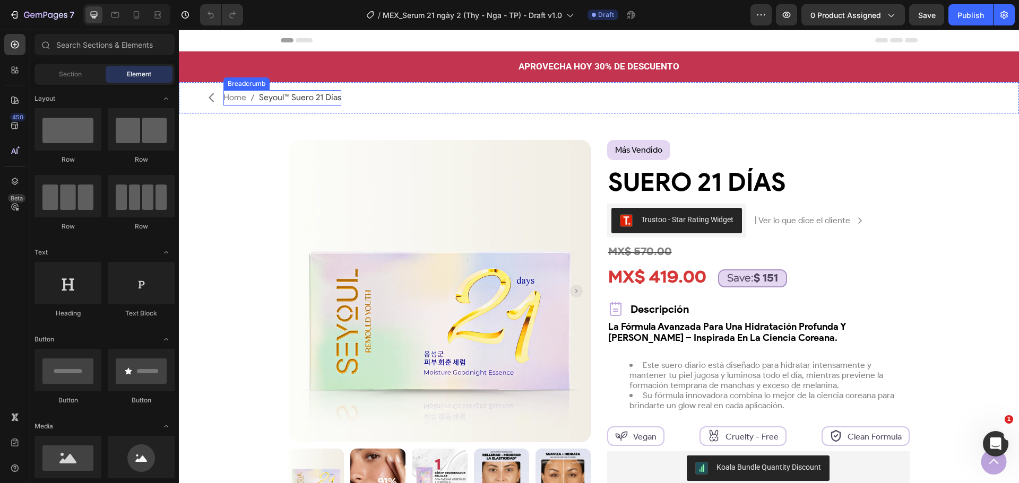
click at [278, 96] on span "Seyoul™ Suero 21 Días" at bounding box center [300, 97] width 82 height 15
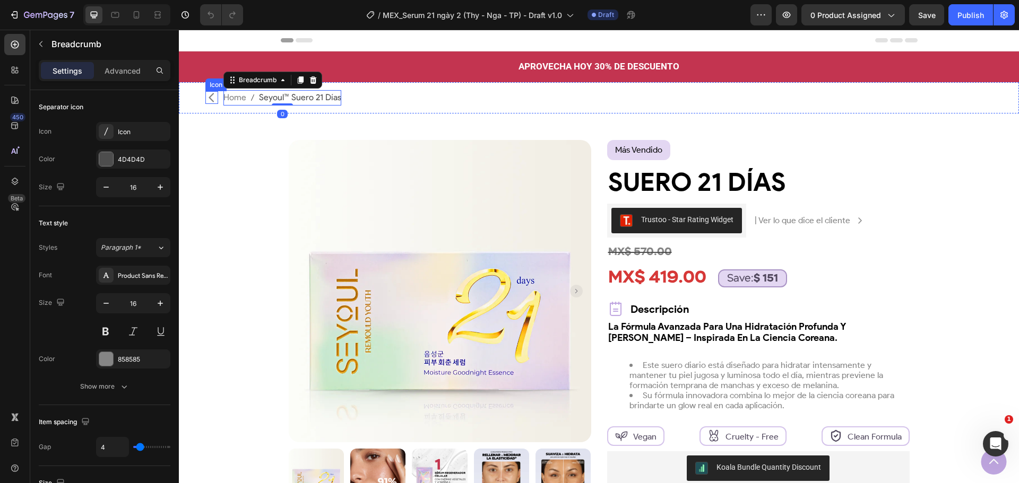
click at [215, 97] on icon at bounding box center [211, 97] width 13 height 13
click at [332, 97] on span "Seyoul™ Suero 21 Días" at bounding box center [300, 97] width 82 height 15
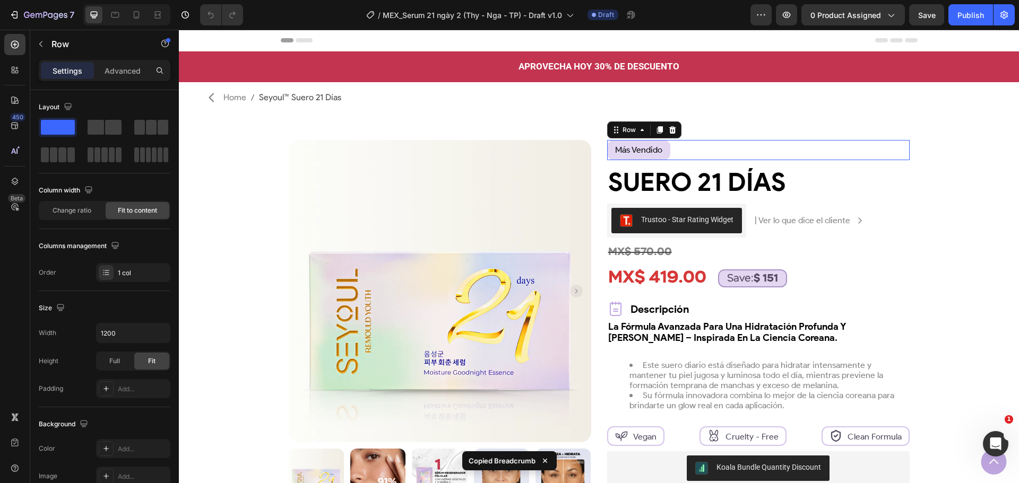
click at [724, 150] on div "más vendido Text Block Row 0" at bounding box center [758, 150] width 302 height 21
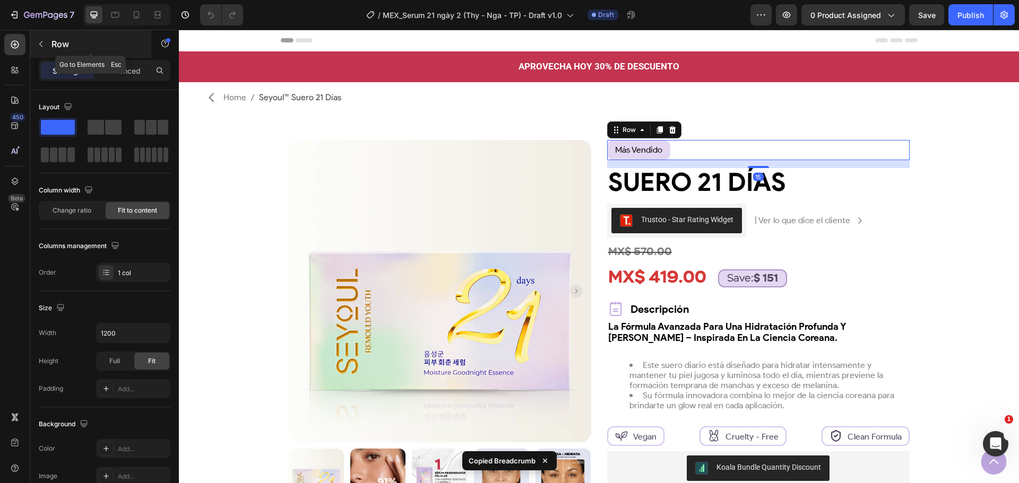
click at [44, 38] on button "button" at bounding box center [40, 44] width 17 height 17
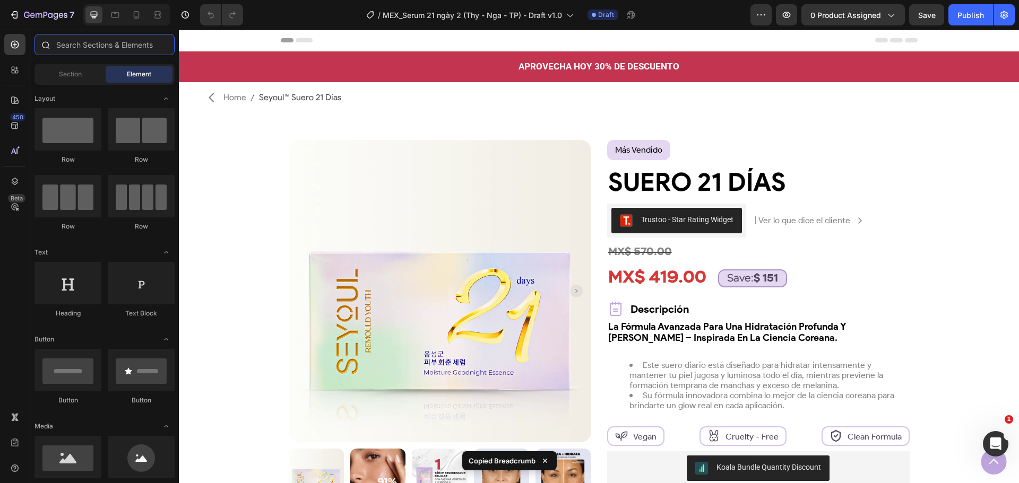
click at [81, 48] on input "text" at bounding box center [104, 44] width 140 height 21
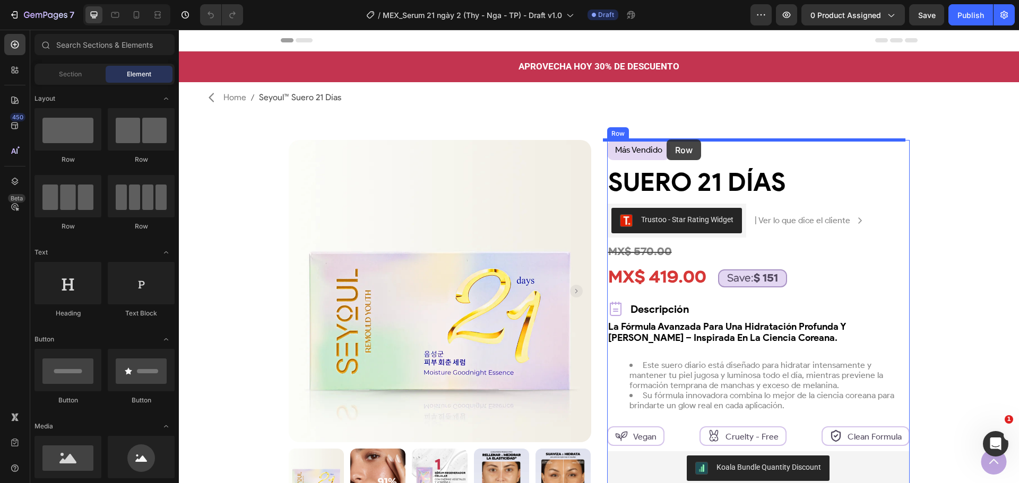
drag, startPoint x: 240, startPoint y: 149, endPoint x: 667, endPoint y: 140, distance: 426.2
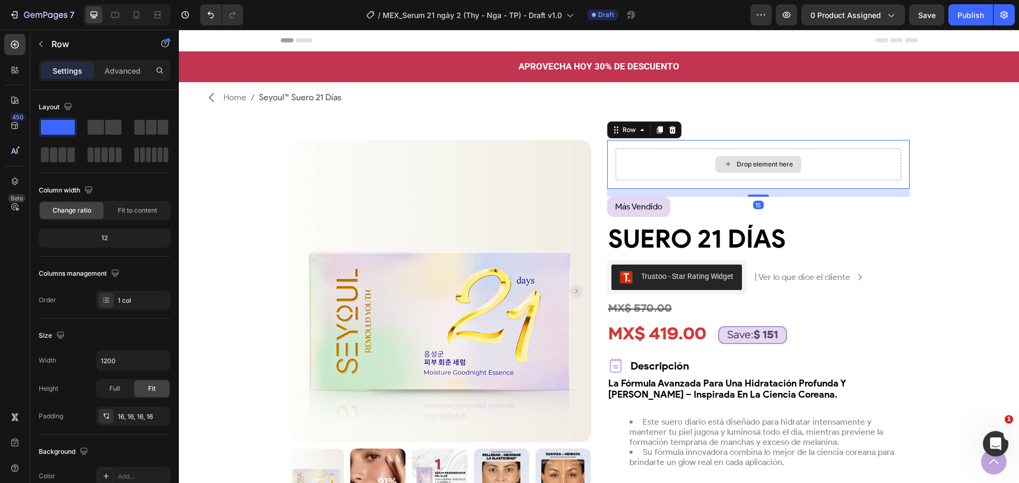
click at [660, 165] on div "Drop element here" at bounding box center [759, 165] width 286 height 32
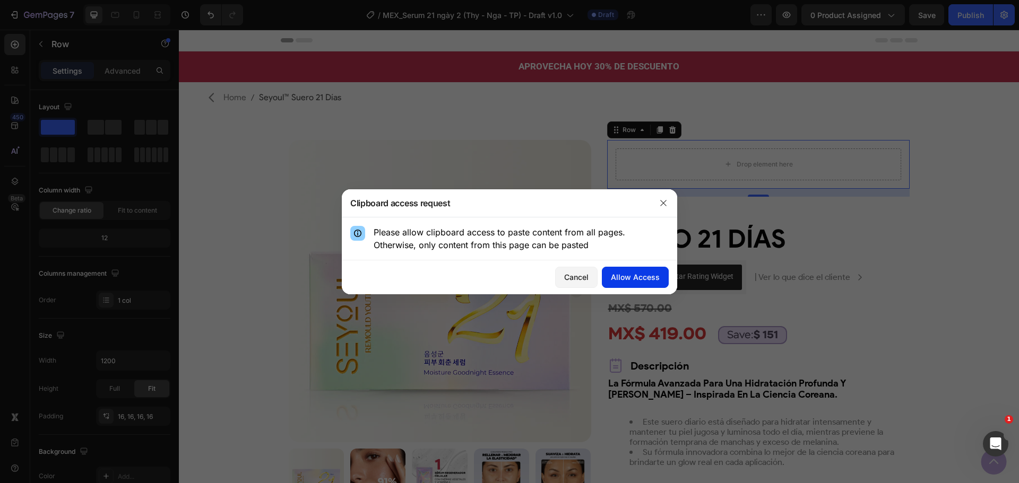
click at [644, 278] on div "Allow Access" at bounding box center [635, 277] width 49 height 11
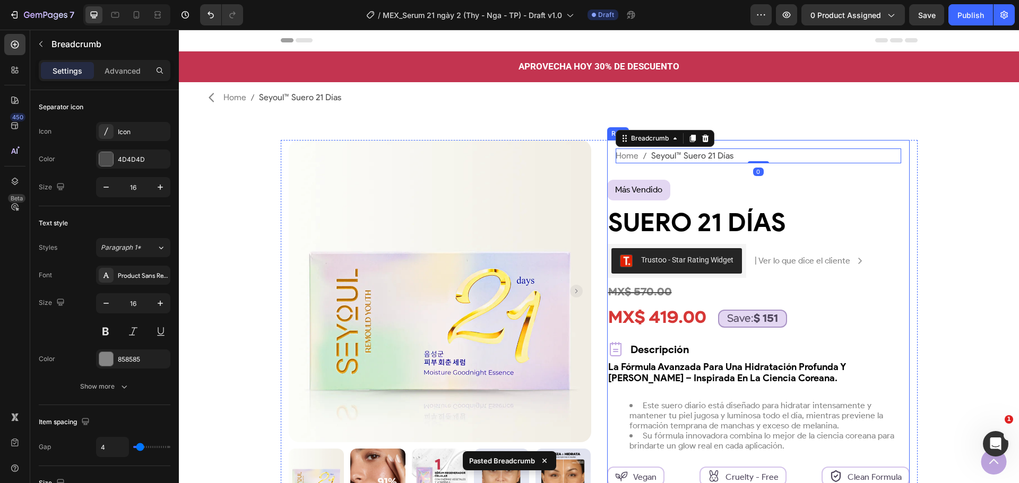
click at [641, 172] on div "Home Seyoul™ Suero 21 Días Breadcrumb 0 Row más vendido Text Block Row Suero 21…" at bounding box center [758, 413] width 302 height 546
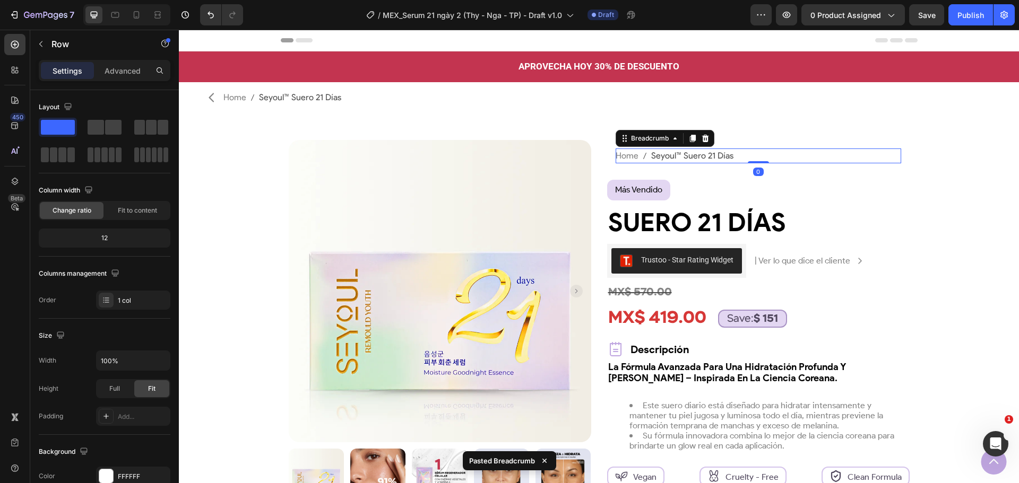
click at [743, 159] on nav "Home Seyoul™ Suero 21 Días" at bounding box center [759, 156] width 286 height 15
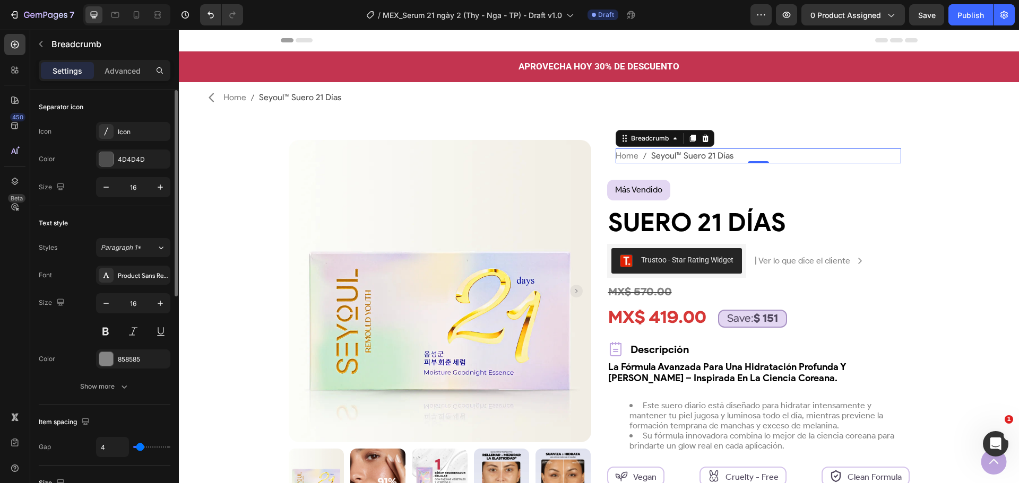
scroll to position [212, 0]
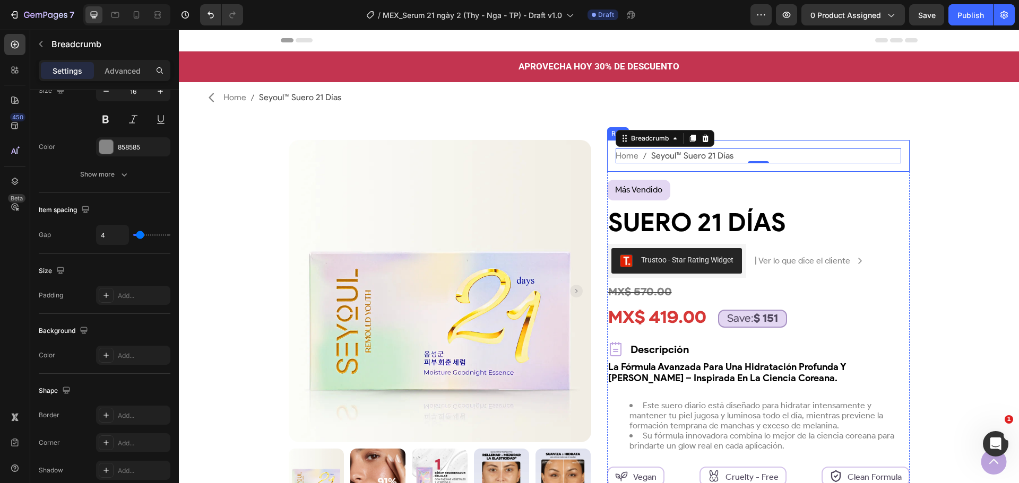
click at [612, 166] on div "Home Seyoul™ Suero 21 Días Breadcrumb 0 Row" at bounding box center [758, 156] width 302 height 32
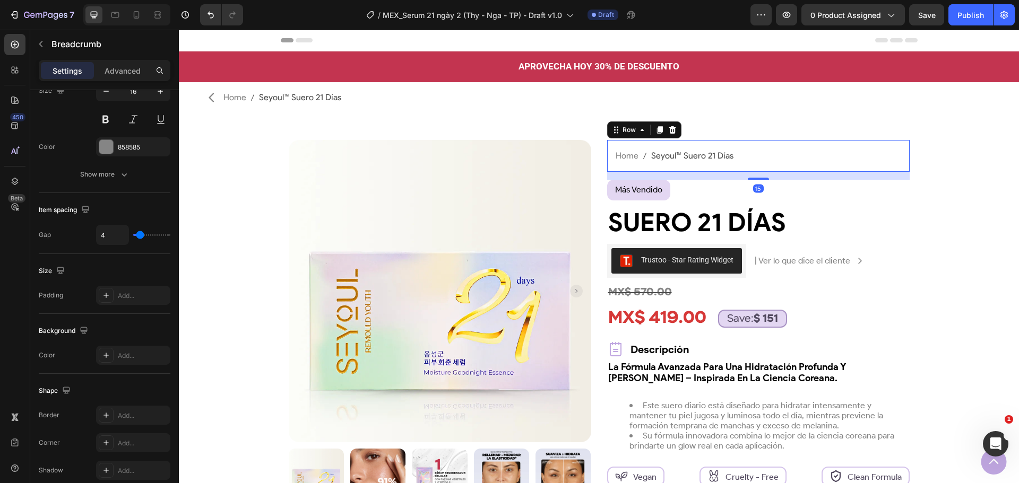
scroll to position [0, 0]
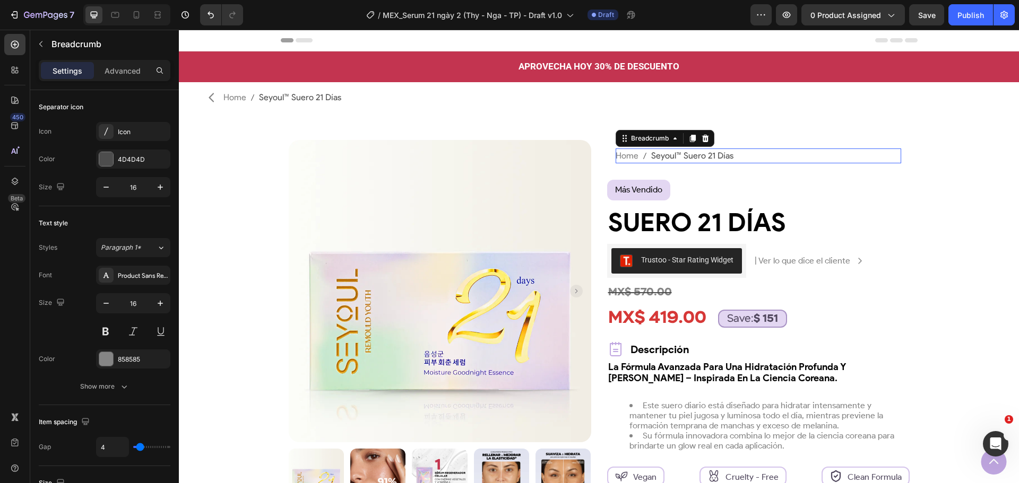
click at [733, 157] on nav "Home Seyoul™ Suero 21 Días" at bounding box center [759, 156] width 286 height 15
click at [730, 187] on div "más vendido Text Block Row" at bounding box center [758, 190] width 302 height 21
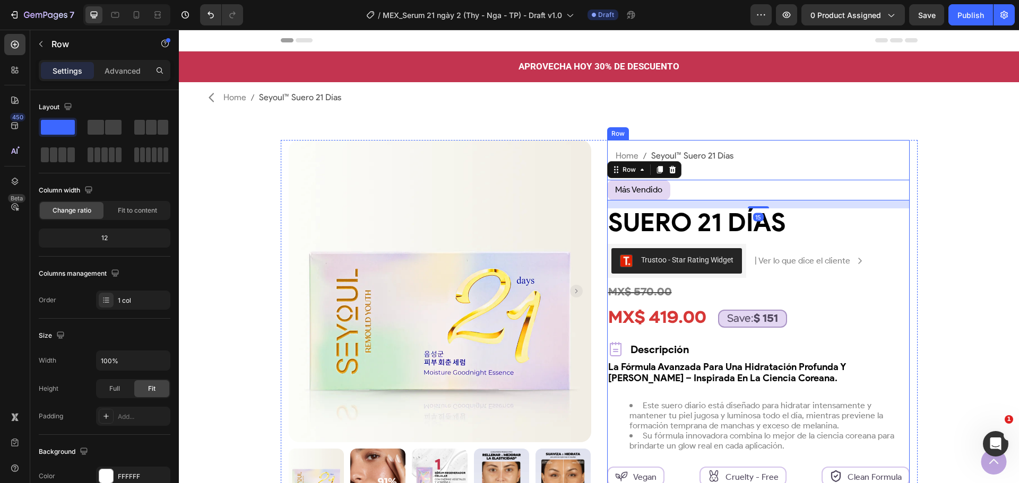
click at [723, 174] on div "Home Seyoul™ Suero 21 Días Breadcrumb Row más vendido Text Block Row 15 Suero 2…" at bounding box center [758, 413] width 302 height 546
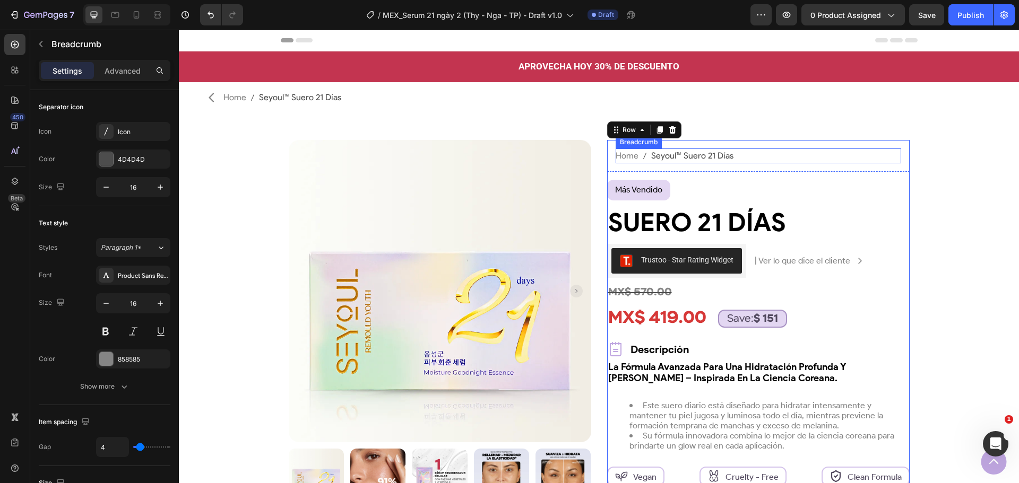
click at [740, 160] on nav "Home Seyoul™ Suero 21 Días" at bounding box center [759, 156] width 286 height 15
click at [718, 167] on div "Home Seyoul™ Suero 21 Días Breadcrumb 0 Row" at bounding box center [758, 156] width 302 height 32
click at [717, 158] on span "Seyoul™ Suero 21 Días" at bounding box center [692, 156] width 82 height 15
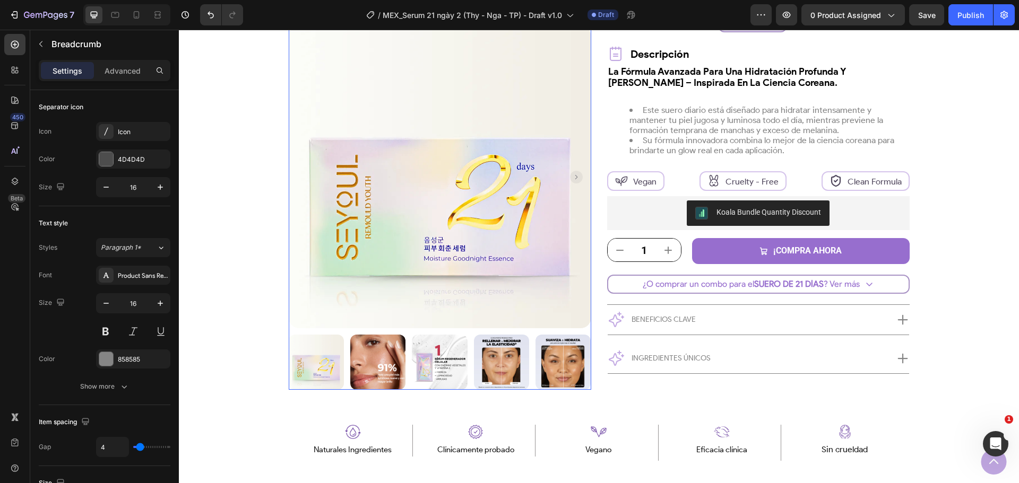
scroll to position [265, 0]
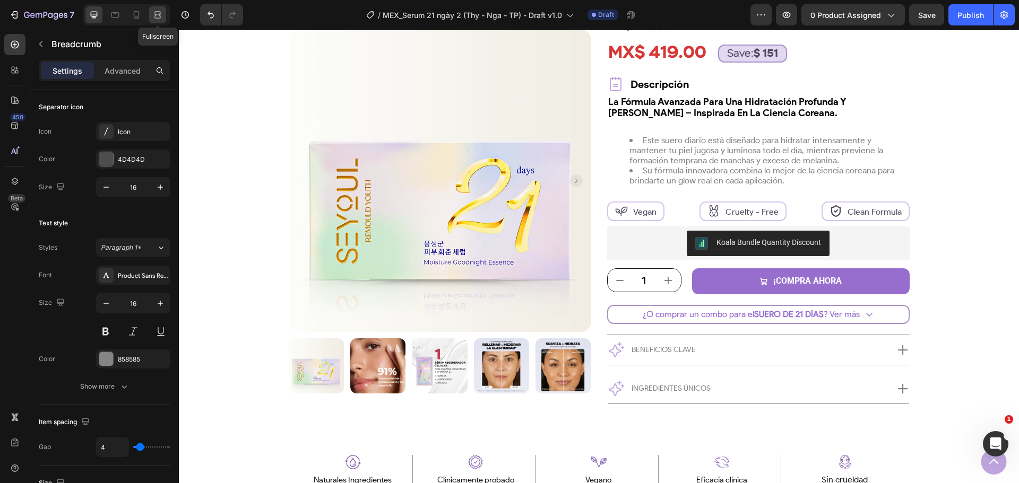
click at [153, 13] on icon at bounding box center [157, 15] width 11 height 11
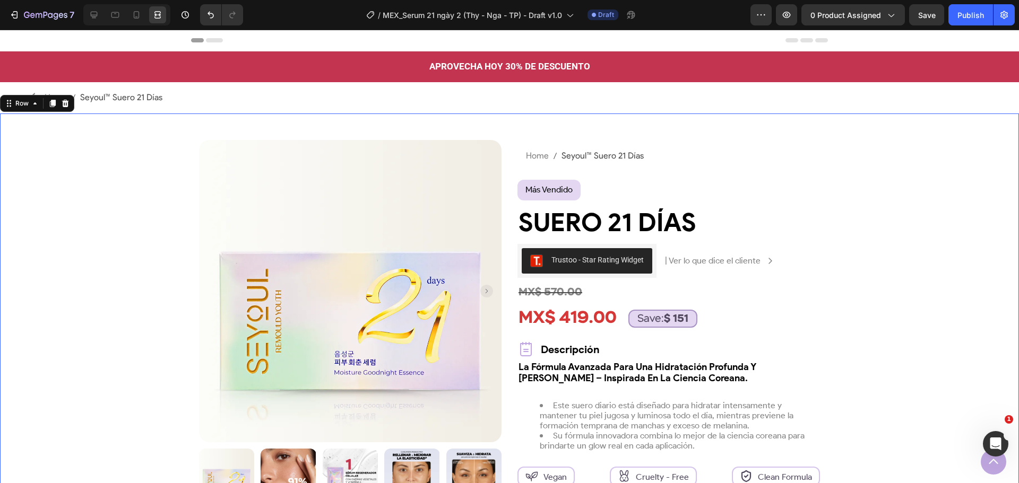
click at [83, 177] on div "Product Images Row Home Seyoul™ Suero 21 Días Breadcrumb Row más vendido Text B…" at bounding box center [510, 413] width 966 height 546
click at [73, 178] on div "Product Images Row Home Seyoul™ Suero 21 Días Breadcrumb Row más vendido Text B…" at bounding box center [510, 413] width 966 height 546
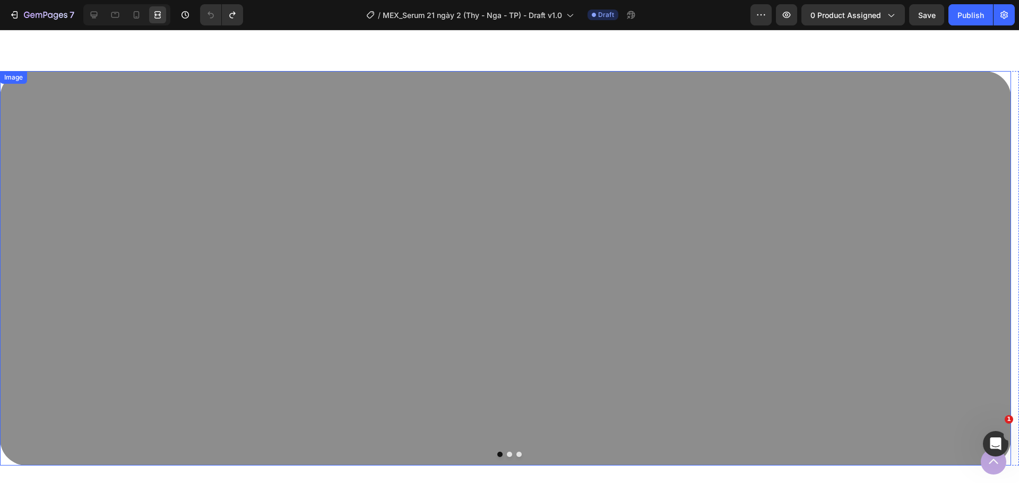
scroll to position [637, 0]
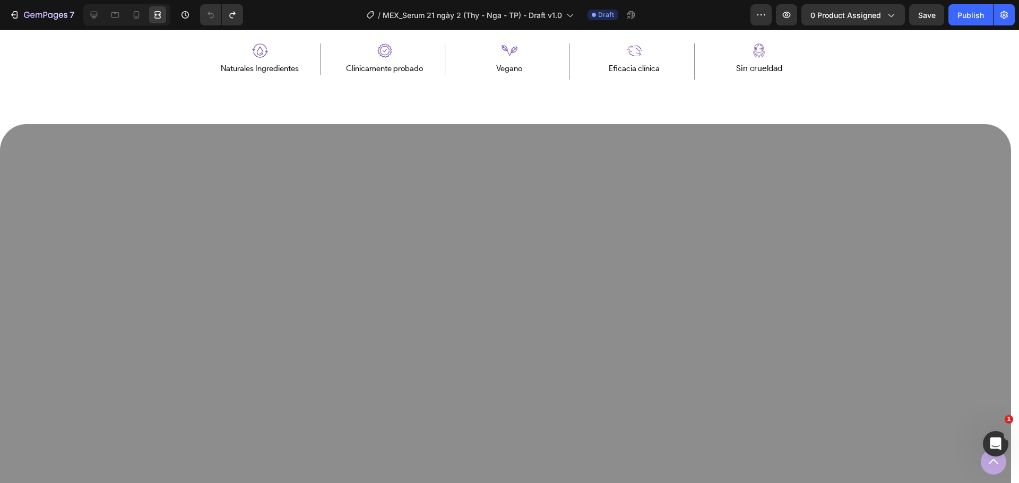
click at [81, 12] on div at bounding box center [124, 14] width 91 height 21
click at [98, 12] on icon at bounding box center [94, 15] width 11 height 11
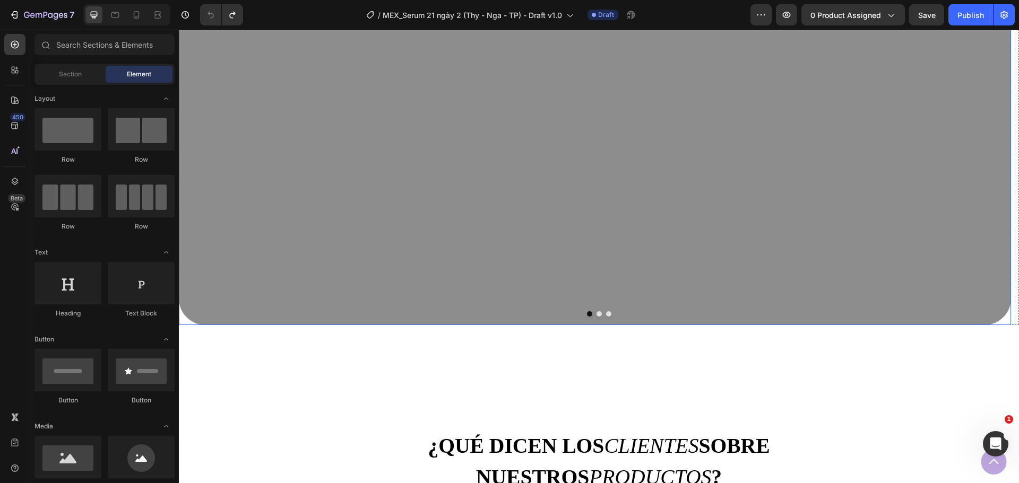
scroll to position [743, 0]
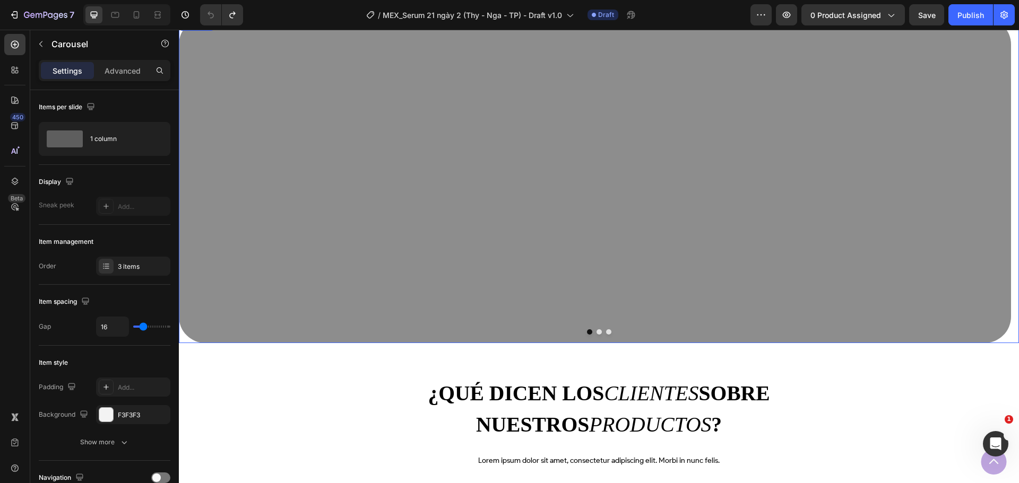
click at [606, 332] on button "Dot" at bounding box center [608, 332] width 5 height 5
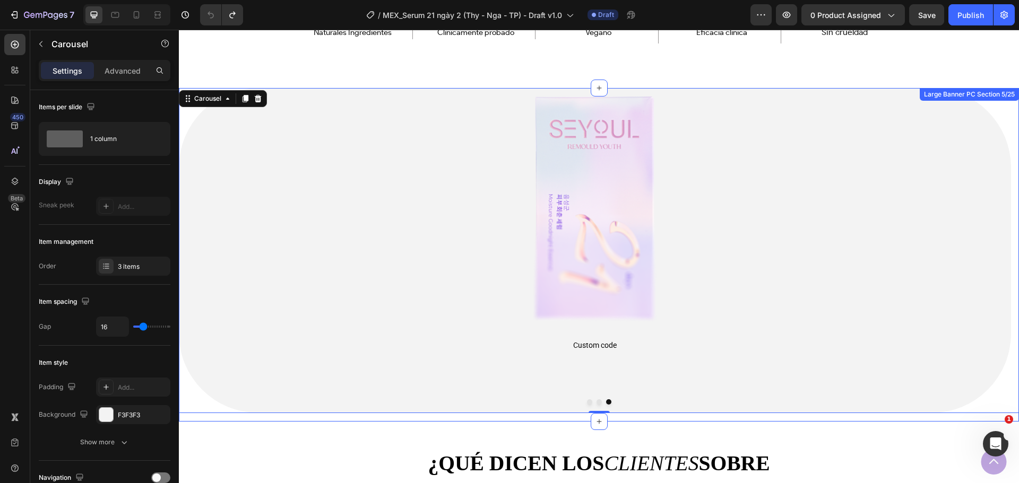
scroll to position [637, 0]
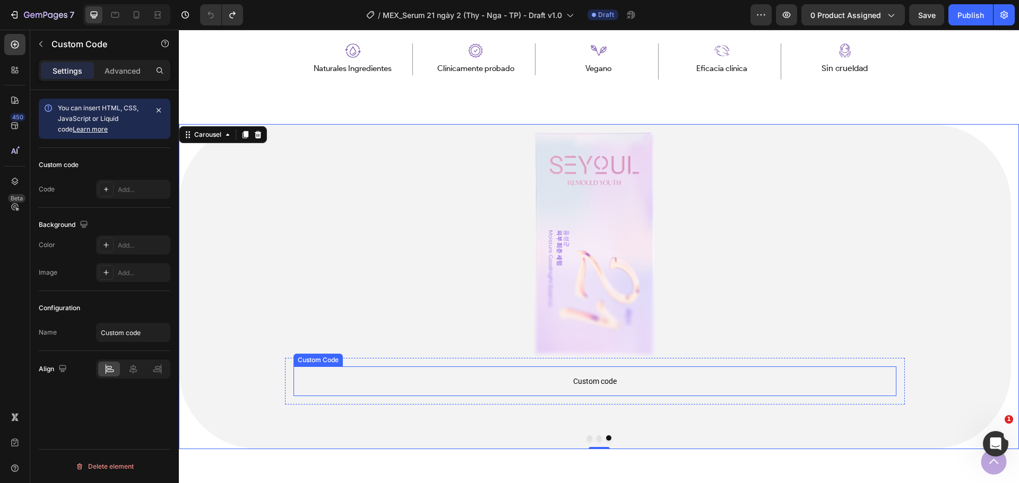
click at [589, 378] on span "Custom code" at bounding box center [594, 381] width 603 height 13
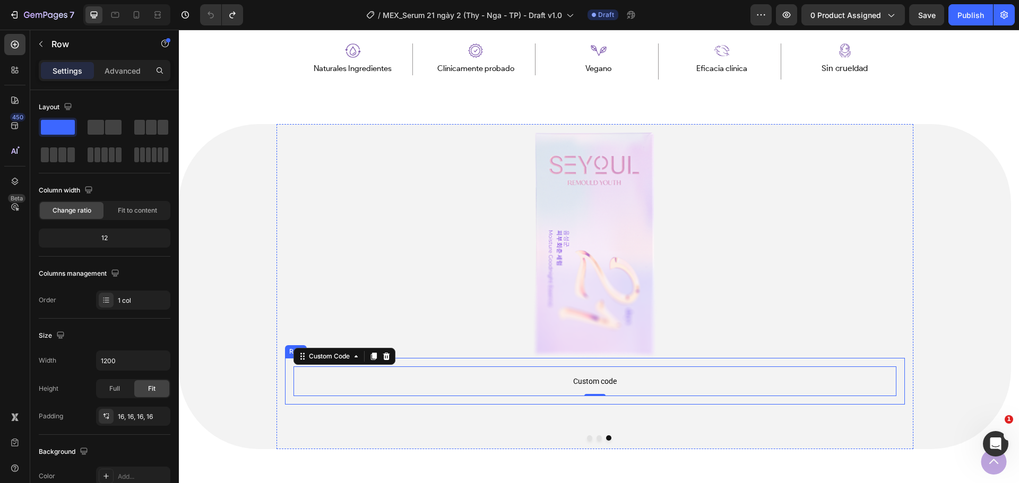
click at [459, 360] on div "Custom code Custom Code 0 Row" at bounding box center [595, 381] width 620 height 47
click at [448, 379] on span "Custom code" at bounding box center [594, 381] width 603 height 13
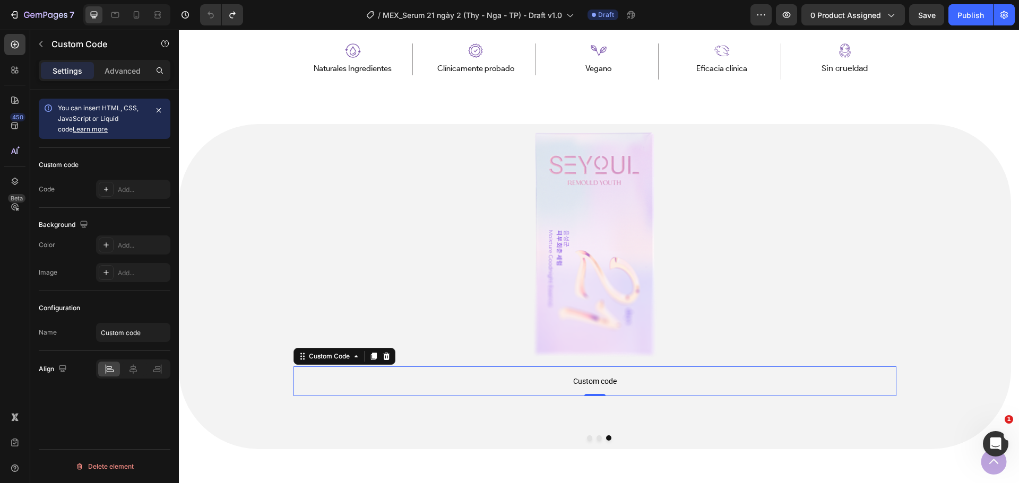
click at [448, 379] on span "Custom code" at bounding box center [594, 381] width 603 height 13
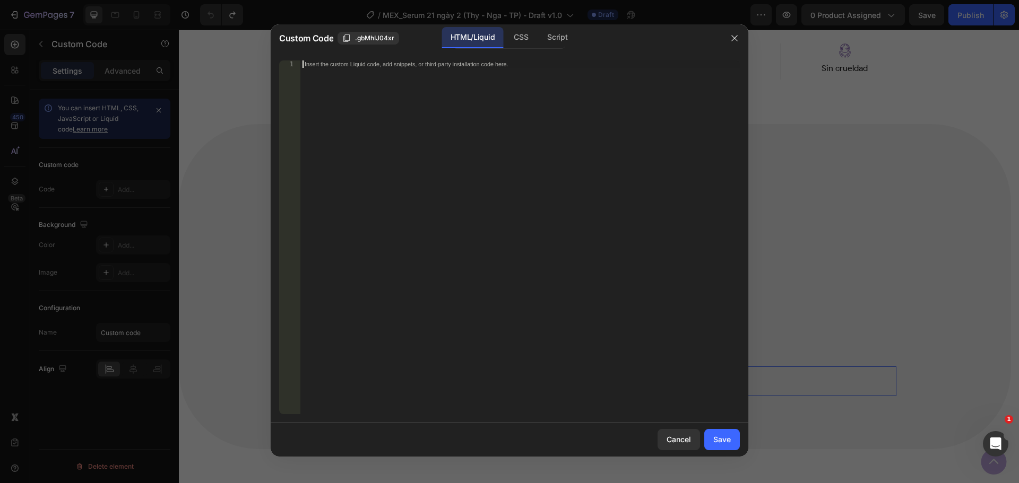
click at [448, 379] on div "Insert the custom Liquid code, add snippets, or third-party installation code h…" at bounding box center [519, 244] width 439 height 369
click at [477, 324] on div "Insert the custom Liquid code, add snippets, or third-party installation code h…" at bounding box center [519, 244] width 439 height 369
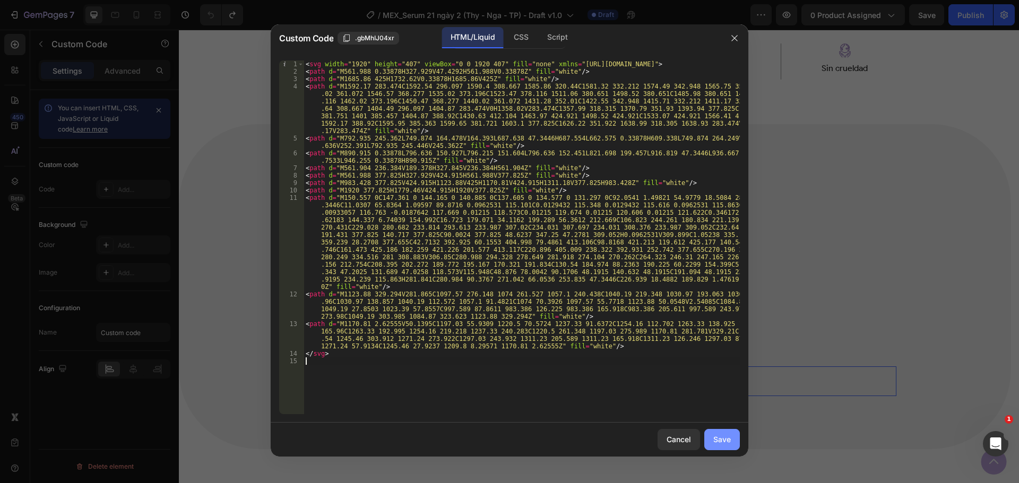
click at [723, 441] on div "Save" at bounding box center [722, 439] width 18 height 11
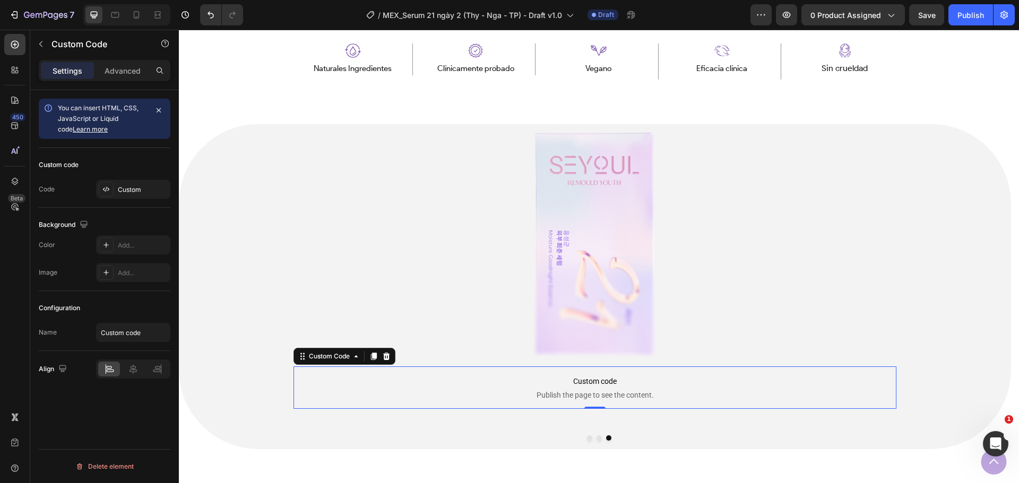
click at [372, 399] on span "Publish the page to see the content." at bounding box center [594, 395] width 603 height 11
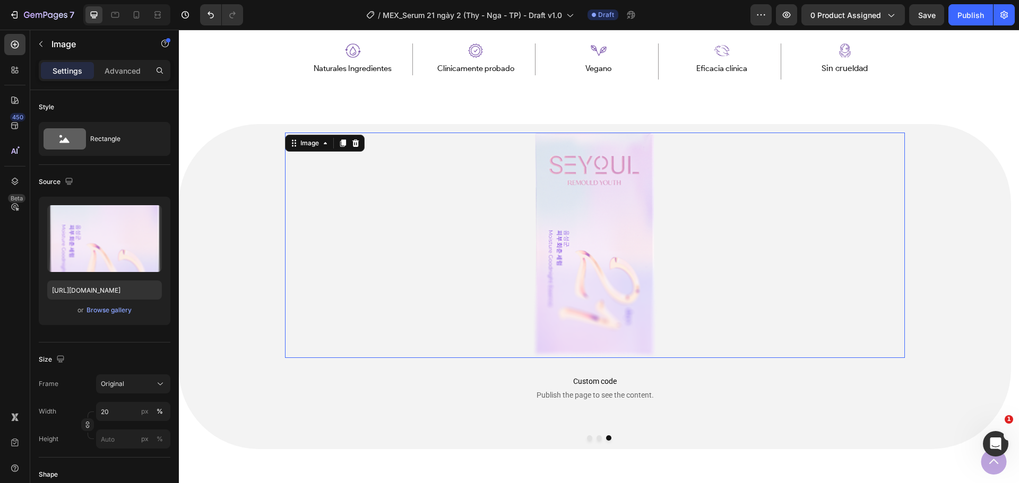
click at [409, 351] on div at bounding box center [595, 246] width 620 height 226
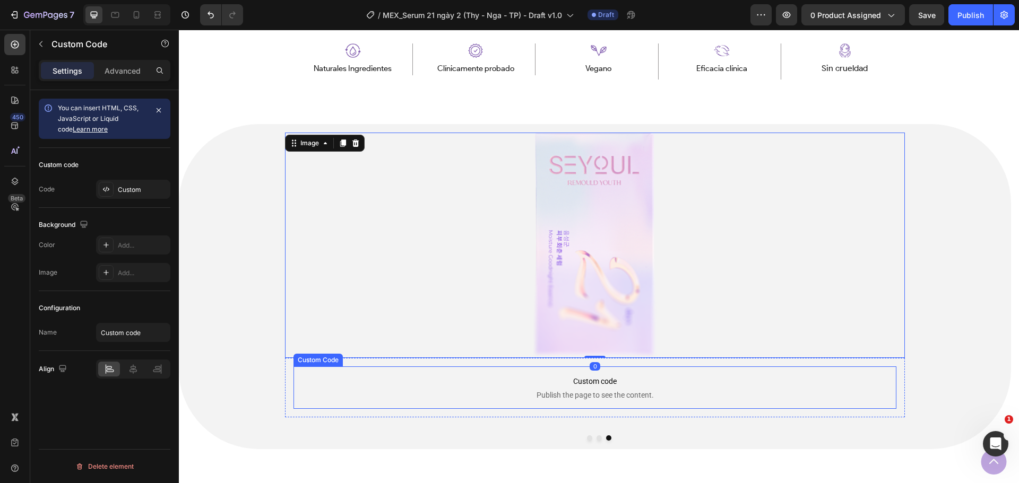
click at [417, 382] on span "Custom code" at bounding box center [594, 381] width 603 height 13
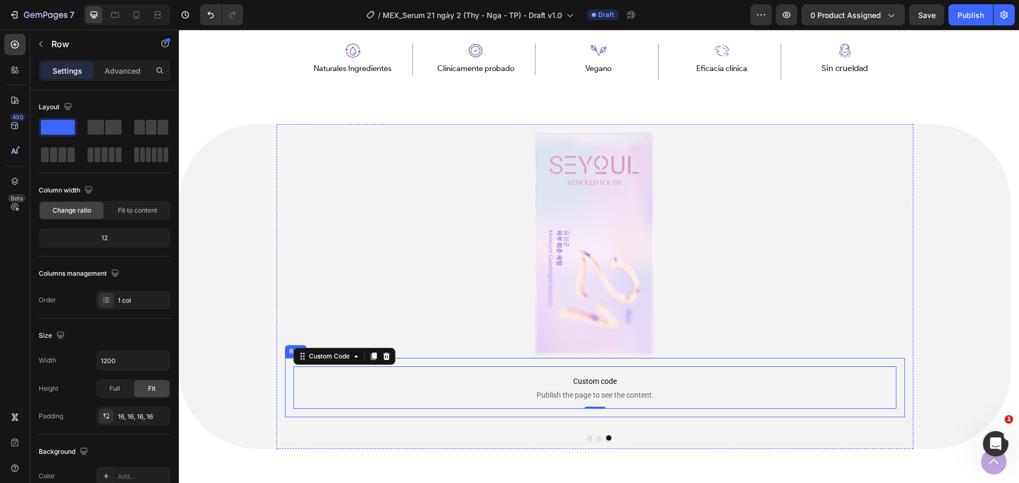
click at [427, 361] on div "Custom code Publish the page to see the content. Custom Code 0 Row" at bounding box center [595, 387] width 620 height 59
click at [474, 386] on span "Custom code" at bounding box center [594, 381] width 603 height 13
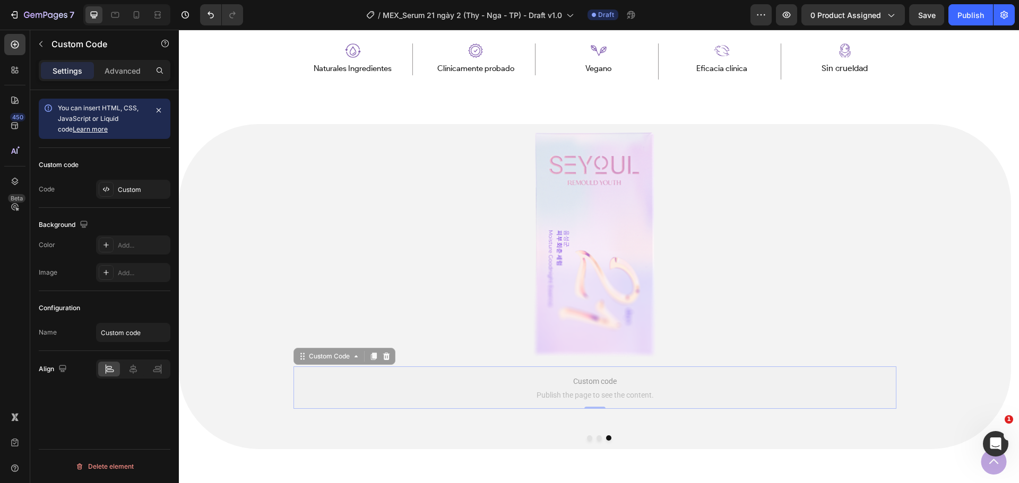
click at [179, 30] on span "Custom code" at bounding box center [179, 30] width 0 height 0
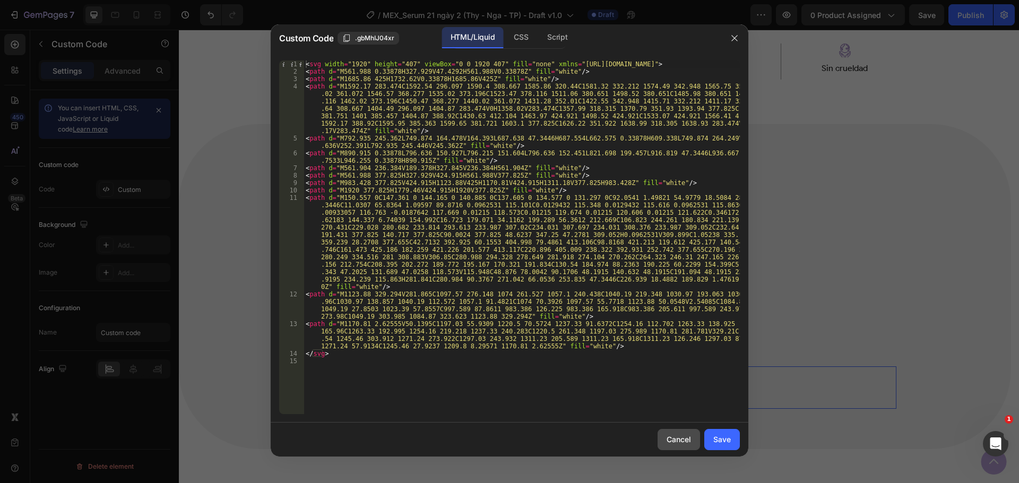
click at [676, 435] on div "Cancel" at bounding box center [679, 439] width 24 height 11
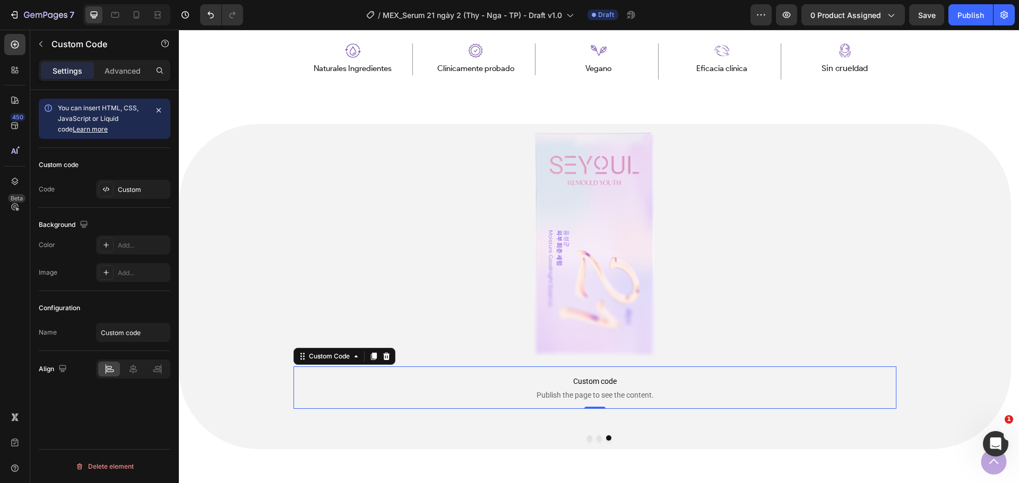
click at [607, 390] on span "Publish the page to see the content." at bounding box center [594, 395] width 603 height 11
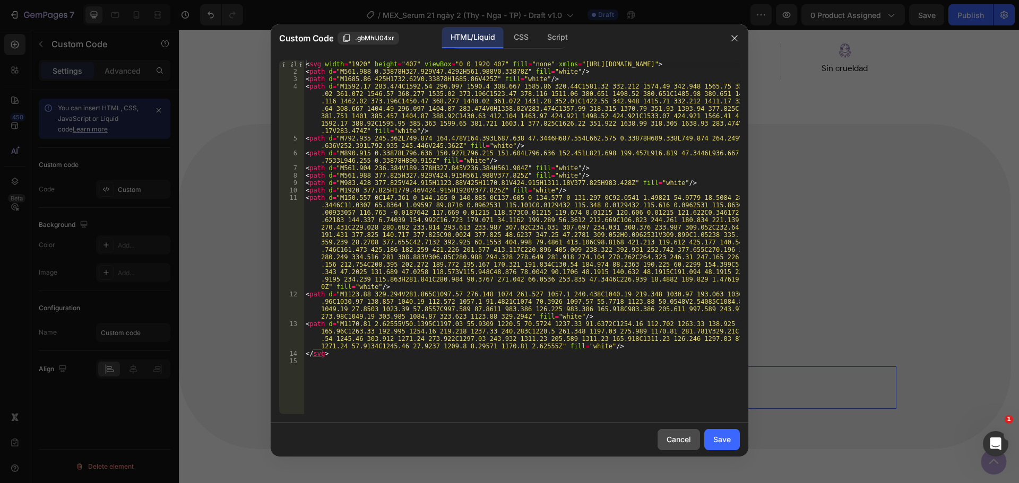
click at [672, 442] on div "Cancel" at bounding box center [679, 439] width 24 height 11
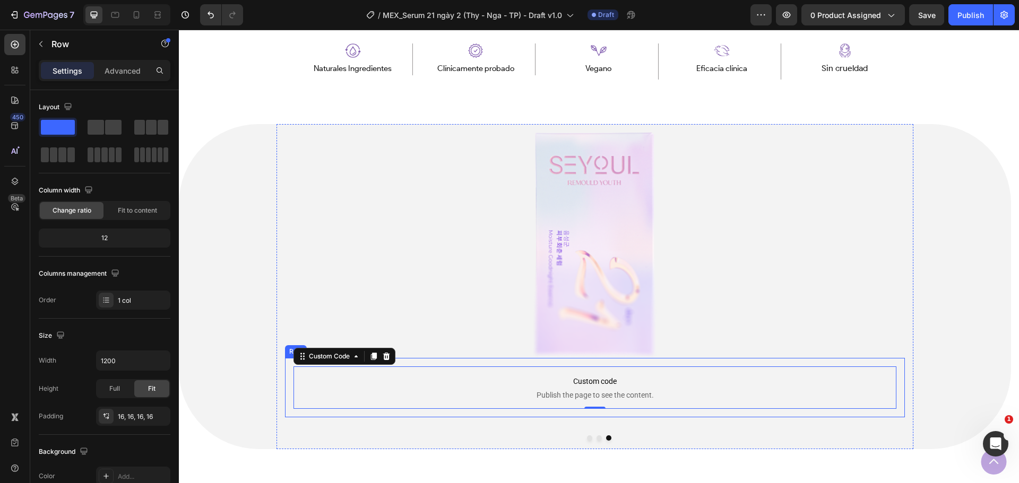
click at [553, 359] on div "Custom code Publish the page to see the content. Custom Code 0 Row" at bounding box center [595, 387] width 620 height 59
click at [123, 79] on div "Advanced" at bounding box center [122, 70] width 53 height 17
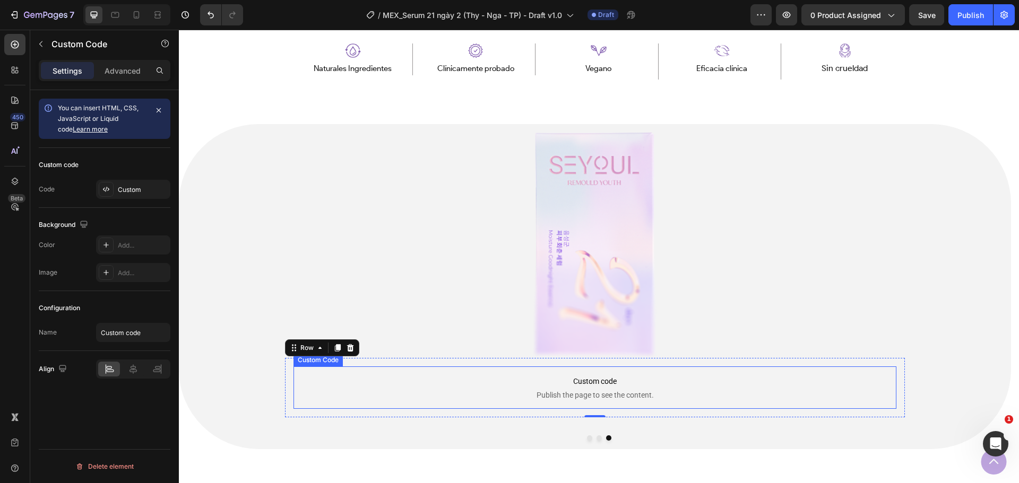
scroll to position [0, 0]
click at [412, 379] on span "Custom code" at bounding box center [594, 381] width 603 height 13
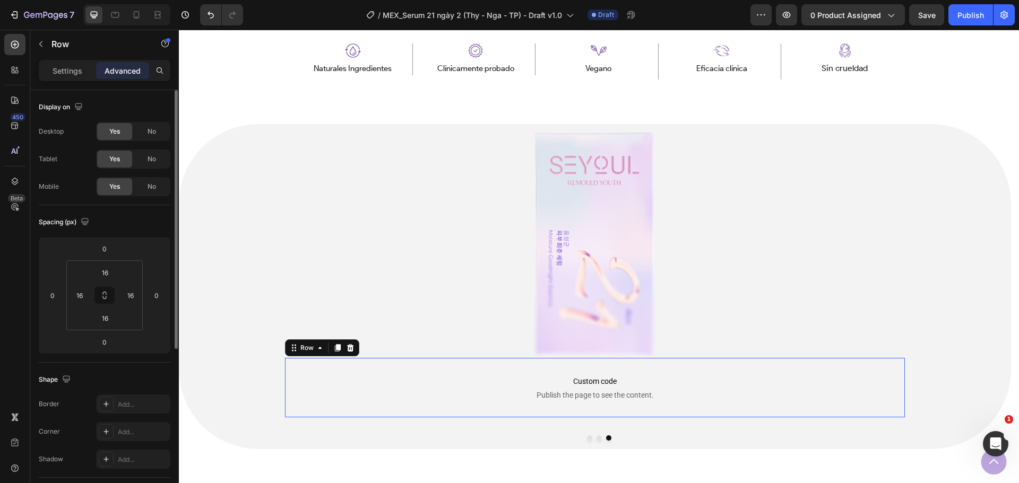
click at [422, 359] on div "Custom code Publish the page to see the content. Custom Code Row 0" at bounding box center [595, 387] width 620 height 59
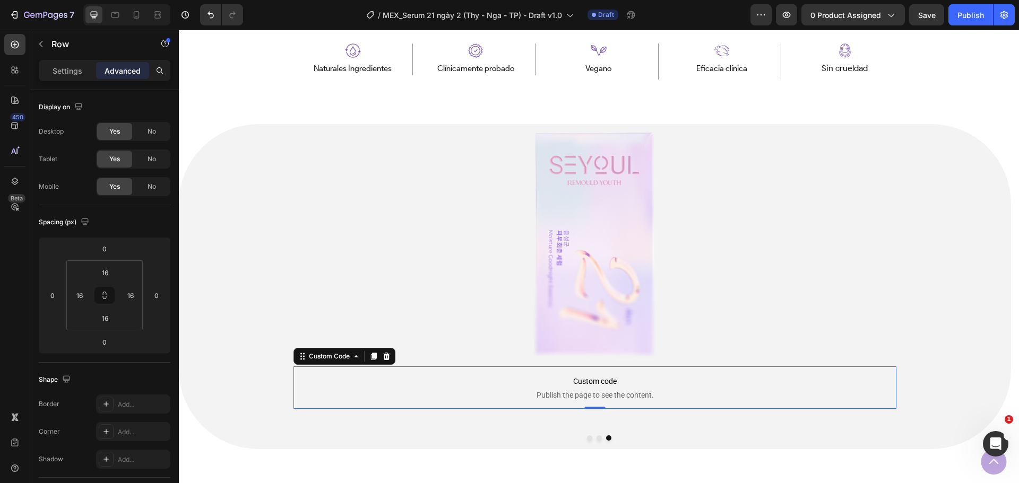
click at [353, 388] on p "Custom code Publish the page to see the content." at bounding box center [594, 388] width 603 height 42
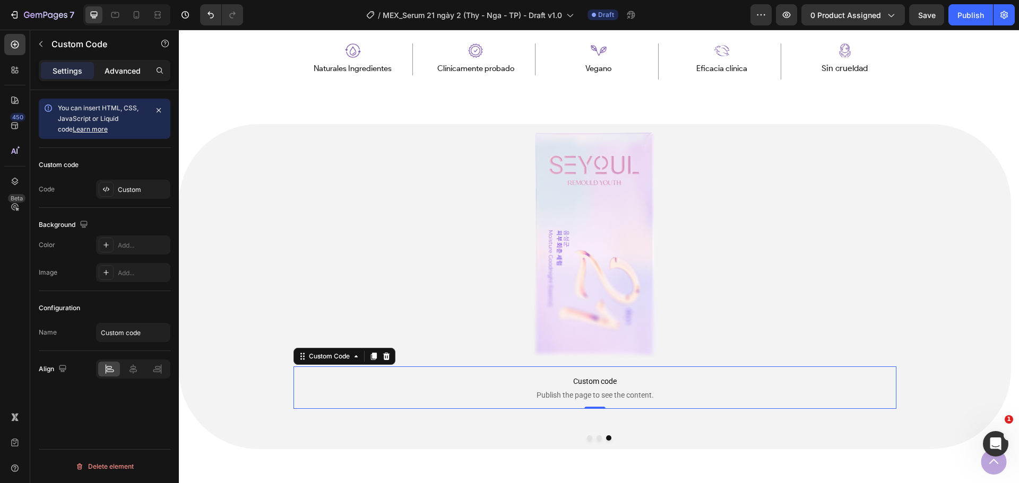
click at [116, 73] on p "Advanced" at bounding box center [123, 70] width 36 height 11
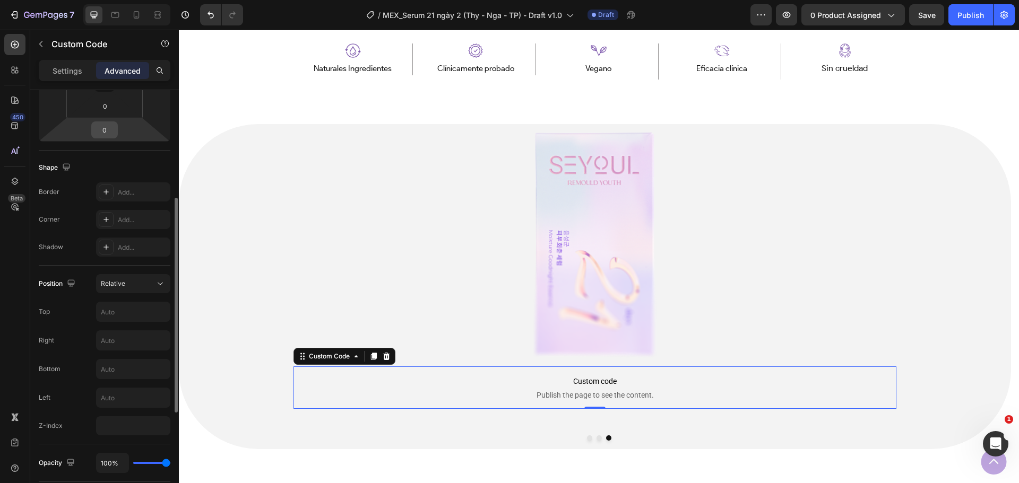
scroll to position [371, 0]
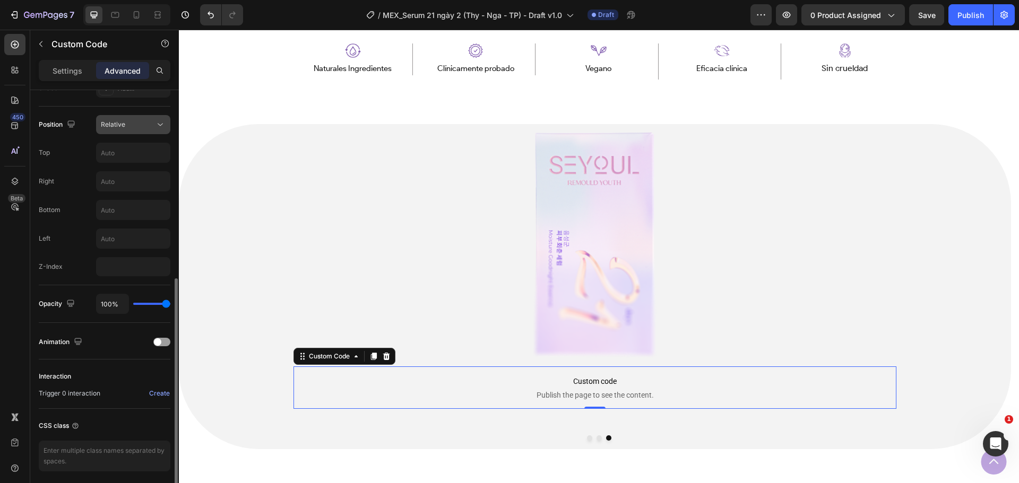
click at [129, 125] on div "Relative" at bounding box center [128, 125] width 54 height 10
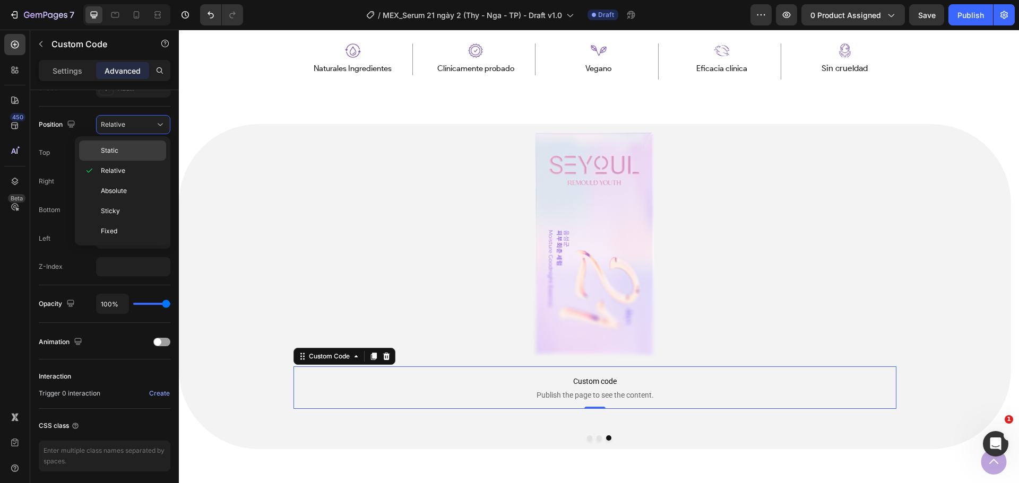
drag, startPoint x: 110, startPoint y: 153, endPoint x: 161, endPoint y: 318, distance: 172.9
click at [110, 153] on span "Static" at bounding box center [110, 151] width 18 height 10
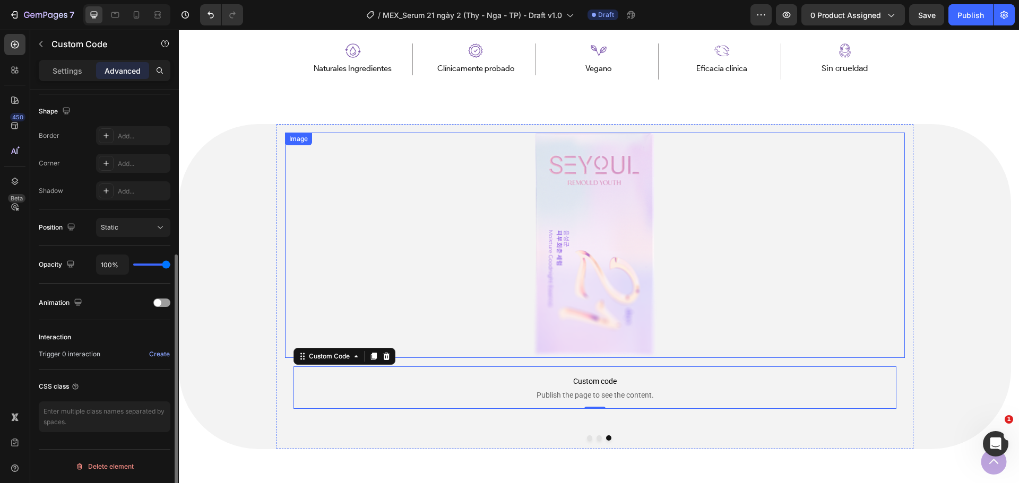
scroll to position [269, 0]
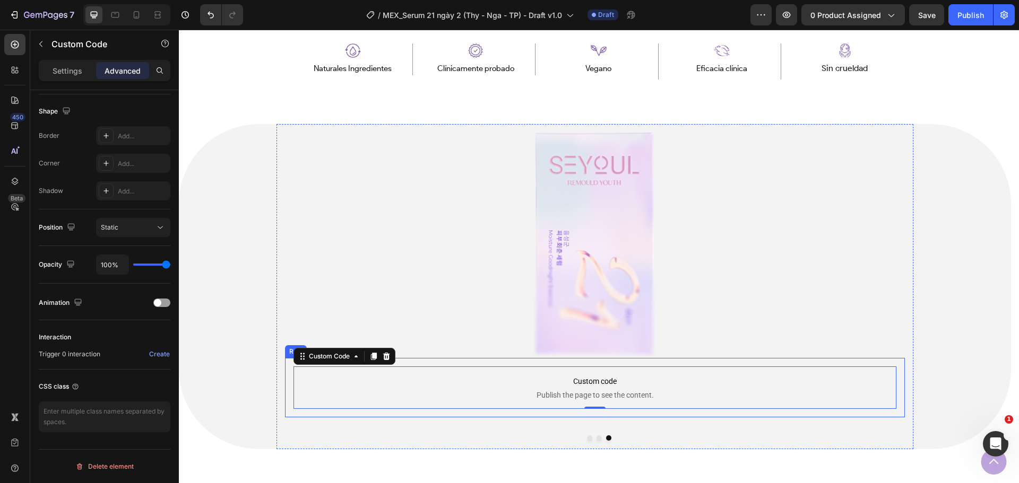
click at [432, 360] on div "Custom code Publish the page to see the content. Custom Code 0 Row" at bounding box center [595, 387] width 620 height 59
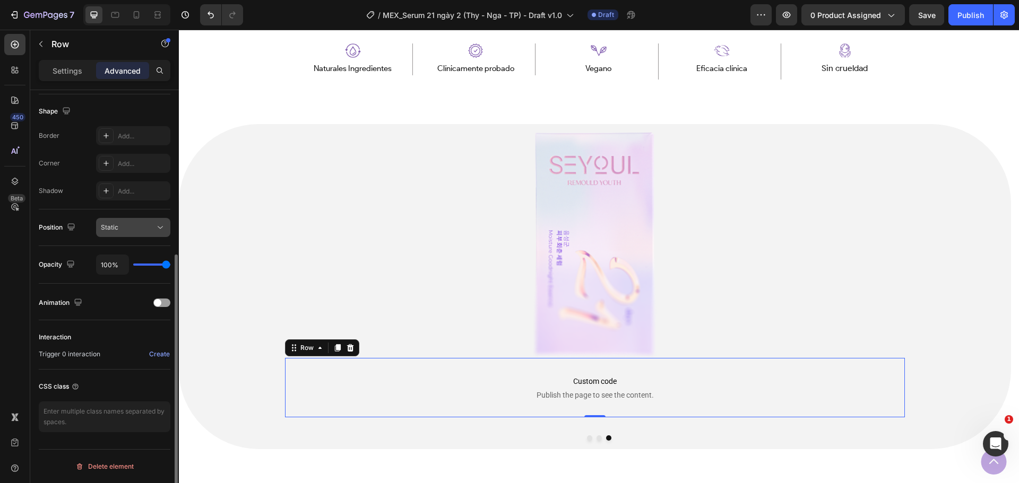
click at [157, 227] on icon at bounding box center [160, 227] width 11 height 11
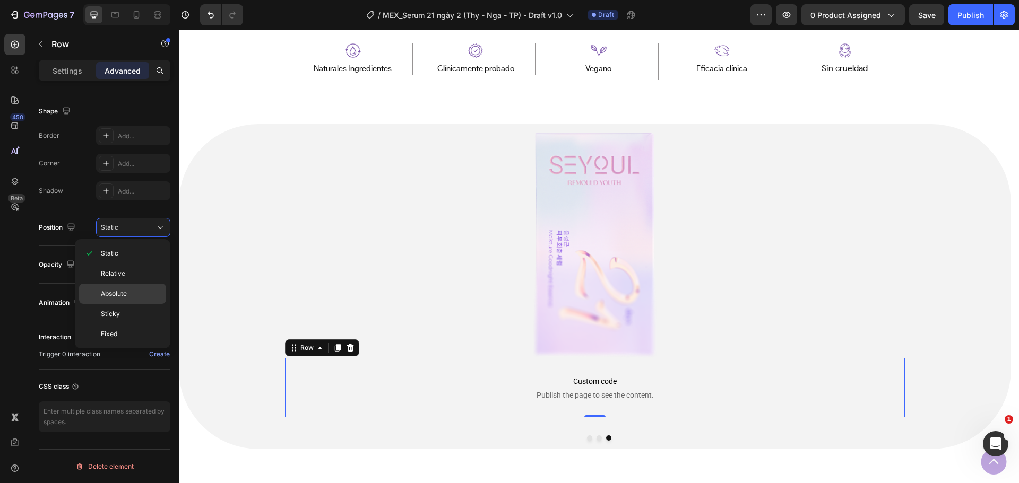
click at [128, 296] on p "Absolute" at bounding box center [131, 294] width 60 height 10
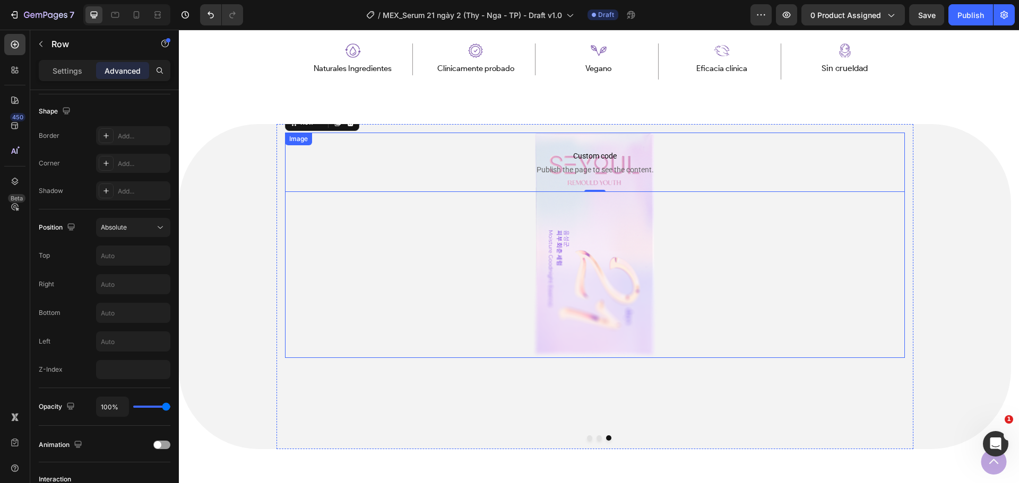
click at [560, 258] on img at bounding box center [595, 246] width 124 height 226
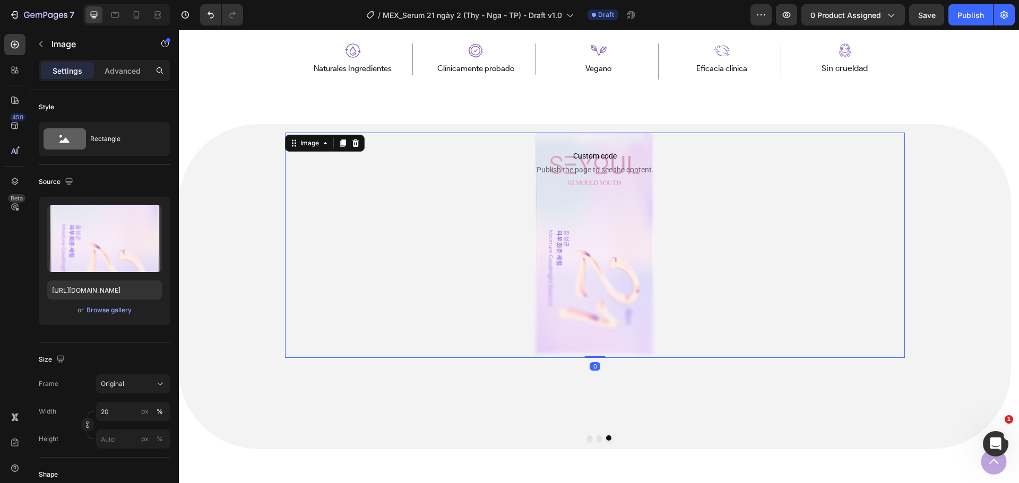
scroll to position [159, 0]
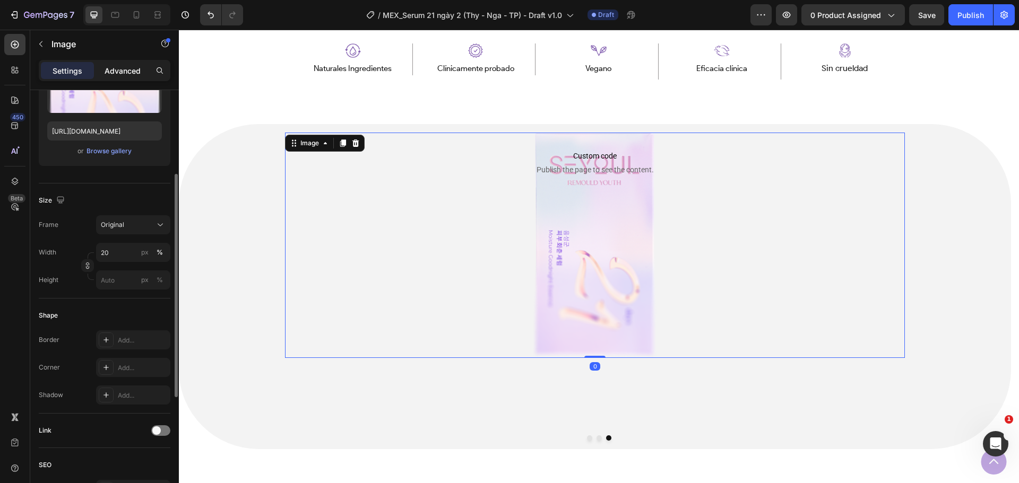
click at [118, 68] on p "Advanced" at bounding box center [123, 70] width 36 height 11
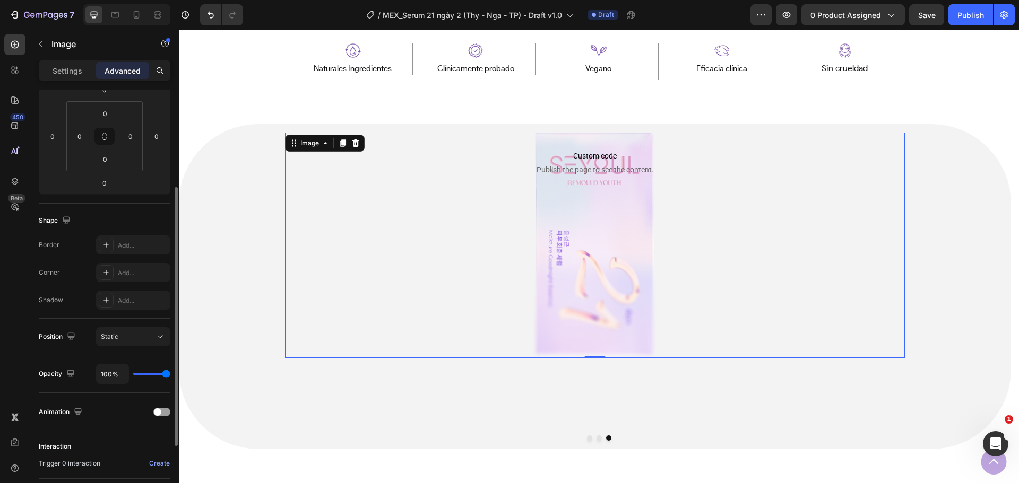
scroll to position [269, 0]
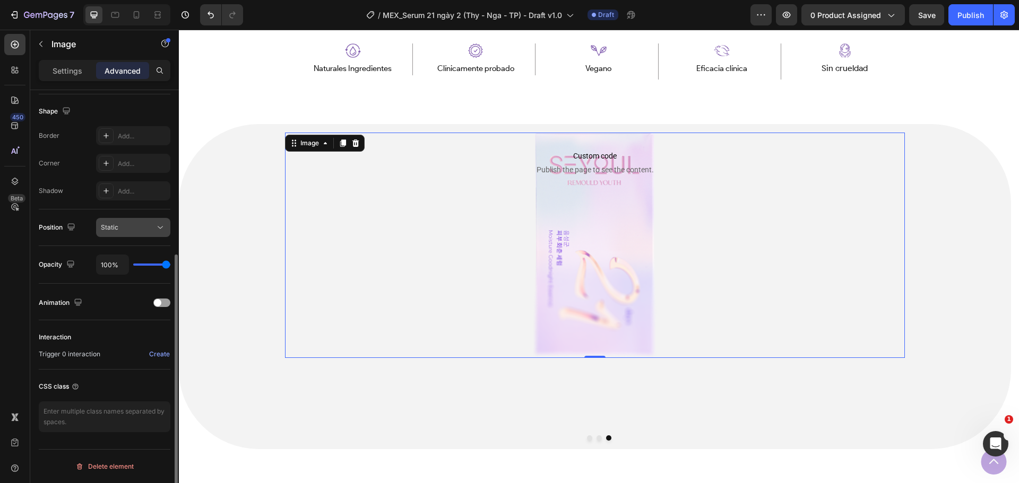
click at [153, 221] on button "Static" at bounding box center [133, 227] width 74 height 19
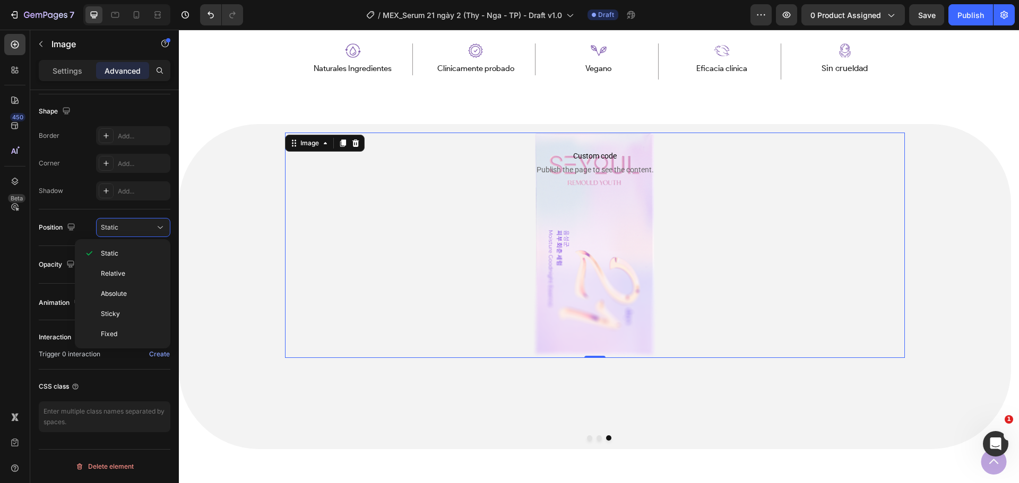
click at [499, 222] on div at bounding box center [595, 246] width 620 height 226
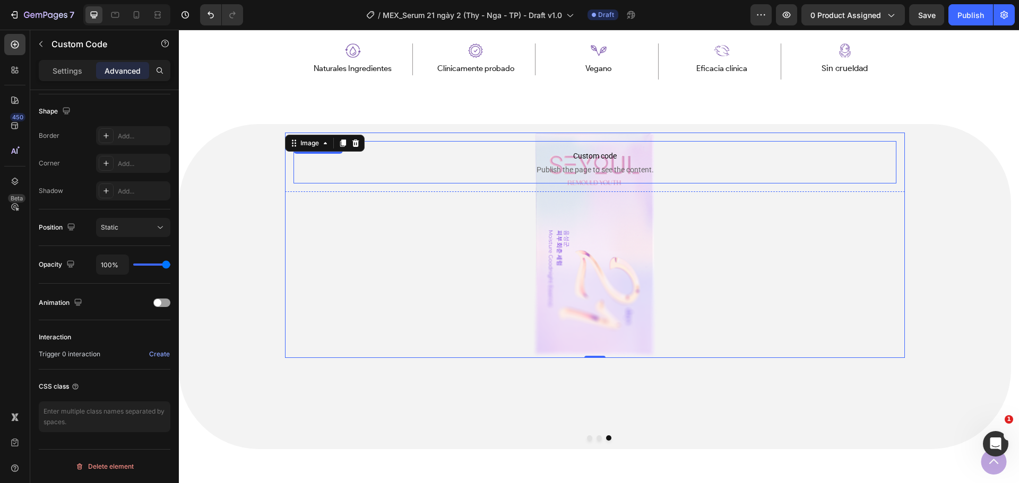
click at [599, 169] on span "Publish the page to see the content." at bounding box center [594, 170] width 603 height 11
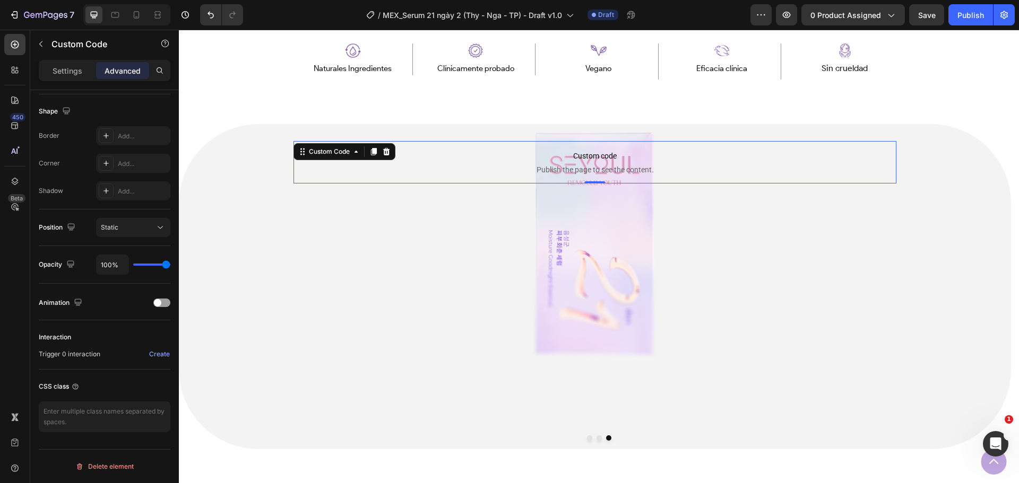
scroll to position [0, 0]
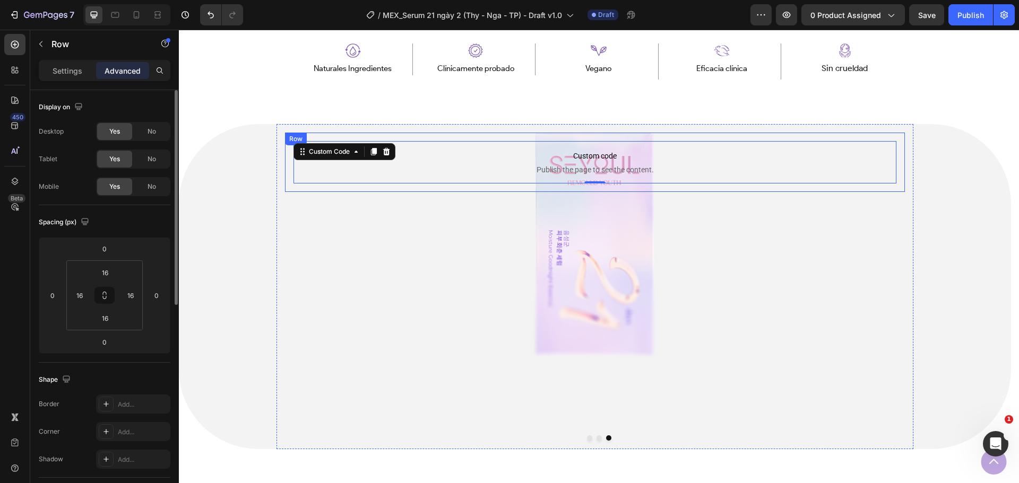
click at [567, 192] on div "Custom code Publish the page to see the content. Custom Code 0 Row" at bounding box center [595, 162] width 620 height 59
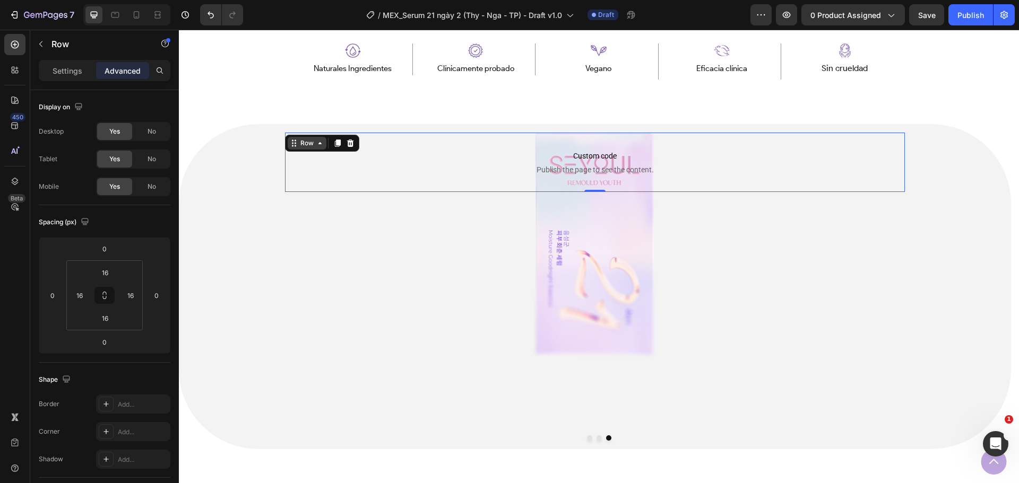
click at [316, 144] on icon at bounding box center [320, 143] width 8 height 8
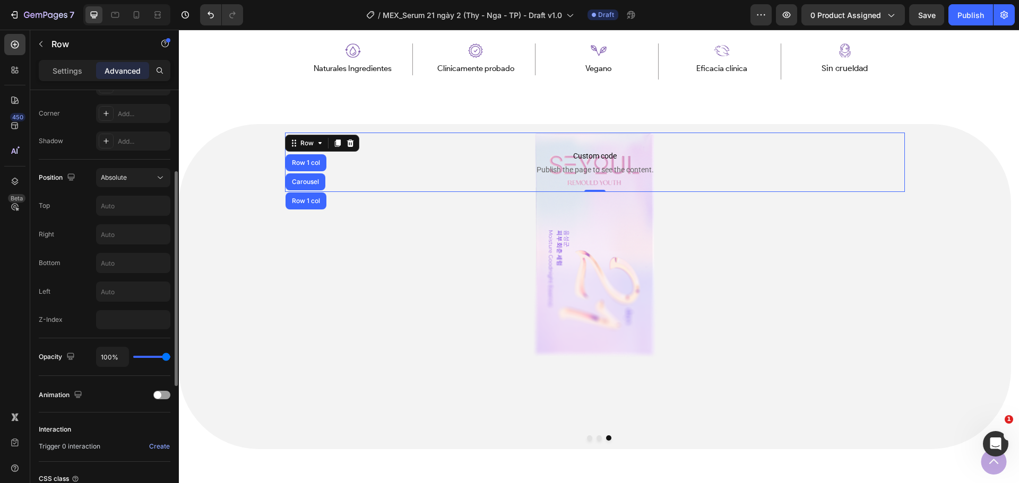
scroll to position [265, 0]
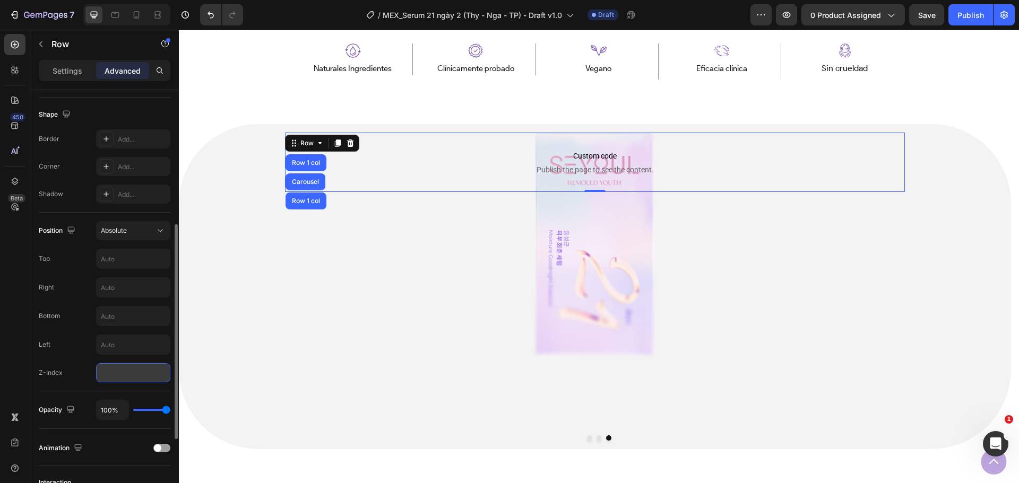
click at [135, 383] on div "Position Absolute Top Right Bottom Left Z-Index" at bounding box center [105, 302] width 132 height 179
click at [133, 371] on input "number" at bounding box center [133, 373] width 74 height 19
type input "0"
click at [56, 358] on div "Position Absolute Top Right Bottom Left Z-Index 0" at bounding box center [105, 301] width 132 height 161
click at [131, 371] on input "0" at bounding box center [133, 373] width 74 height 19
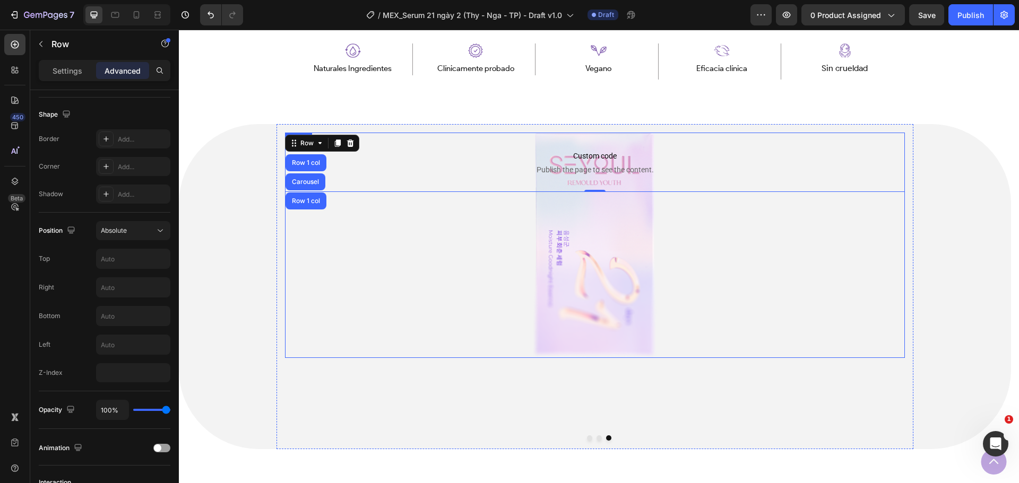
click at [594, 224] on img at bounding box center [595, 246] width 124 height 226
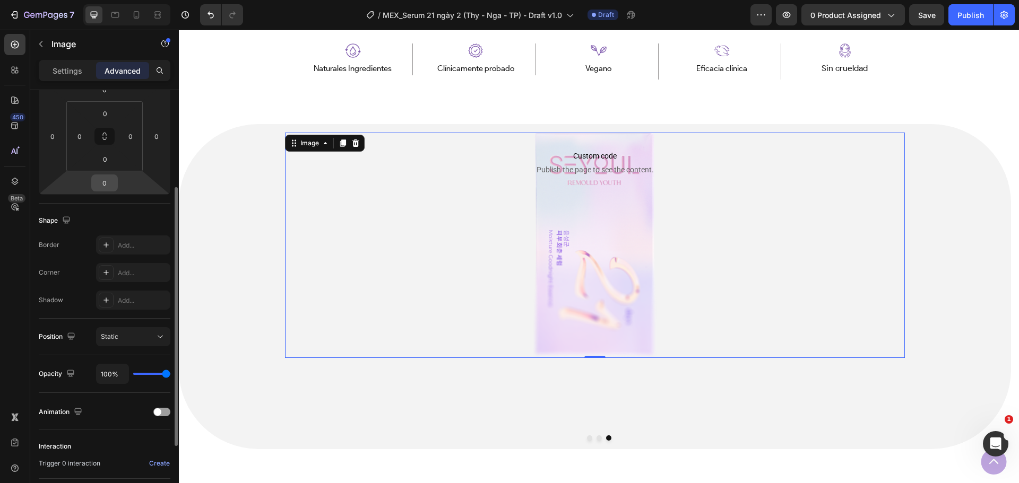
scroll to position [212, 0]
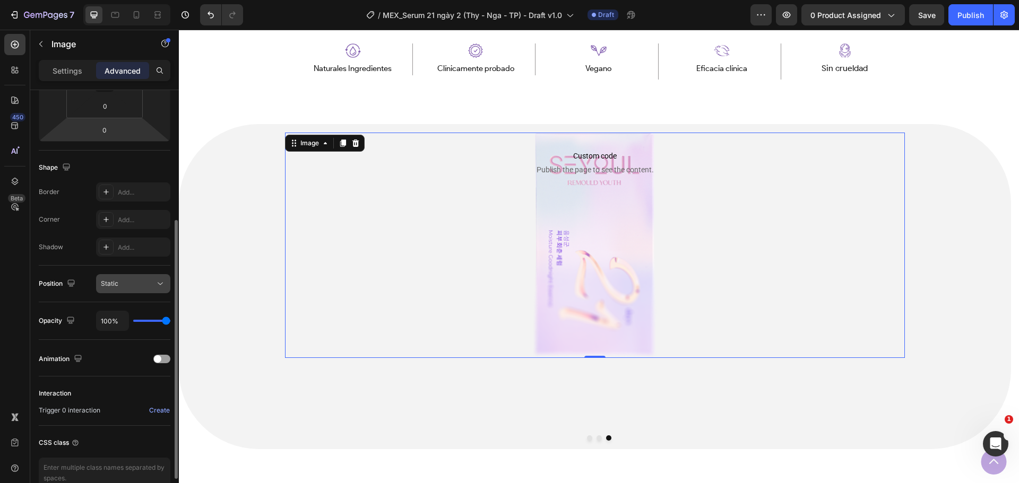
click at [154, 283] on div "Static" at bounding box center [128, 284] width 54 height 10
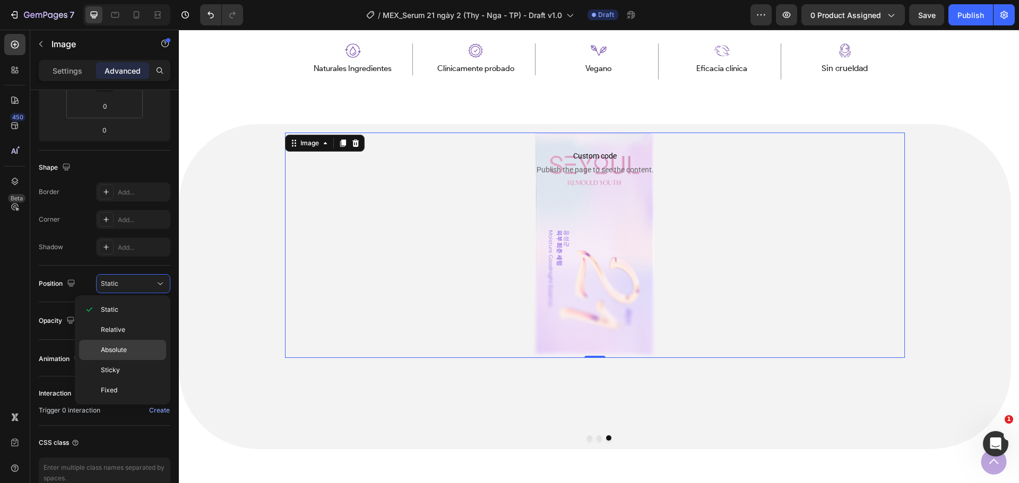
click at [123, 352] on span "Absolute" at bounding box center [114, 350] width 26 height 10
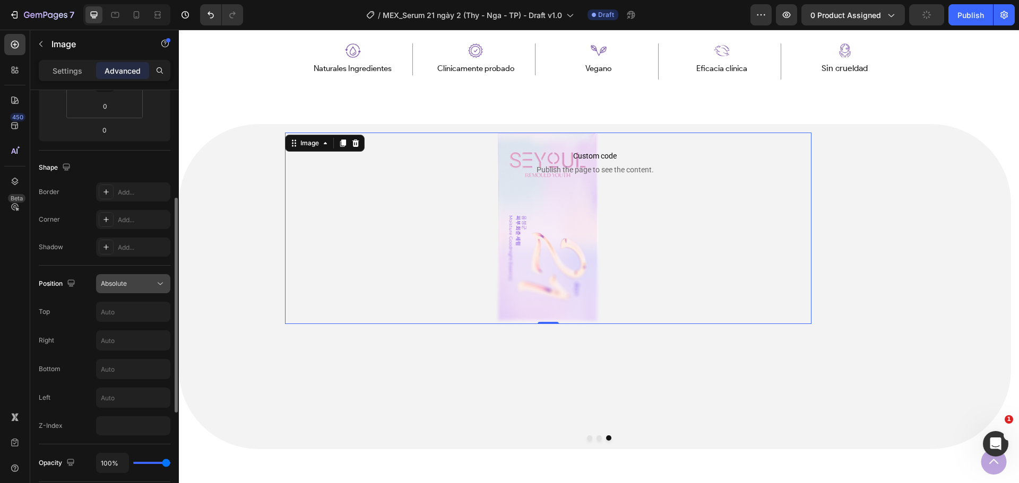
click at [153, 284] on div "Absolute" at bounding box center [128, 284] width 54 height 10
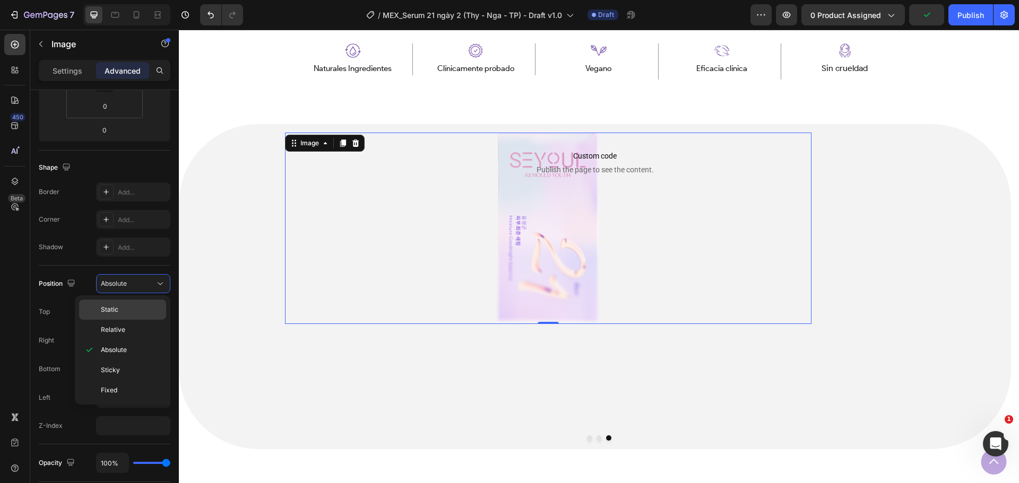
click at [136, 310] on p "Static" at bounding box center [131, 310] width 60 height 10
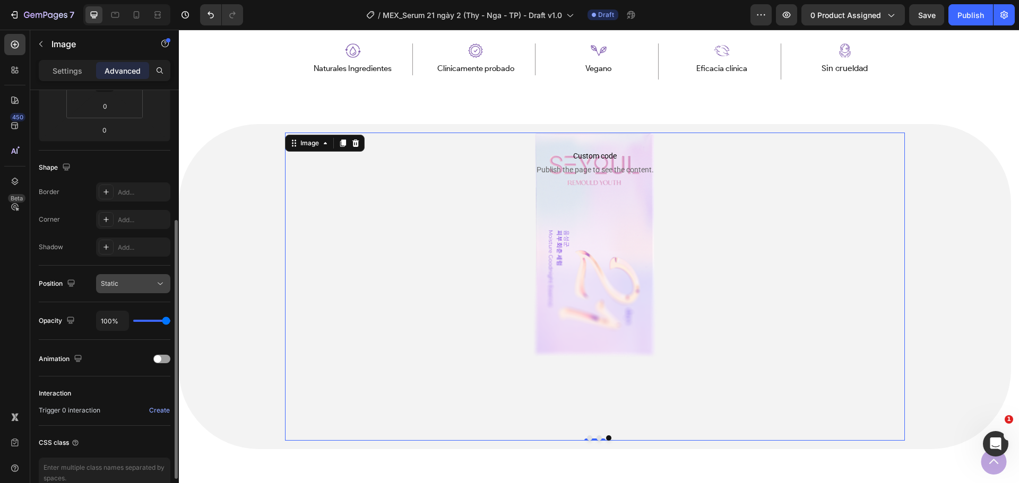
click at [152, 292] on button "Static" at bounding box center [133, 283] width 74 height 19
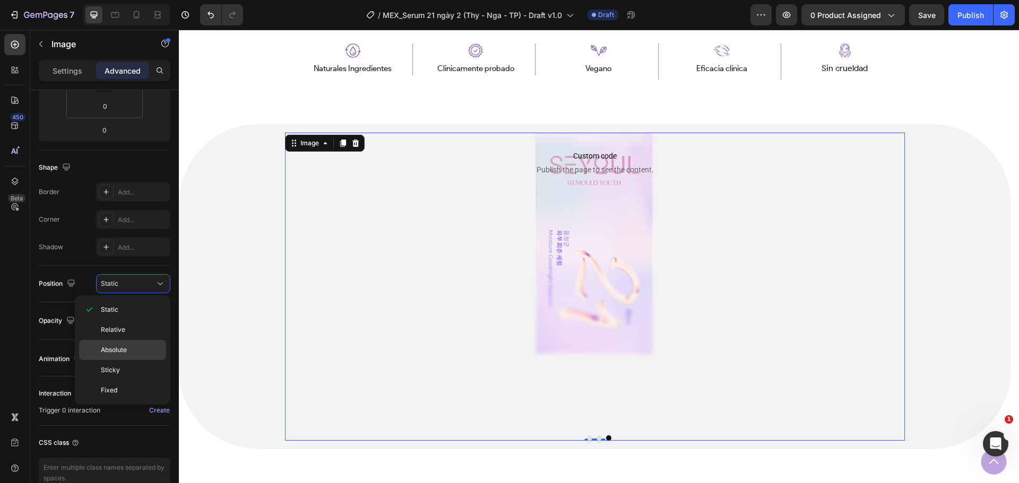
click at [136, 350] on p "Absolute" at bounding box center [131, 350] width 60 height 10
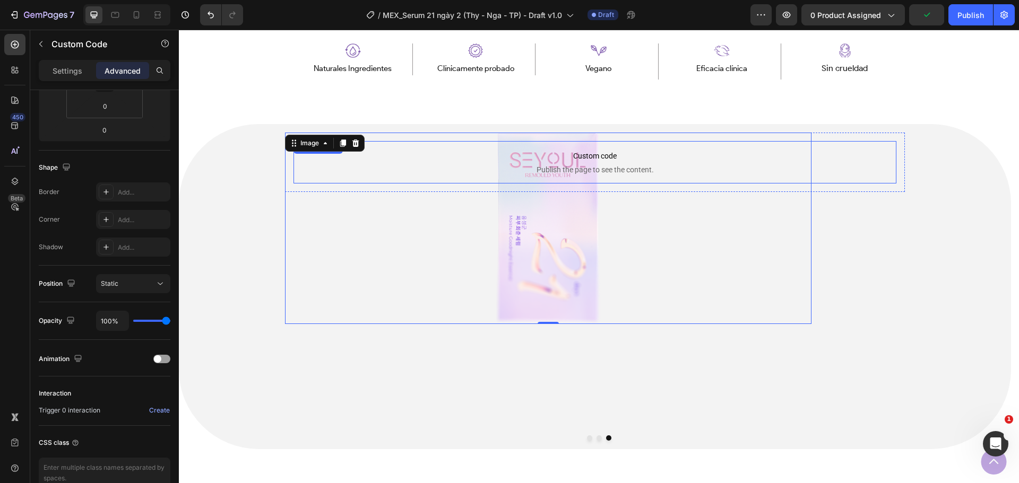
click at [587, 163] on p "Custom code Publish the page to see the content." at bounding box center [594, 162] width 603 height 42
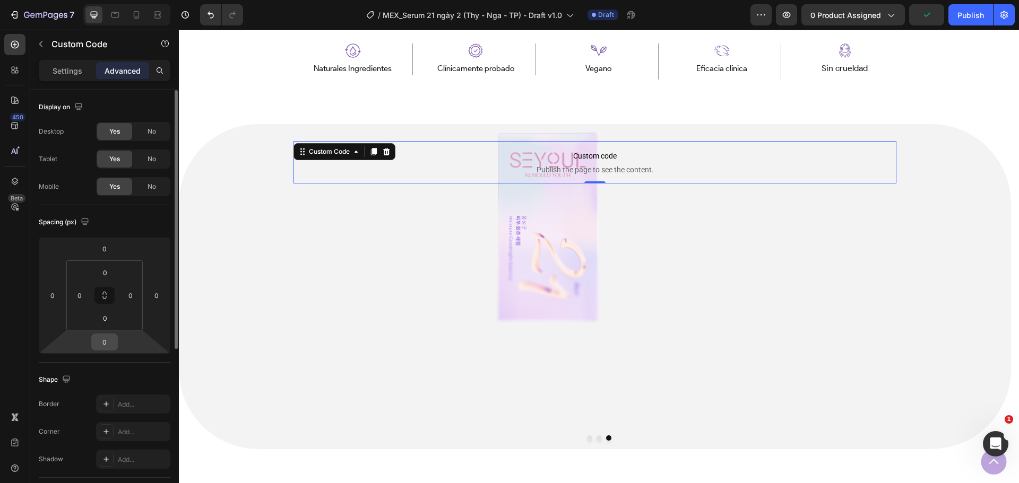
scroll to position [159, 0]
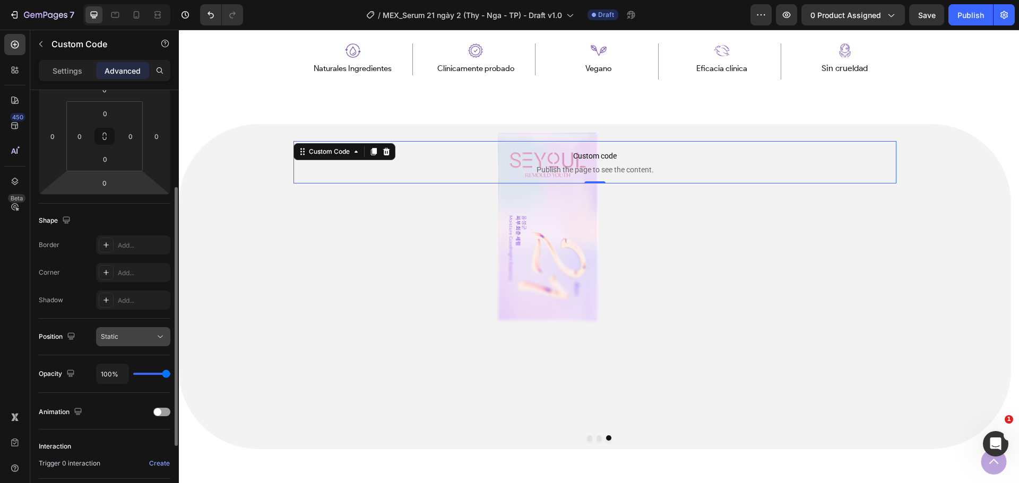
click at [146, 340] on div "Static" at bounding box center [128, 337] width 54 height 10
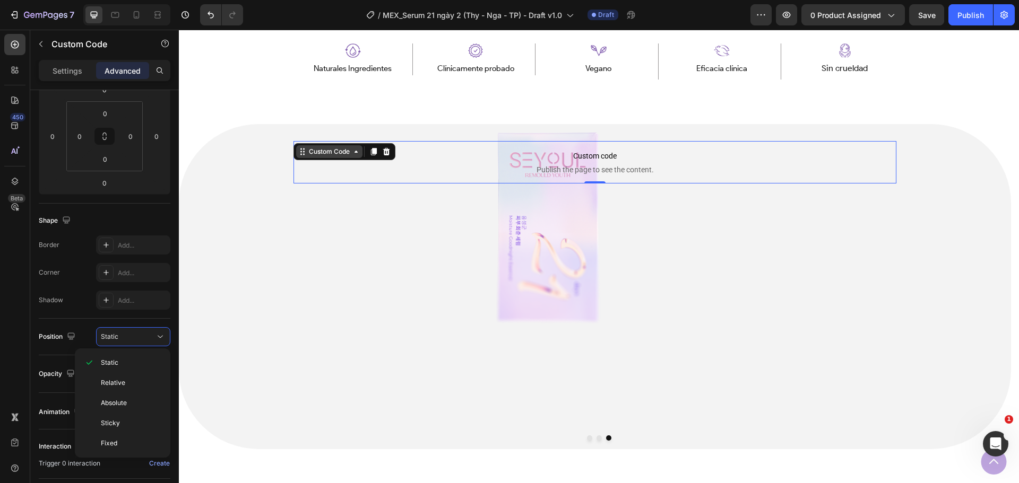
click at [335, 149] on div "Custom Code" at bounding box center [329, 152] width 45 height 10
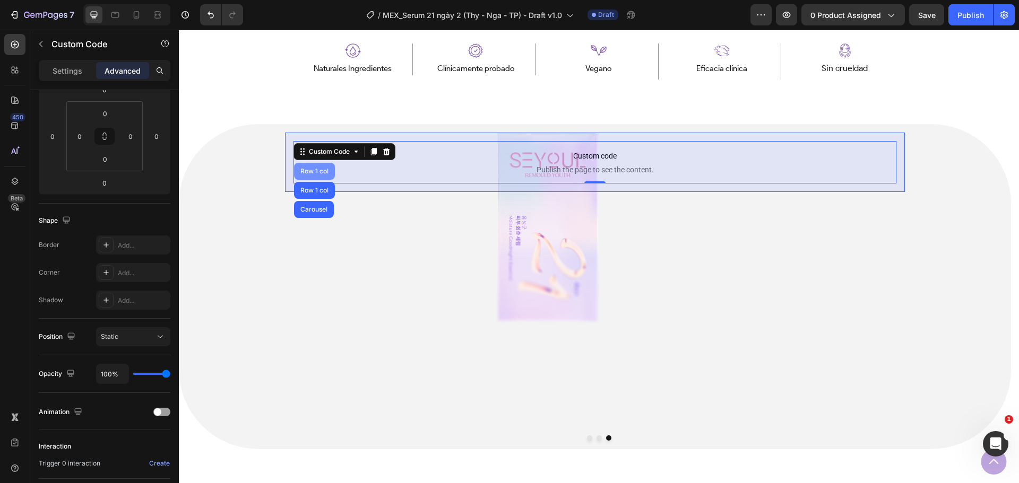
click at [310, 171] on div "Row 1 col" at bounding box center [314, 171] width 32 height 6
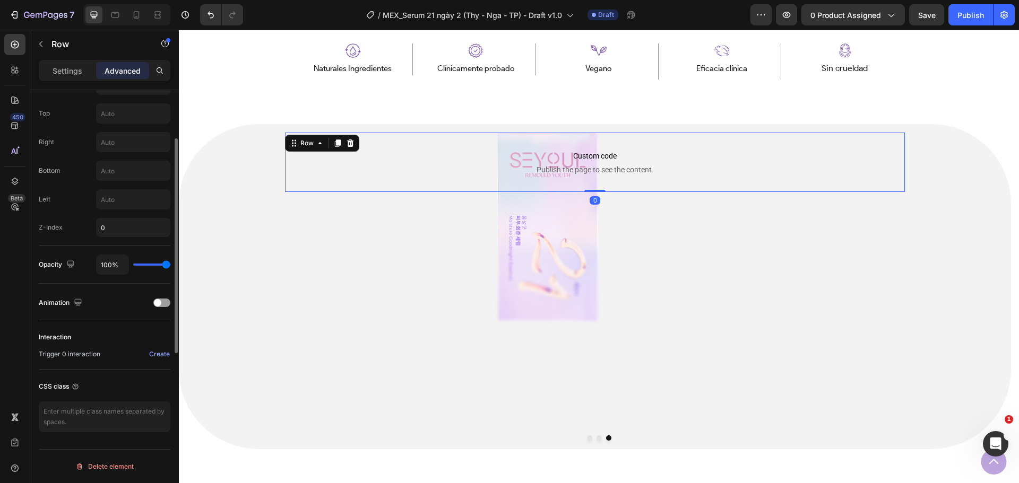
scroll to position [252, 0]
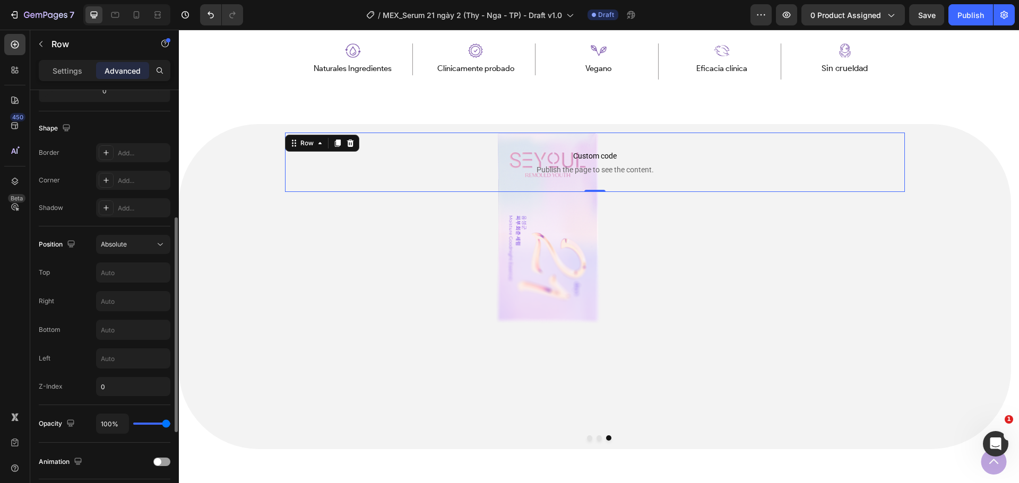
drag, startPoint x: 153, startPoint y: 246, endPoint x: 146, endPoint y: 254, distance: 10.9
click at [152, 246] on div "Absolute" at bounding box center [128, 245] width 54 height 10
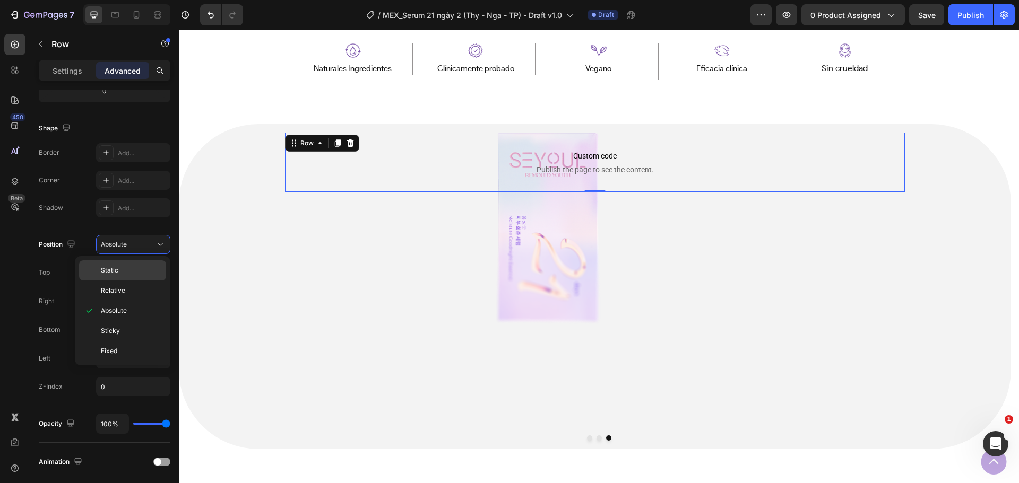
click at [133, 274] on p "Static" at bounding box center [131, 271] width 60 height 10
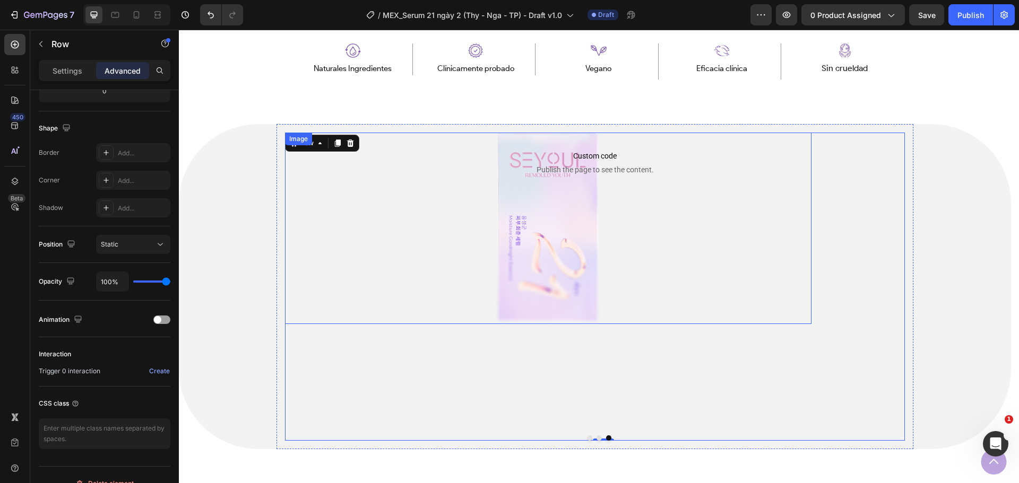
click at [553, 293] on img at bounding box center [548, 229] width 105 height 192
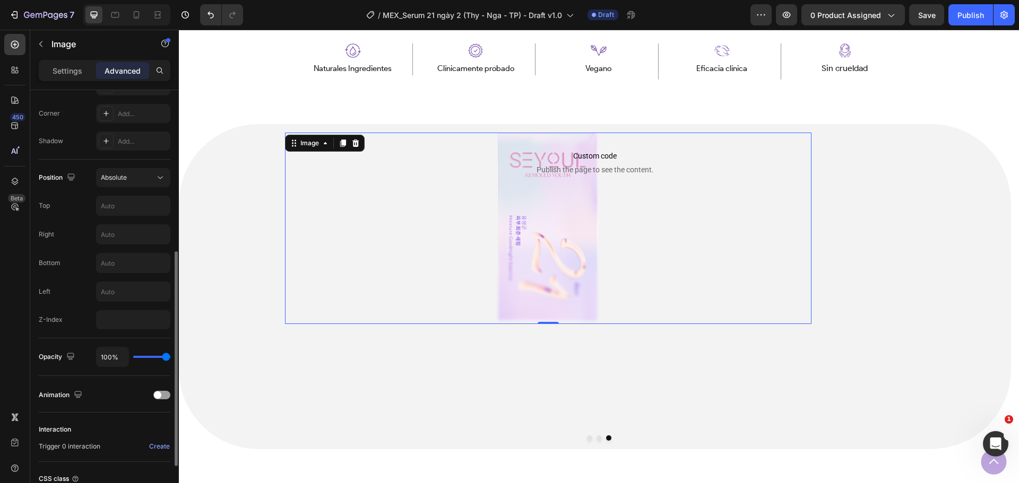
scroll to position [371, 0]
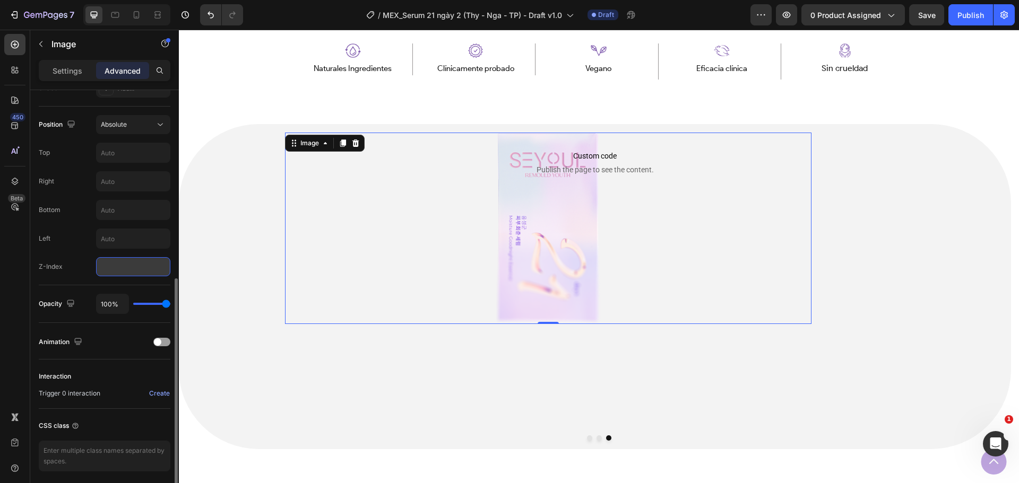
click at [124, 266] on input "number" at bounding box center [133, 266] width 74 height 19
type input "100"
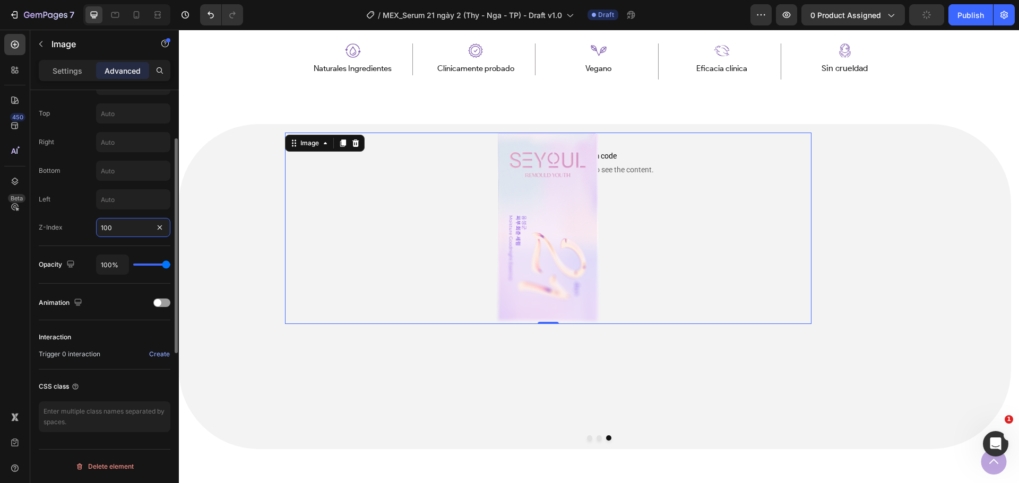
scroll to position [252, 0]
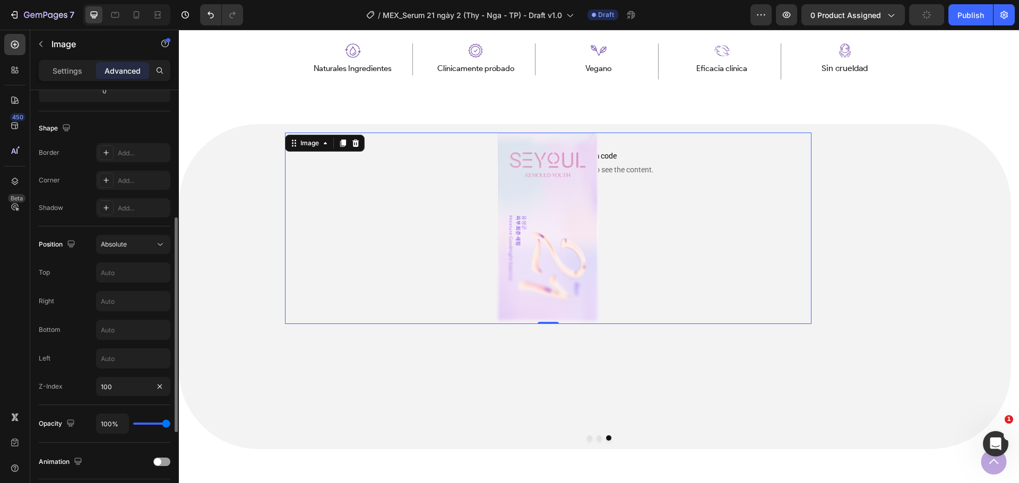
click at [76, 70] on p "Settings" at bounding box center [68, 70] width 30 height 11
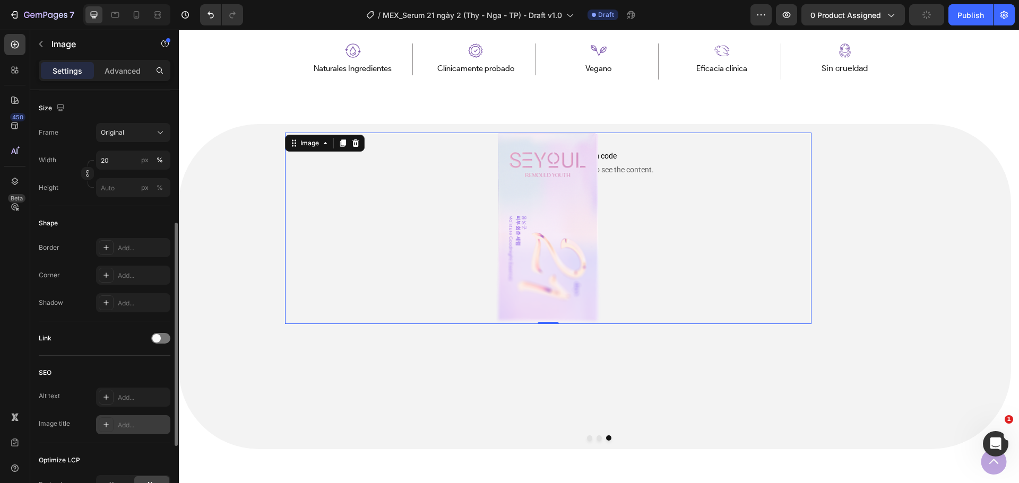
scroll to position [378, 0]
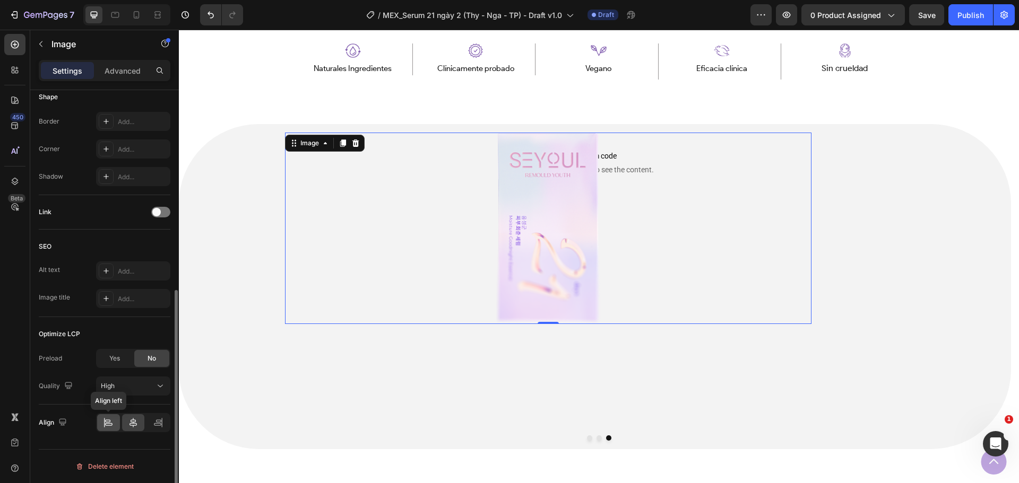
click at [106, 423] on icon at bounding box center [108, 423] width 11 height 11
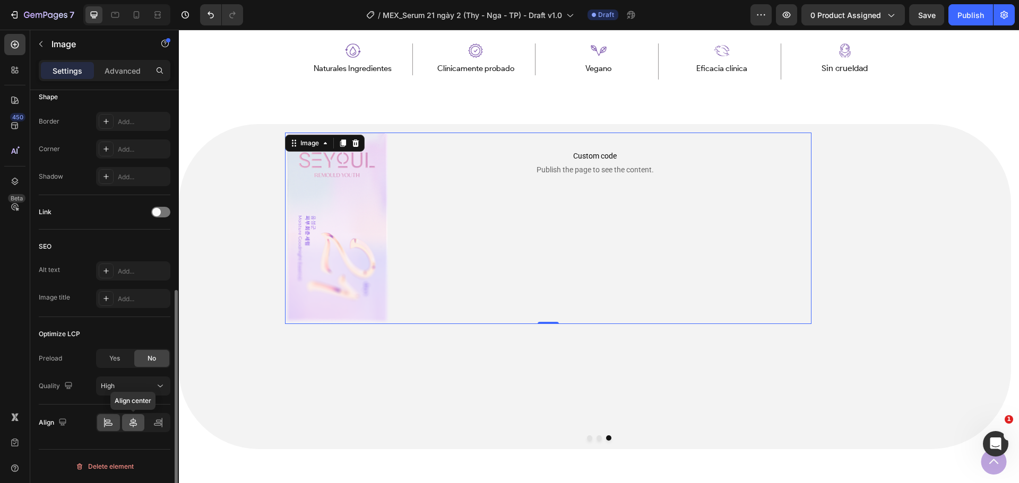
click at [136, 422] on icon at bounding box center [133, 423] width 11 height 11
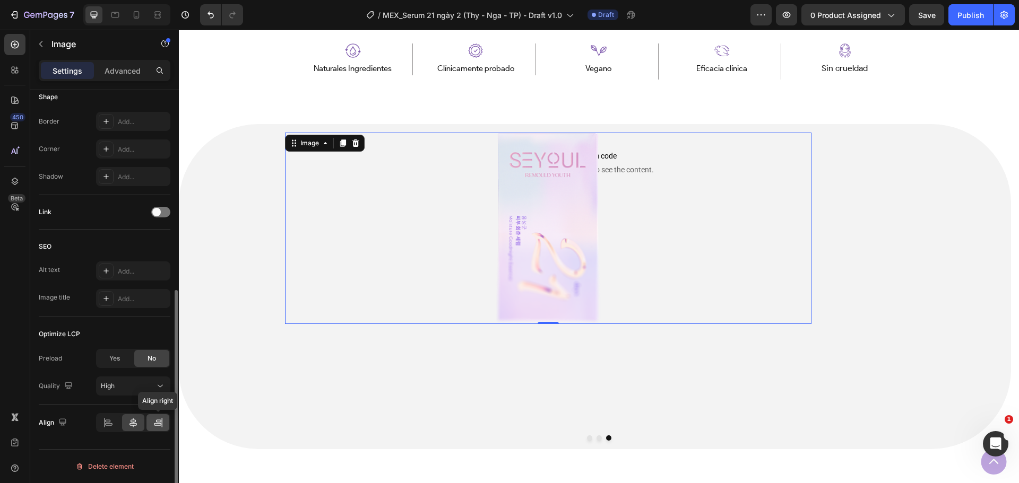
click at [157, 422] on icon at bounding box center [158, 423] width 11 height 11
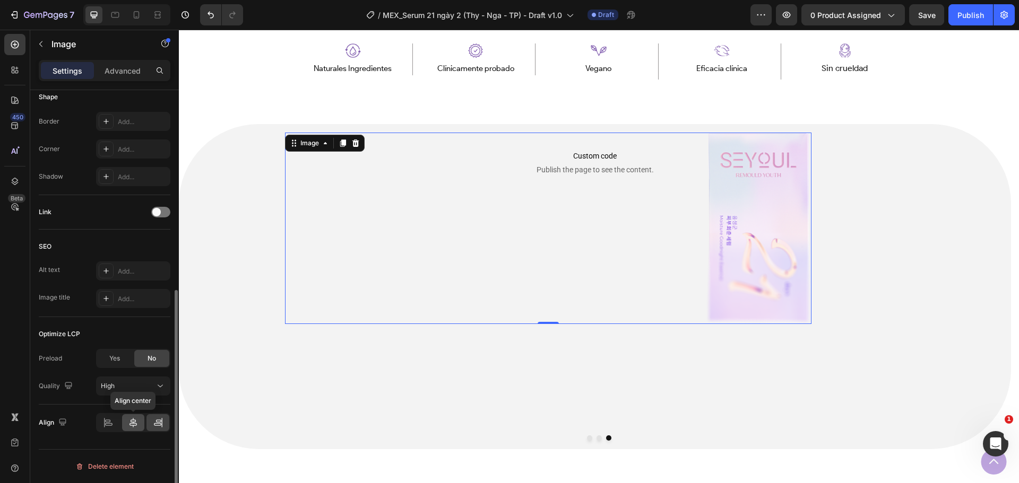
click at [132, 426] on icon at bounding box center [133, 423] width 11 height 11
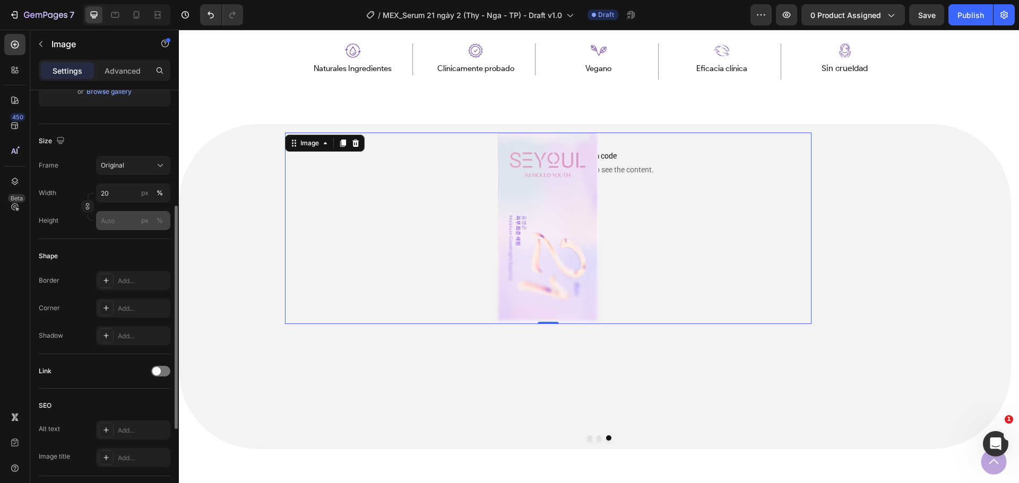
scroll to position [166, 0]
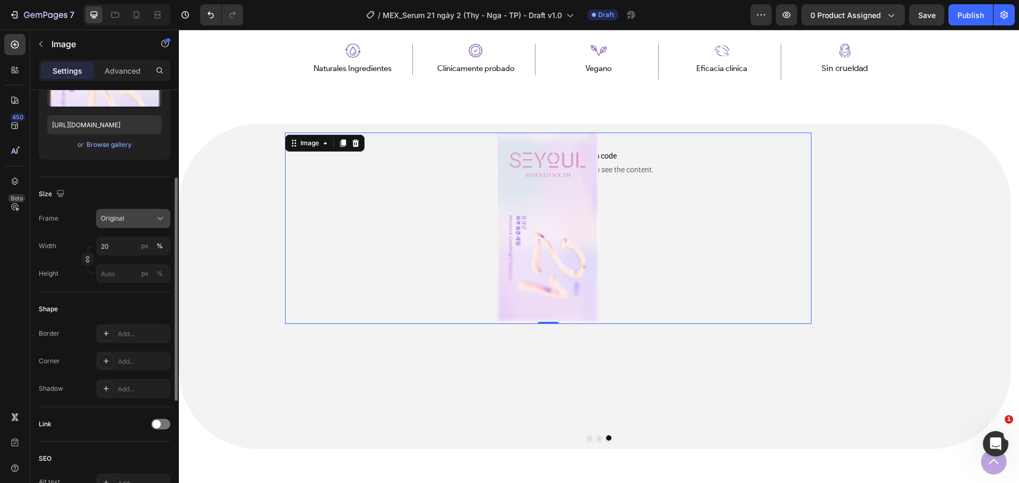
click at [147, 215] on div "Original" at bounding box center [127, 219] width 52 height 10
click at [142, 221] on div "Original" at bounding box center [127, 219] width 52 height 10
click at [163, 246] on button "%" at bounding box center [159, 246] width 13 height 13
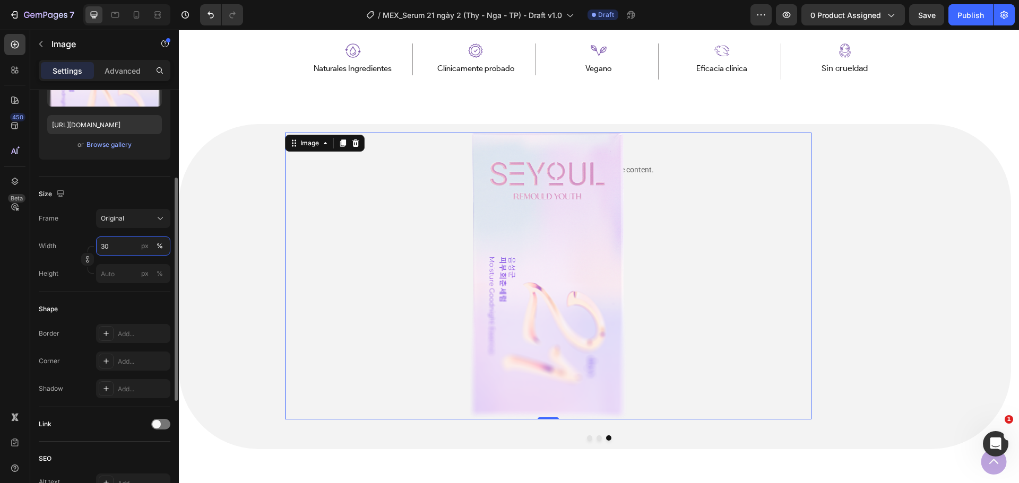
type input "30"
click at [67, 234] on div "Frame Original Width 30 px % Height px %" at bounding box center [105, 246] width 132 height 74
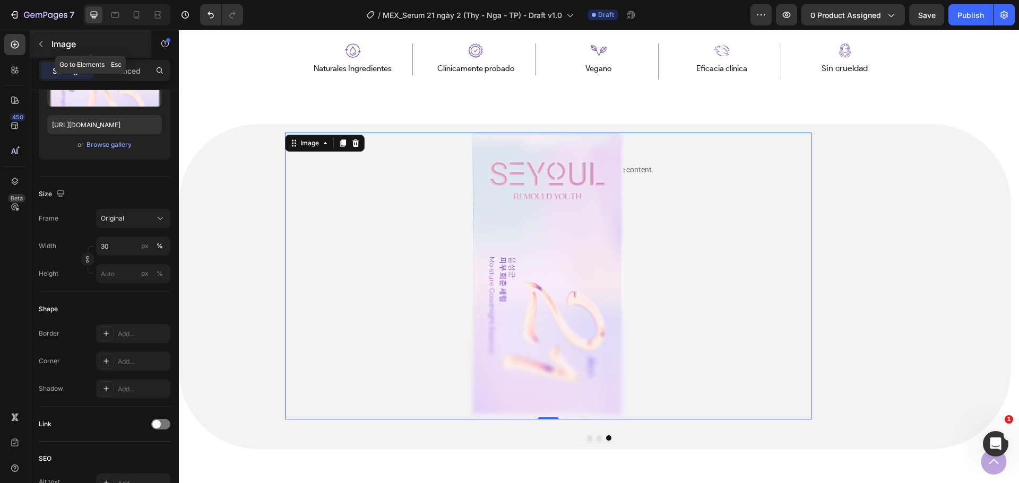
click at [113, 54] on div "Image" at bounding box center [90, 44] width 121 height 28
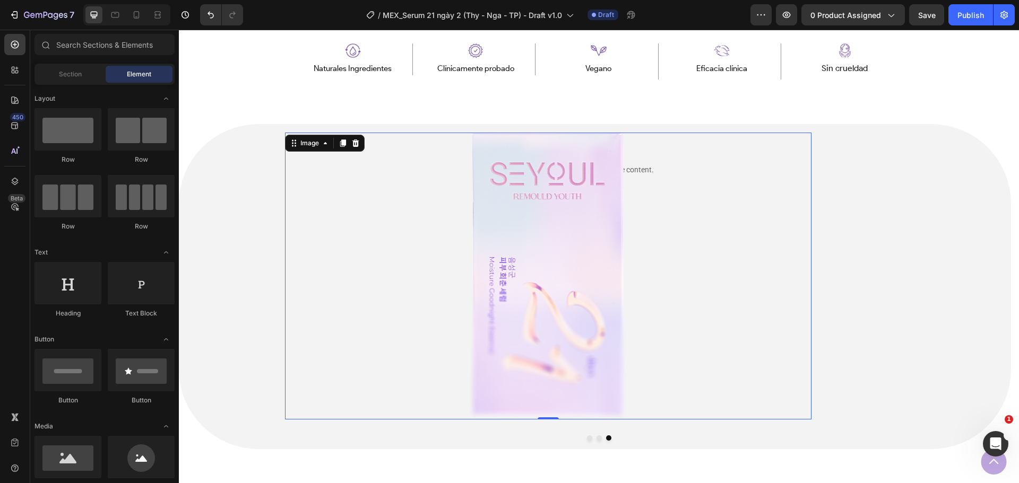
click at [534, 274] on img at bounding box center [548, 276] width 158 height 287
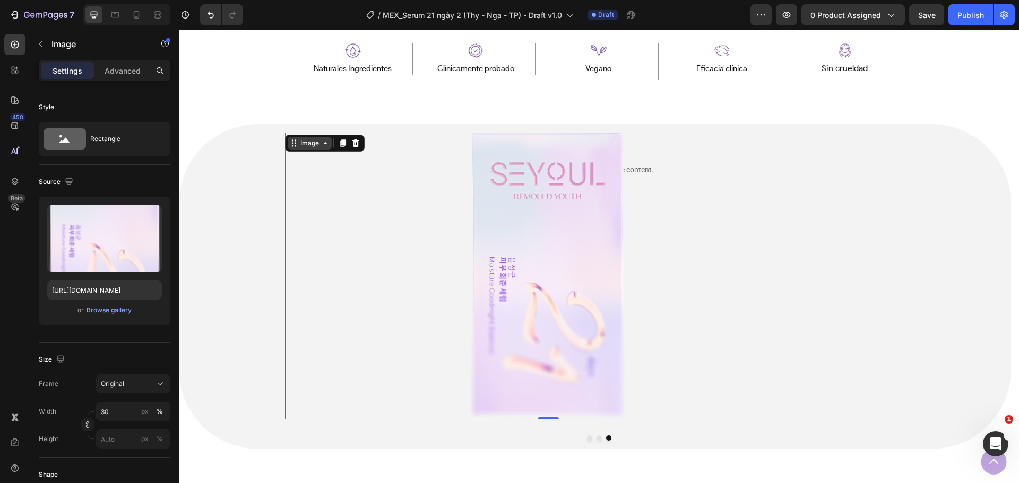
click at [314, 143] on div "Image" at bounding box center [309, 144] width 23 height 10
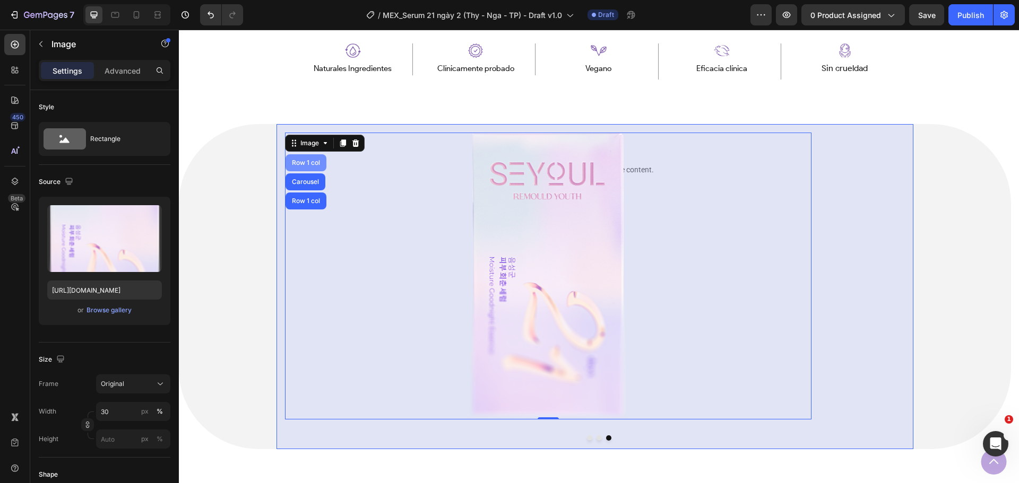
click at [317, 162] on div "Row 1 col" at bounding box center [306, 163] width 32 height 6
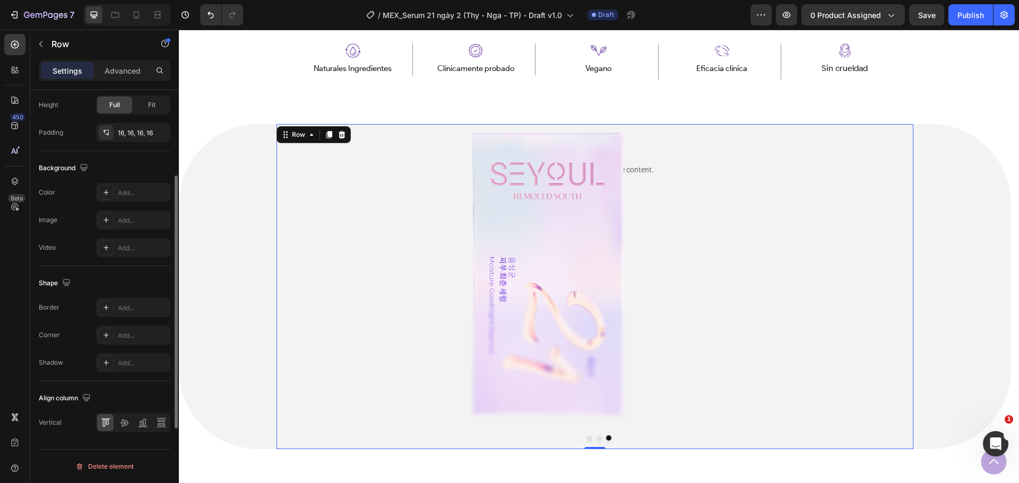
scroll to position [231, 0]
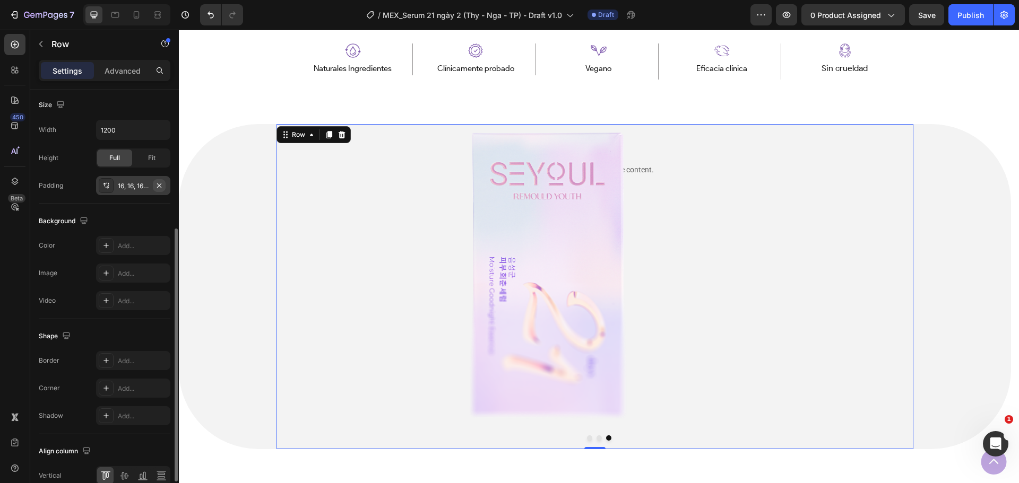
click at [158, 188] on icon "button" at bounding box center [159, 185] width 8 height 8
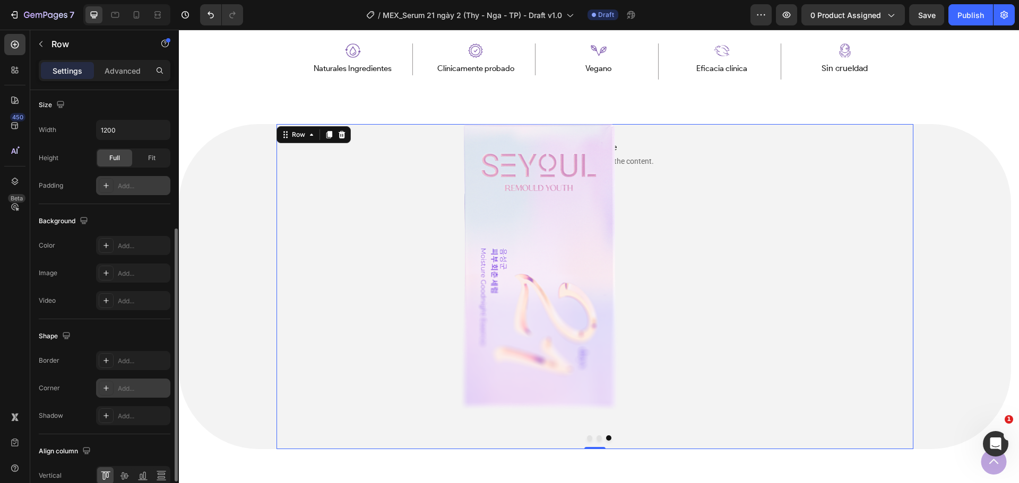
scroll to position [284, 0]
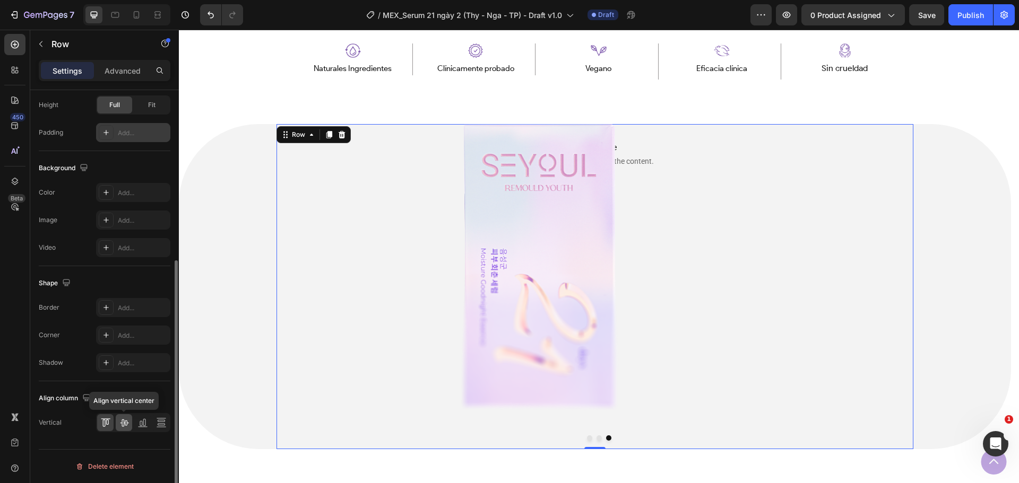
click at [123, 423] on icon at bounding box center [124, 423] width 11 height 11
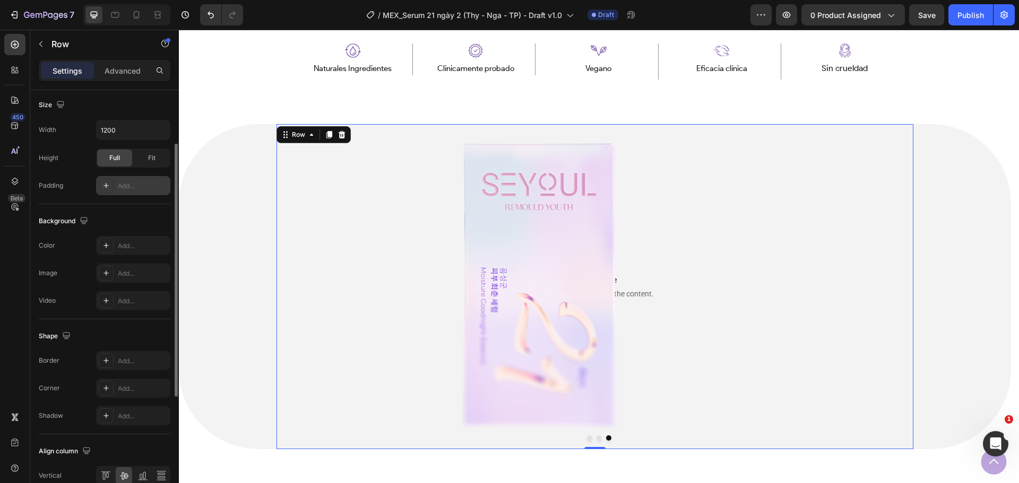
scroll to position [178, 0]
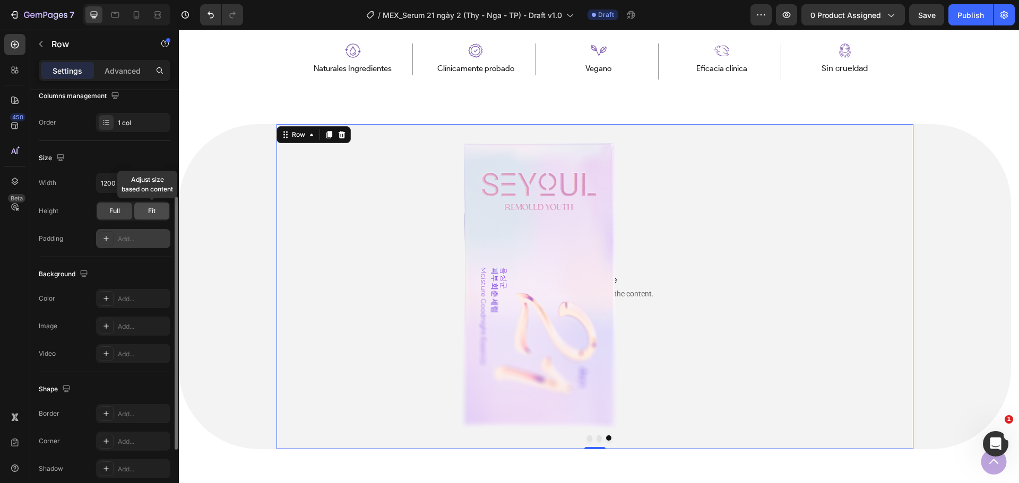
click at [150, 214] on span "Fit" at bounding box center [151, 211] width 7 height 10
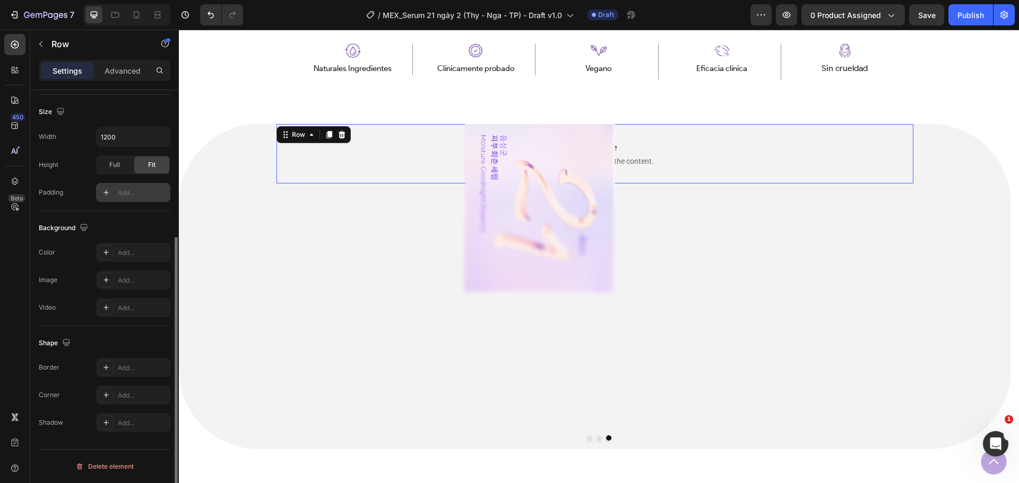
scroll to position [171, 0]
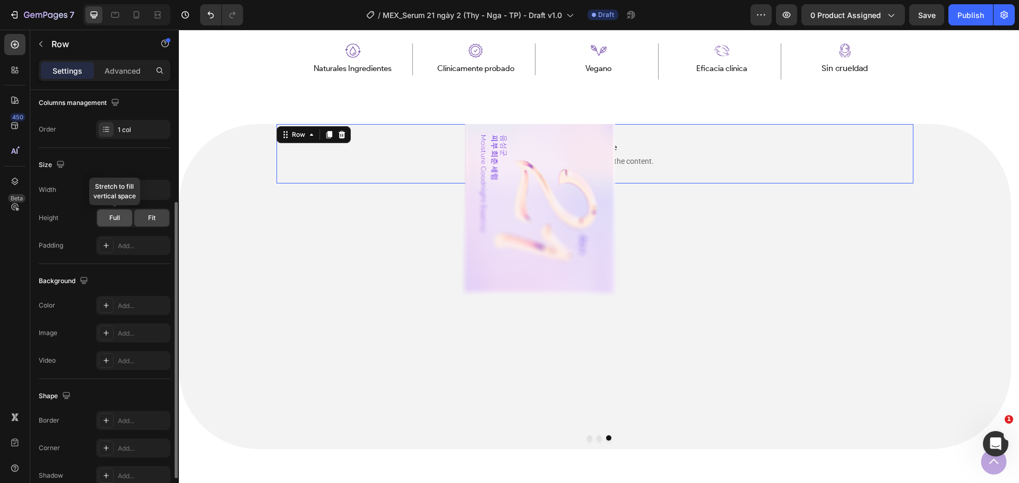
click at [119, 217] on span "Full" at bounding box center [114, 218] width 11 height 10
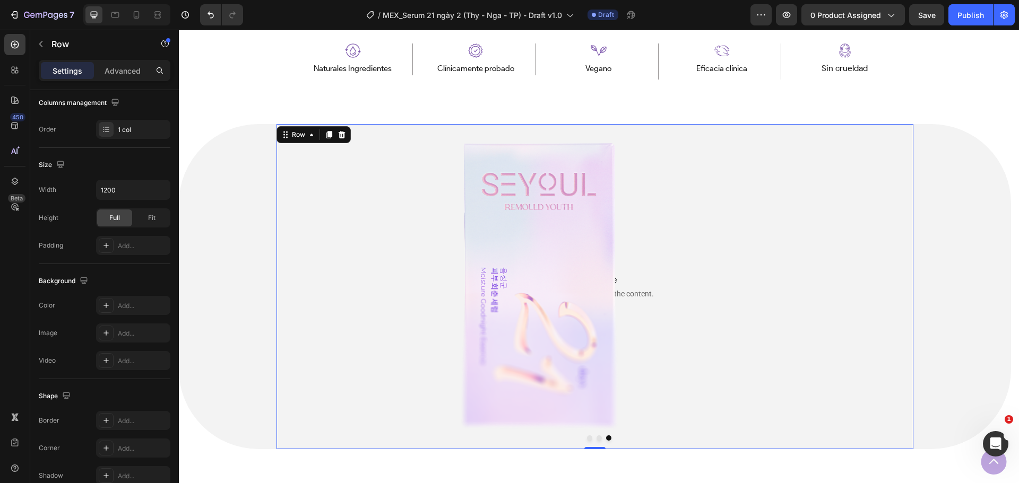
scroll to position [284, 0]
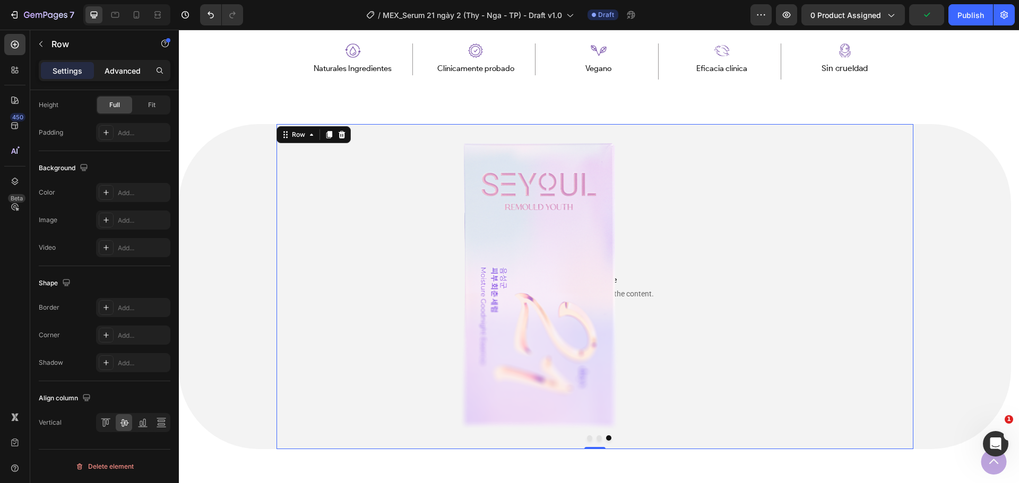
click at [124, 77] on div "Advanced" at bounding box center [122, 70] width 53 height 17
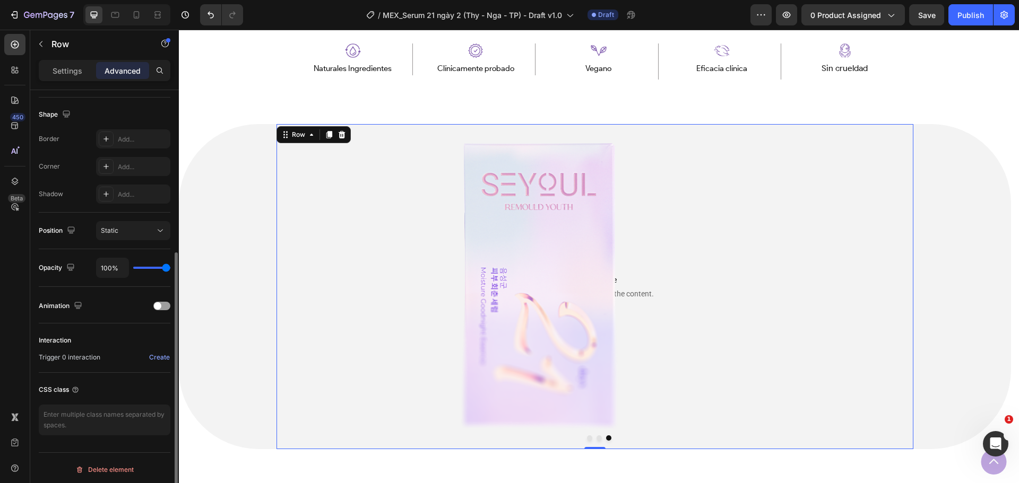
scroll to position [269, 0]
click at [788, 227] on div at bounding box center [539, 286] width 526 height 287
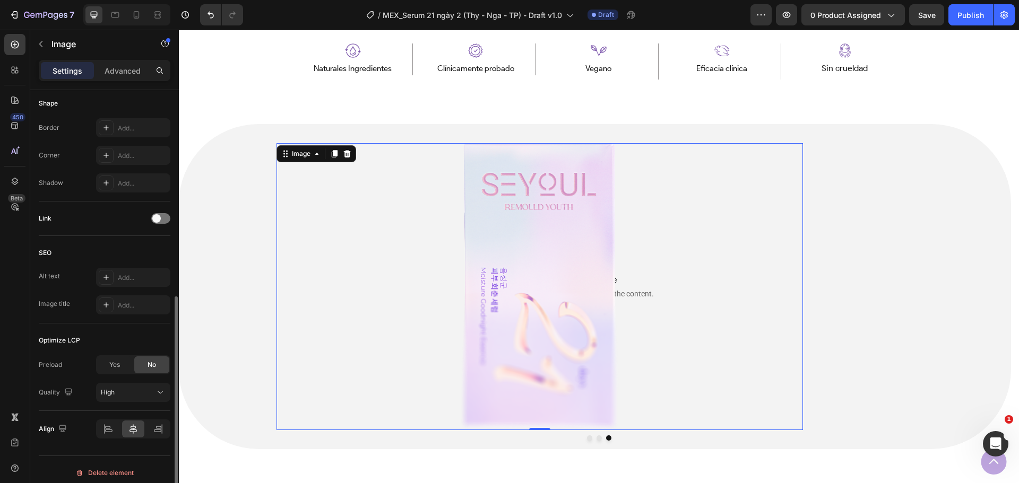
scroll to position [378, 0]
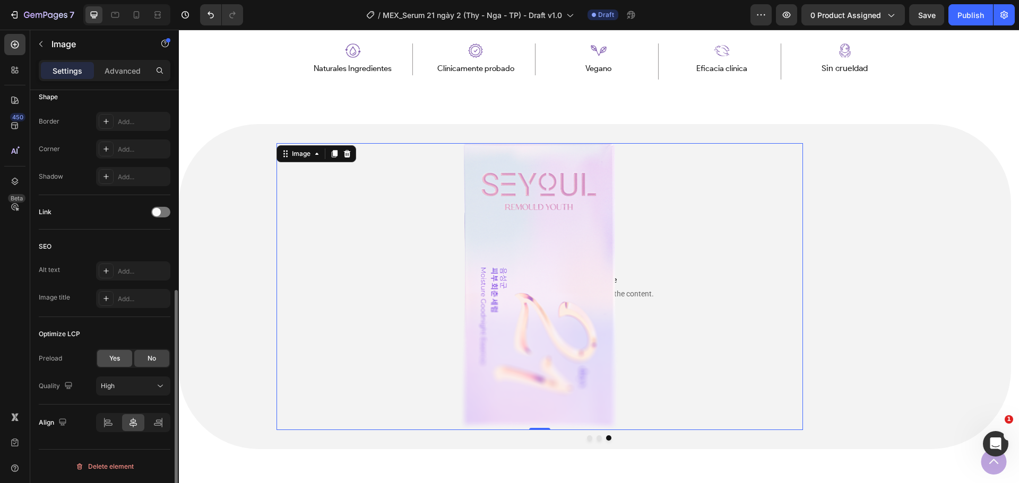
click at [119, 367] on div "Yes" at bounding box center [114, 358] width 35 height 17
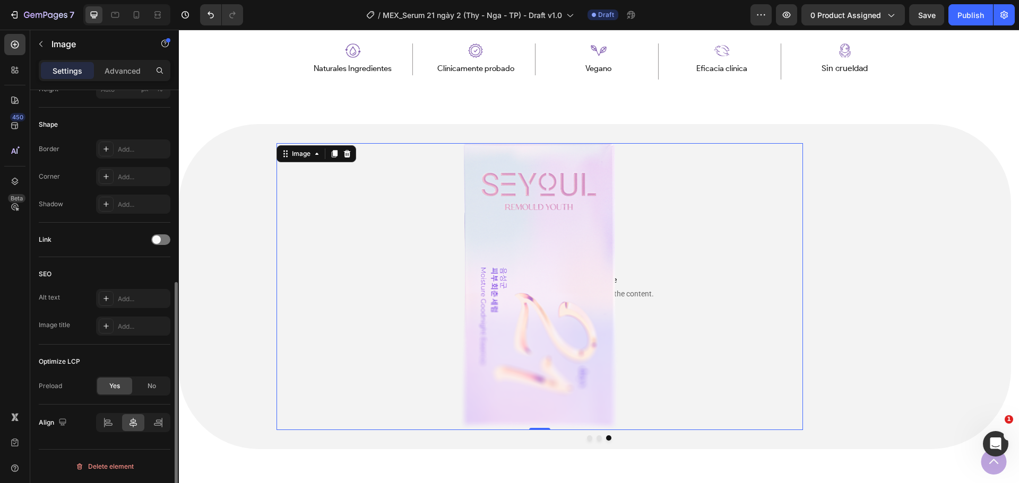
scroll to position [350, 0]
click at [154, 418] on icon at bounding box center [158, 423] width 11 height 11
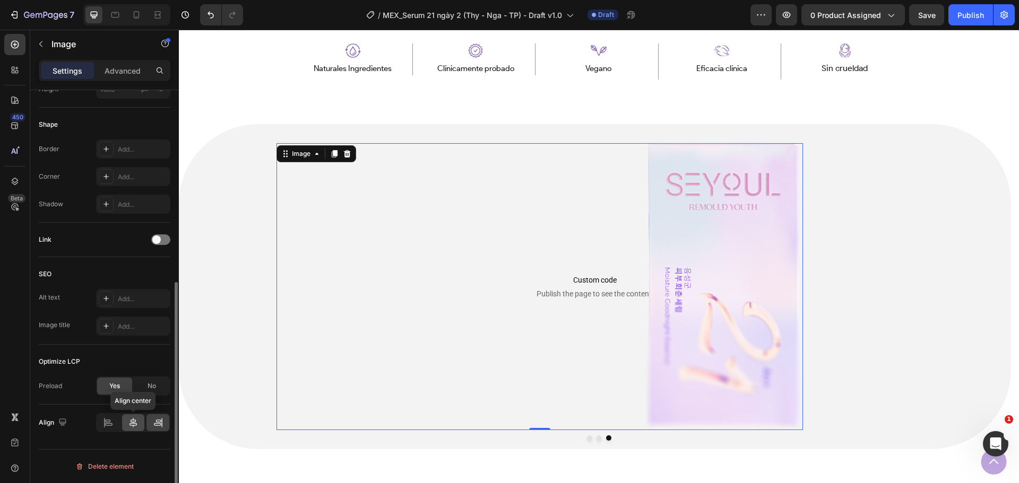
click at [123, 420] on div at bounding box center [133, 422] width 23 height 17
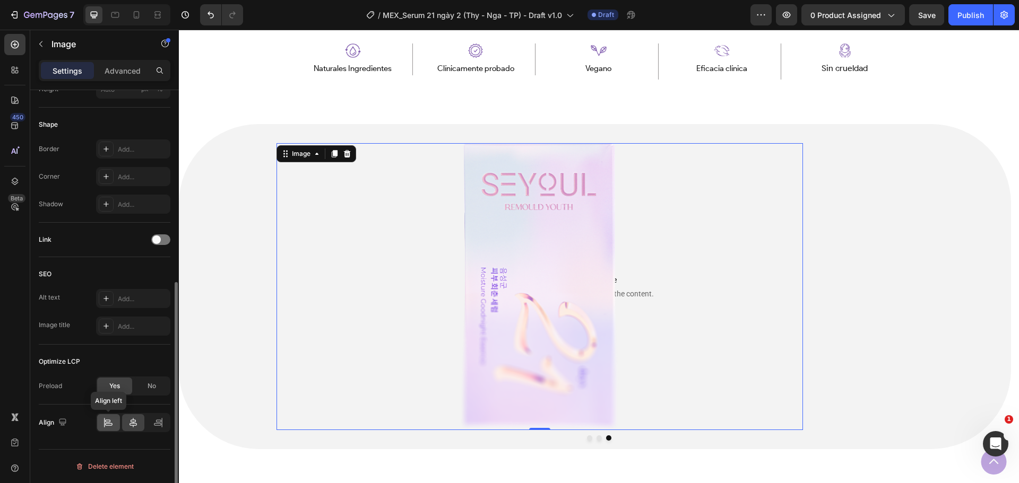
click at [108, 426] on icon at bounding box center [108, 424] width 7 height 3
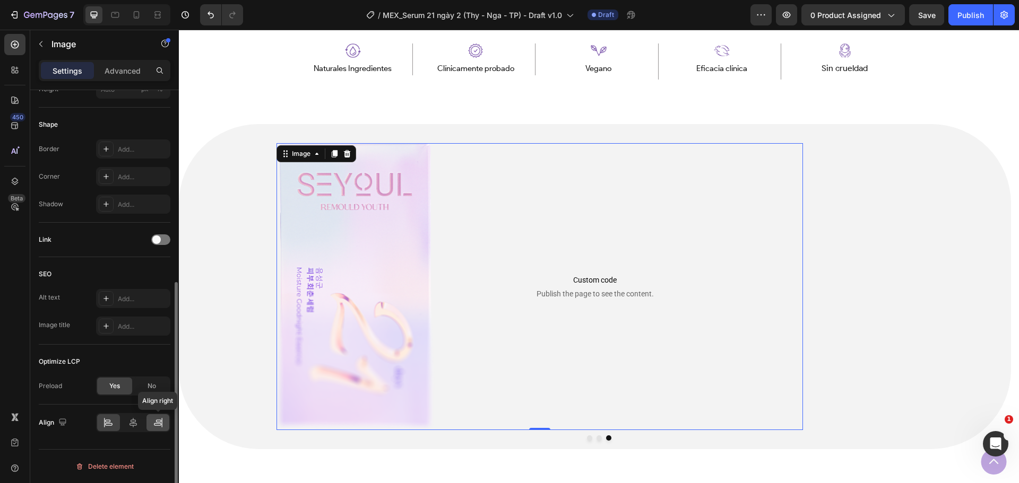
click at [150, 421] on div at bounding box center [157, 422] width 23 height 17
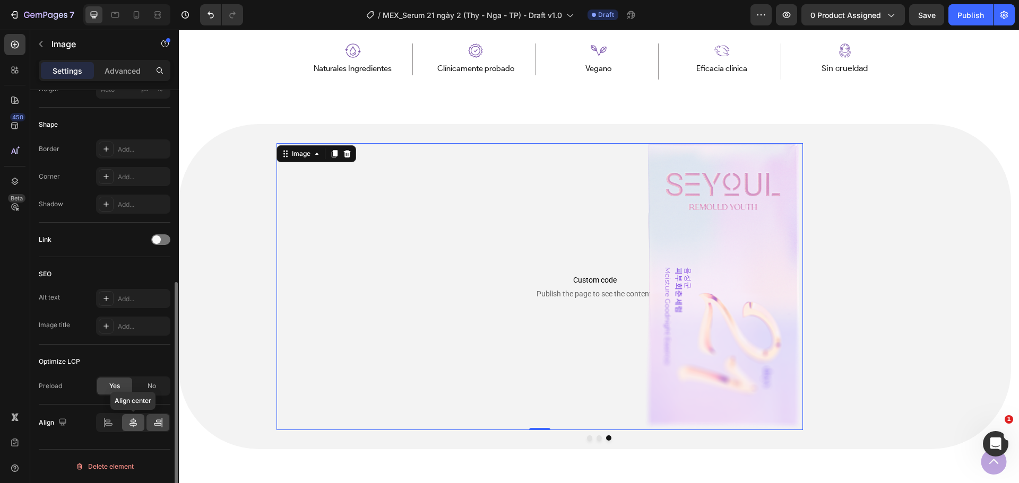
click at [132, 423] on icon at bounding box center [133, 423] width 11 height 11
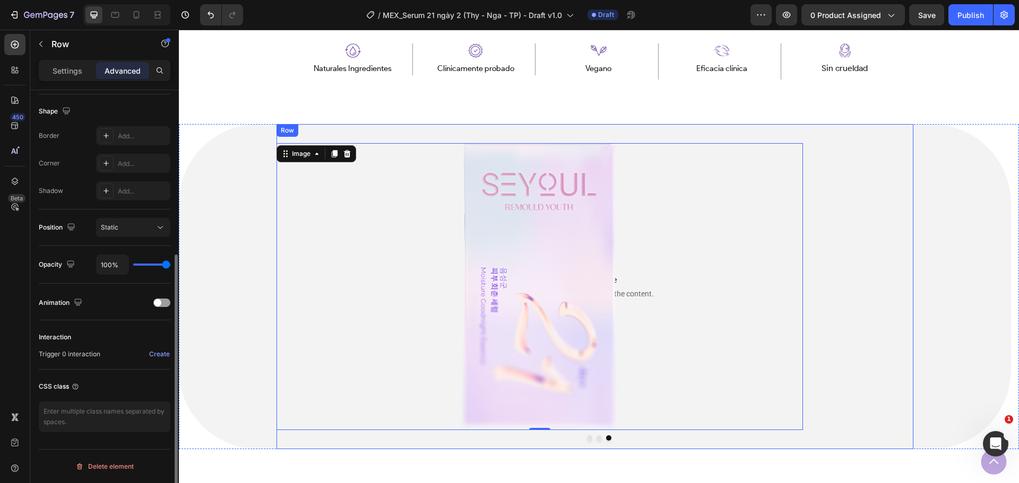
scroll to position [0, 0]
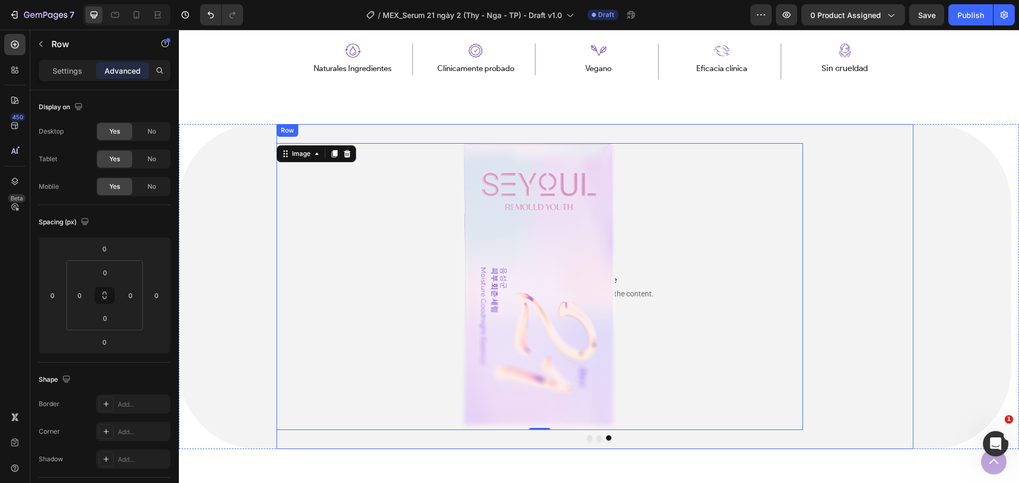
click at [885, 334] on div "Image 0 Custom code Publish the page to see the content. Custom Code Row" at bounding box center [594, 286] width 637 height 325
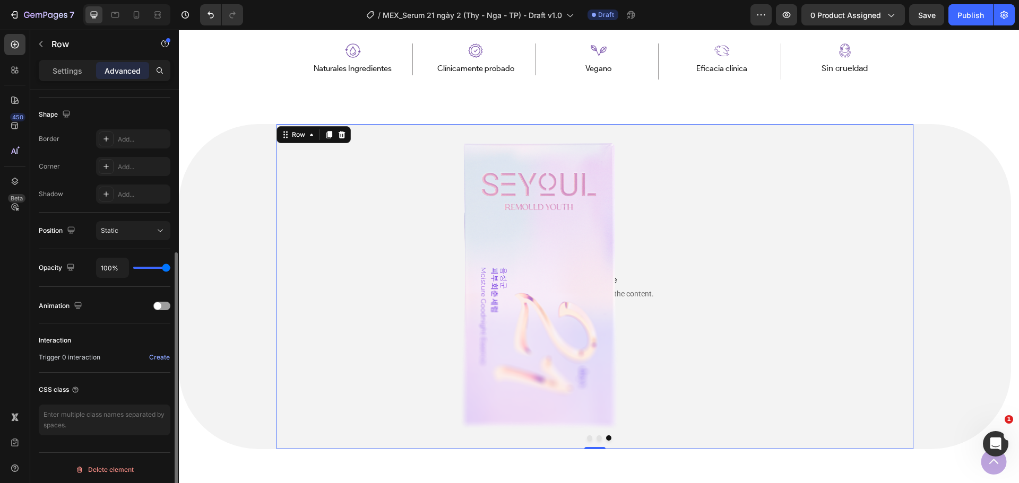
scroll to position [269, 0]
click at [80, 73] on p "Settings" at bounding box center [68, 70] width 30 height 11
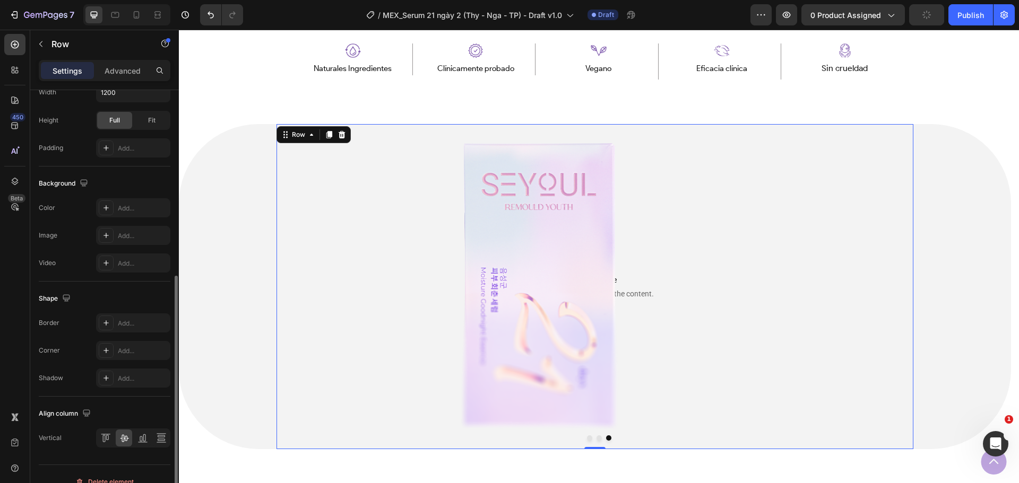
scroll to position [284, 0]
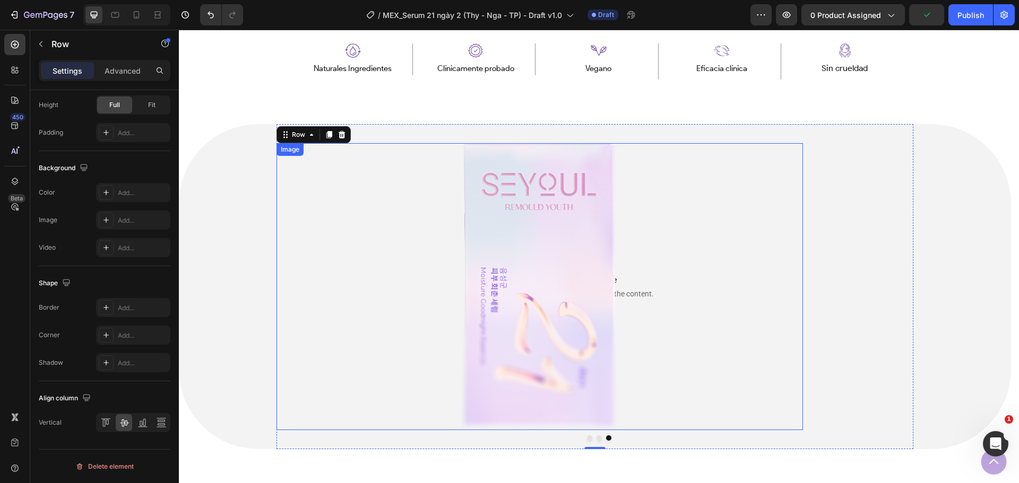
click at [734, 304] on div at bounding box center [539, 286] width 526 height 287
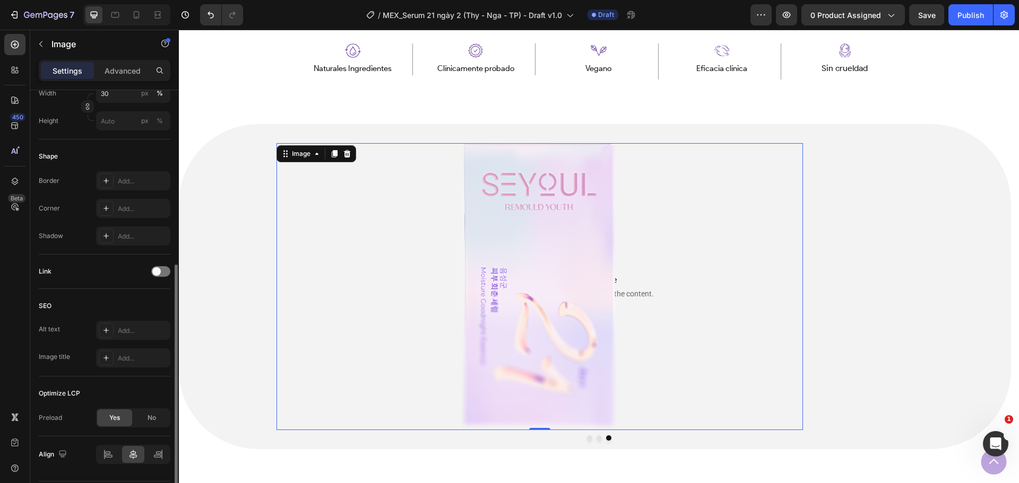
scroll to position [350, 0]
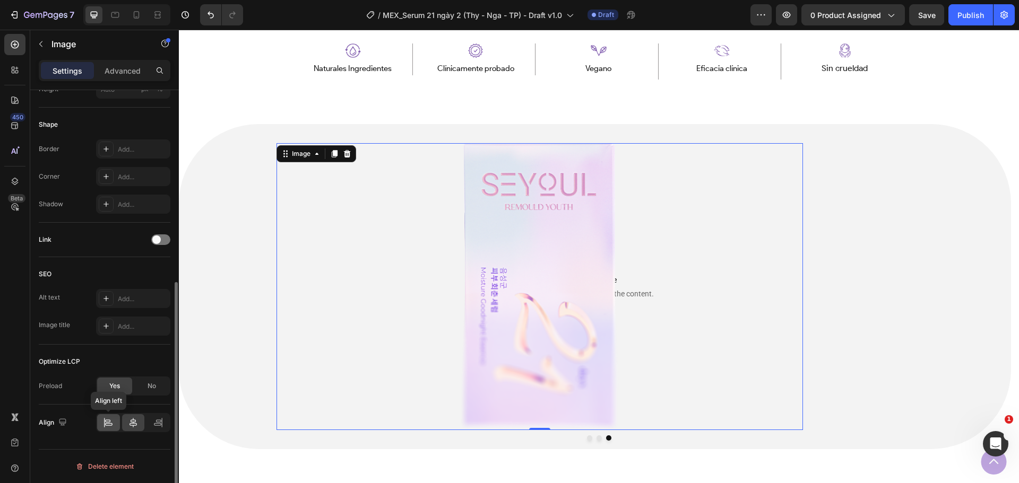
click at [106, 420] on icon at bounding box center [107, 421] width 5 height 3
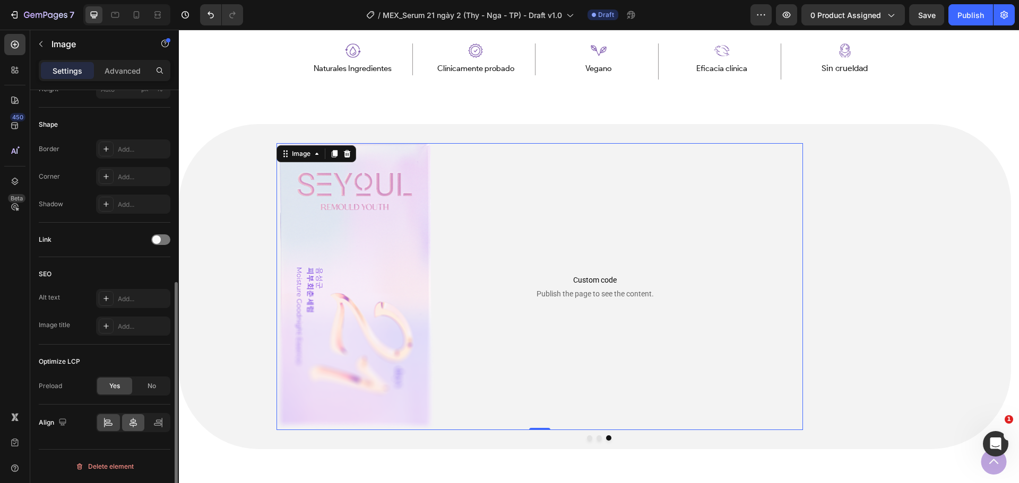
click at [123, 421] on div at bounding box center [133, 422] width 23 height 17
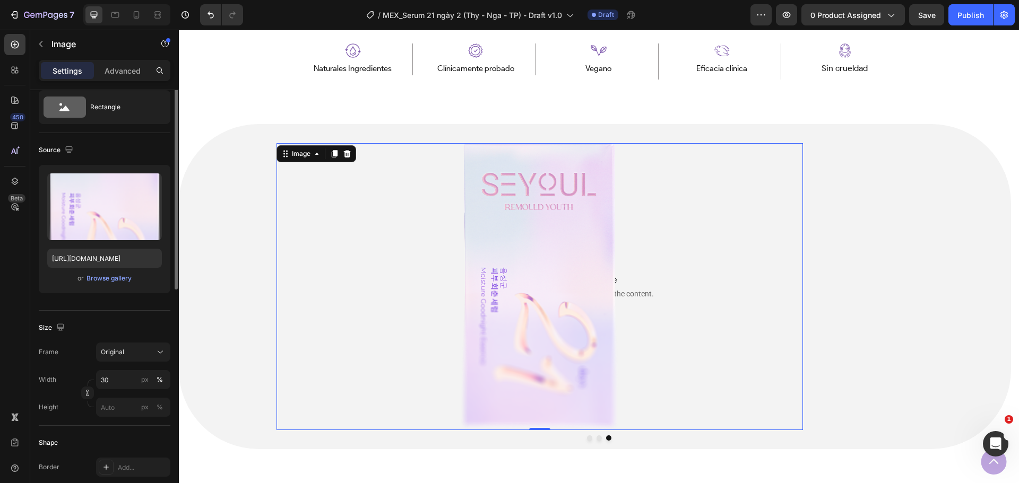
scroll to position [0, 0]
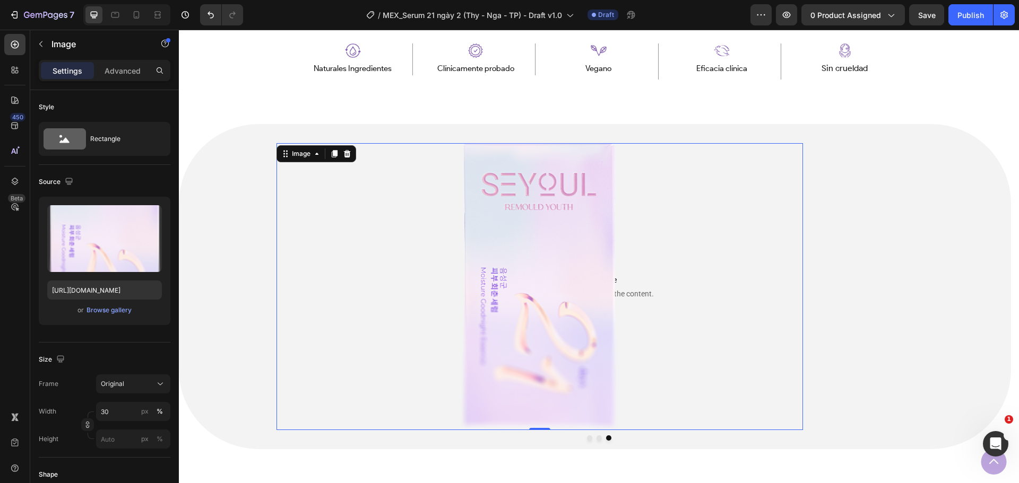
click at [538, 281] on img at bounding box center [540, 286] width 158 height 287
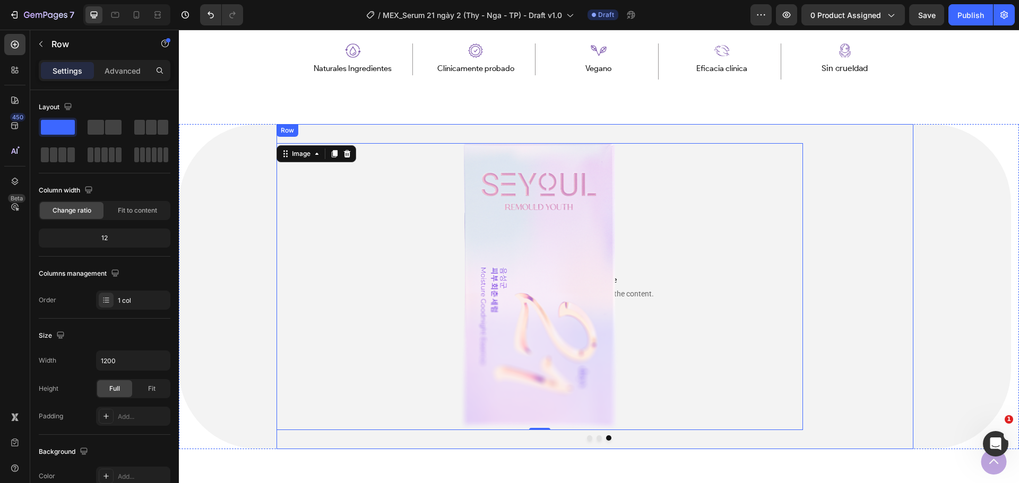
click at [638, 435] on div "Image 0 Custom code Publish the page to see the content. Custom Code Row" at bounding box center [594, 286] width 637 height 325
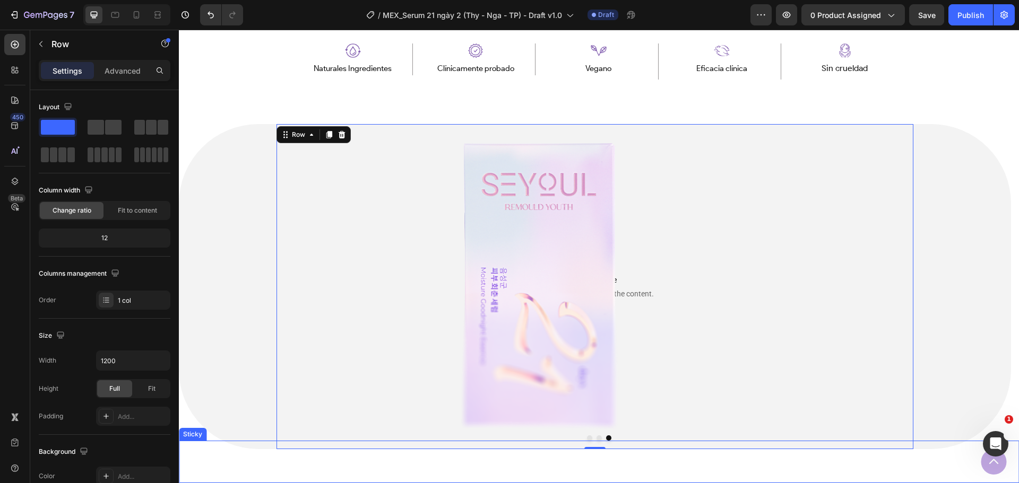
click at [617, 445] on div "Button Sticky" at bounding box center [599, 462] width 840 height 42
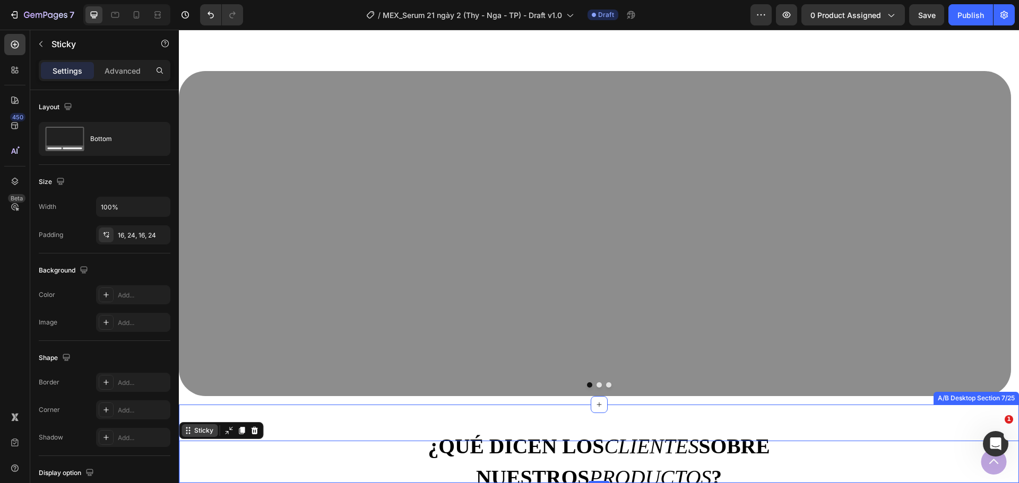
scroll to position [637, 0]
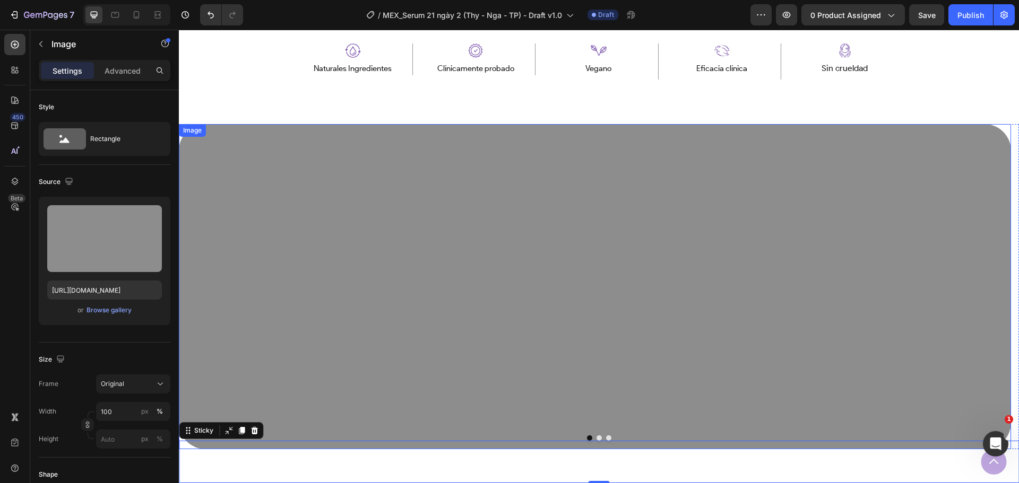
click at [596, 318] on img at bounding box center [595, 286] width 832 height 325
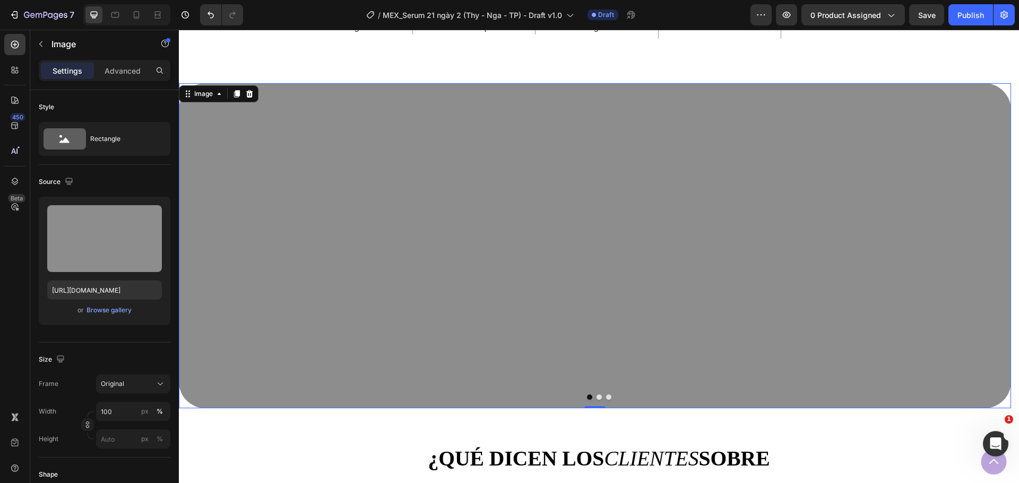
scroll to position [690, 0]
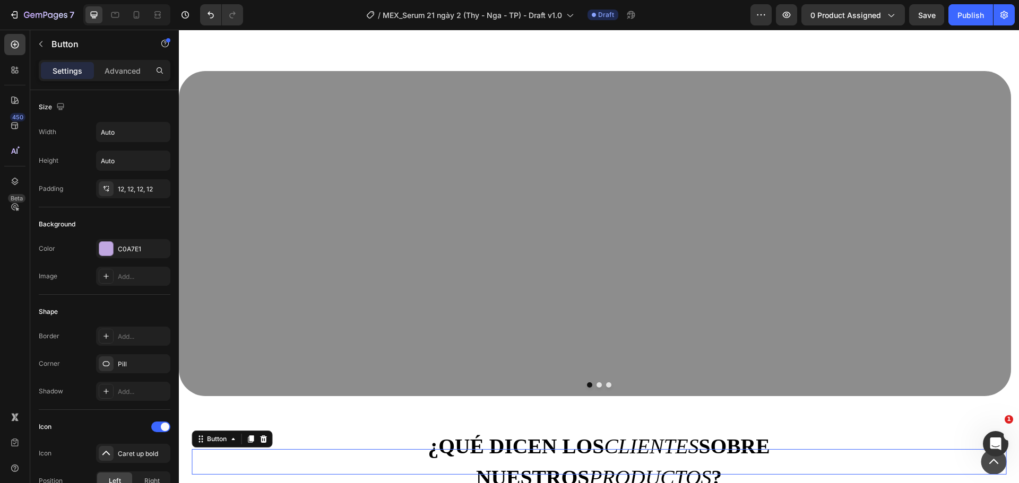
click at [987, 470] on button at bounding box center [993, 461] width 25 height 25
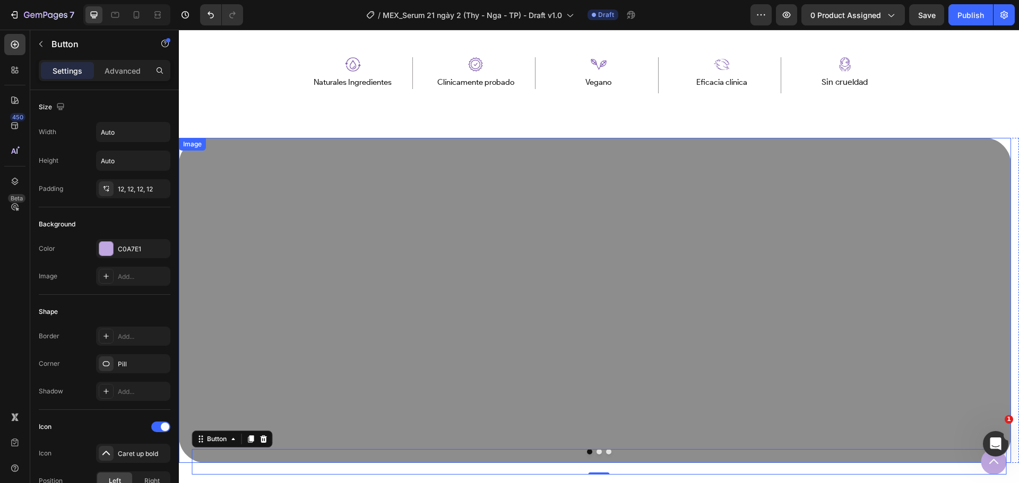
scroll to position [581, 0]
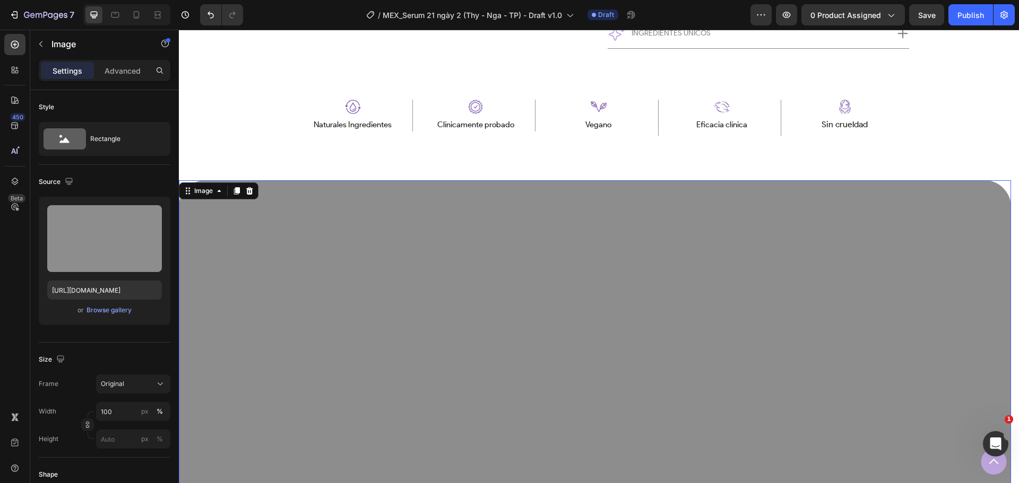
click at [638, 369] on img at bounding box center [595, 342] width 832 height 325
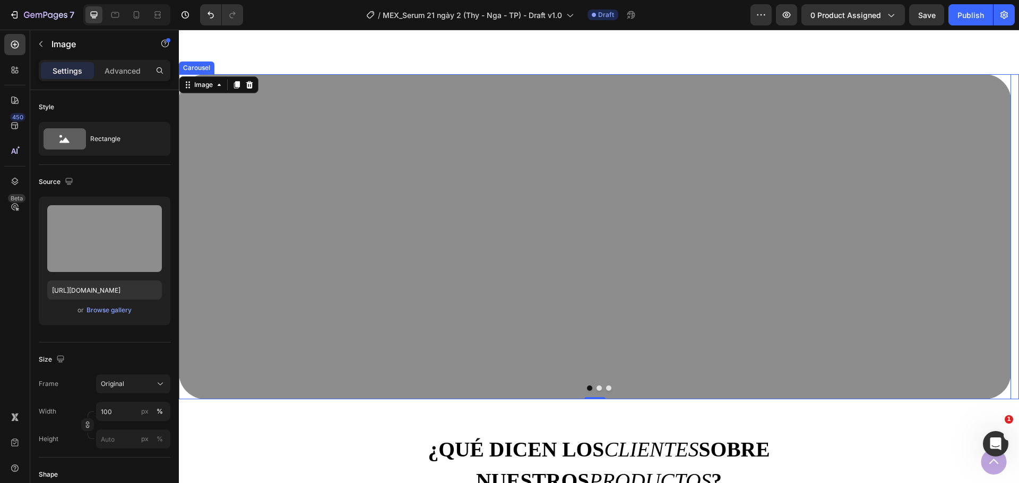
click at [606, 389] on button "Dot" at bounding box center [608, 388] width 5 height 5
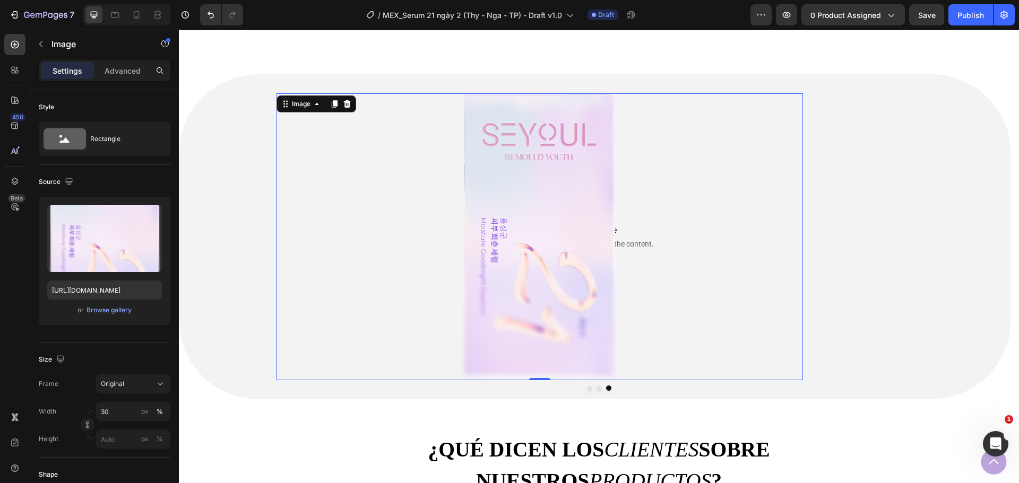
click at [613, 359] on img at bounding box center [540, 236] width 158 height 287
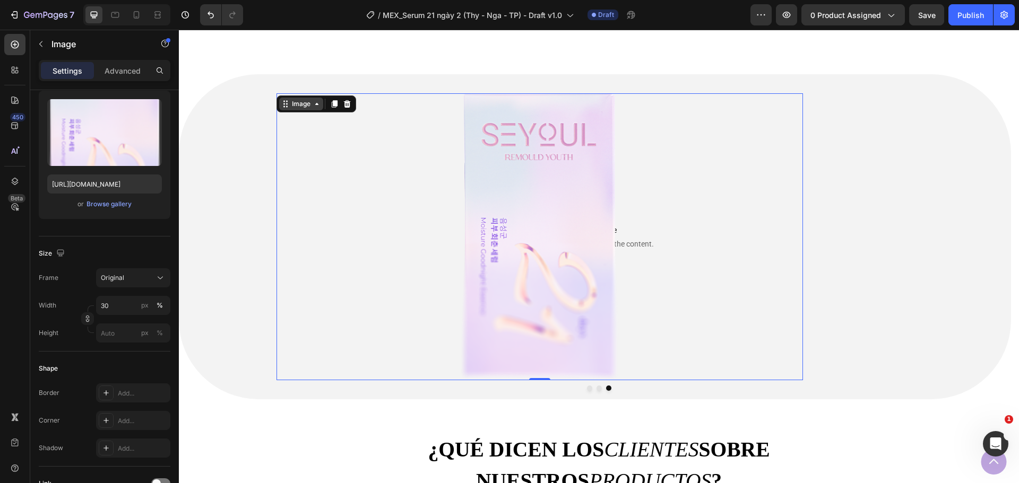
click at [310, 100] on div "Image" at bounding box center [301, 104] width 23 height 10
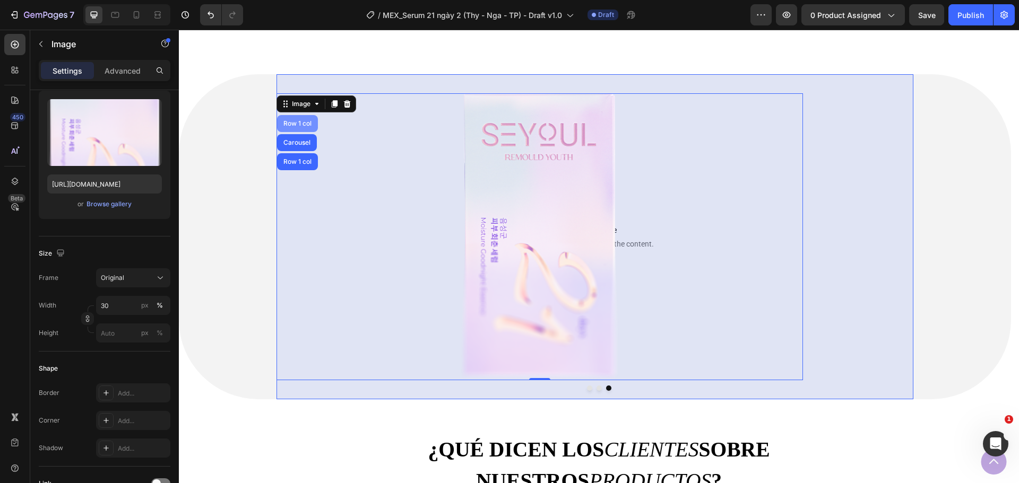
click at [306, 122] on div "Row 1 col" at bounding box center [297, 123] width 32 height 6
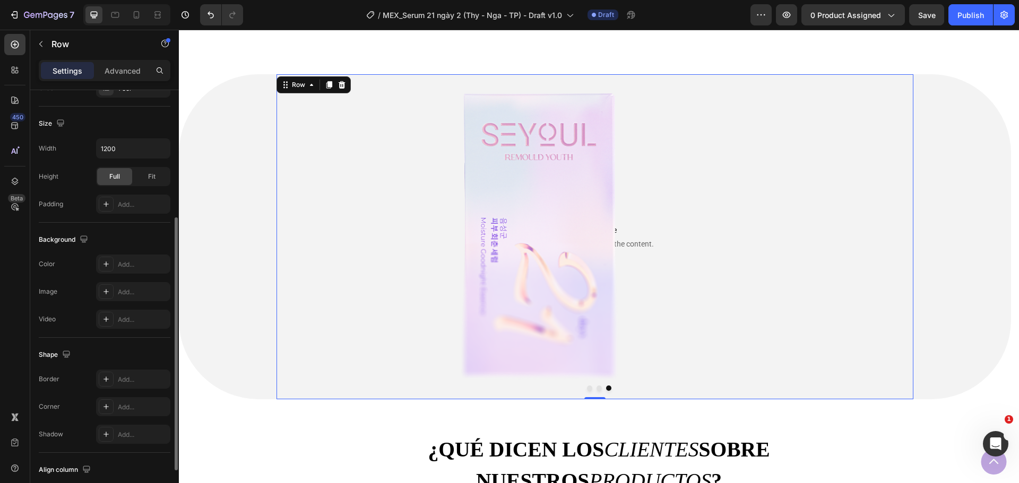
scroll to position [284, 0]
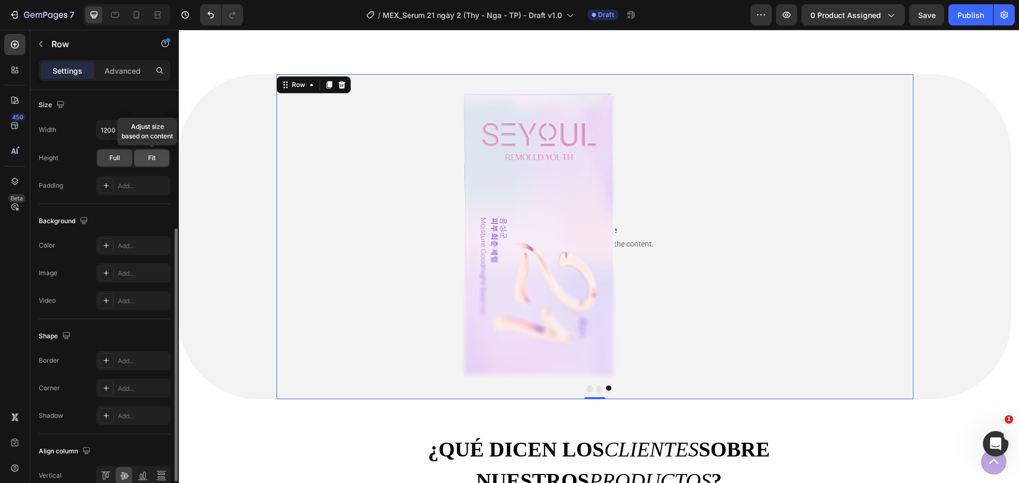
click at [151, 154] on span "Fit" at bounding box center [151, 158] width 7 height 10
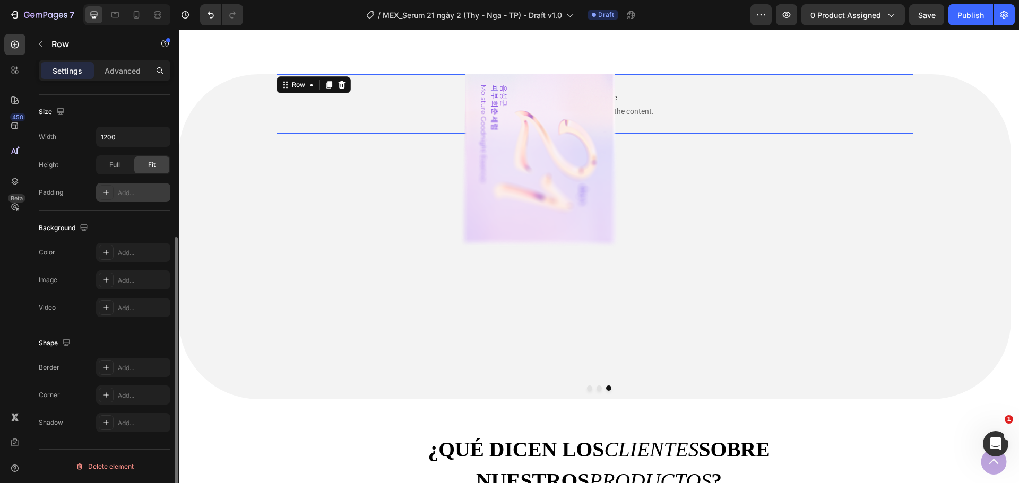
scroll to position [224, 0]
click at [117, 166] on span "Full" at bounding box center [114, 165] width 11 height 10
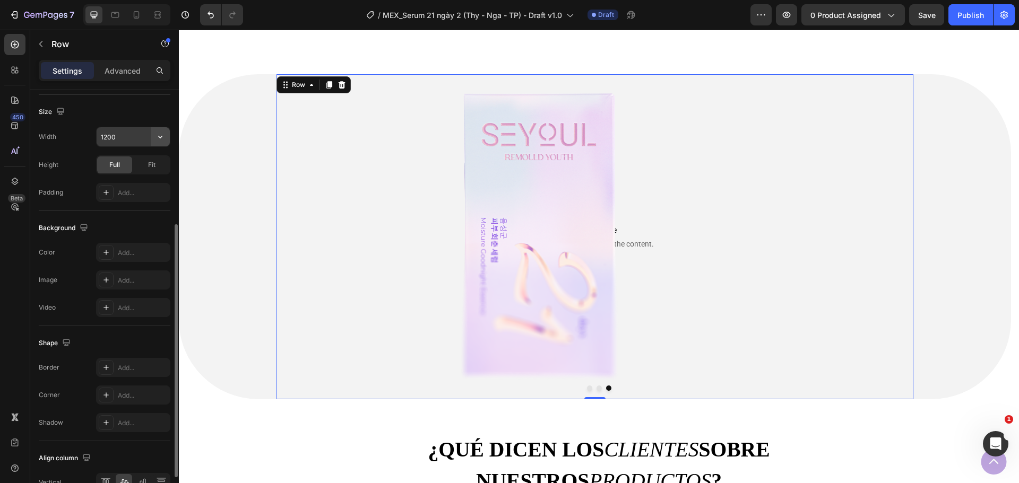
click at [161, 137] on icon "button" at bounding box center [160, 137] width 4 height 3
click at [126, 180] on p "Full 100%" at bounding box center [130, 184] width 60 height 10
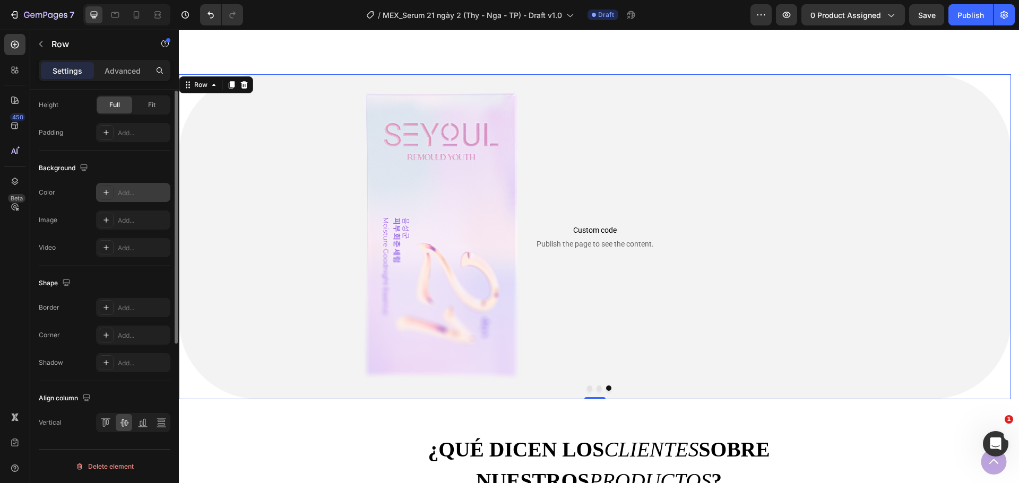
scroll to position [178, 0]
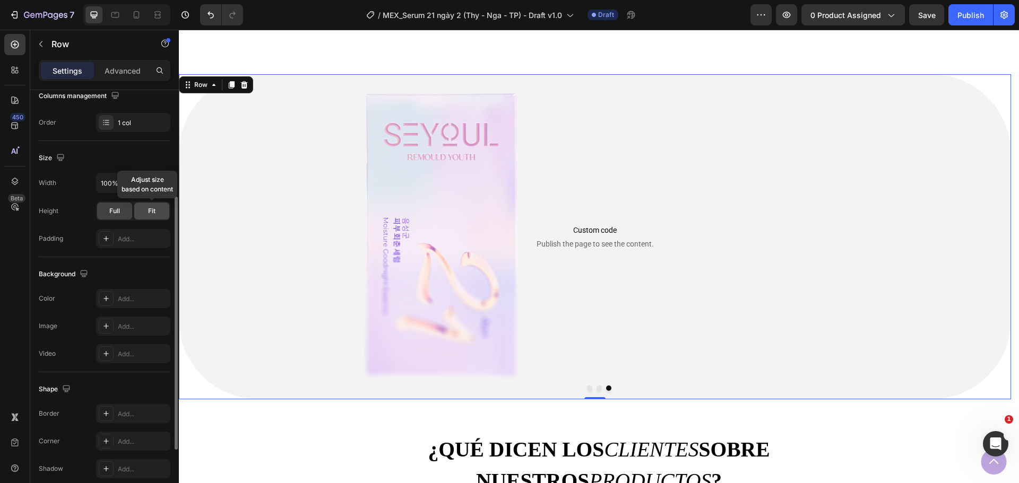
click at [152, 217] on div "Fit" at bounding box center [151, 211] width 35 height 17
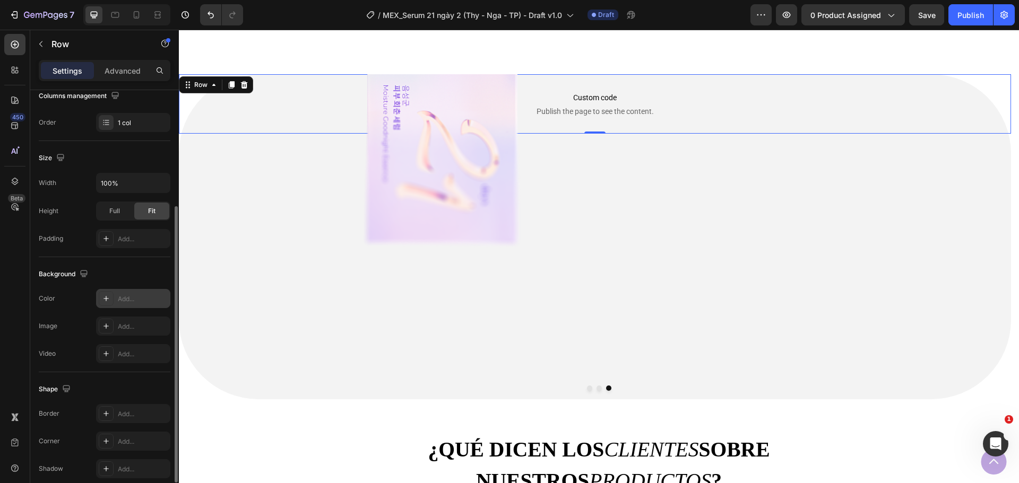
scroll to position [224, 0]
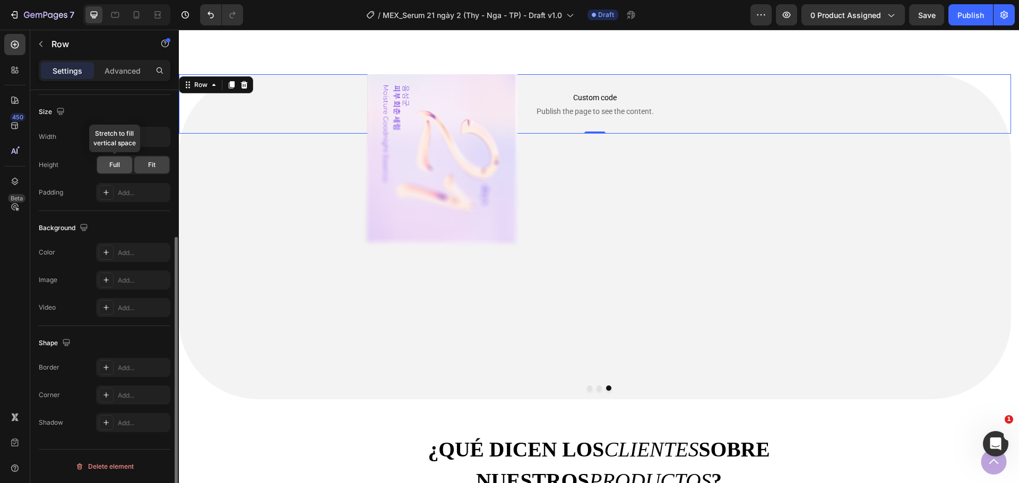
click at [122, 168] on div "Full" at bounding box center [114, 165] width 35 height 17
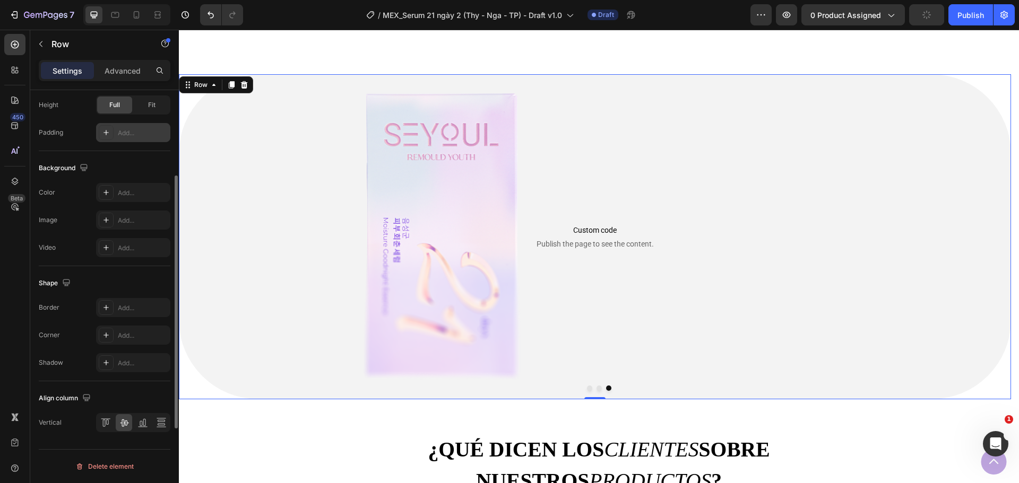
scroll to position [231, 0]
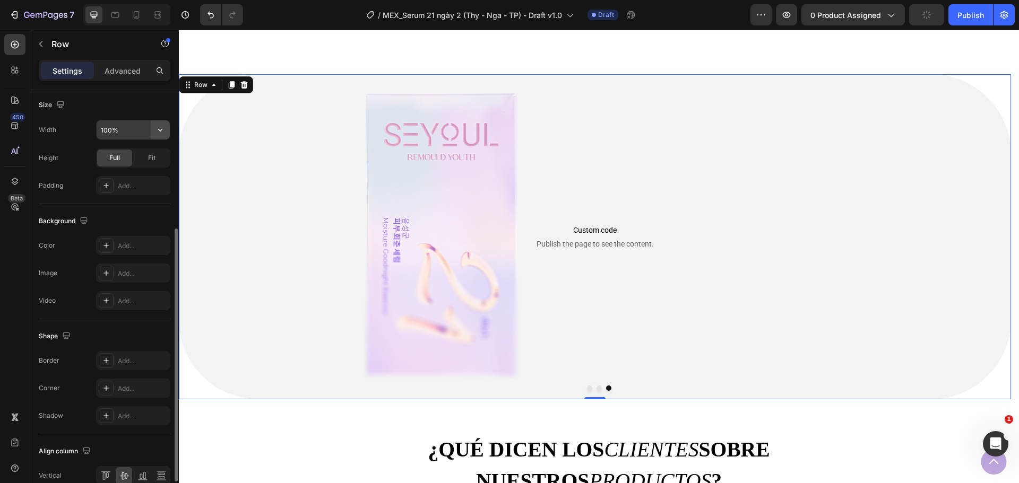
click at [156, 134] on icon "button" at bounding box center [160, 130] width 11 height 11
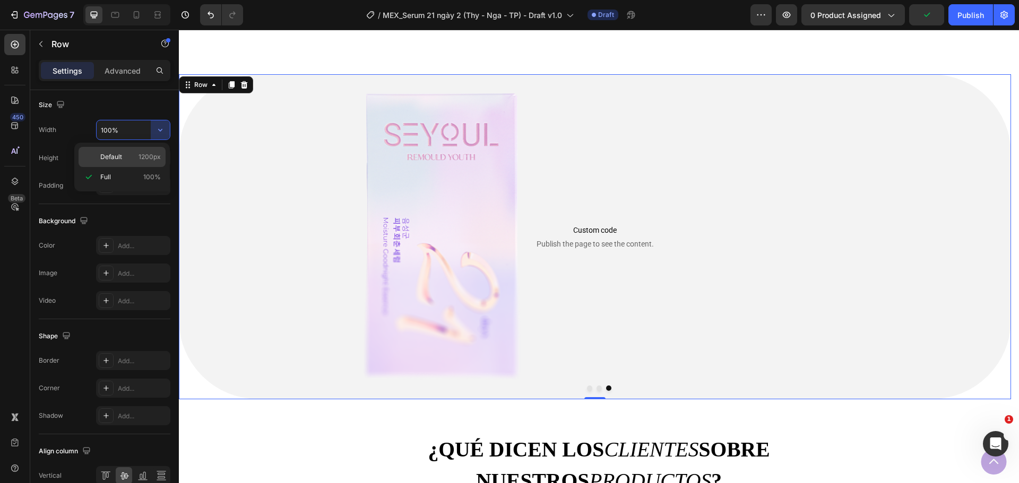
click at [129, 153] on p "Default 1200px" at bounding box center [130, 157] width 60 height 10
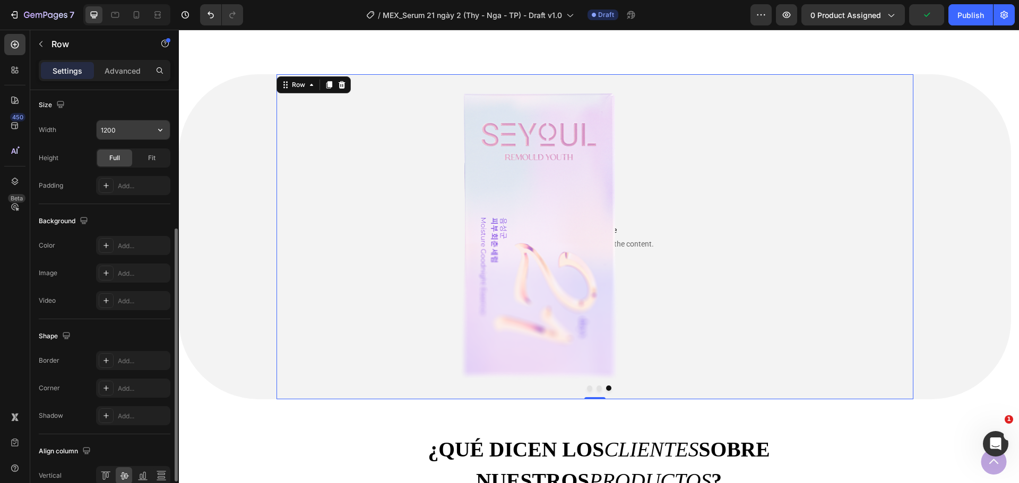
click at [148, 129] on input "1200" at bounding box center [133, 129] width 73 height 19
click at [154, 137] on button "button" at bounding box center [160, 129] width 19 height 19
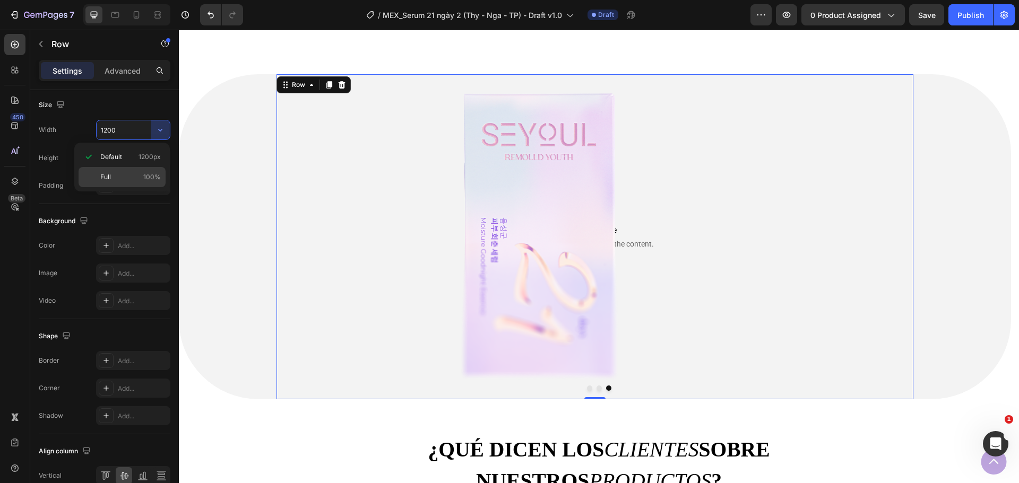
click at [122, 178] on p "Full 100%" at bounding box center [130, 177] width 60 height 10
type input "100%"
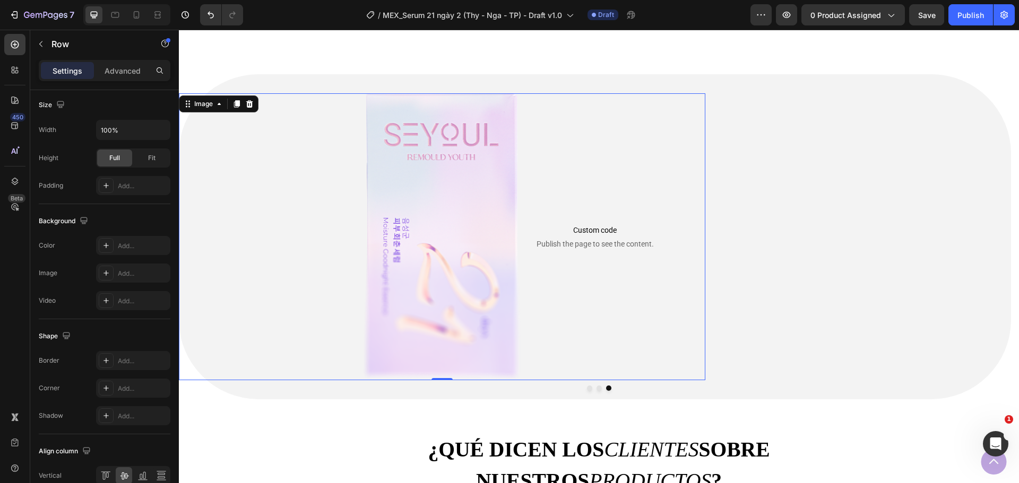
click at [477, 241] on img at bounding box center [442, 236] width 158 height 287
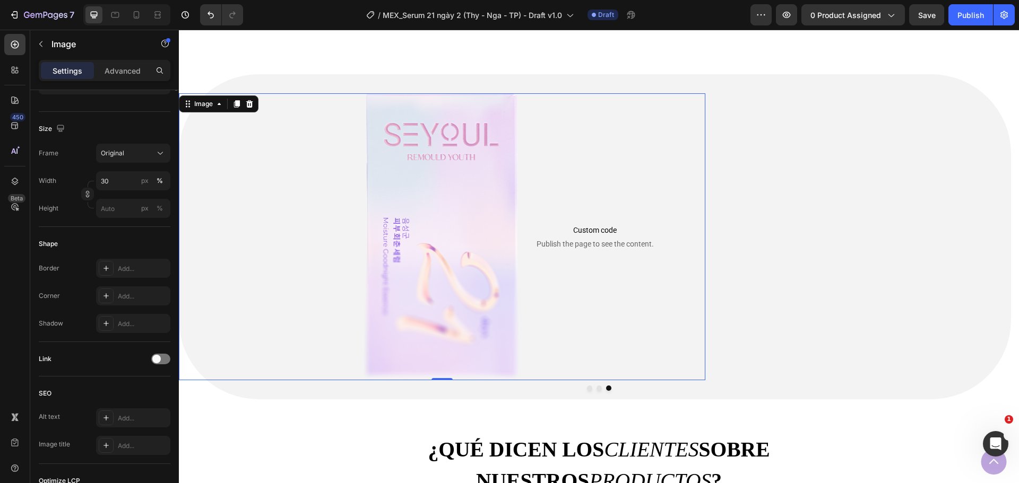
scroll to position [0, 0]
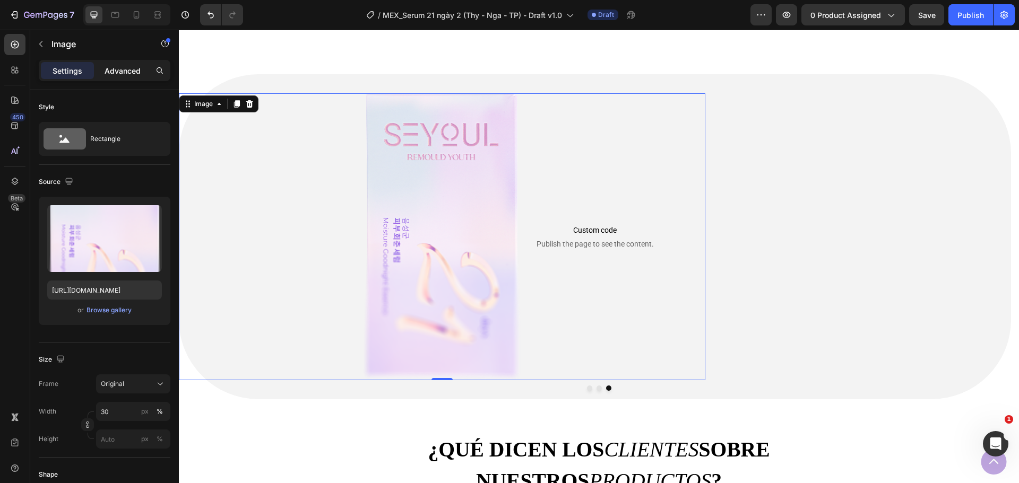
click at [120, 64] on div "Advanced" at bounding box center [122, 70] width 53 height 17
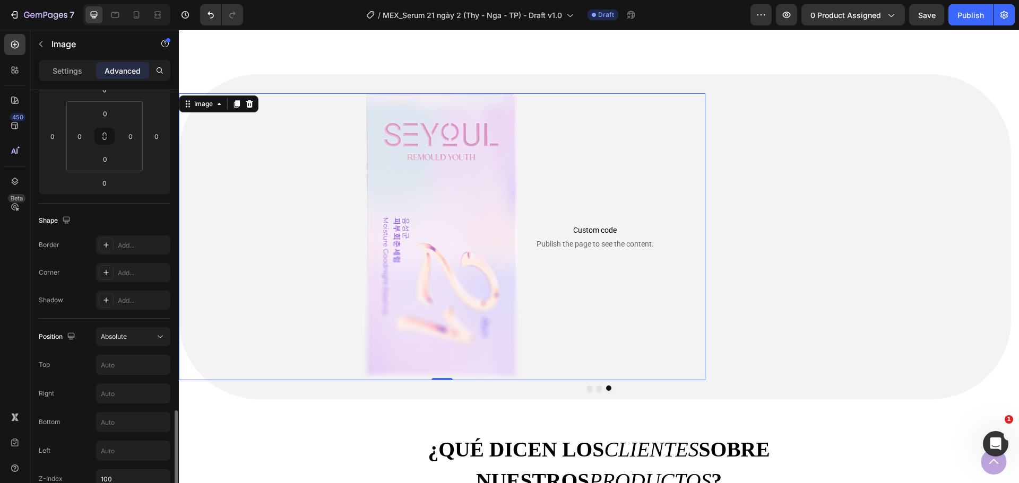
scroll to position [371, 0]
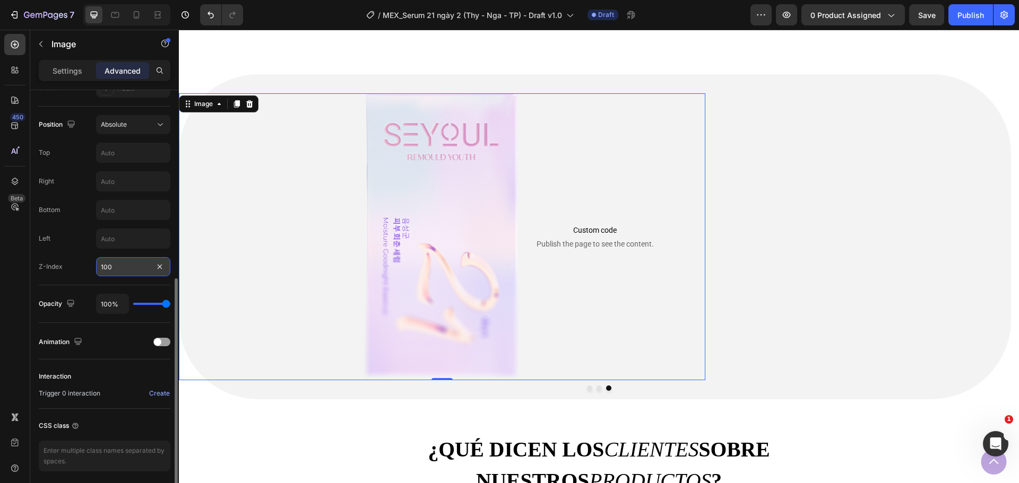
click at [123, 264] on input "100" at bounding box center [133, 266] width 74 height 19
click at [152, 127] on div "Absolute" at bounding box center [128, 125] width 54 height 10
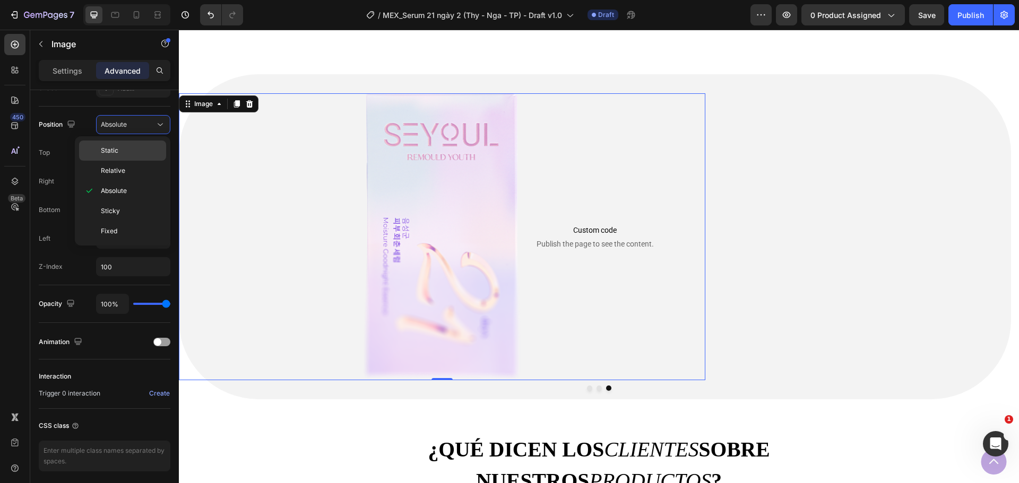
click at [126, 150] on p "Static" at bounding box center [131, 151] width 60 height 10
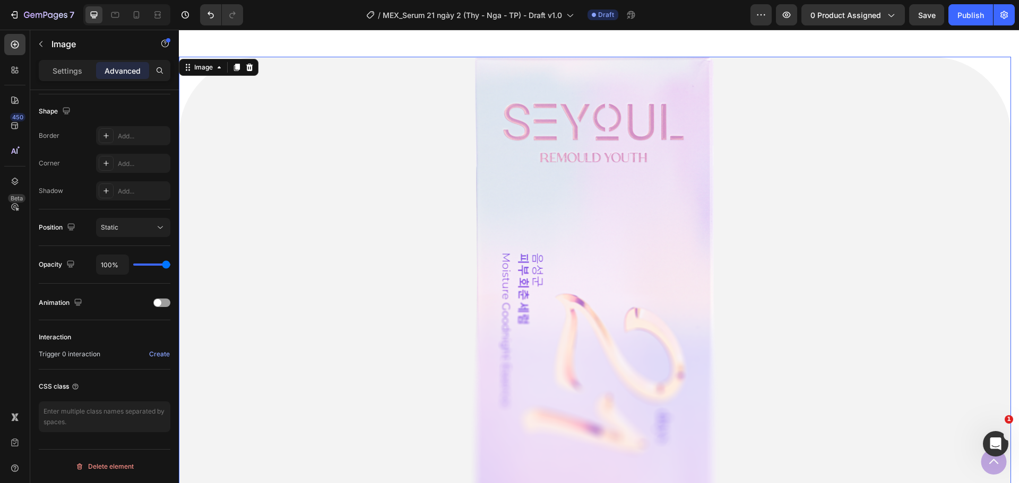
scroll to position [687, 0]
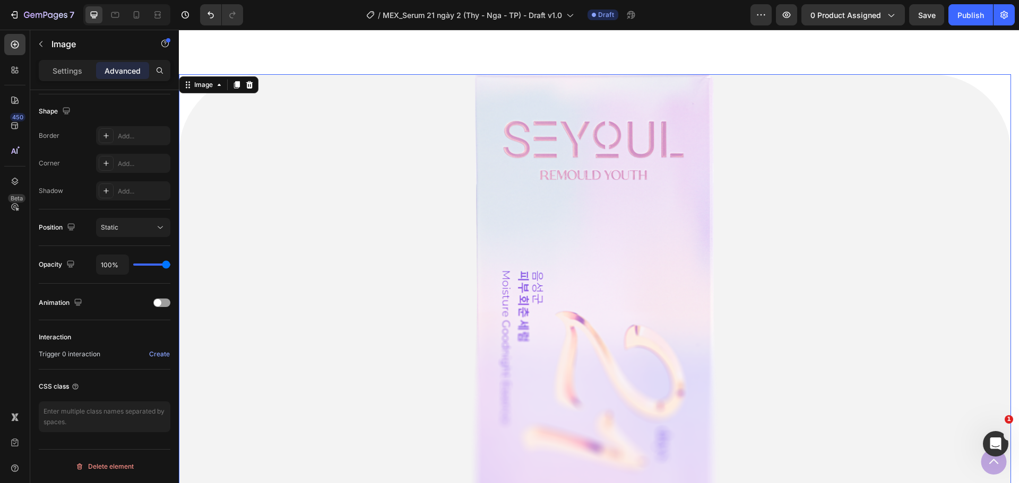
click at [548, 213] on img at bounding box center [594, 301] width 249 height 454
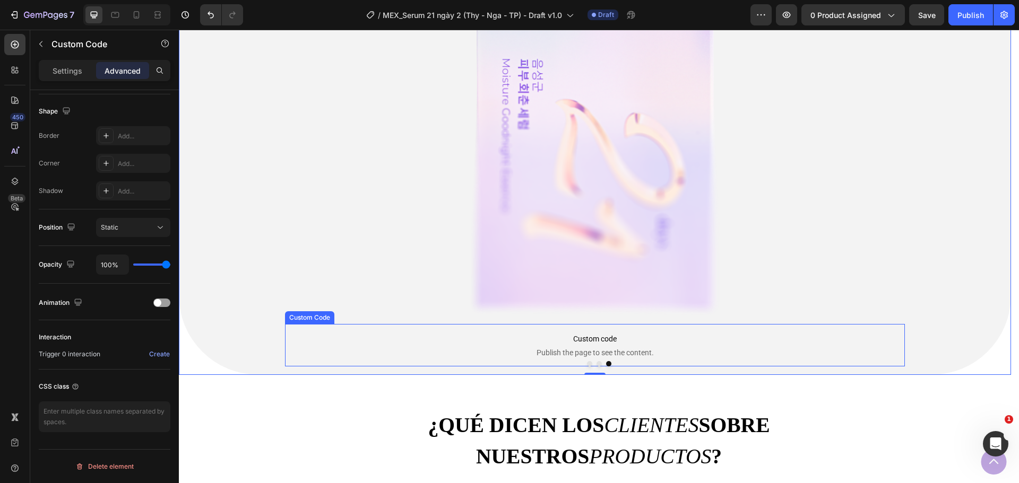
click at [589, 339] on span "Custom code" at bounding box center [595, 339] width 620 height 13
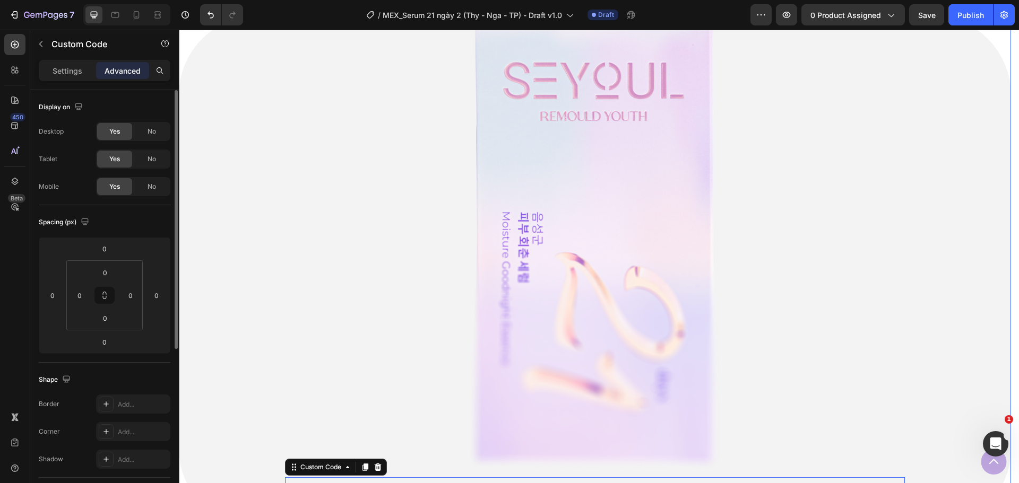
scroll to position [687, 0]
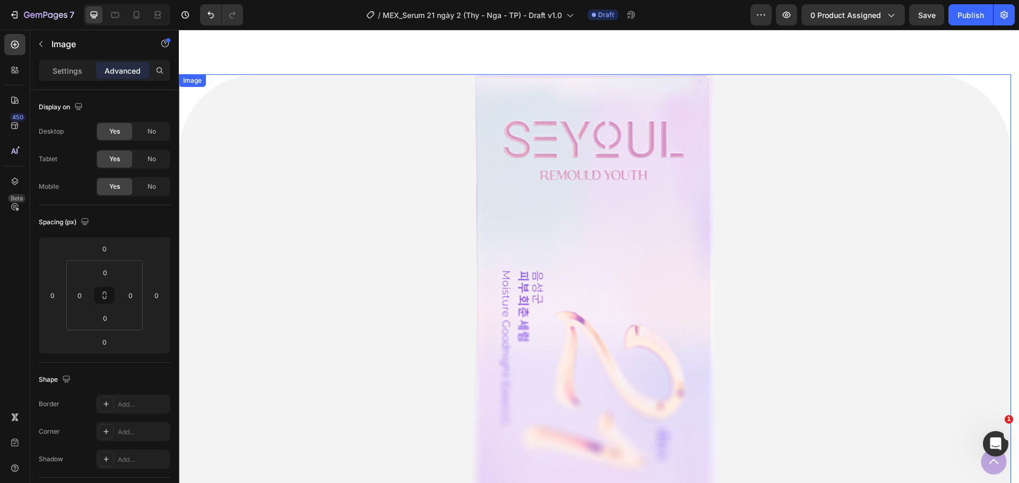
click at [517, 260] on img at bounding box center [594, 301] width 249 height 454
click at [596, 204] on img at bounding box center [594, 301] width 249 height 454
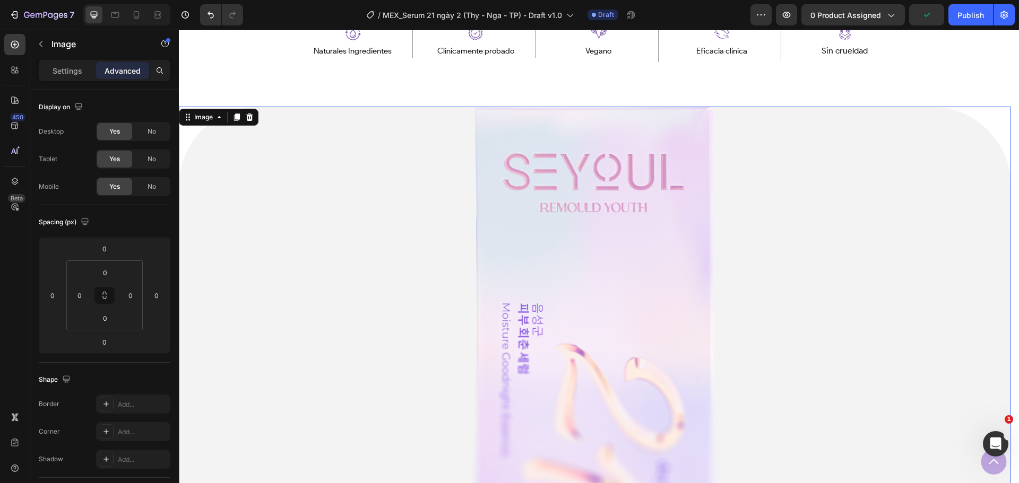
scroll to position [634, 0]
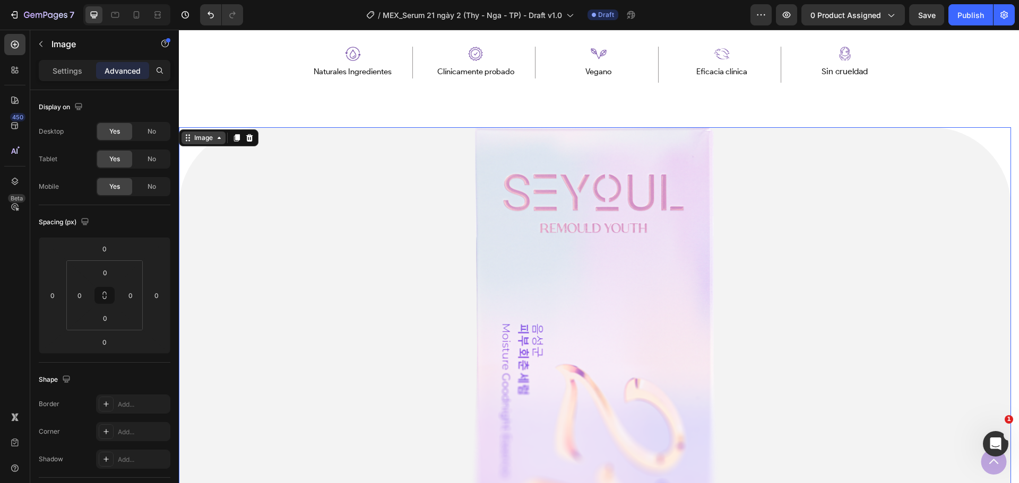
click at [221, 140] on icon at bounding box center [219, 138] width 8 height 8
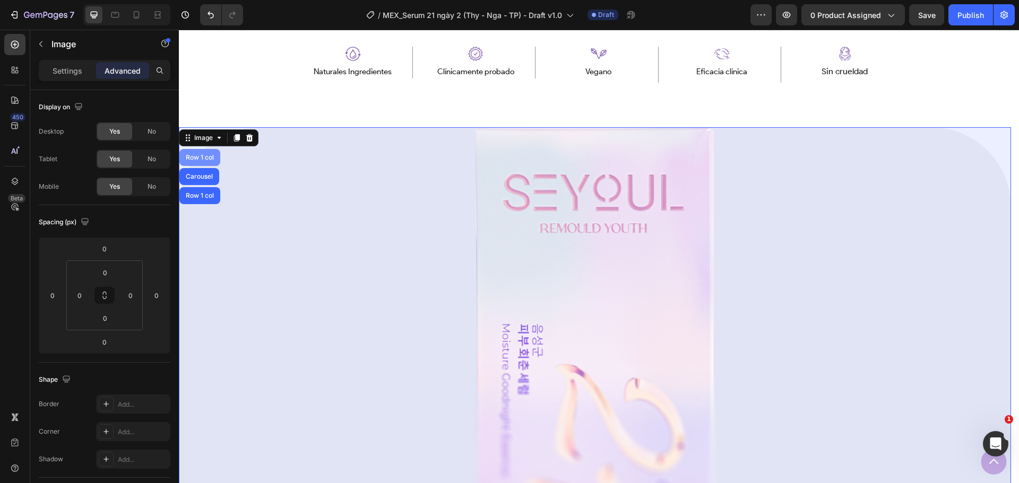
click at [203, 161] on div "Row 1 col" at bounding box center [200, 157] width 32 height 6
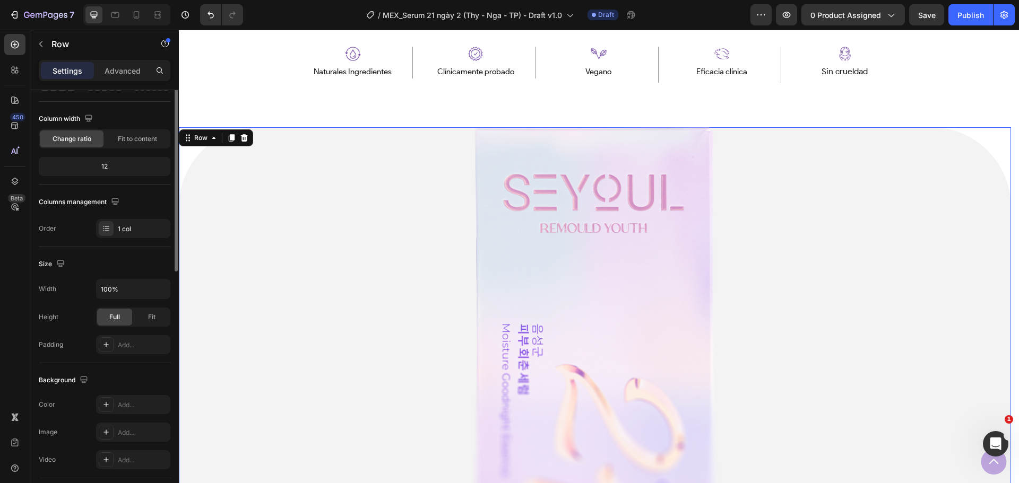
scroll to position [0, 0]
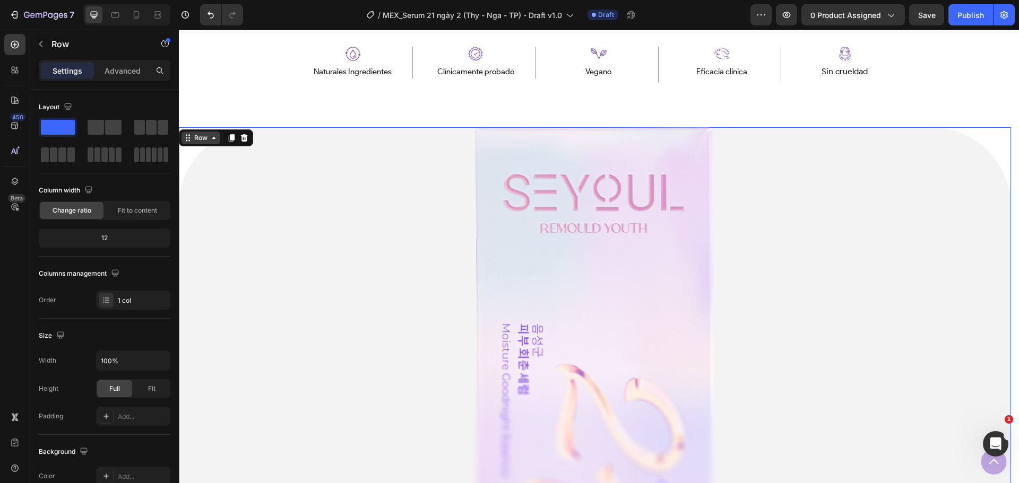
click at [210, 141] on icon at bounding box center [214, 138] width 8 height 8
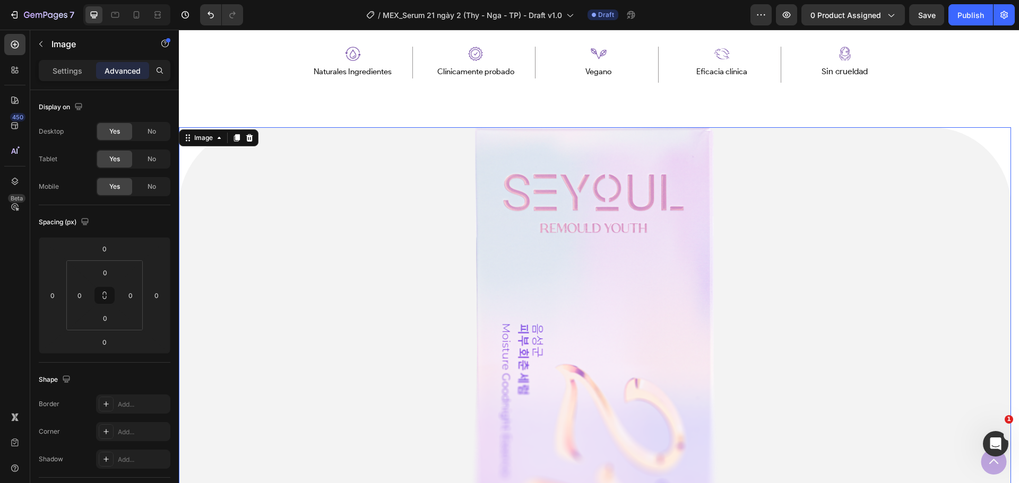
click at [339, 257] on div at bounding box center [595, 354] width 832 height 454
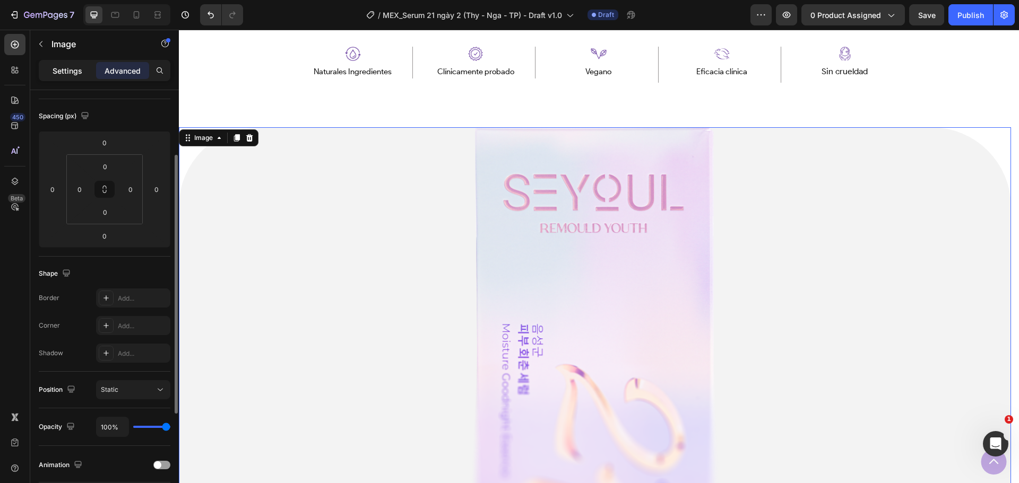
click at [81, 75] on p "Settings" at bounding box center [68, 70] width 30 height 11
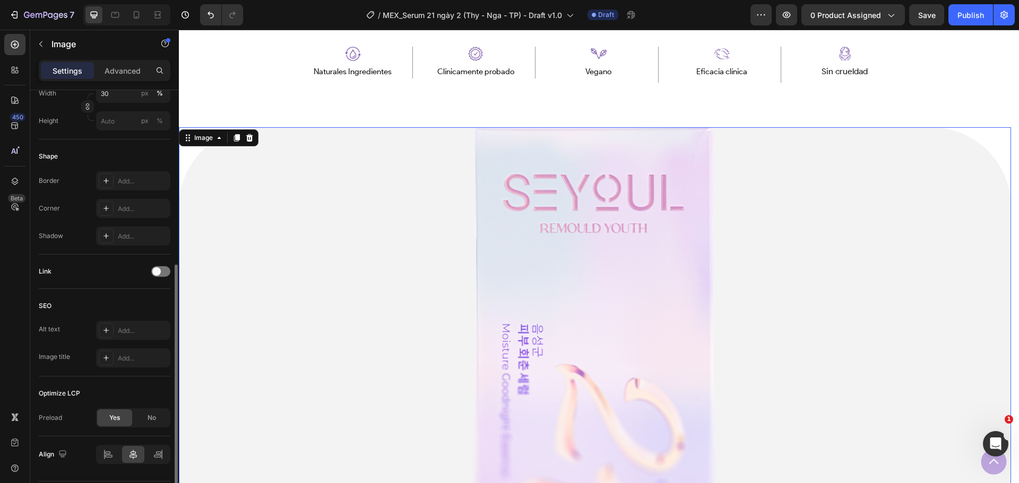
scroll to position [212, 0]
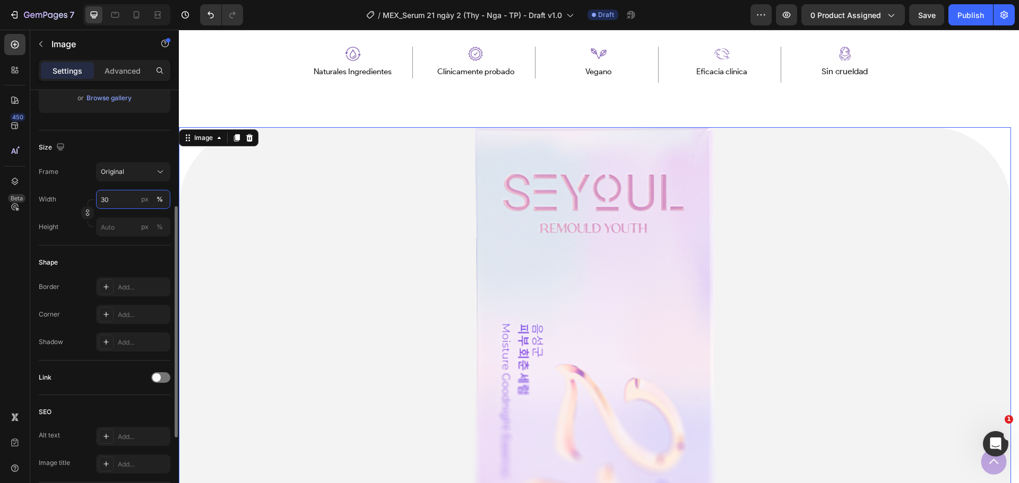
click at [118, 202] on input "30" at bounding box center [133, 199] width 74 height 19
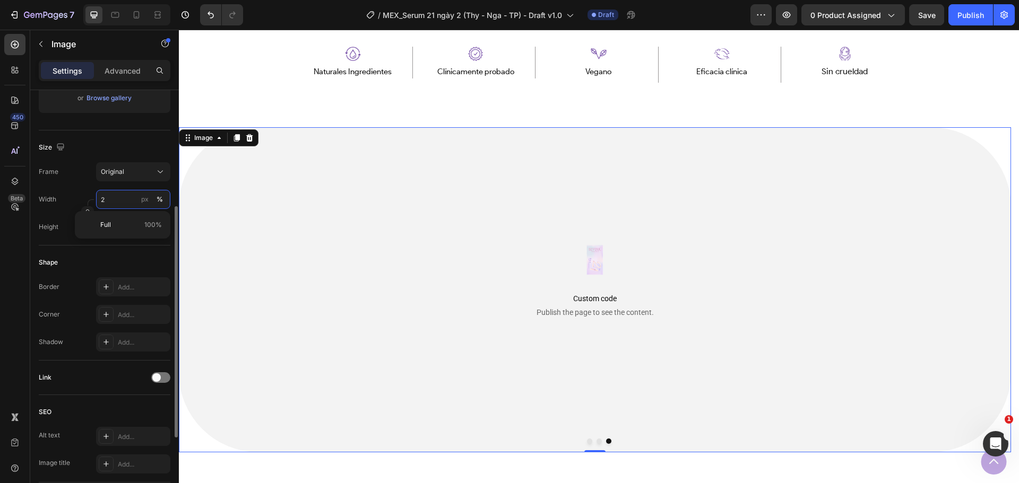
type input "20"
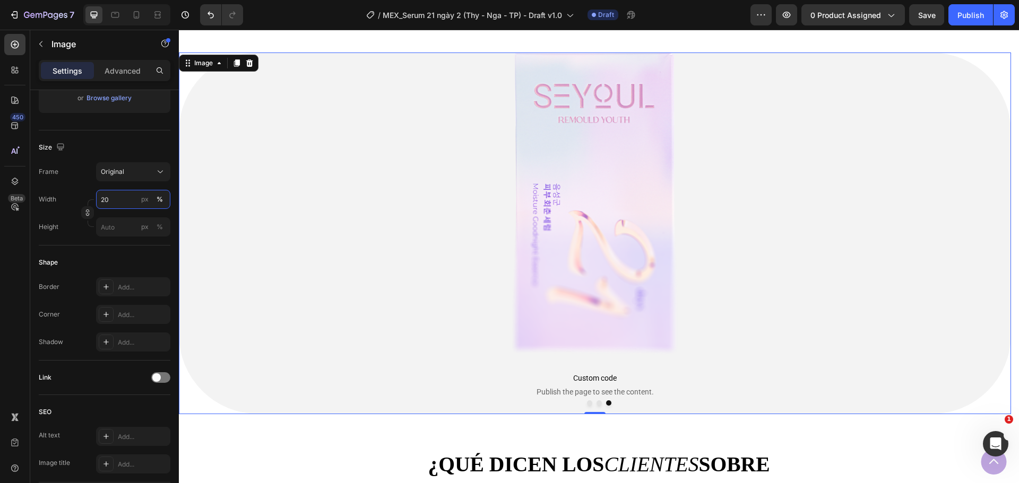
scroll to position [740, 0]
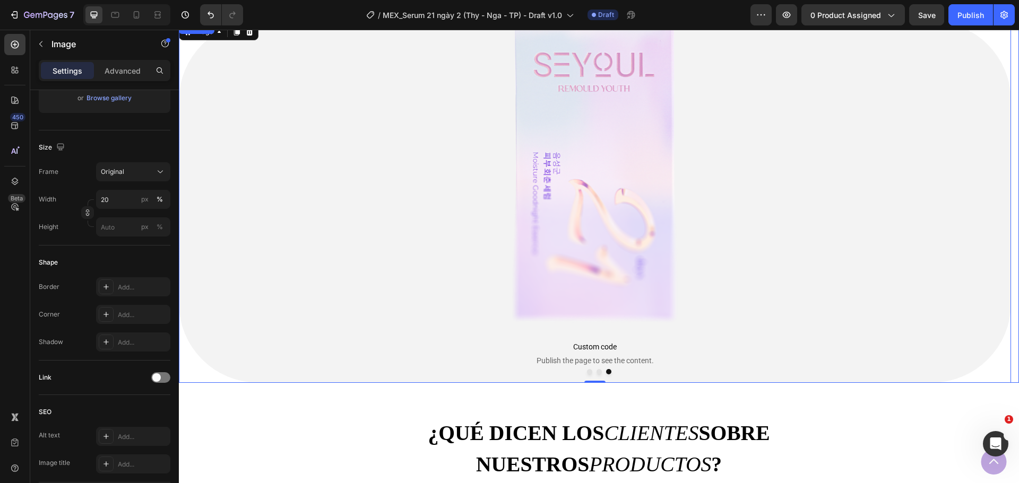
click at [581, 371] on div at bounding box center [599, 371] width 840 height 5
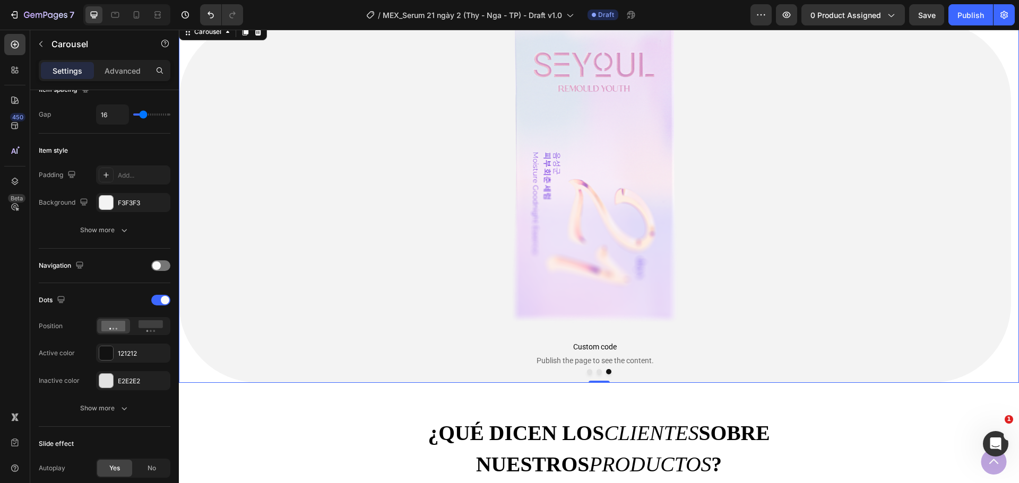
scroll to position [0, 0]
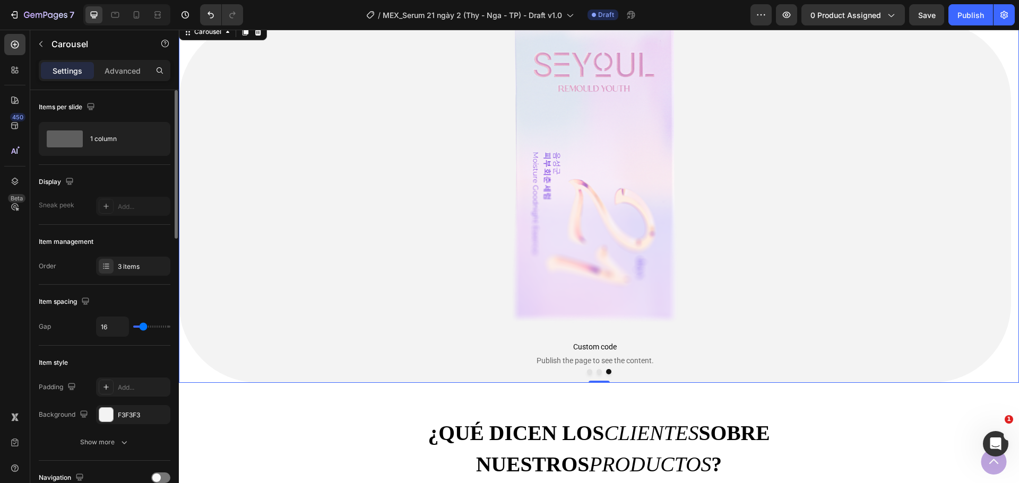
click at [587, 373] on button "Dot" at bounding box center [589, 371] width 5 height 5
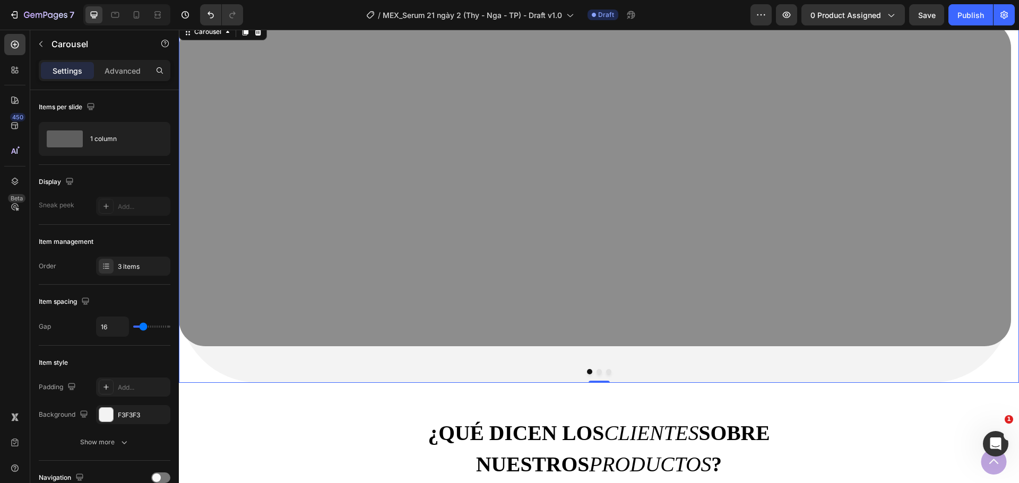
click at [606, 374] on button "Dot" at bounding box center [608, 371] width 5 height 5
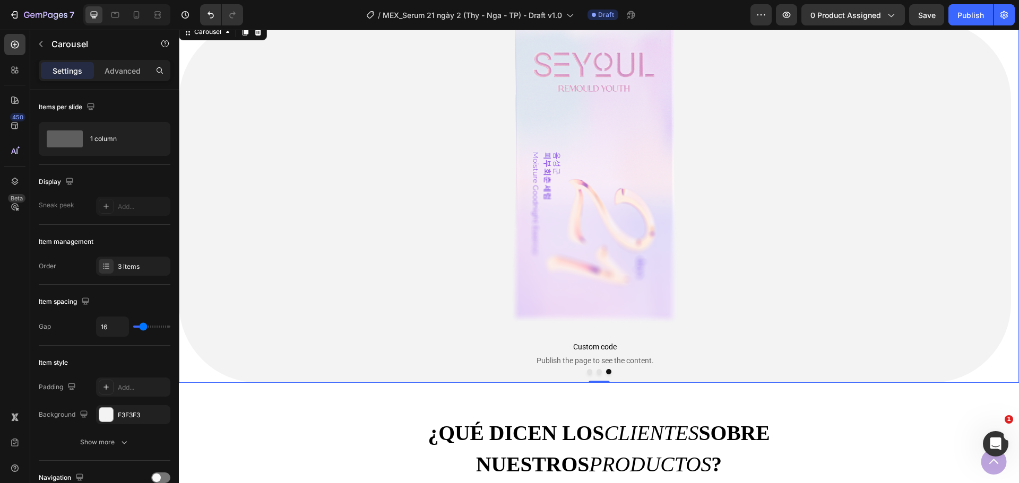
click at [587, 371] on button "Dot" at bounding box center [589, 371] width 5 height 5
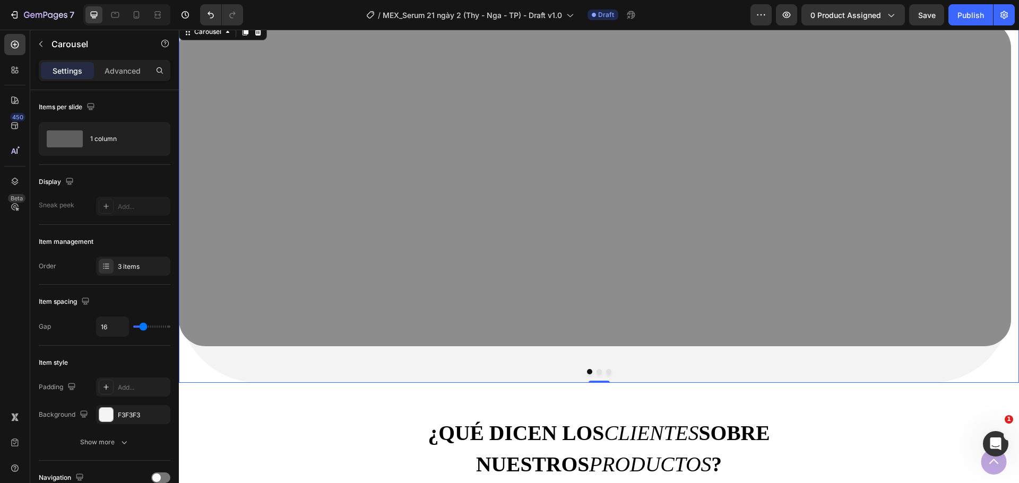
click at [587, 371] on button "Dot" at bounding box center [589, 371] width 5 height 5
click at [598, 370] on div at bounding box center [599, 371] width 840 height 5
click at [596, 373] on button "Dot" at bounding box center [598, 371] width 5 height 5
click at [603, 375] on div at bounding box center [599, 371] width 840 height 5
click at [606, 372] on button "Dot" at bounding box center [608, 371] width 5 height 5
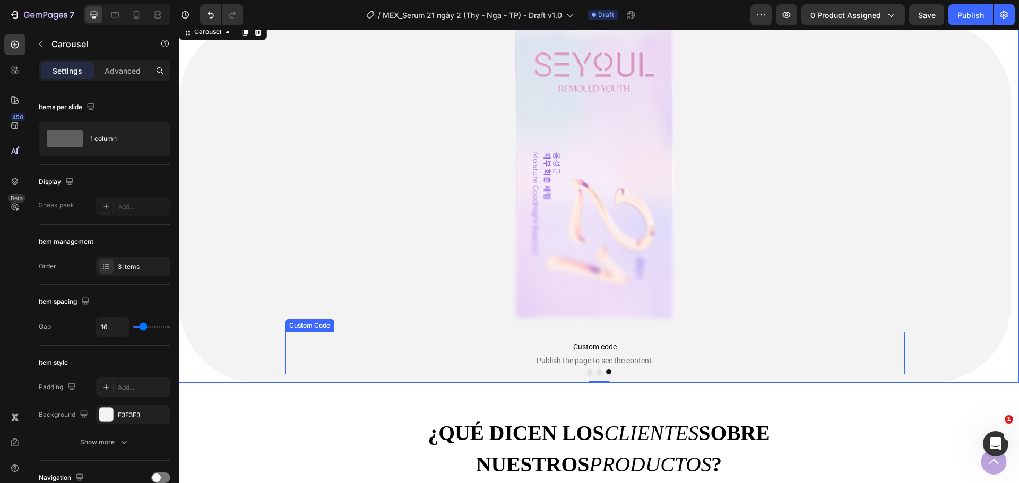
scroll to position [687, 0]
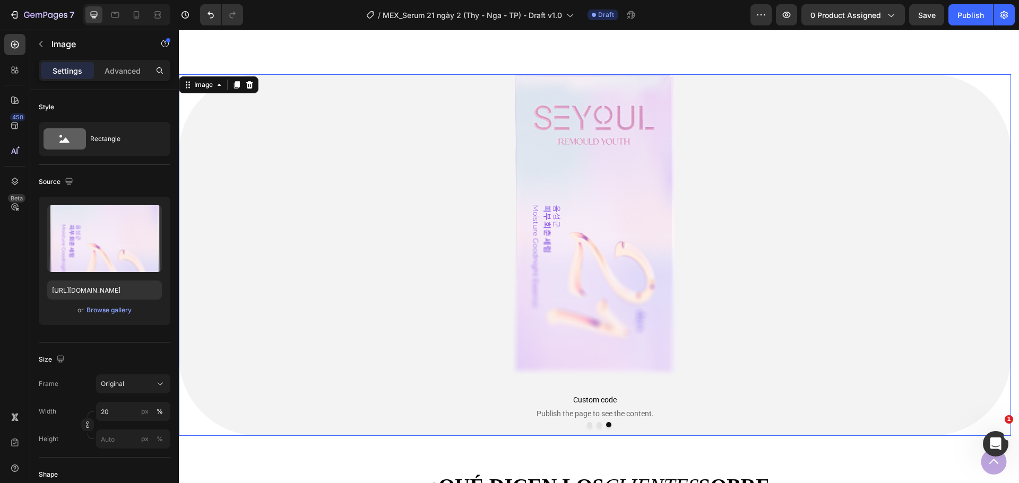
click at [433, 350] on div at bounding box center [595, 225] width 832 height 302
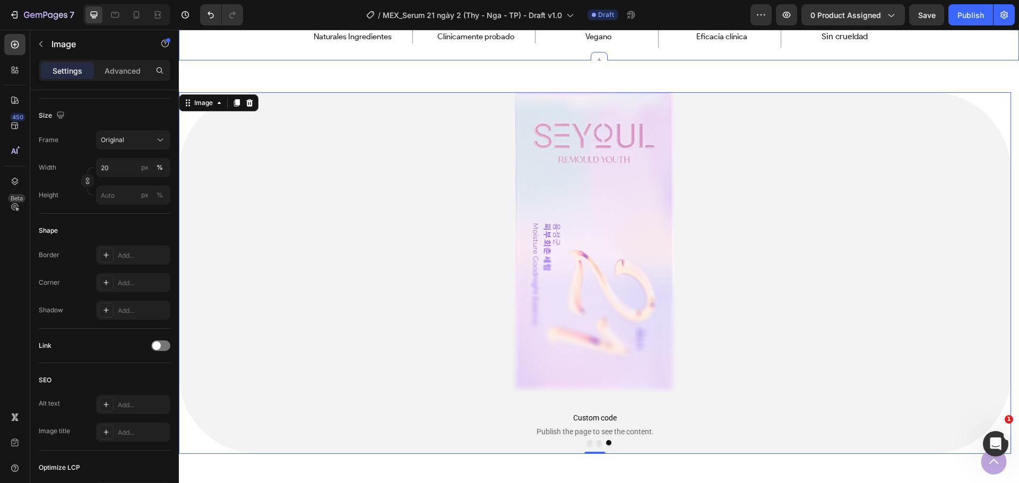
scroll to position [577, 0]
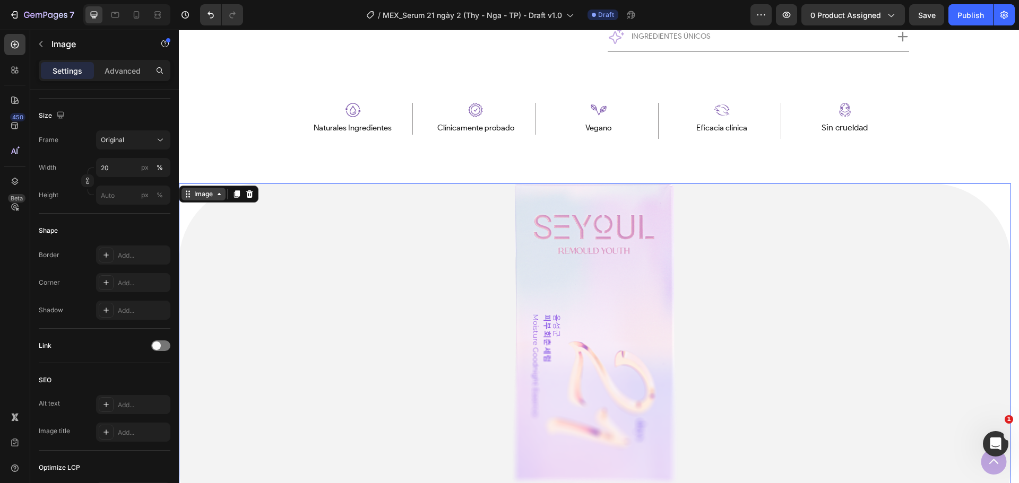
click at [215, 200] on div "Image" at bounding box center [203, 194] width 44 height 13
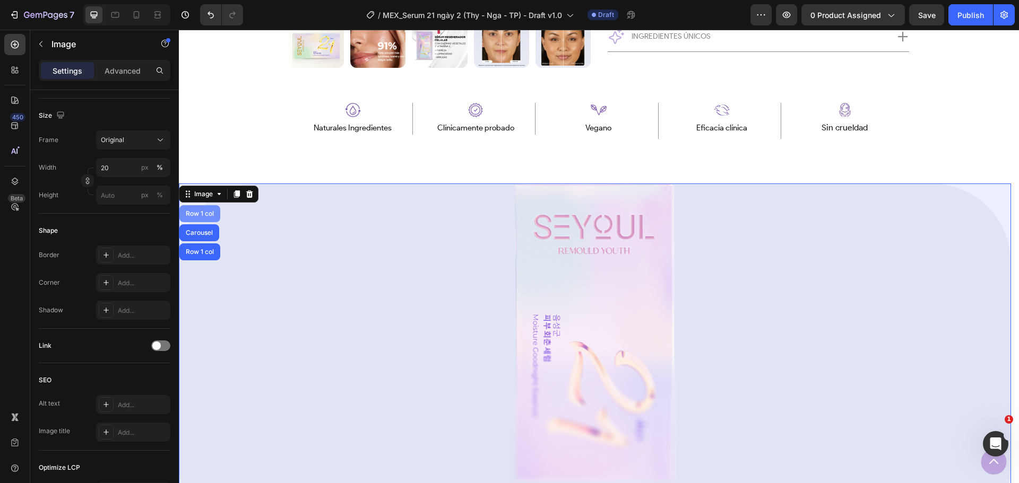
click at [212, 217] on div "Row 1 col" at bounding box center [200, 214] width 32 height 6
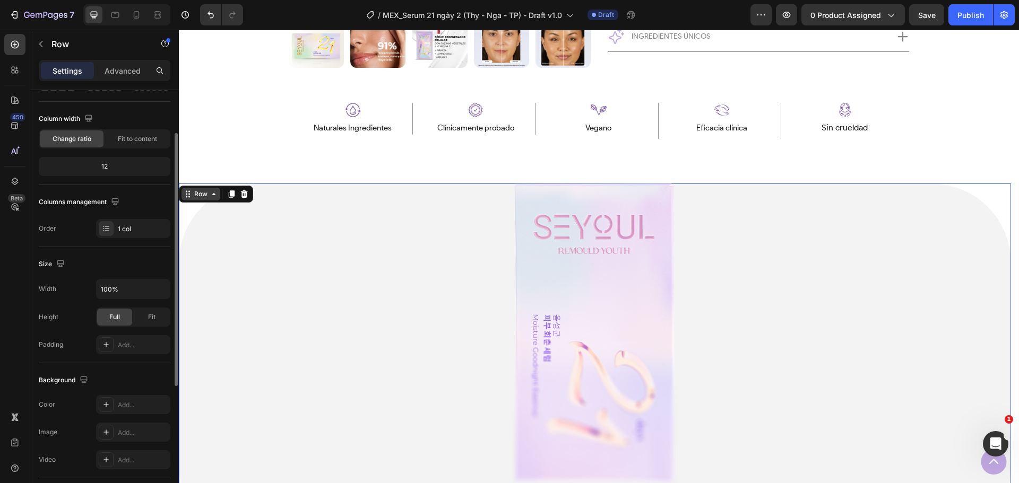
scroll to position [0, 0]
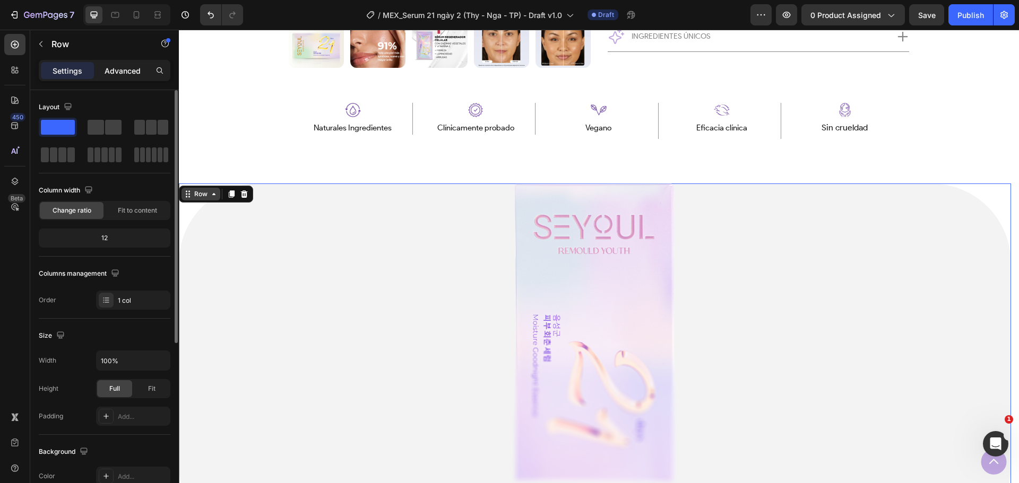
click at [119, 76] on p "Advanced" at bounding box center [123, 70] width 36 height 11
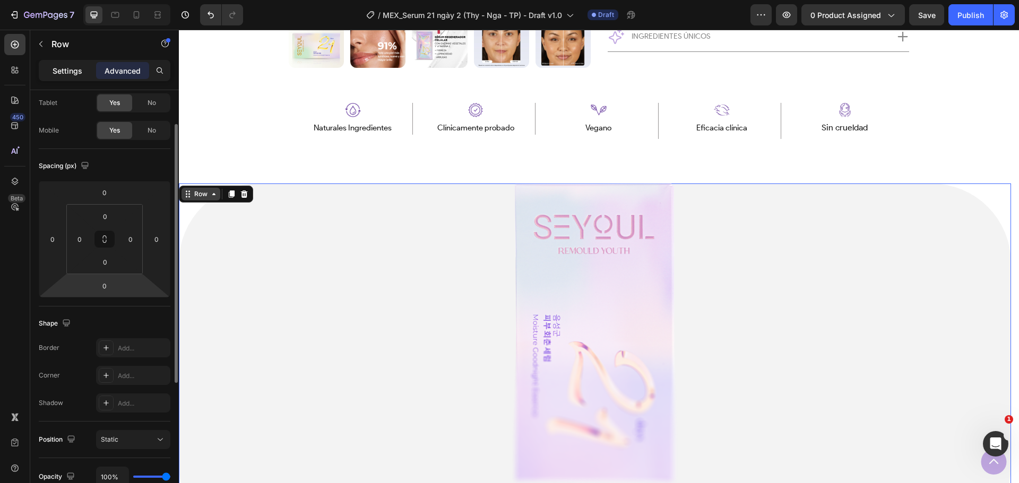
click at [76, 75] on p "Settings" at bounding box center [68, 70] width 30 height 11
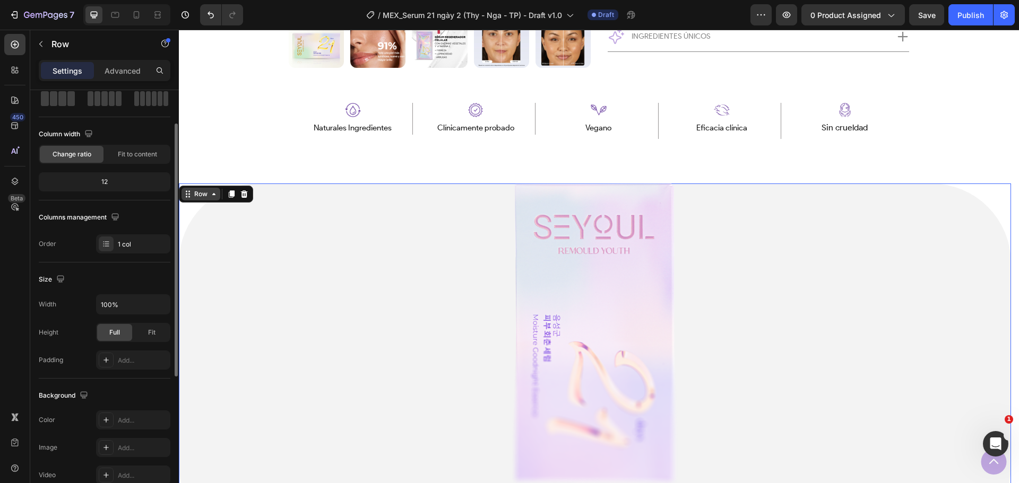
scroll to position [269, 0]
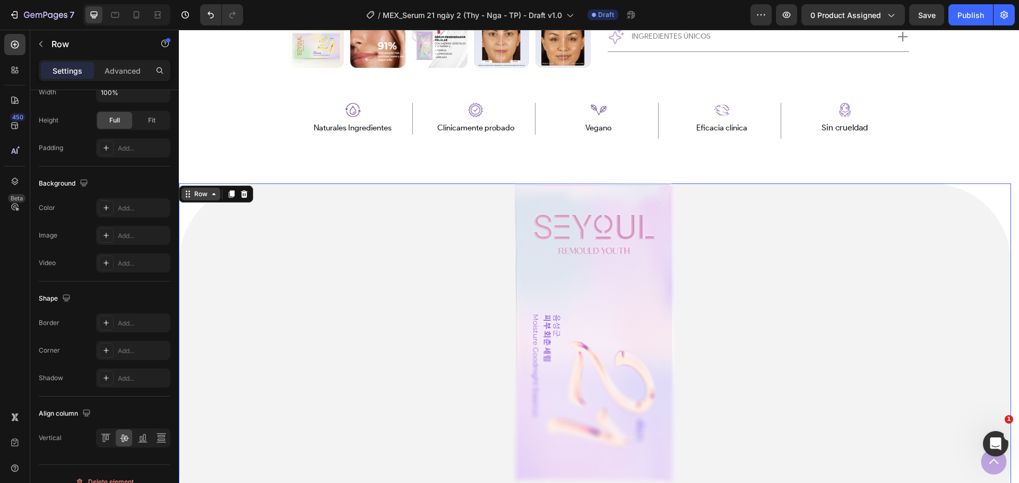
click at [214, 198] on icon at bounding box center [214, 194] width 8 height 8
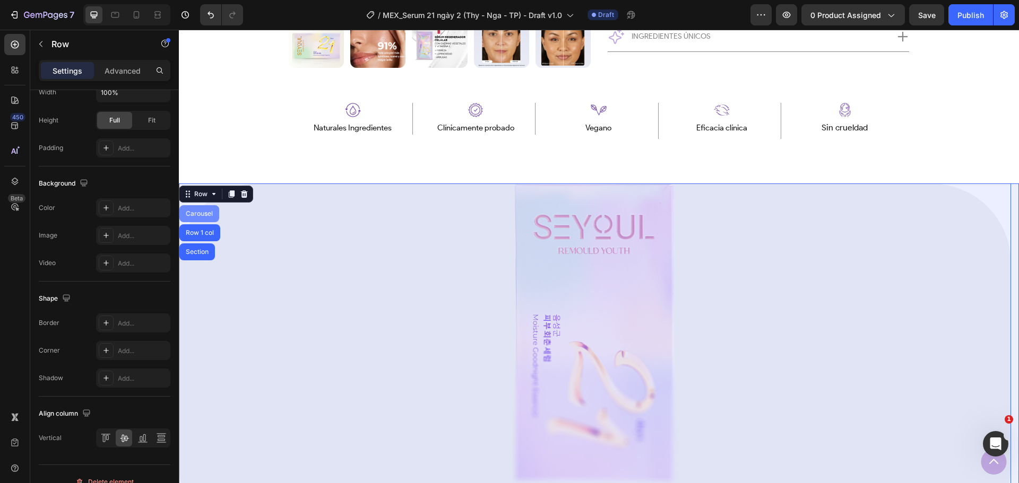
click at [209, 215] on div "Carousel" at bounding box center [199, 214] width 31 height 6
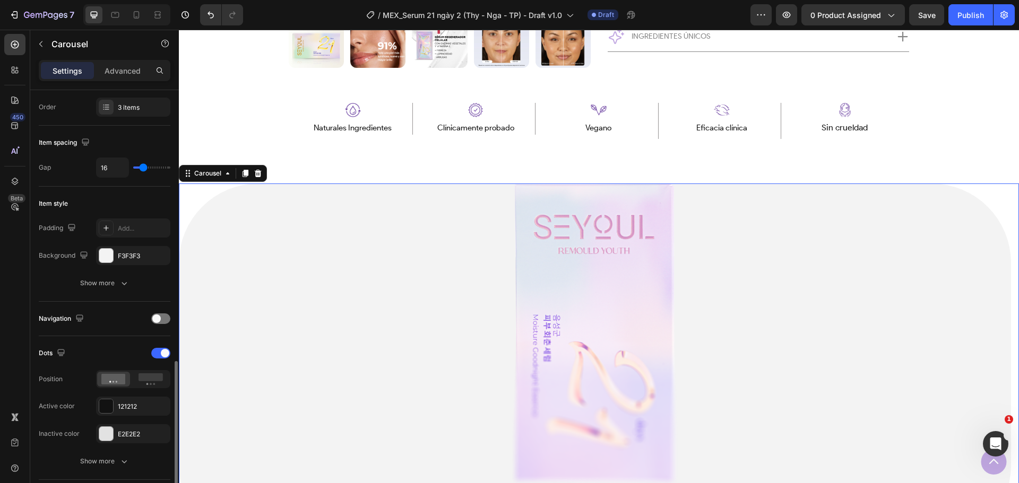
scroll to position [371, 0]
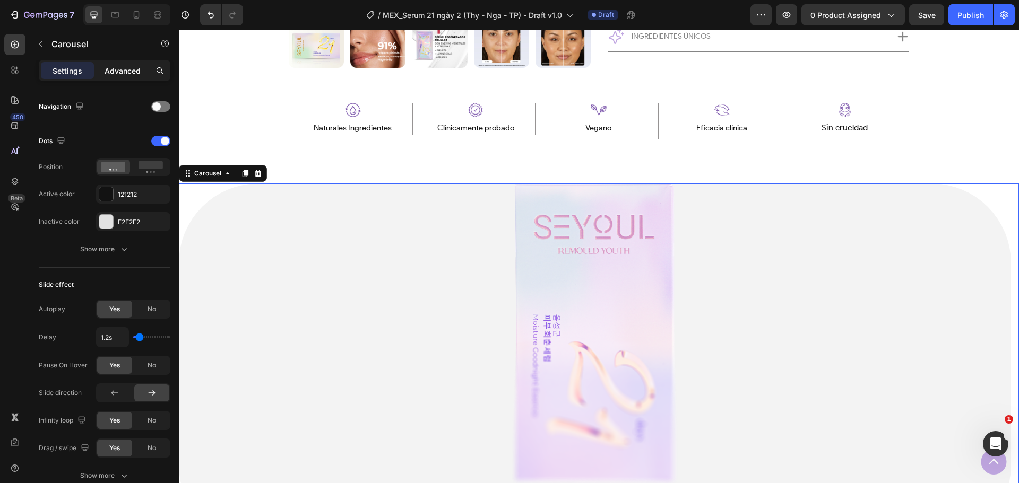
click at [138, 67] on p "Advanced" at bounding box center [123, 70] width 36 height 11
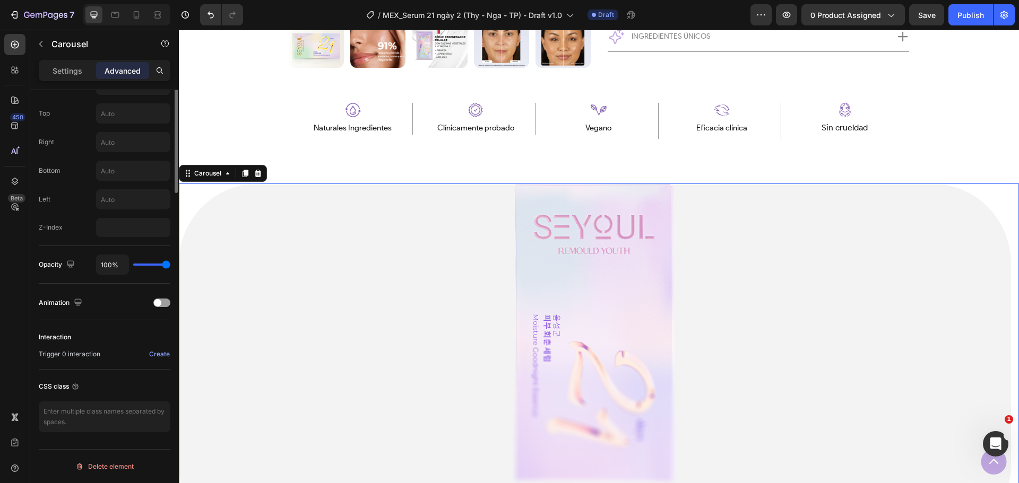
scroll to position [145, 0]
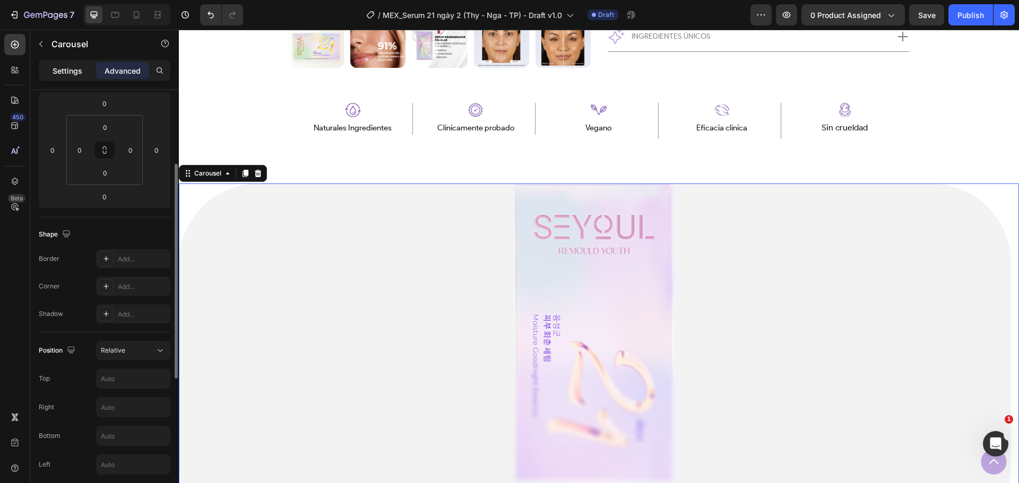
click at [68, 72] on p "Settings" at bounding box center [68, 70] width 30 height 11
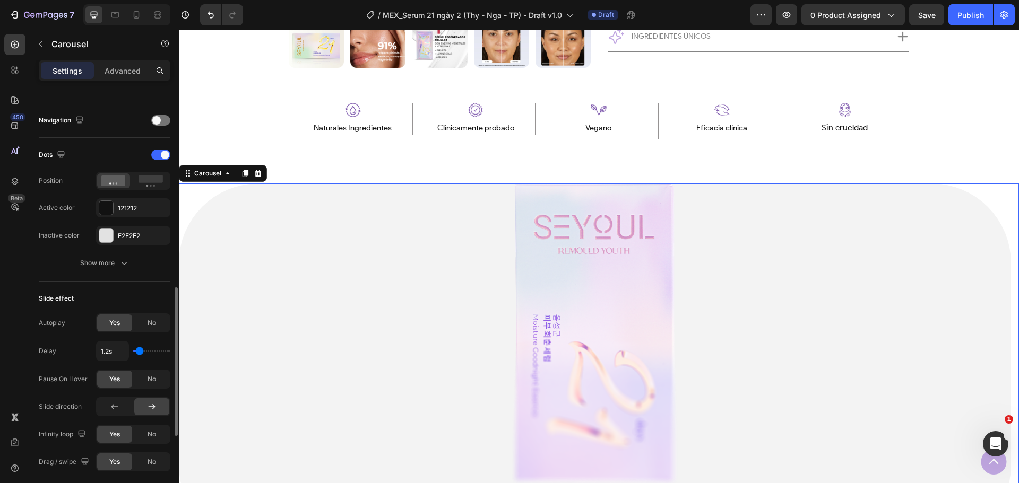
scroll to position [411, 0]
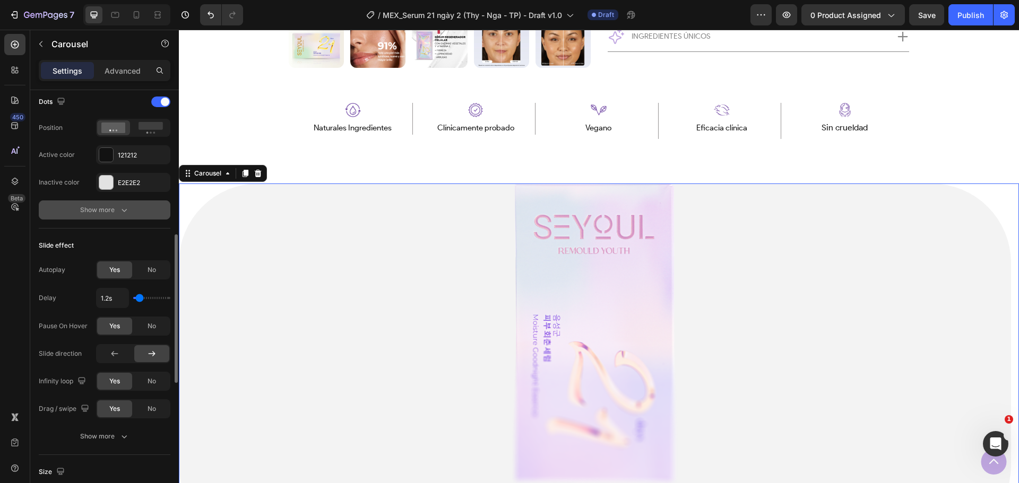
click at [106, 210] on div "Show more" at bounding box center [104, 210] width 49 height 11
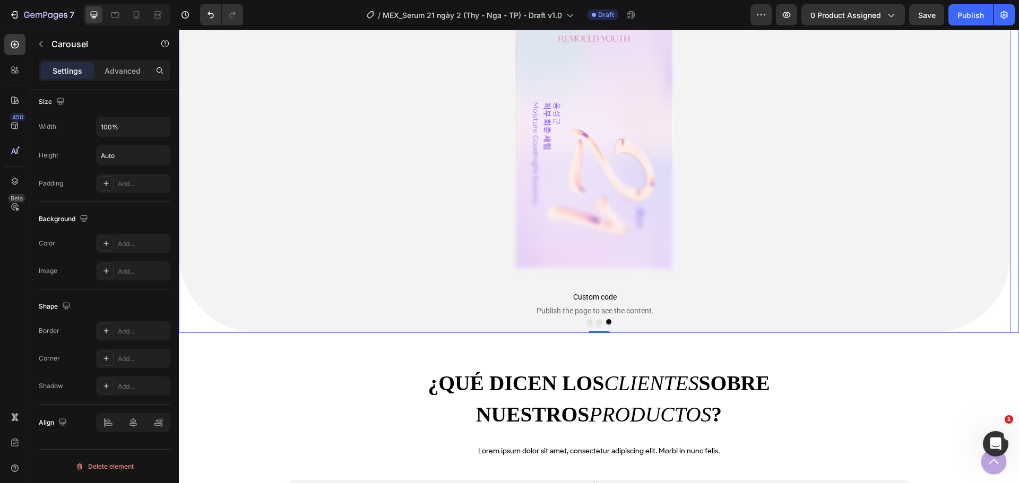
scroll to position [0, 0]
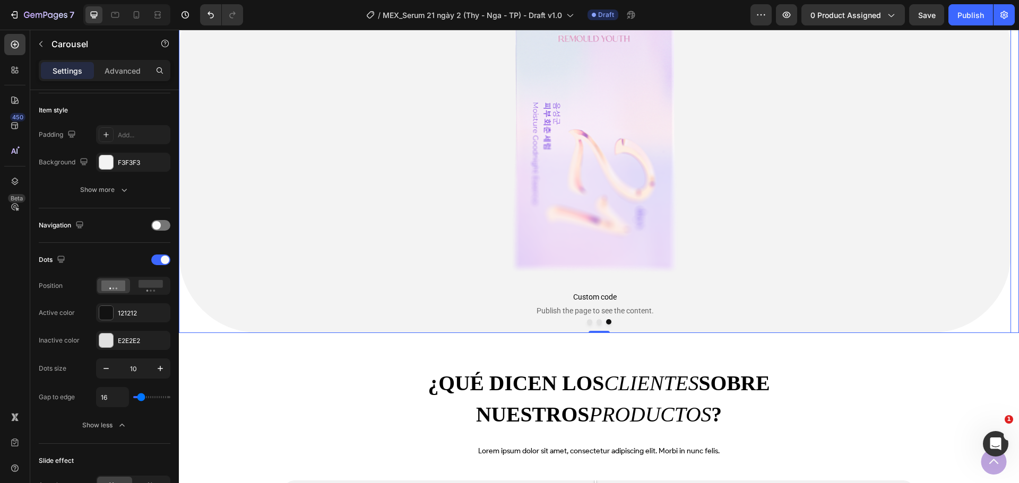
click at [618, 225] on img at bounding box center [595, 122] width 167 height 302
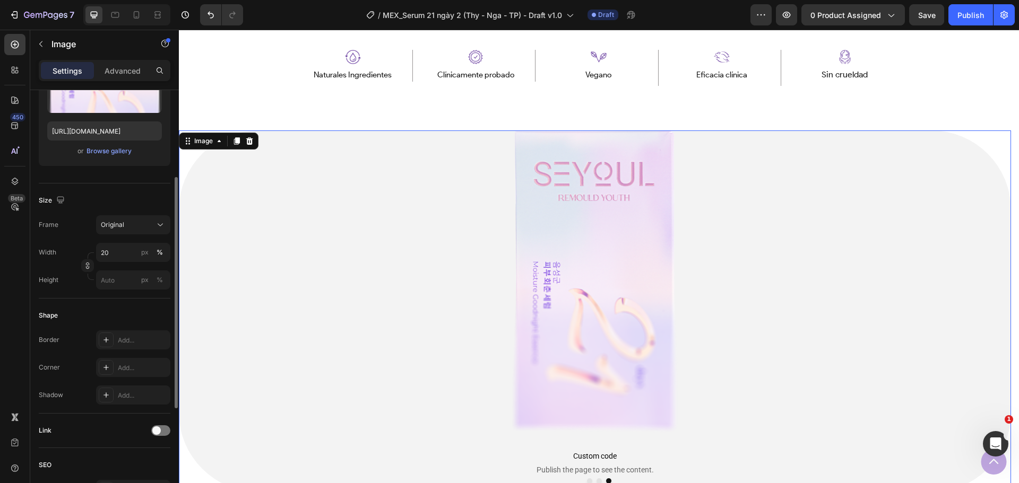
scroll to position [106, 0]
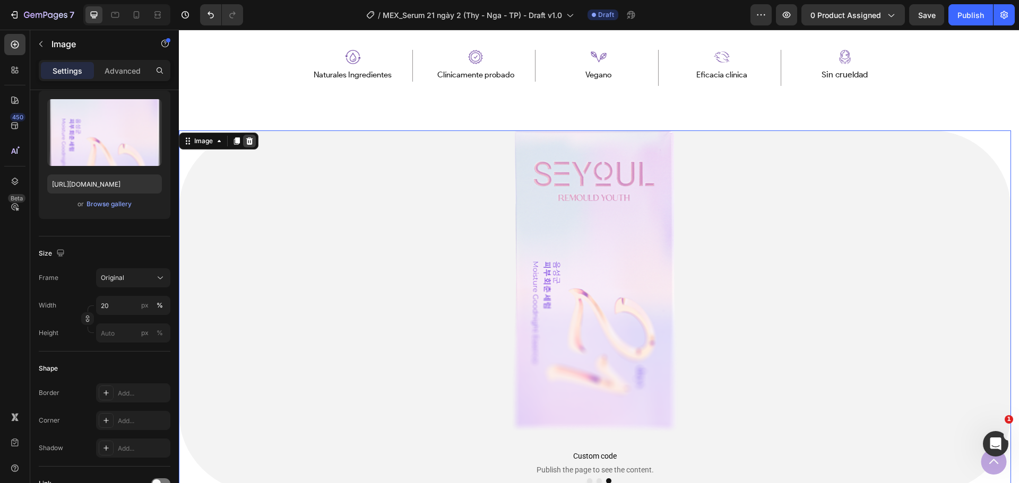
click at [254, 144] on icon at bounding box center [249, 141] width 8 height 8
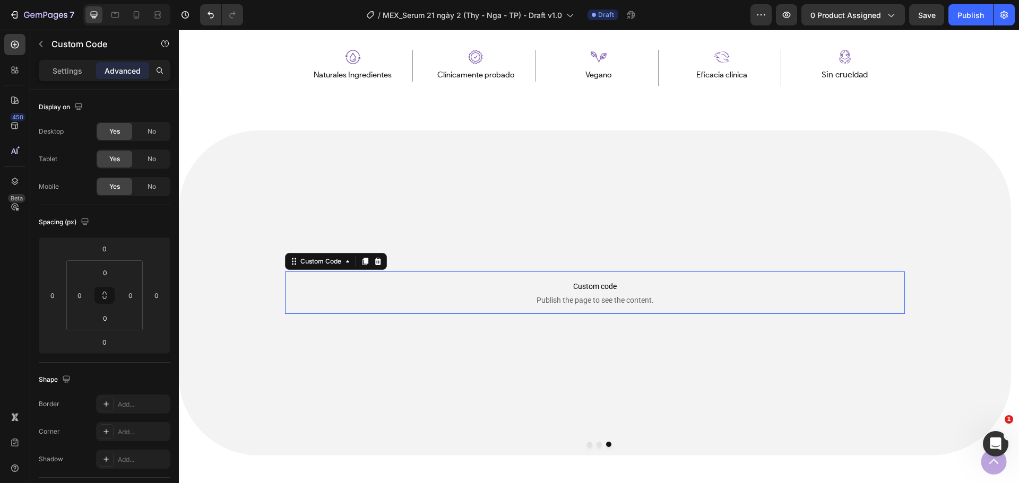
click at [593, 289] on span "Custom code" at bounding box center [595, 286] width 620 height 13
click at [383, 260] on div at bounding box center [377, 261] width 13 height 13
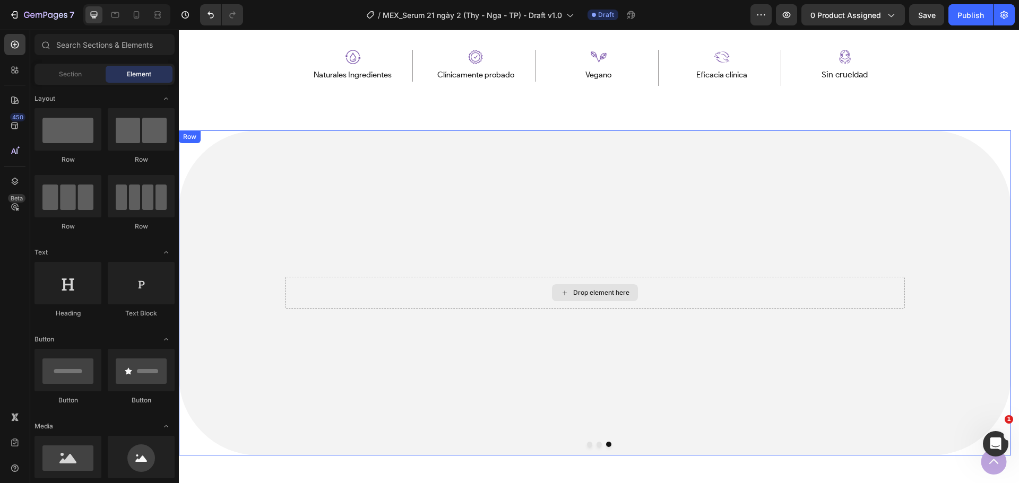
click at [369, 280] on div "Drop element here" at bounding box center [595, 293] width 620 height 32
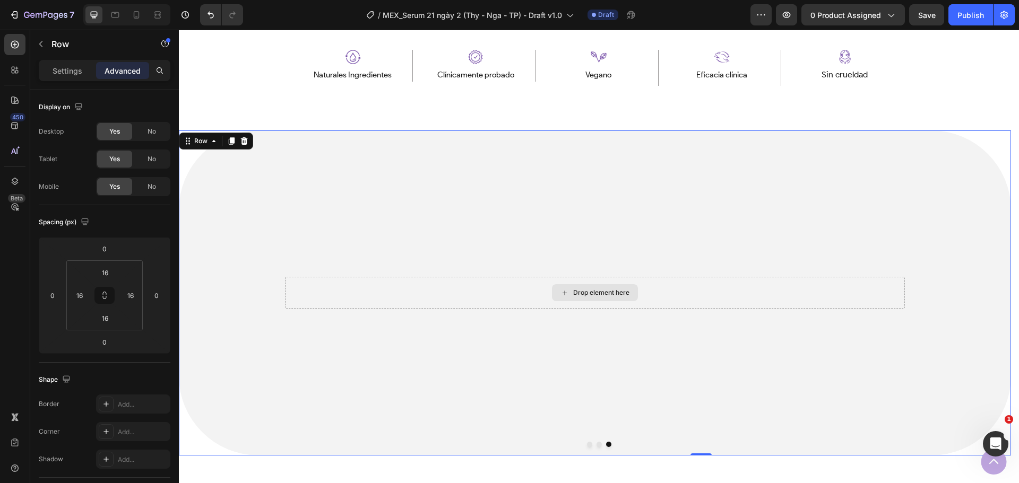
click at [306, 289] on div "Drop element here" at bounding box center [595, 293] width 620 height 32
click at [572, 294] on div "Drop element here" at bounding box center [595, 292] width 86 height 17
click at [227, 158] on div "Drop element here Row" at bounding box center [595, 293] width 832 height 325
click at [209, 140] on div "Row" at bounding box center [201, 141] width 18 height 10
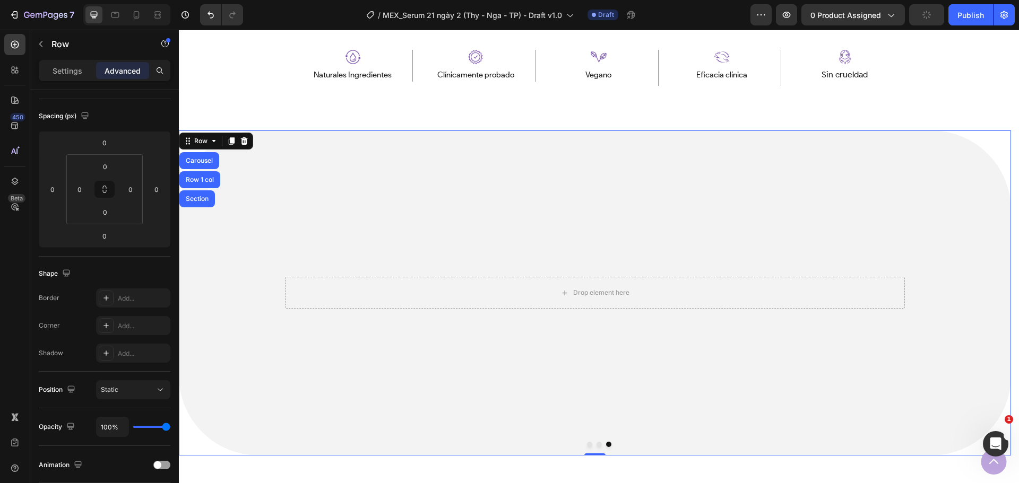
click at [428, 276] on div "Drop element here Row" at bounding box center [594, 293] width 637 height 49
click at [245, 142] on icon at bounding box center [244, 141] width 8 height 8
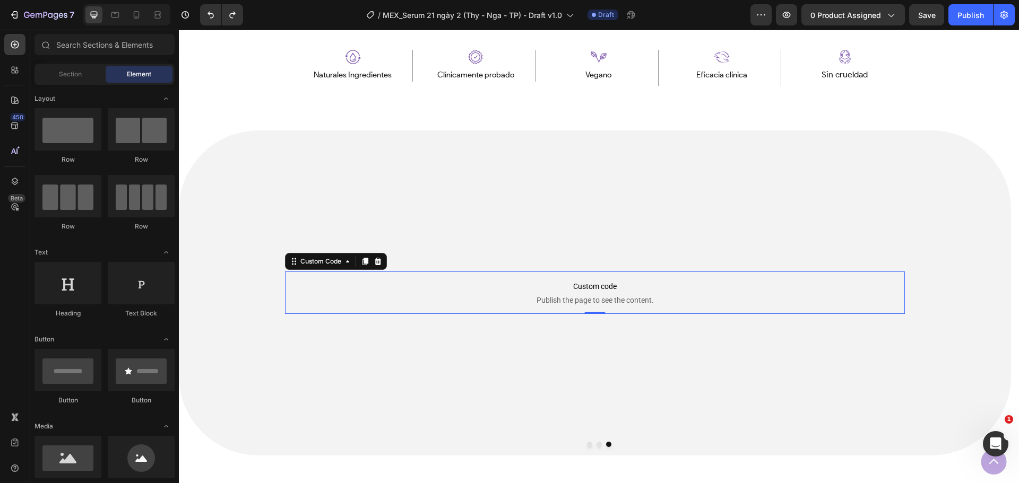
click at [600, 282] on span "Custom code" at bounding box center [595, 286] width 620 height 13
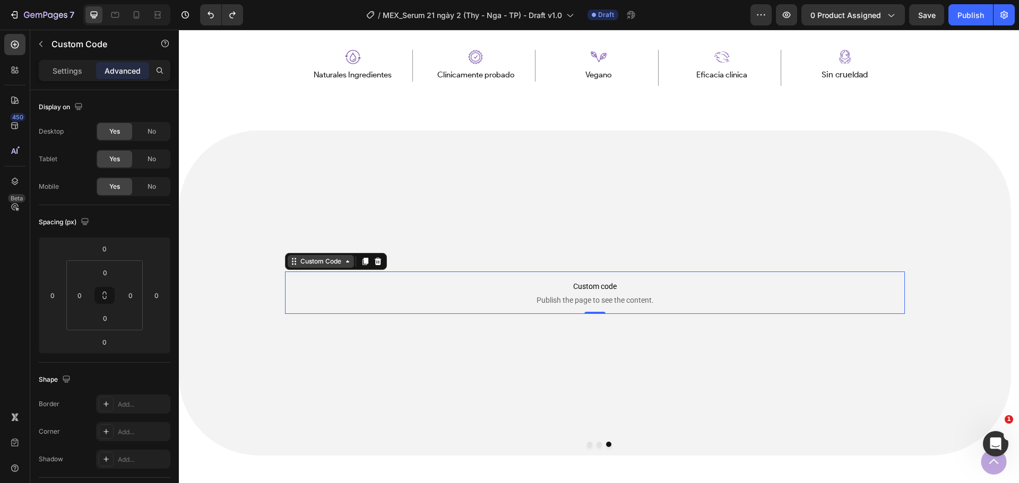
click at [347, 266] on icon at bounding box center [347, 261] width 8 height 8
click at [337, 298] on span "Publish the page to see the content." at bounding box center [595, 300] width 620 height 11
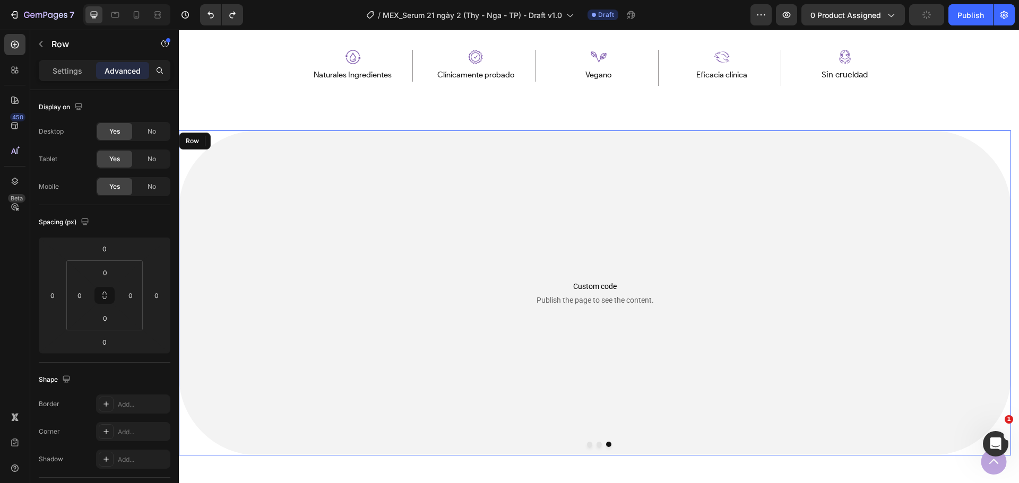
click at [514, 240] on div "Custom code Publish the page to see the content. Custom Code Row 1 col Row 1 co…" at bounding box center [595, 293] width 832 height 325
click at [442, 293] on span "Custom code" at bounding box center [595, 286] width 620 height 13
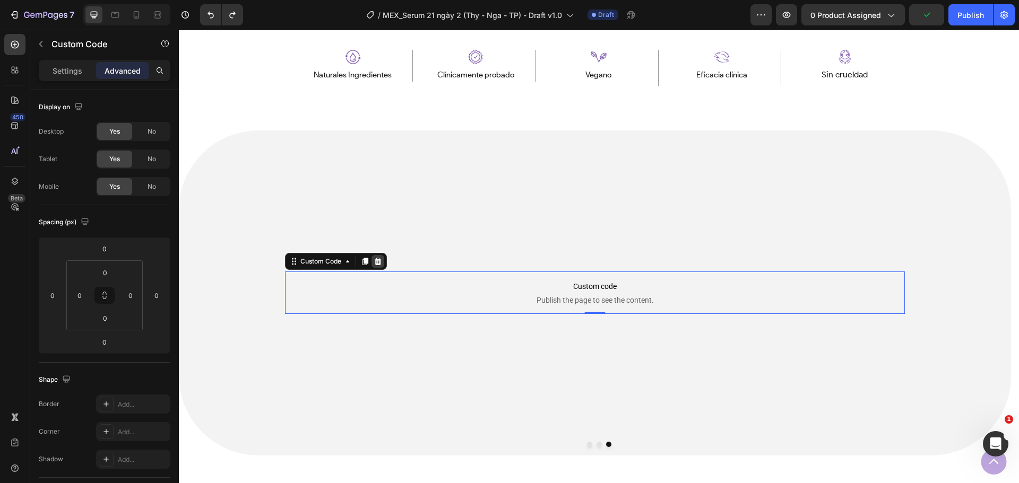
click at [382, 258] on icon at bounding box center [378, 261] width 8 height 8
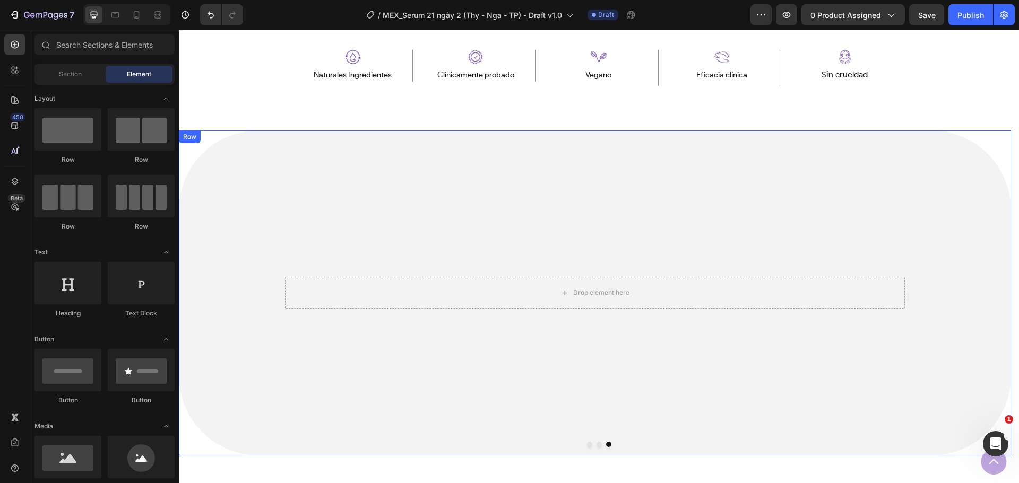
click at [509, 306] on div "Drop element here" at bounding box center [595, 293] width 620 height 32
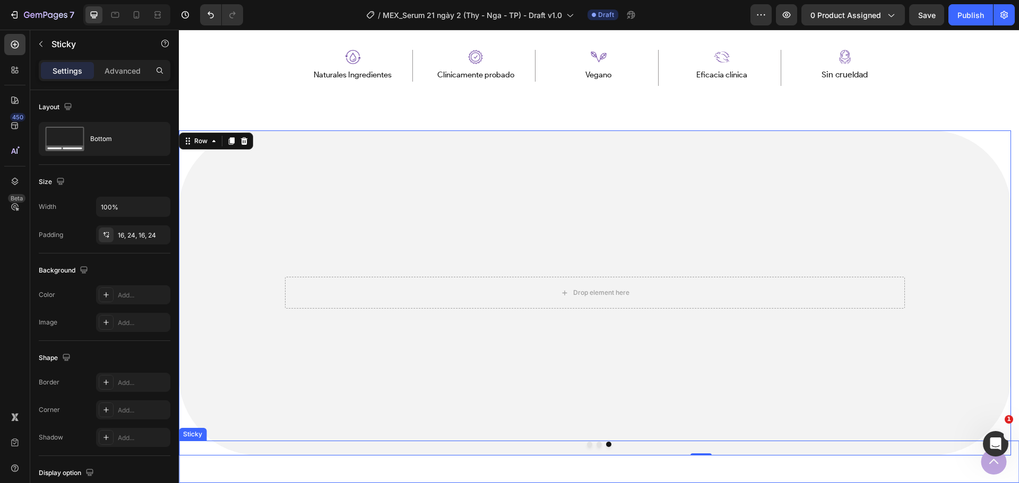
click at [592, 446] on div "Button Sticky" at bounding box center [599, 462] width 840 height 42
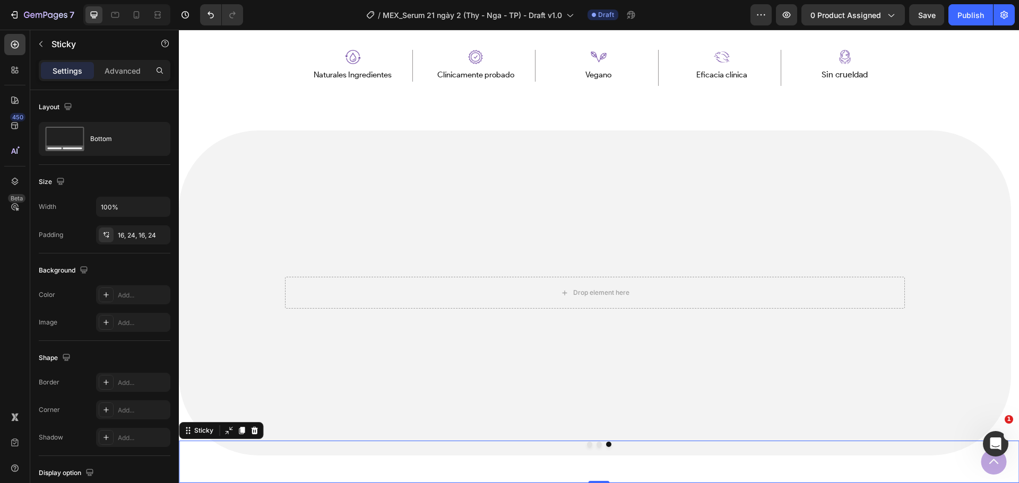
click at [596, 446] on div "Button Sticky 0" at bounding box center [599, 462] width 840 height 42
click at [581, 448] on div "Button Sticky 0" at bounding box center [599, 462] width 840 height 42
click at [585, 447] on div "Button Sticky 0" at bounding box center [599, 462] width 840 height 42
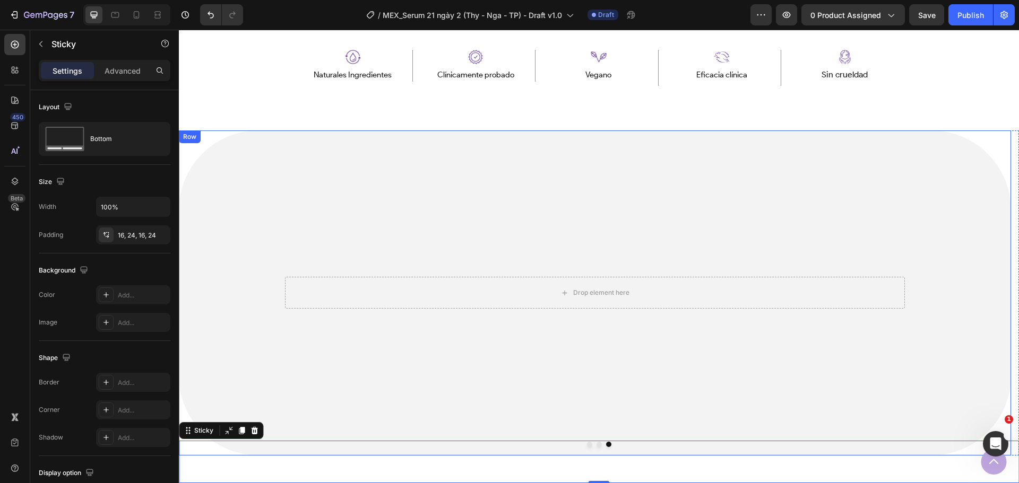
scroll to position [737, 0]
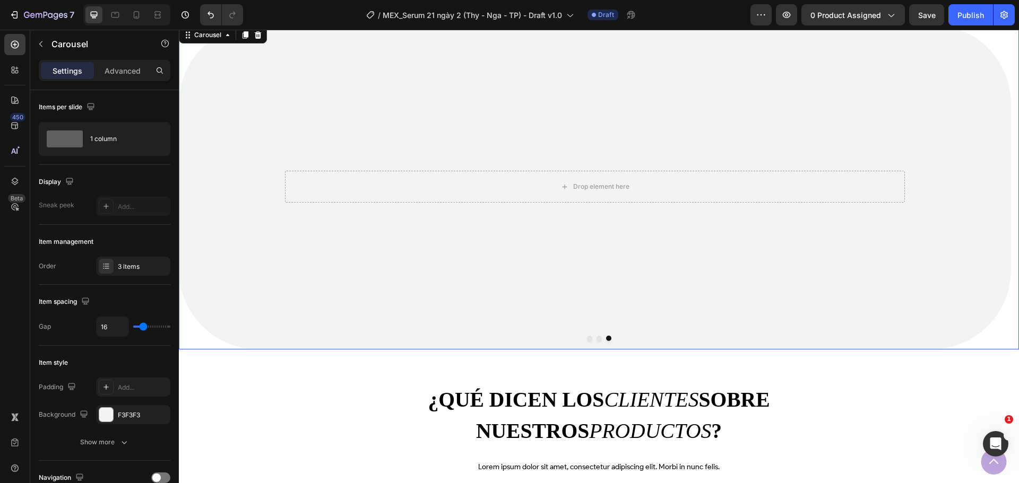
click at [587, 338] on button "Dot" at bounding box center [589, 338] width 5 height 5
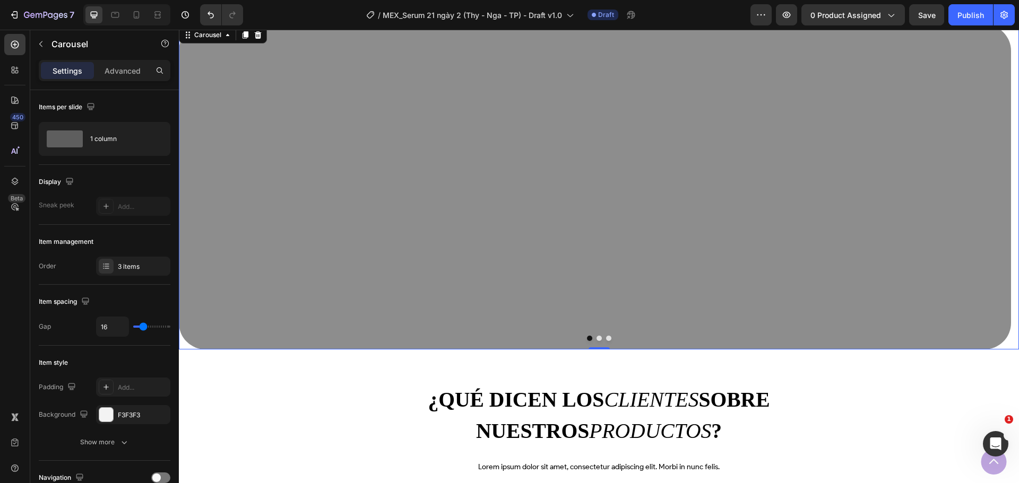
click at [596, 339] on button "Dot" at bounding box center [598, 338] width 5 height 5
click at [606, 338] on button "Dot" at bounding box center [608, 338] width 5 height 5
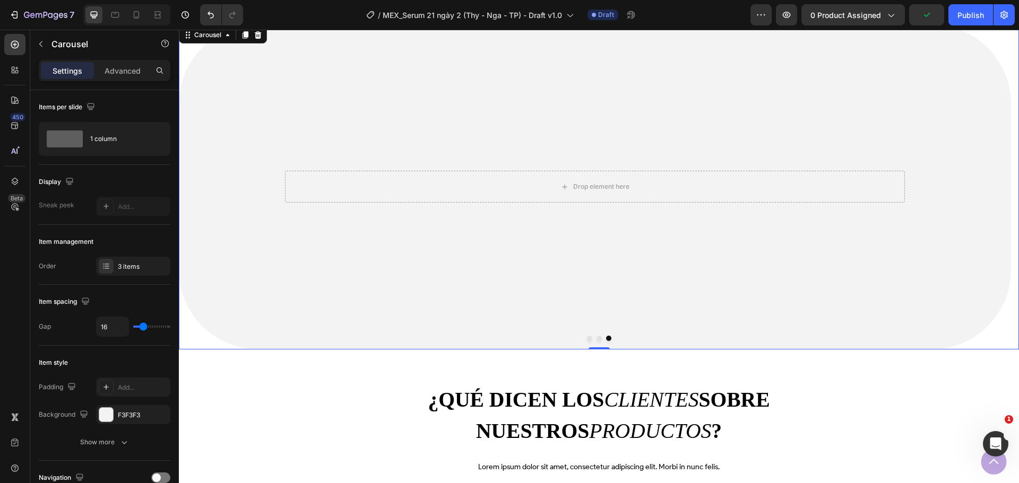
click at [587, 338] on button "Dot" at bounding box center [589, 338] width 5 height 5
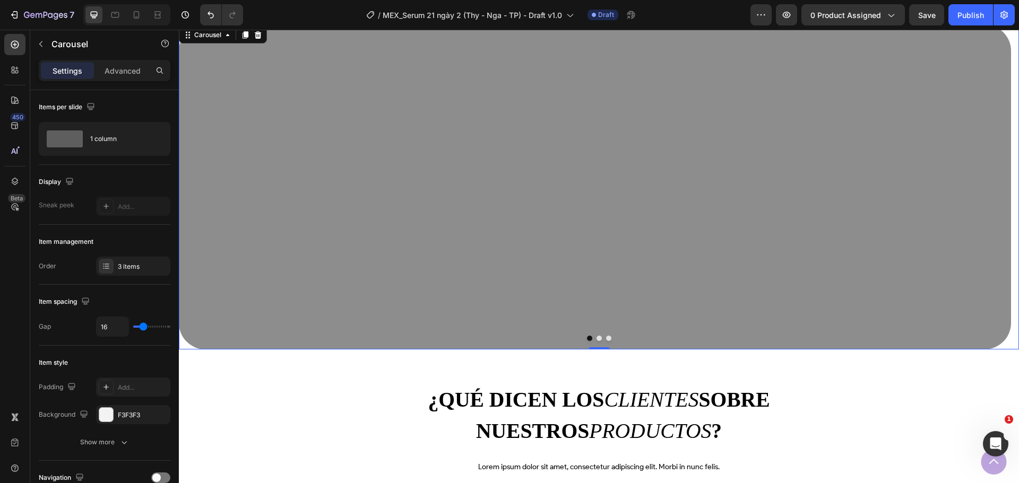
click at [596, 339] on button "Dot" at bounding box center [598, 338] width 5 height 5
click at [606, 339] on button "Dot" at bounding box center [608, 338] width 5 height 5
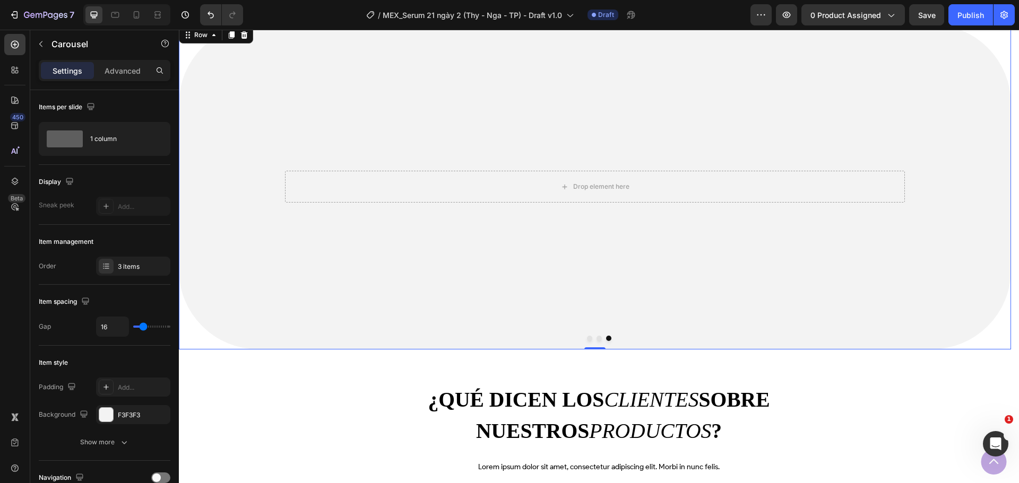
click at [488, 279] on div "Drop element here Row" at bounding box center [595, 186] width 832 height 325
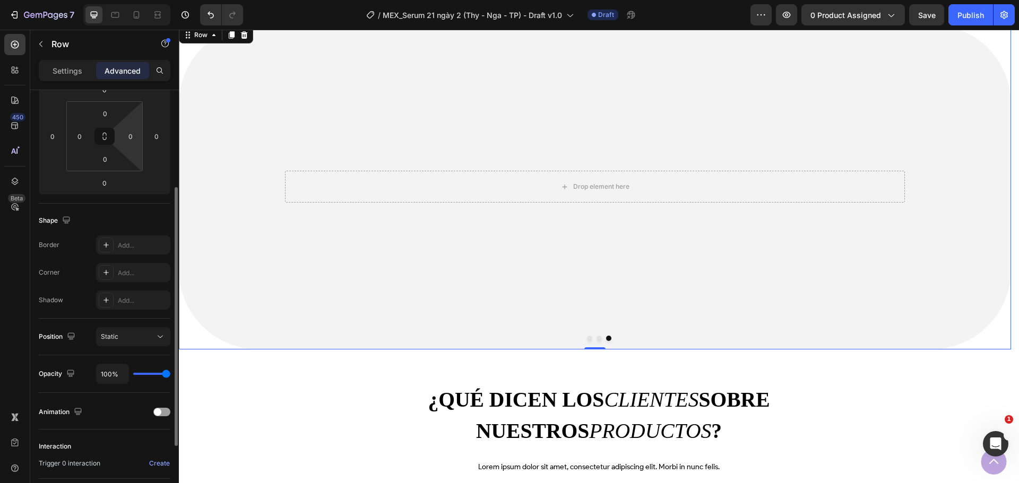
scroll to position [265, 0]
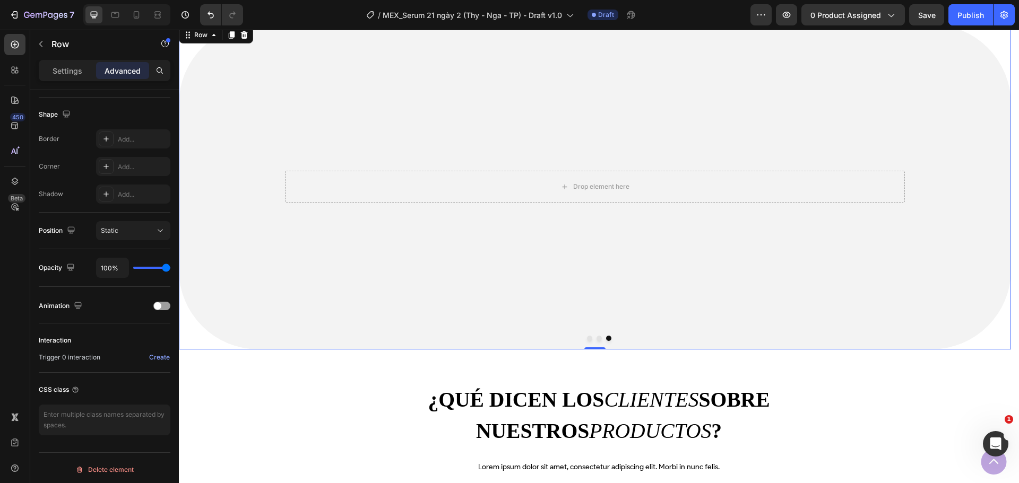
click at [339, 249] on div "Drop element here Row" at bounding box center [595, 186] width 832 height 325
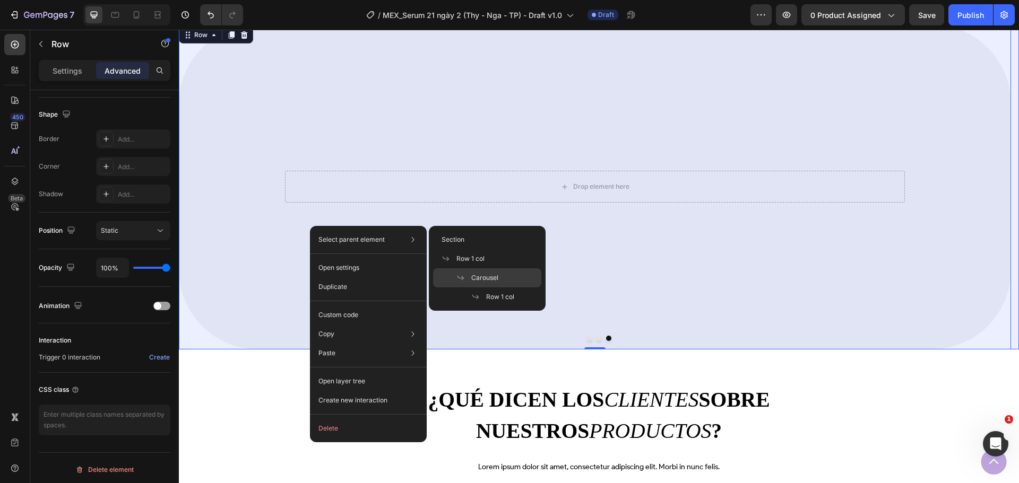
click at [485, 281] on span "Carousel" at bounding box center [484, 278] width 27 height 10
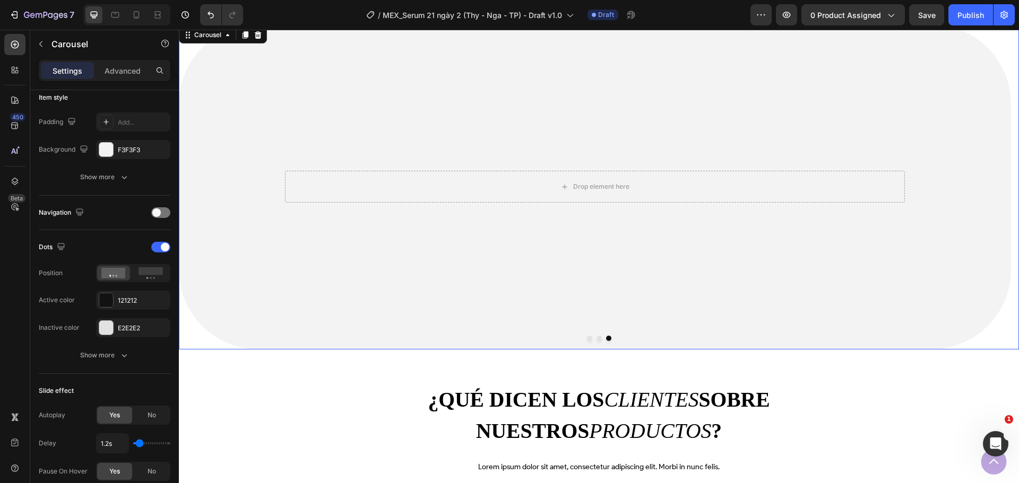
scroll to position [0, 0]
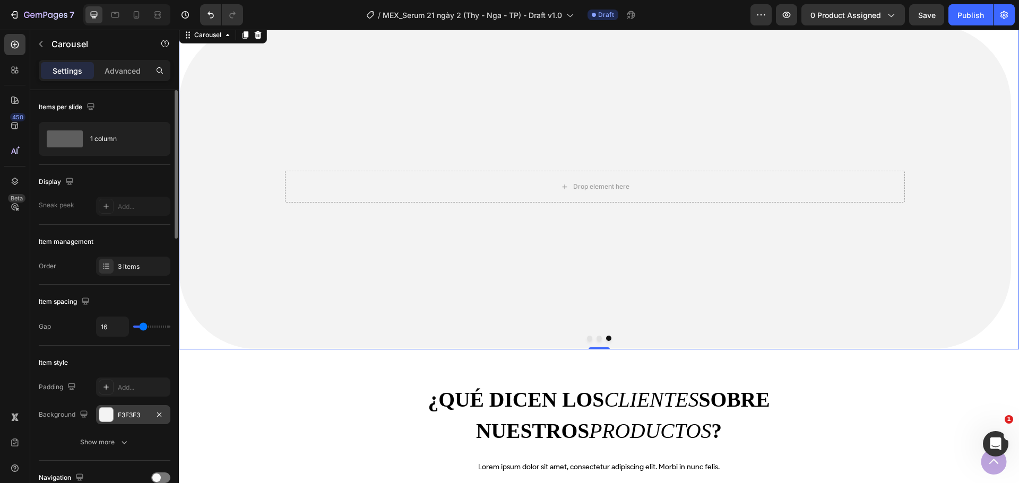
click at [128, 414] on div "F3F3F3" at bounding box center [133, 416] width 31 height 10
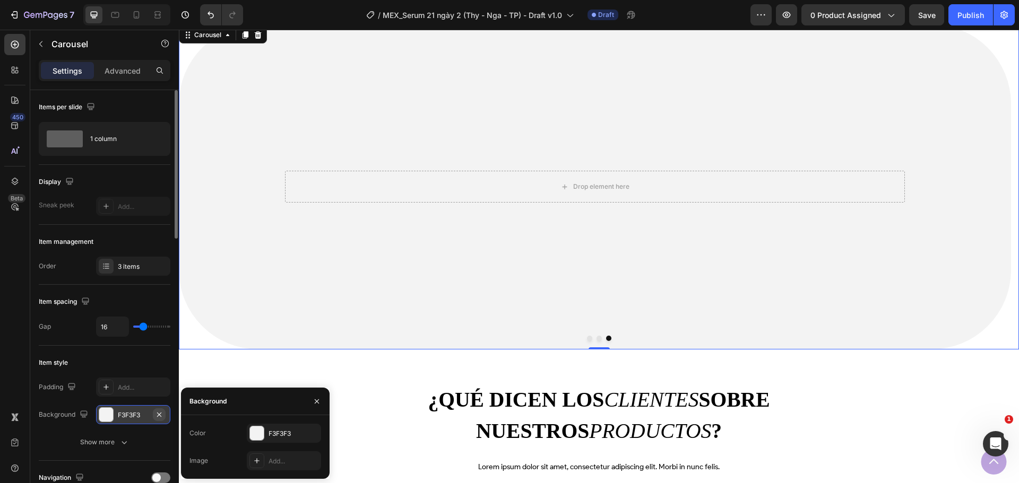
click at [159, 414] on icon "button" at bounding box center [159, 415] width 8 height 8
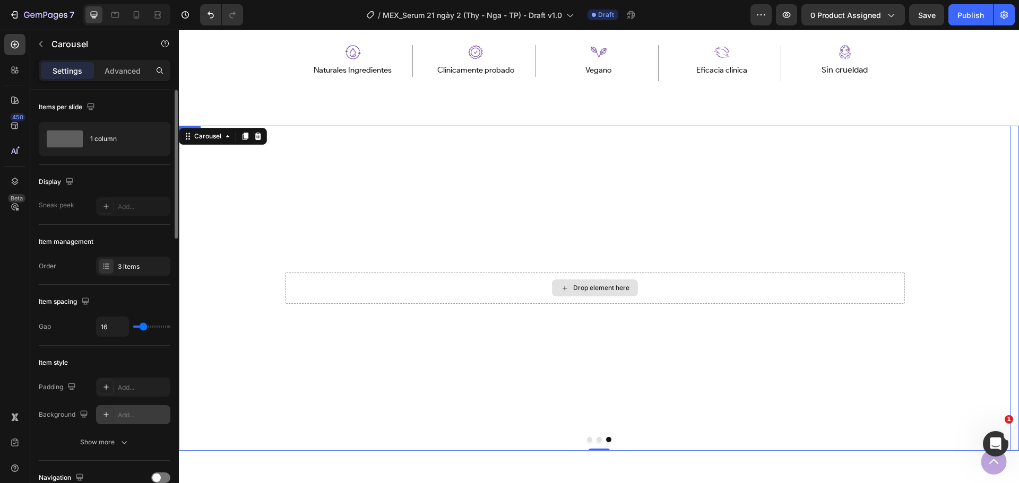
scroll to position [680, 0]
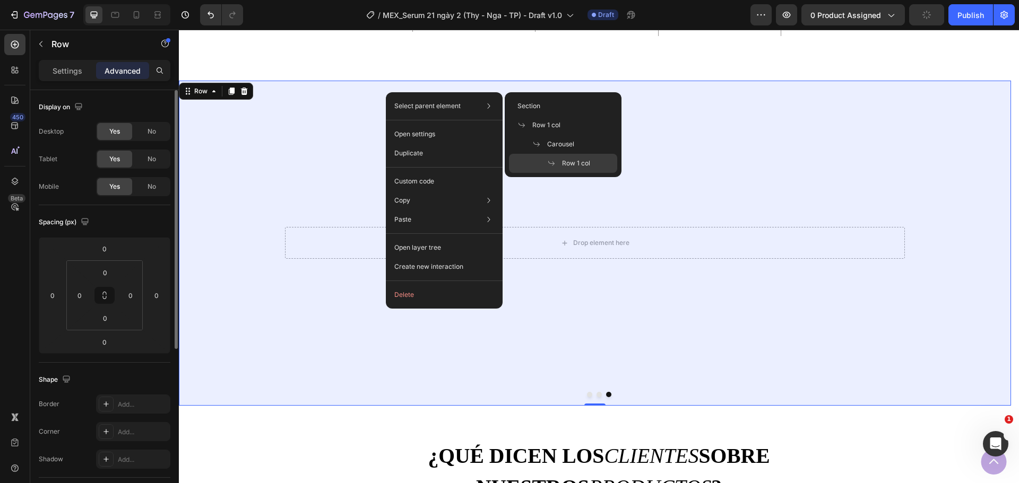
click at [566, 168] on div "Row 1 col" at bounding box center [563, 163] width 108 height 19
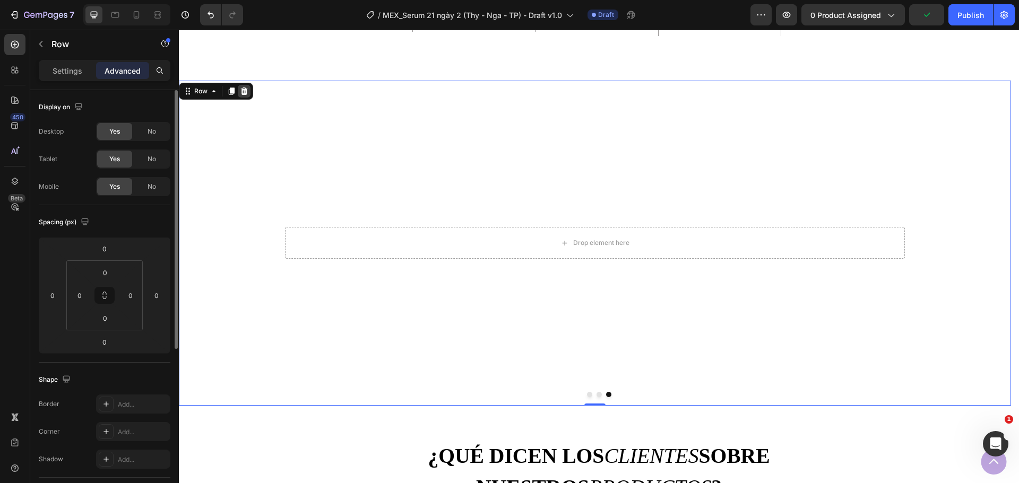
click at [243, 91] on icon at bounding box center [244, 91] width 7 height 7
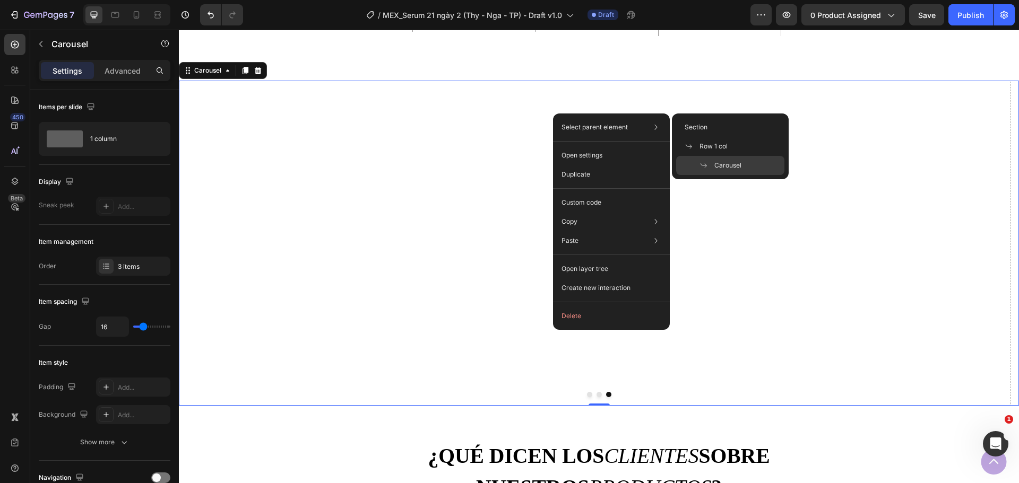
click at [596, 120] on div "Select parent element Section Row 1 col Carousel" at bounding box center [611, 127] width 108 height 19
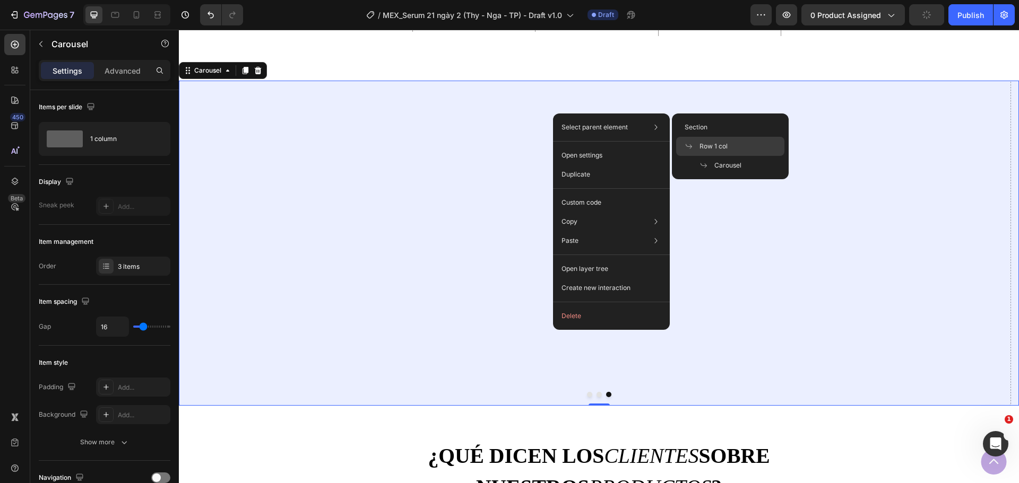
click at [728, 144] on div "Row 1 col" at bounding box center [730, 146] width 108 height 19
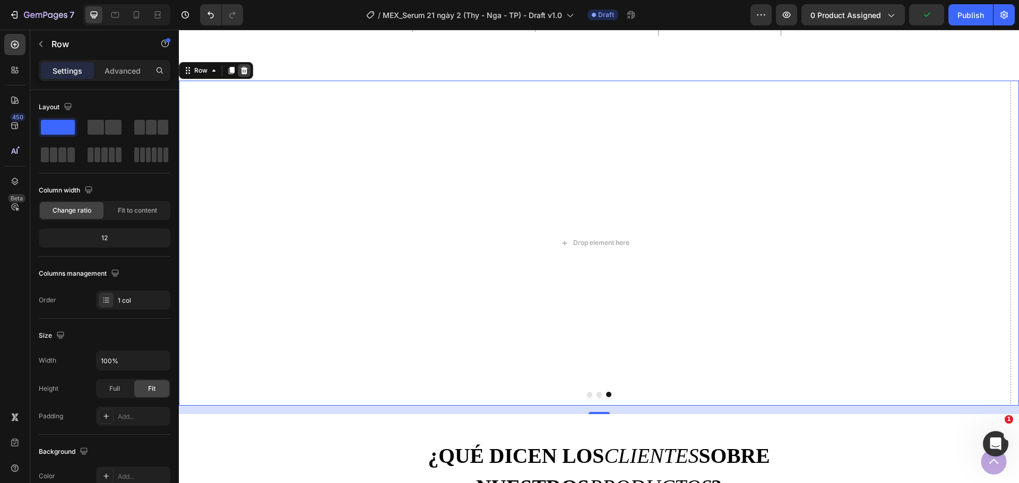
click at [240, 70] on icon at bounding box center [244, 70] width 8 height 8
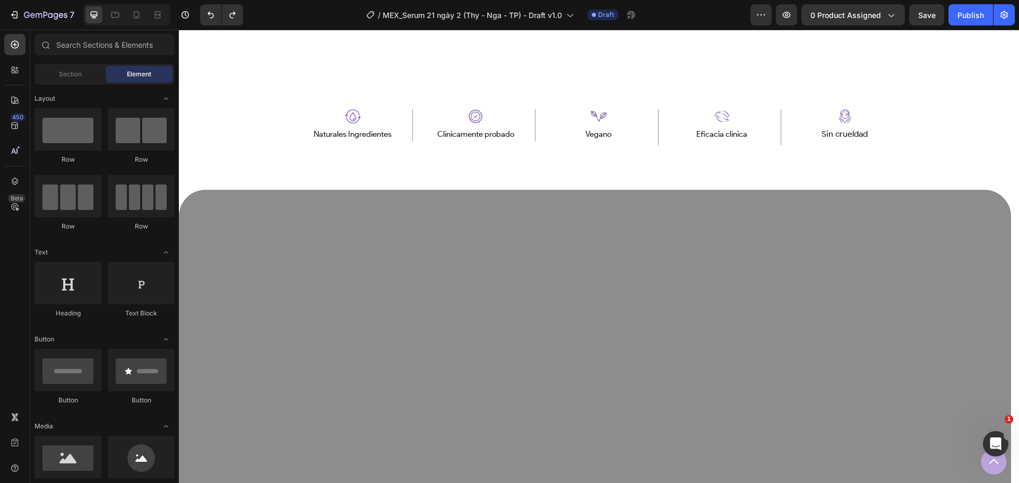
scroll to position [783, 0]
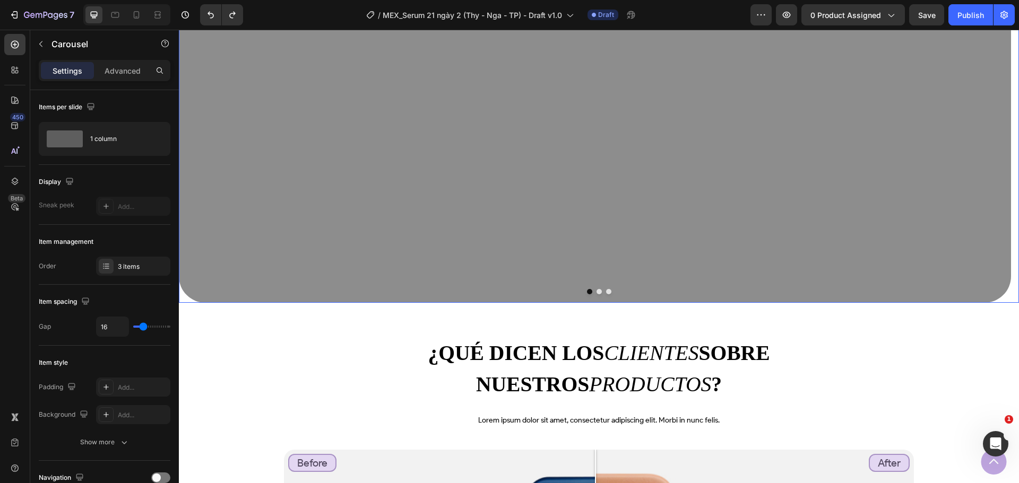
click at [606, 293] on button "Dot" at bounding box center [608, 291] width 5 height 5
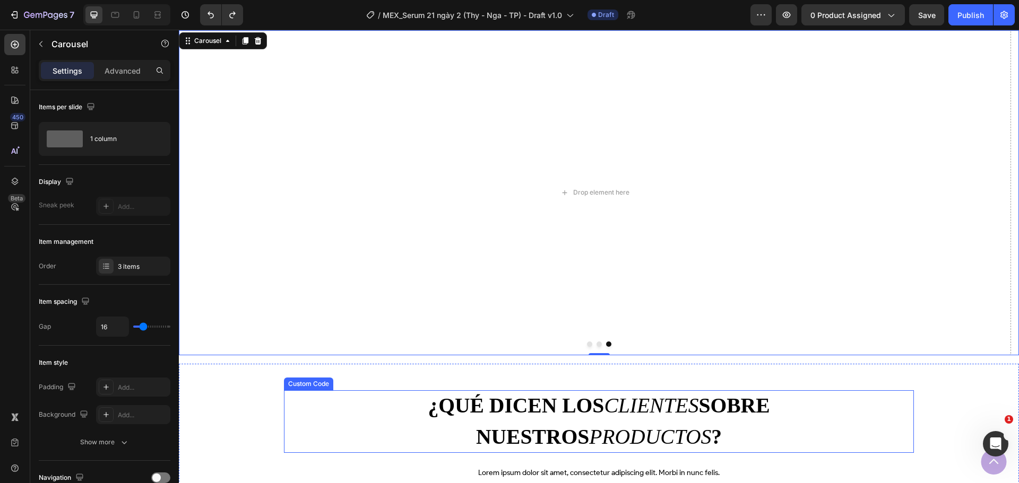
scroll to position [730, 0]
click at [82, 42] on p "Carousel" at bounding box center [96, 44] width 90 height 13
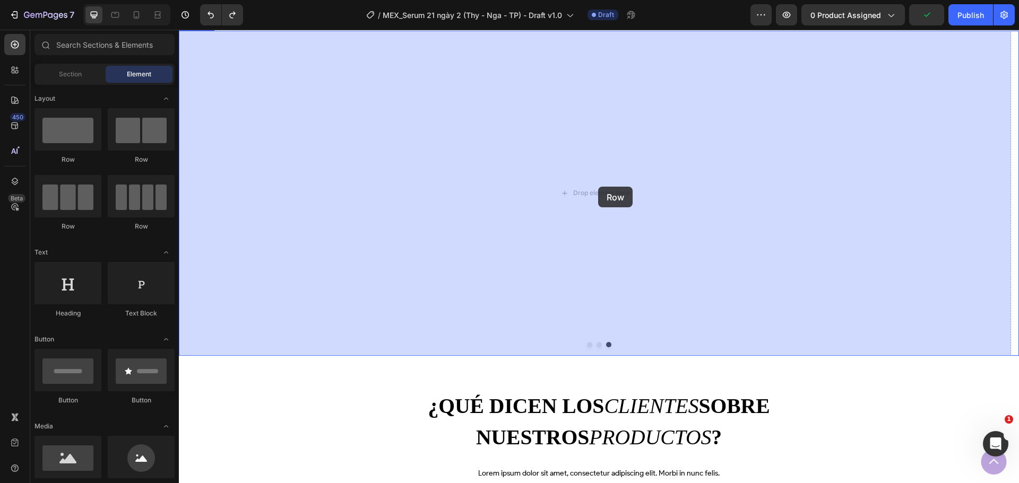
drag, startPoint x: 322, startPoint y: 187, endPoint x: 598, endPoint y: 187, distance: 276.5
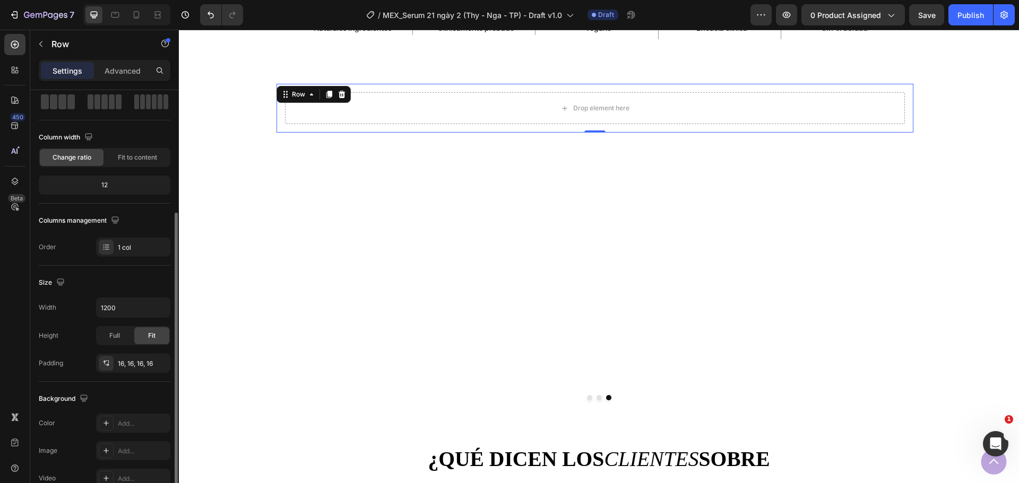
scroll to position [106, 0]
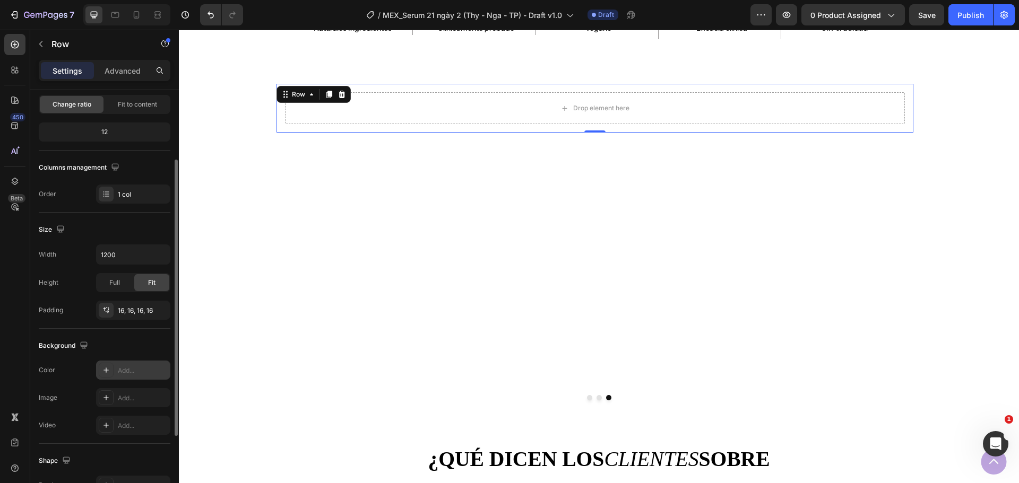
click at [122, 374] on div "Add..." at bounding box center [143, 371] width 50 height 10
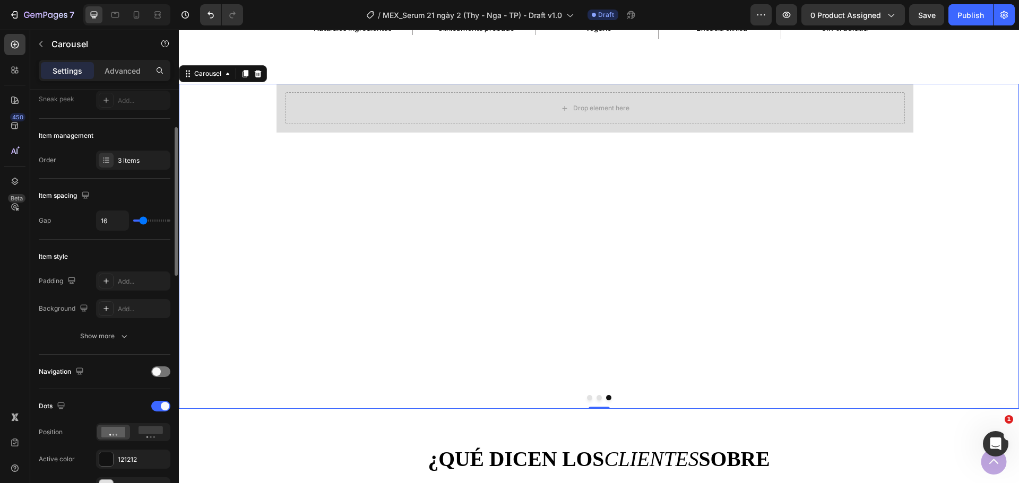
click at [666, 331] on div "Drop element here Row" at bounding box center [595, 246] width 832 height 325
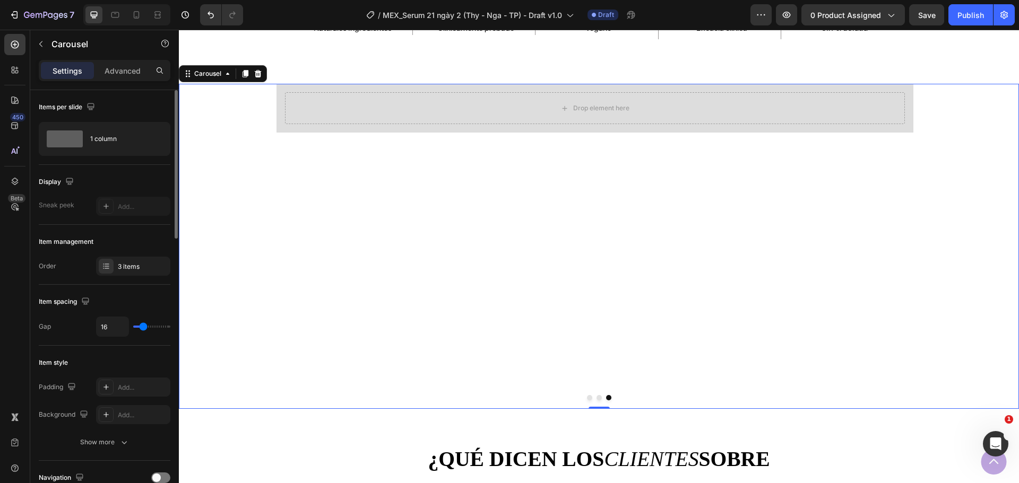
click at [596, 396] on button "Dot" at bounding box center [598, 397] width 5 height 5
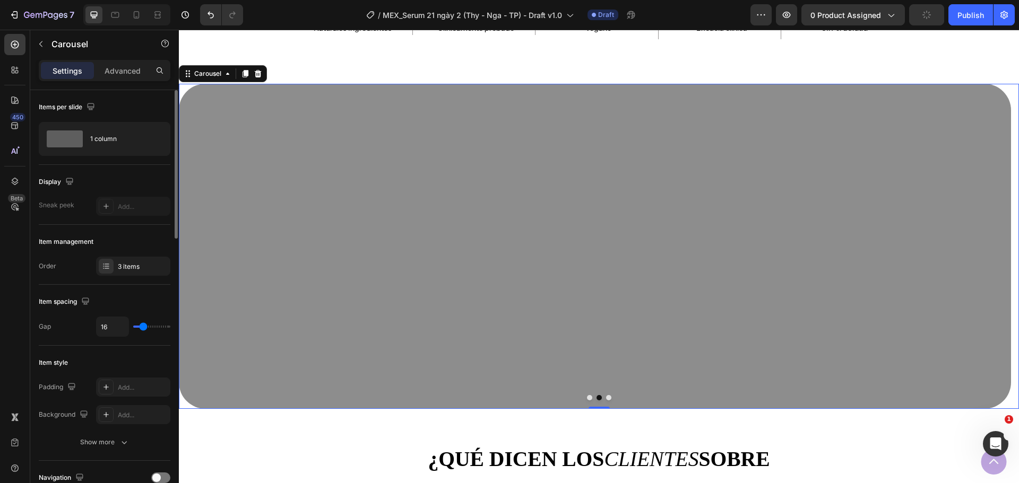
click at [606, 397] on button "Dot" at bounding box center [608, 397] width 5 height 5
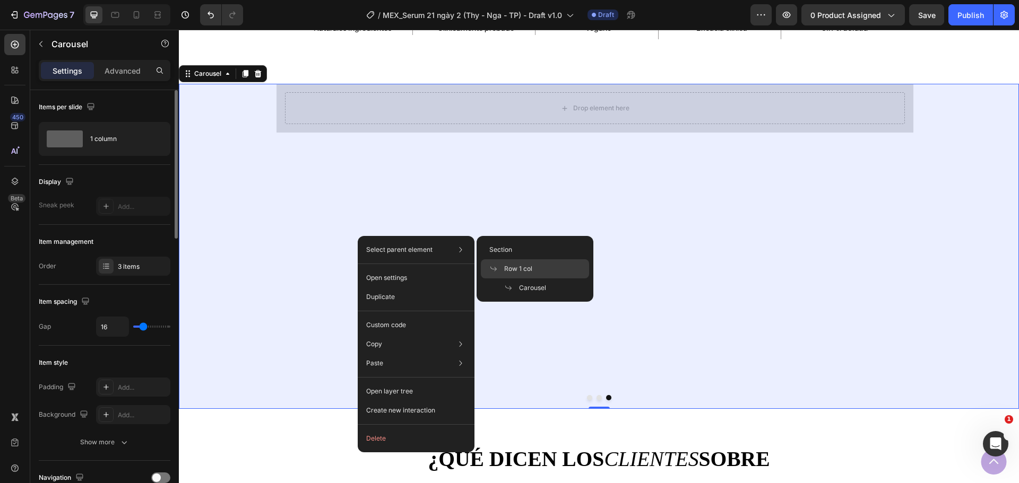
click at [535, 271] on div "Row 1 col" at bounding box center [535, 269] width 108 height 19
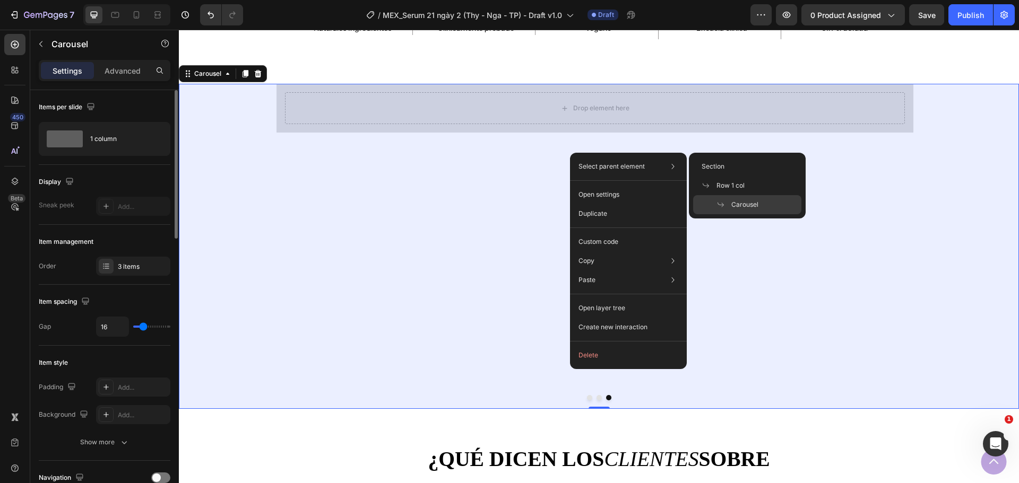
click at [727, 209] on p "Carousel" at bounding box center [737, 205] width 42 height 10
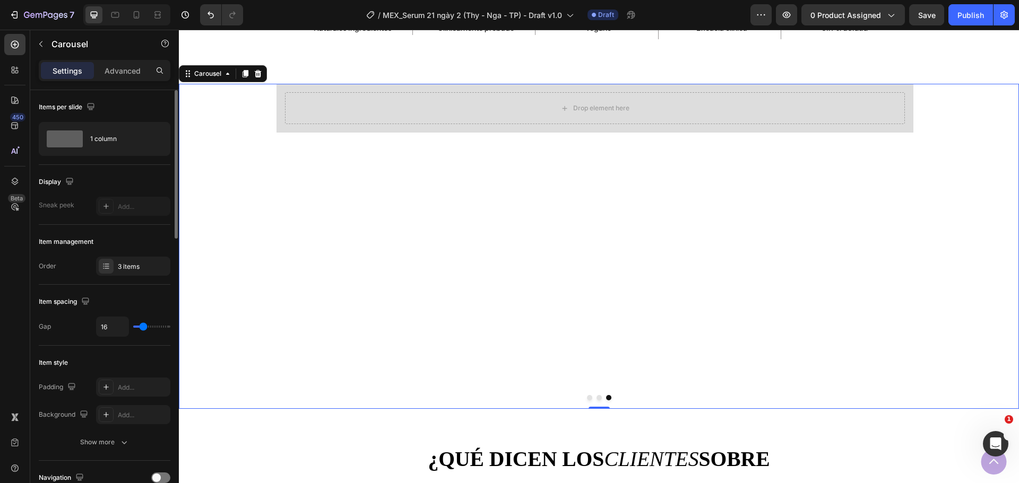
scroll to position [212, 0]
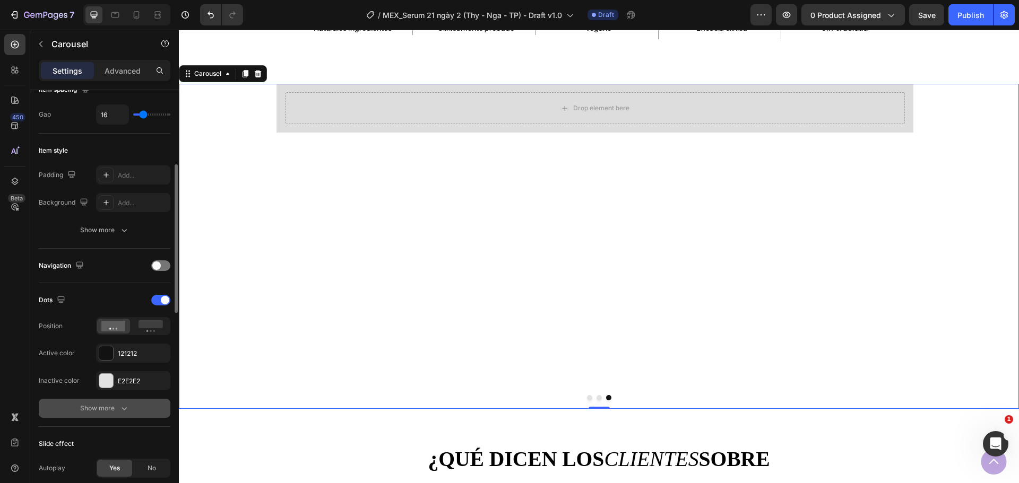
click at [102, 403] on button "Show more" at bounding box center [105, 408] width 132 height 19
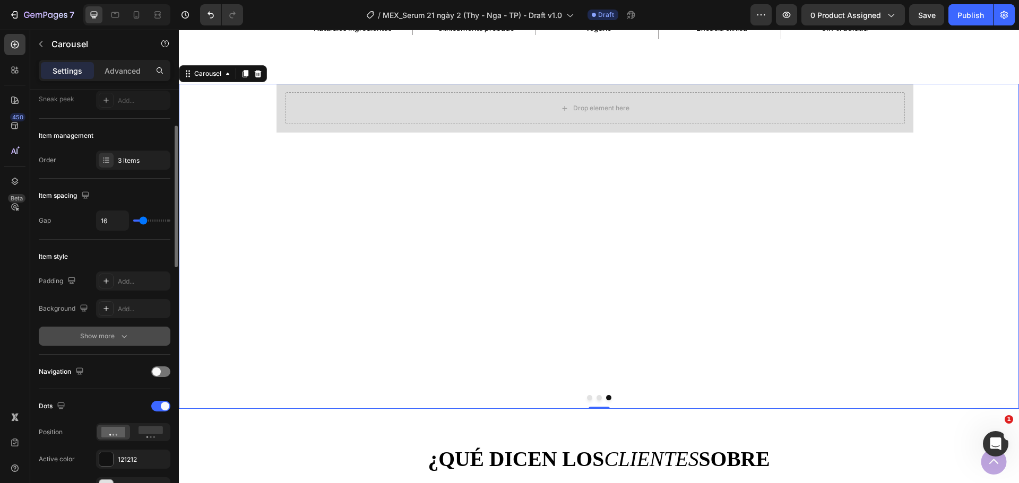
click at [95, 333] on div "Show more" at bounding box center [104, 336] width 49 height 11
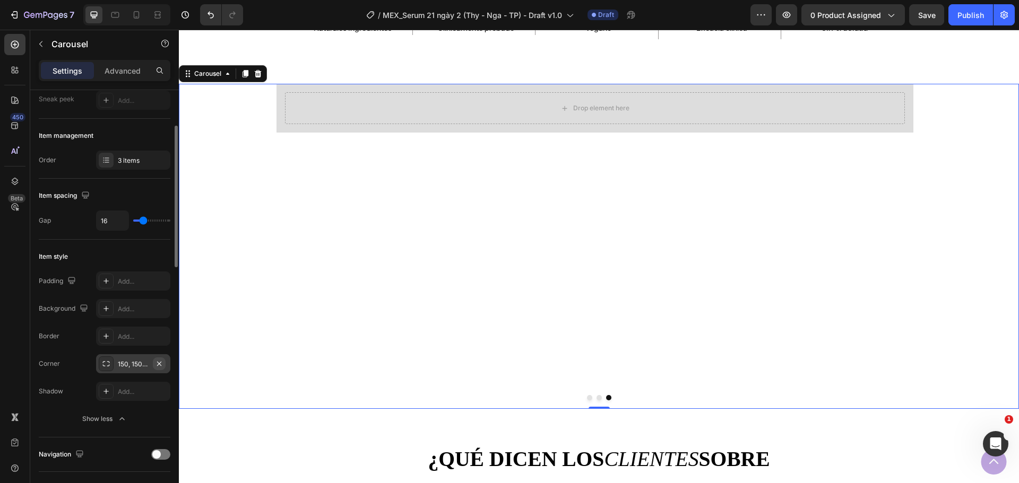
click at [161, 366] on icon "button" at bounding box center [159, 364] width 8 height 8
click at [596, 400] on button "Dot" at bounding box center [598, 397] width 5 height 5
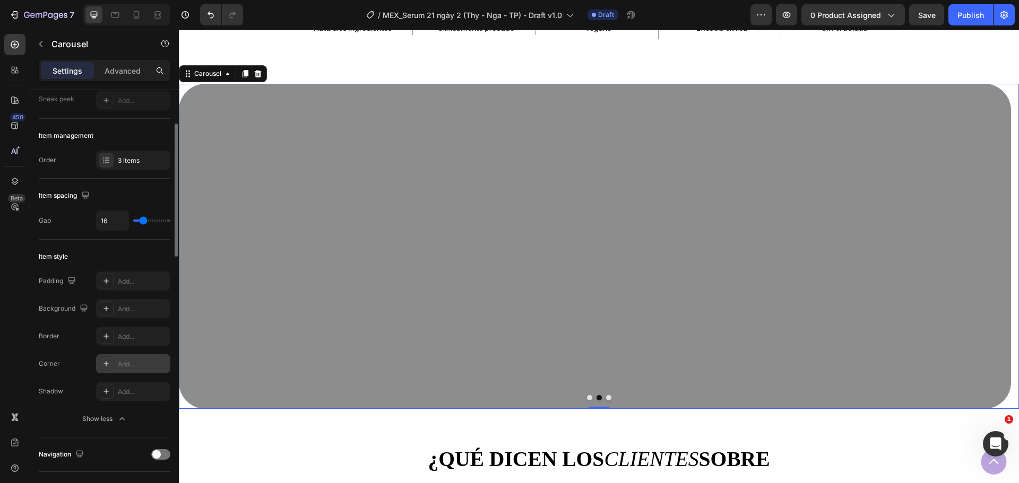
click at [606, 399] on button "Dot" at bounding box center [608, 397] width 5 height 5
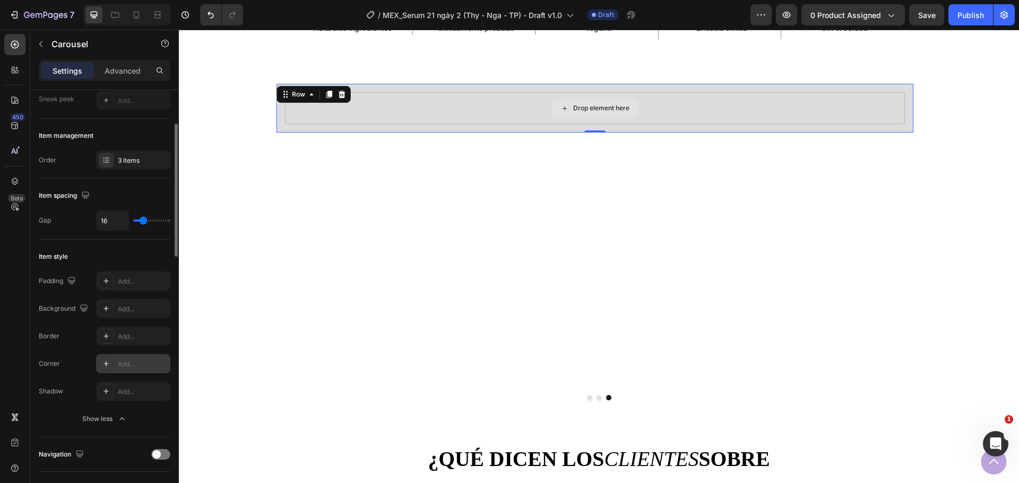
click at [526, 110] on div "Drop element here" at bounding box center [595, 108] width 620 height 32
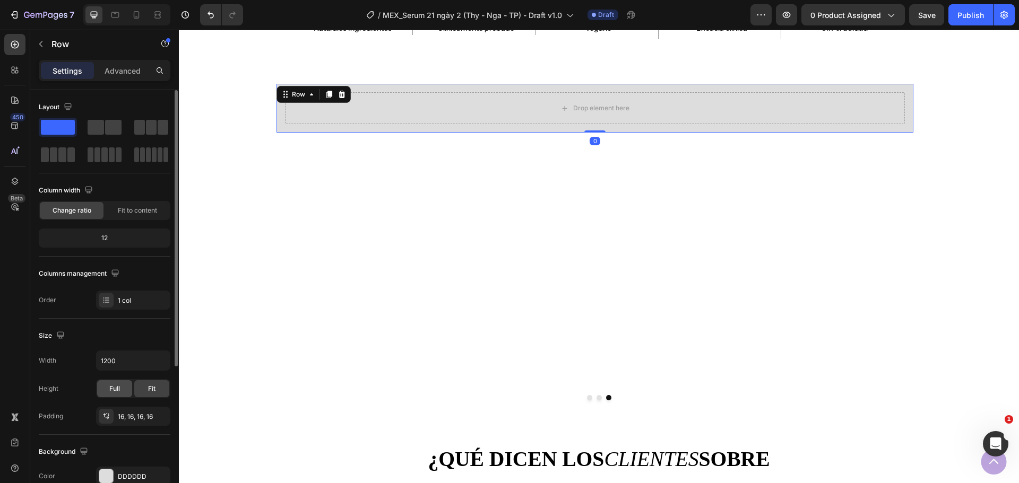
scroll to position [53, 0]
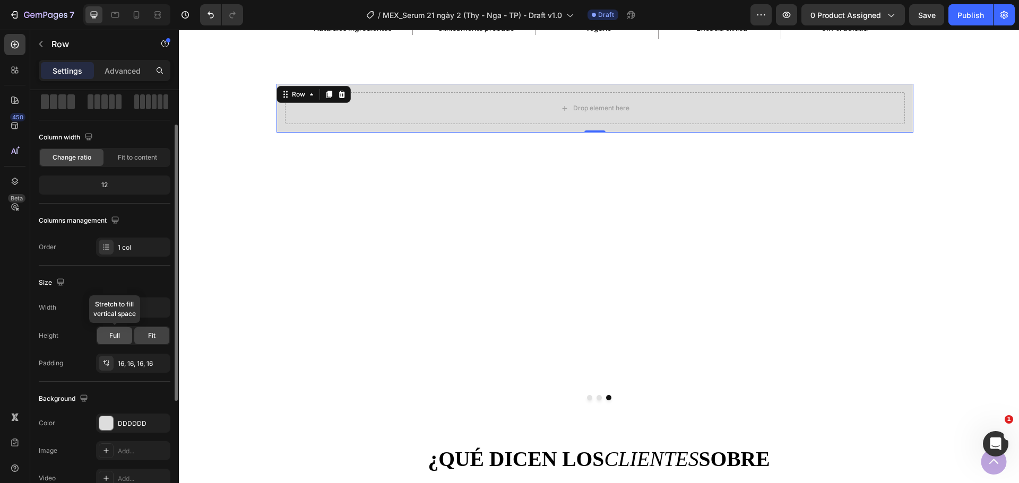
click at [117, 333] on span "Full" at bounding box center [114, 336] width 11 height 10
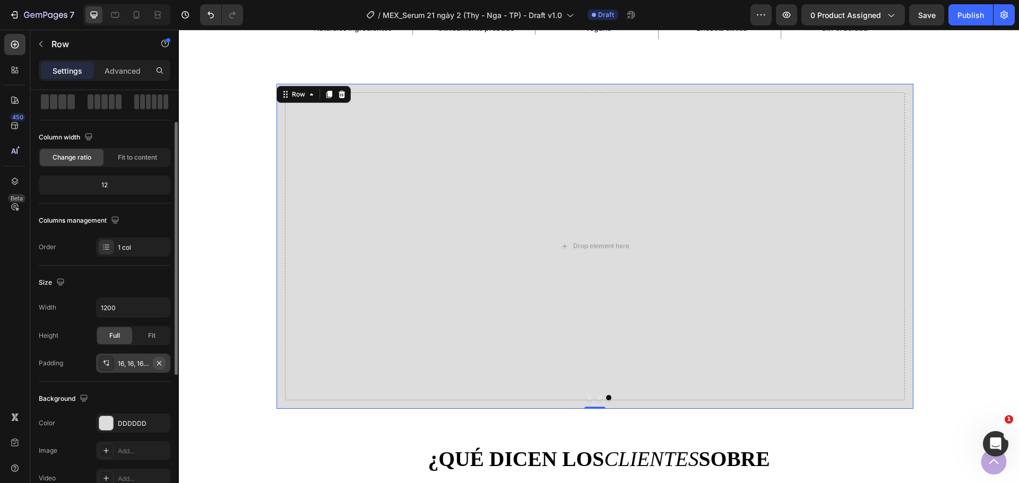
click at [157, 365] on icon "button" at bounding box center [159, 363] width 4 height 4
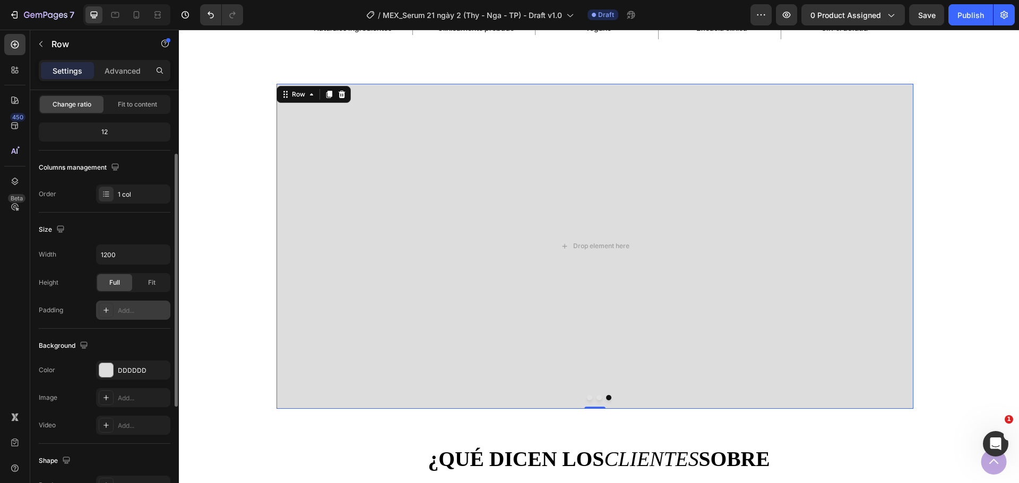
scroll to position [0, 0]
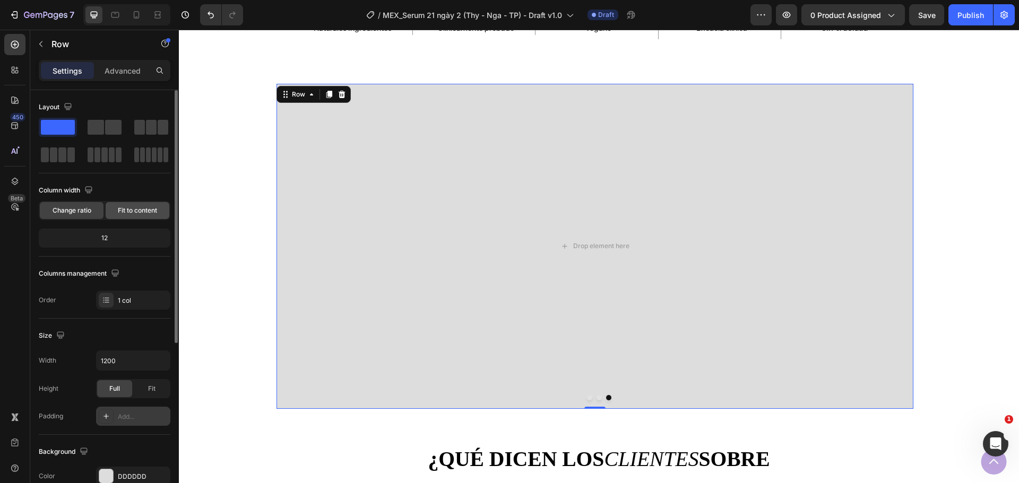
click at [136, 214] on span "Fit to content" at bounding box center [137, 211] width 39 height 10
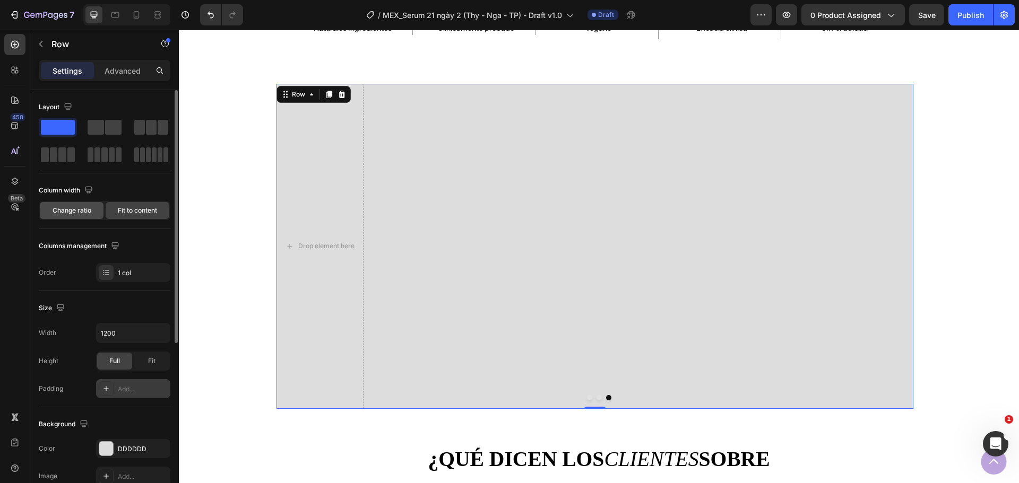
click at [81, 209] on span "Change ratio" at bounding box center [72, 211] width 39 height 10
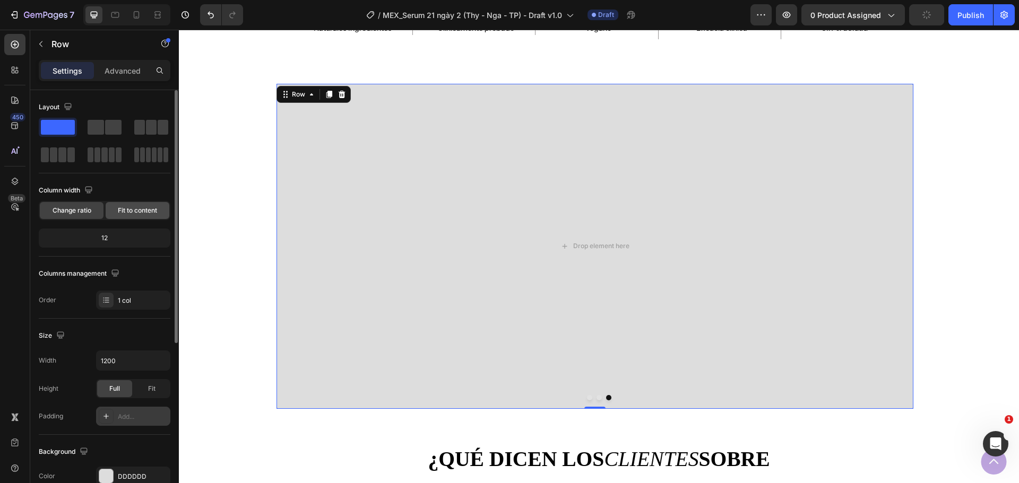
click at [133, 216] on div "Fit to content" at bounding box center [138, 210] width 64 height 17
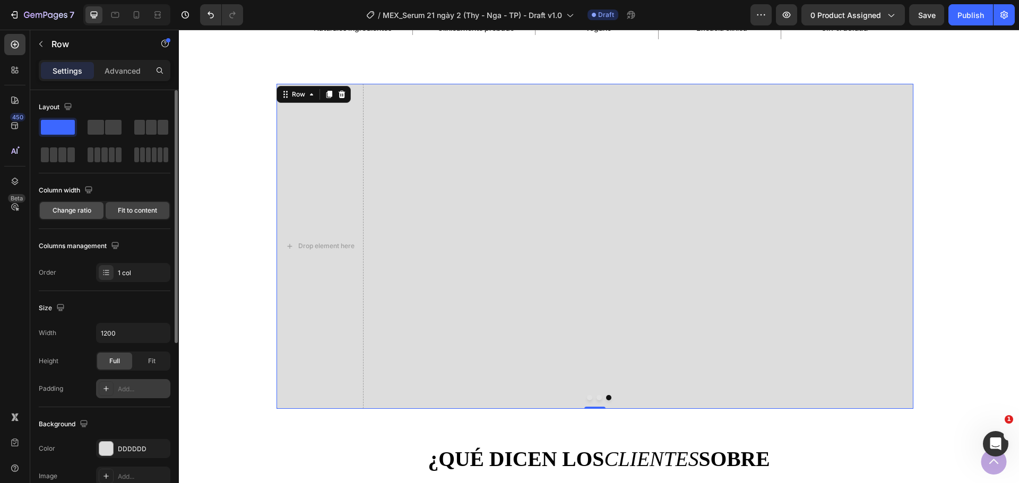
click at [81, 211] on span "Change ratio" at bounding box center [72, 211] width 39 height 10
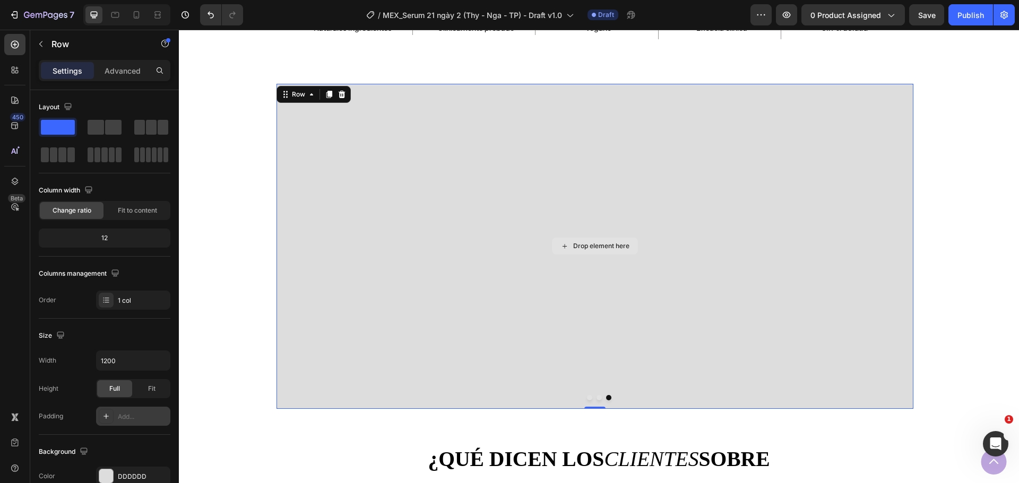
click at [622, 335] on div "Drop element here" at bounding box center [594, 246] width 637 height 325
click at [596, 399] on button "Dot" at bounding box center [598, 397] width 5 height 5
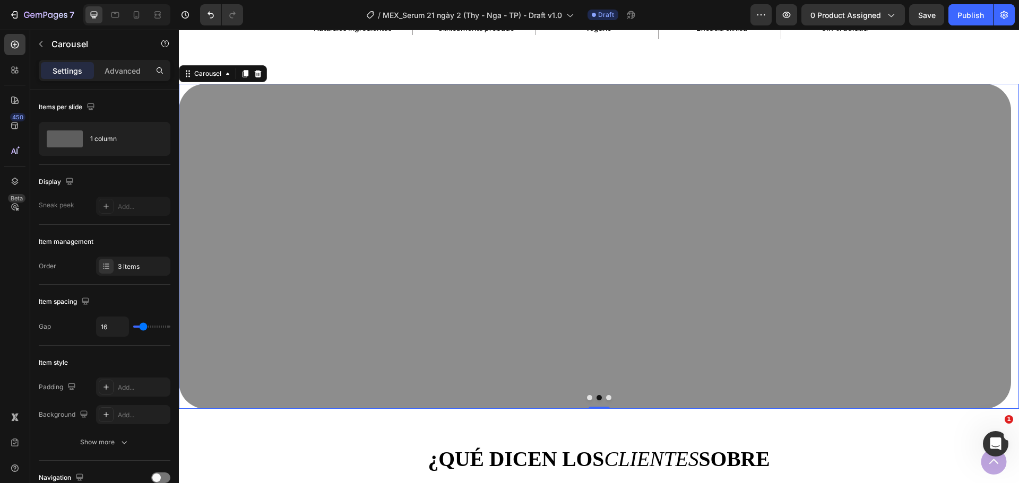
click at [587, 399] on button "Dot" at bounding box center [589, 397] width 5 height 5
click at [606, 397] on button "Dot" at bounding box center [608, 397] width 5 height 5
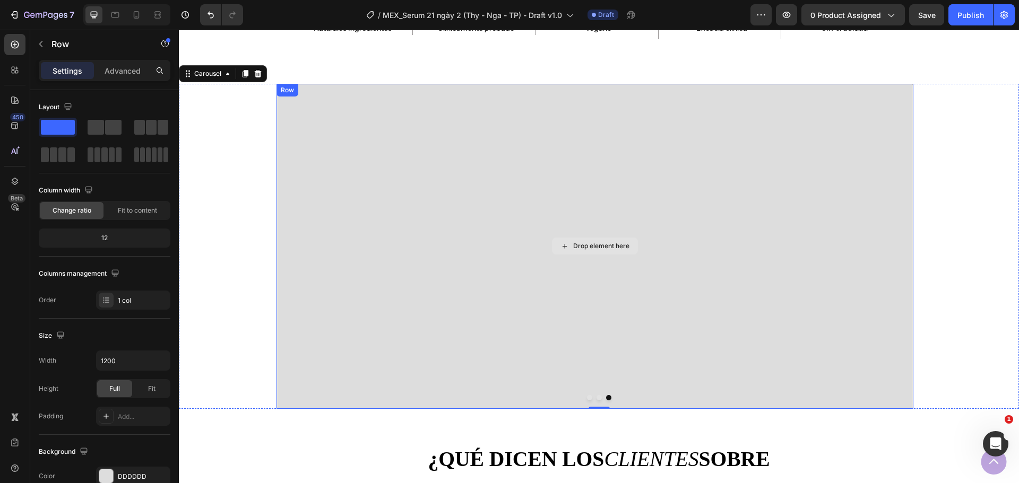
click at [515, 342] on div "Drop element here" at bounding box center [594, 246] width 637 height 325
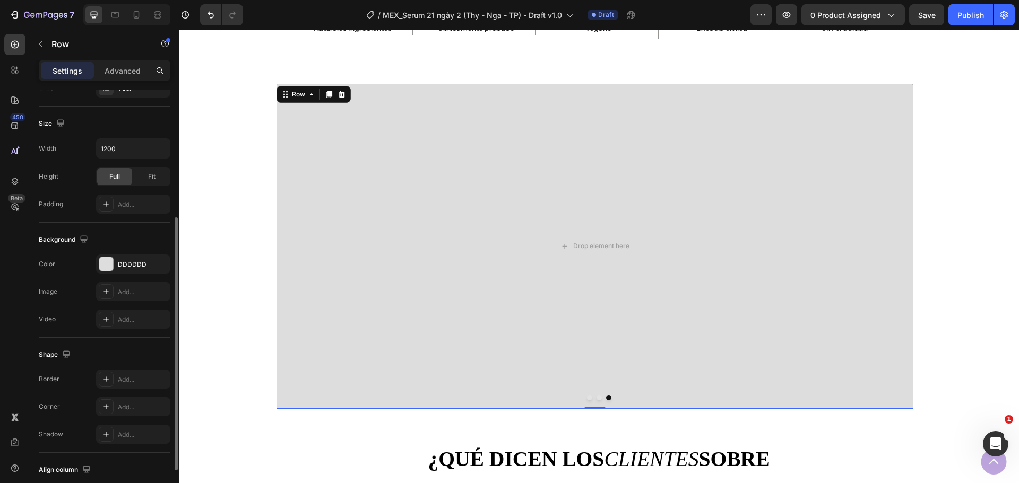
scroll to position [284, 0]
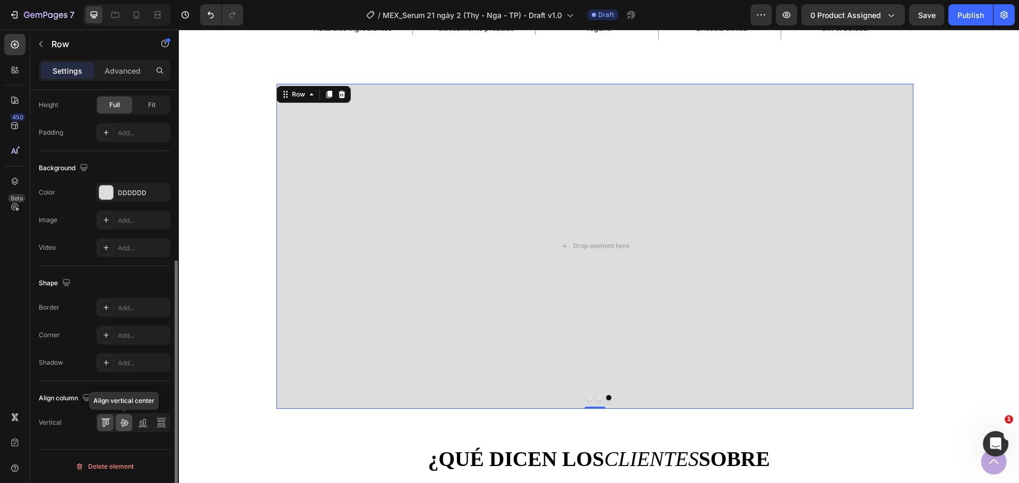
click at [127, 422] on icon at bounding box center [124, 423] width 8 height 7
click at [101, 425] on icon at bounding box center [105, 423] width 11 height 11
click at [120, 77] on div "Advanced" at bounding box center [122, 70] width 53 height 17
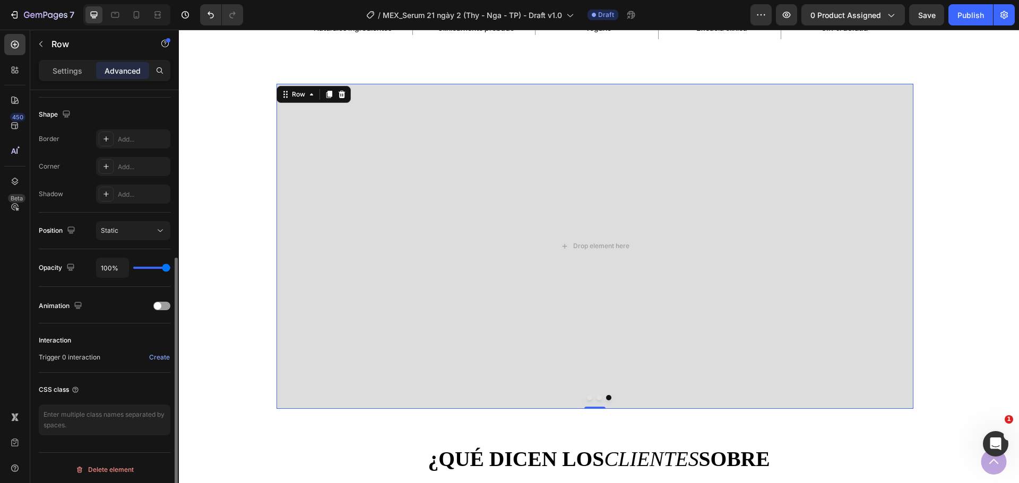
scroll to position [269, 0]
click at [59, 68] on p "Settings" at bounding box center [68, 70] width 30 height 11
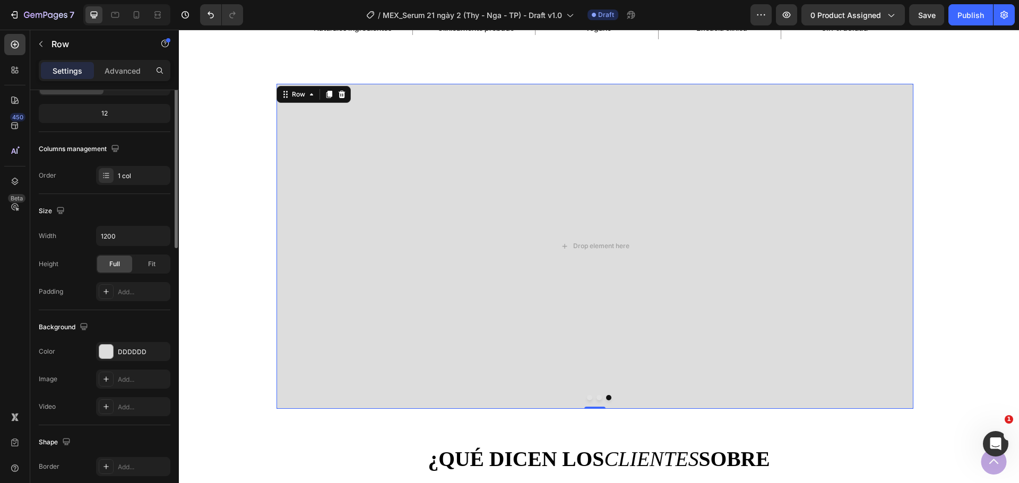
scroll to position [0, 0]
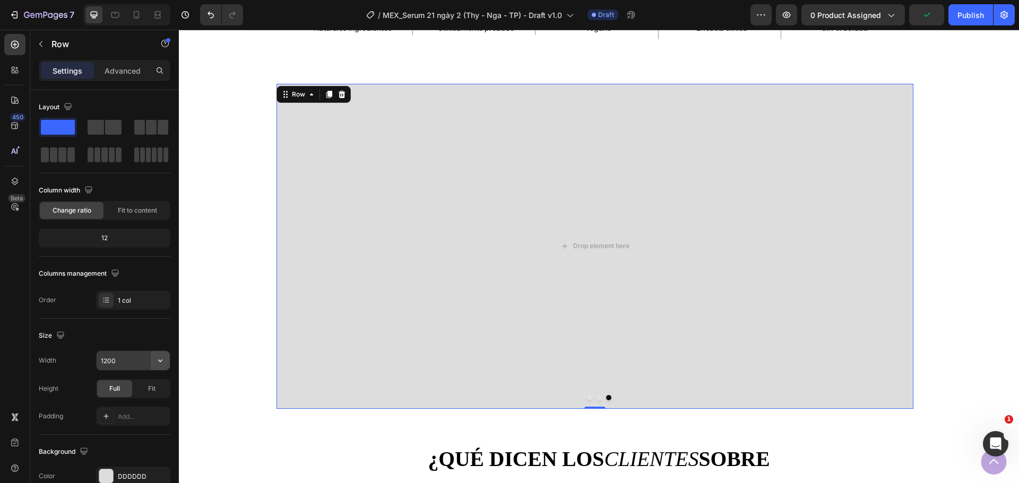
click at [158, 366] on button "button" at bounding box center [160, 360] width 19 height 19
click at [125, 412] on p "Full 100%" at bounding box center [130, 408] width 60 height 10
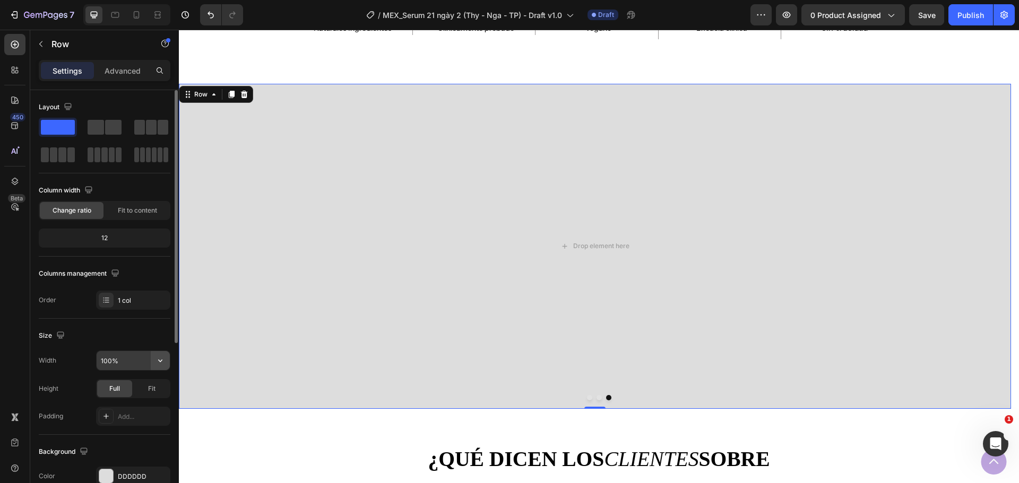
click at [163, 359] on icon "button" at bounding box center [160, 361] width 11 height 11
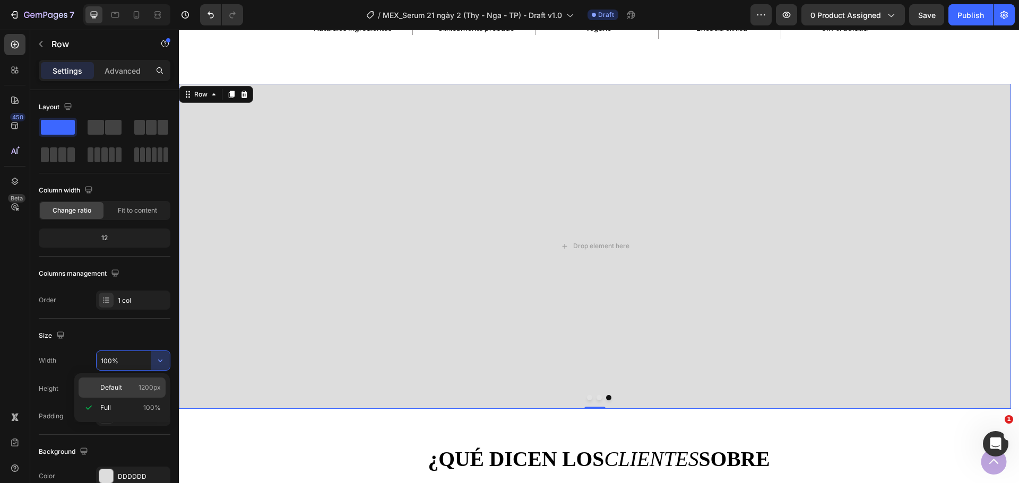
click at [125, 389] on p "Default 1200px" at bounding box center [130, 388] width 60 height 10
type input "1200"
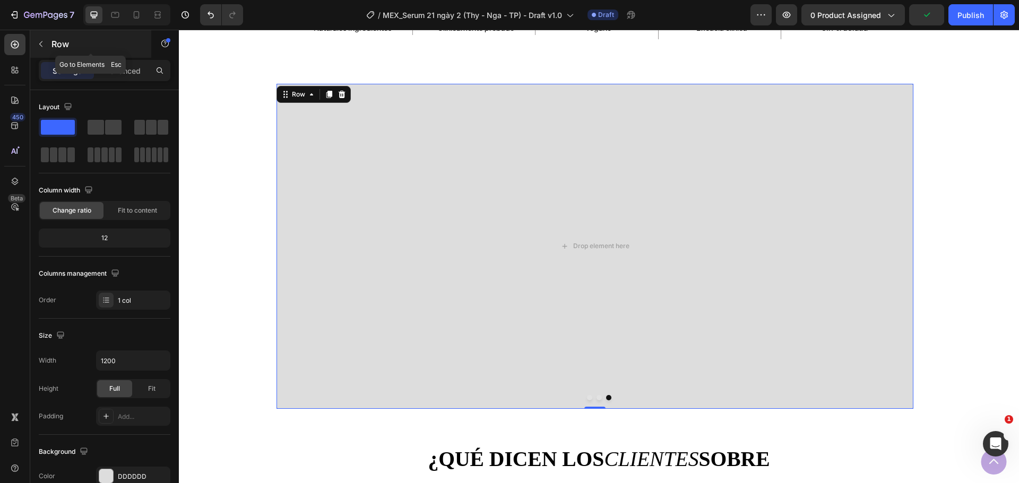
click at [56, 36] on div "Row" at bounding box center [90, 44] width 121 height 28
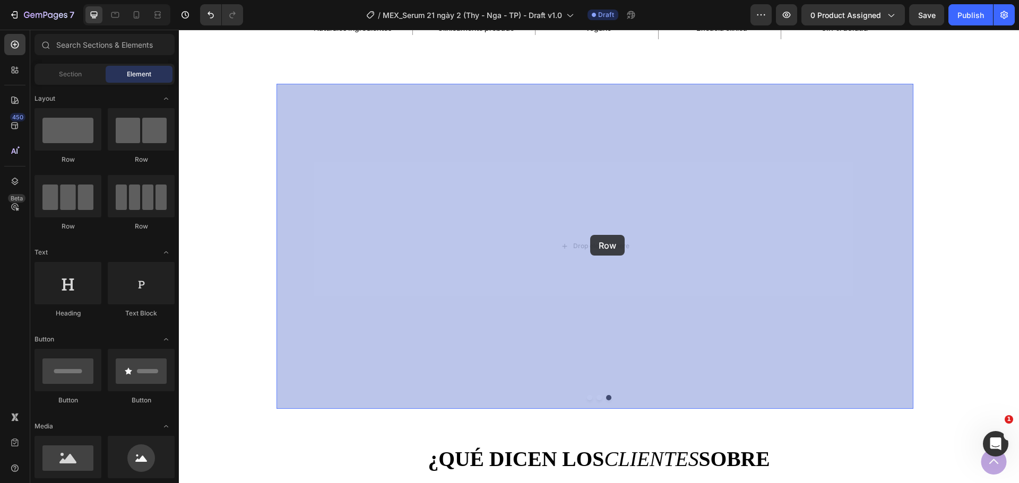
drag, startPoint x: 245, startPoint y: 173, endPoint x: 590, endPoint y: 235, distance: 350.5
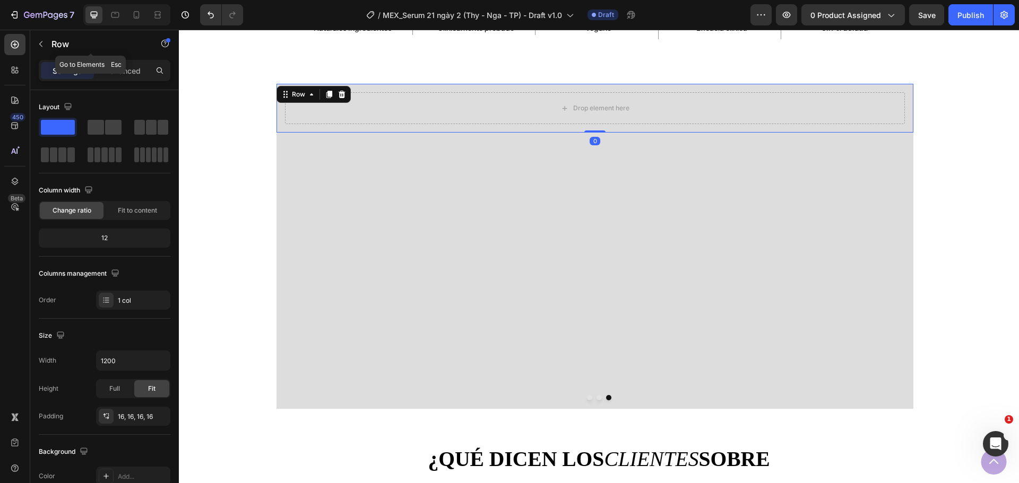
drag, startPoint x: 49, startPoint y: 46, endPoint x: 58, endPoint y: 62, distance: 18.3
click at [49, 46] on div "Row" at bounding box center [90, 44] width 121 height 28
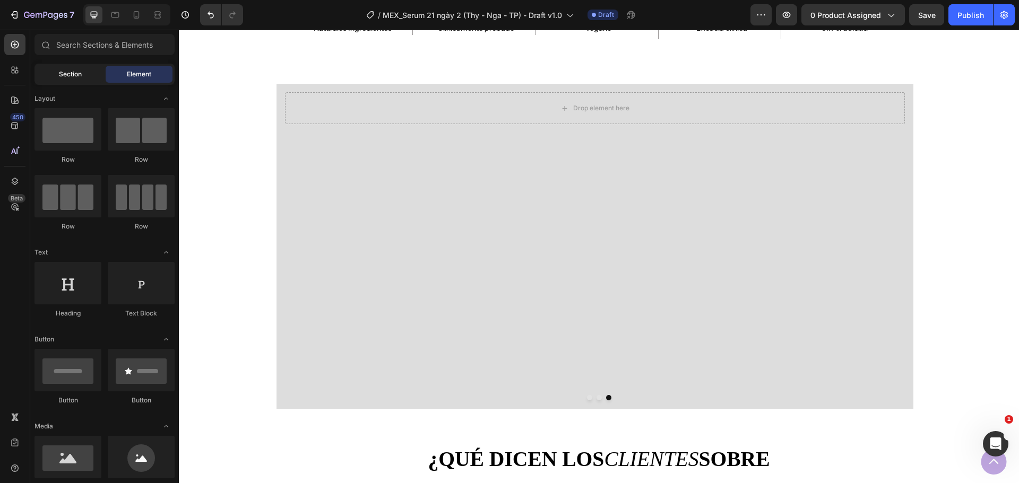
click at [74, 80] on div "Section" at bounding box center [70, 74] width 67 height 17
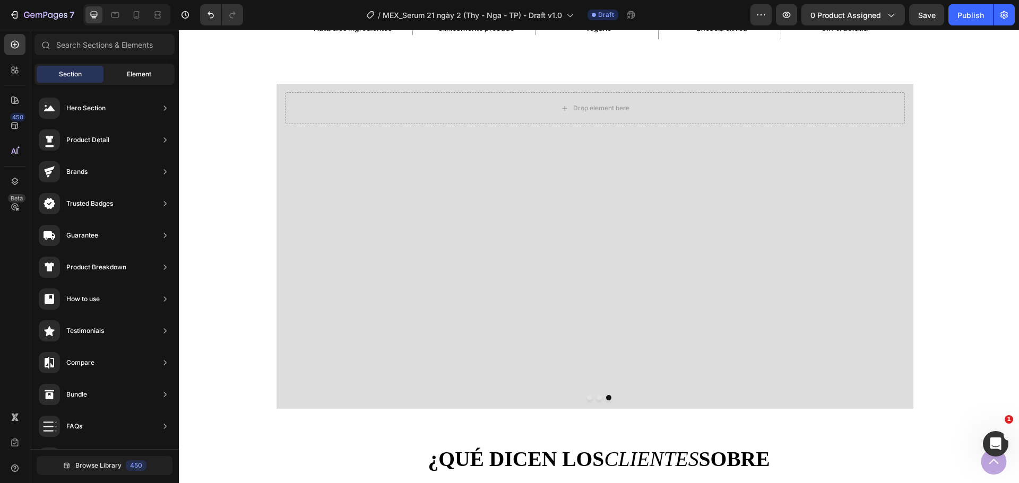
click at [126, 66] on div "Element" at bounding box center [139, 74] width 67 height 17
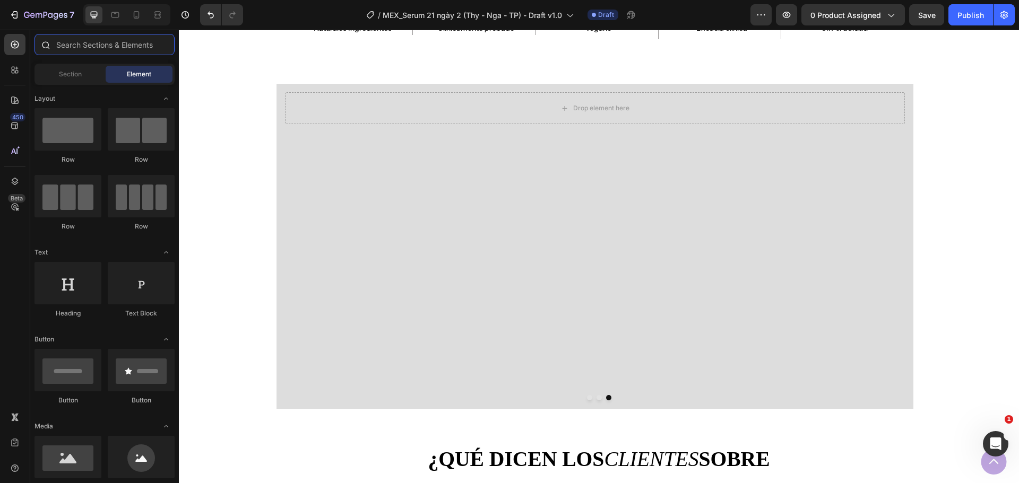
click at [117, 44] on input "text" at bounding box center [104, 44] width 140 height 21
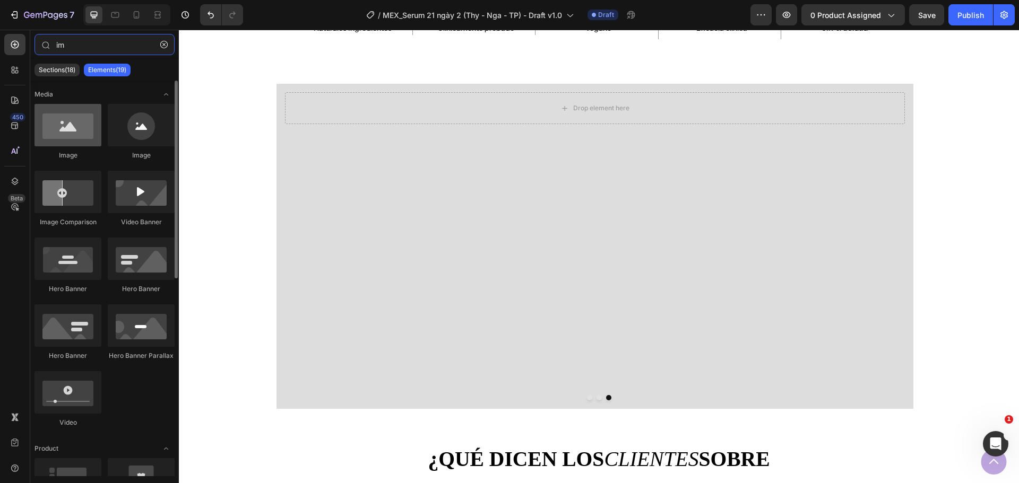
type input "im"
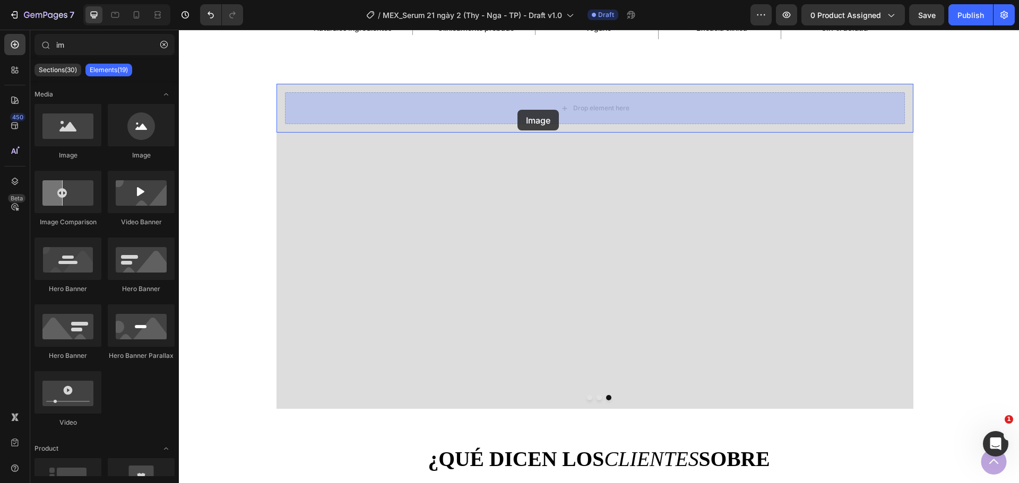
drag, startPoint x: 260, startPoint y: 170, endPoint x: 517, endPoint y: 110, distance: 264.4
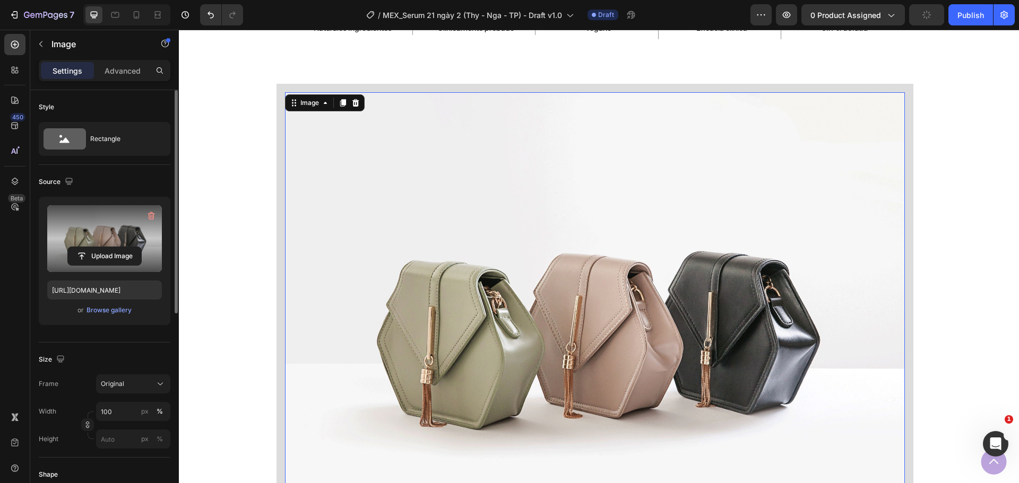
click at [111, 269] on label at bounding box center [104, 238] width 115 height 67
click at [111, 265] on input "file" at bounding box center [104, 256] width 73 height 18
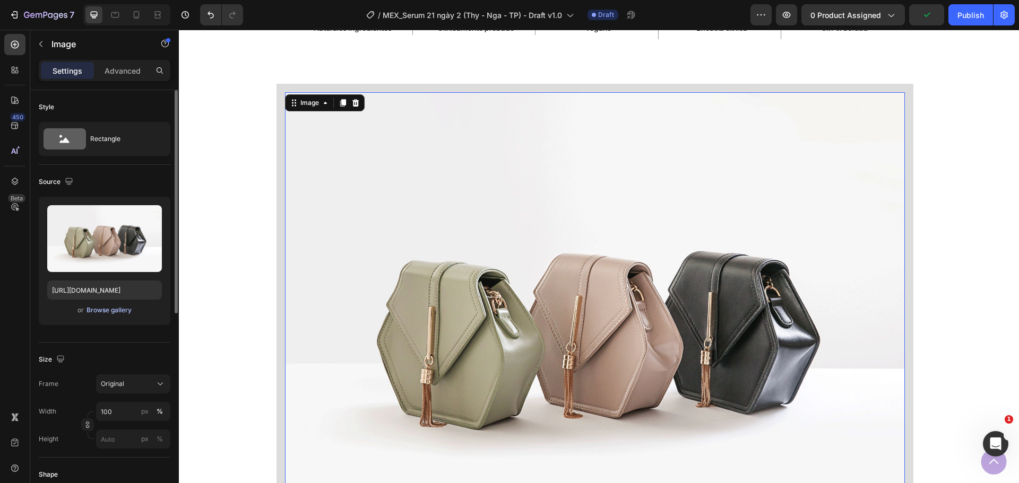
click at [97, 313] on div "Browse gallery" at bounding box center [109, 311] width 45 height 10
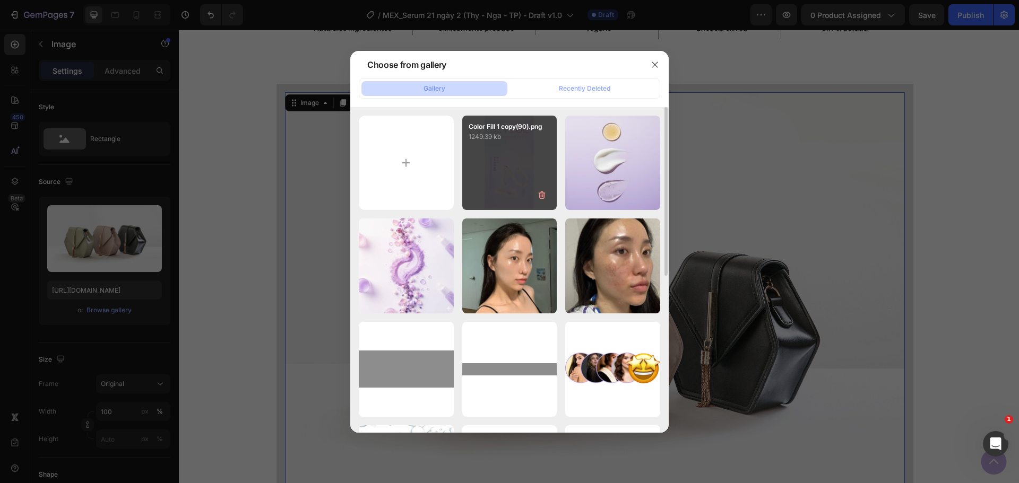
click at [514, 166] on div "Color Fill 1 copy(90).png 1249.39 kb" at bounding box center [509, 163] width 95 height 95
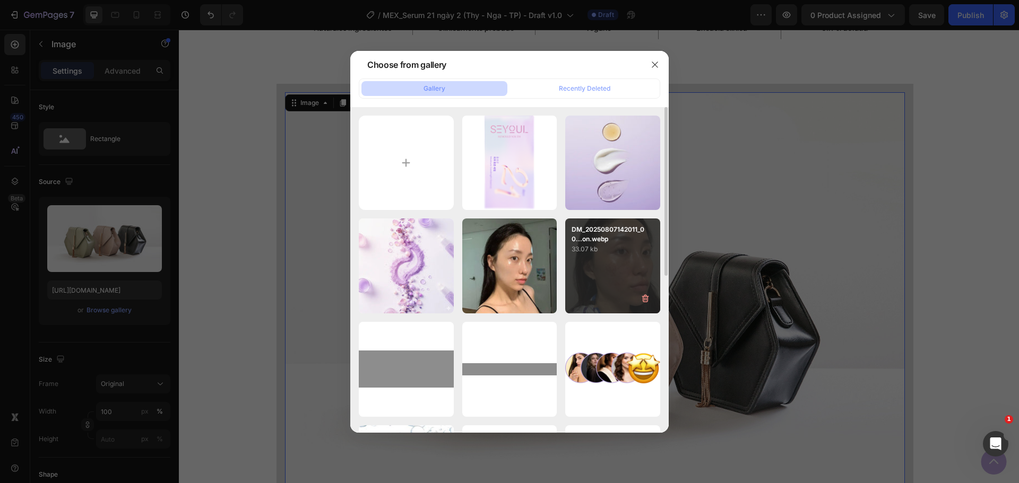
type input "[URL][DOMAIN_NAME]"
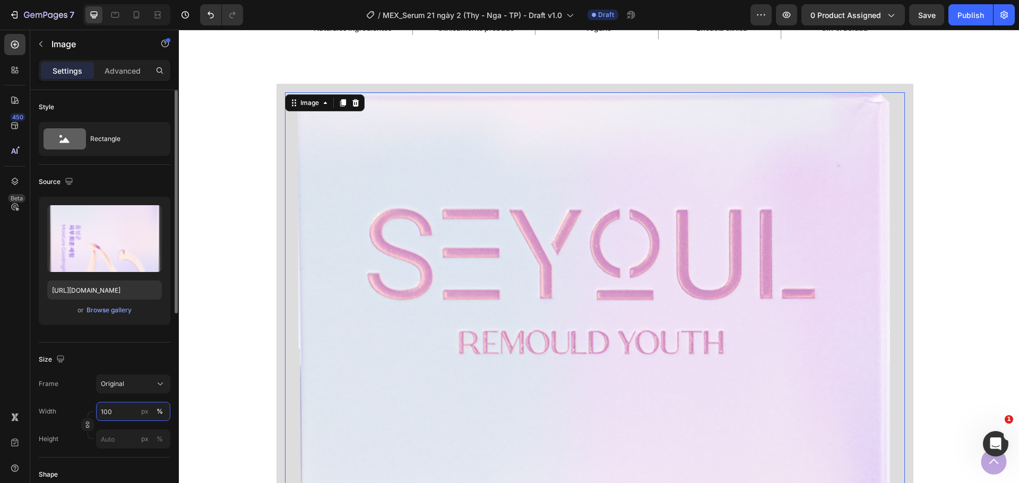
click at [119, 411] on input "100" at bounding box center [133, 411] width 74 height 19
type input "20"
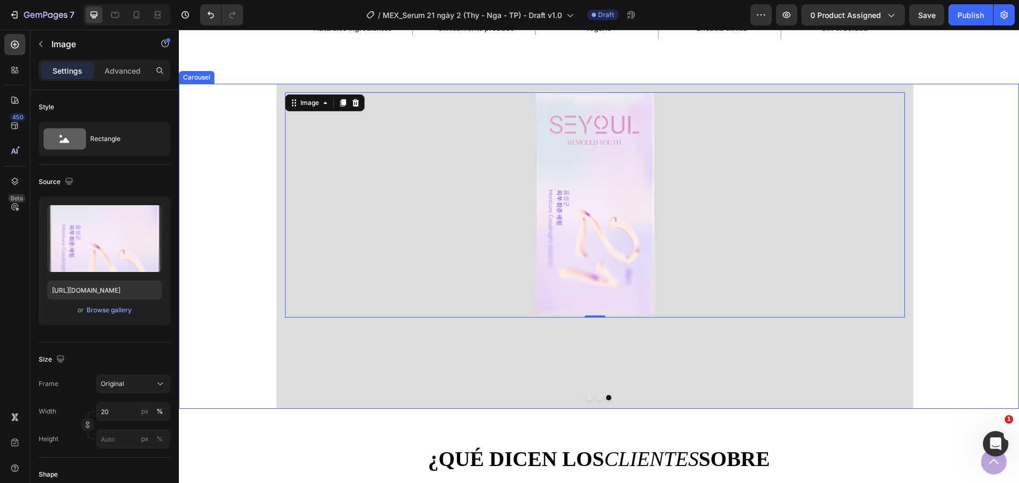
click at [596, 397] on button "Dot" at bounding box center [598, 397] width 5 height 5
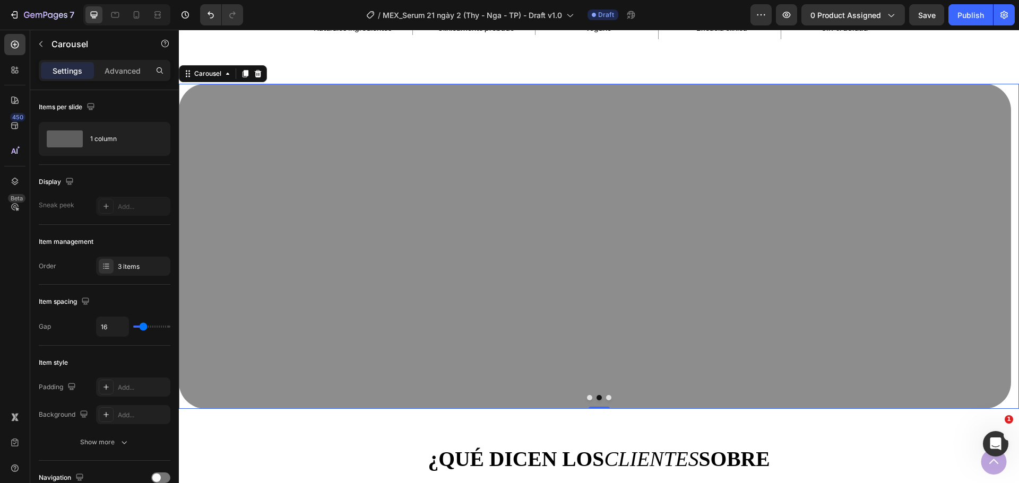
click at [606, 397] on button "Dot" at bounding box center [608, 397] width 5 height 5
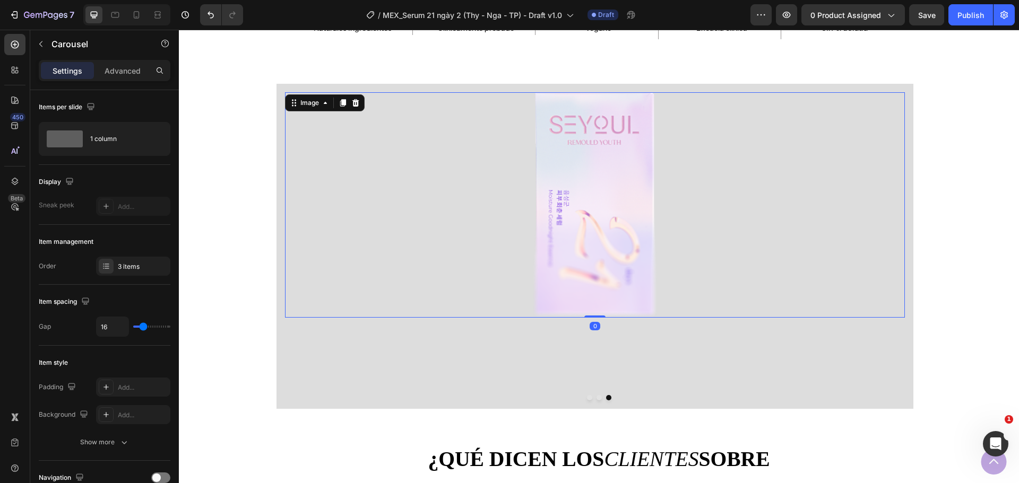
click at [555, 287] on img at bounding box center [595, 205] width 124 height 226
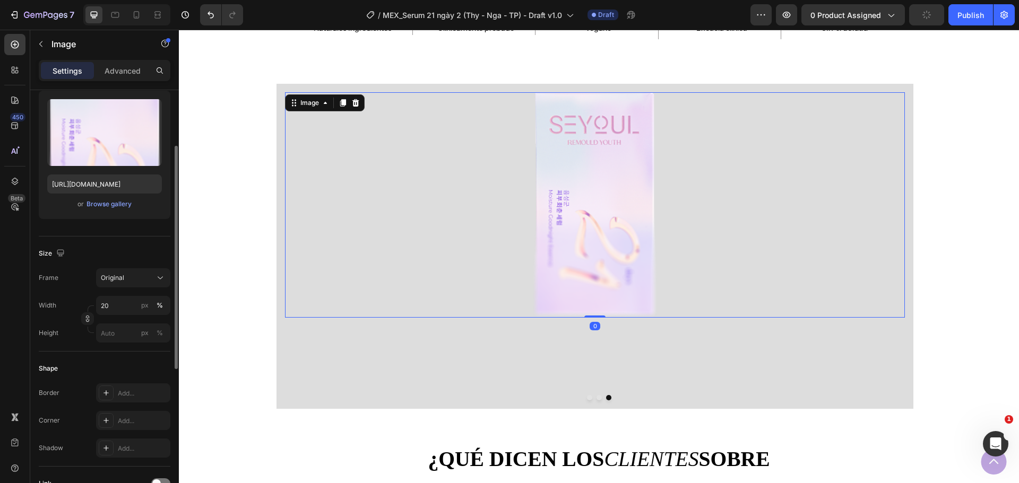
scroll to position [371, 0]
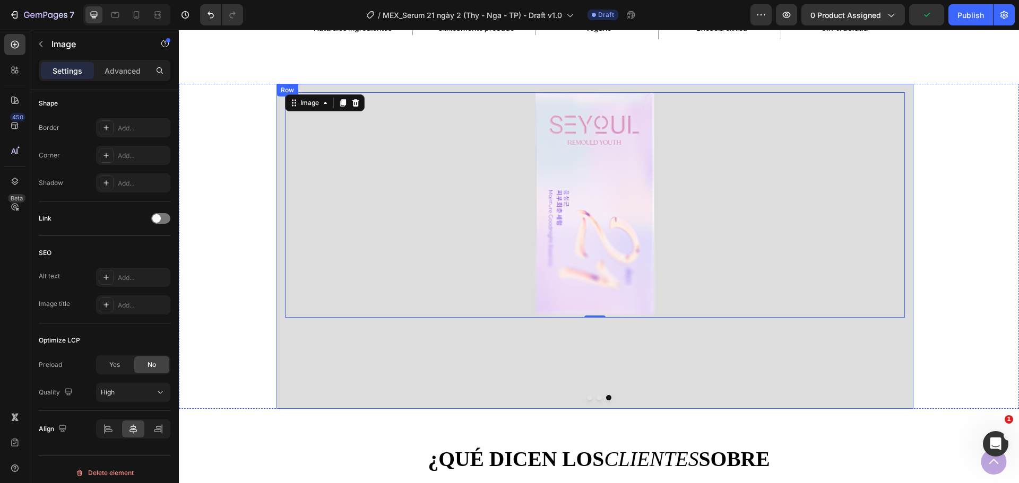
click at [369, 367] on div "Image 0 Row" at bounding box center [594, 246] width 637 height 325
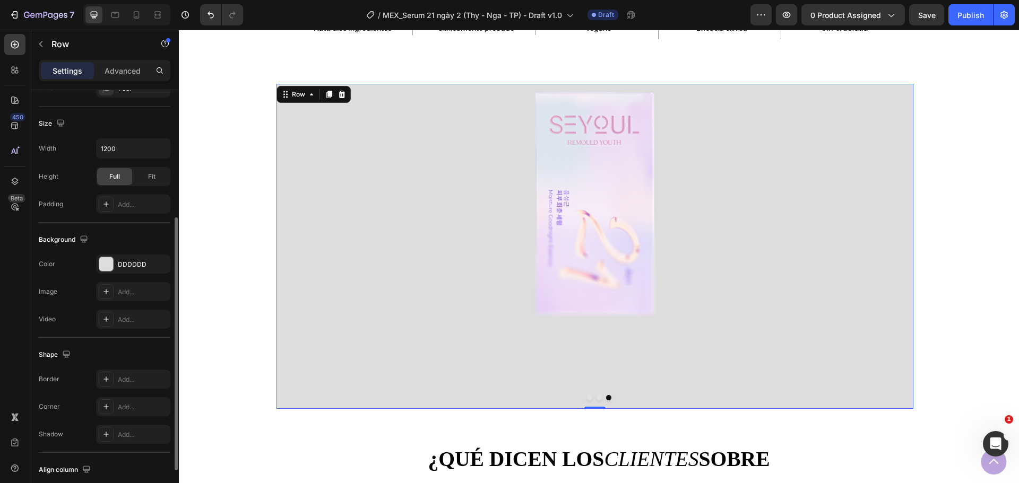
scroll to position [284, 0]
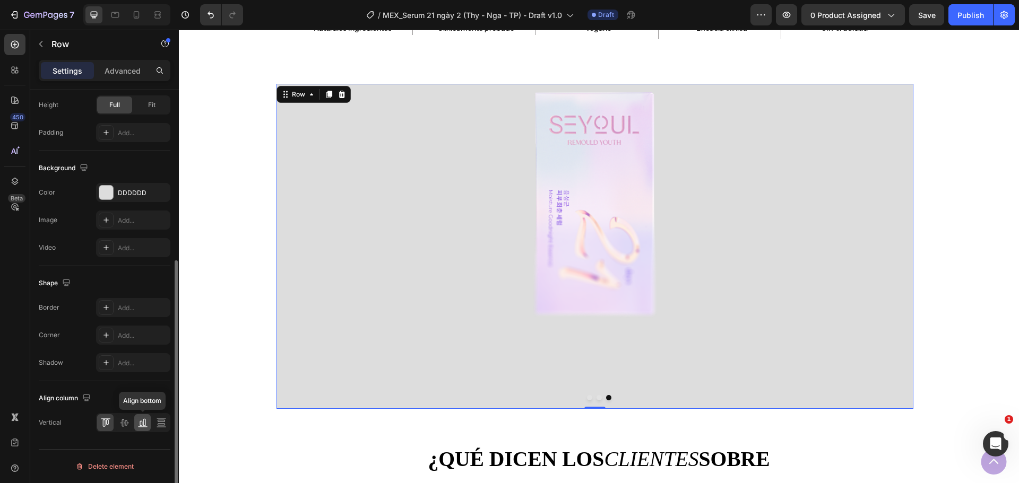
click at [148, 419] on div at bounding box center [142, 422] width 16 height 17
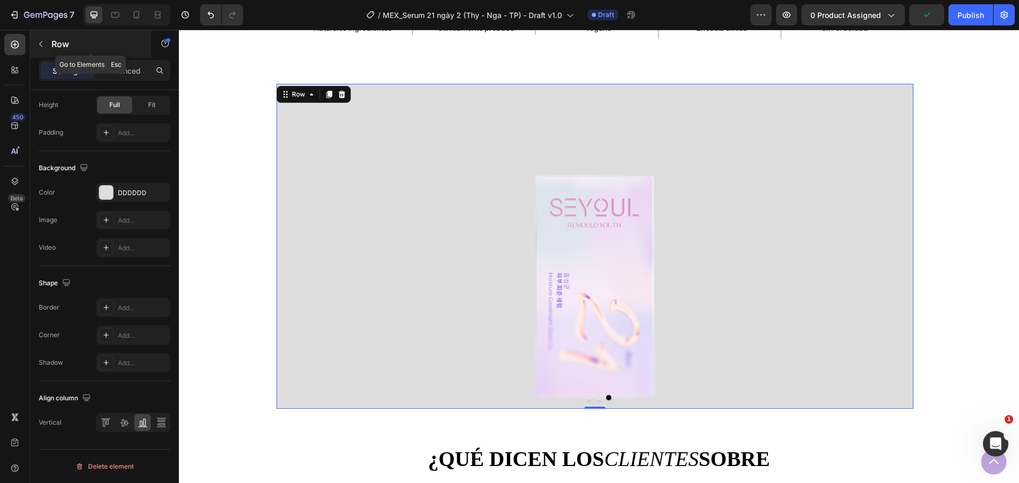
click at [50, 47] on div "Row" at bounding box center [90, 44] width 121 height 28
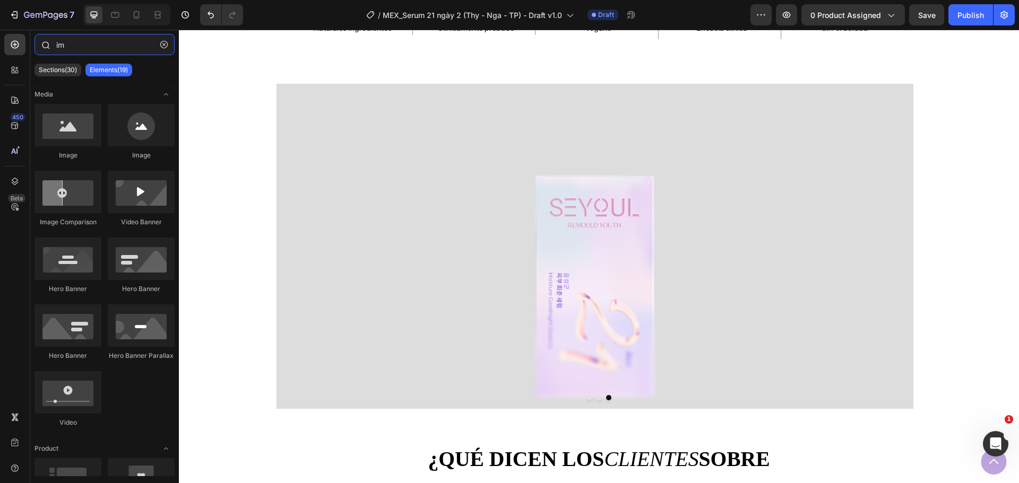
click at [60, 44] on input "im" at bounding box center [104, 44] width 140 height 21
click at [82, 42] on input "im" at bounding box center [104, 44] width 140 height 21
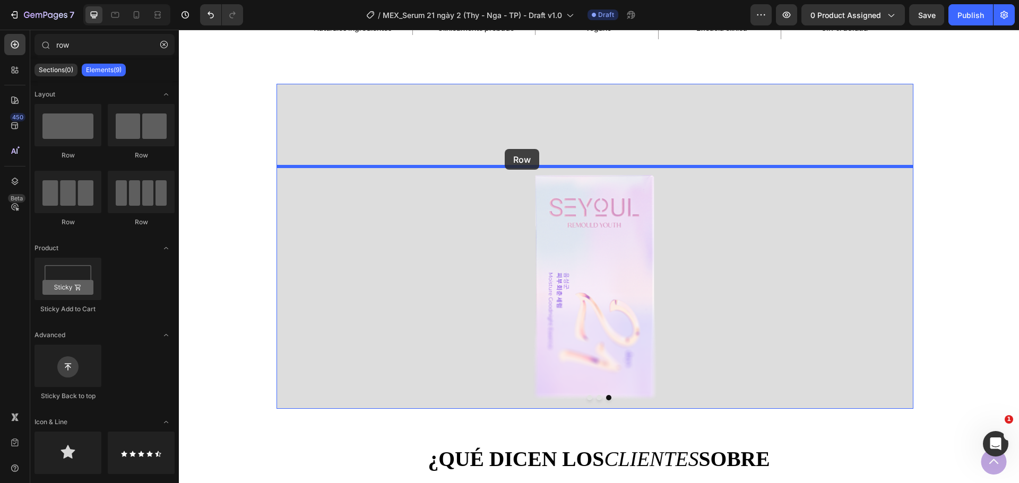
drag, startPoint x: 291, startPoint y: 166, endPoint x: 505, endPoint y: 149, distance: 214.5
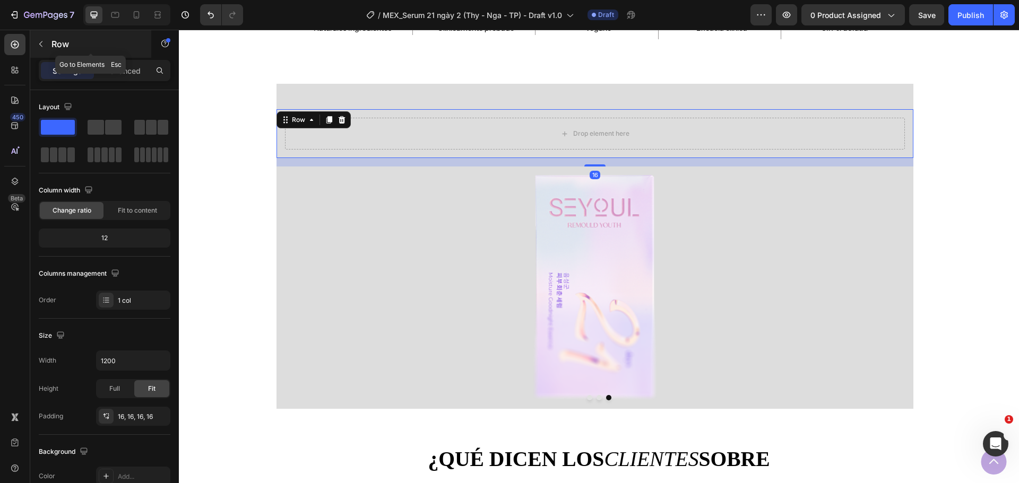
click at [77, 41] on p "Row" at bounding box center [96, 44] width 90 height 13
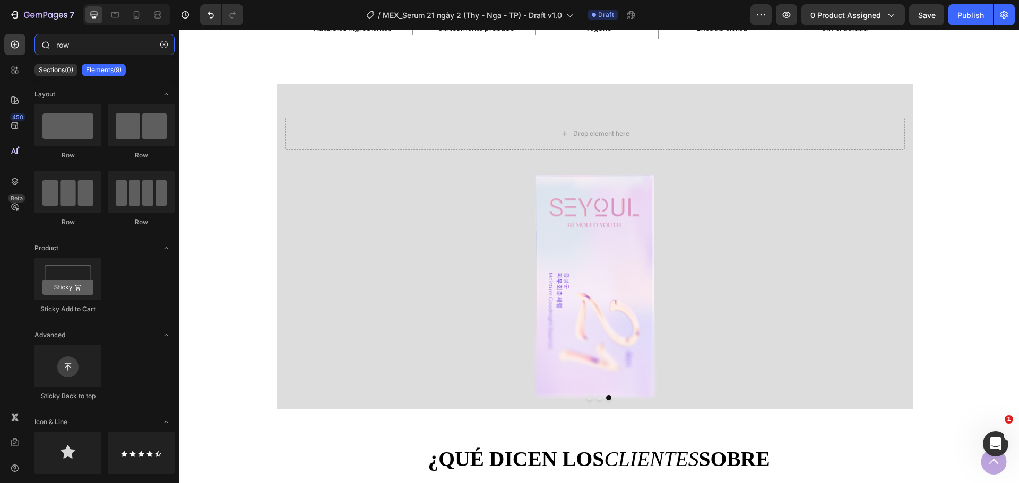
click at [97, 43] on input "row" at bounding box center [104, 44] width 140 height 21
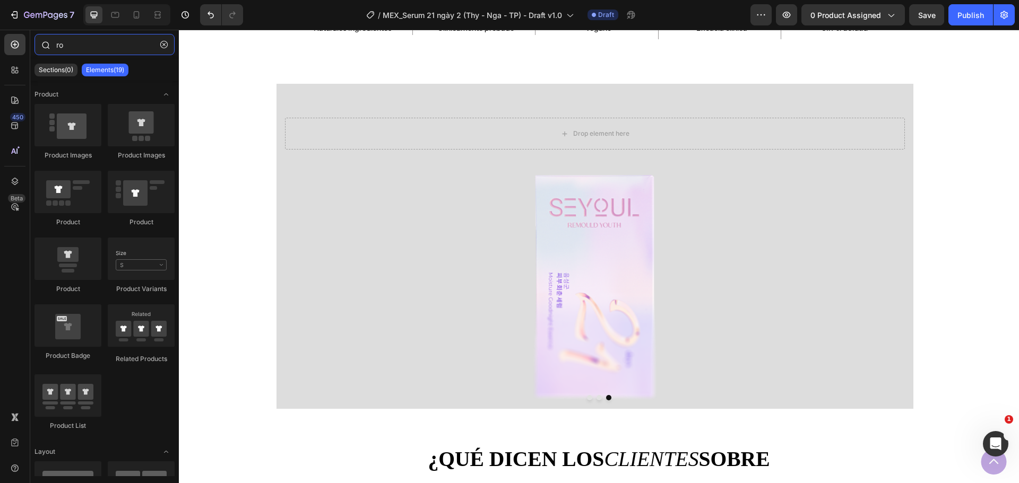
type input "r"
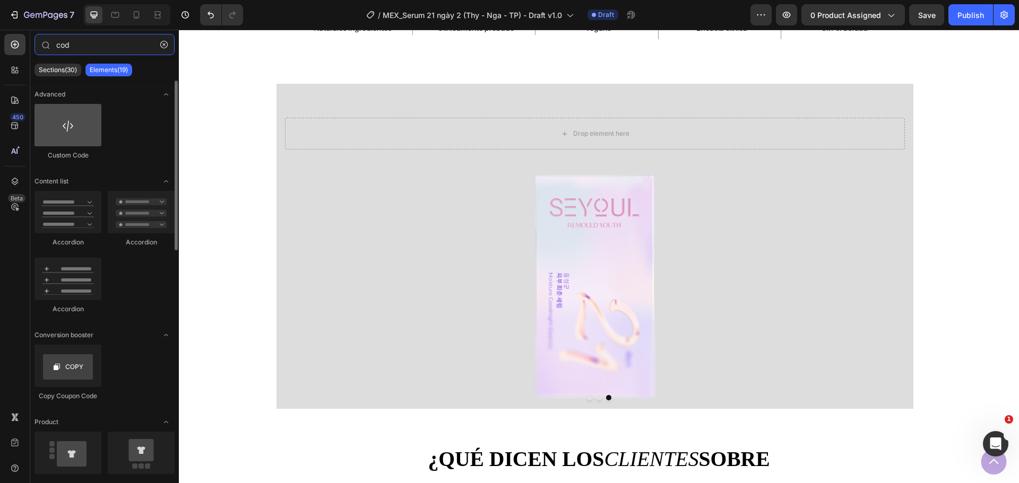
type input "cod"
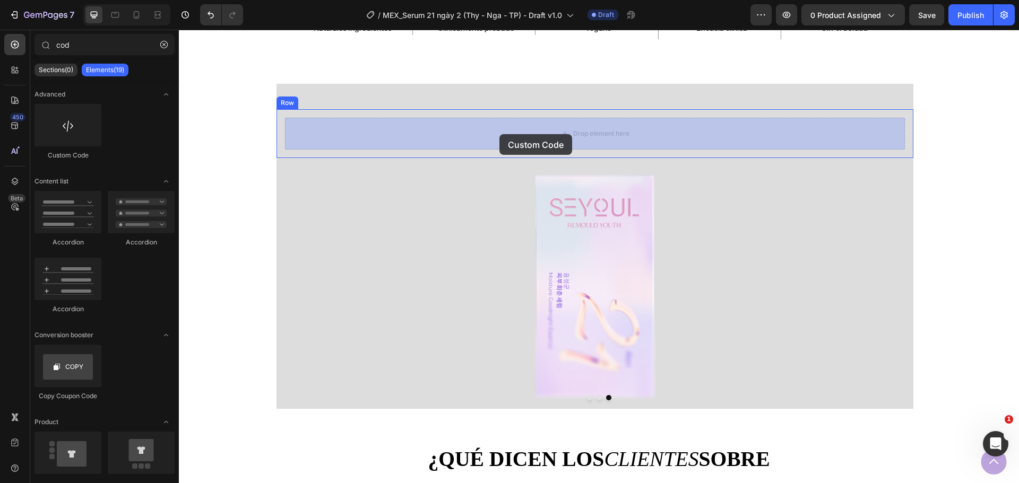
drag, startPoint x: 250, startPoint y: 163, endPoint x: 499, endPoint y: 134, distance: 250.6
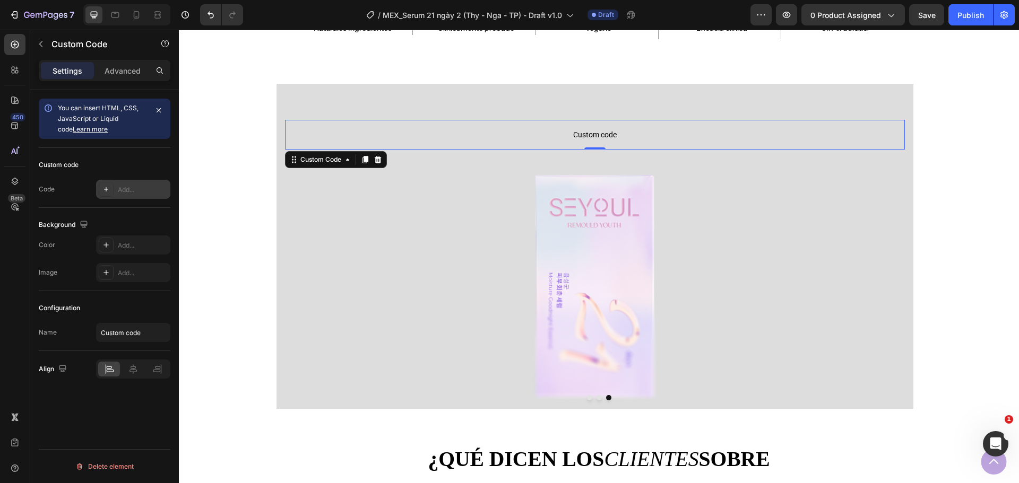
click at [142, 180] on div "Add..." at bounding box center [133, 189] width 74 height 19
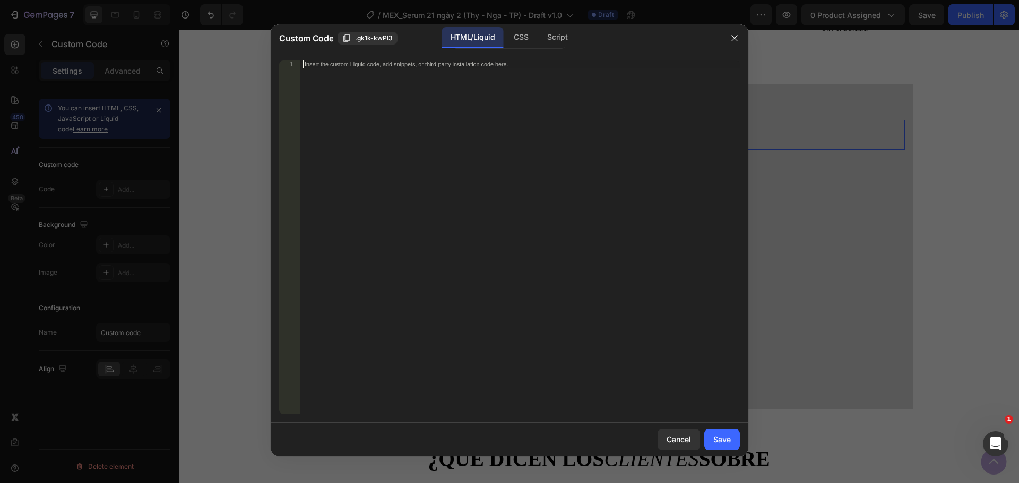
click at [470, 124] on div "Insert the custom Liquid code, add snippets, or third-party installation code h…" at bounding box center [519, 244] width 439 height 369
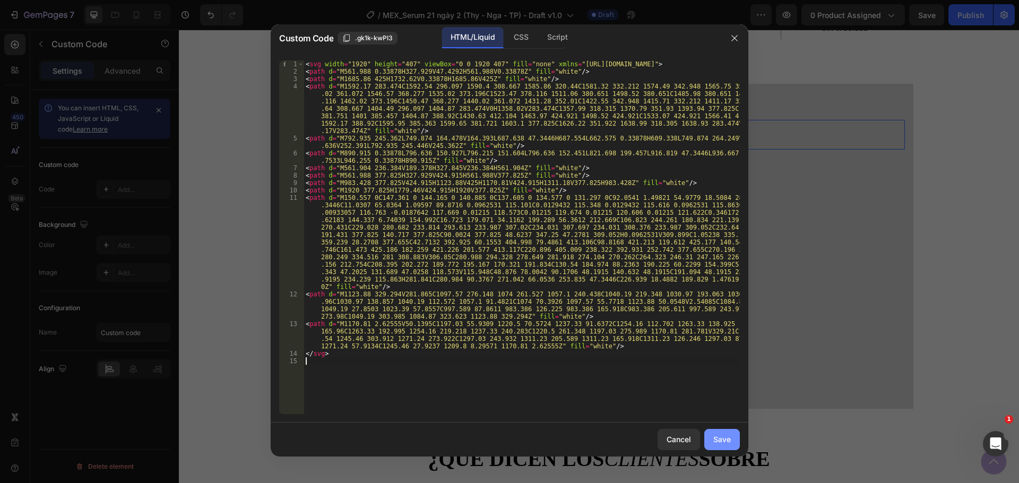
click at [736, 440] on button "Save" at bounding box center [722, 439] width 36 height 21
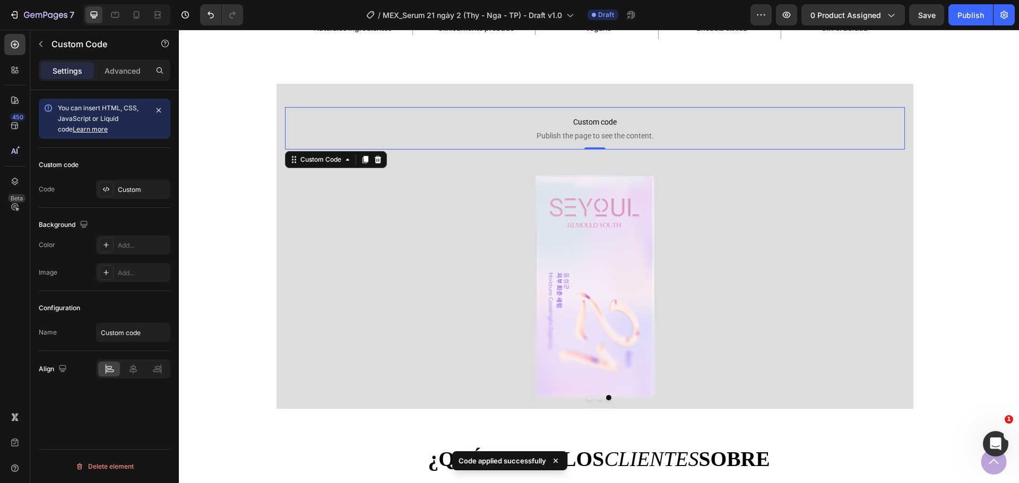
click at [343, 155] on div "Custom code Publish the page to see the content. Custom Code 0 Row" at bounding box center [594, 128] width 637 height 59
click at [334, 119] on div "Custom Code" at bounding box center [320, 118] width 45 height 10
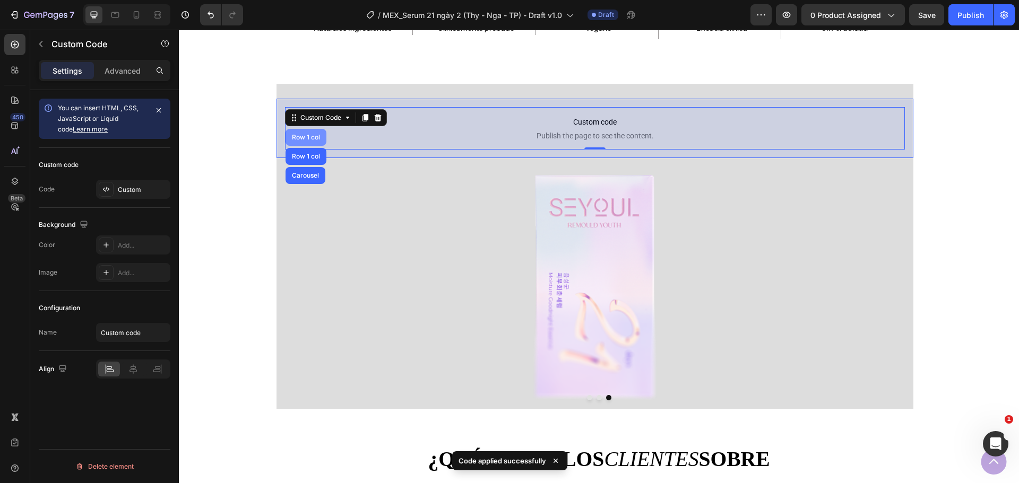
click at [311, 139] on div "Row 1 col" at bounding box center [306, 137] width 32 height 6
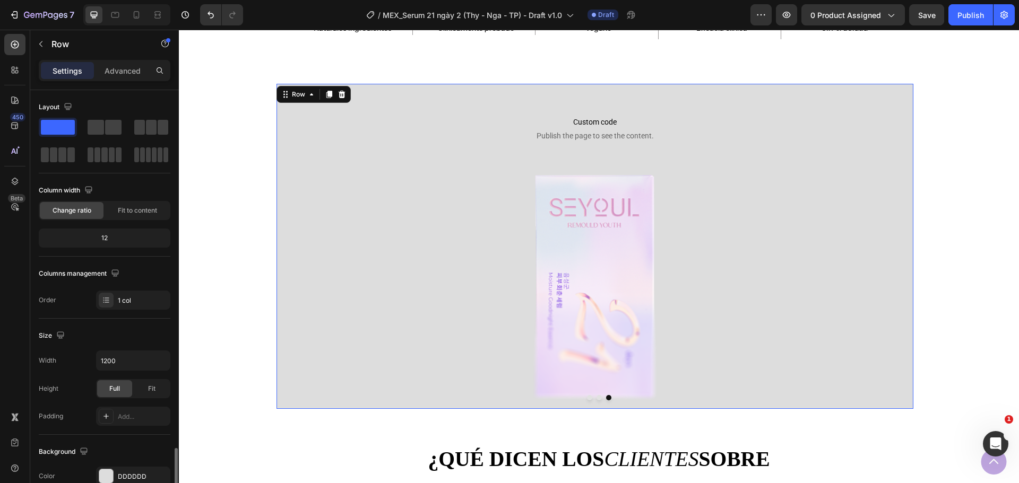
scroll to position [224, 0]
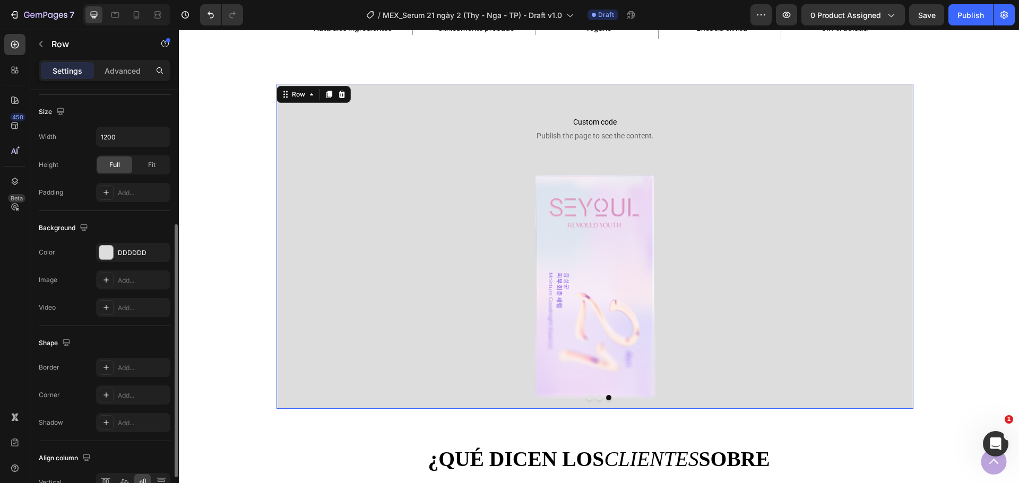
click at [314, 84] on div "Custom code Publish the page to see the content. Custom Code Row Image Row" at bounding box center [594, 246] width 637 height 325
click at [128, 65] on p "Advanced" at bounding box center [123, 70] width 36 height 11
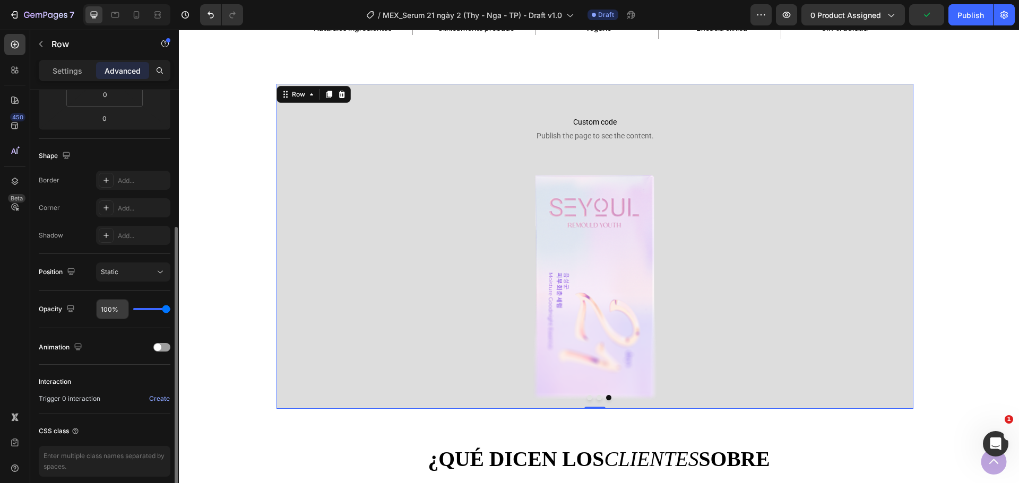
scroll to position [269, 0]
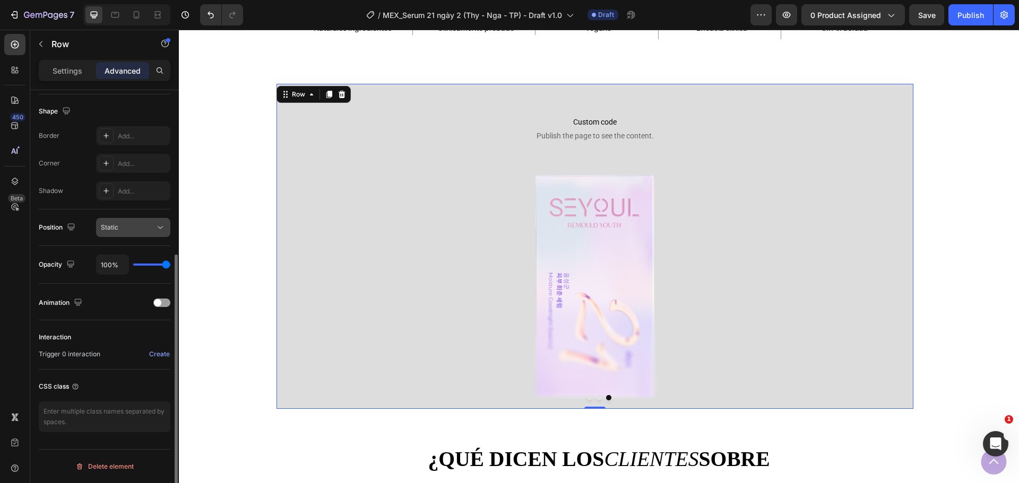
click at [144, 222] on button "Static" at bounding box center [133, 227] width 74 height 19
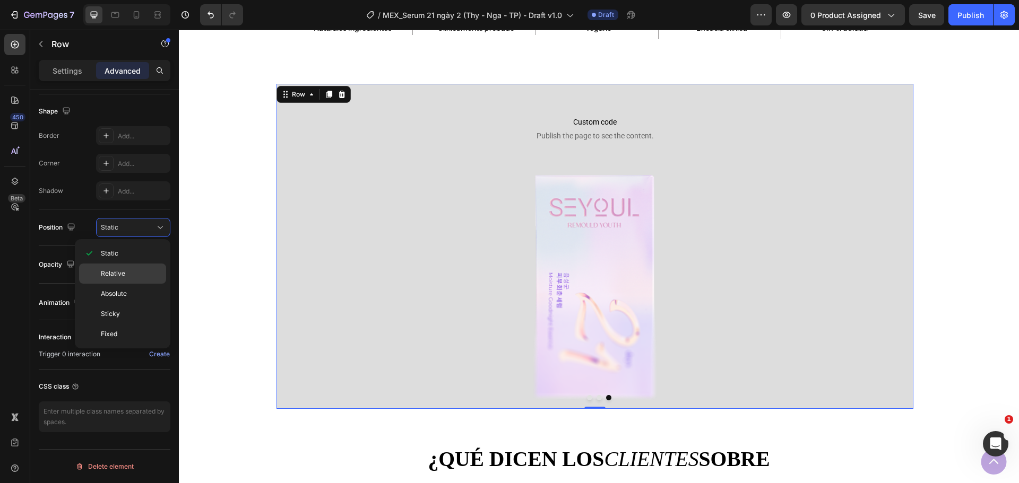
drag, startPoint x: 127, startPoint y: 282, endPoint x: 7, endPoint y: 222, distance: 134.1
click at [127, 282] on div "Relative" at bounding box center [122, 274] width 87 height 20
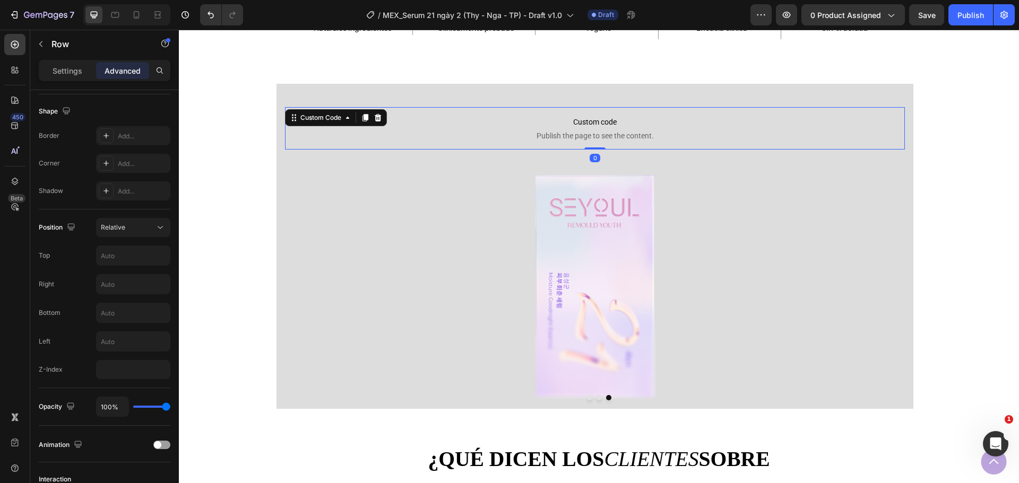
scroll to position [0, 0]
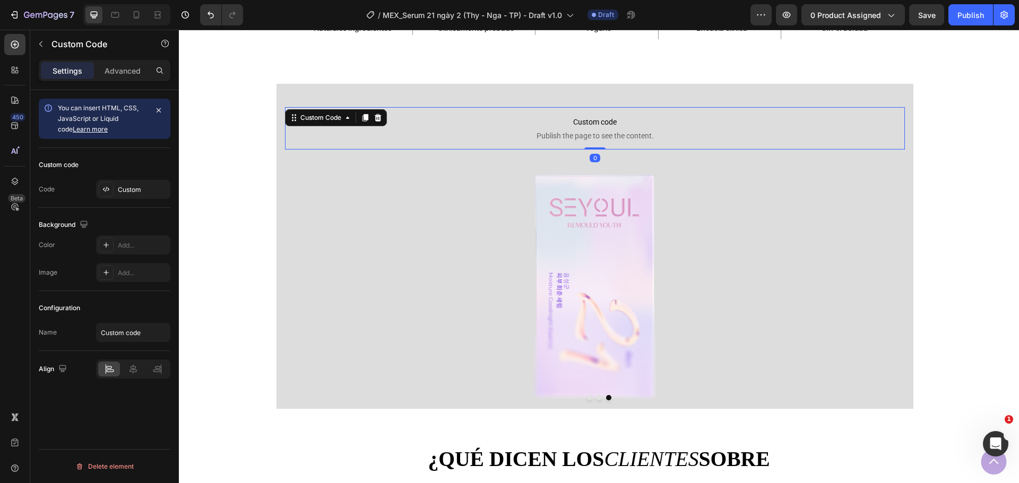
click at [556, 122] on span "Custom code" at bounding box center [595, 122] width 620 height 13
click at [328, 110] on div "Custom Code" at bounding box center [336, 117] width 102 height 17
click at [331, 123] on div "Custom Code" at bounding box center [321, 117] width 66 height 13
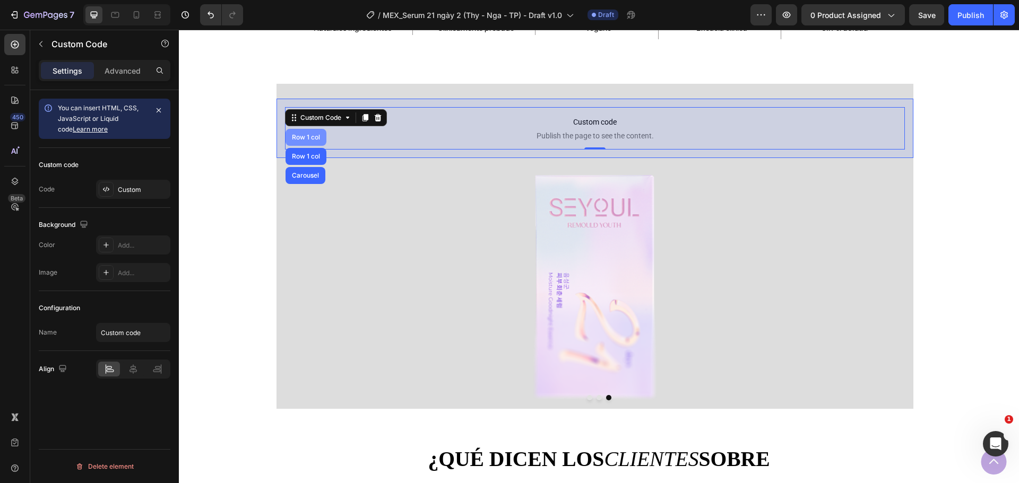
click at [317, 135] on div "Row 1 col" at bounding box center [306, 137] width 32 height 6
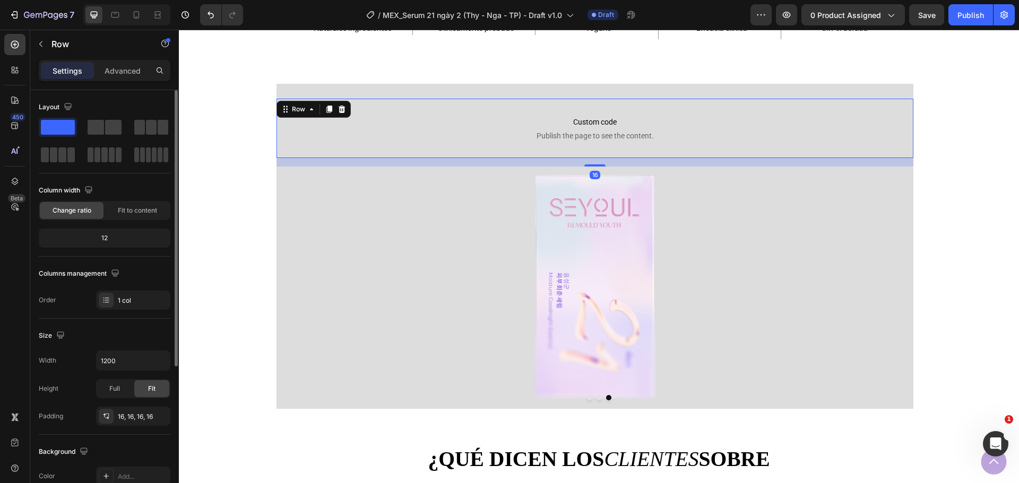
scroll to position [53, 0]
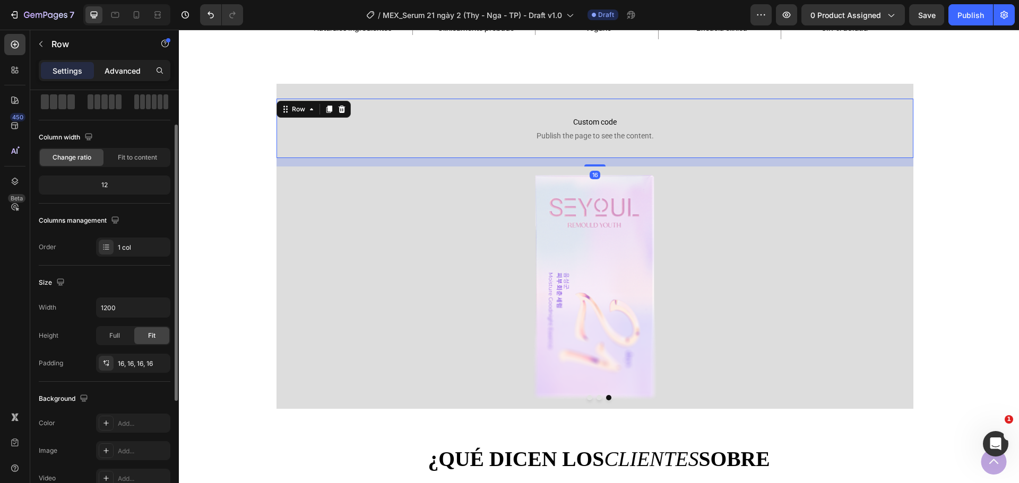
click at [110, 72] on p "Advanced" at bounding box center [123, 70] width 36 height 11
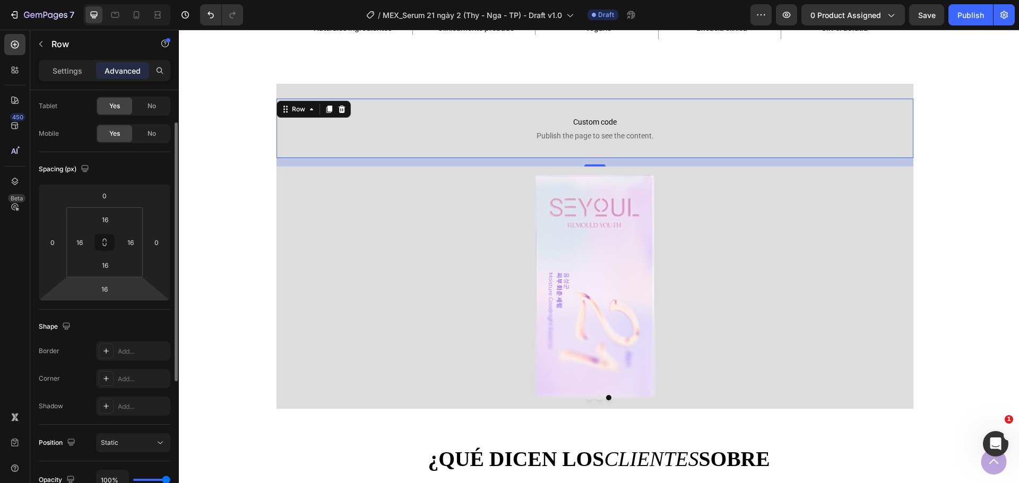
scroll to position [159, 0]
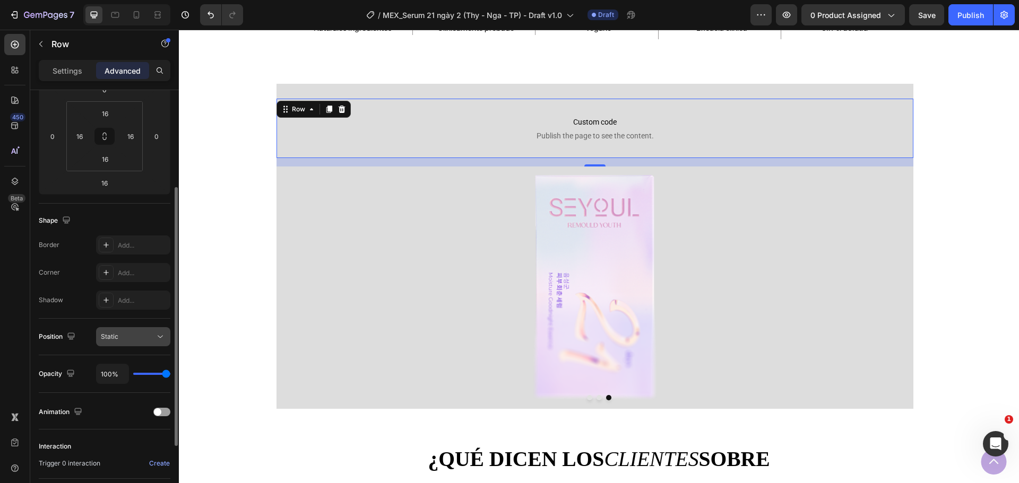
click at [133, 331] on button "Static" at bounding box center [133, 336] width 74 height 19
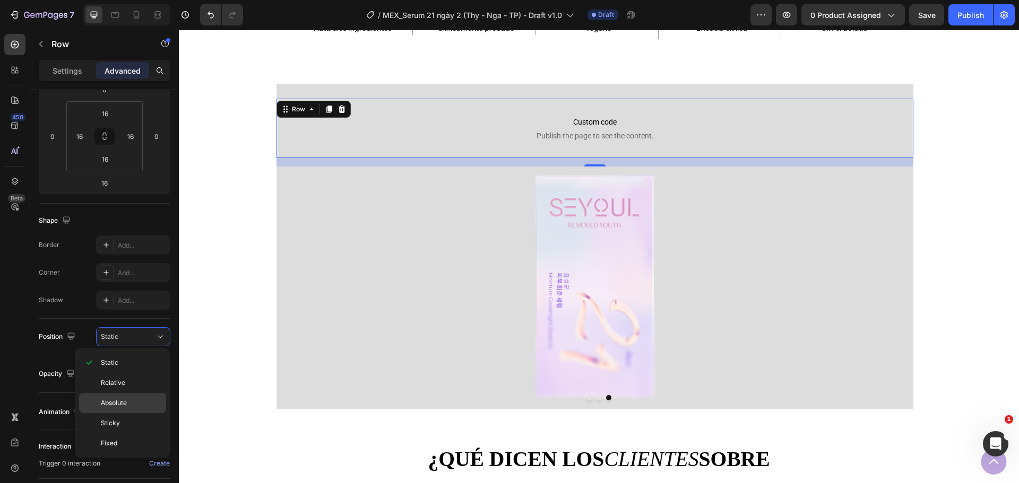
click at [128, 398] on div "Absolute" at bounding box center [122, 403] width 87 height 20
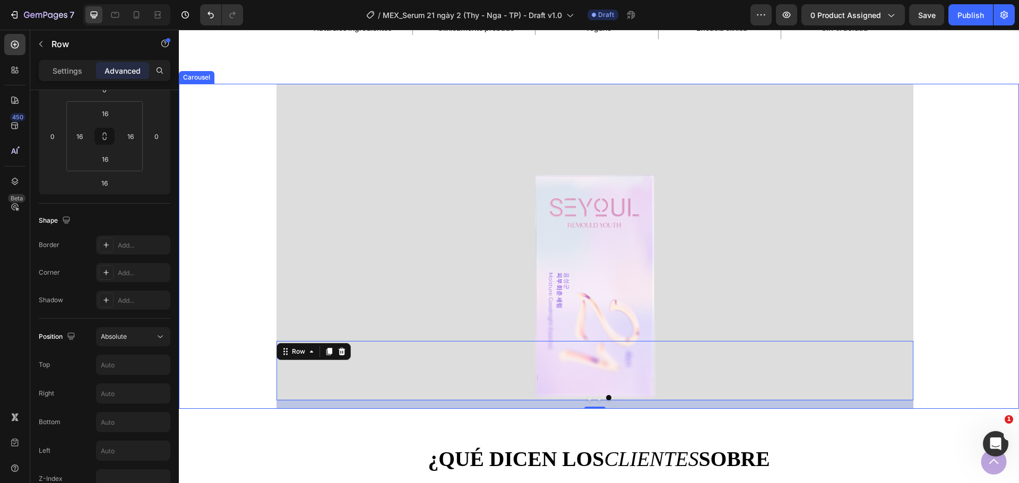
click at [592, 399] on div at bounding box center [599, 397] width 840 height 5
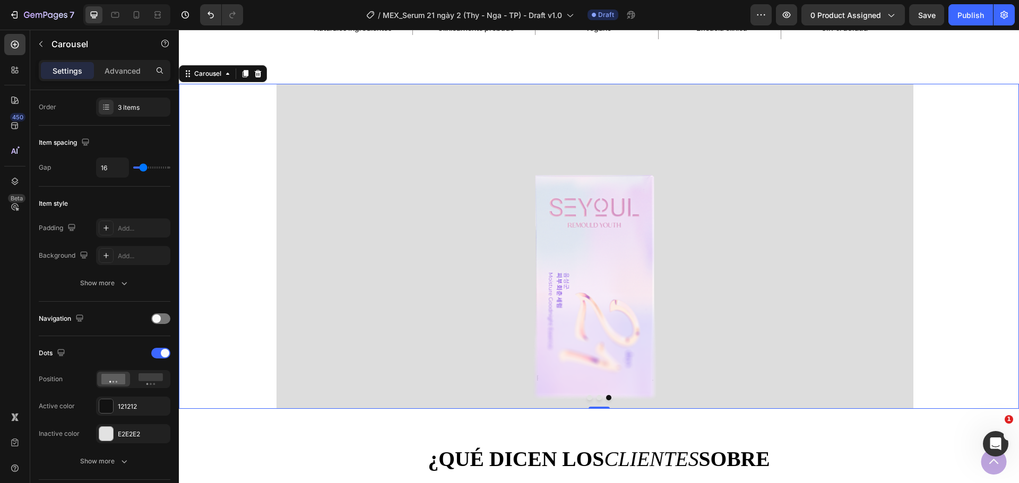
scroll to position [0, 0]
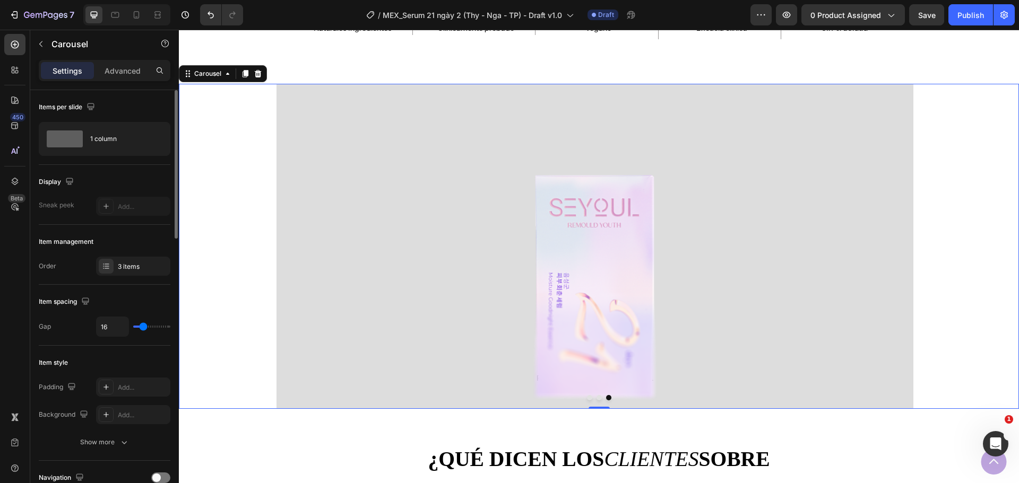
click at [596, 399] on button "Dot" at bounding box center [598, 397] width 5 height 5
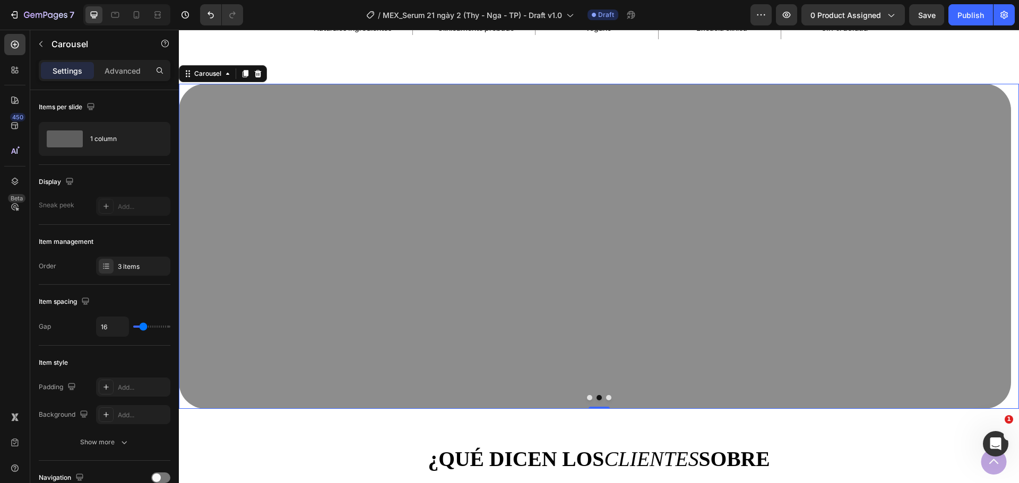
click at [606, 399] on button "Dot" at bounding box center [608, 397] width 5 height 5
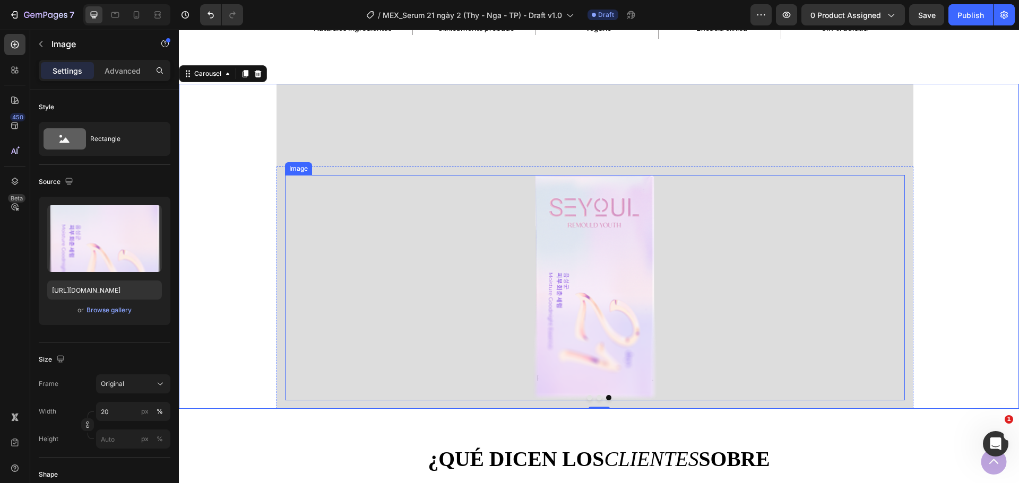
click at [649, 317] on img at bounding box center [595, 288] width 124 height 226
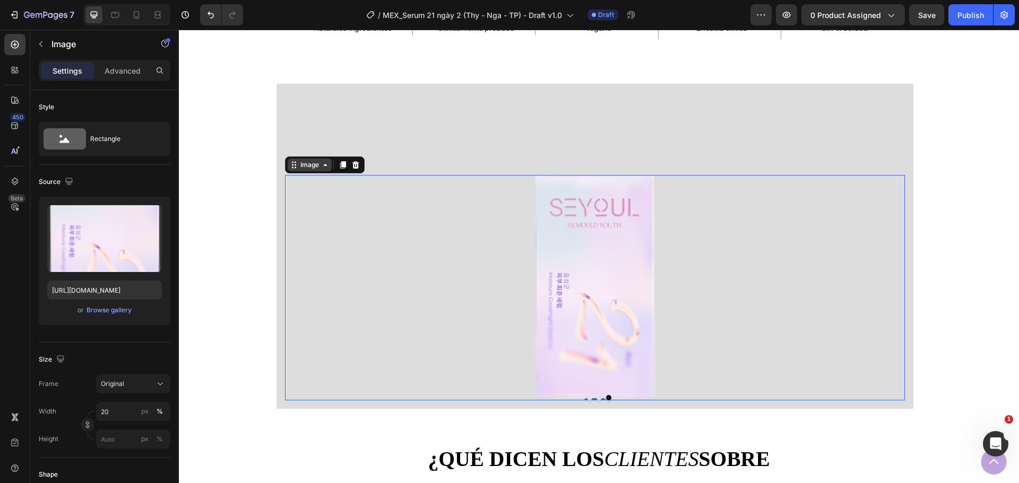
click at [311, 167] on div "Image" at bounding box center [309, 165] width 23 height 10
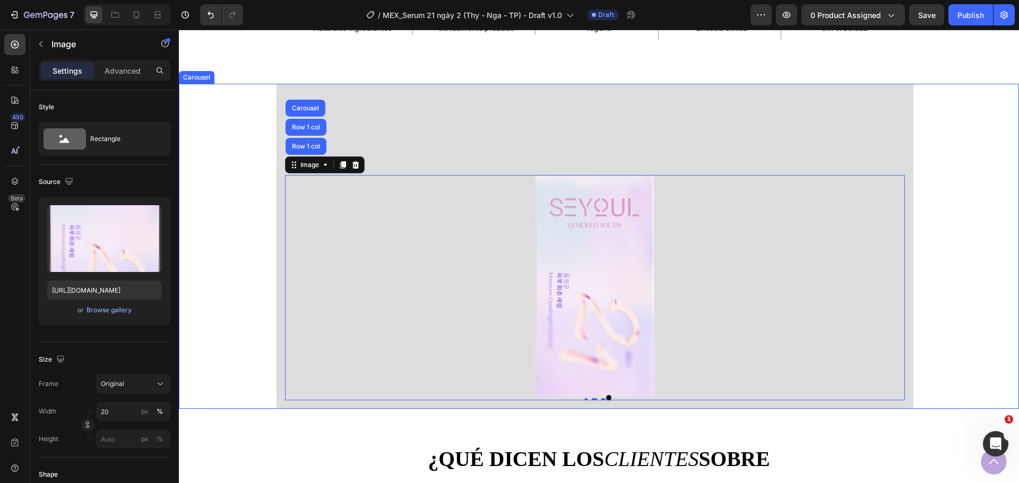
click at [596, 396] on button "Dot" at bounding box center [598, 397] width 5 height 5
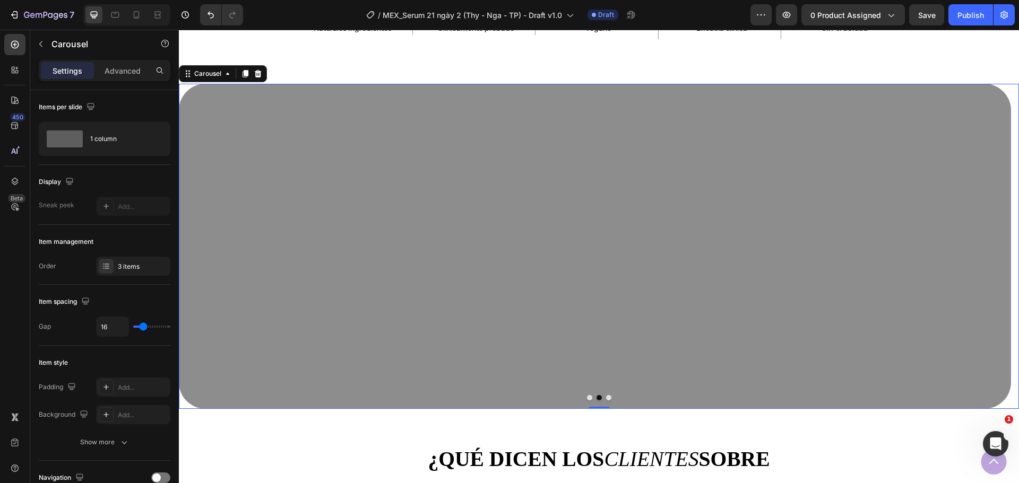
click at [606, 399] on button "Dot" at bounding box center [608, 397] width 5 height 5
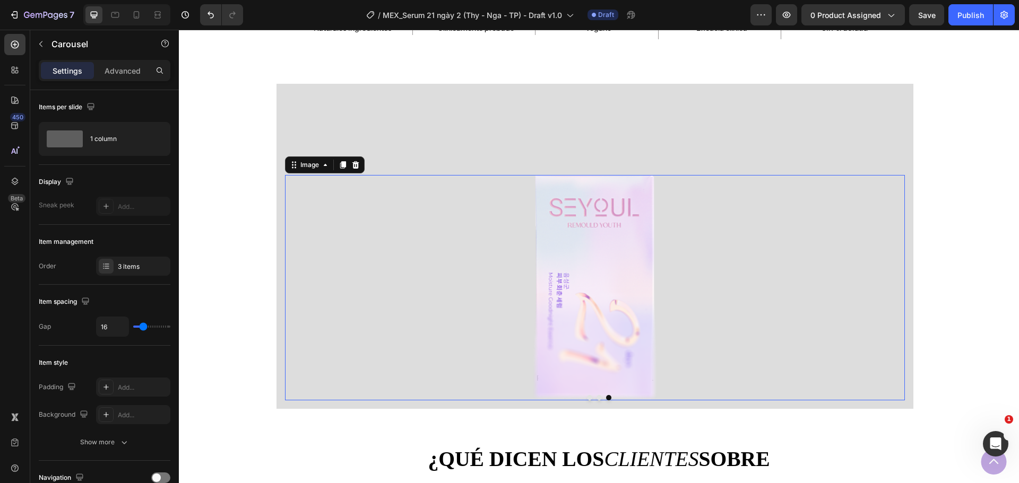
click at [588, 324] on img at bounding box center [595, 288] width 124 height 226
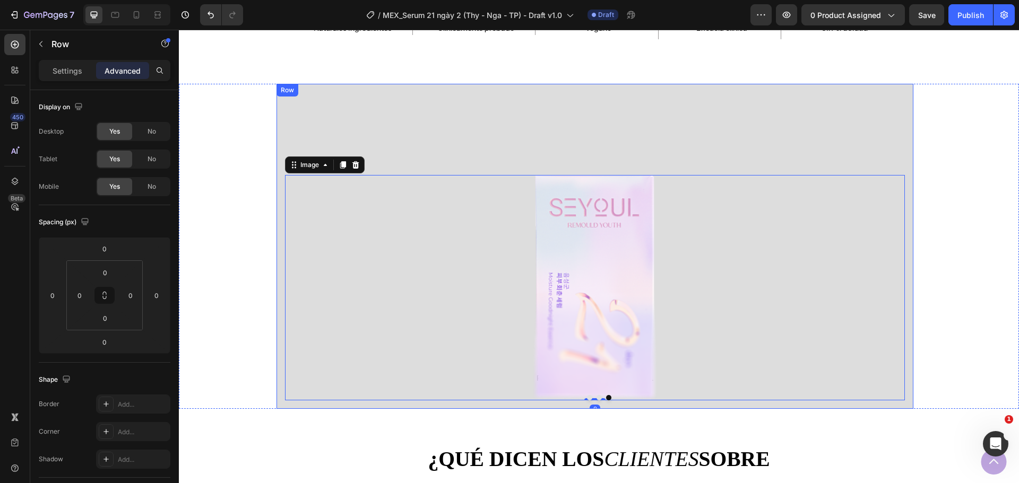
click at [522, 133] on div "Custom code Publish the page to see the content. Custom Code Row Image 0 Row" at bounding box center [594, 246] width 637 height 325
click at [616, 305] on img at bounding box center [595, 288] width 124 height 226
click at [501, 139] on div "Custom code Publish the page to see the content. Custom Code Row Image Row" at bounding box center [594, 246] width 637 height 325
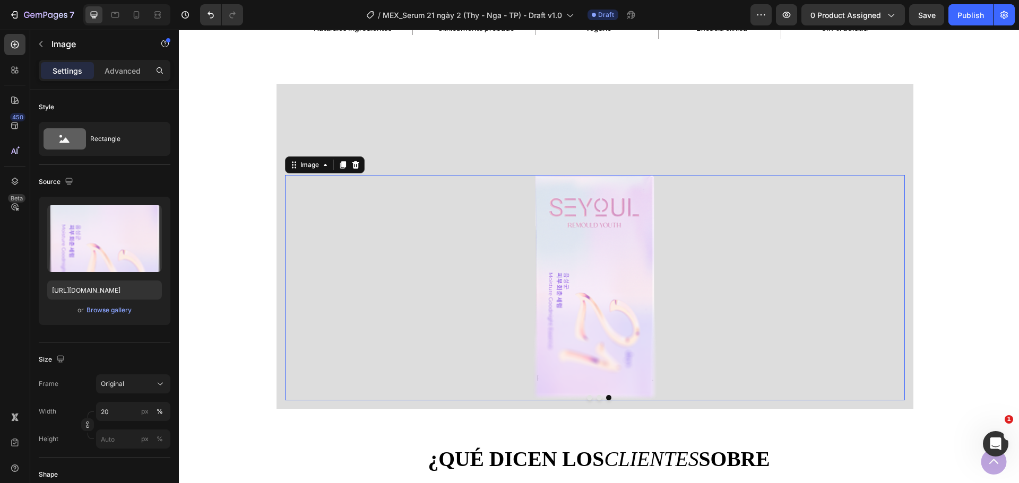
click at [621, 263] on img at bounding box center [595, 288] width 124 height 226
click at [413, 256] on div at bounding box center [595, 288] width 620 height 226
click at [321, 162] on div "Image" at bounding box center [309, 165] width 23 height 10
click at [563, 129] on div "Custom code Publish the page to see the content. Custom Code Row Image Row 1 co…" at bounding box center [594, 246] width 637 height 325
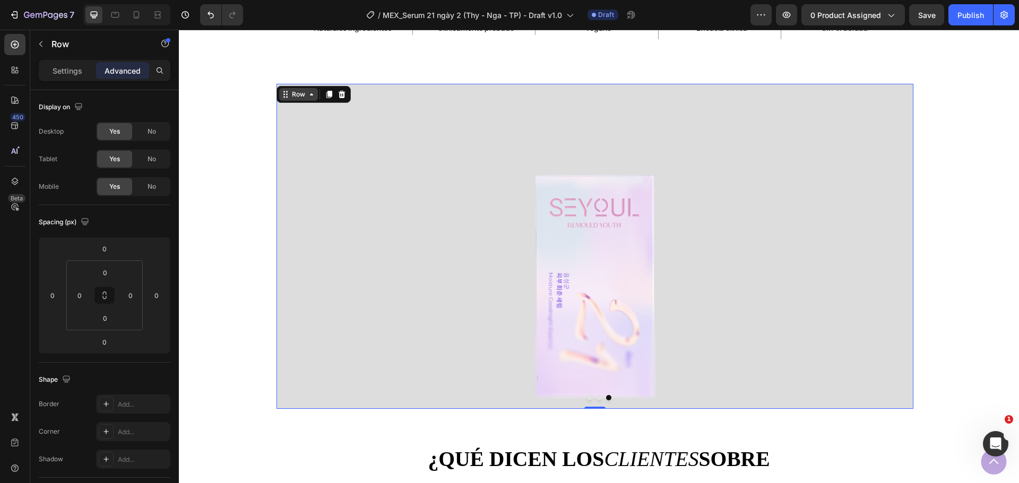
click at [303, 88] on div "Row" at bounding box center [298, 94] width 39 height 13
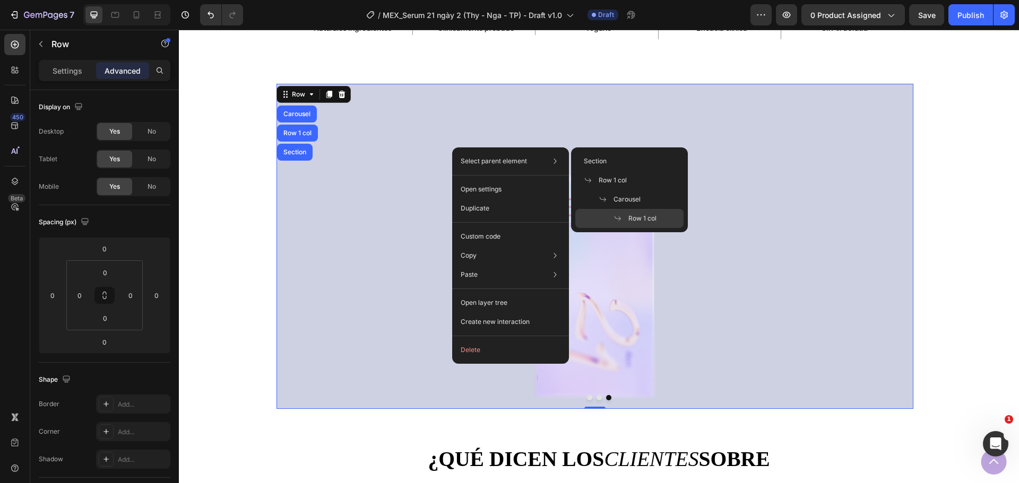
click at [635, 217] on span "Row 1 col" at bounding box center [642, 219] width 28 height 10
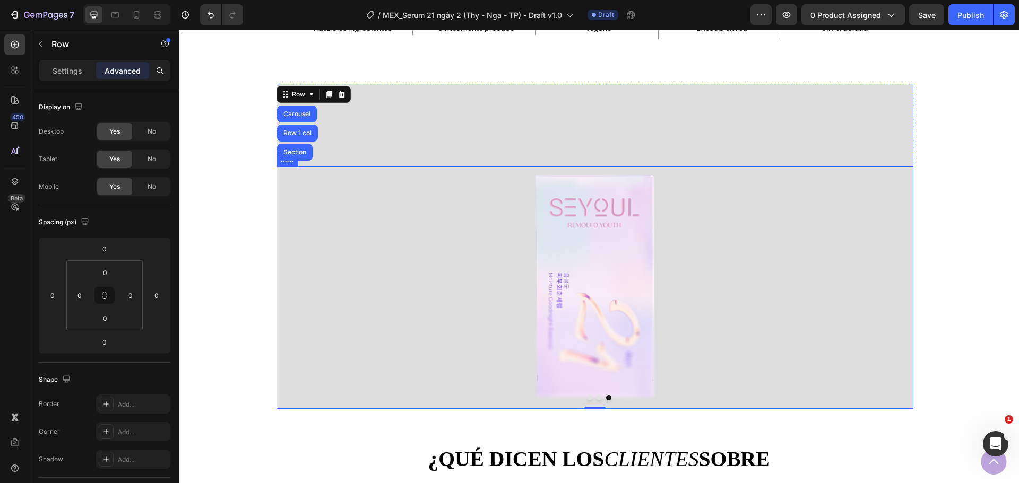
click at [414, 169] on div "Image Row" at bounding box center [594, 288] width 637 height 243
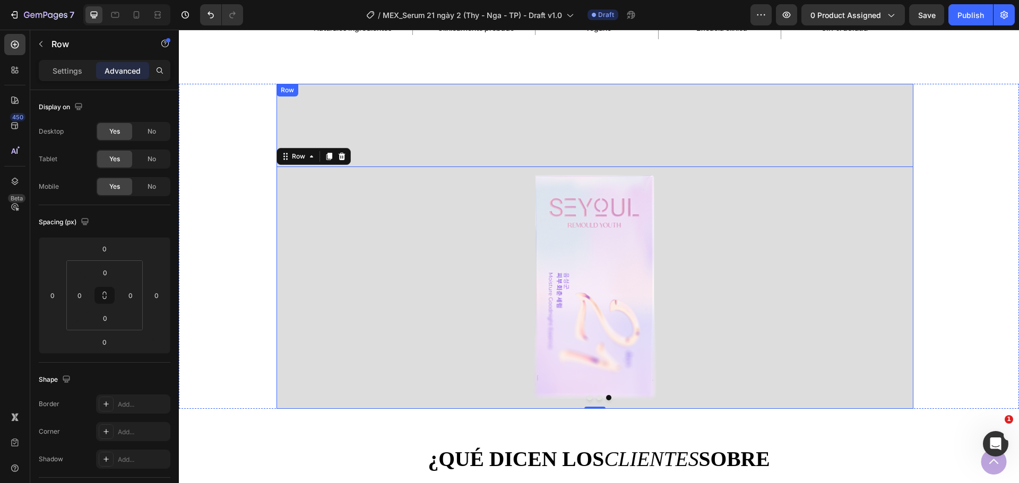
click at [550, 128] on div "Custom code Publish the page to see the content. Custom Code Row Image Row 0" at bounding box center [594, 246] width 637 height 325
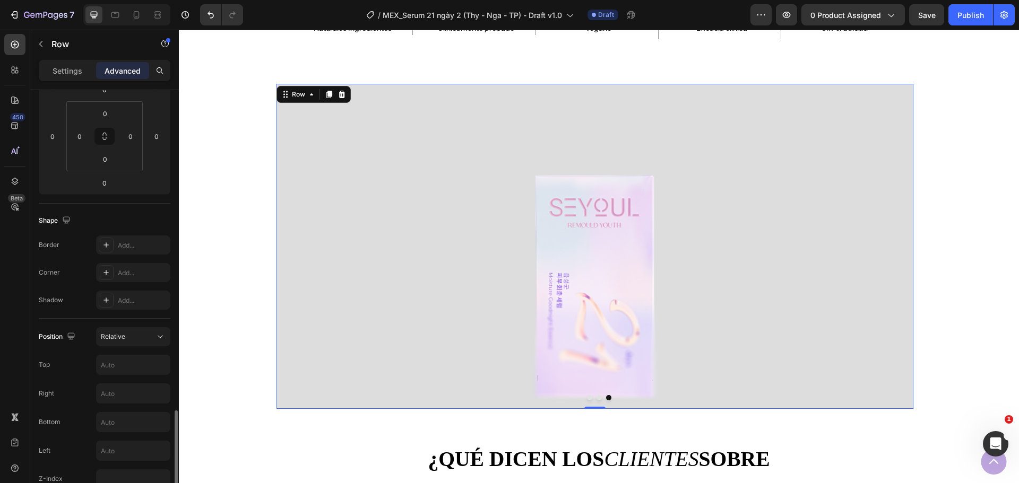
scroll to position [411, 0]
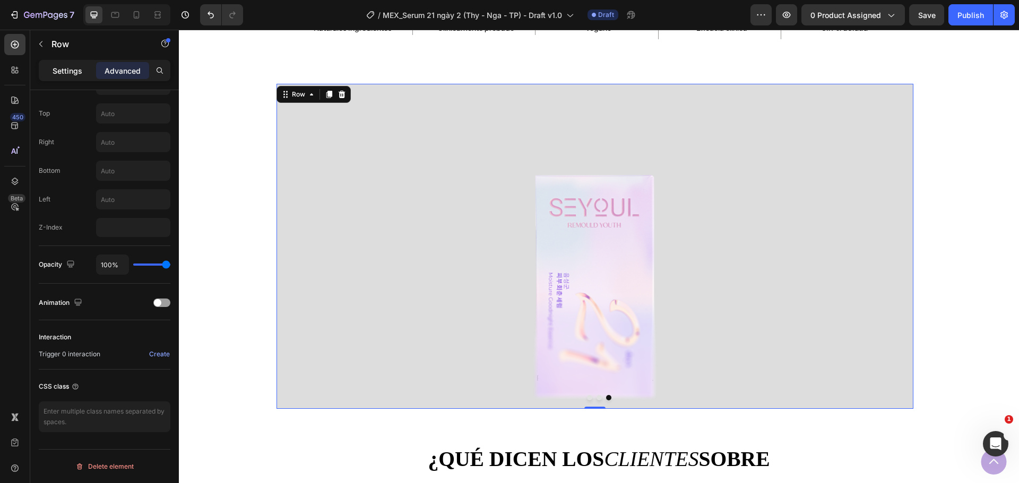
click at [62, 70] on p "Settings" at bounding box center [68, 70] width 30 height 11
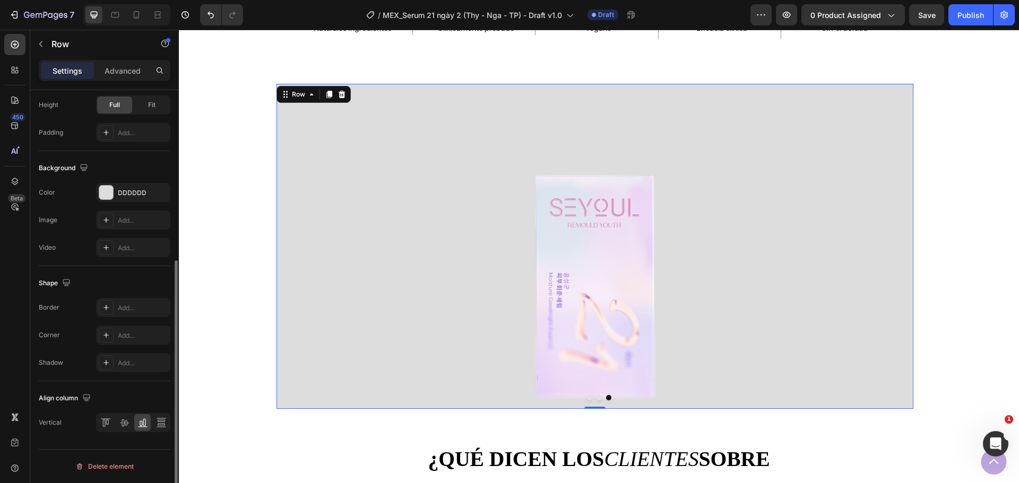
scroll to position [284, 0]
click at [108, 421] on icon at bounding box center [107, 422] width 3 height 5
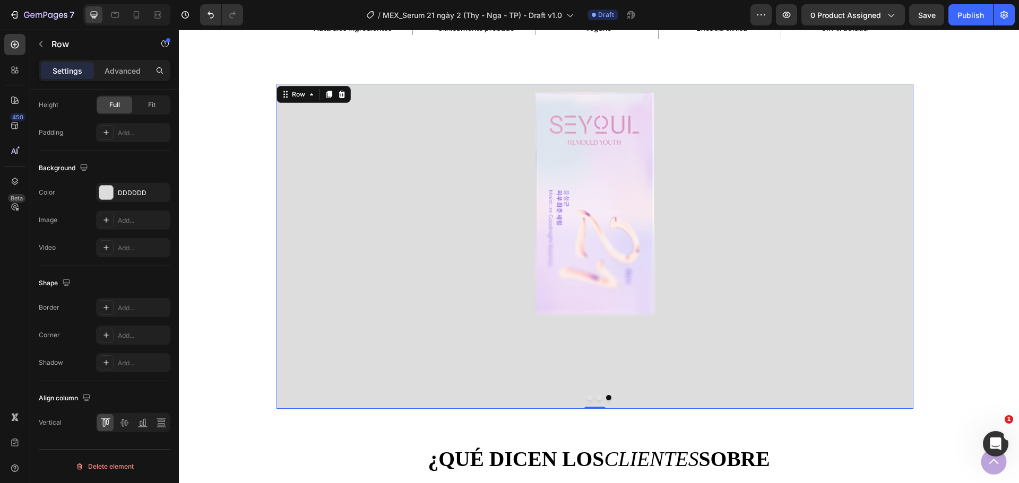
click at [523, 356] on div "Custom code Publish the page to see the content. Custom Code Row Image Row" at bounding box center [594, 246] width 637 height 325
click at [523, 306] on div at bounding box center [595, 205] width 620 height 226
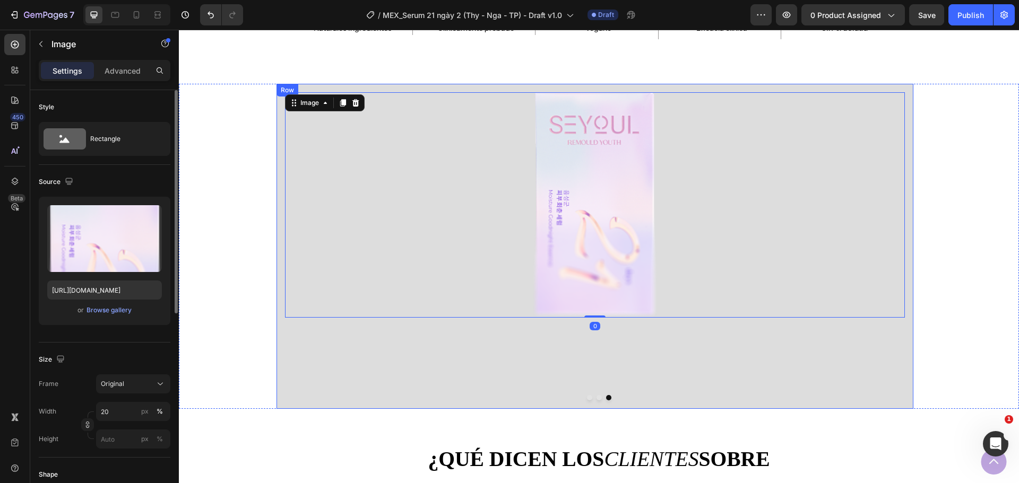
click at [506, 379] on div "Custom code Publish the page to see the content. Custom Code Row Image 0 Row" at bounding box center [594, 246] width 637 height 325
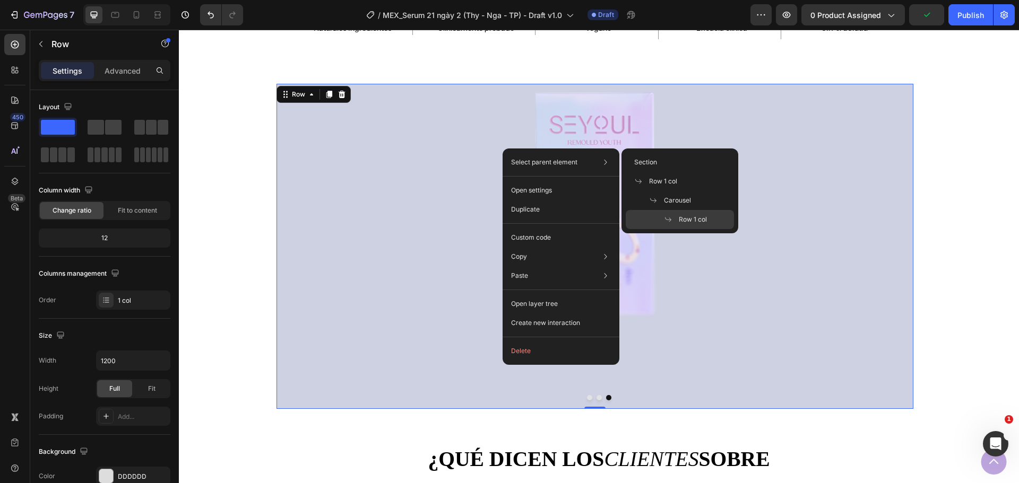
click at [685, 217] on span "Row 1 col" at bounding box center [693, 220] width 28 height 10
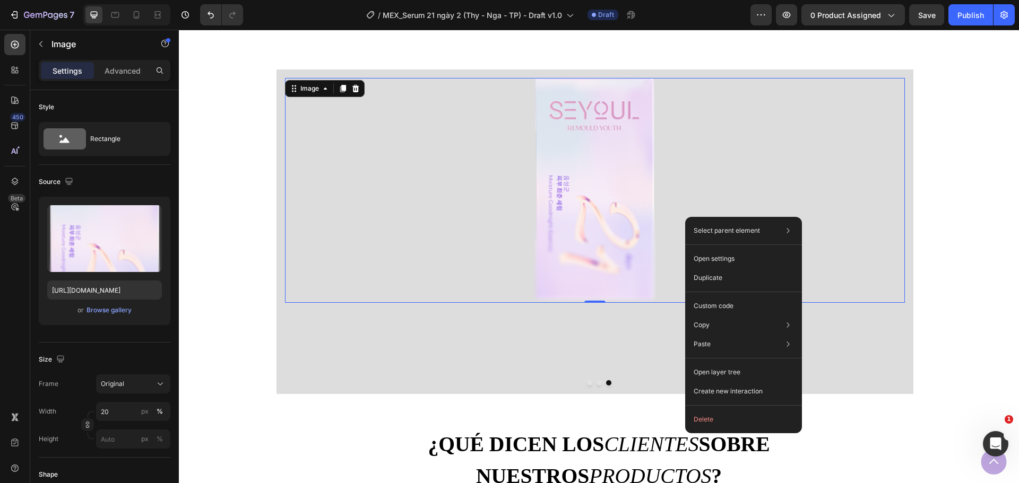
scroll to position [677, 0]
click at [209, 14] on icon "Undo/Redo" at bounding box center [210, 15] width 6 height 7
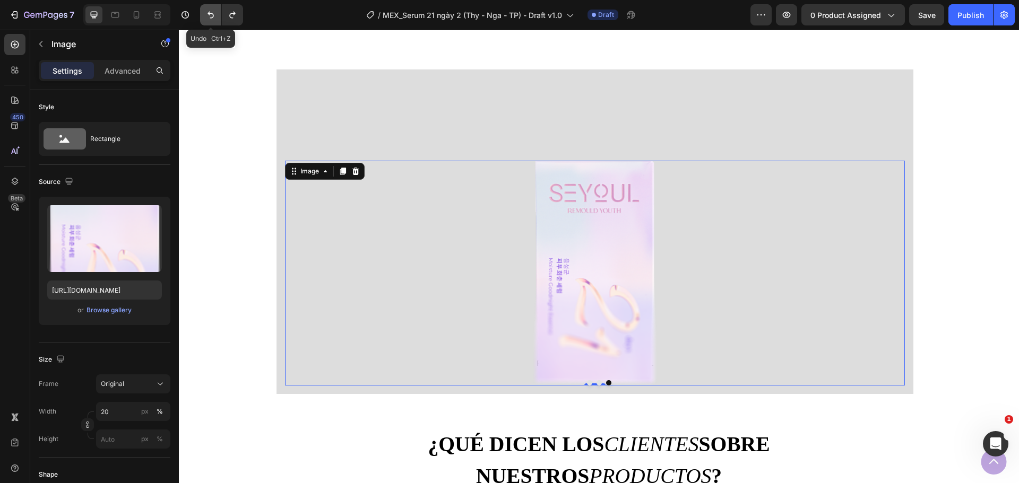
click at [209, 14] on icon "Undo/Redo" at bounding box center [210, 15] width 6 height 7
click at [212, 13] on icon "Undo/Redo" at bounding box center [210, 15] width 11 height 11
click at [439, 127] on span "Publish the page to see the content." at bounding box center [595, 121] width 620 height 11
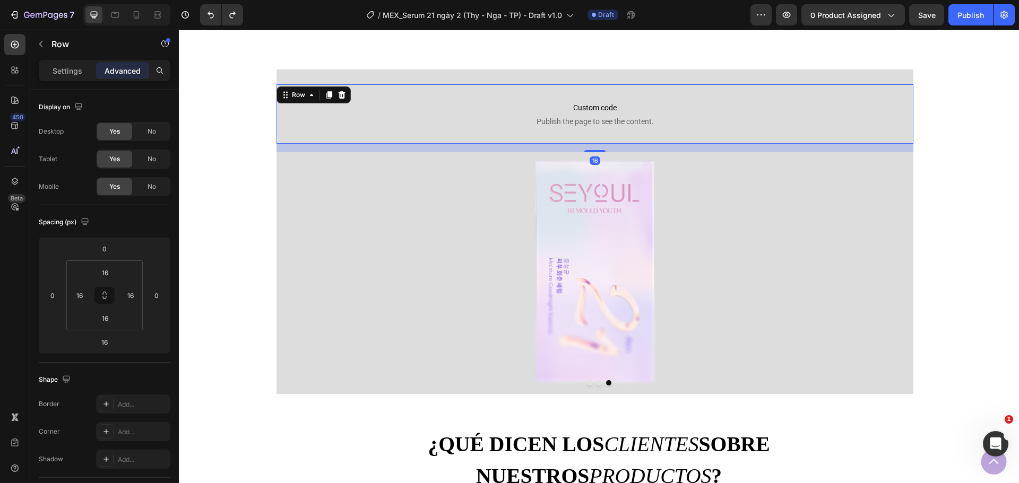
click at [406, 103] on div "Custom code Publish the page to see the content. Custom Code Row 16" at bounding box center [594, 113] width 637 height 59
click at [48, 42] on button "button" at bounding box center [40, 44] width 17 height 17
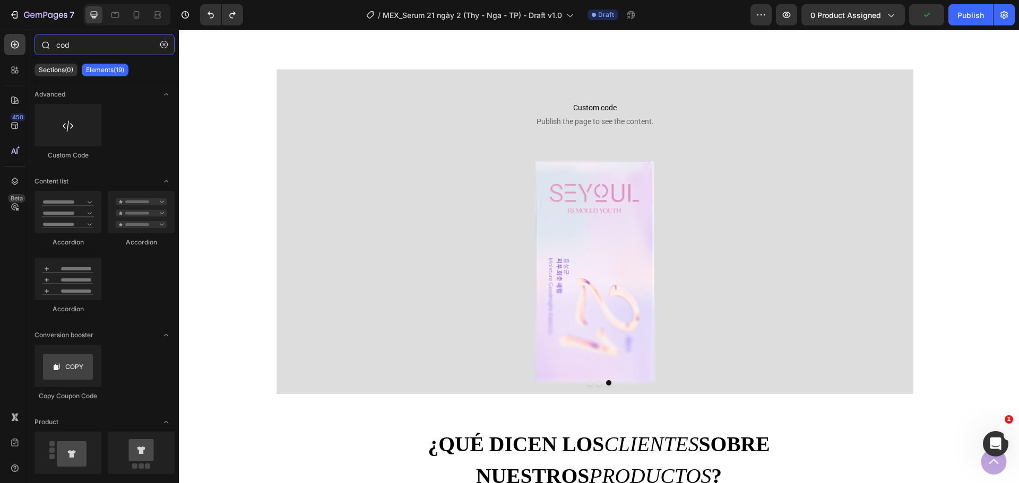
click at [83, 50] on input "cod" at bounding box center [104, 44] width 140 height 21
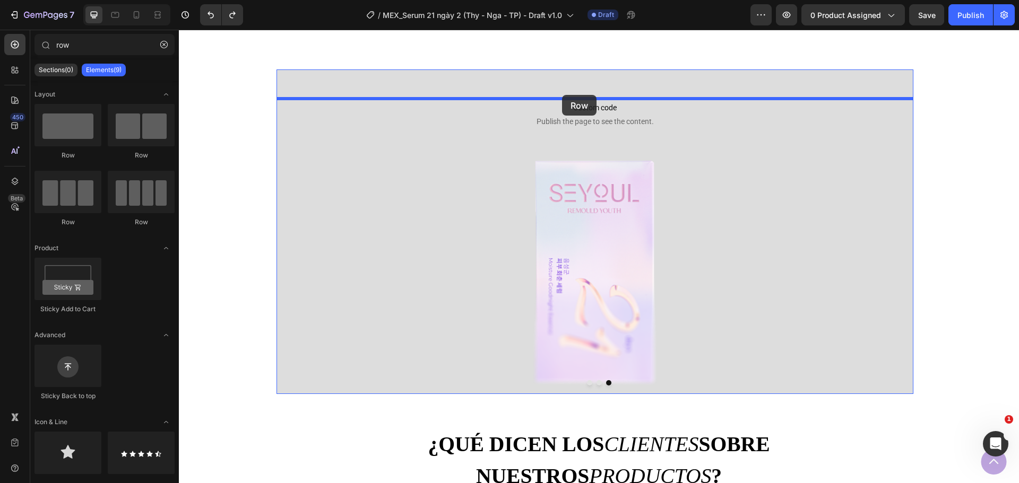
drag, startPoint x: 253, startPoint y: 162, endPoint x: 562, endPoint y: 95, distance: 316.5
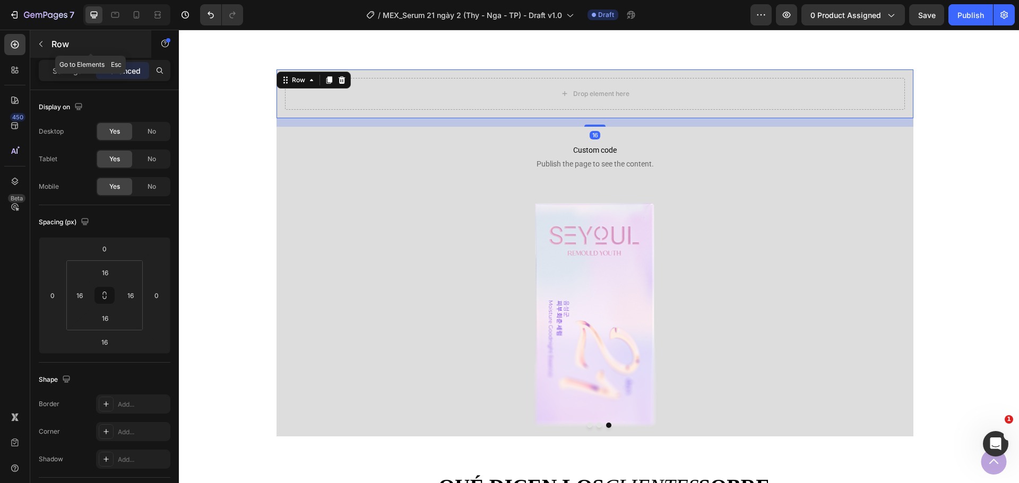
click at [61, 48] on p "Row" at bounding box center [96, 44] width 90 height 13
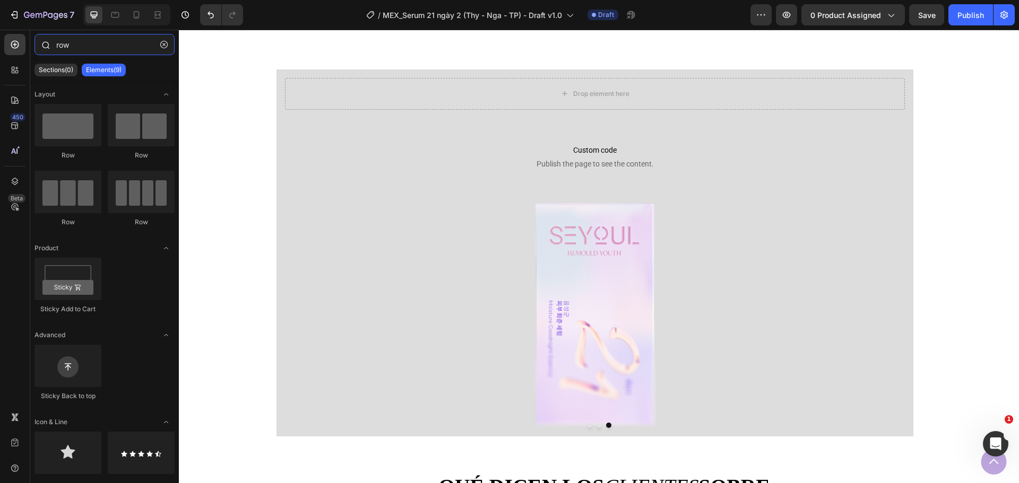
click at [89, 47] on input "row" at bounding box center [104, 44] width 140 height 21
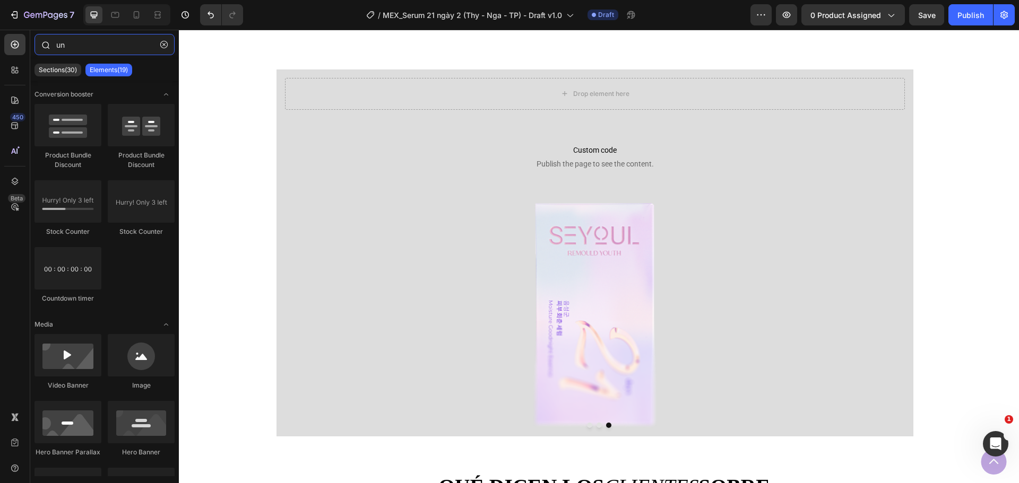
type input "u"
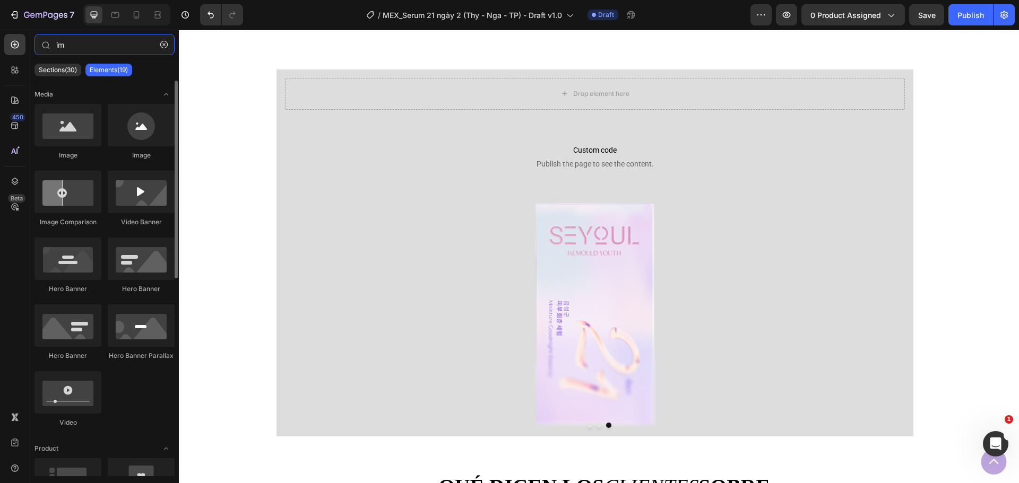
type input "im"
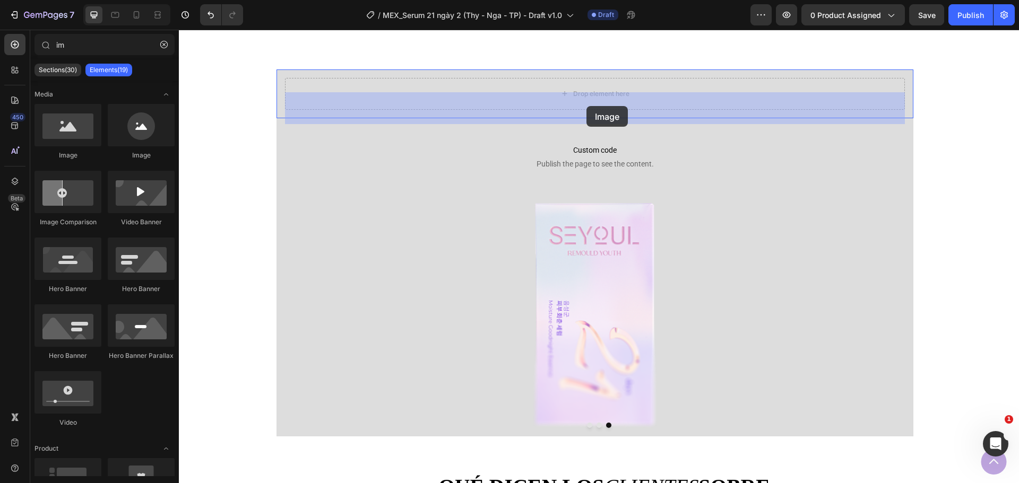
drag, startPoint x: 261, startPoint y: 180, endPoint x: 586, endPoint y: 106, distance: 333.6
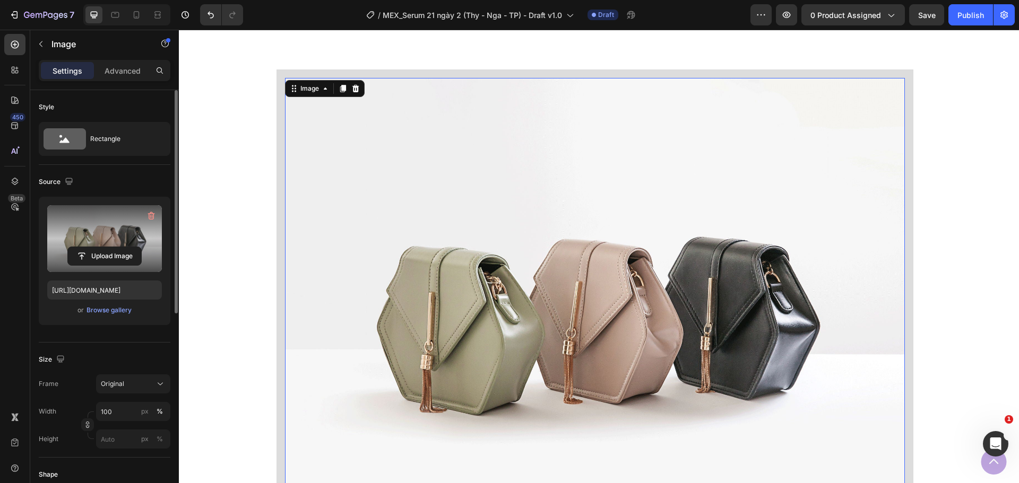
click at [108, 224] on label at bounding box center [104, 238] width 115 height 67
click at [108, 247] on input "file" at bounding box center [104, 256] width 73 height 18
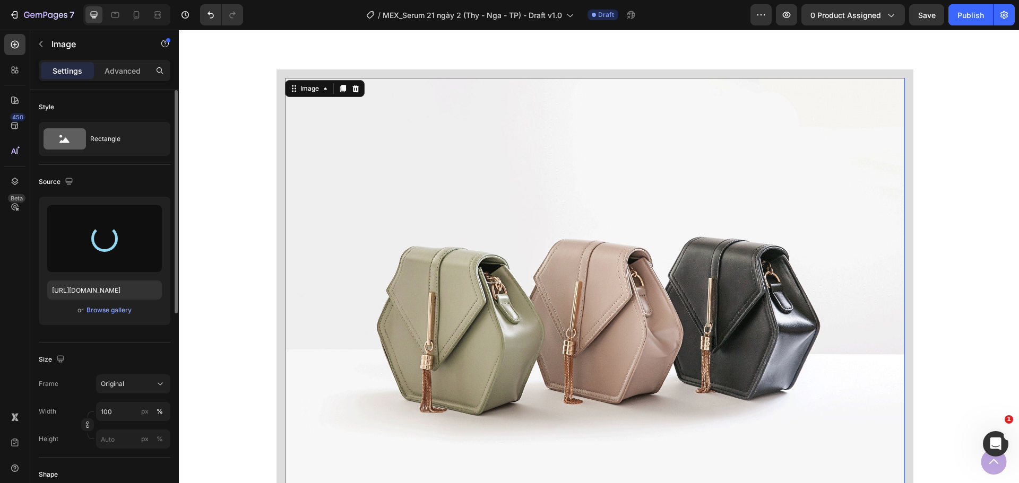
type input "https://cdn.shopify.com/s/files/1/0643/1404/8704/files/gempages_507356051327157…"
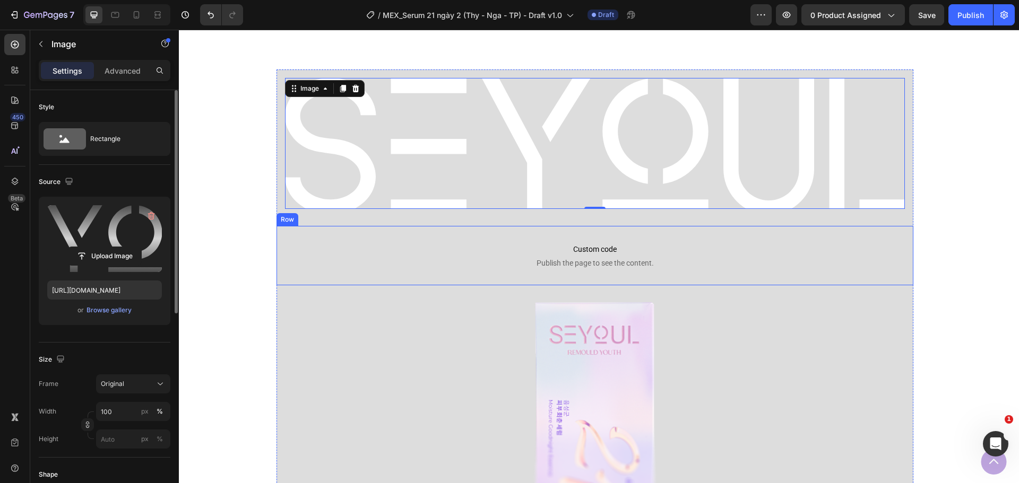
click at [753, 242] on div "Custom code Publish the page to see the content. Custom Code Row" at bounding box center [594, 255] width 637 height 59
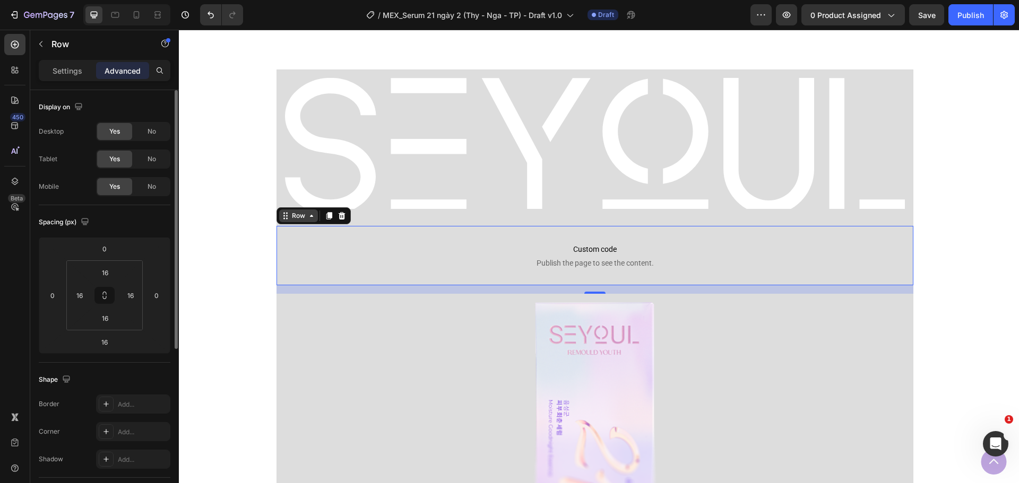
click at [301, 221] on div "Row" at bounding box center [299, 216] width 18 height 10
click at [342, 220] on icon at bounding box center [342, 215] width 7 height 7
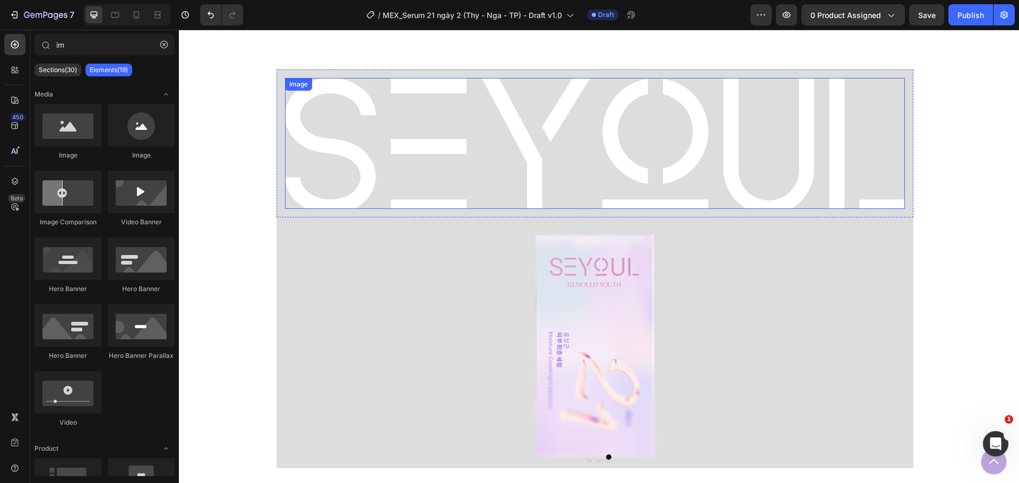
click at [491, 210] on img at bounding box center [595, 144] width 620 height 132
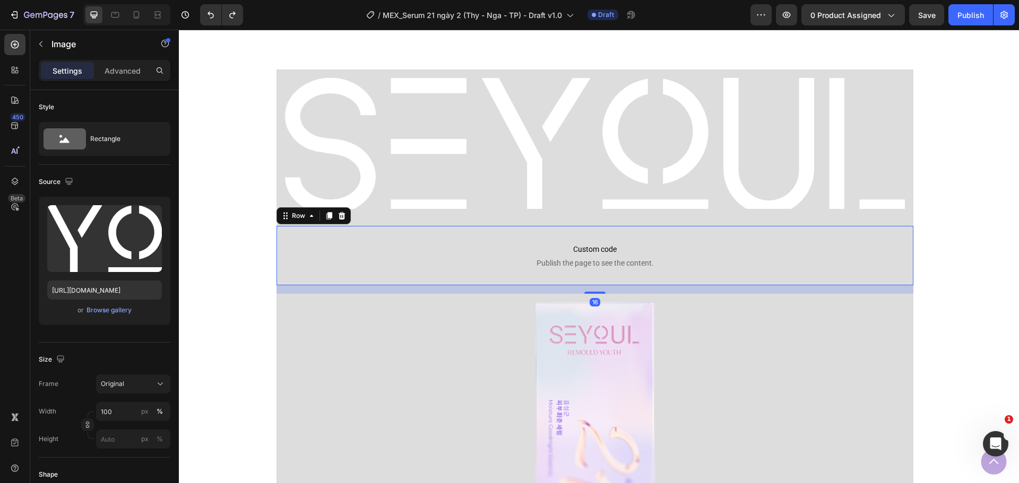
click at [564, 247] on div "Custom code Publish the page to see the content. Custom Code Row 16" at bounding box center [594, 255] width 637 height 59
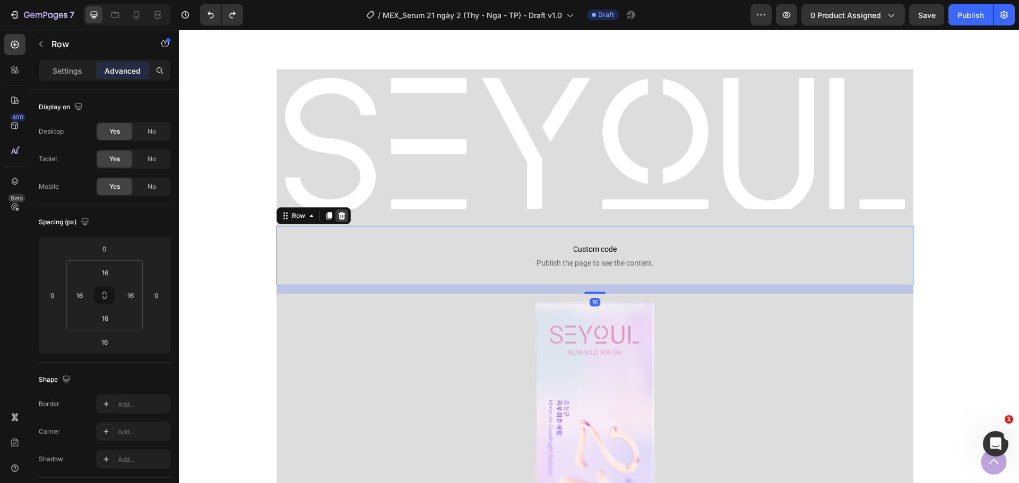
click at [342, 220] on icon at bounding box center [342, 215] width 7 height 7
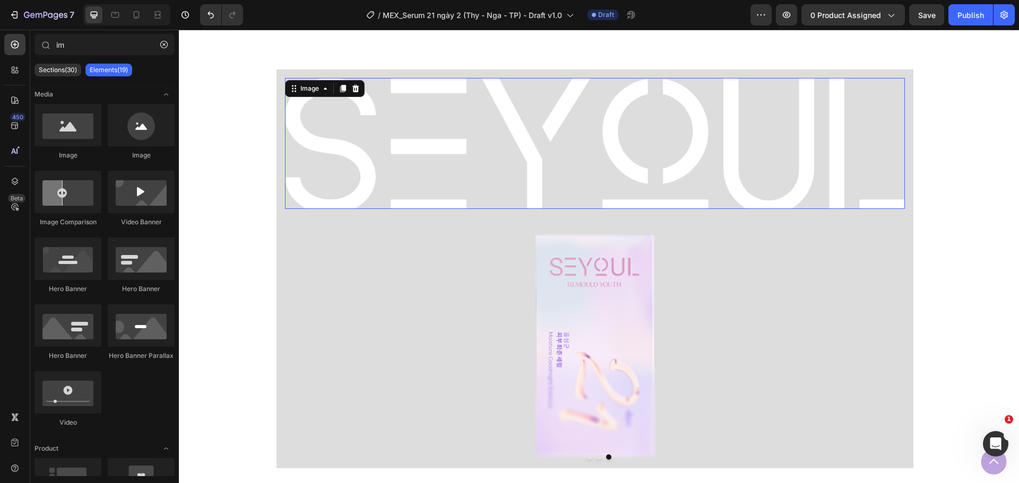
click at [430, 210] on img at bounding box center [595, 144] width 620 height 132
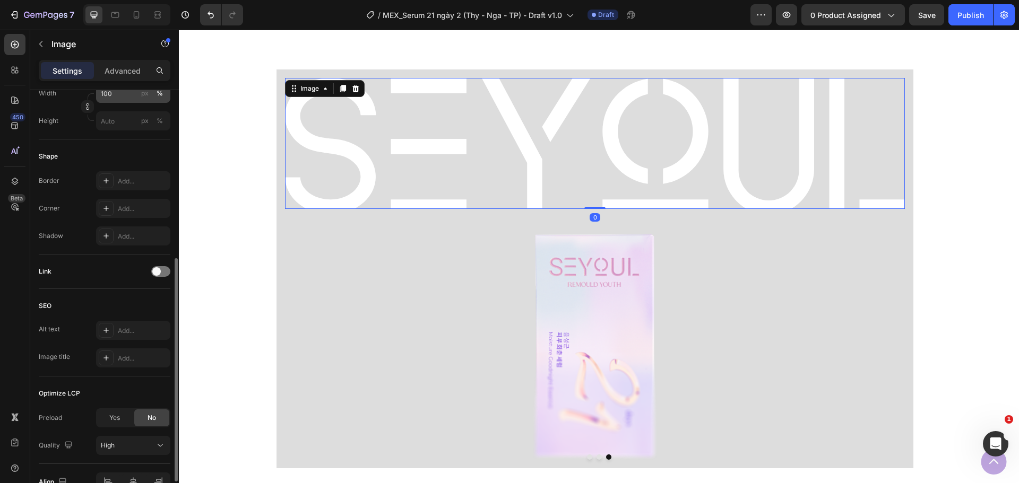
scroll to position [378, 0]
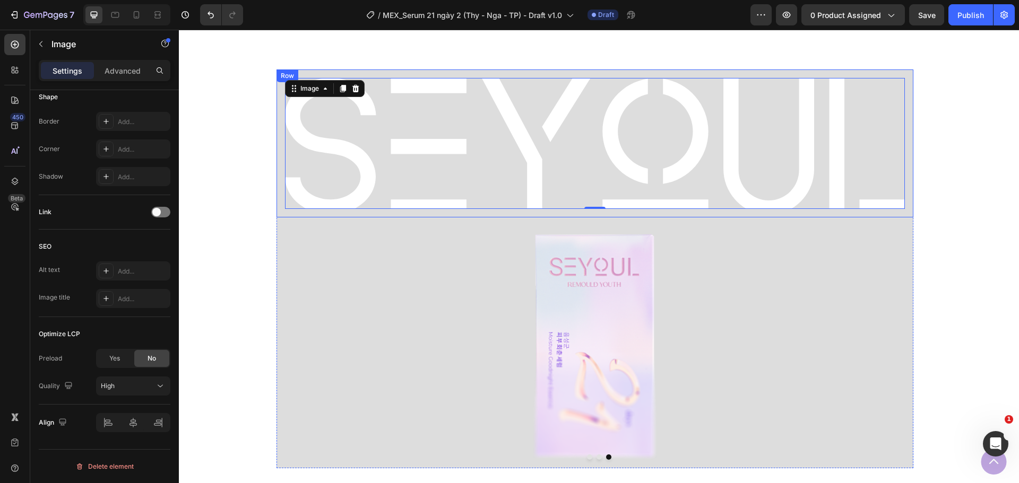
click at [314, 218] on div "Image 0 Row" at bounding box center [594, 144] width 637 height 149
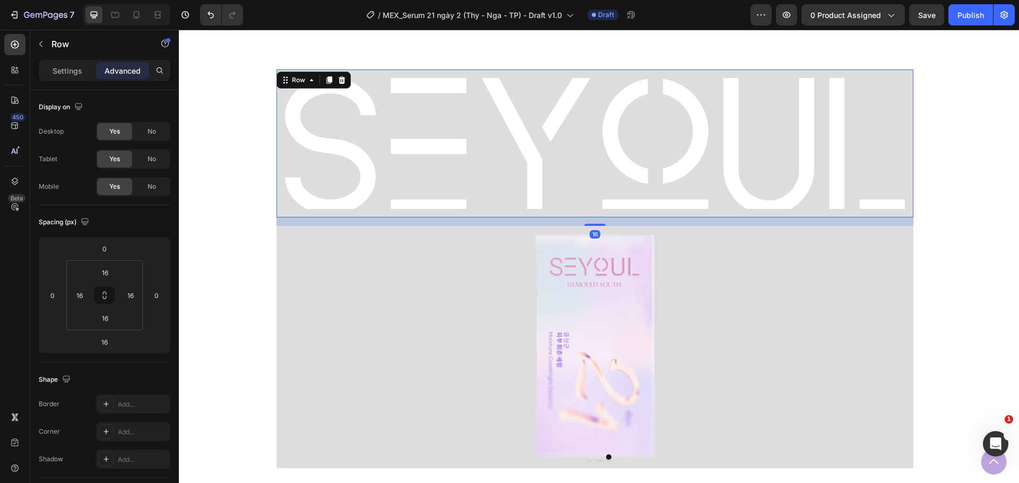
click at [62, 80] on div "Settings Advanced" at bounding box center [105, 70] width 132 height 21
click at [73, 74] on p "Settings" at bounding box center [68, 70] width 30 height 11
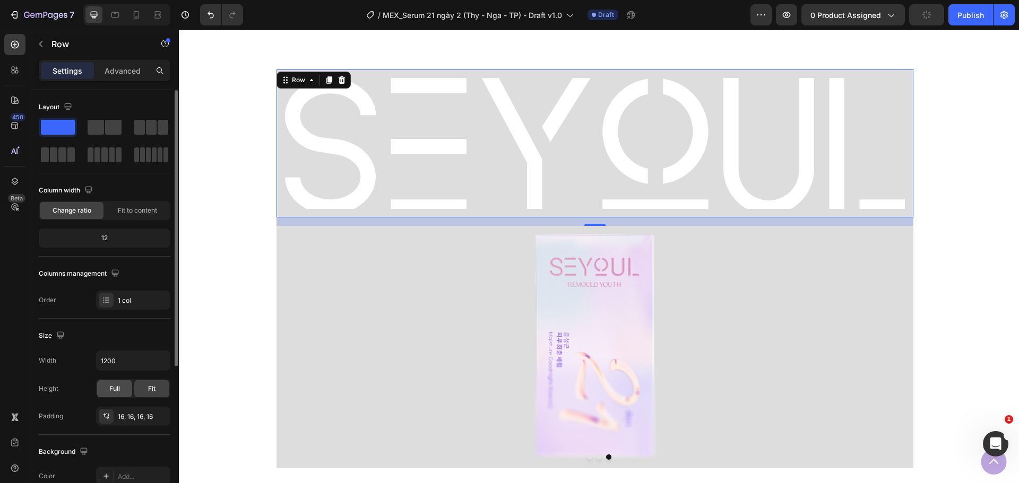
scroll to position [53, 0]
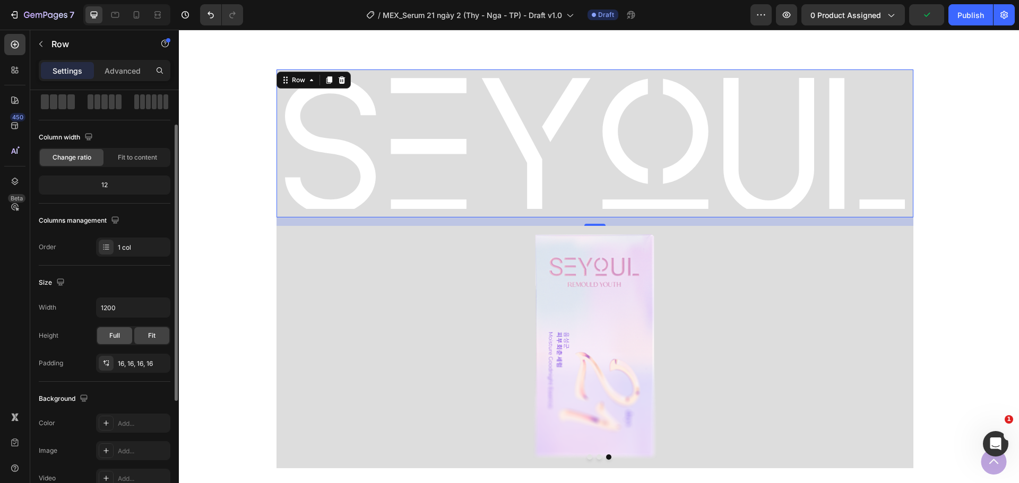
click at [110, 344] on div "Full" at bounding box center [114, 335] width 35 height 17
click at [120, 341] on div "Full" at bounding box center [114, 335] width 35 height 17
click at [146, 336] on div "Fit" at bounding box center [151, 335] width 35 height 17
click at [160, 365] on icon "button" at bounding box center [159, 363] width 8 height 8
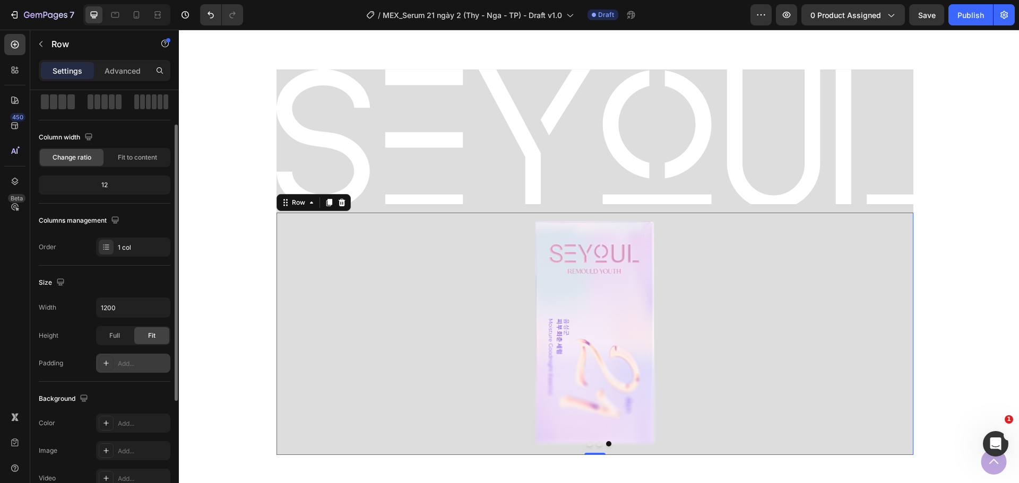
click at [393, 230] on div "Image Row 0" at bounding box center [594, 334] width 637 height 243
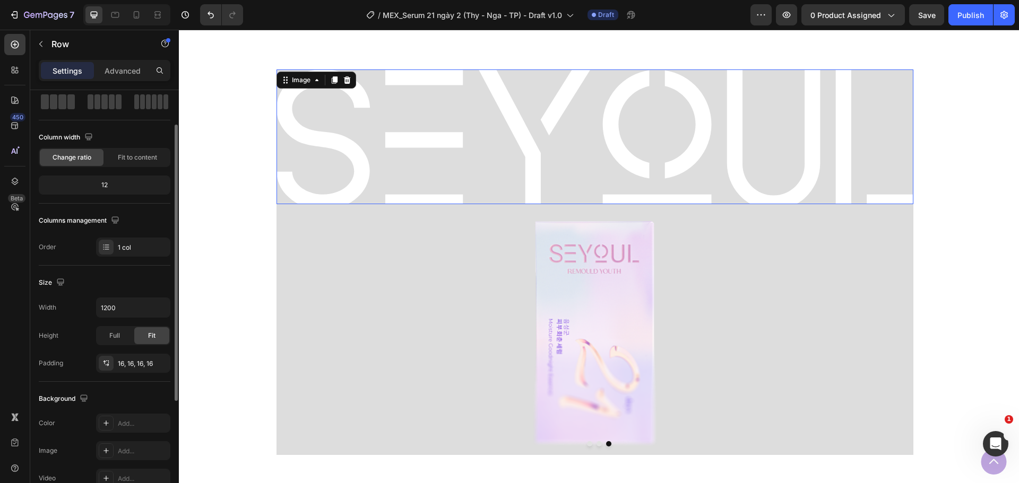
click at [436, 179] on img at bounding box center [594, 137] width 637 height 135
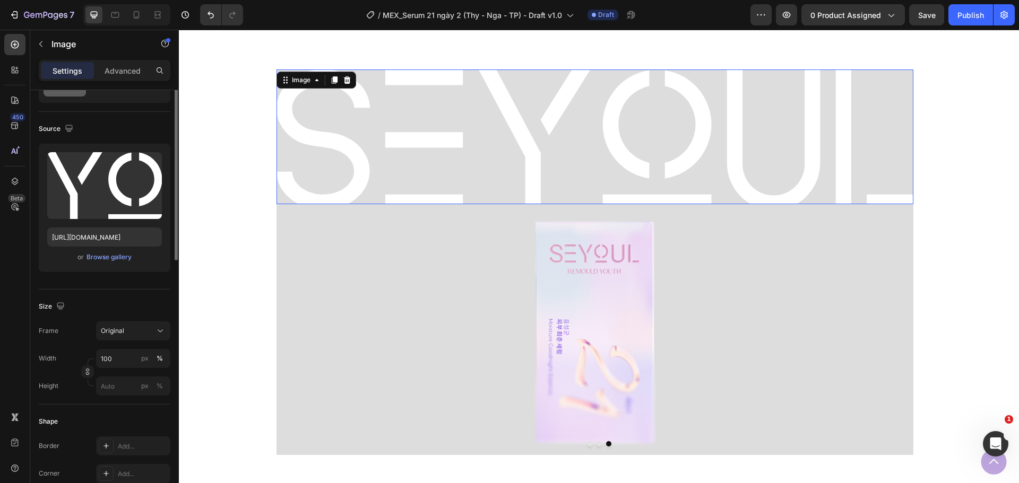
scroll to position [0, 0]
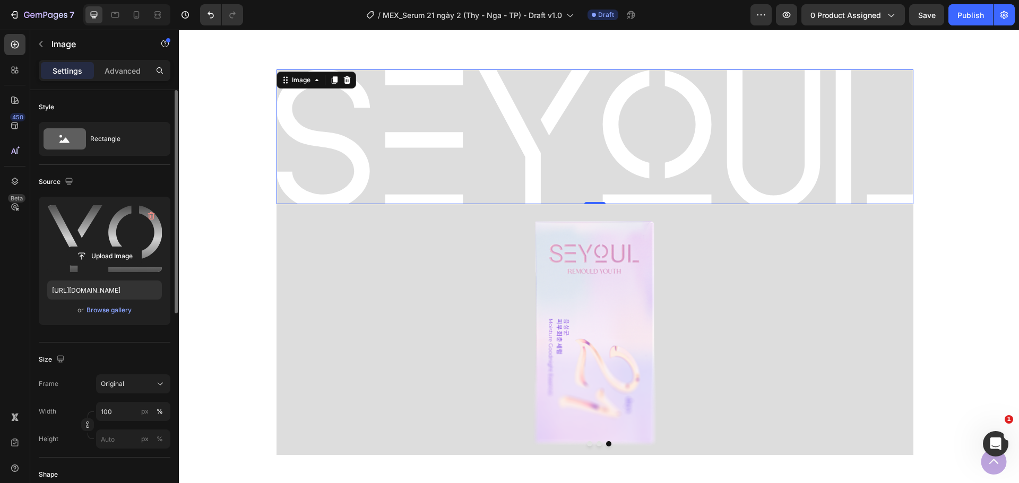
click at [128, 218] on label at bounding box center [104, 238] width 115 height 67
click at [128, 247] on input "file" at bounding box center [104, 256] width 73 height 18
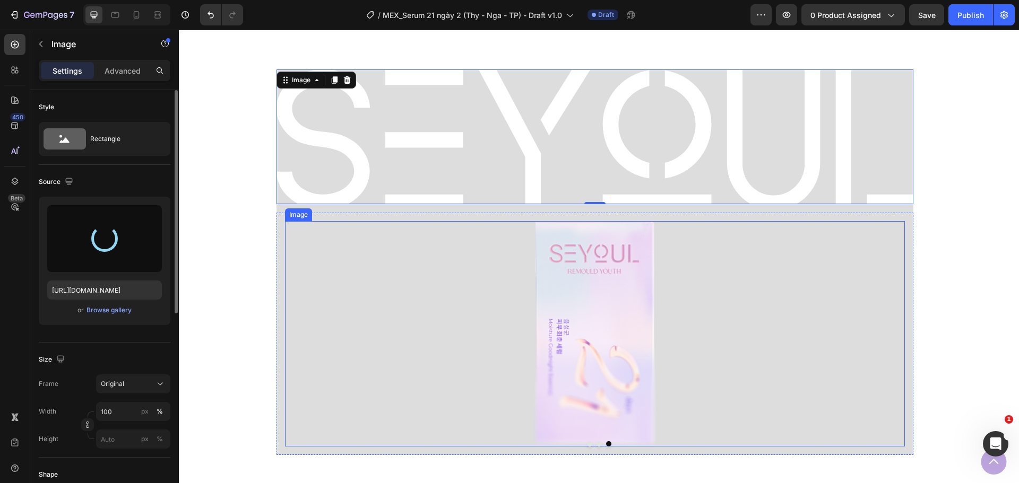
type input "https://cdn.shopify.com/s/files/1/0643/1404/8704/files/gempages_507356051327157…"
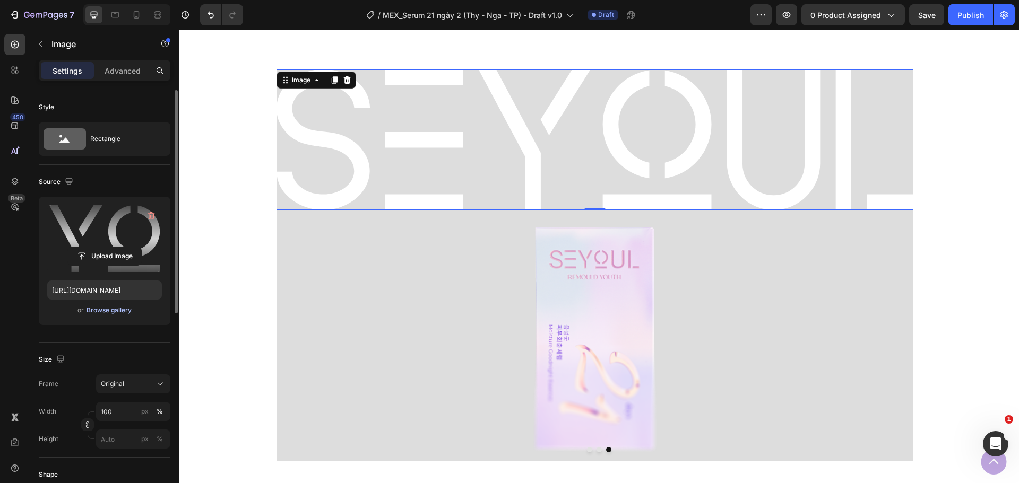
click at [118, 310] on div "Browse gallery" at bounding box center [109, 311] width 45 height 10
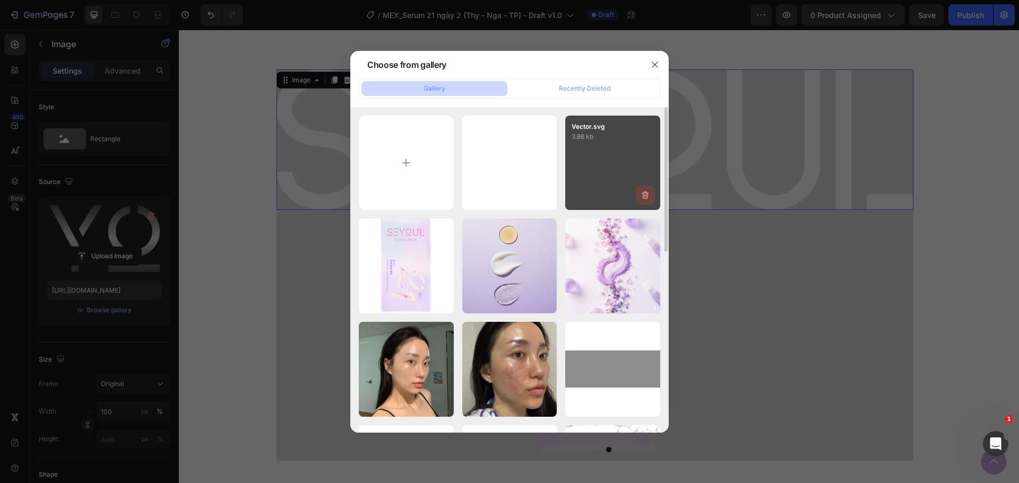
click at [646, 193] on icon "button" at bounding box center [645, 196] width 7 height 8
click at [642, 196] on div "Delete" at bounding box center [639, 198] width 20 height 10
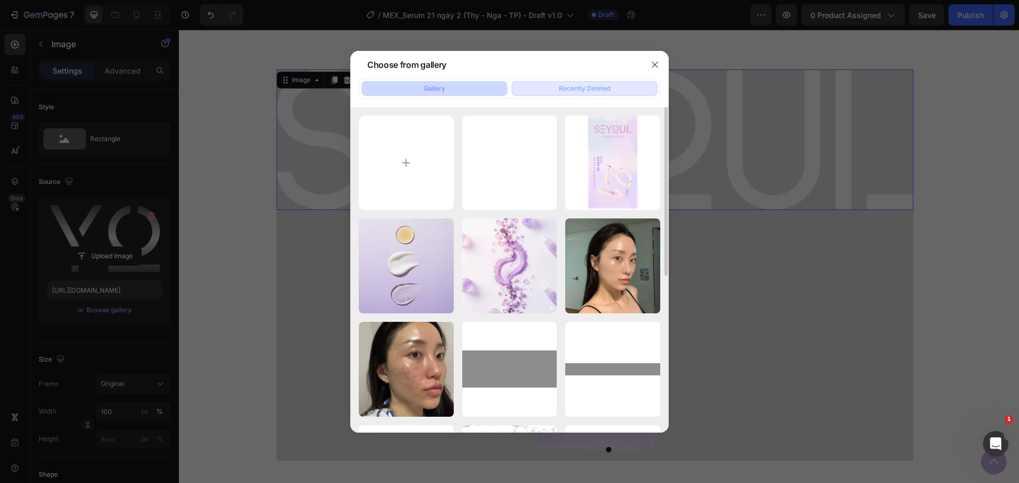
click at [590, 83] on button "Recently Deleted" at bounding box center [585, 88] width 146 height 15
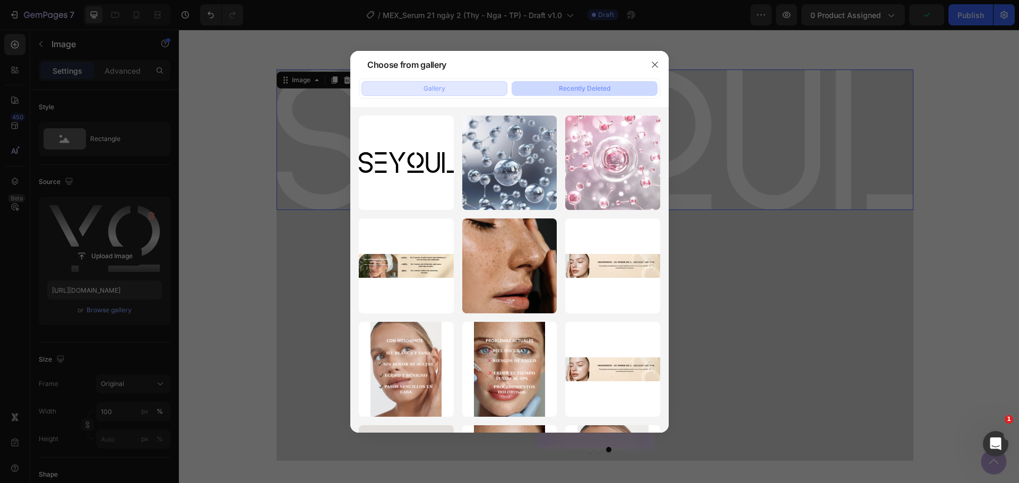
click at [463, 87] on button "Gallery" at bounding box center [434, 88] width 146 height 15
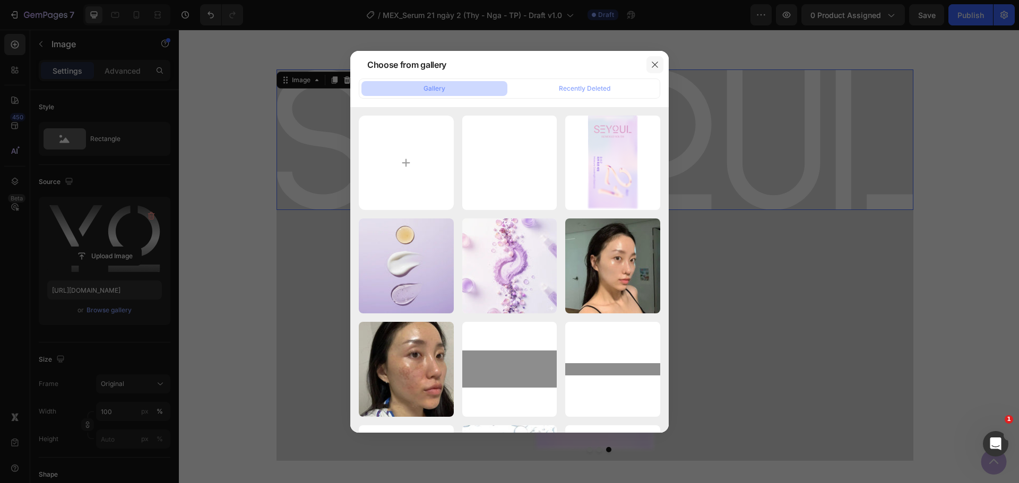
click at [659, 65] on button "button" at bounding box center [654, 64] width 17 height 17
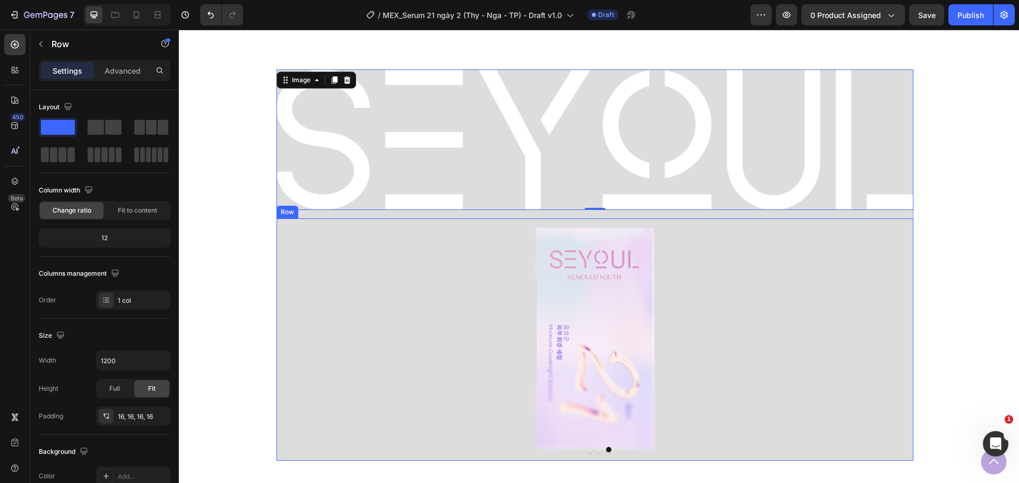
click at [417, 236] on div "Image Row" at bounding box center [594, 340] width 637 height 243
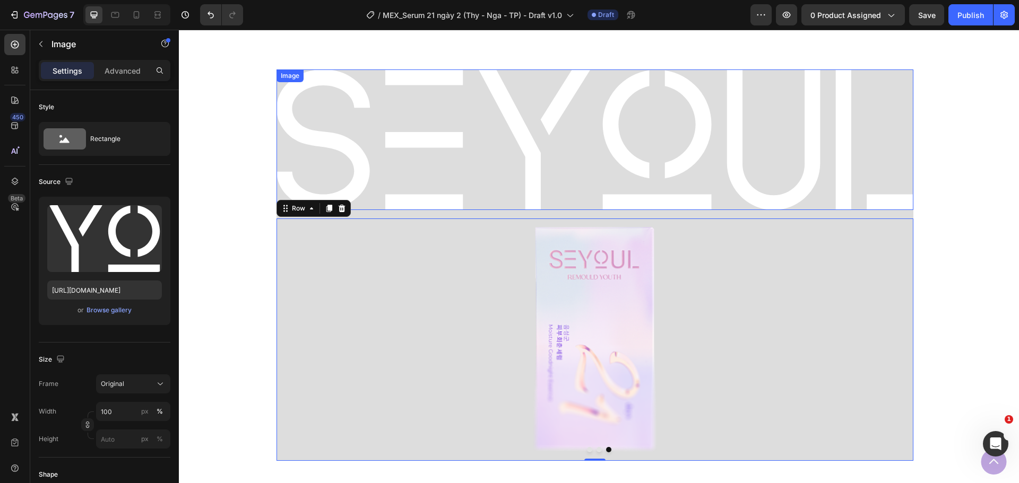
click at [459, 183] on img at bounding box center [594, 140] width 637 height 141
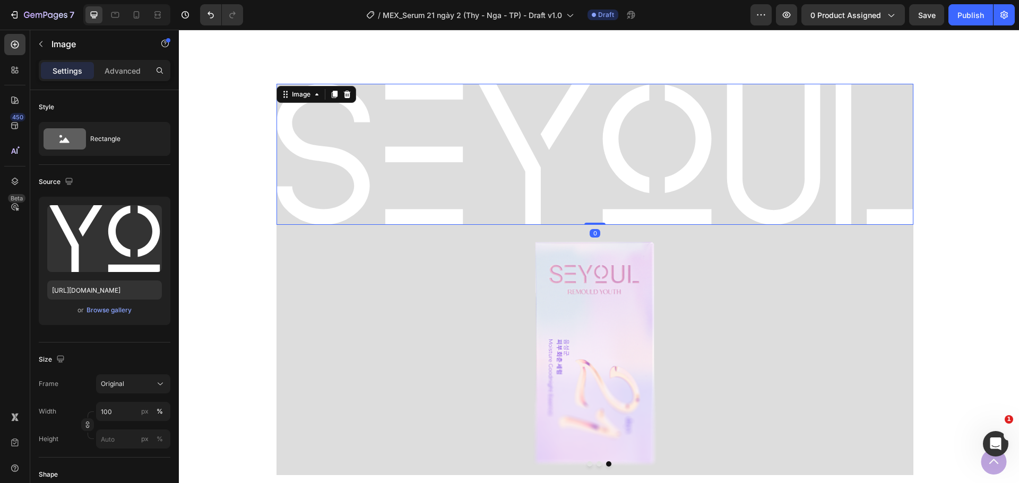
scroll to position [889, 0]
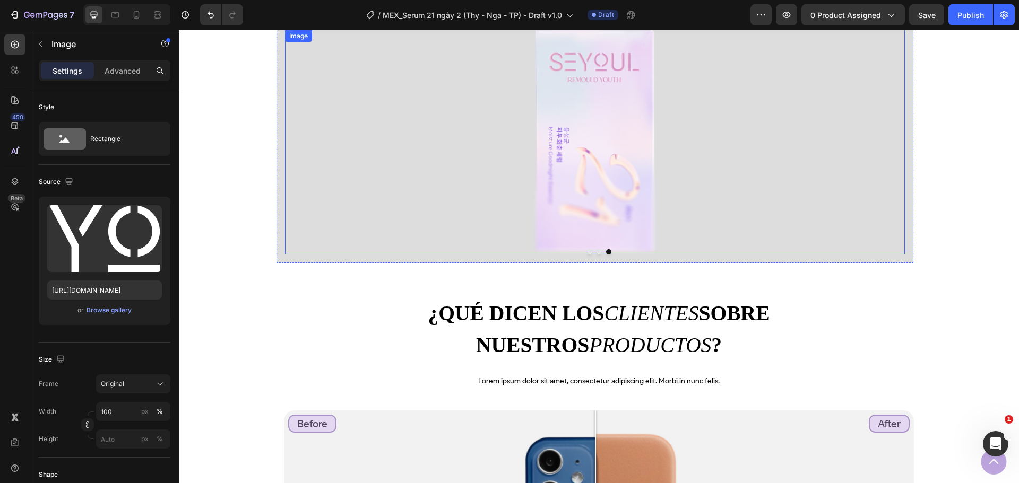
click at [555, 175] on img at bounding box center [595, 143] width 124 height 226
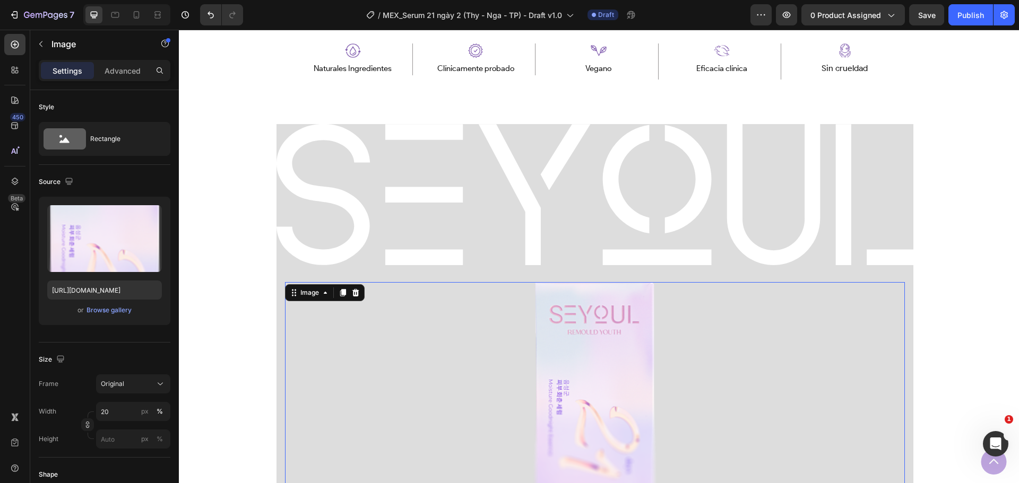
scroll to position [568, 0]
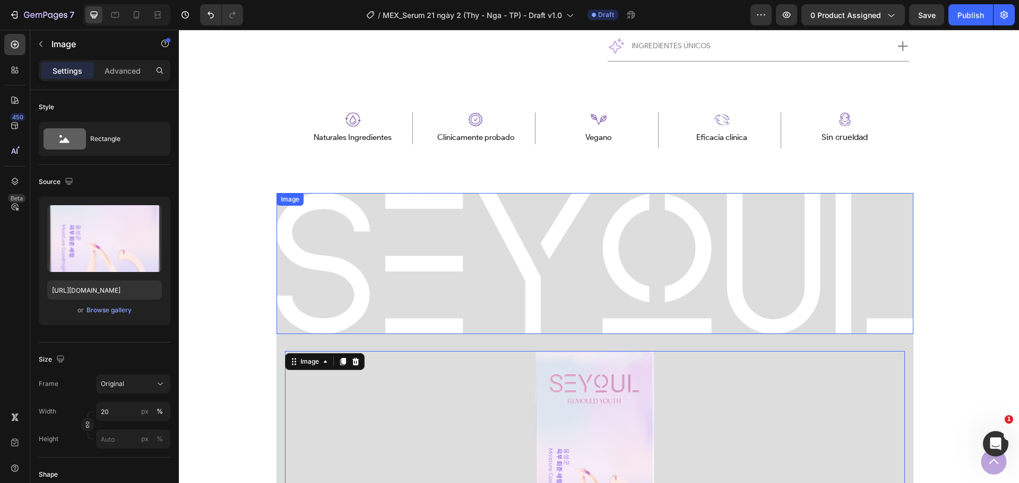
click at [401, 252] on img at bounding box center [594, 263] width 637 height 141
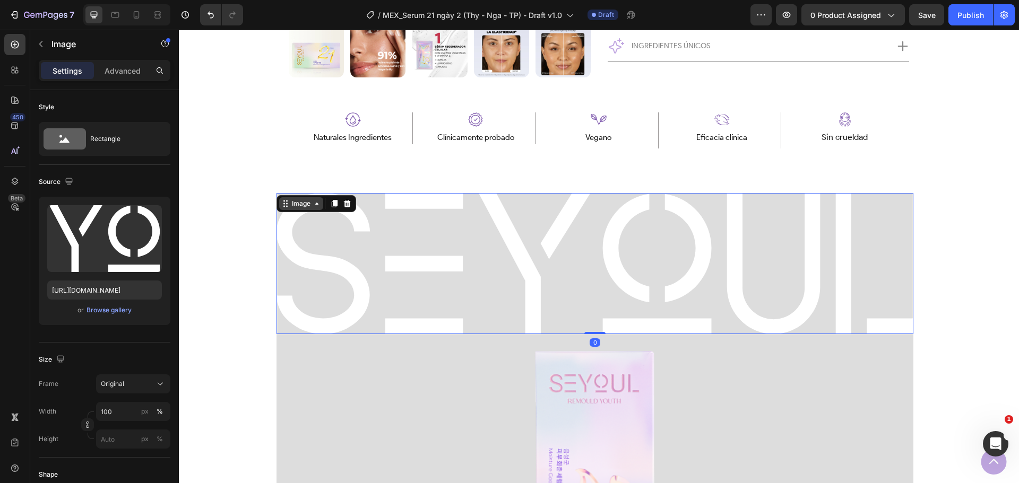
click at [313, 205] on icon at bounding box center [317, 204] width 8 height 8
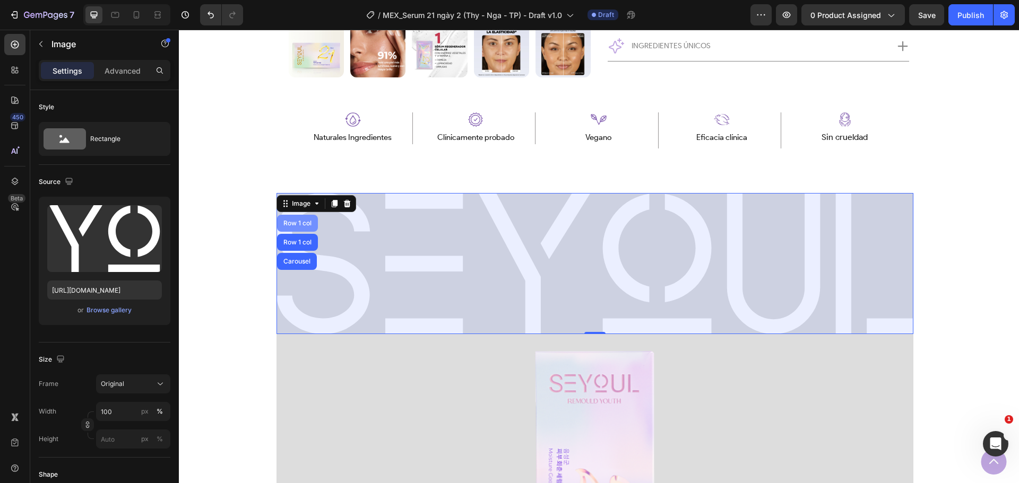
click at [306, 224] on div "Row 1 col" at bounding box center [297, 223] width 32 height 6
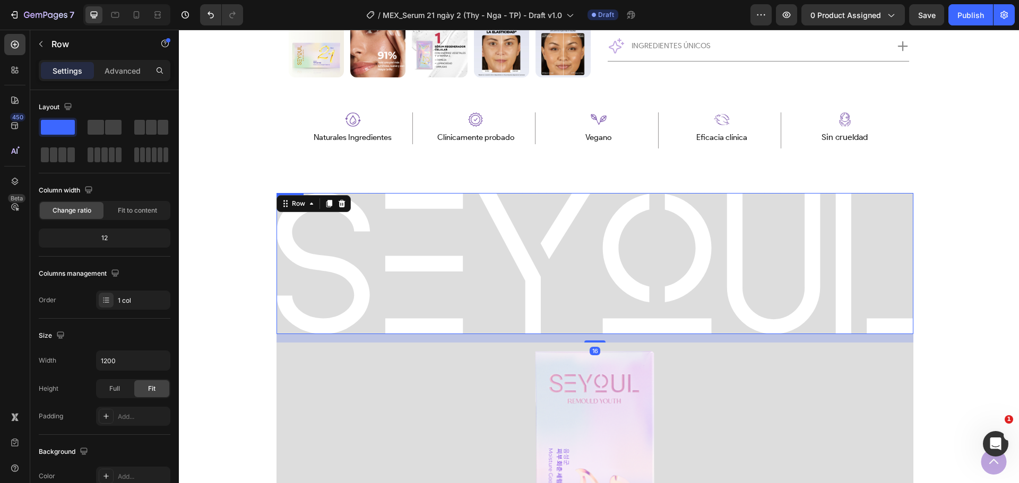
scroll to position [621, 0]
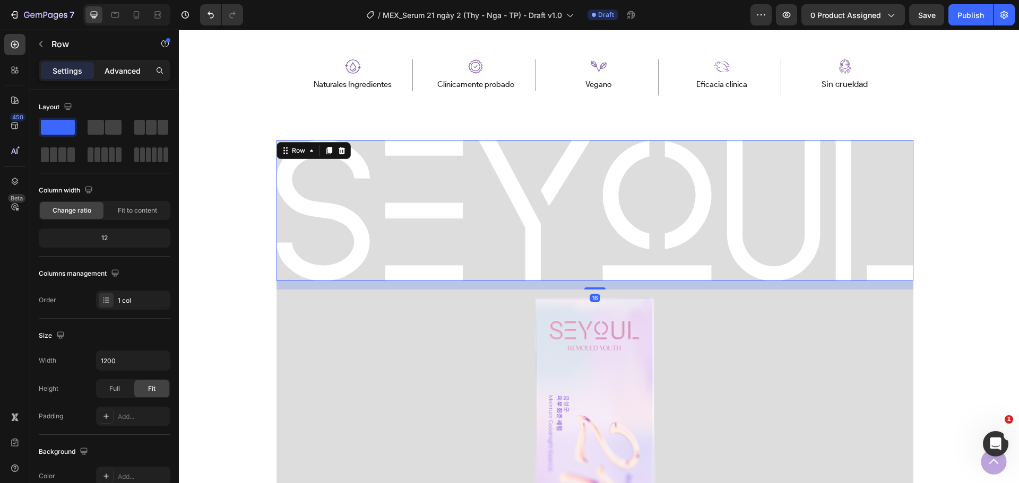
click at [120, 68] on p "Advanced" at bounding box center [123, 70] width 36 height 11
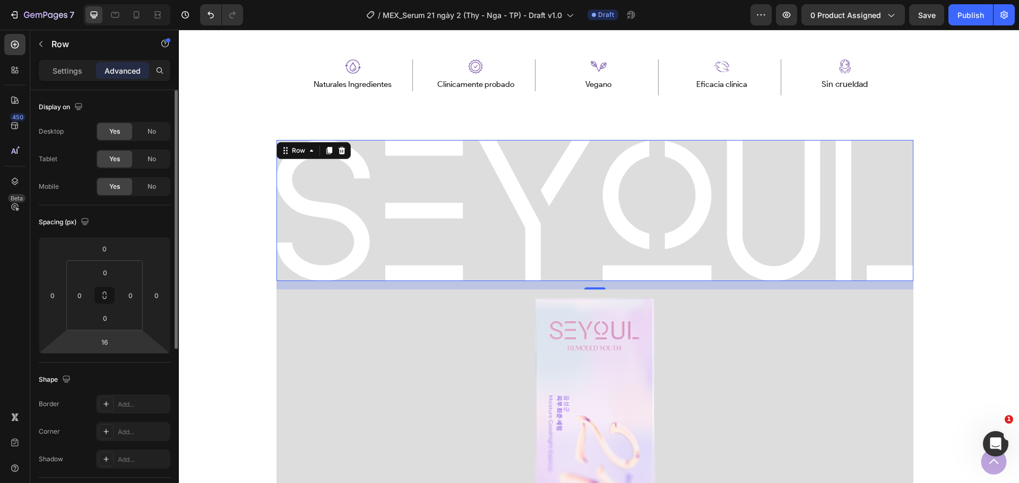
click at [109, 0] on html "7 Version history / MEX_Serum 21 ngày 2 (Thy - Nga - TP) - Draft v1.0 Draft Pre…" at bounding box center [509, 0] width 1019 height 0
click at [107, 341] on input "16" at bounding box center [104, 342] width 21 height 16
type input "1"
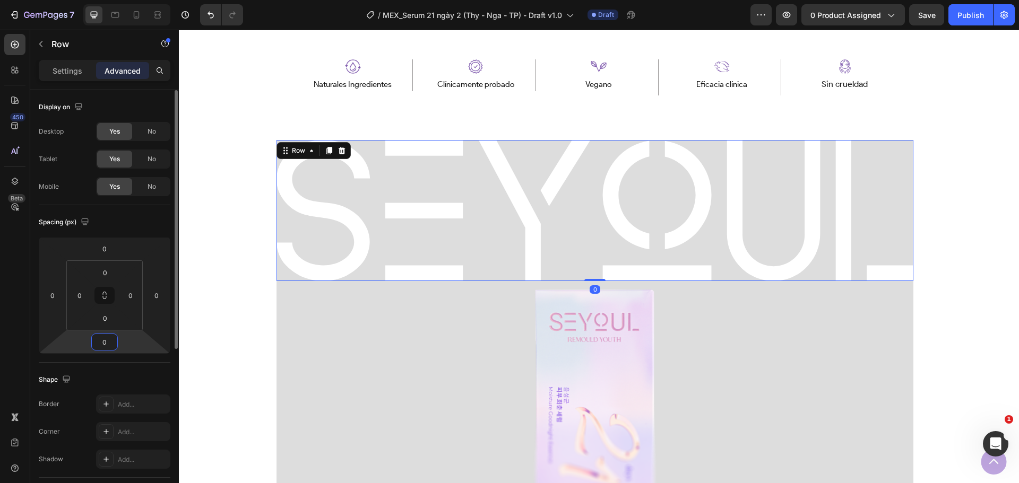
type input "0"
click at [552, 333] on img at bounding box center [595, 403] width 124 height 226
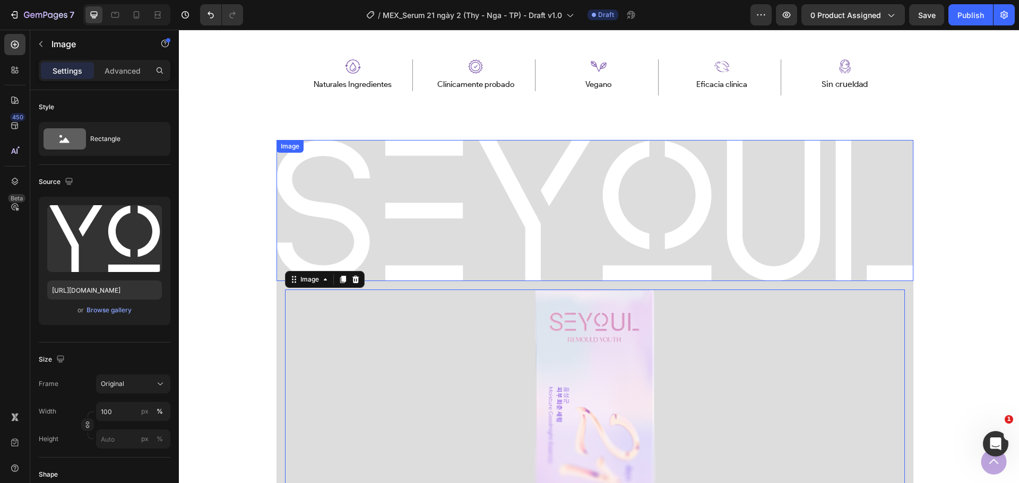
click at [549, 231] on img at bounding box center [594, 210] width 637 height 141
click at [127, 74] on p "Advanced" at bounding box center [123, 70] width 36 height 11
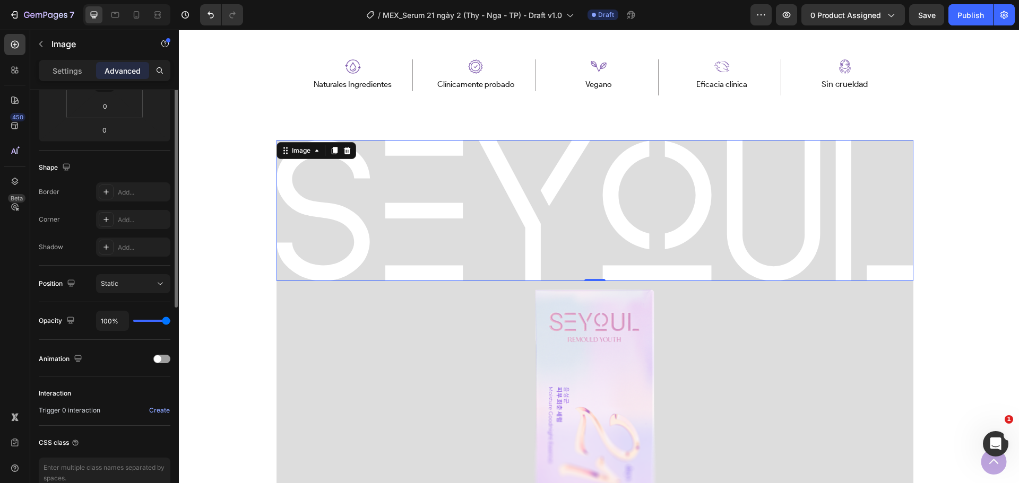
scroll to position [53, 0]
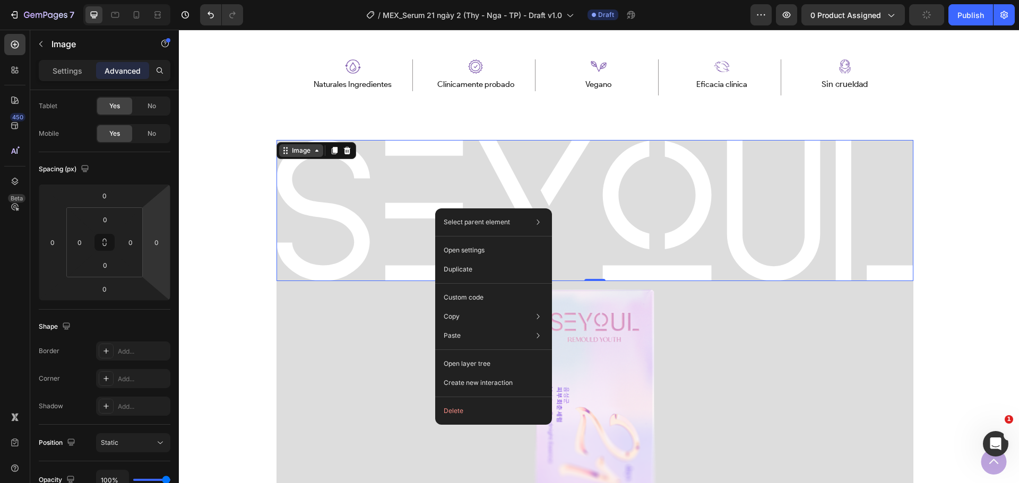
click at [302, 144] on div "Image" at bounding box center [301, 150] width 44 height 13
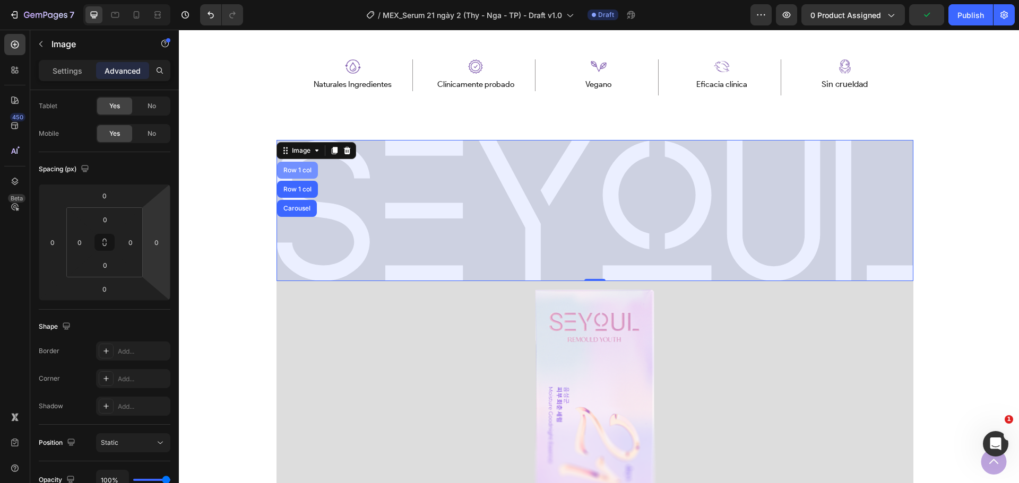
click at [301, 167] on div "Row 1 col" at bounding box center [297, 170] width 32 height 6
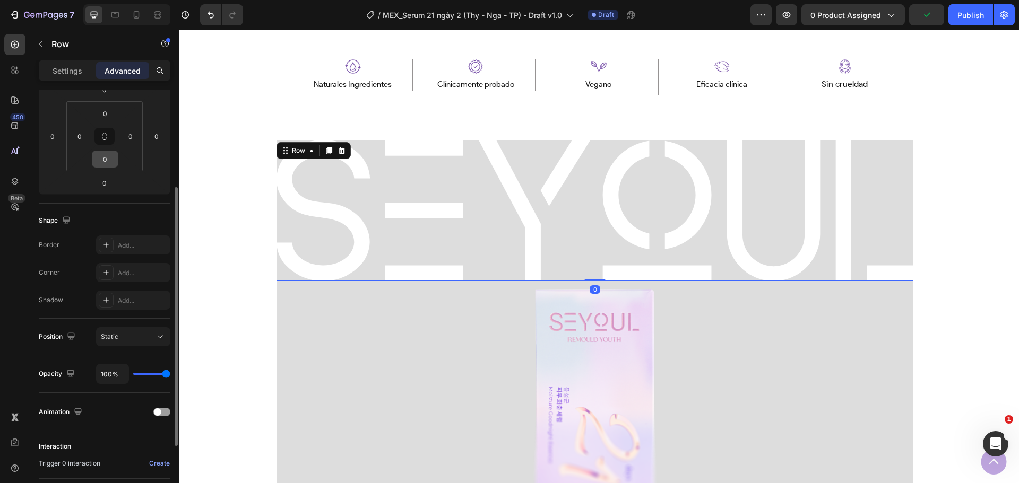
scroll to position [269, 0]
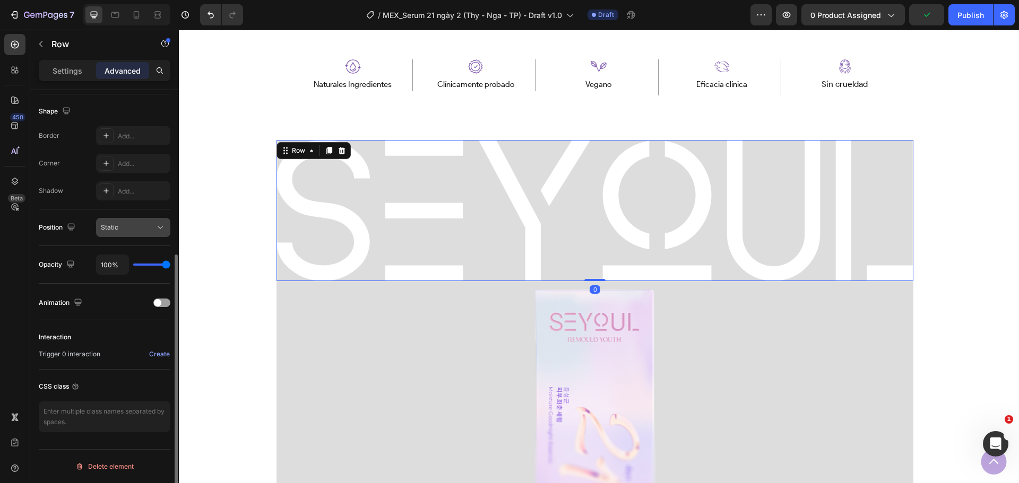
click at [130, 226] on div "Static" at bounding box center [128, 228] width 54 height 10
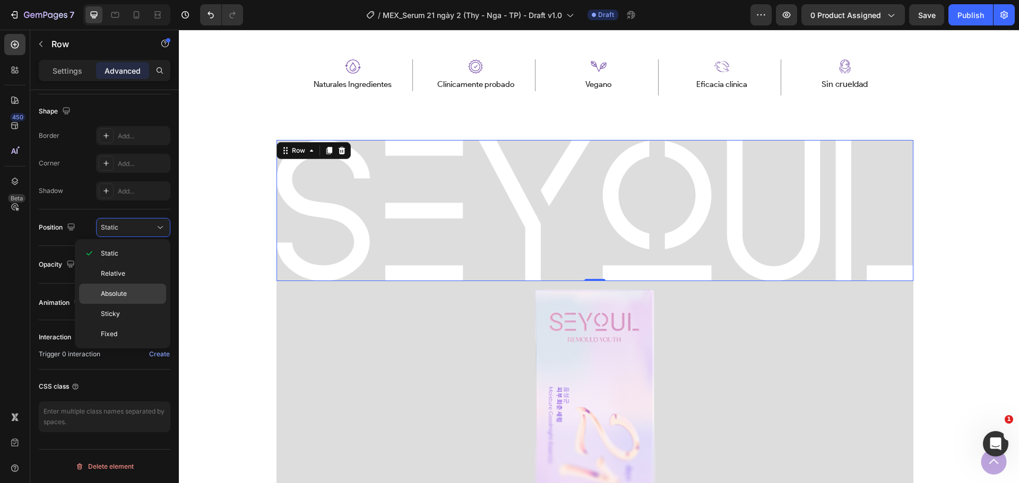
click at [129, 293] on p "Absolute" at bounding box center [131, 294] width 60 height 10
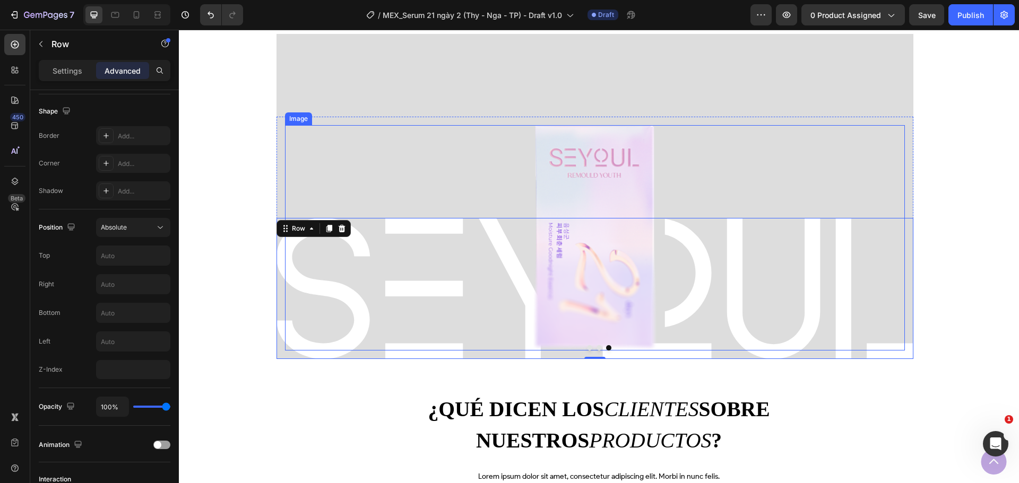
scroll to position [674, 0]
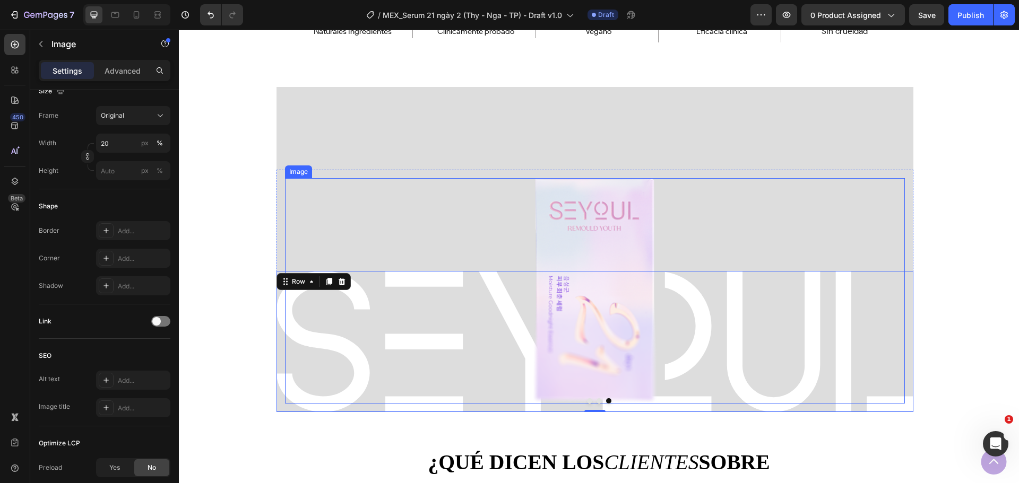
click at [612, 198] on img at bounding box center [595, 291] width 124 height 226
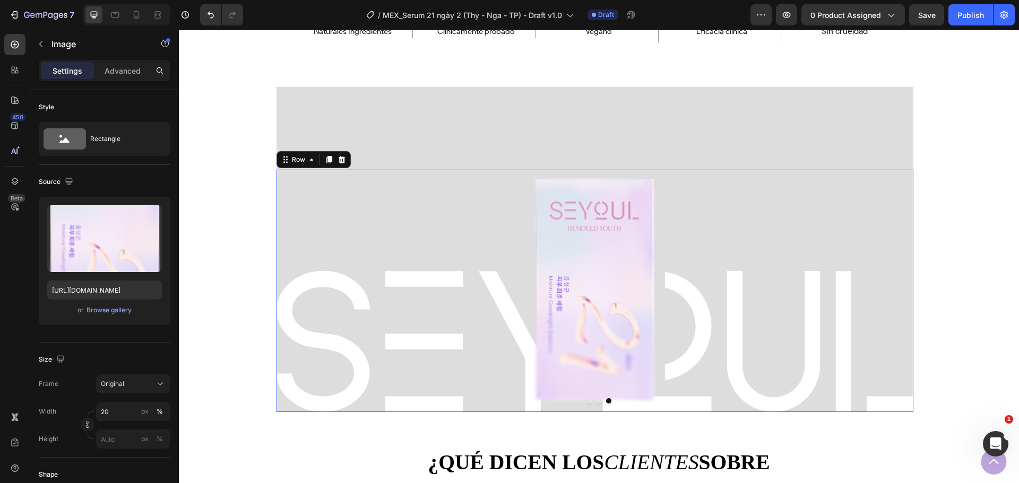
click at [546, 172] on div "Image Row 0" at bounding box center [594, 291] width 637 height 243
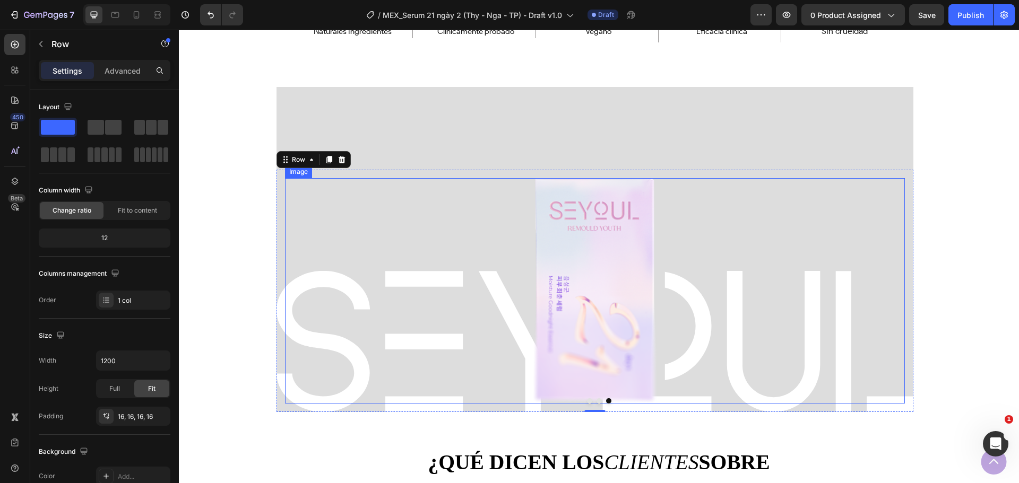
click at [616, 276] on img at bounding box center [595, 291] width 124 height 226
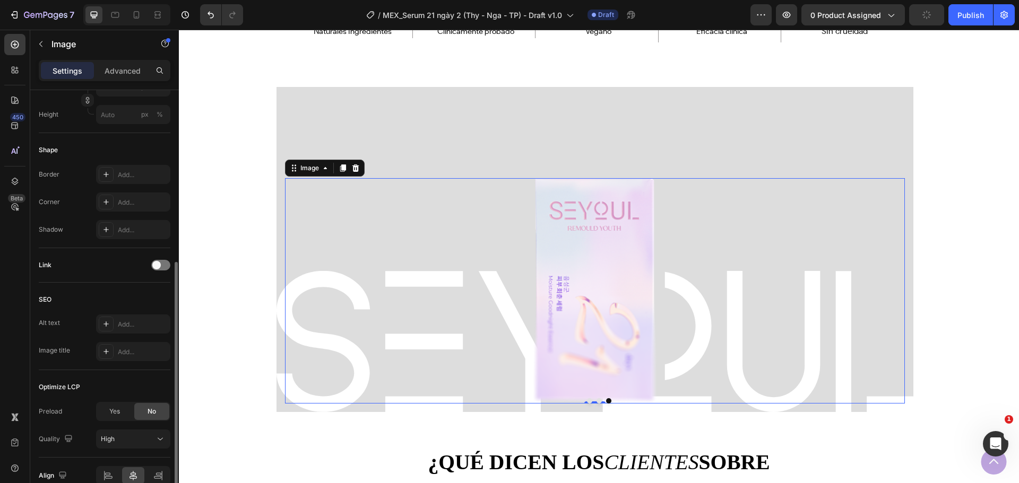
scroll to position [378, 0]
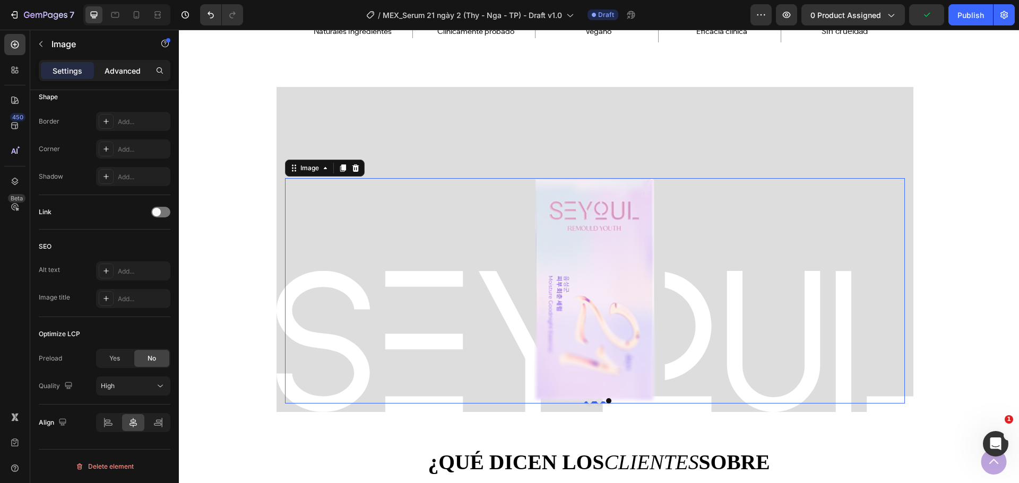
click at [116, 74] on p "Advanced" at bounding box center [123, 70] width 36 height 11
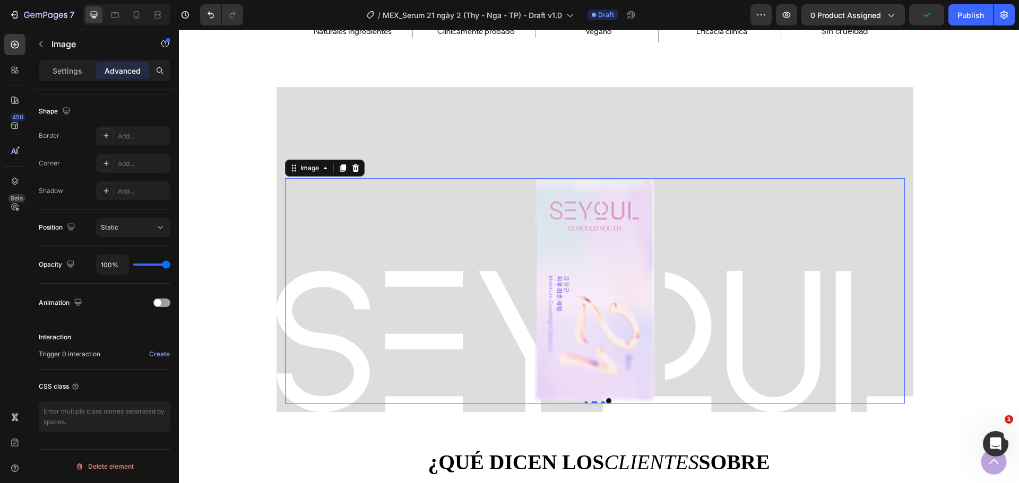
click at [311, 167] on div "Image" at bounding box center [309, 168] width 23 height 10
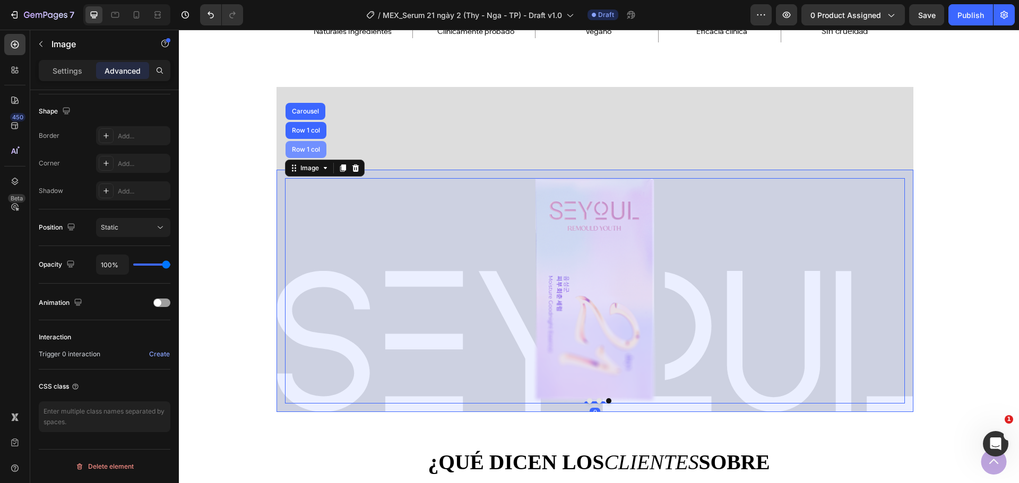
click at [315, 153] on div "Row 1 col" at bounding box center [306, 149] width 32 height 6
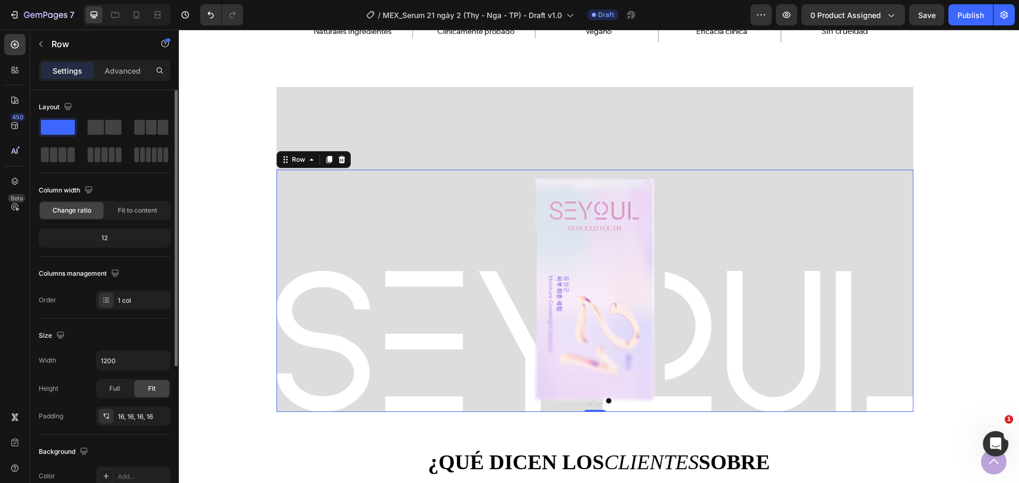
scroll to position [106, 0]
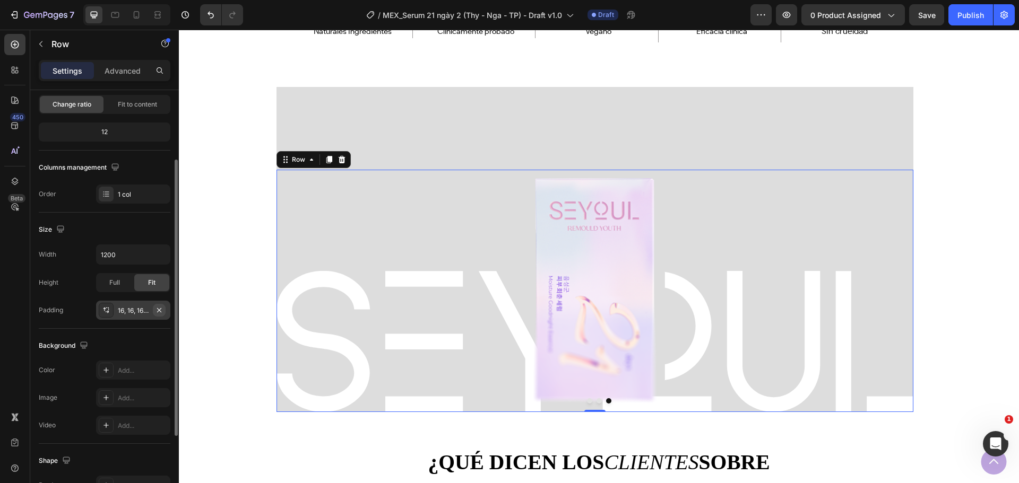
click at [158, 310] on icon "button" at bounding box center [159, 310] width 8 height 8
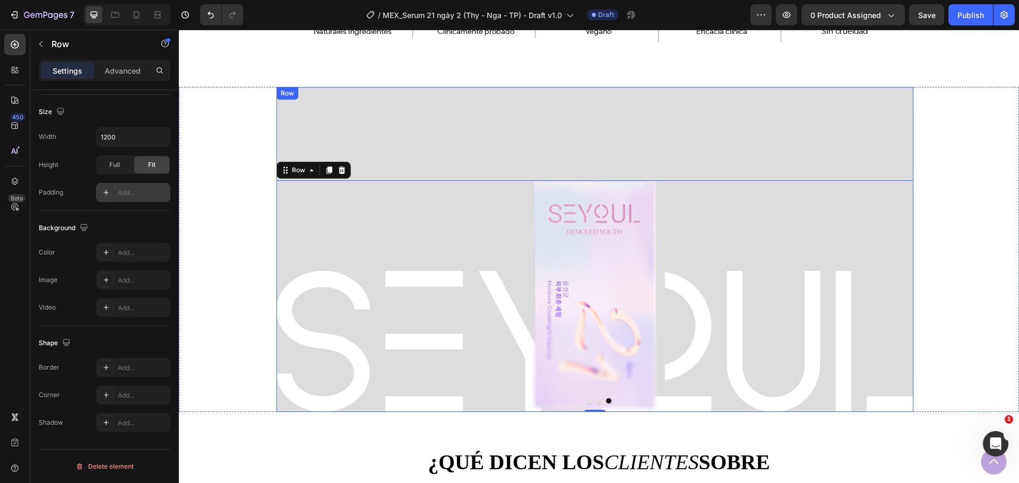
click at [373, 149] on div "Image Row Image Row 0" at bounding box center [594, 249] width 637 height 325
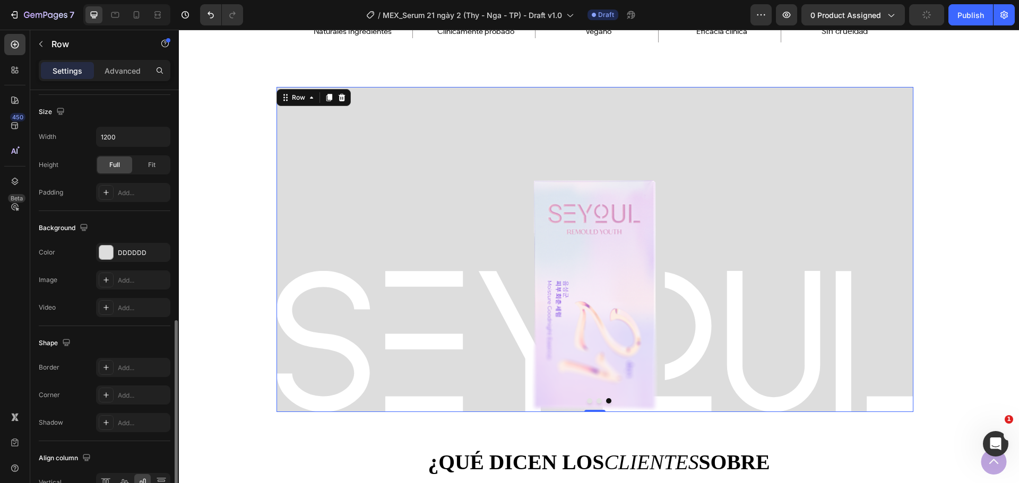
scroll to position [284, 0]
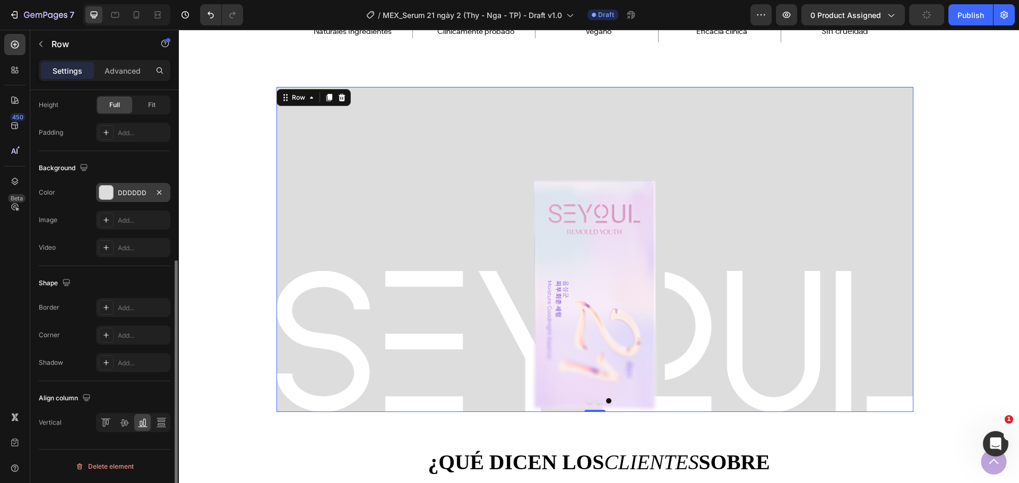
click at [114, 195] on div "DDDDDD" at bounding box center [133, 192] width 74 height 19
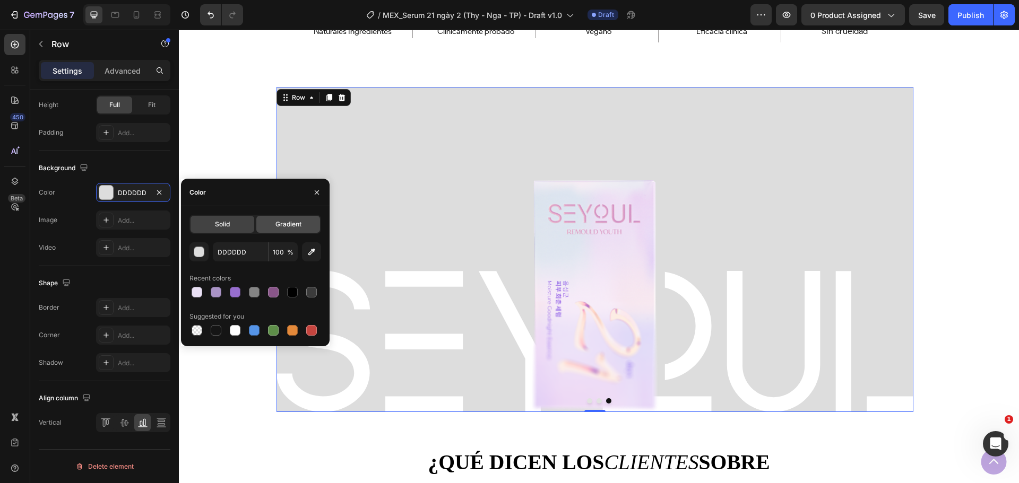
click at [280, 220] on span "Gradient" at bounding box center [288, 225] width 26 height 10
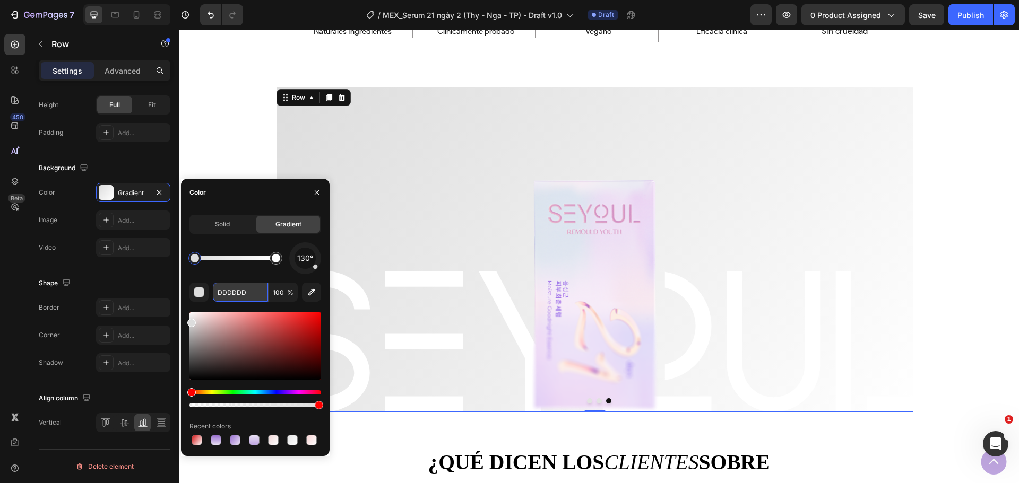
click at [229, 293] on input "DDDDDD" at bounding box center [240, 292] width 55 height 19
paste input "A581D4"
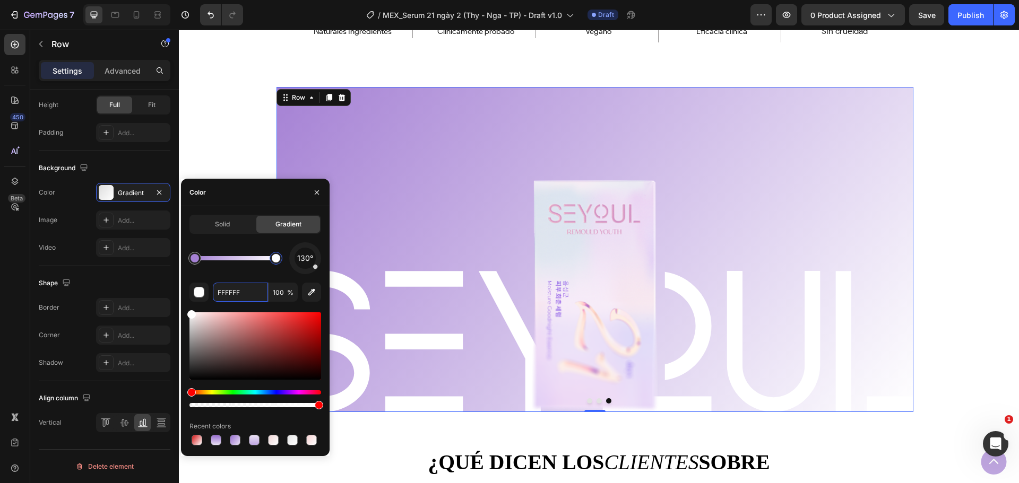
click at [276, 264] on div at bounding box center [276, 258] width 13 height 13
click at [276, 260] on div at bounding box center [276, 258] width 8 height 8
click at [253, 296] on input "FFFFFF" at bounding box center [240, 292] width 55 height 19
paste input "E9E0F4"
type input "E9E0F4"
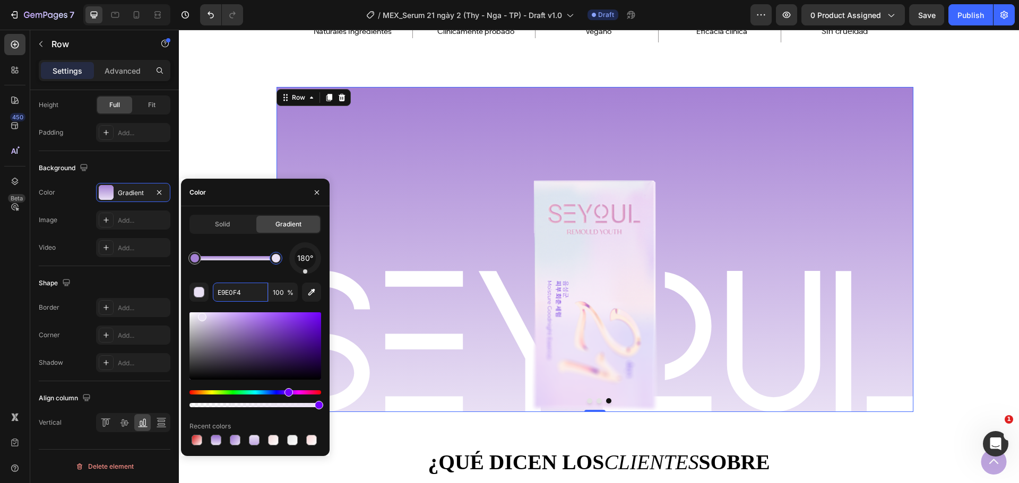
click at [305, 279] on div "180° E9E0F4 100 % Recent colors" at bounding box center [255, 345] width 132 height 205
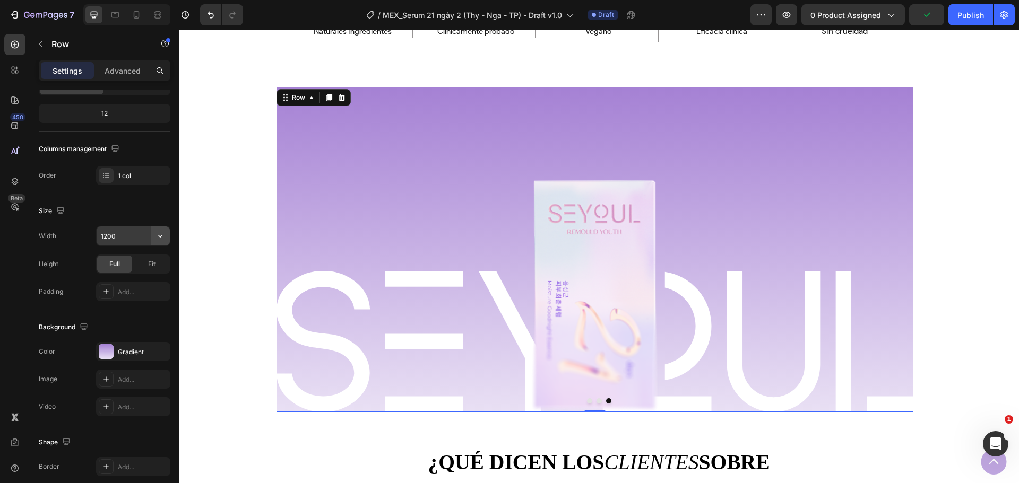
click at [153, 237] on button "button" at bounding box center [160, 236] width 19 height 19
click at [156, 236] on icon "button" at bounding box center [160, 236] width 11 height 11
click at [118, 287] on p "Full 100%" at bounding box center [130, 284] width 60 height 10
type input "100%"
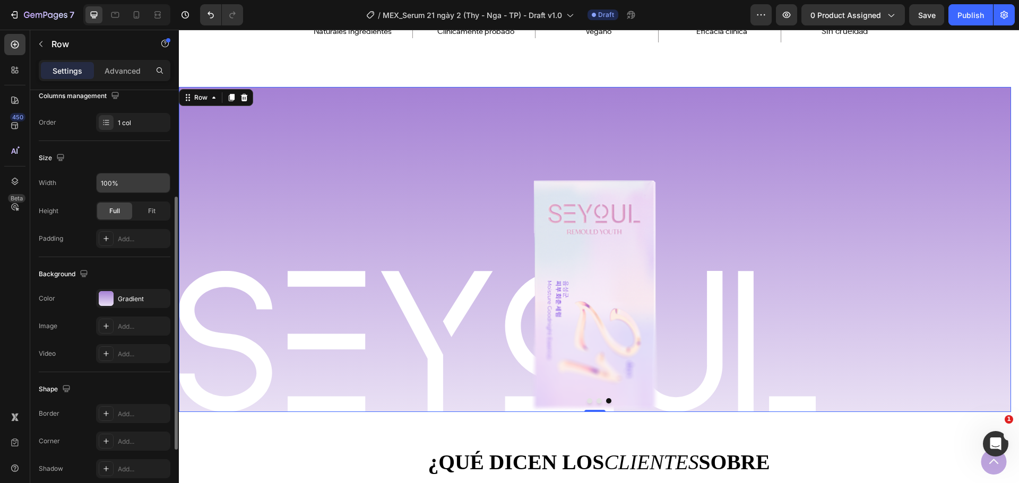
scroll to position [231, 0]
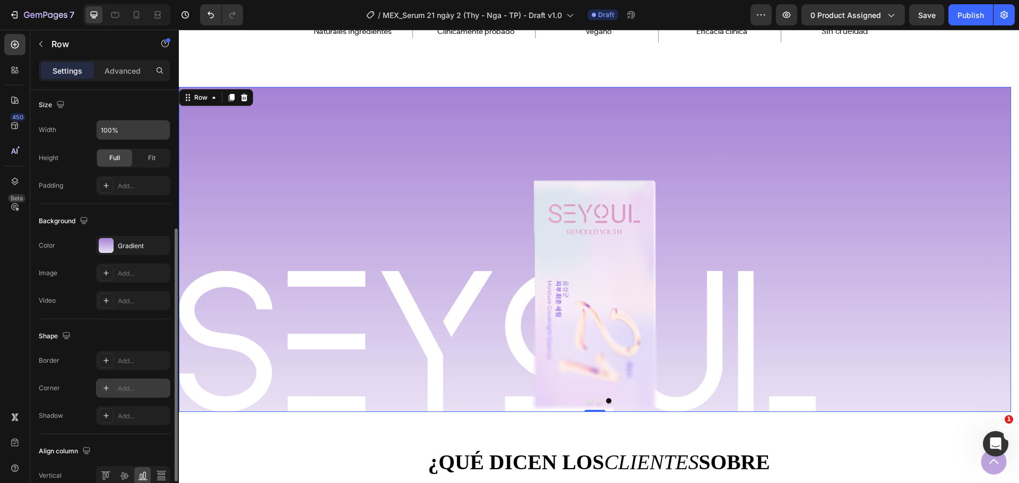
click at [126, 383] on div "Add..." at bounding box center [133, 388] width 74 height 19
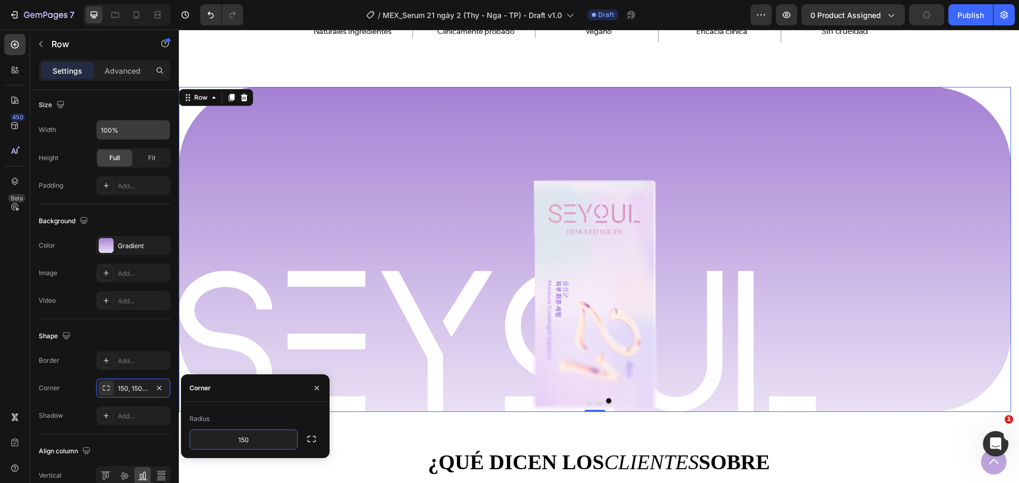
click at [139, 331] on div "Shape" at bounding box center [105, 336] width 132 height 17
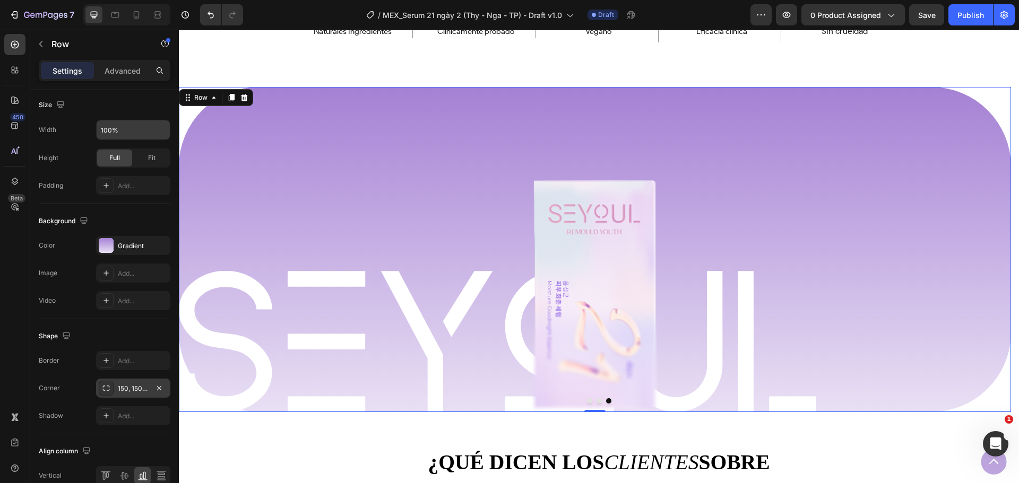
click at [126, 394] on div "150, 150, 150, 150" at bounding box center [133, 388] width 74 height 19
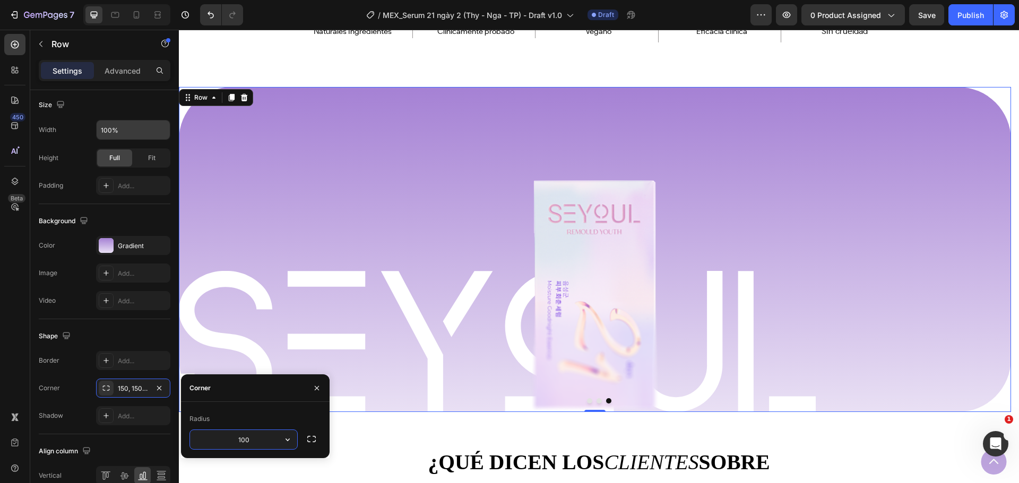
type input "100"
click at [310, 385] on button "button" at bounding box center [316, 388] width 17 height 17
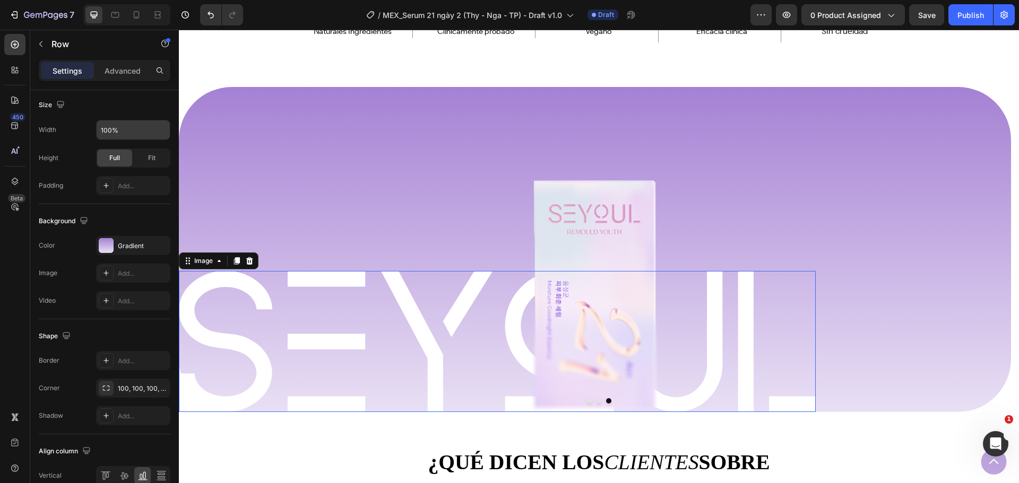
click at [258, 367] on img at bounding box center [497, 341] width 637 height 141
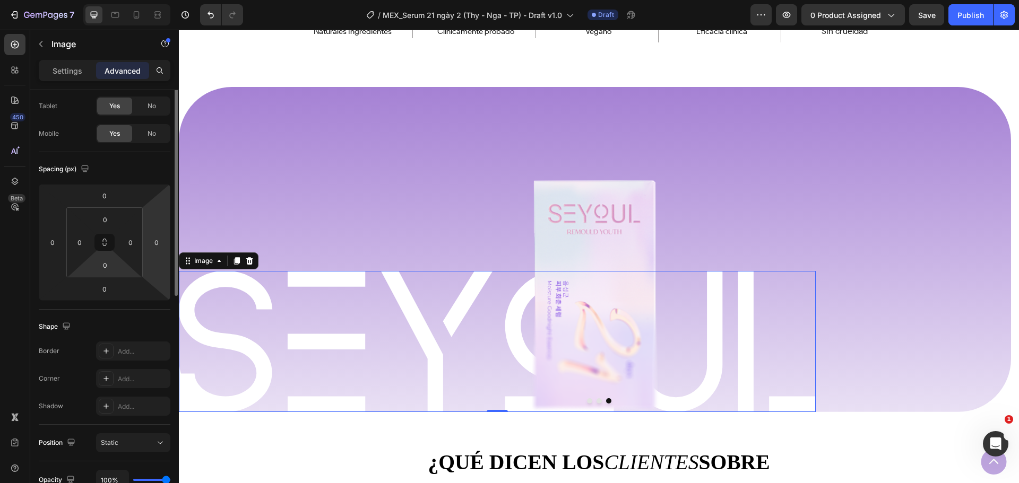
scroll to position [0, 0]
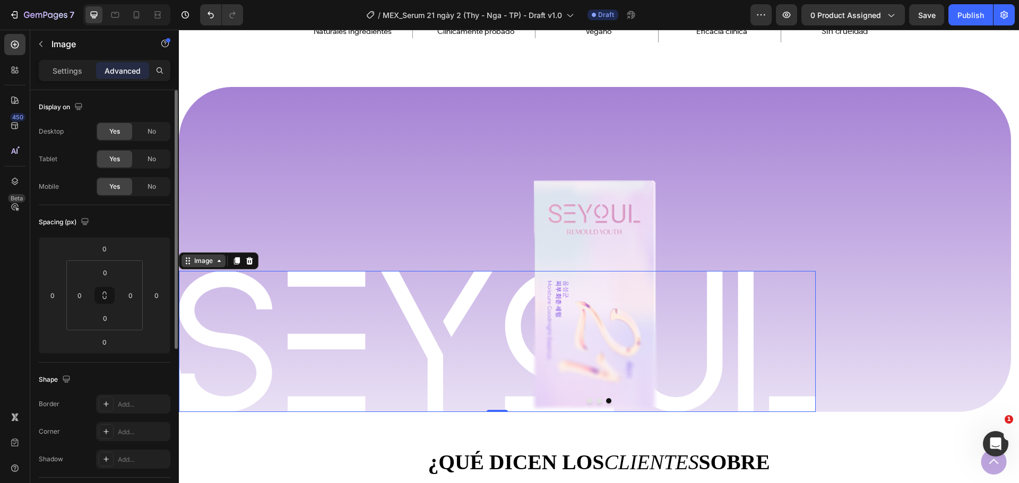
click at [210, 258] on div "Image" at bounding box center [203, 261] width 23 height 10
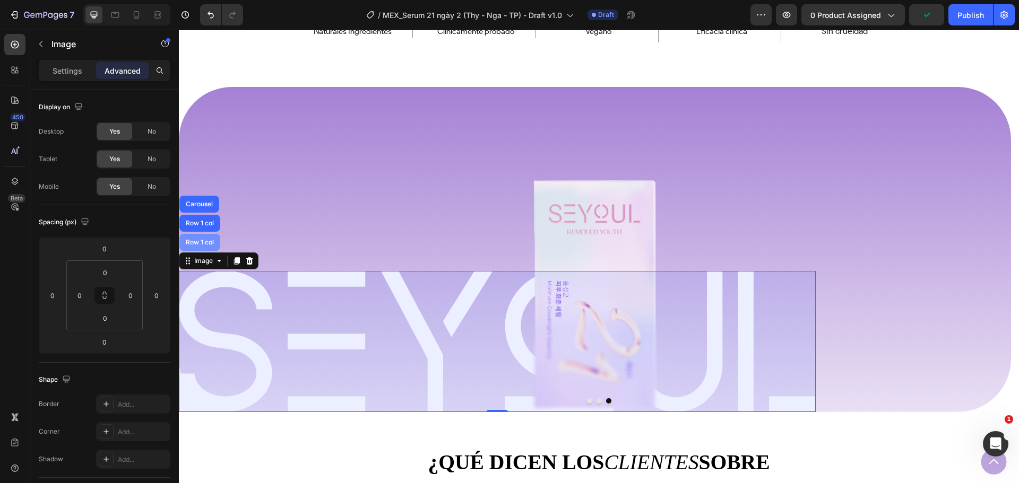
click at [207, 237] on div "Row 1 col" at bounding box center [199, 242] width 41 height 17
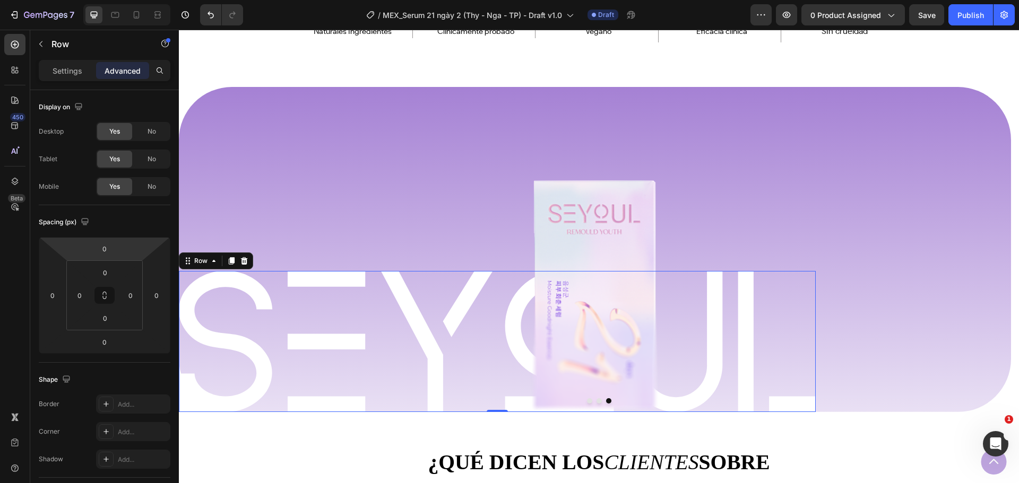
click at [83, 81] on div "Settings Advanced" at bounding box center [104, 75] width 149 height 30
click at [82, 76] on div "Settings" at bounding box center [67, 70] width 53 height 17
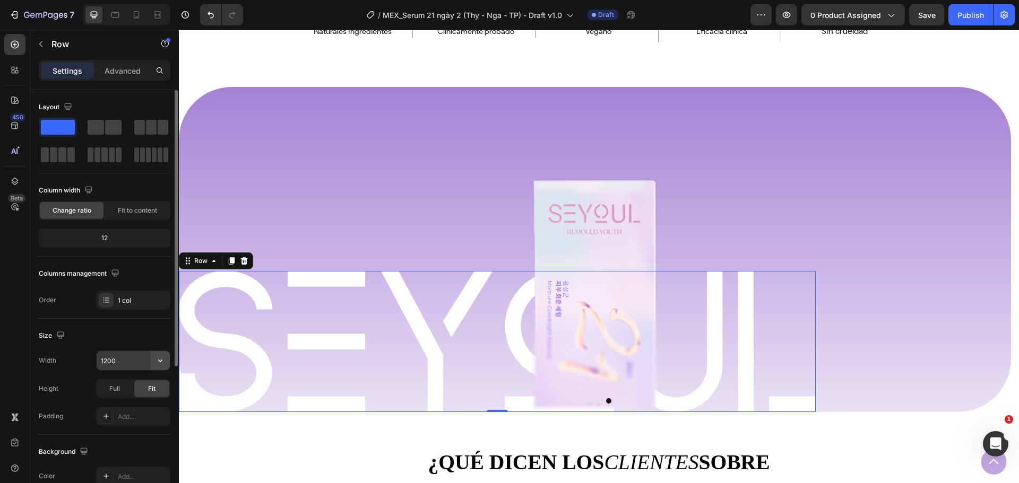
click at [162, 367] on button "button" at bounding box center [160, 360] width 19 height 19
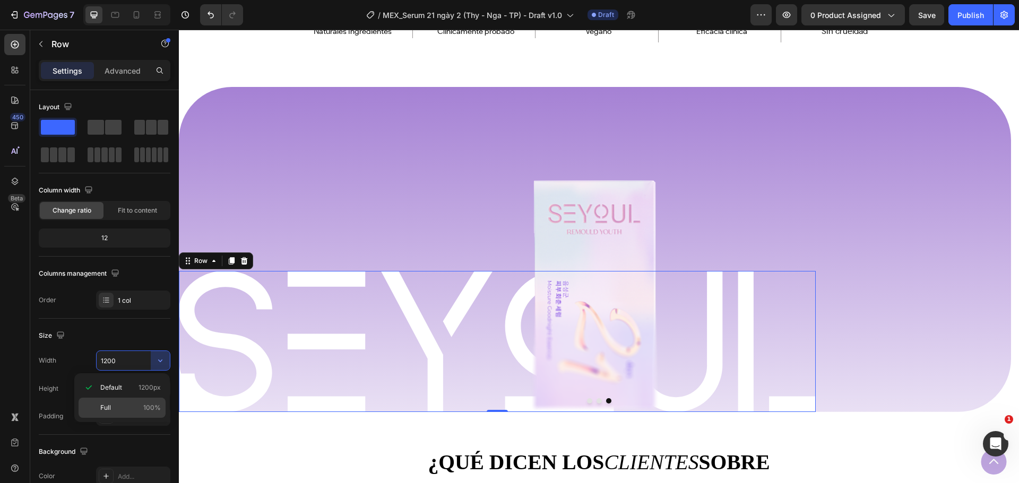
click at [128, 408] on p "Full 100%" at bounding box center [130, 408] width 60 height 10
type input "100%"
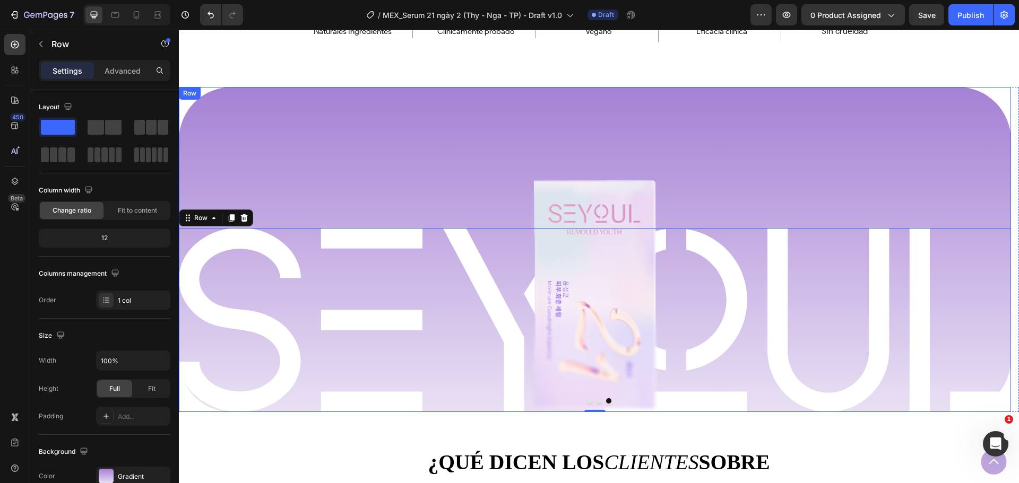
click at [302, 165] on div "Image Row 0 Image Row" at bounding box center [595, 249] width 832 height 325
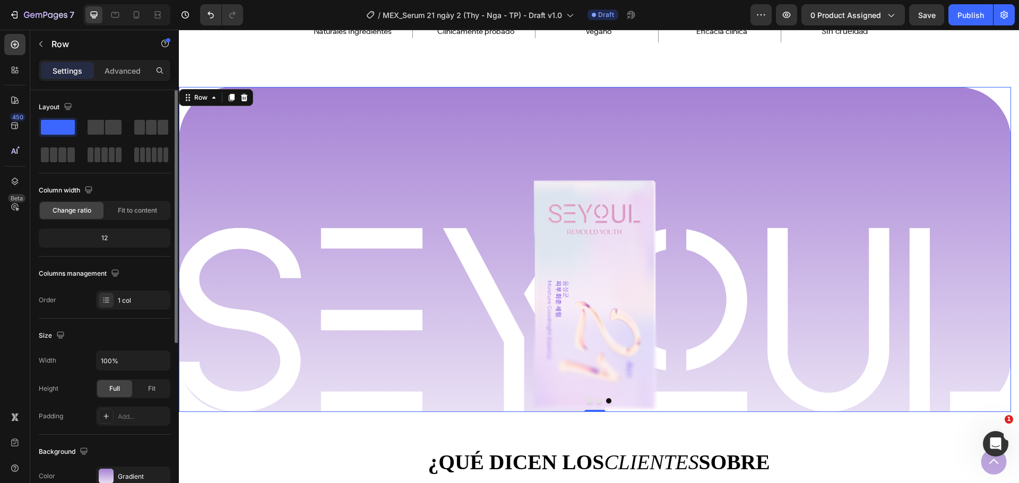
scroll to position [212, 0]
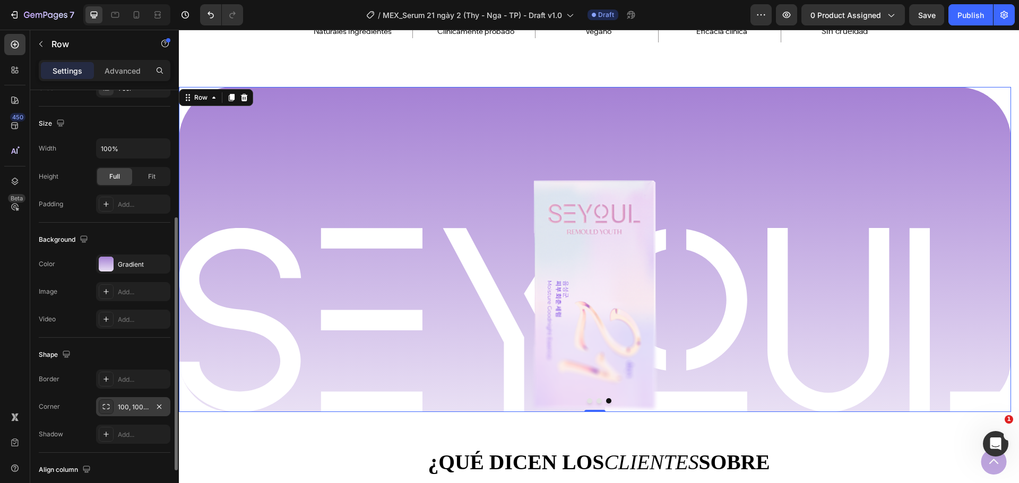
click at [123, 407] on div "100, 100, 100, 100" at bounding box center [133, 408] width 31 height 10
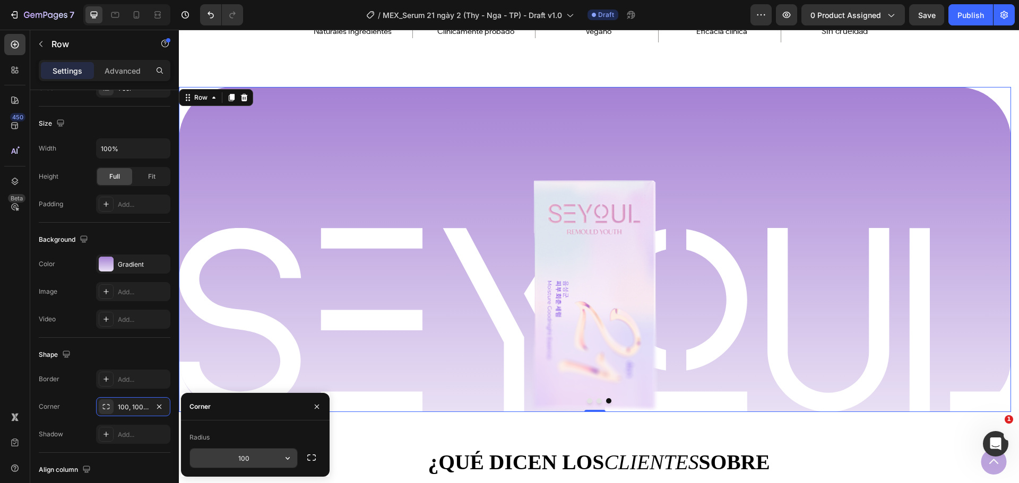
click at [245, 461] on input "100" at bounding box center [243, 458] width 107 height 19
type input "110"
click at [314, 399] on button "button" at bounding box center [316, 407] width 17 height 17
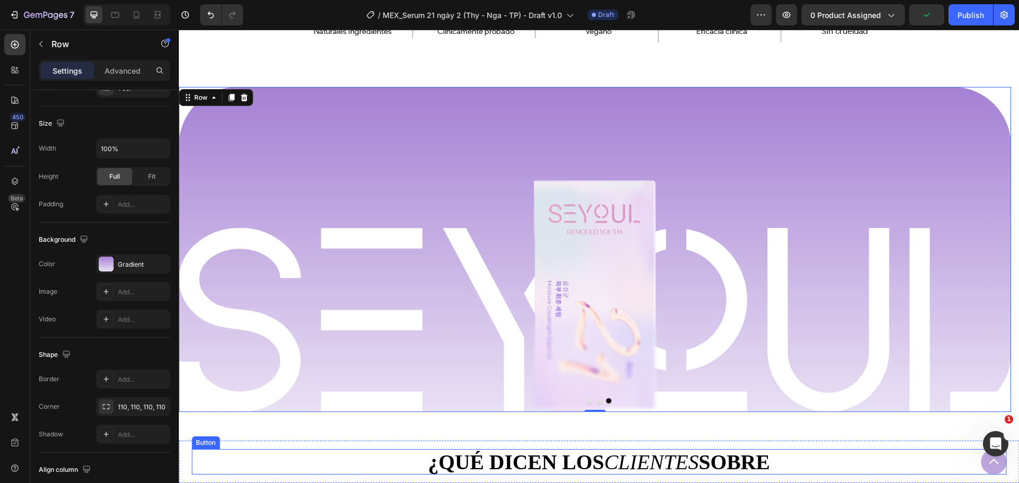
click at [305, 457] on div "Button" at bounding box center [599, 461] width 815 height 25
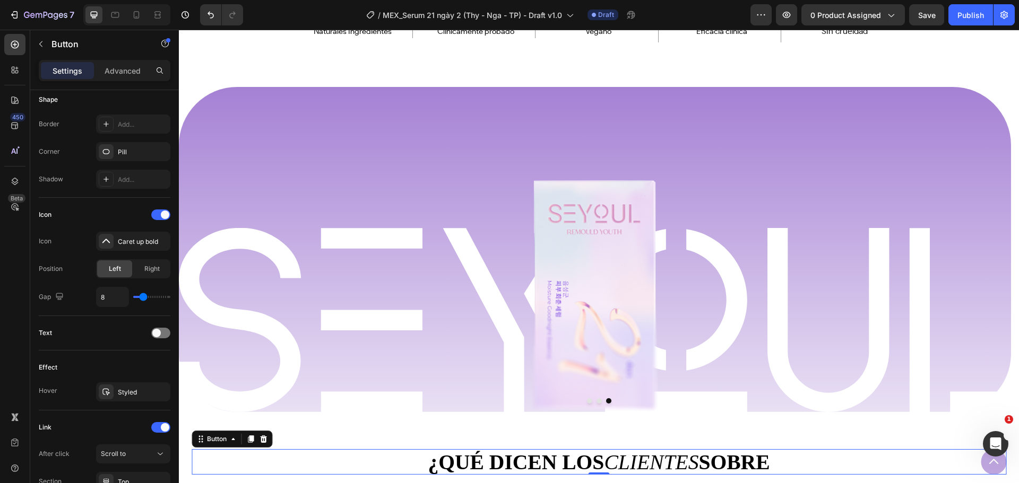
scroll to position [0, 0]
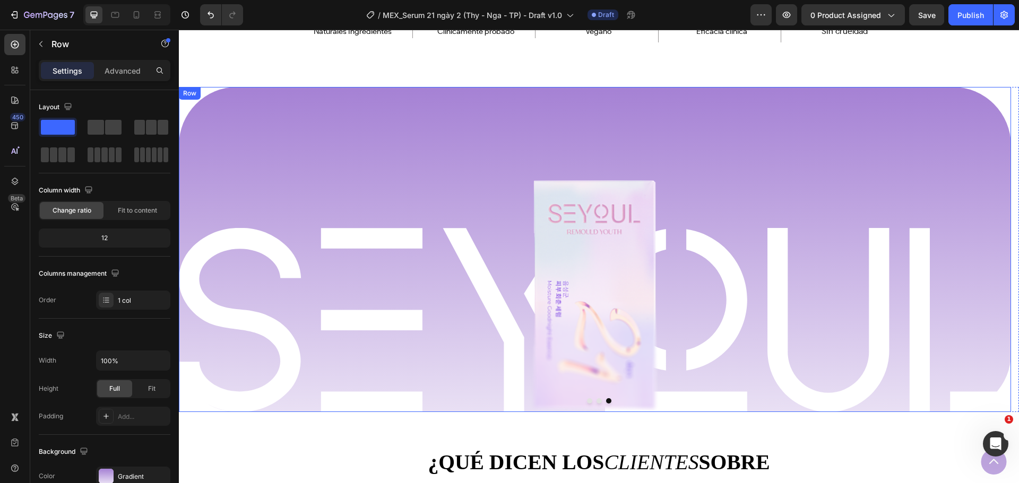
click at [269, 158] on div "Image Row Image Row" at bounding box center [595, 249] width 832 height 325
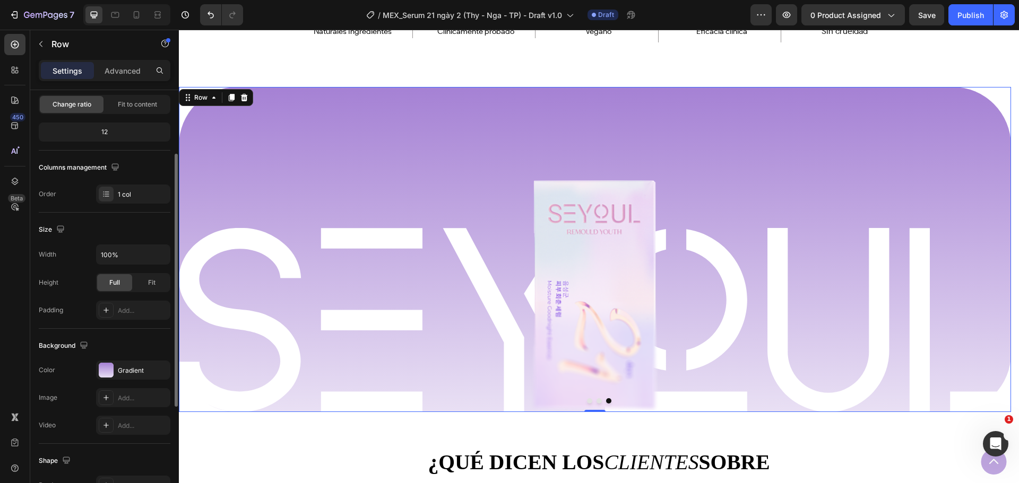
scroll to position [159, 0]
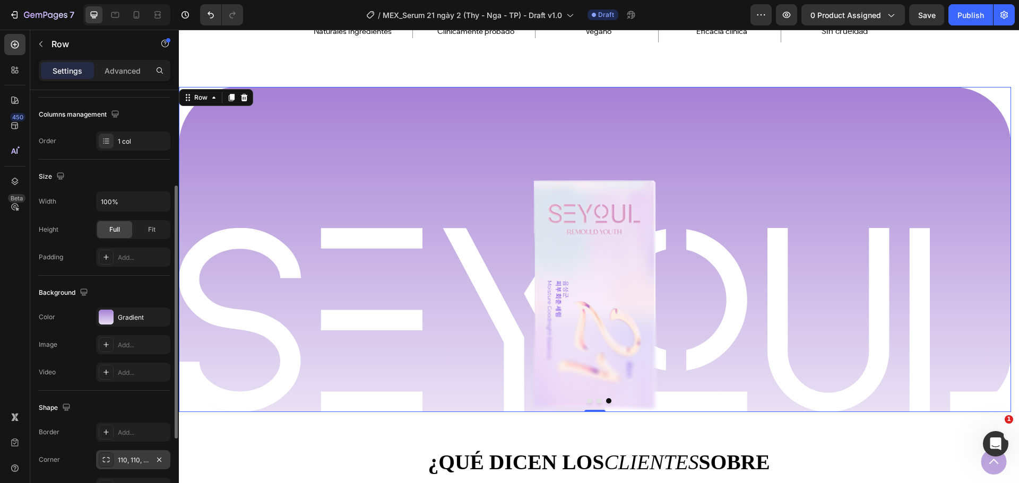
click at [127, 466] on div "110, 110, 110, 110" at bounding box center [133, 460] width 74 height 19
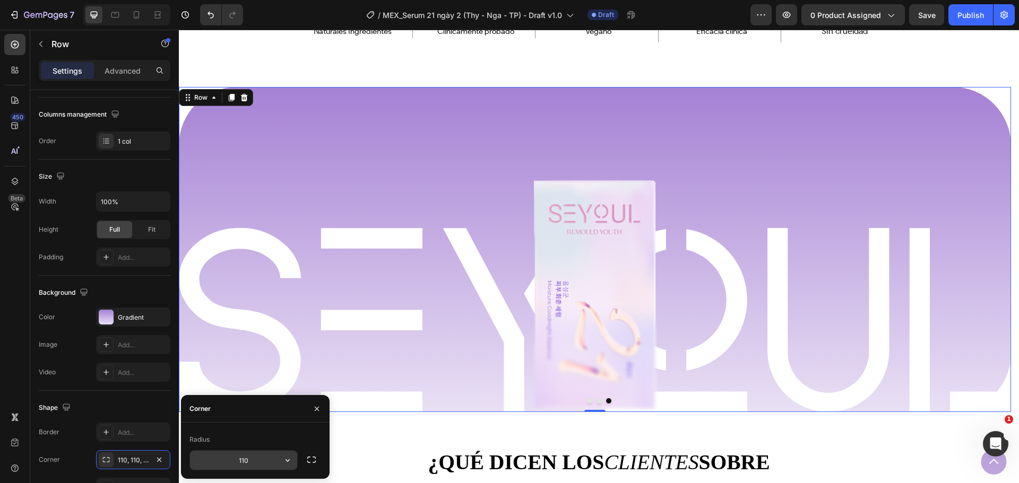
click at [254, 461] on input "110" at bounding box center [243, 460] width 107 height 19
type input "120"
click at [316, 411] on icon "button" at bounding box center [317, 409] width 8 height 8
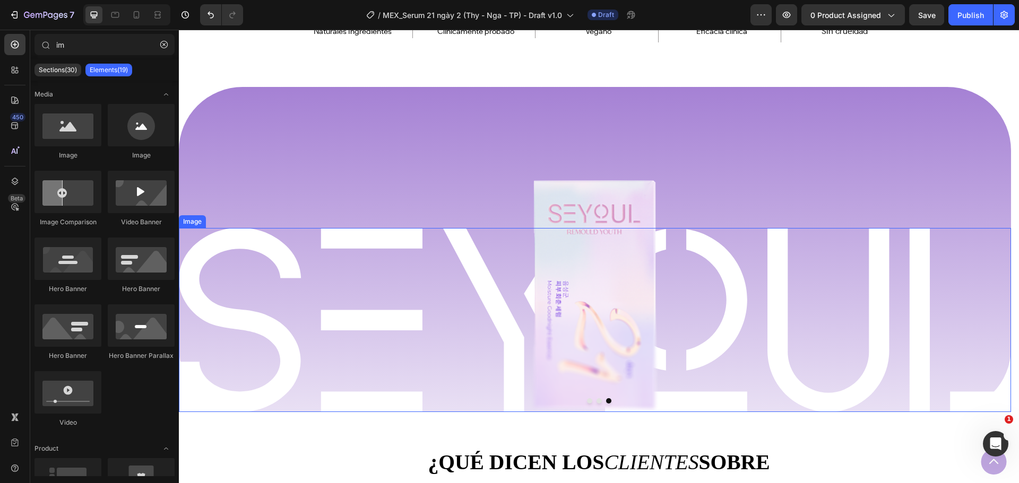
click at [212, 289] on img at bounding box center [595, 320] width 832 height 184
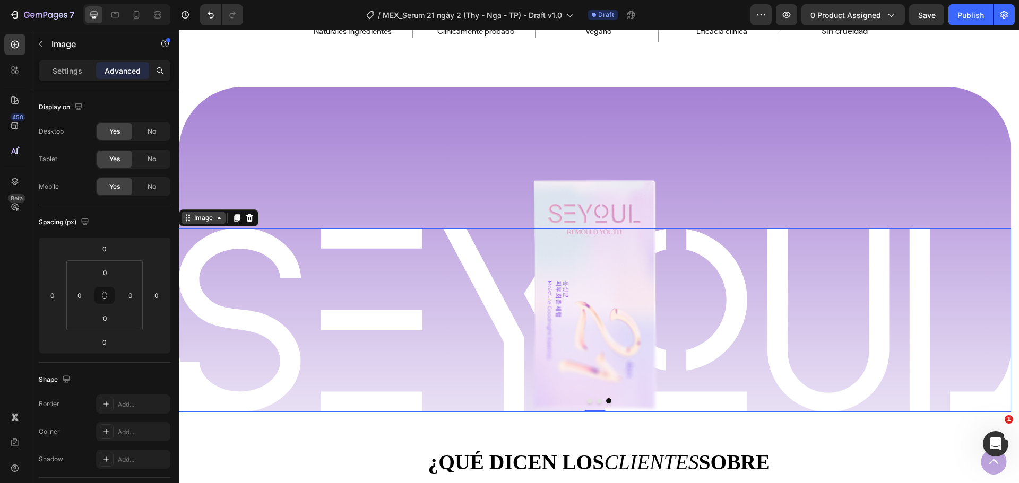
click at [213, 219] on div "Image" at bounding box center [203, 218] width 23 height 10
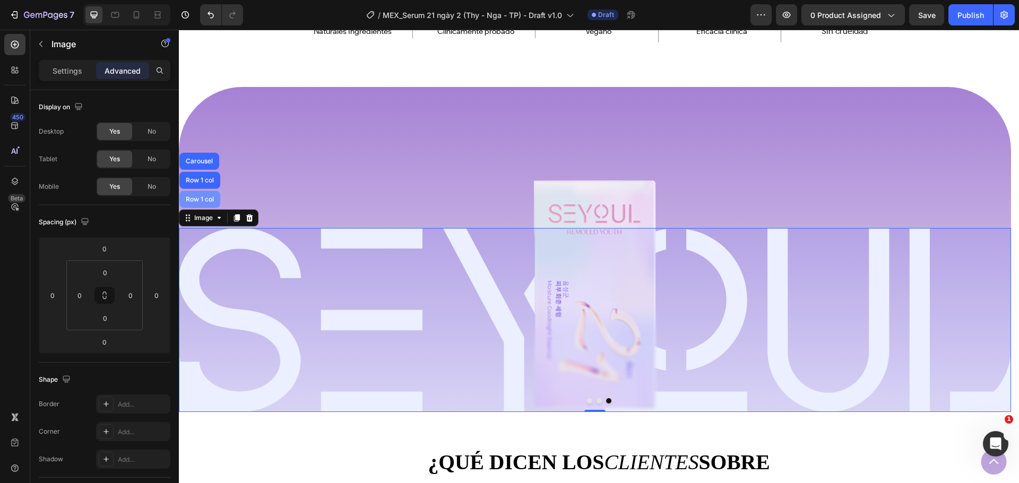
click at [210, 206] on div "Row 1 col" at bounding box center [199, 199] width 41 height 17
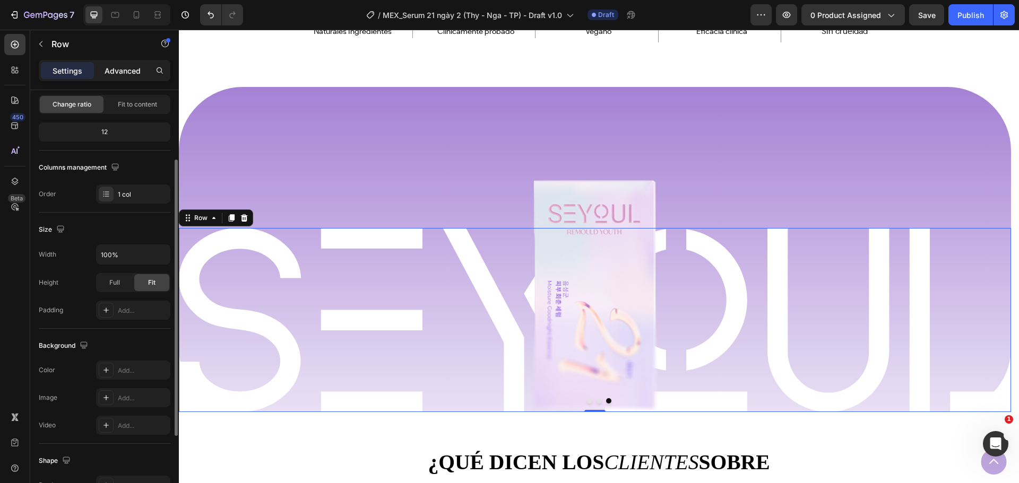
click at [133, 71] on p "Advanced" at bounding box center [123, 70] width 36 height 11
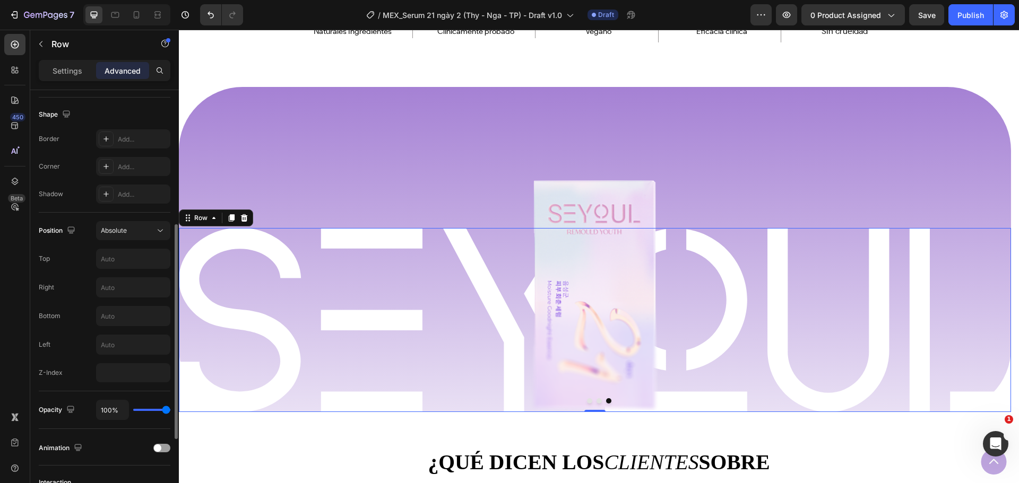
scroll to position [411, 0]
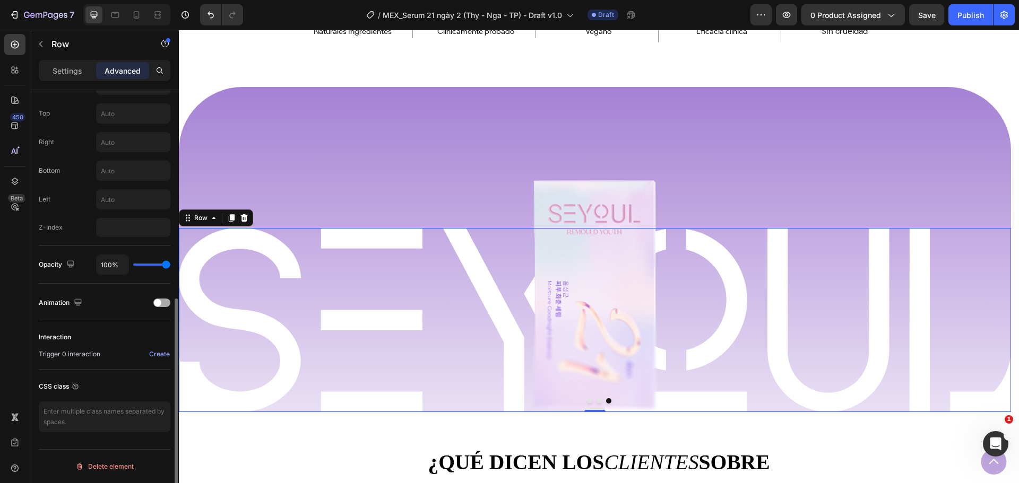
click at [160, 297] on div "Animation" at bounding box center [105, 303] width 132 height 17
click at [159, 305] on span at bounding box center [157, 302] width 7 height 7
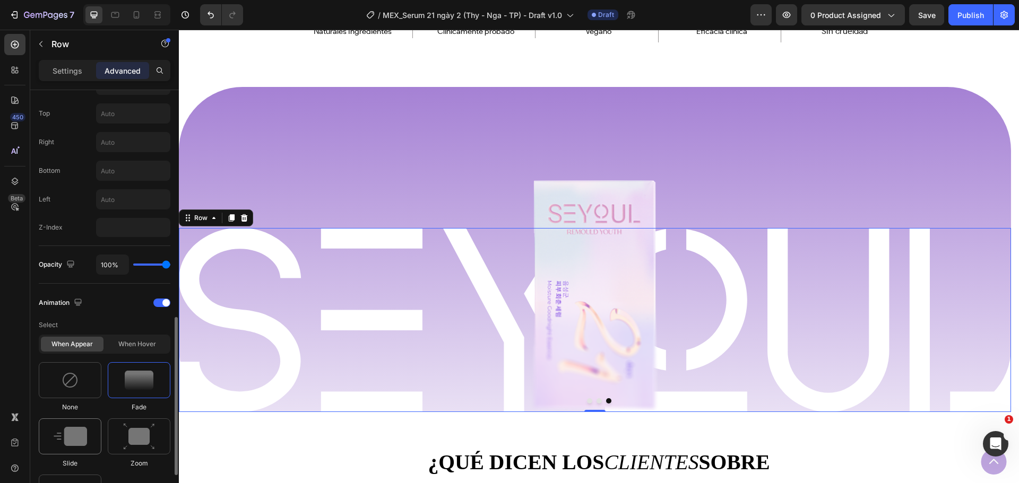
scroll to position [464, 0]
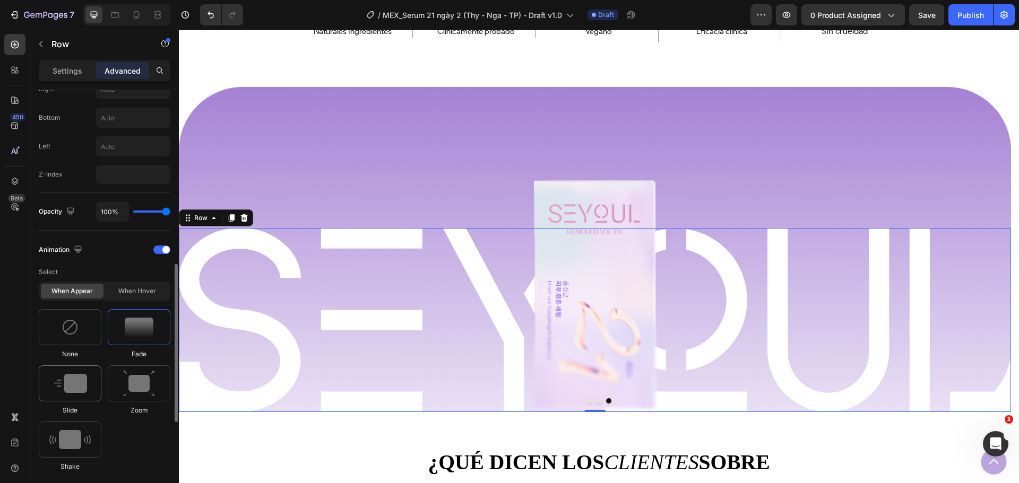
click at [83, 396] on div at bounding box center [70, 384] width 63 height 36
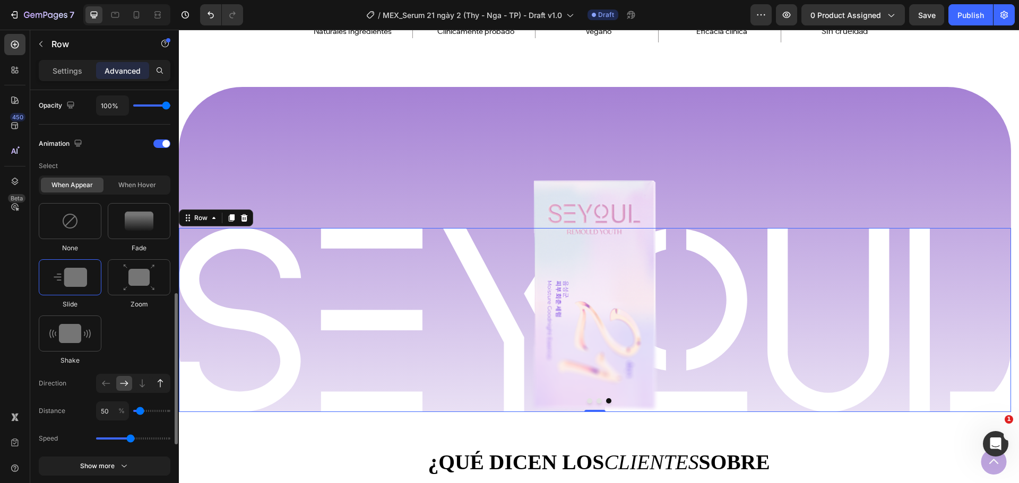
click at [157, 385] on icon at bounding box center [160, 383] width 11 height 11
type input "100"
click at [139, 343] on div "None Fade Slide Zoom Shake" at bounding box center [105, 284] width 132 height 162
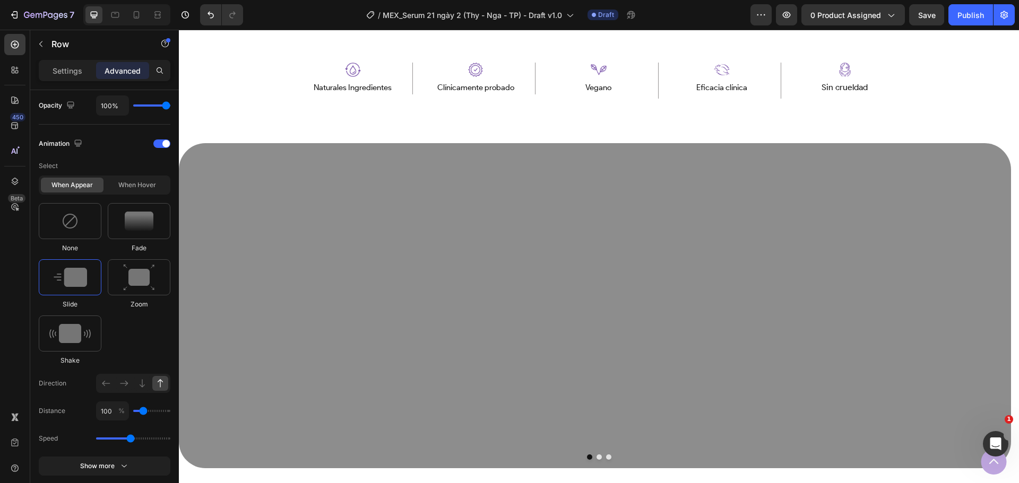
scroll to position [671, 0]
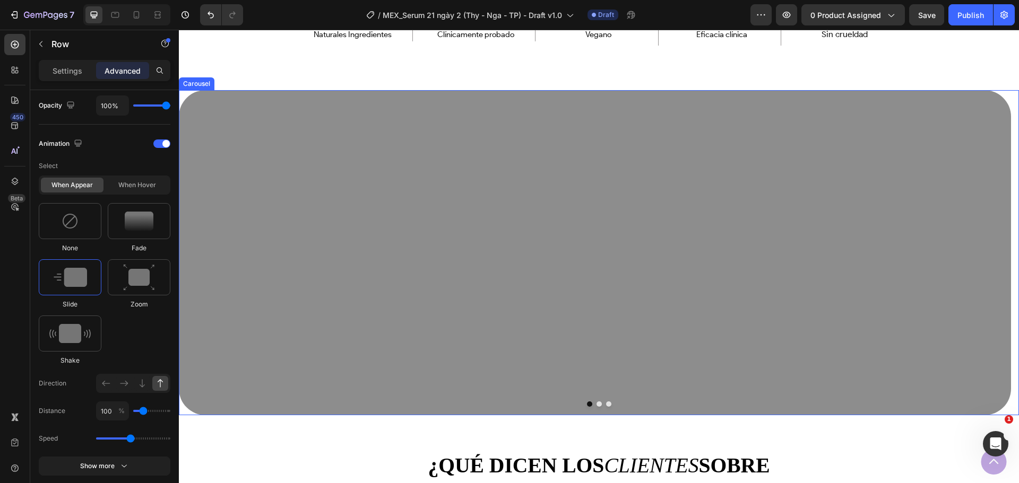
click at [606, 402] on button "Dot" at bounding box center [608, 404] width 5 height 5
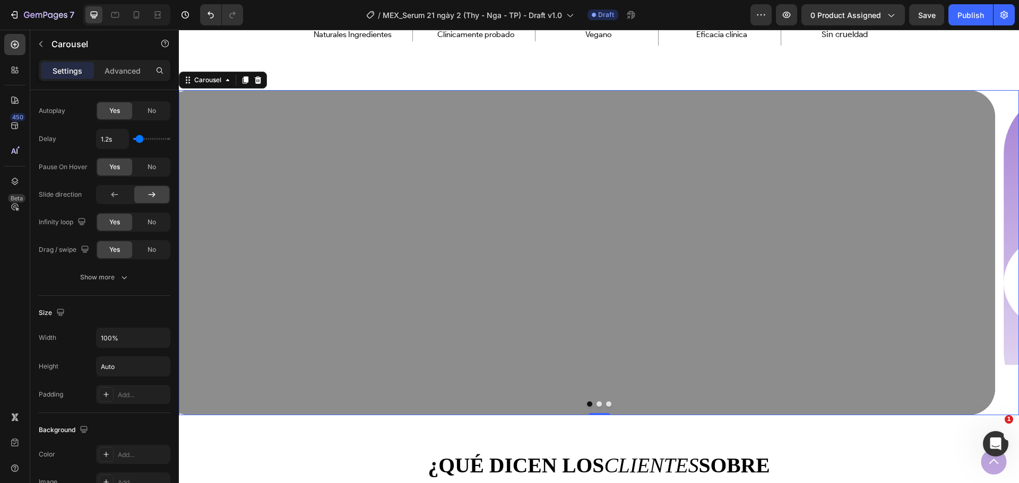
scroll to position [0, 0]
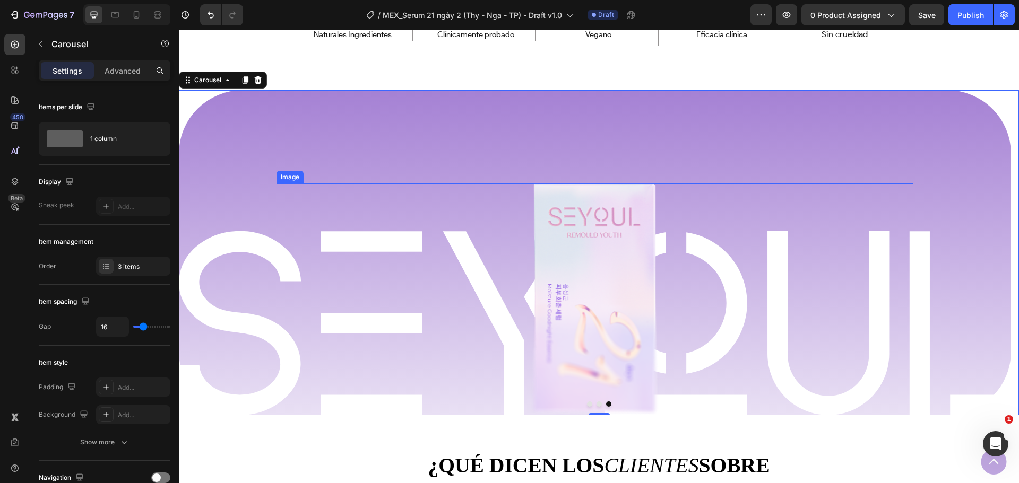
click at [577, 293] on img at bounding box center [594, 299] width 127 height 231
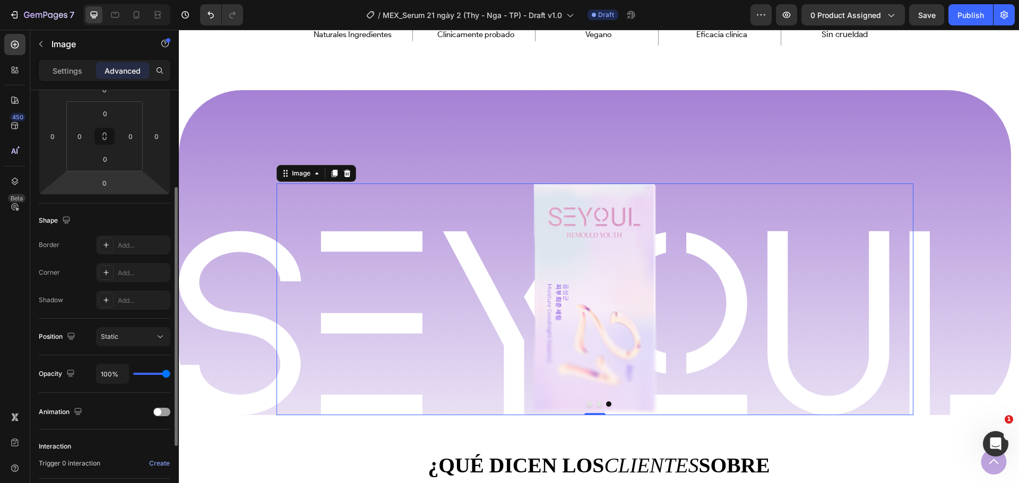
scroll to position [269, 0]
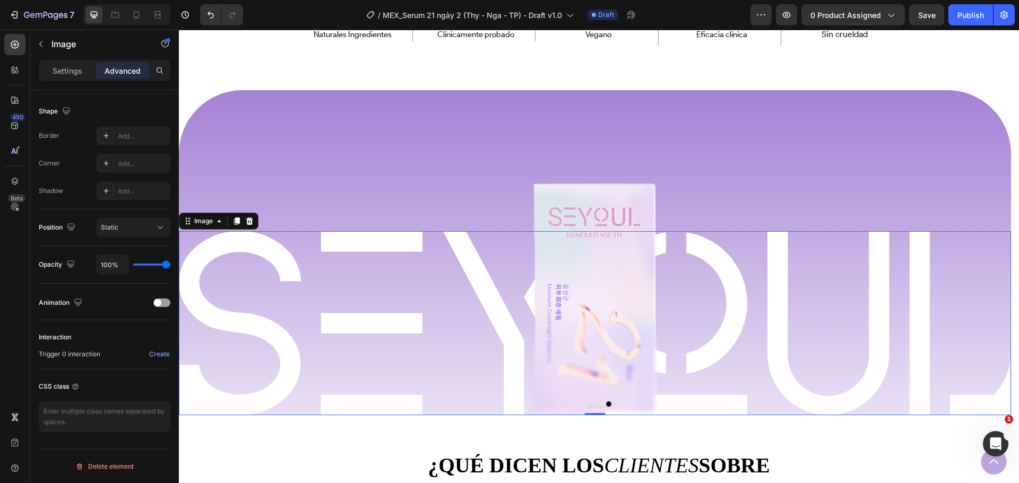
click at [225, 273] on img at bounding box center [595, 323] width 832 height 184
click at [564, 211] on img at bounding box center [594, 299] width 127 height 231
click at [577, 261] on img at bounding box center [594, 299] width 127 height 231
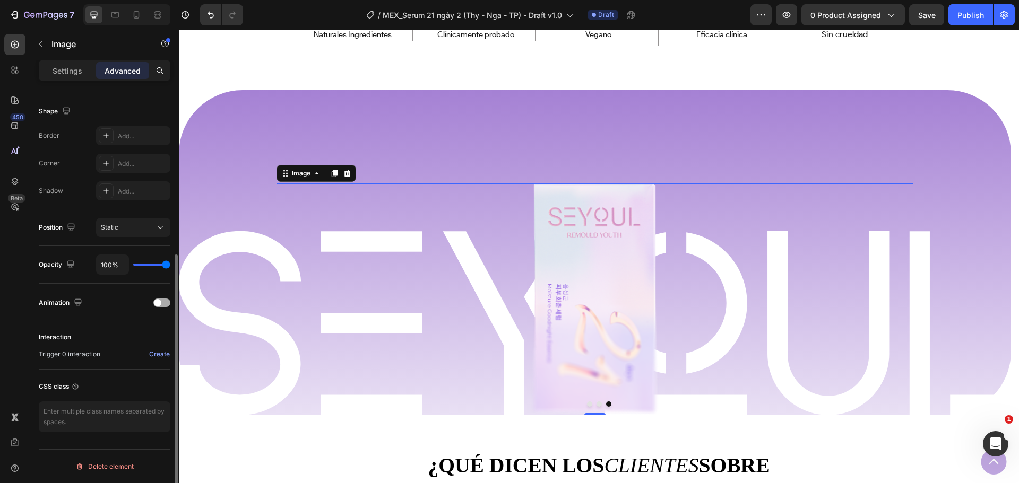
click at [165, 303] on div at bounding box center [161, 303] width 17 height 8
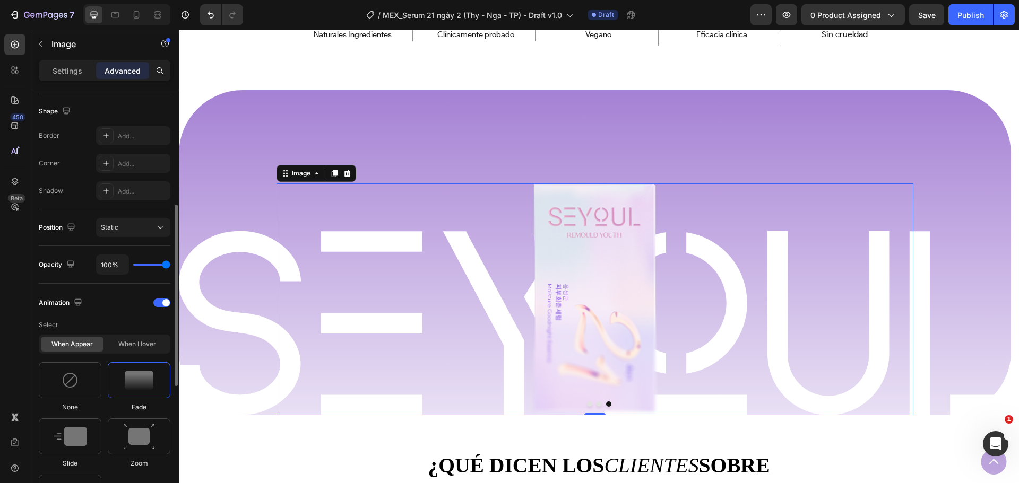
scroll to position [322, 0]
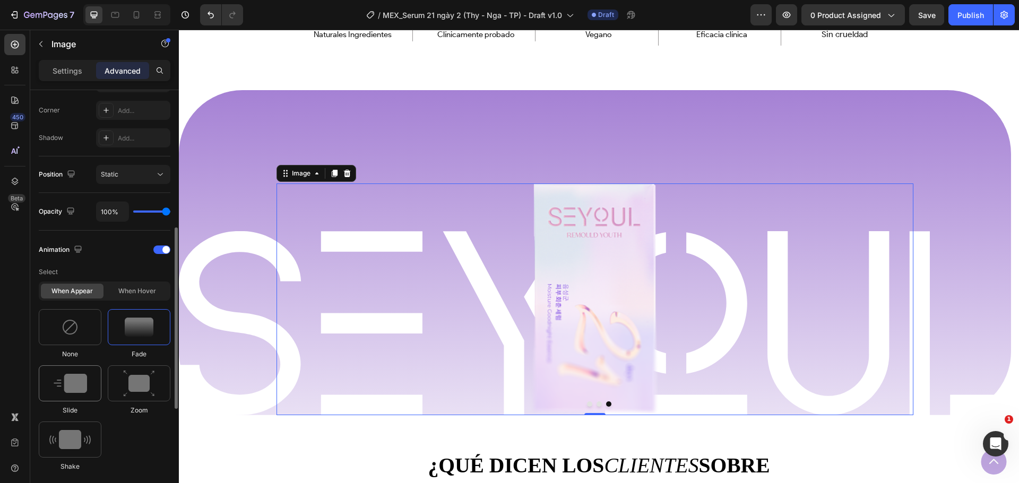
click at [76, 383] on img at bounding box center [70, 383] width 33 height 19
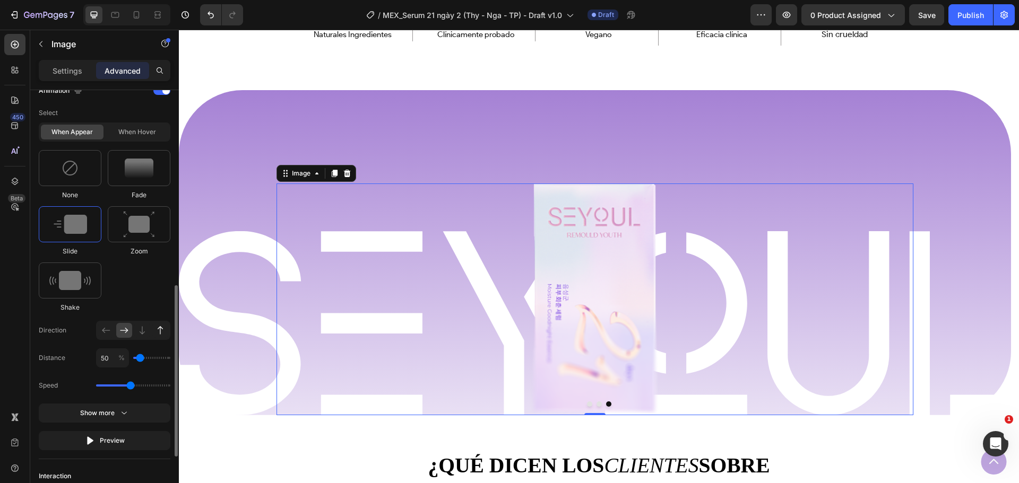
click at [162, 328] on icon at bounding box center [160, 330] width 5 height 8
type input "100"
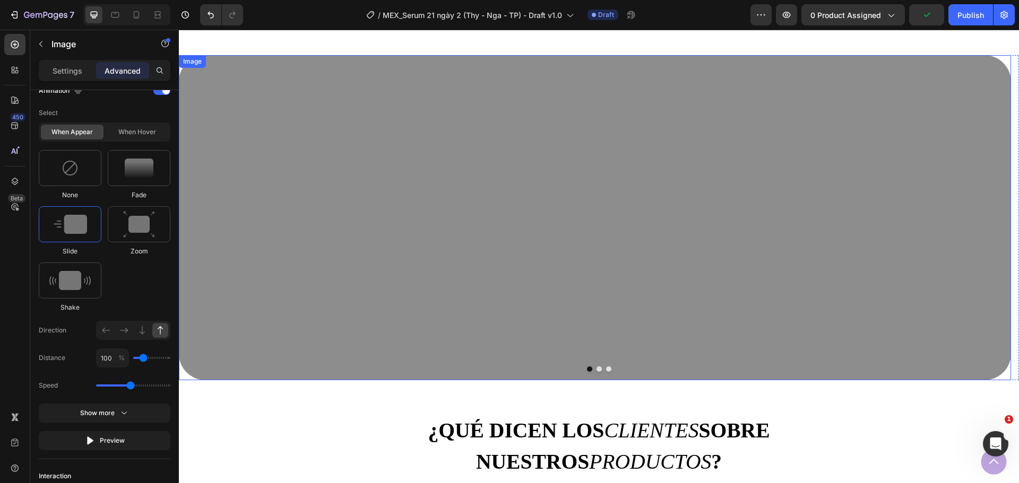
scroll to position [690, 0]
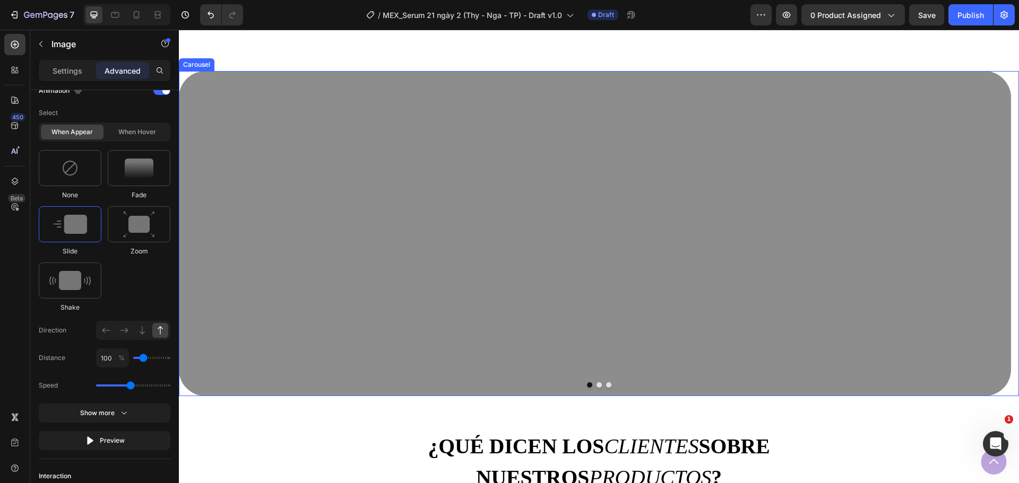
click at [606, 386] on button "Dot" at bounding box center [608, 385] width 5 height 5
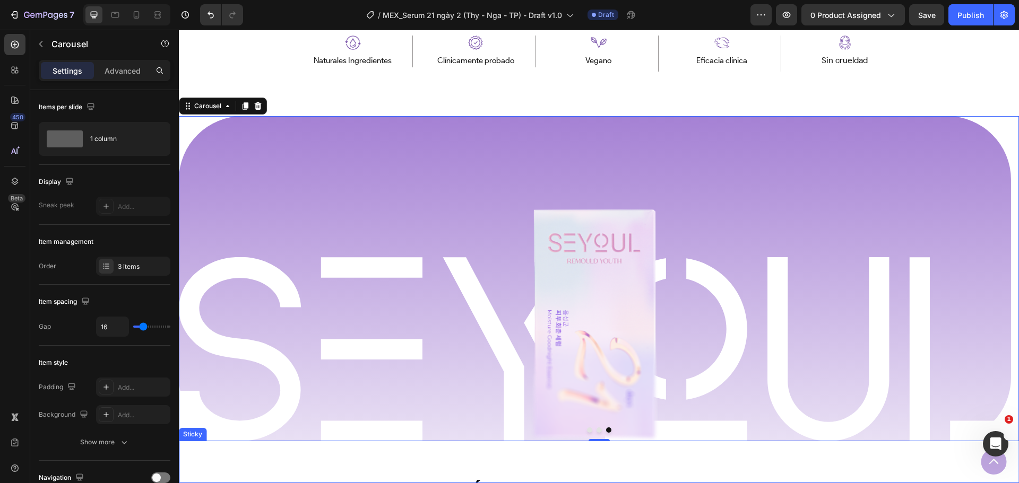
scroll to position [634, 0]
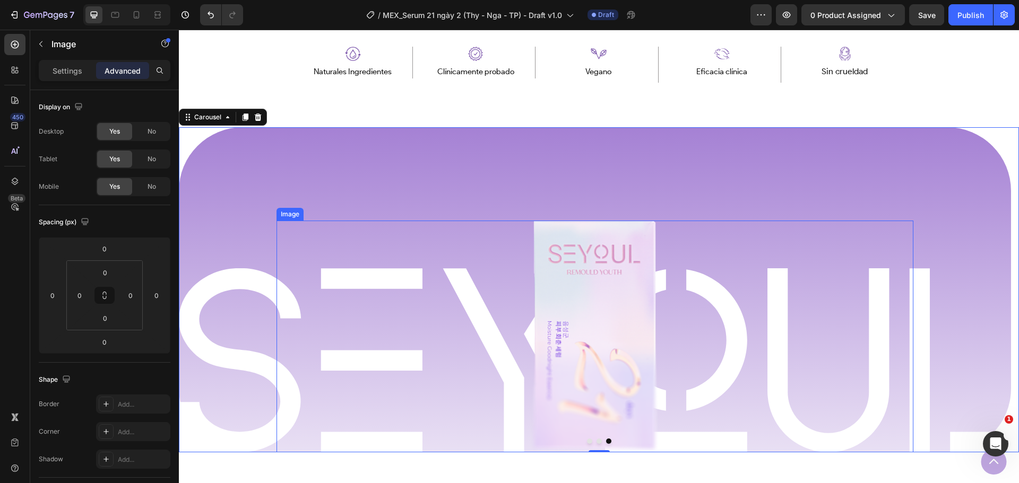
click at [591, 321] on img at bounding box center [594, 336] width 127 height 231
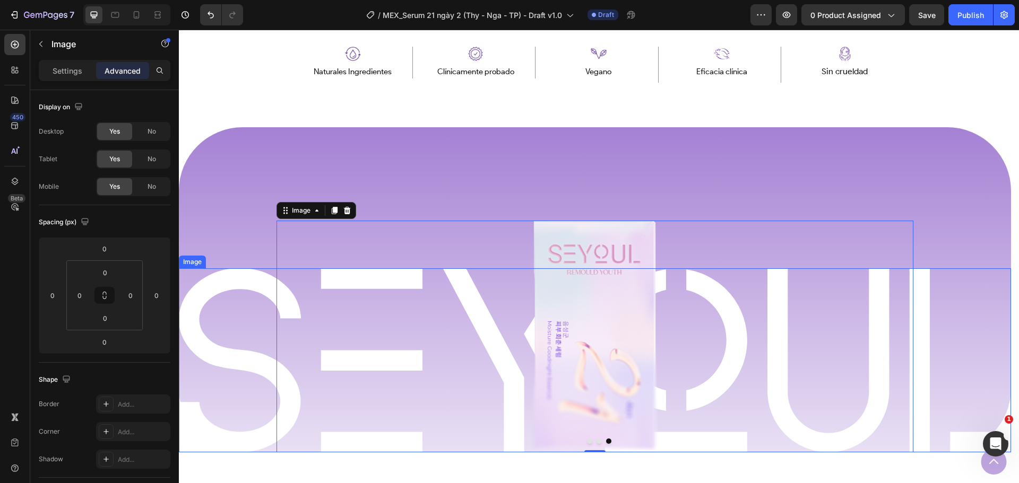
click at [255, 349] on img at bounding box center [595, 361] width 832 height 184
click at [209, 254] on div "Image" at bounding box center [203, 259] width 23 height 10
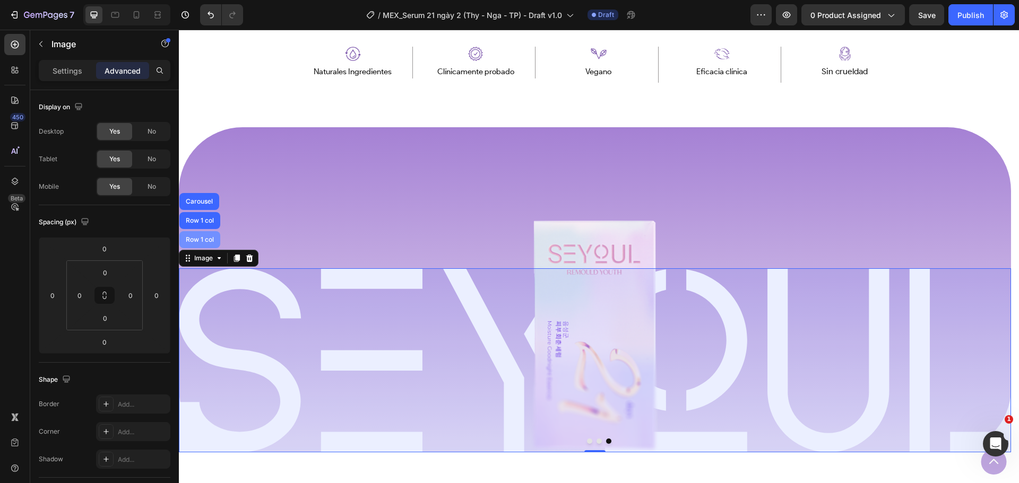
click at [211, 238] on div "Row 1 col" at bounding box center [200, 240] width 32 height 6
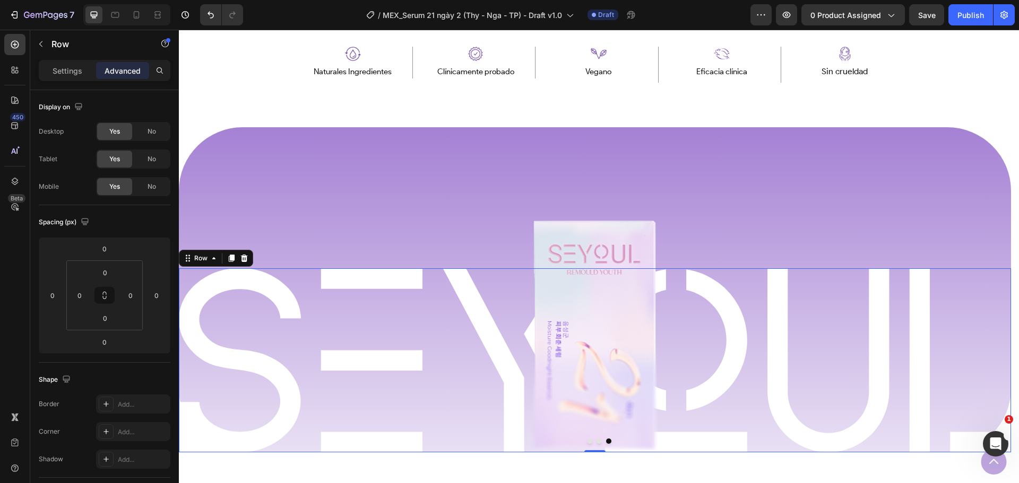
click at [124, 71] on p "Advanced" at bounding box center [123, 70] width 36 height 11
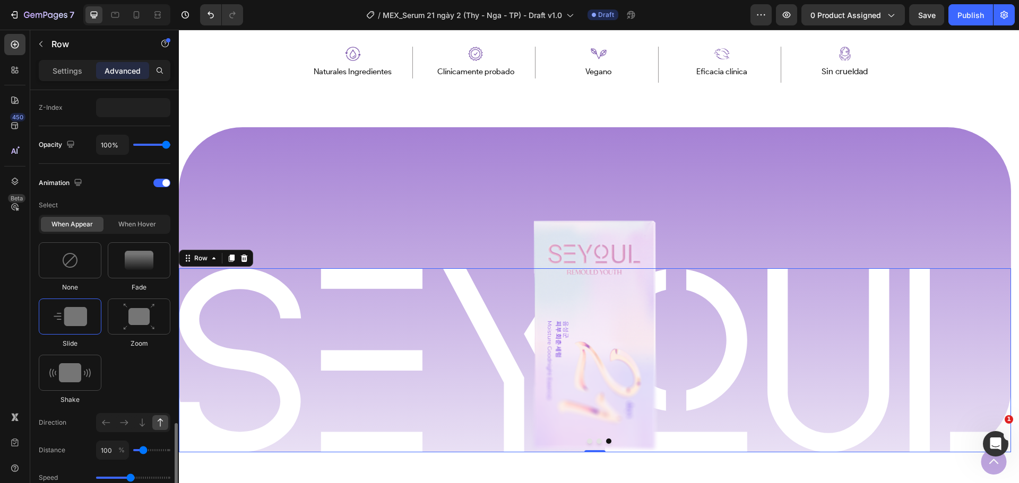
scroll to position [637, 0]
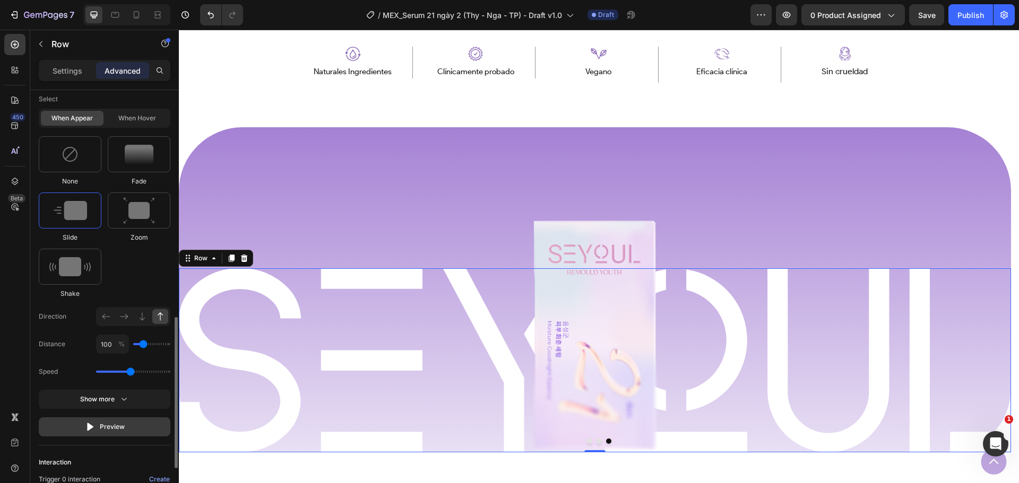
click at [129, 422] on button "Preview" at bounding box center [105, 427] width 132 height 19
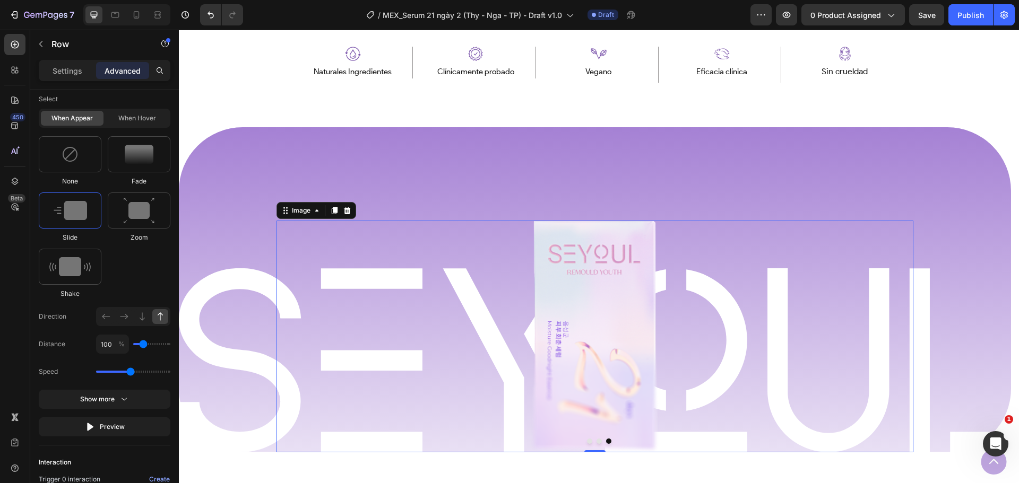
click at [552, 252] on img at bounding box center [594, 336] width 127 height 231
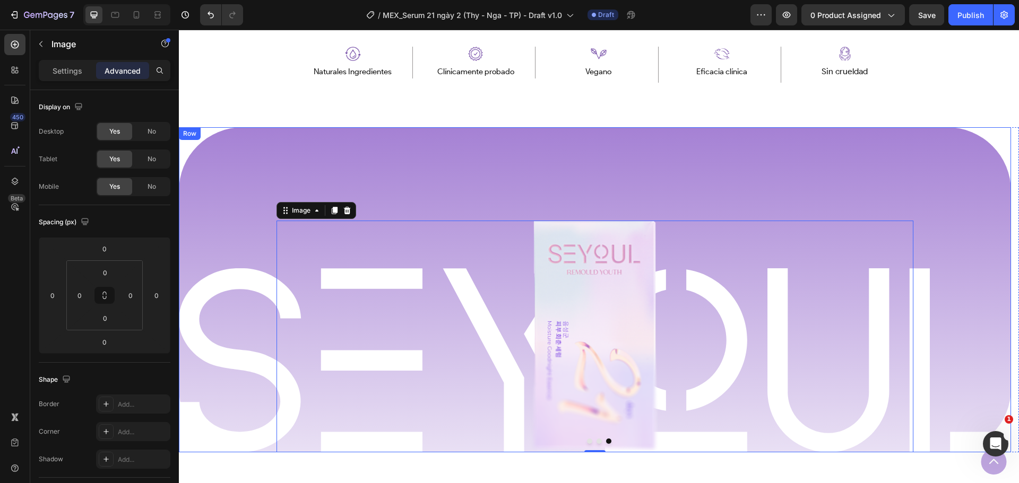
click at [894, 146] on div "Image Row Image 0 Row" at bounding box center [595, 289] width 832 height 325
click at [590, 304] on img at bounding box center [594, 336] width 127 height 231
click at [566, 281] on img at bounding box center [594, 336] width 127 height 231
drag, startPoint x: 74, startPoint y: 71, endPoint x: 73, endPoint y: 113, distance: 41.4
click at [73, 71] on p "Settings" at bounding box center [68, 70] width 30 height 11
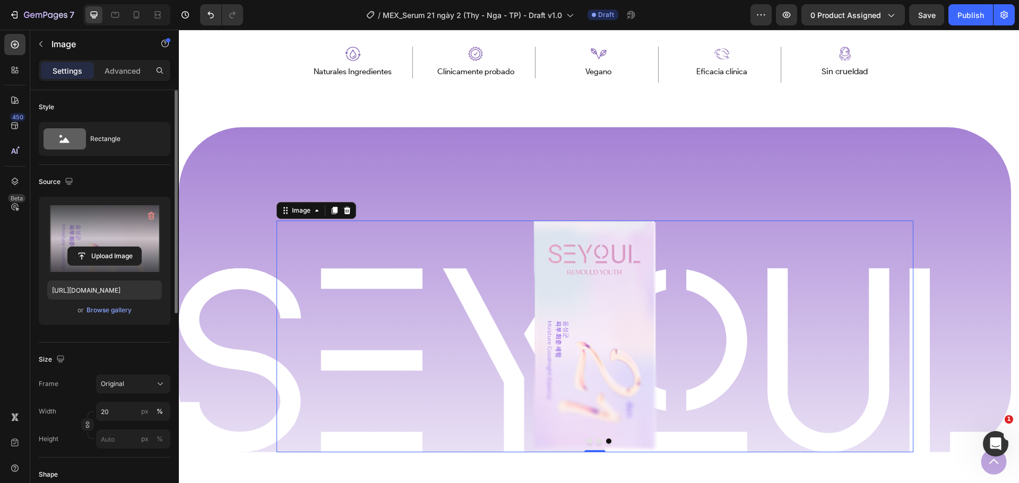
click at [118, 224] on label at bounding box center [104, 238] width 115 height 67
click at [118, 247] on input "file" at bounding box center [104, 256] width 73 height 18
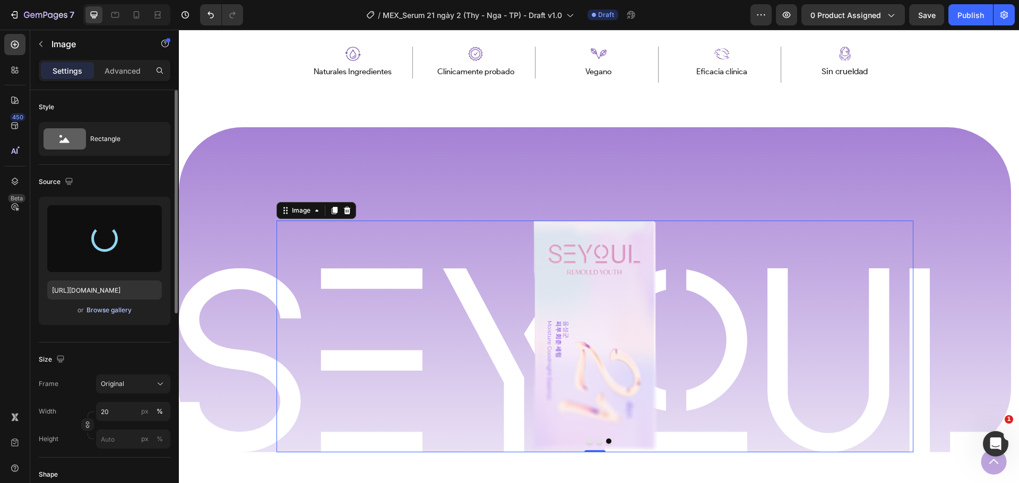
type input "https://cdn.shopify.com/s/files/1/0643/1404/8704/files/gempages_507356051327157…"
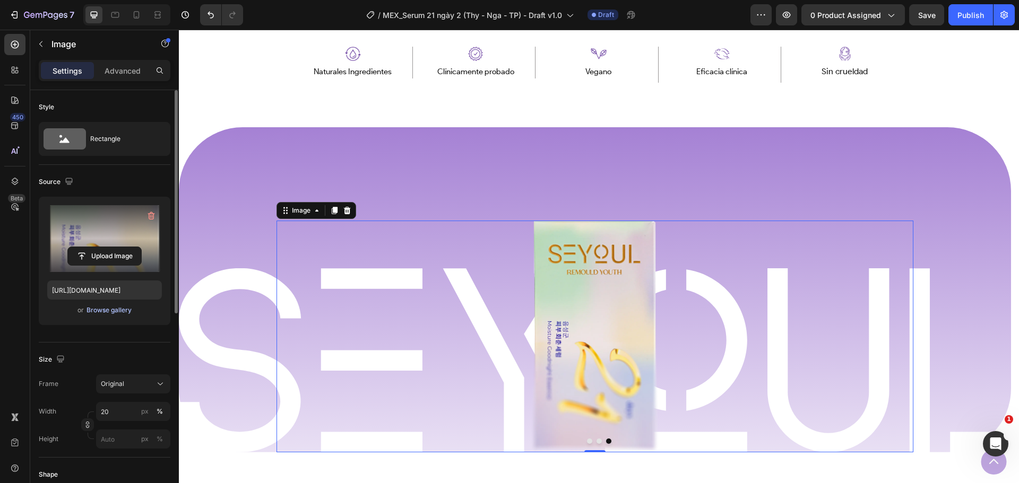
click at [109, 307] on div "Browse gallery" at bounding box center [109, 311] width 45 height 10
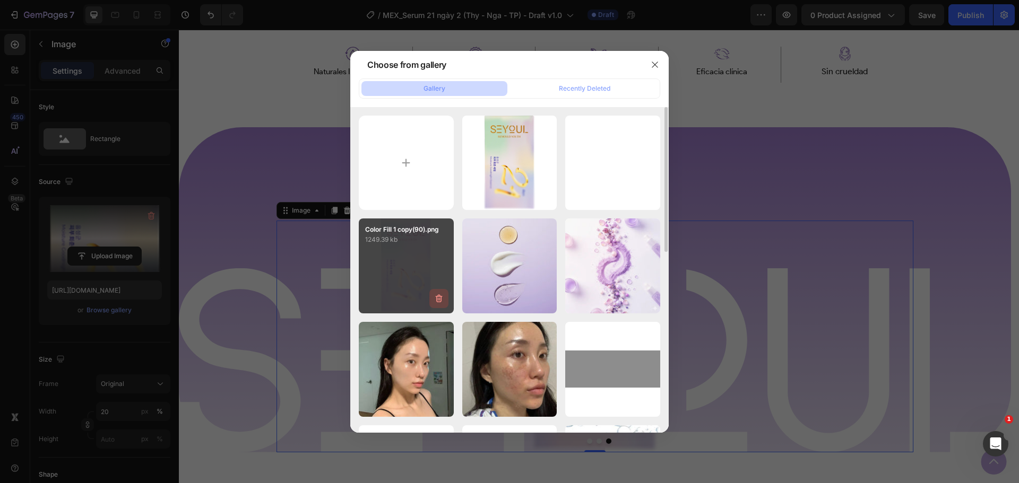
click at [438, 296] on icon "button" at bounding box center [438, 299] width 7 height 8
click at [438, 301] on div "Delete" at bounding box center [433, 301] width 20 height 10
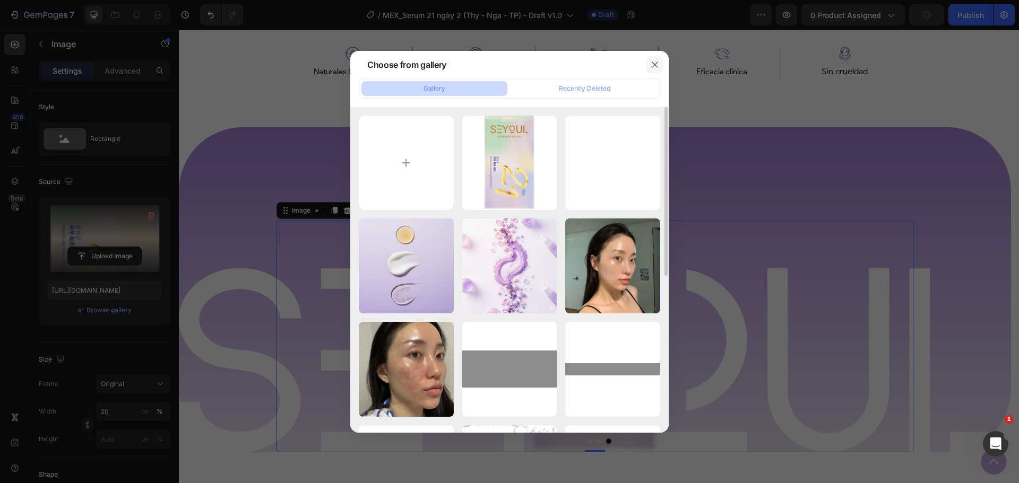
click at [651, 67] on icon "button" at bounding box center [655, 64] width 8 height 8
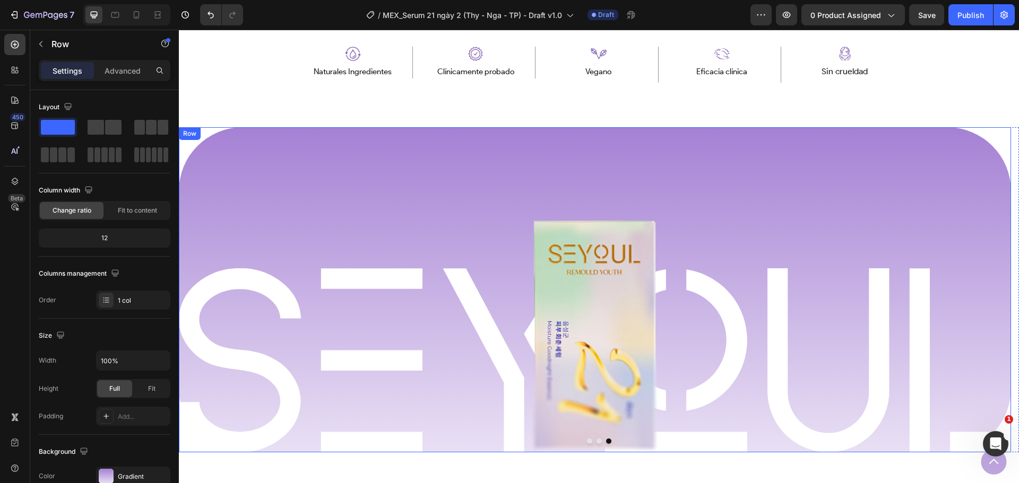
click at [350, 206] on div "Image Row Image Row" at bounding box center [595, 289] width 832 height 325
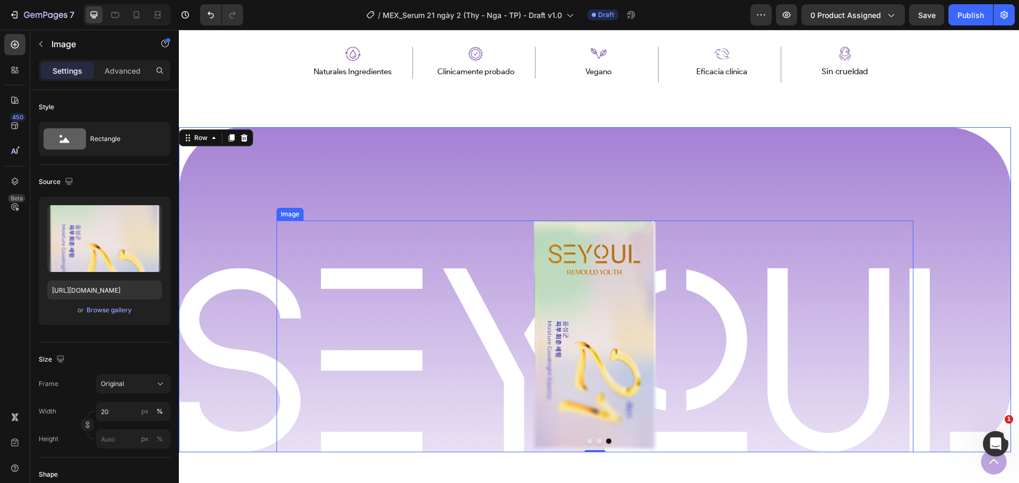
click at [647, 287] on img at bounding box center [594, 336] width 127 height 231
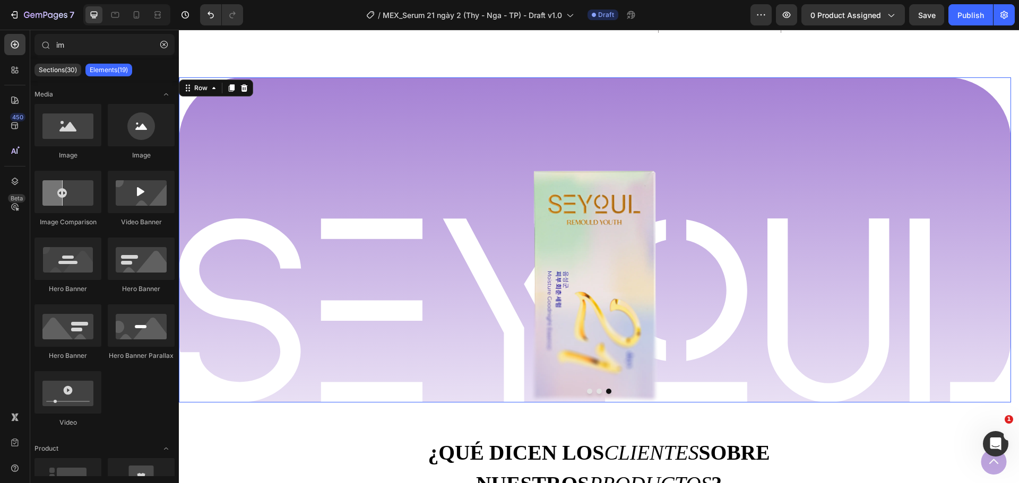
click at [218, 123] on div "Image Row Image Row" at bounding box center [595, 239] width 832 height 325
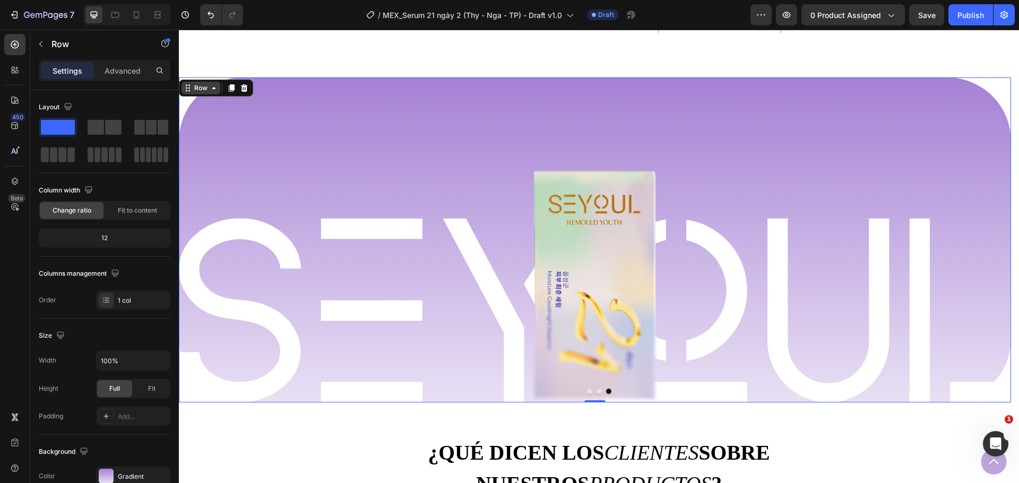
click at [210, 86] on icon at bounding box center [214, 88] width 8 height 8
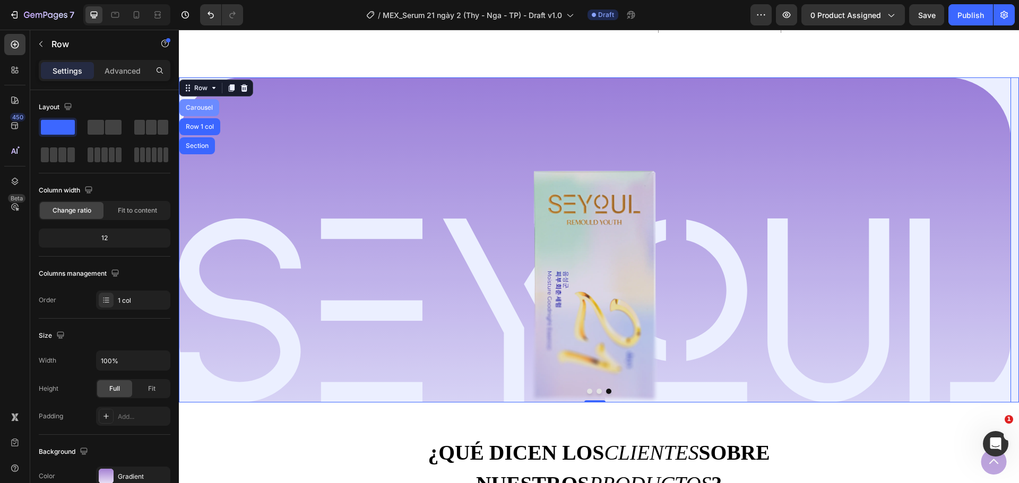
click at [204, 103] on div "Carousel" at bounding box center [199, 107] width 40 height 17
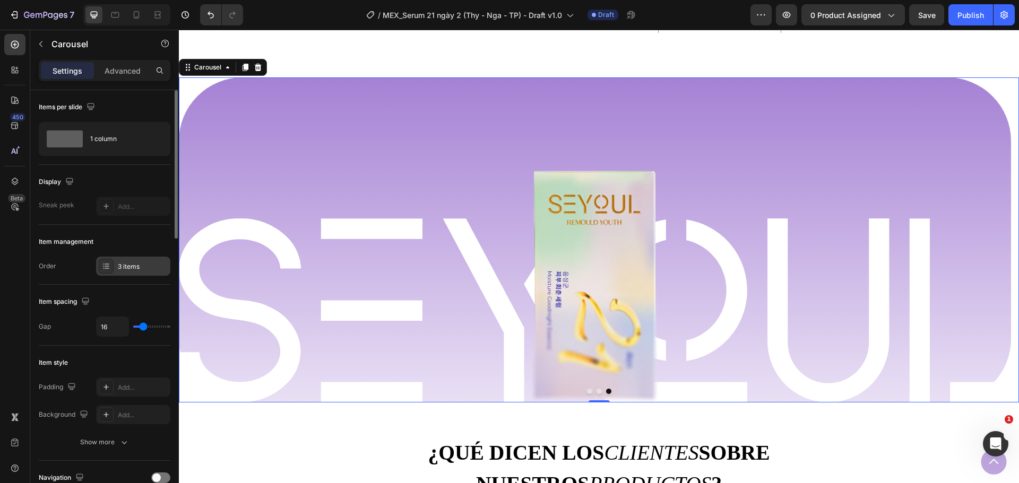
click at [123, 269] on div "3 items" at bounding box center [143, 267] width 50 height 10
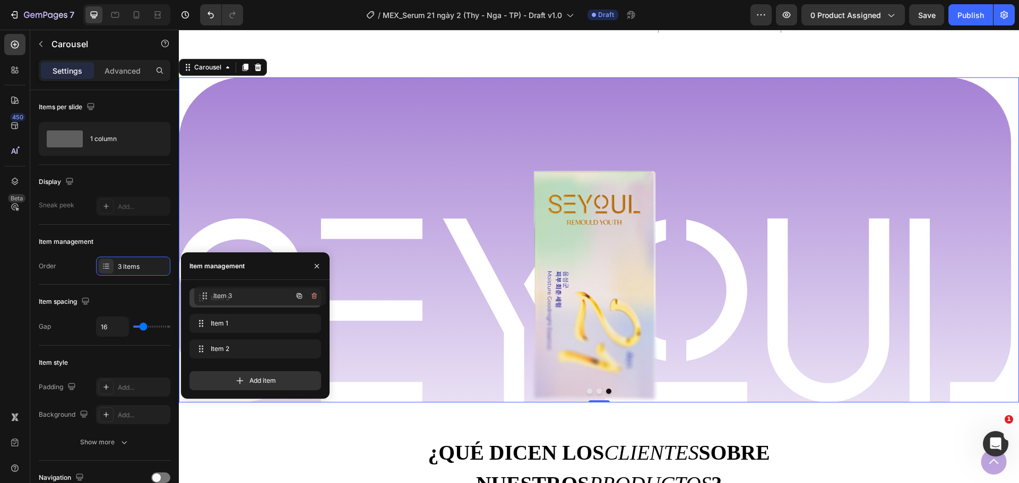
drag, startPoint x: 198, startPoint y: 347, endPoint x: 201, endPoint y: 284, distance: 62.7
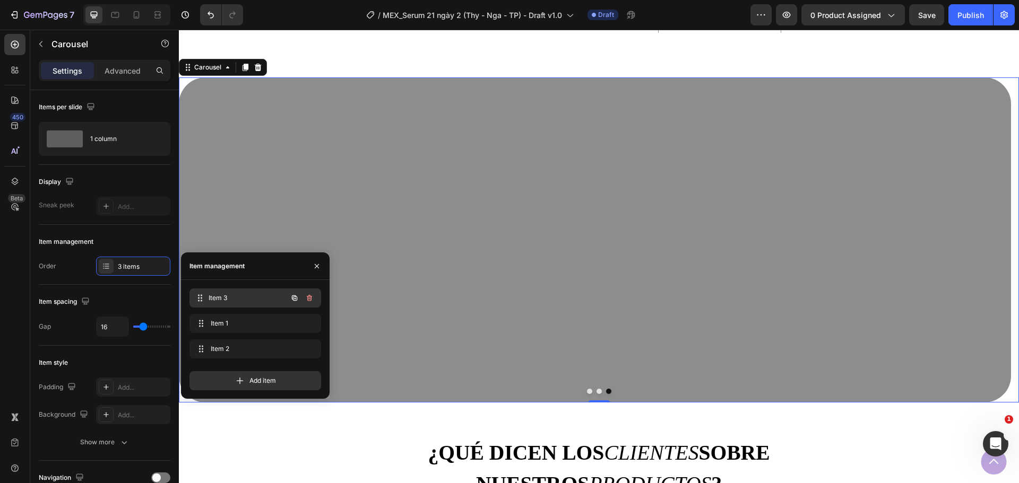
click at [223, 298] on span "Item 3" at bounding box center [248, 298] width 79 height 10
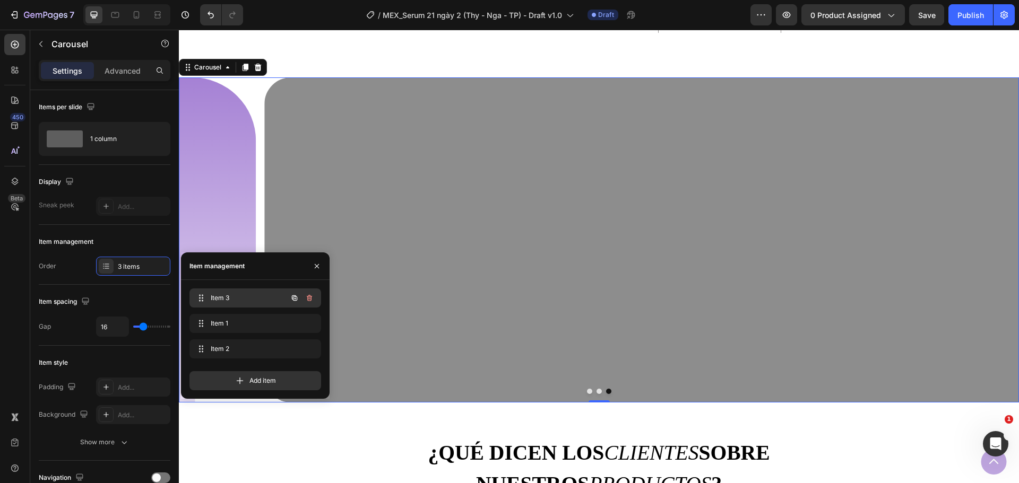
click at [223, 298] on span "Item 3" at bounding box center [241, 298] width 60 height 10
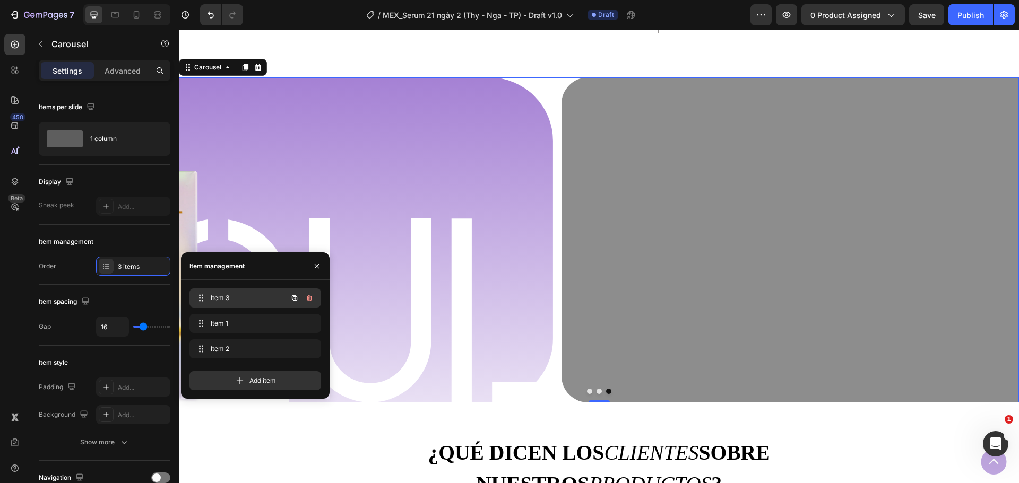
click at [223, 298] on span "Item 3" at bounding box center [241, 298] width 60 height 10
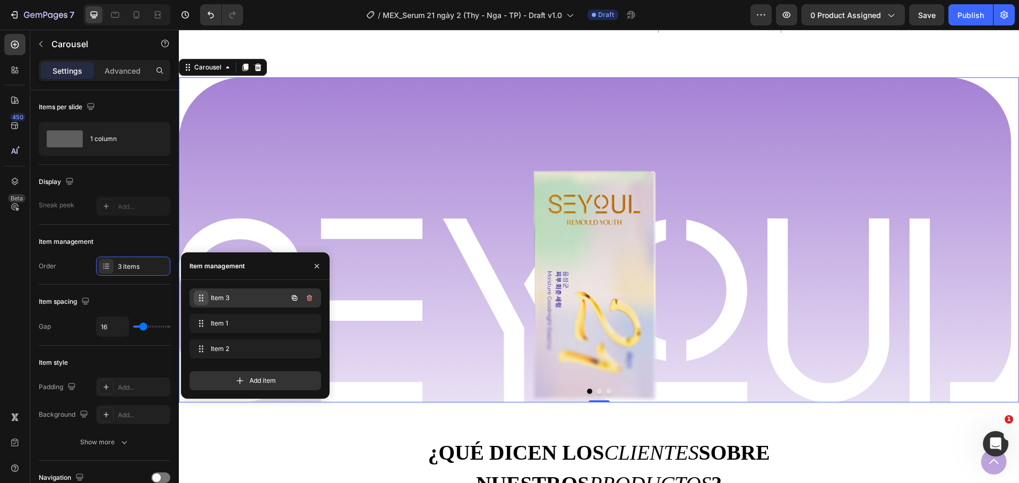
drag, startPoint x: 230, startPoint y: 295, endPoint x: 208, endPoint y: 299, distance: 22.2
click at [213, 296] on span "Item 3" at bounding box center [241, 298] width 60 height 10
click at [201, 301] on icon at bounding box center [200, 298] width 8 height 8
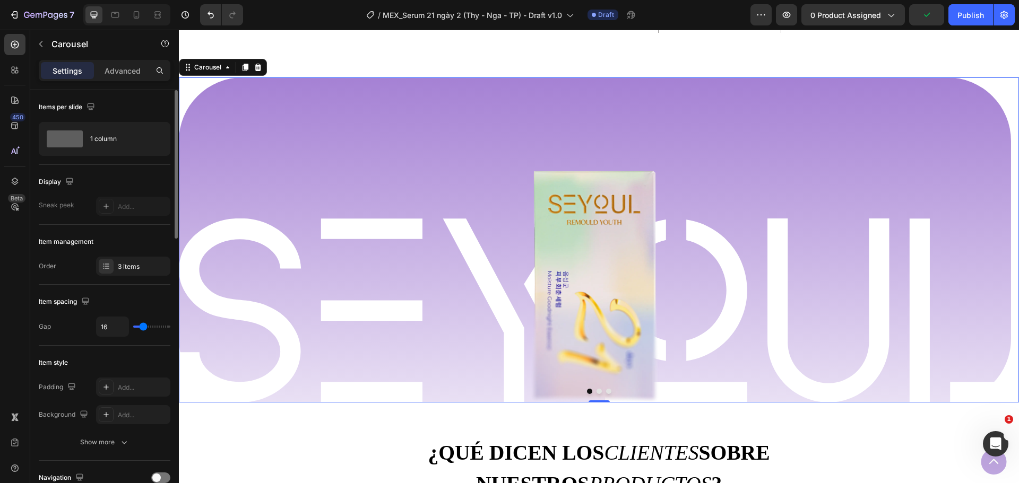
click at [153, 293] on div "Item spacing" at bounding box center [105, 301] width 132 height 17
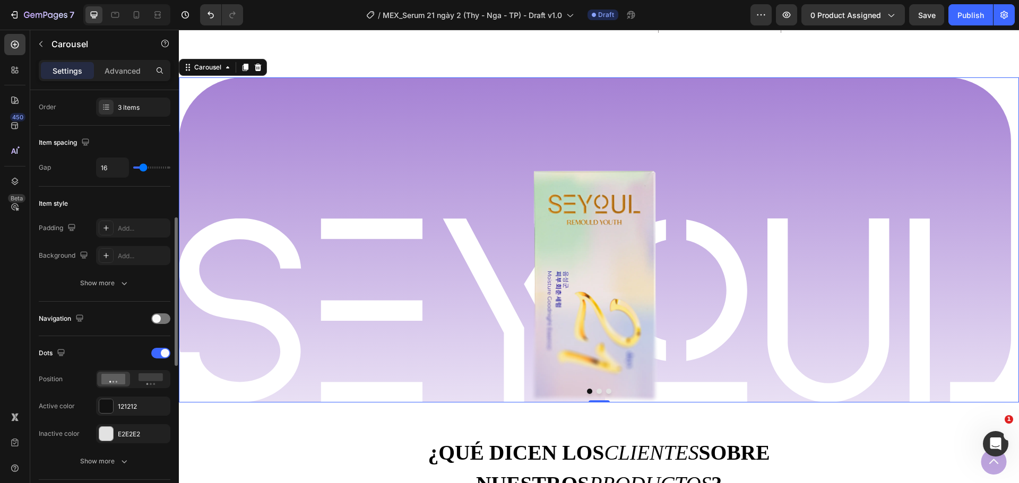
scroll to position [265, 0]
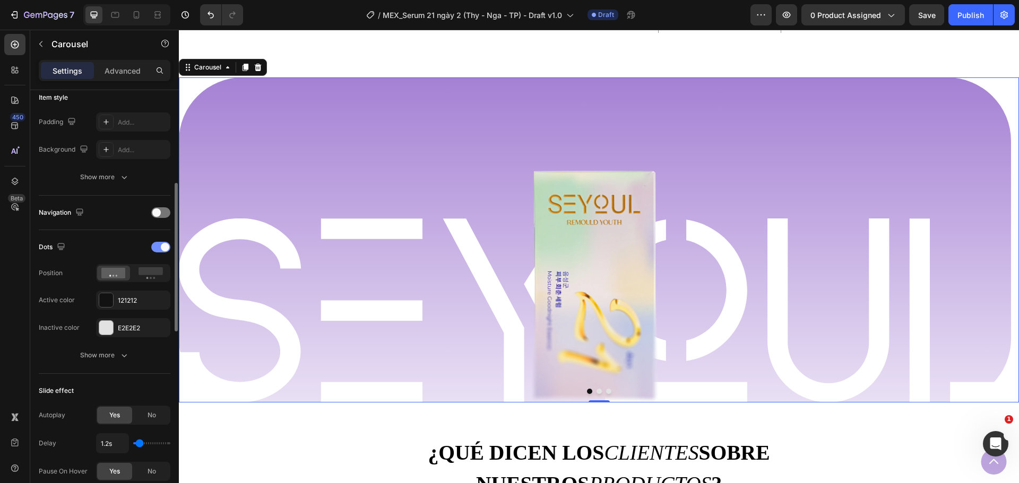
click at [161, 245] on span at bounding box center [165, 247] width 8 height 8
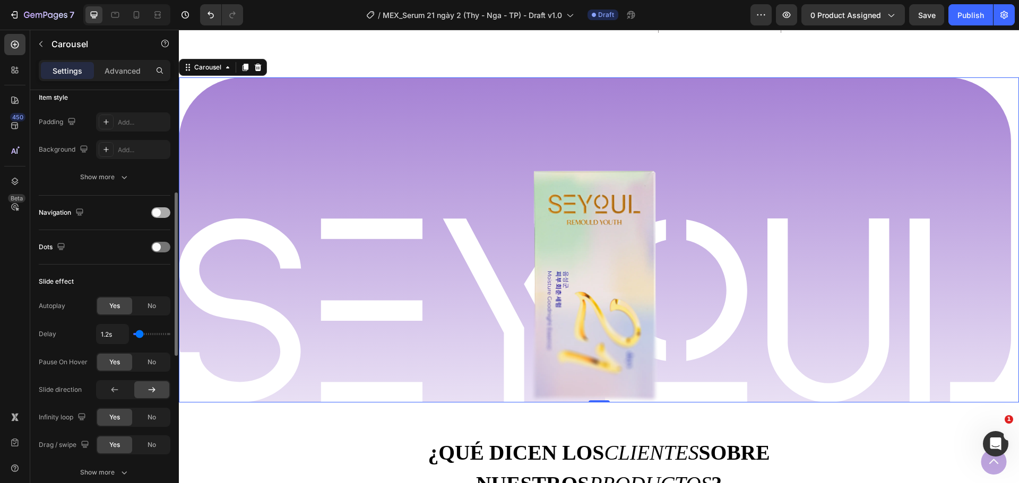
click at [157, 214] on span at bounding box center [156, 213] width 8 height 8
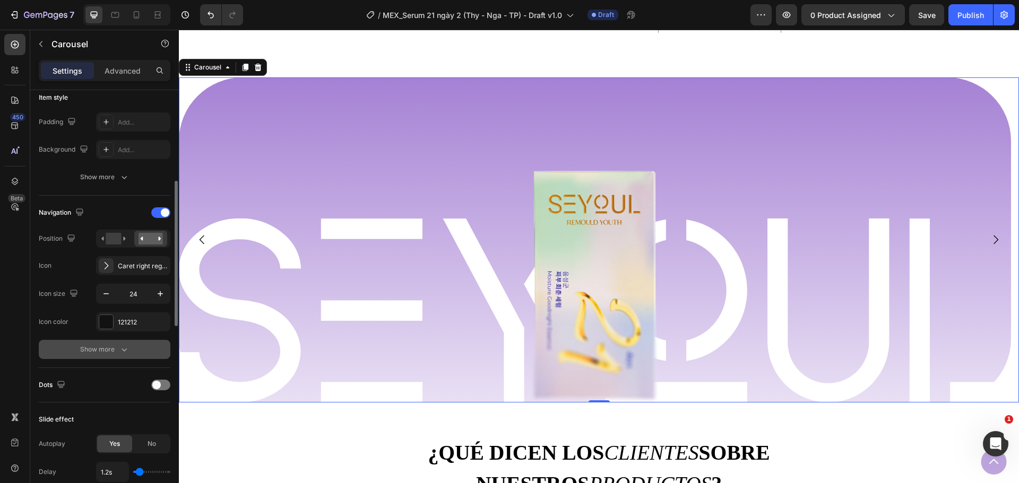
click at [103, 342] on button "Show more" at bounding box center [105, 349] width 132 height 19
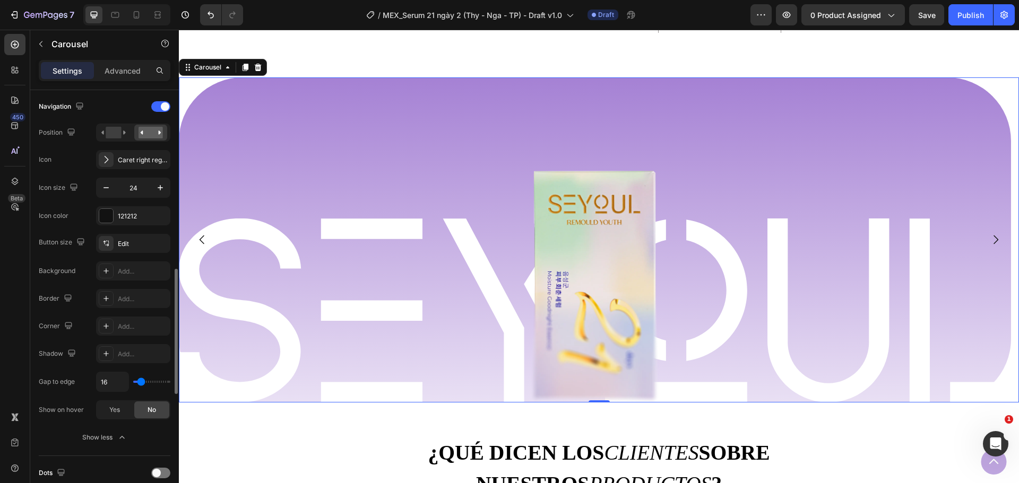
scroll to position [318, 0]
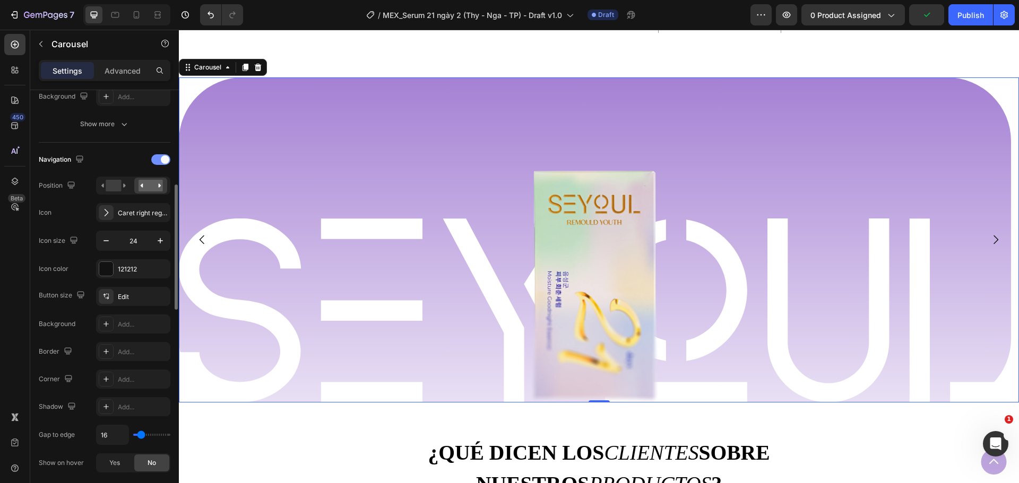
click at [162, 160] on span at bounding box center [165, 159] width 8 height 8
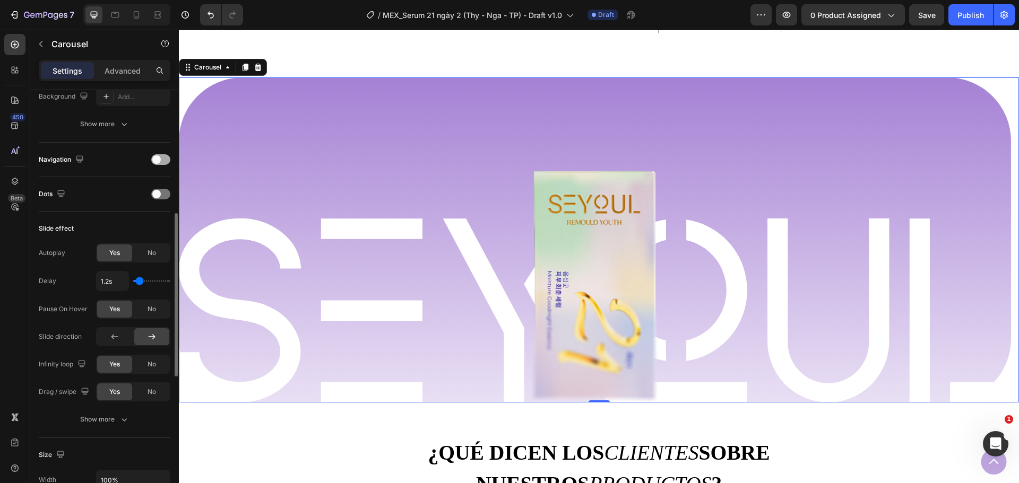
click at [160, 157] on span at bounding box center [156, 159] width 8 height 8
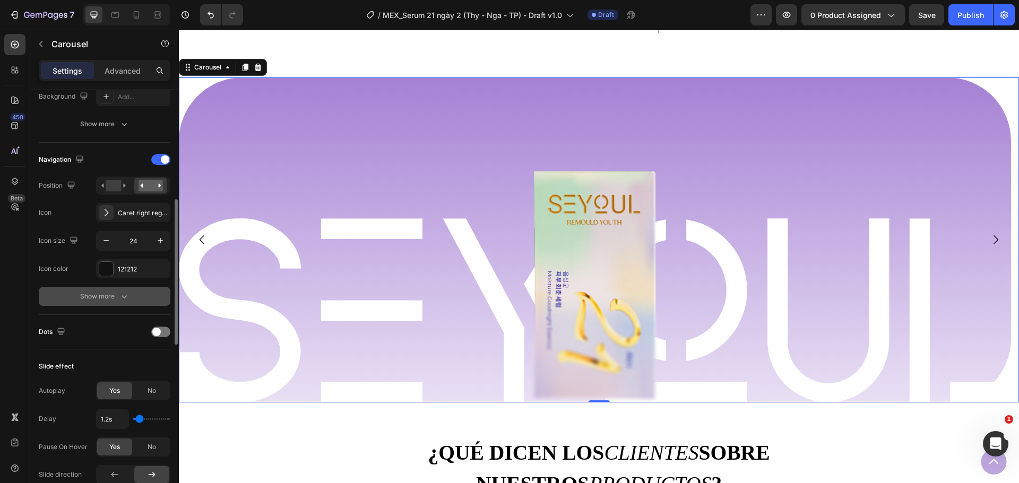
click at [116, 305] on button "Show more" at bounding box center [105, 296] width 132 height 19
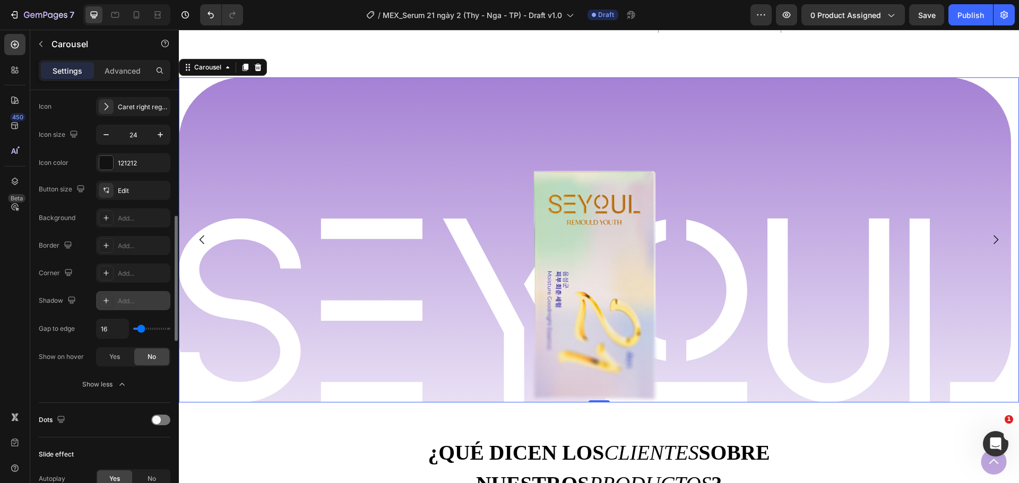
scroll to position [478, 0]
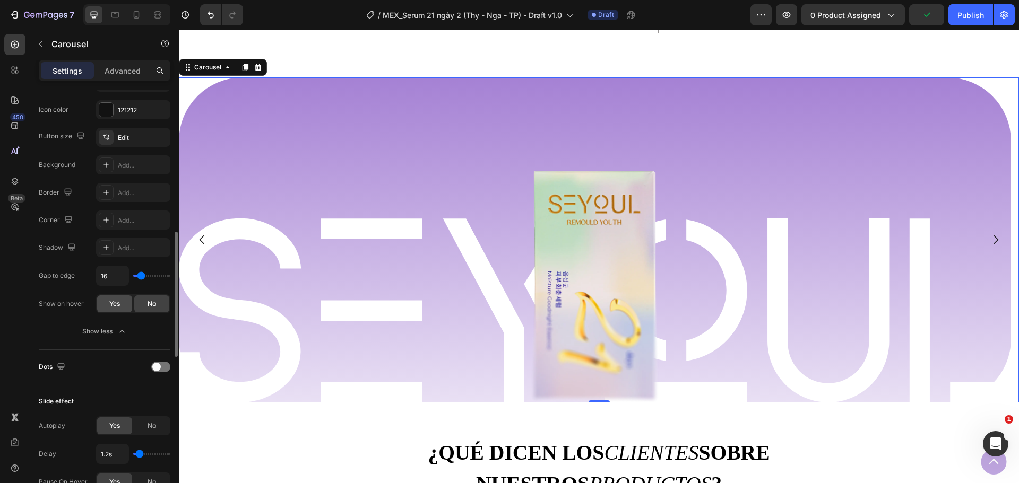
click at [114, 307] on span "Yes" at bounding box center [114, 304] width 11 height 10
click at [992, 240] on icon "Carousel Next Arrow" at bounding box center [995, 239] width 13 height 13
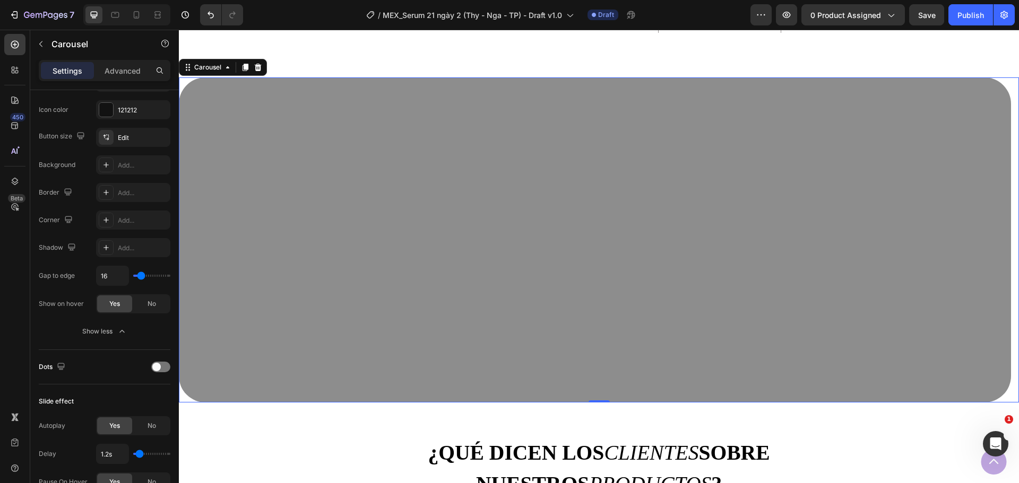
click at [989, 241] on icon "Carousel Next Arrow" at bounding box center [995, 239] width 13 height 13
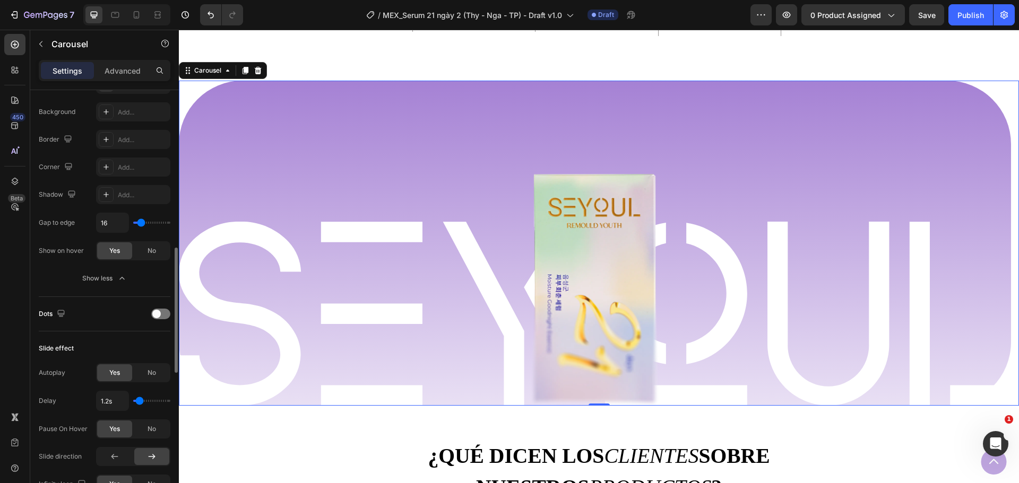
scroll to position [584, 0]
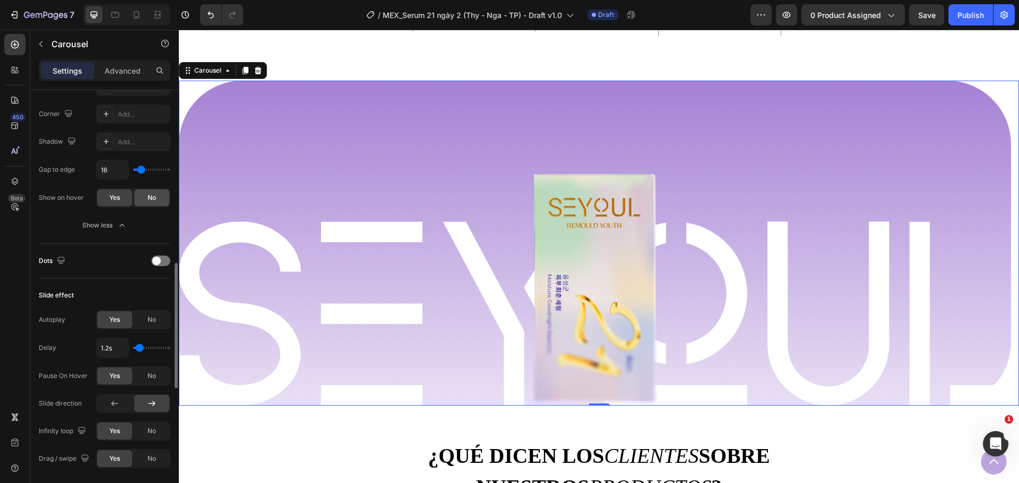
click at [151, 194] on span "No" at bounding box center [152, 198] width 8 height 10
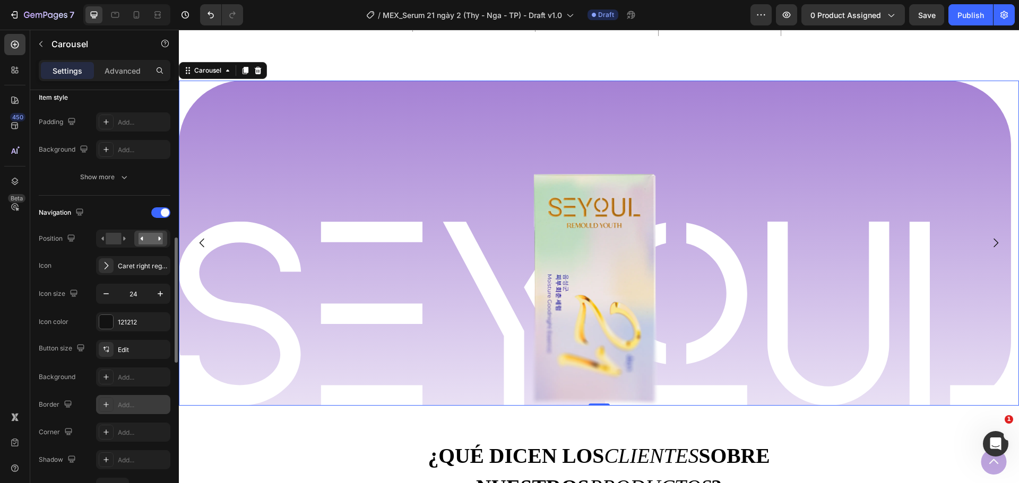
scroll to position [318, 0]
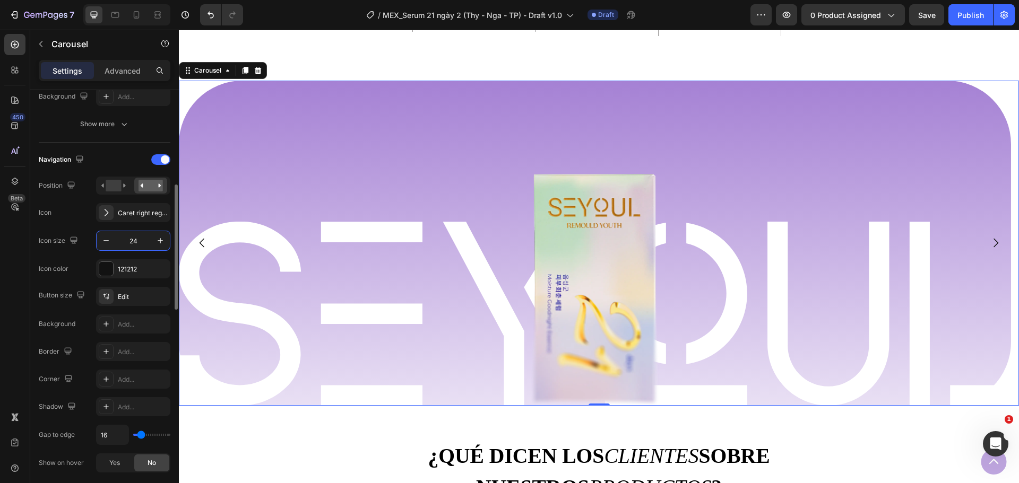
click at [137, 242] on input "24" at bounding box center [133, 240] width 35 height 19
click at [137, 242] on input "32" at bounding box center [133, 240] width 35 height 19
type input "3"
type input "24"
click at [989, 244] on icon "Carousel Next Arrow" at bounding box center [995, 243] width 13 height 13
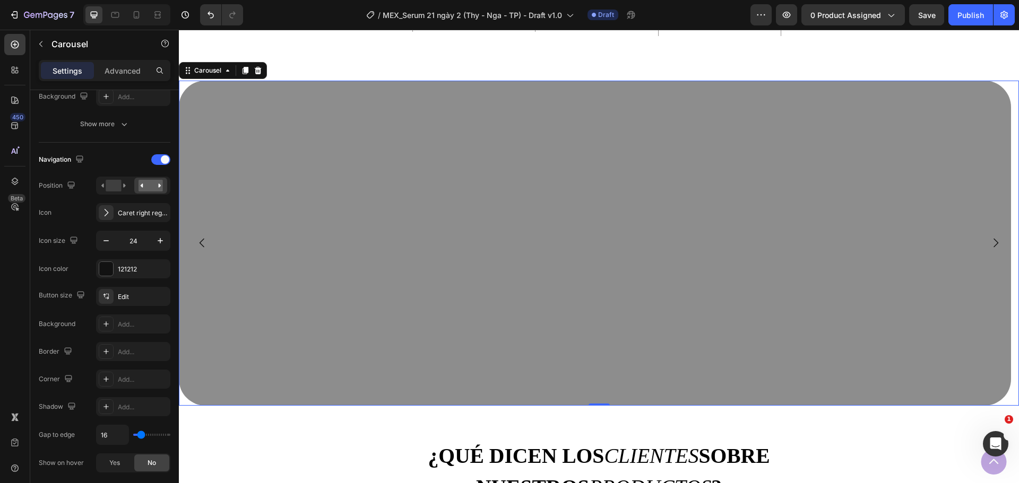
click at [202, 246] on icon "Carousel Back Arrow" at bounding box center [202, 243] width 13 height 13
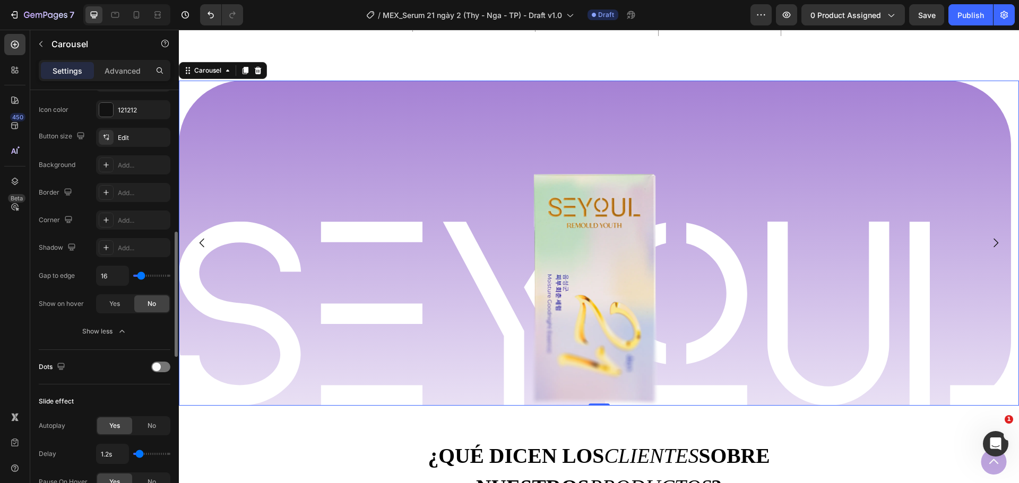
scroll to position [637, 0]
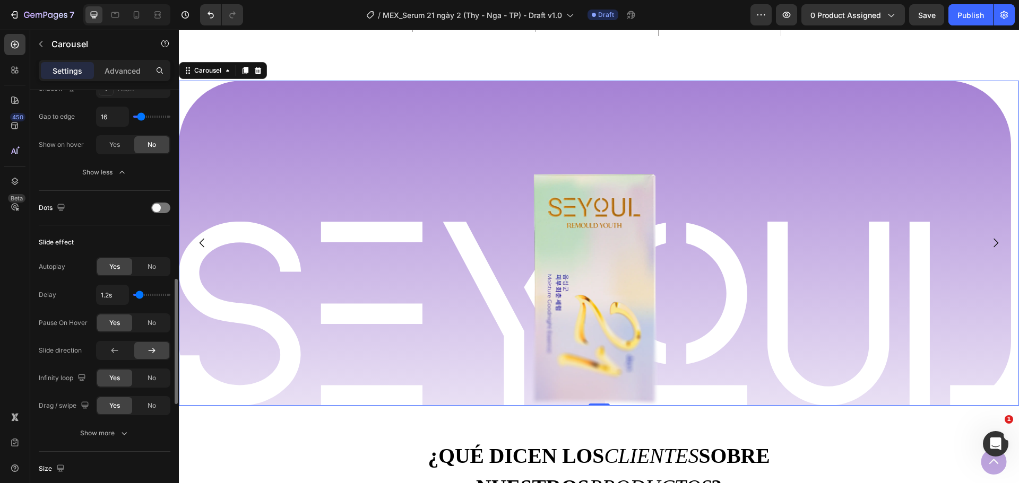
click at [164, 201] on div "Dots" at bounding box center [105, 208] width 132 height 17
click at [161, 205] on div at bounding box center [160, 208] width 19 height 11
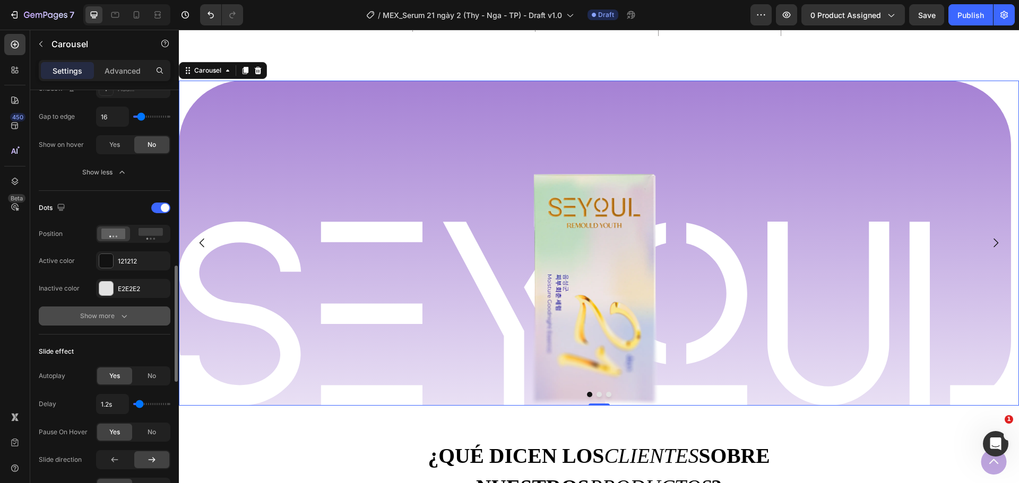
click at [116, 323] on button "Show more" at bounding box center [105, 316] width 132 height 19
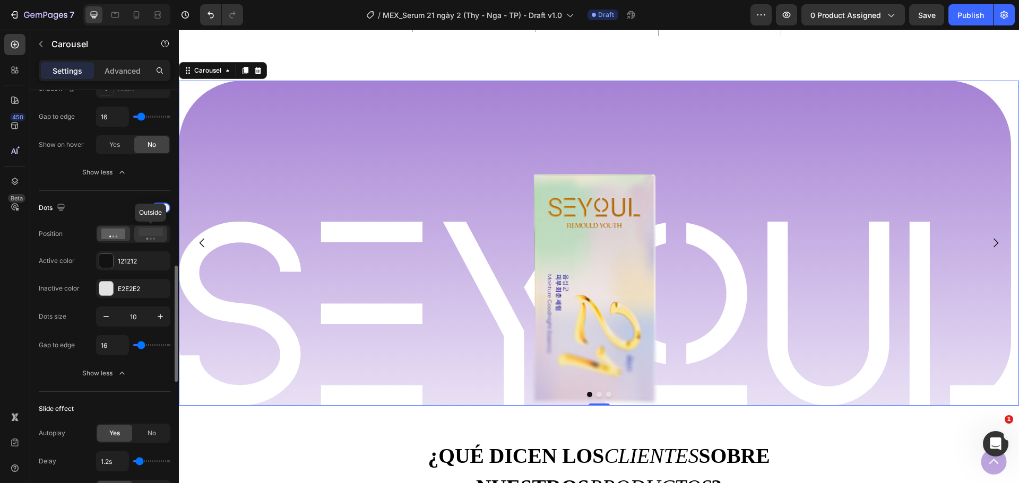
click at [137, 239] on div at bounding box center [150, 234] width 33 height 16
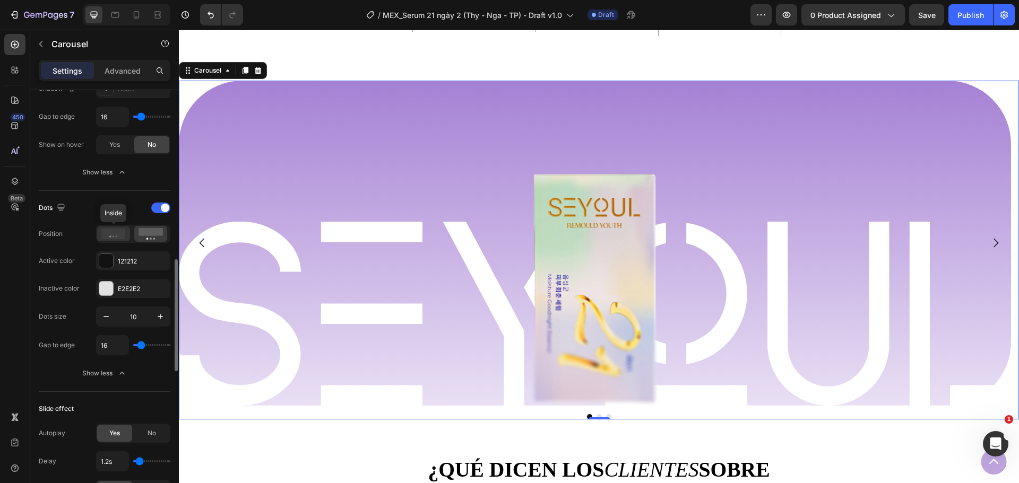
click at [109, 238] on icon at bounding box center [113, 234] width 24 height 11
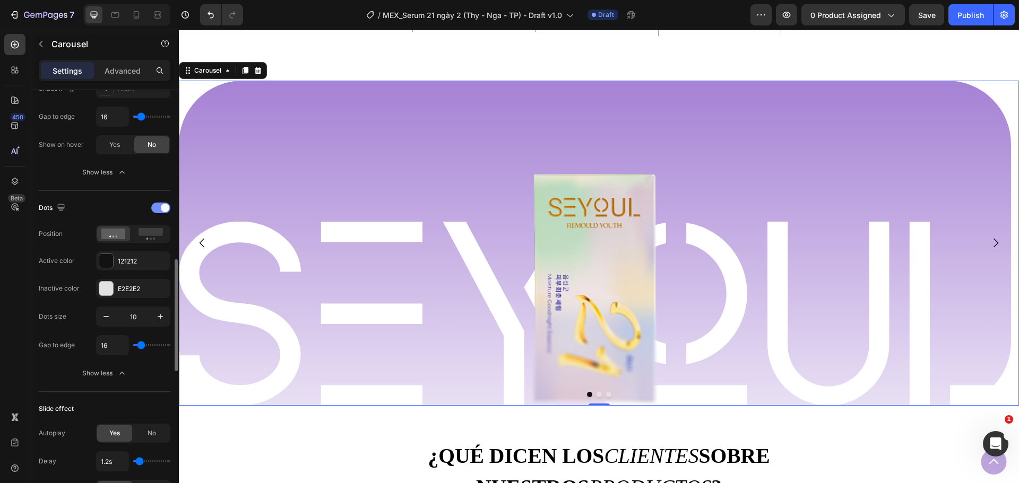
click at [158, 210] on div at bounding box center [160, 208] width 19 height 11
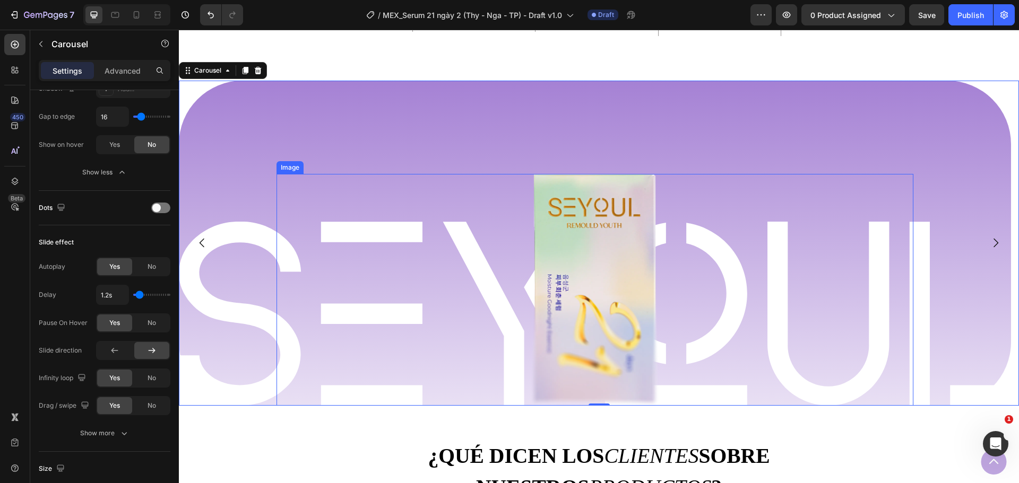
click at [557, 233] on img at bounding box center [594, 289] width 127 height 231
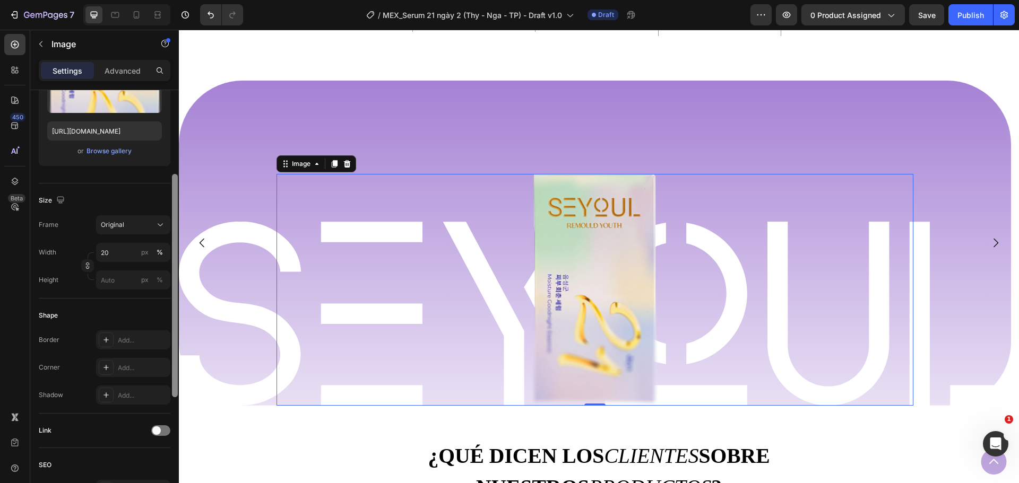
scroll to position [53, 0]
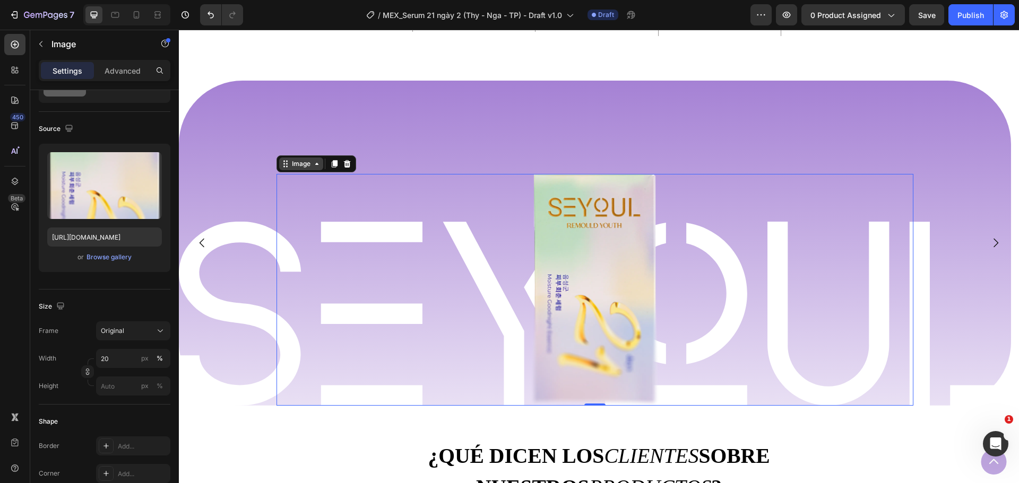
click at [314, 160] on icon at bounding box center [317, 164] width 8 height 8
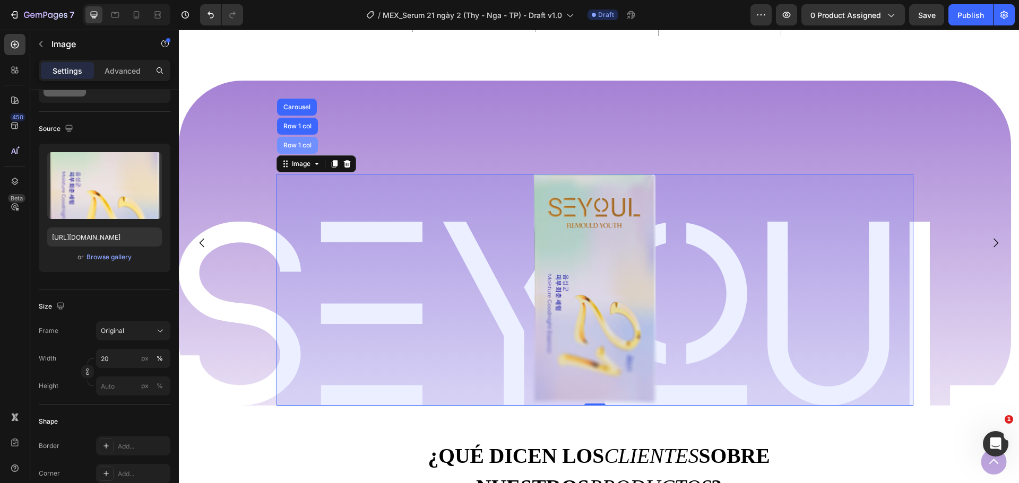
click at [303, 145] on div "Row 1 col" at bounding box center [297, 145] width 32 height 6
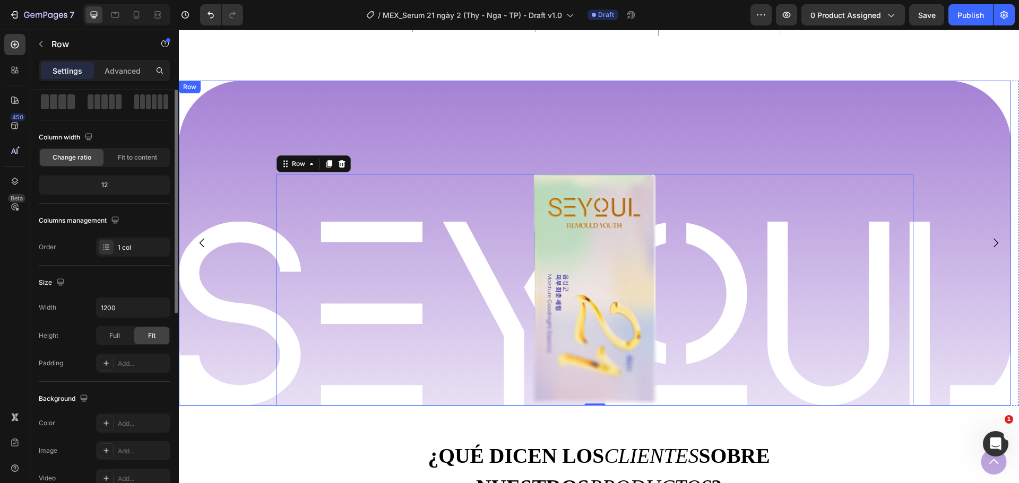
scroll to position [0, 0]
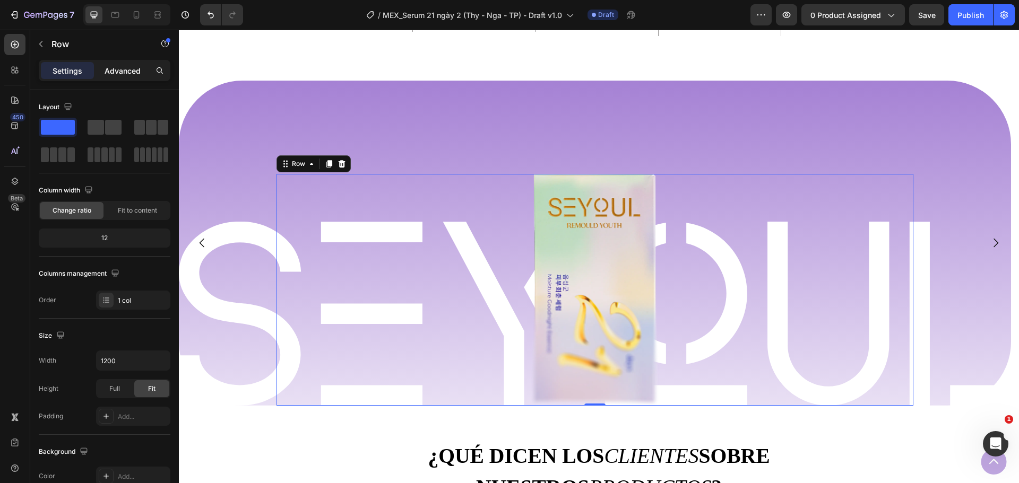
click at [119, 77] on div "Advanced" at bounding box center [122, 70] width 53 height 17
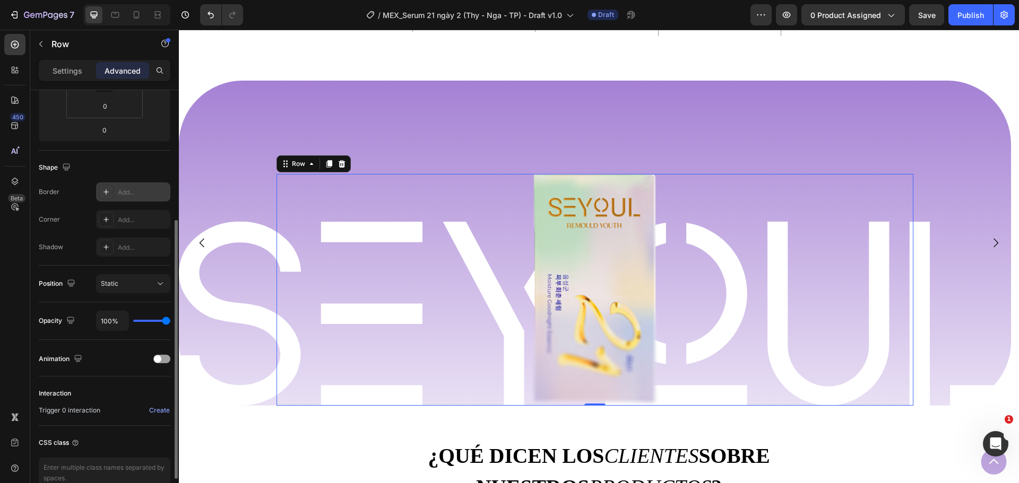
scroll to position [269, 0]
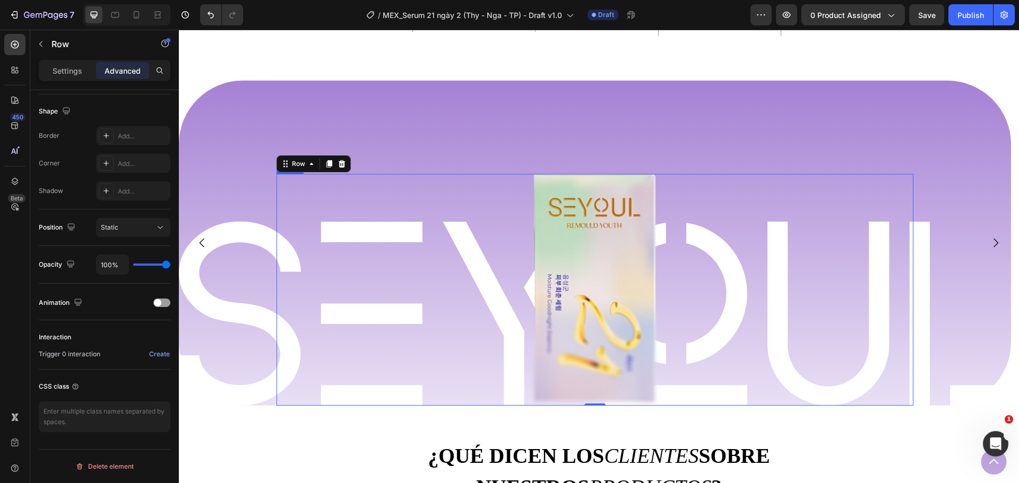
click at [604, 291] on img at bounding box center [594, 289] width 127 height 231
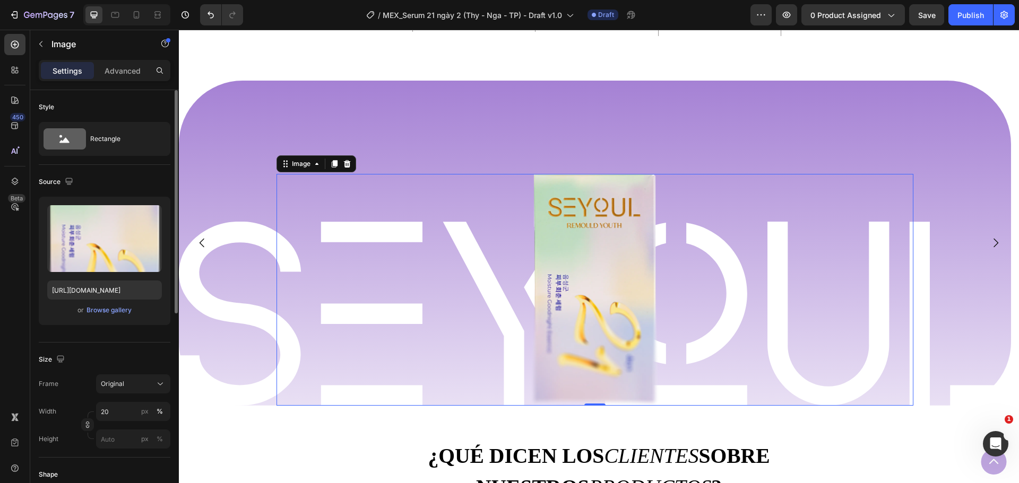
scroll to position [212, 0]
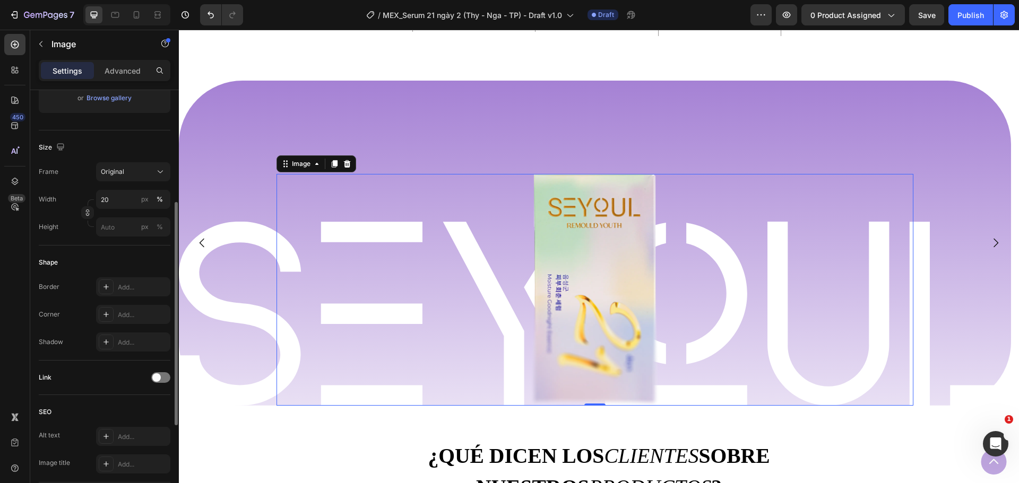
click at [141, 62] on div "Settings Advanced" at bounding box center [105, 70] width 132 height 21
click at [134, 72] on p "Advanced" at bounding box center [123, 70] width 36 height 11
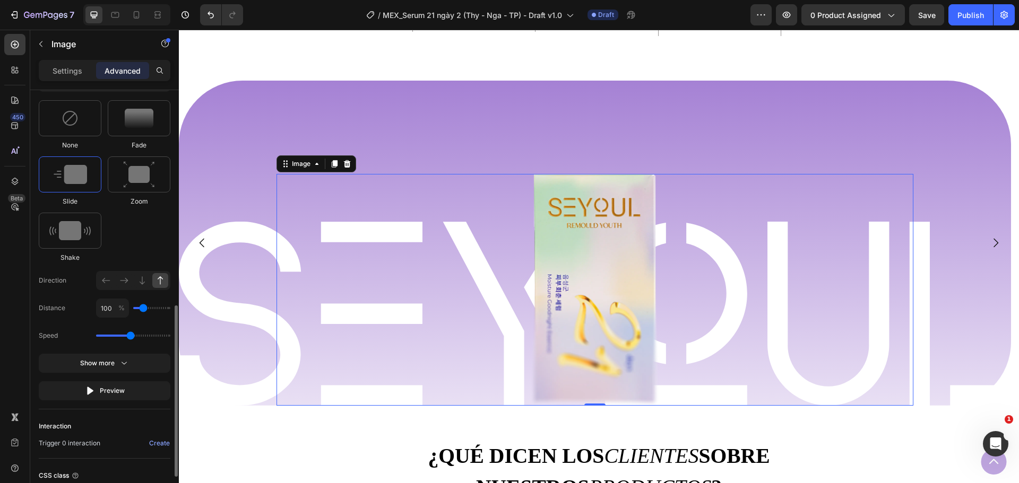
scroll to position [584, 0]
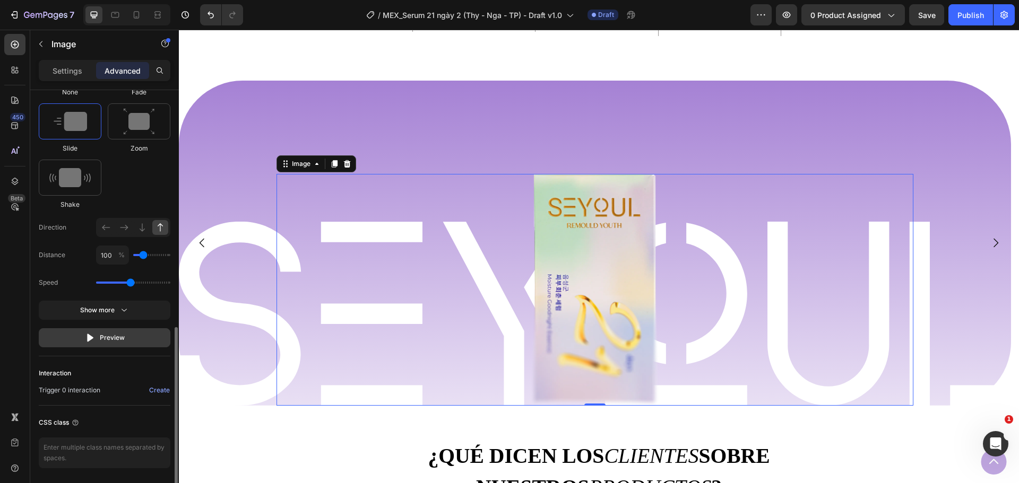
click at [104, 337] on div "Preview" at bounding box center [105, 338] width 40 height 11
click at [113, 315] on div "Show more" at bounding box center [104, 310] width 49 height 11
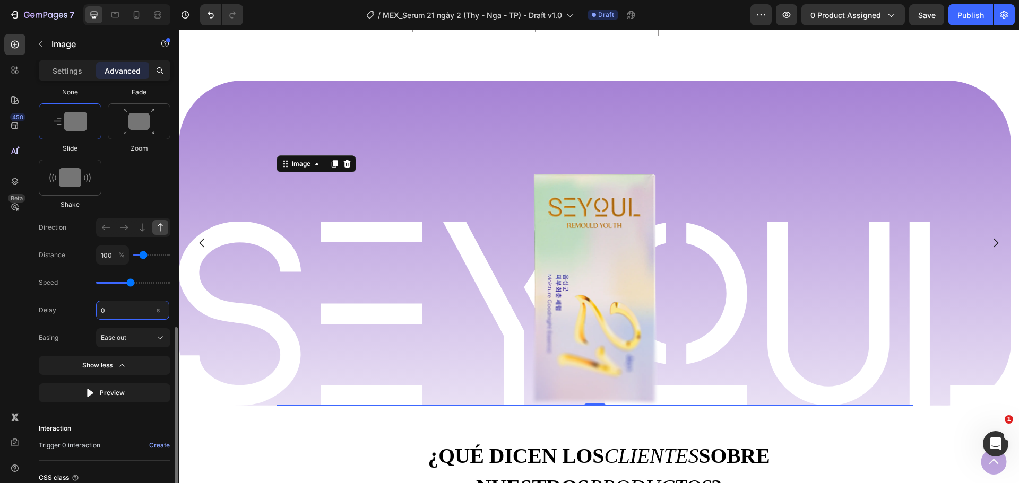
click at [107, 305] on input "0" at bounding box center [132, 310] width 73 height 19
click at [105, 397] on div "Preview" at bounding box center [105, 393] width 40 height 11
type input "1"
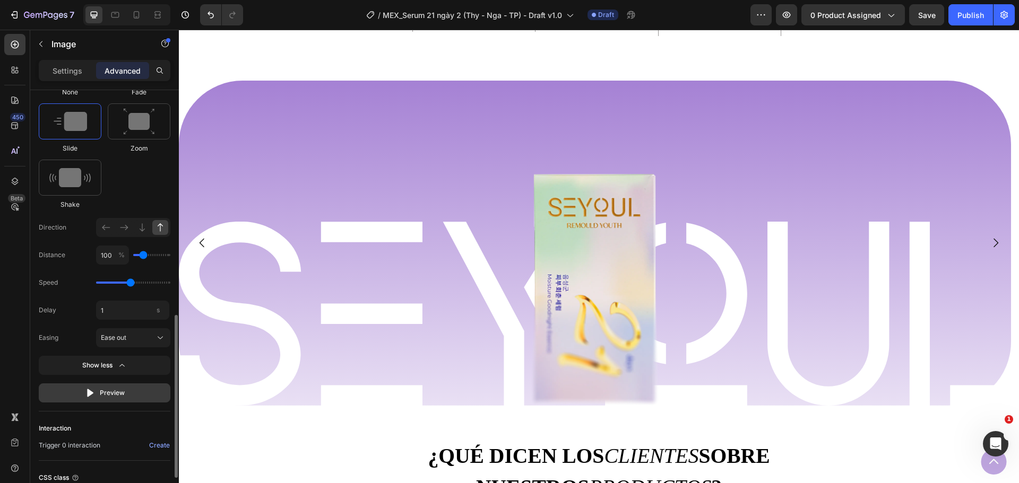
click at [105, 397] on div "Preview" at bounding box center [105, 393] width 40 height 11
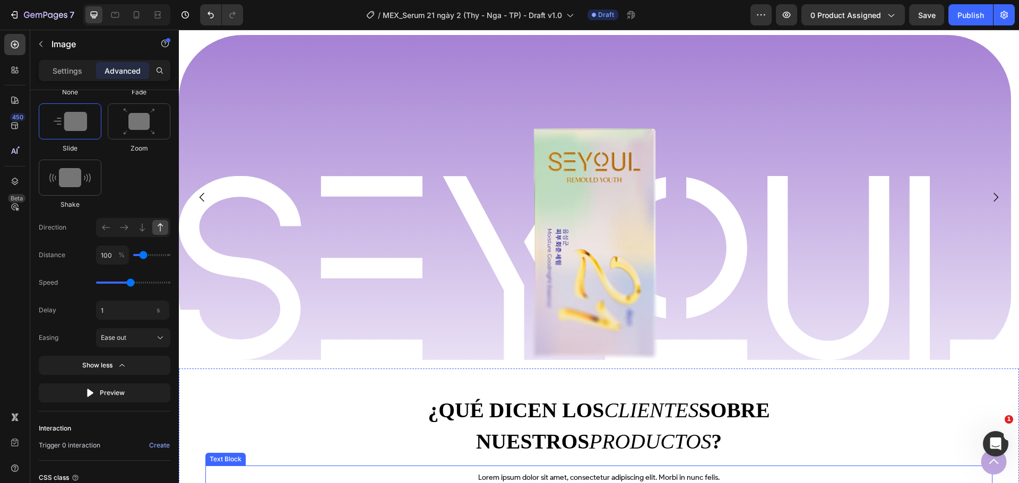
scroll to position [680, 0]
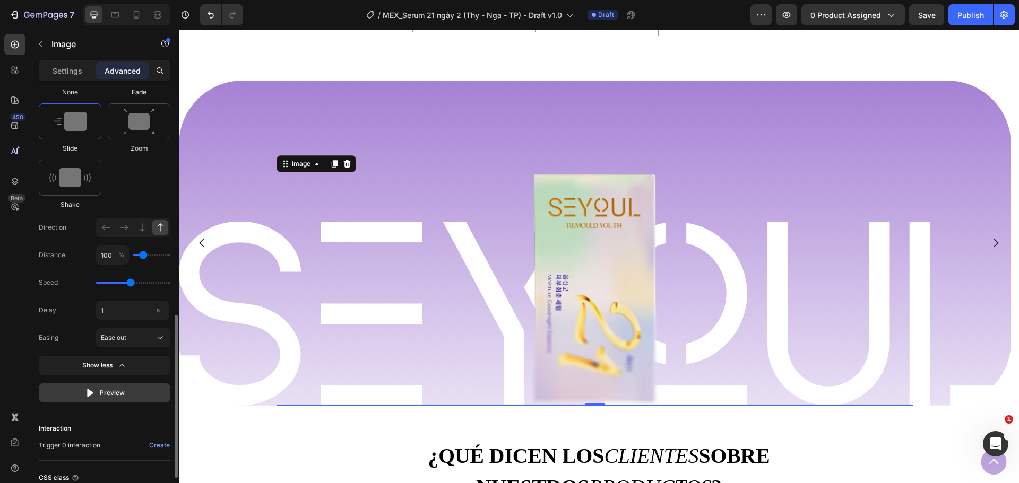
click at [97, 392] on div "Preview" at bounding box center [105, 393] width 40 height 11
type input "50"
type input "100"
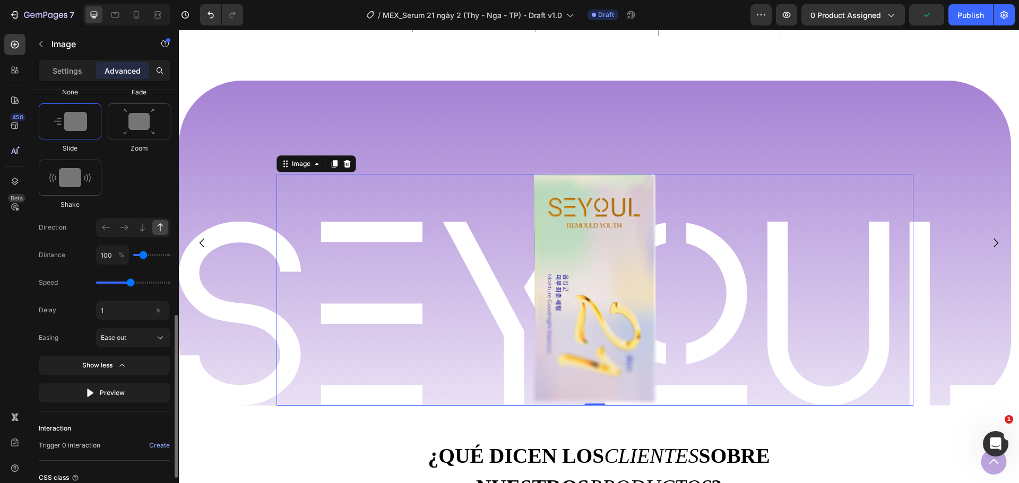
type input "150"
type input "200"
type input "150"
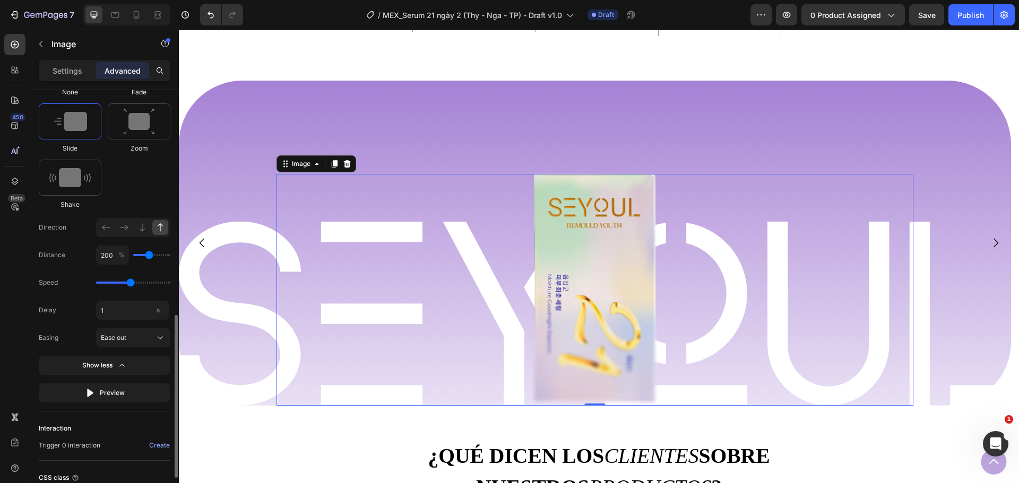
type input "150"
type input "100"
type input "150"
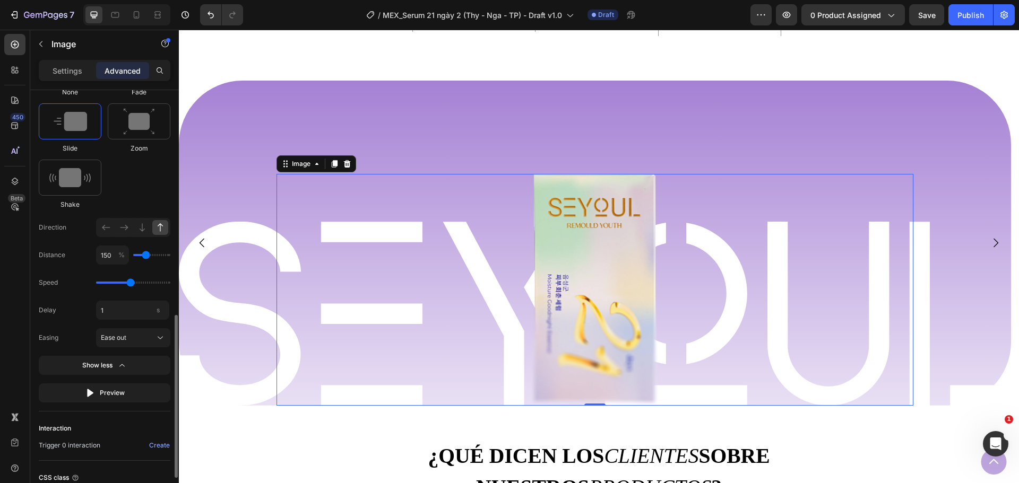
click at [146, 256] on input "range" at bounding box center [151, 255] width 37 height 2
click at [121, 402] on div "Animation Select When appear When hover None Fade Slide Zoom Shake Direction Di…" at bounding box center [105, 190] width 132 height 443
click at [119, 395] on div "Preview" at bounding box center [105, 393] width 40 height 11
type input "100"
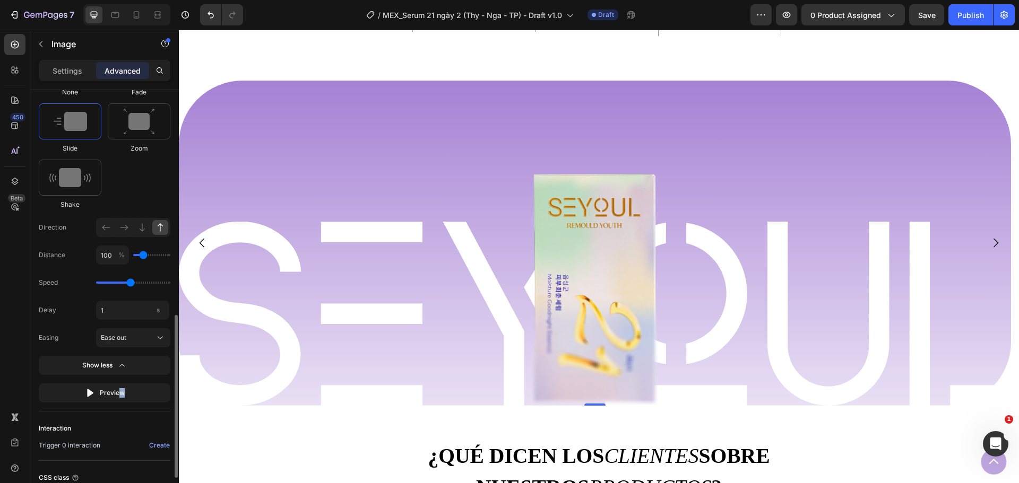
click at [144, 254] on input "range" at bounding box center [151, 255] width 37 height 2
click at [128, 354] on div "Select When appear When hover None Fade Slide Zoom Shake Direction Distance 100…" at bounding box center [105, 202] width 132 height 402
click at [130, 346] on button "Ease out" at bounding box center [133, 337] width 74 height 19
click at [136, 364] on div "Ease in out" at bounding box center [131, 364] width 62 height 10
click at [117, 397] on div "Preview" at bounding box center [105, 393] width 40 height 11
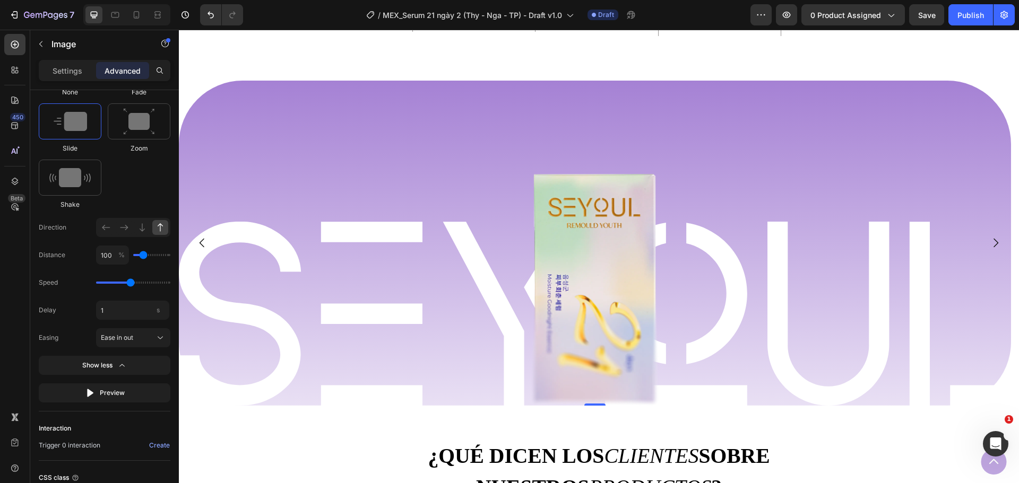
click at [353, 316] on div at bounding box center [594, 289] width 637 height 231
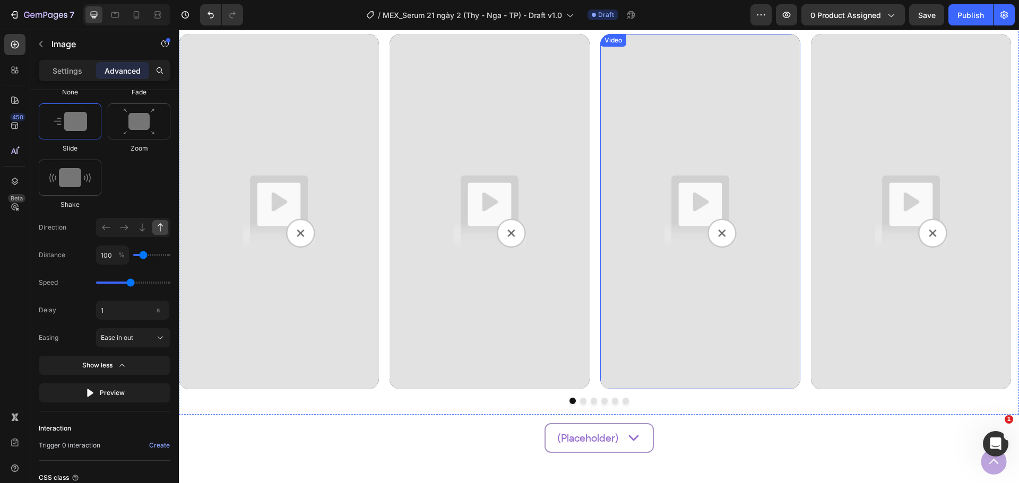
scroll to position [2113, 0]
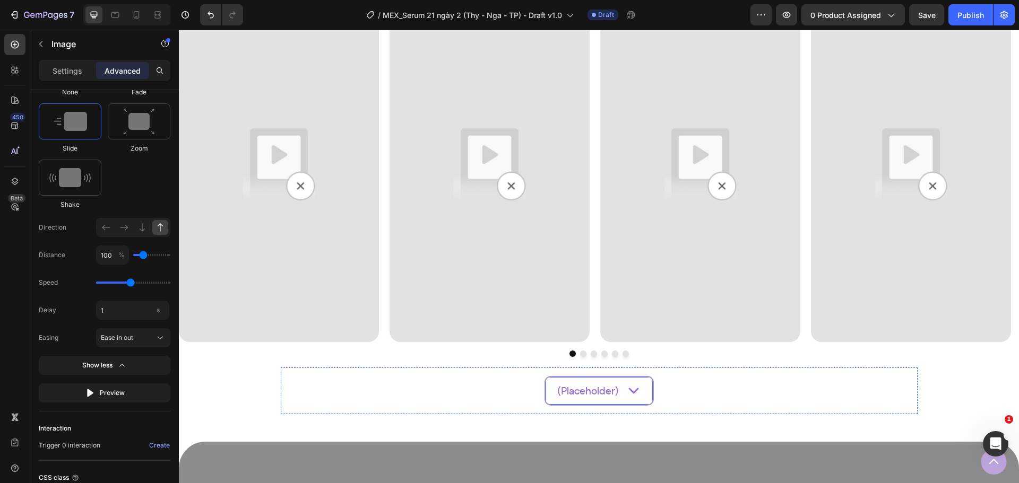
click at [646, 390] on div "(Placeholder) Text Block Icon Row" at bounding box center [598, 391] width 109 height 30
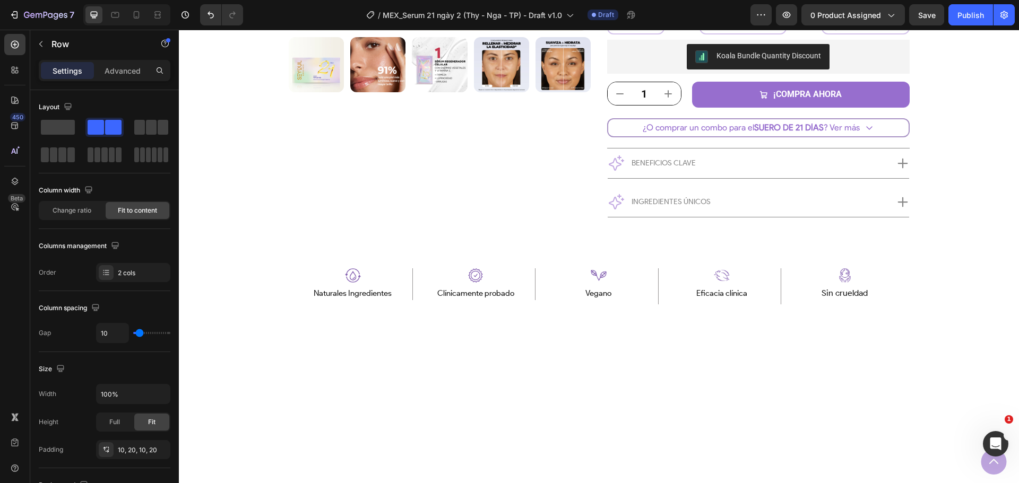
scroll to position [93, 0]
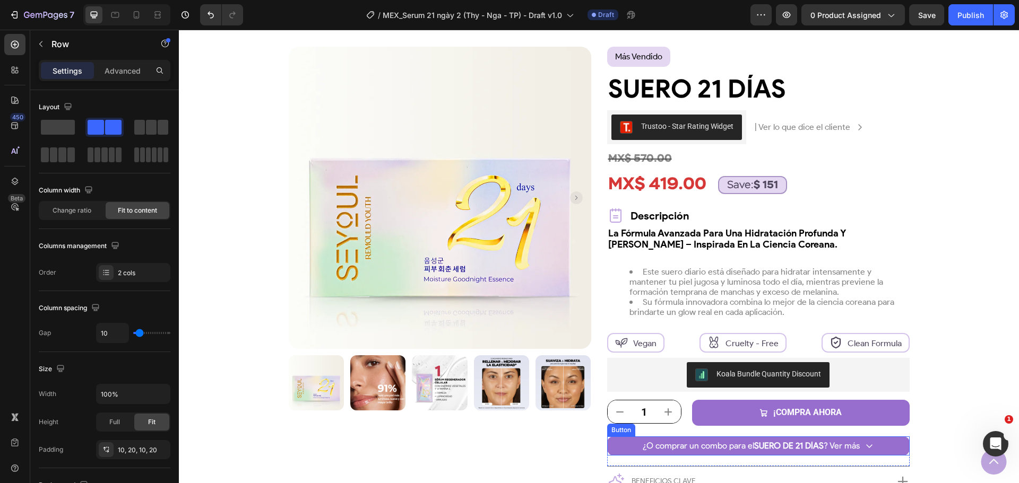
click at [707, 439] on link "¿O comprar un combo para el SUERO DE 21 DÍAS ? Ver más" at bounding box center [758, 446] width 302 height 19
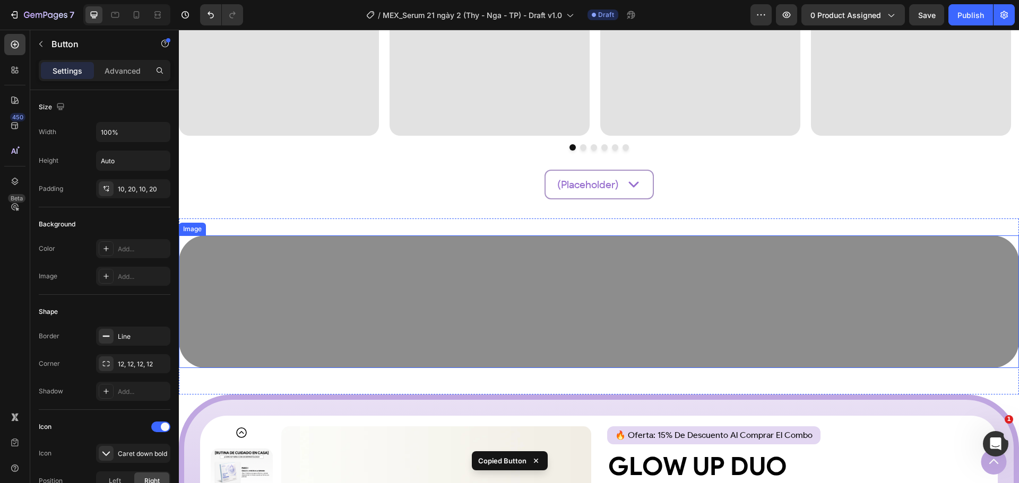
scroll to position [2269, 0]
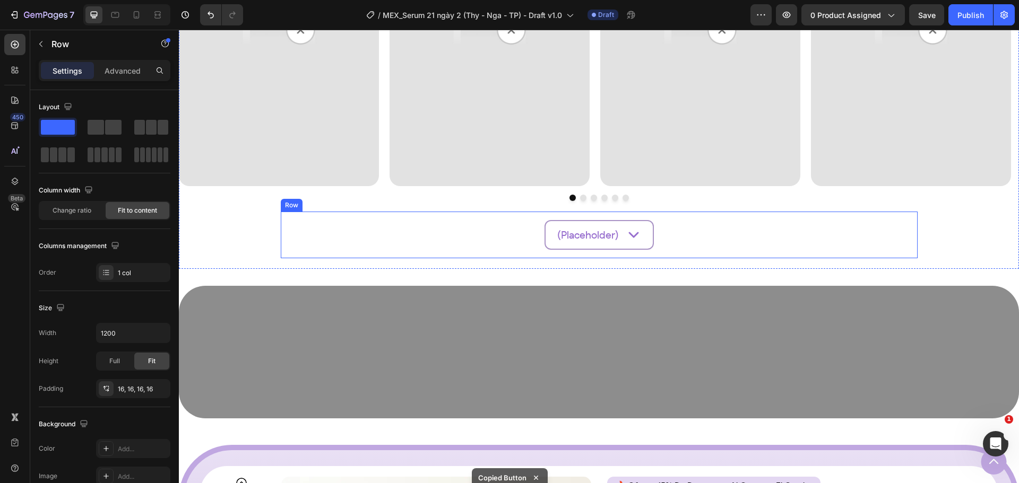
click at [668, 225] on div "(Placeholder) Text Block Icon Row Row" at bounding box center [599, 235] width 637 height 47
click at [53, 42] on p "Row" at bounding box center [96, 44] width 90 height 13
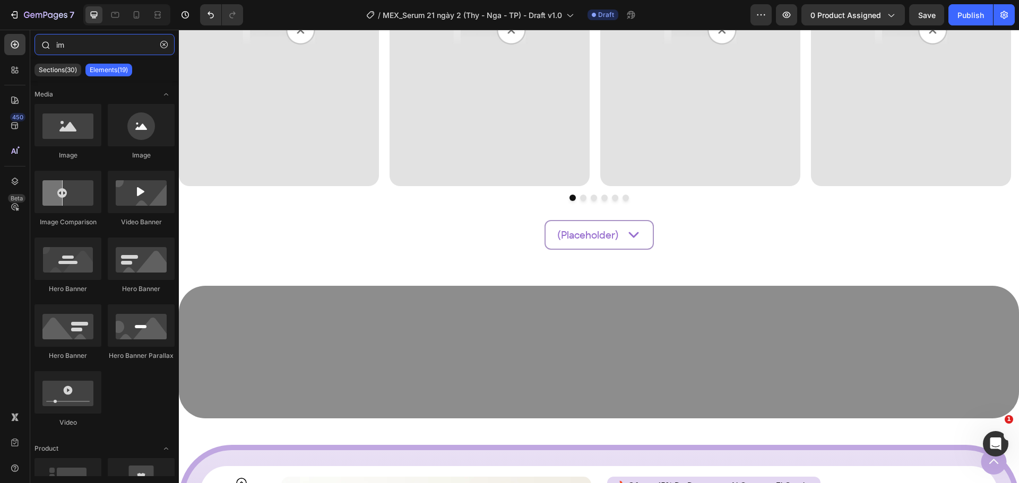
click at [81, 51] on input "im" at bounding box center [104, 44] width 140 height 21
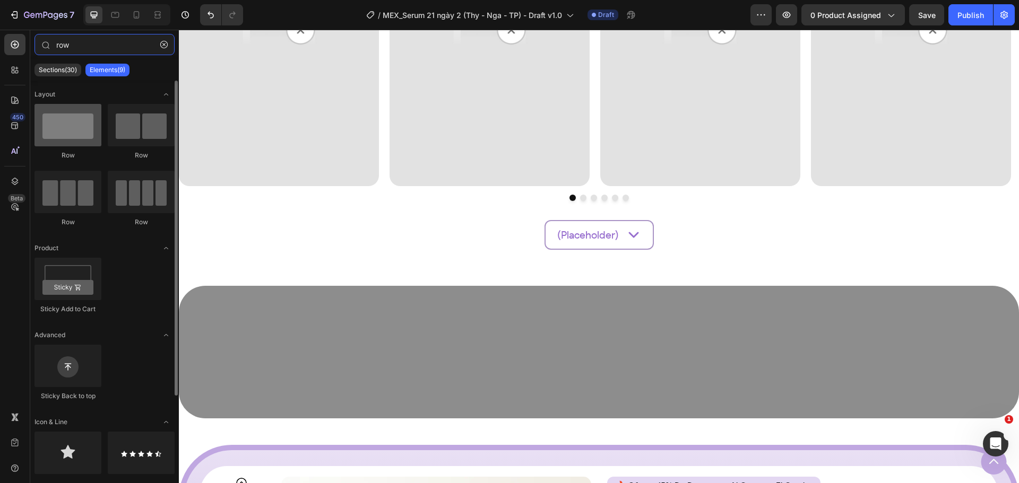
type input "row"
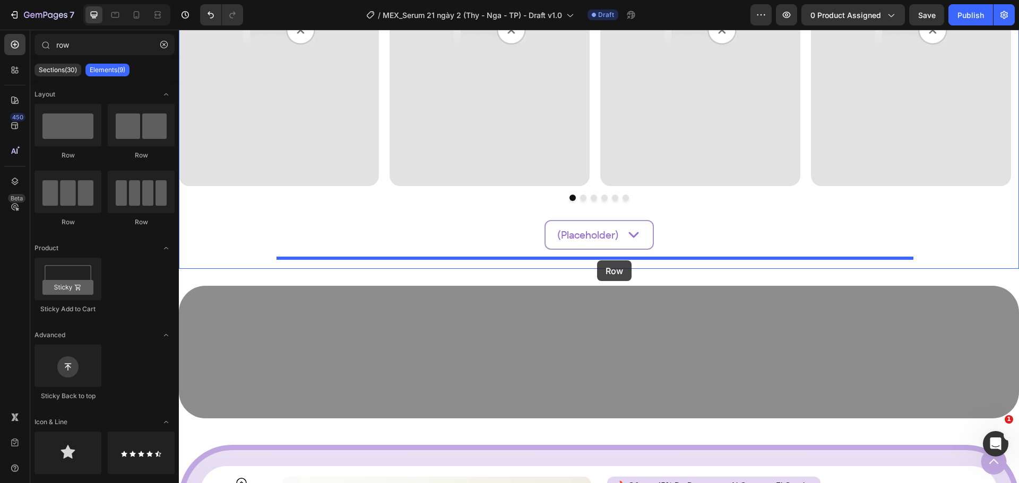
drag, startPoint x: 264, startPoint y: 170, endPoint x: 597, endPoint y: 261, distance: 345.4
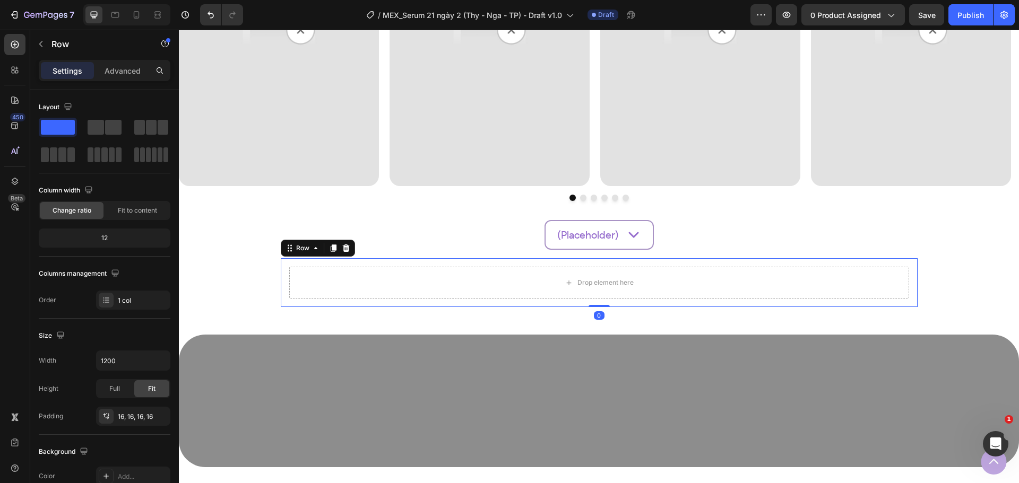
click at [595, 266] on div "Drop element here Row 0" at bounding box center [599, 282] width 637 height 49
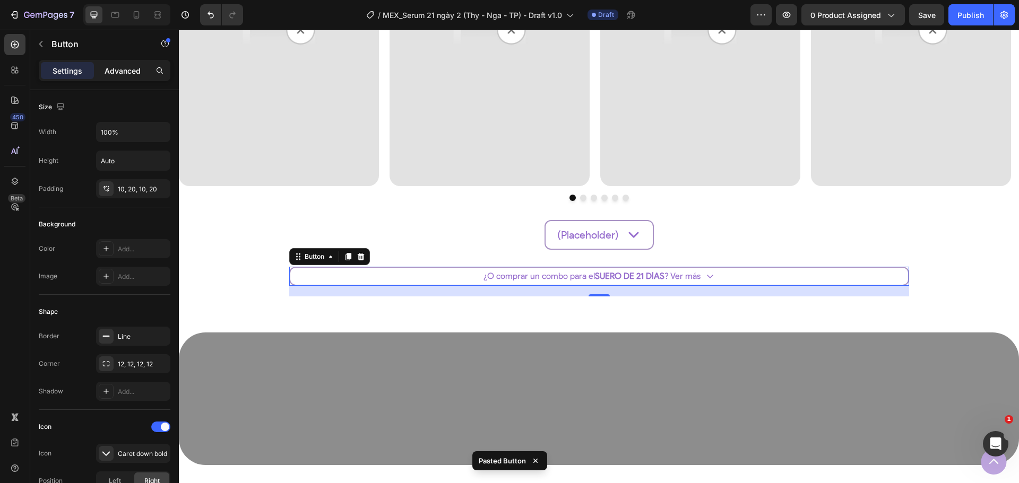
click at [117, 72] on p "Advanced" at bounding box center [123, 70] width 36 height 11
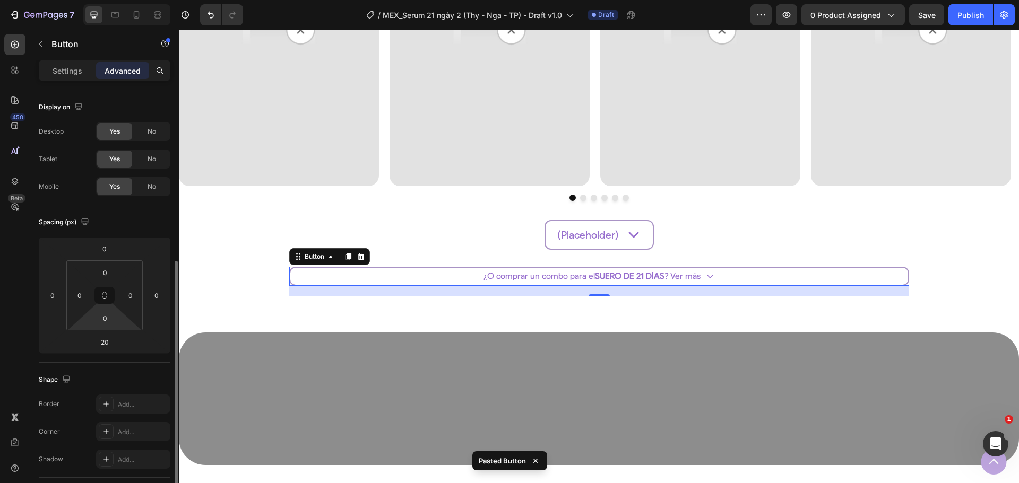
scroll to position [159, 0]
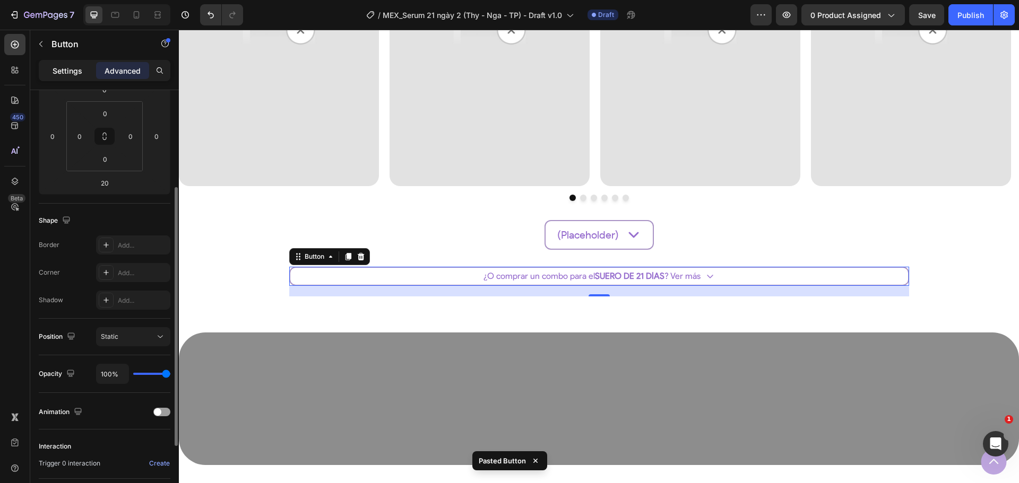
click at [72, 72] on p "Settings" at bounding box center [68, 70] width 30 height 11
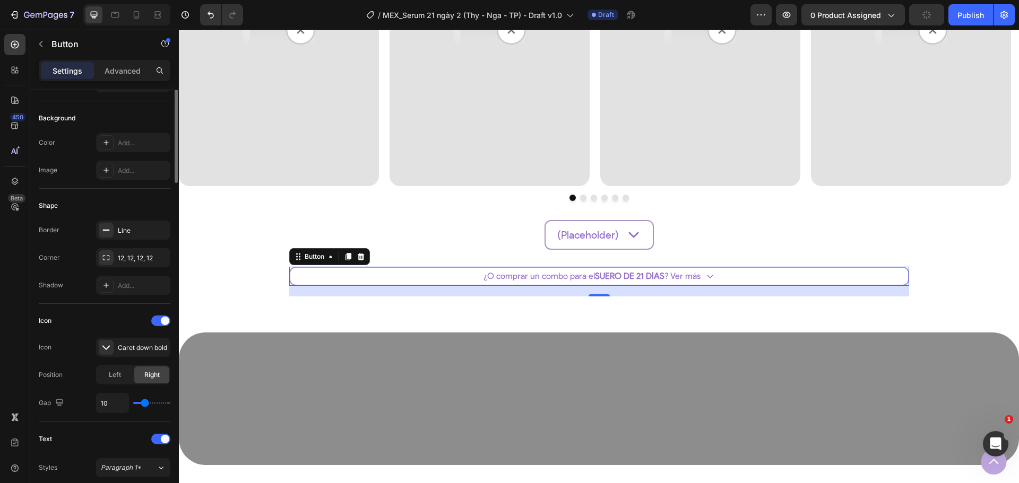
scroll to position [0, 0]
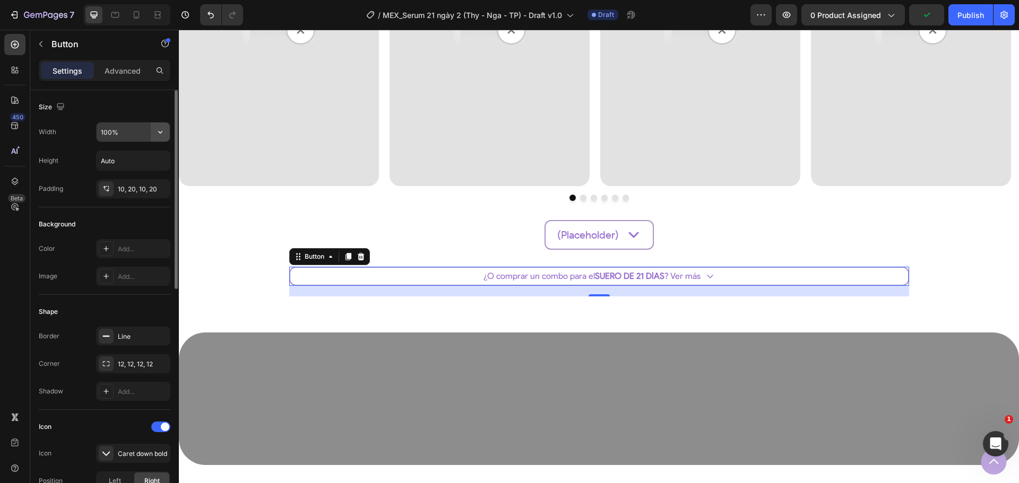
click at [162, 129] on icon "button" at bounding box center [160, 132] width 11 height 11
click at [126, 161] on span "Fit content" at bounding box center [116, 159] width 32 height 10
type input "Auto"
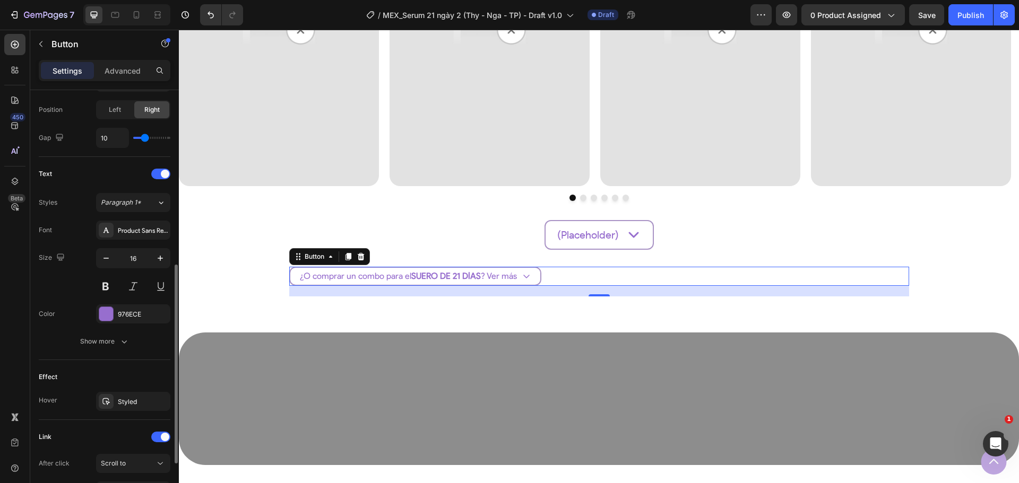
scroll to position [477, 0]
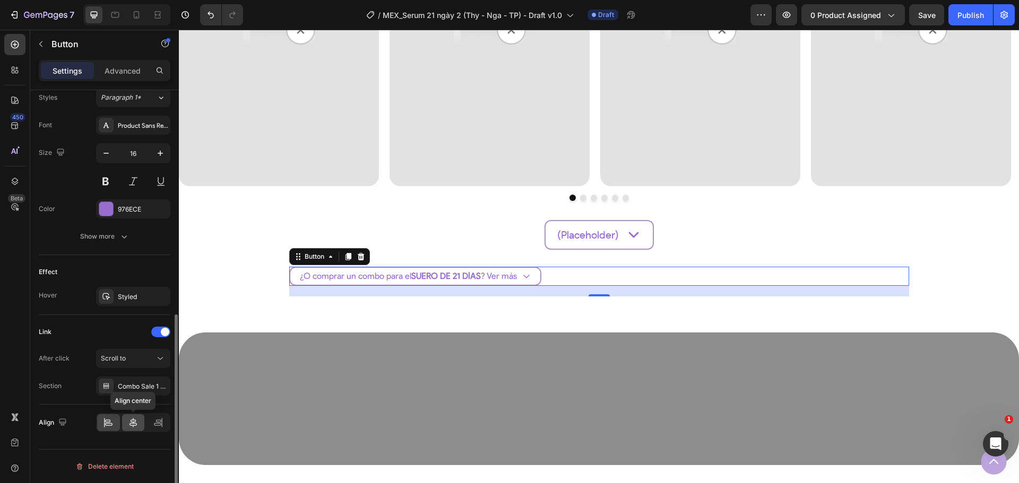
click at [134, 424] on icon at bounding box center [133, 423] width 11 height 11
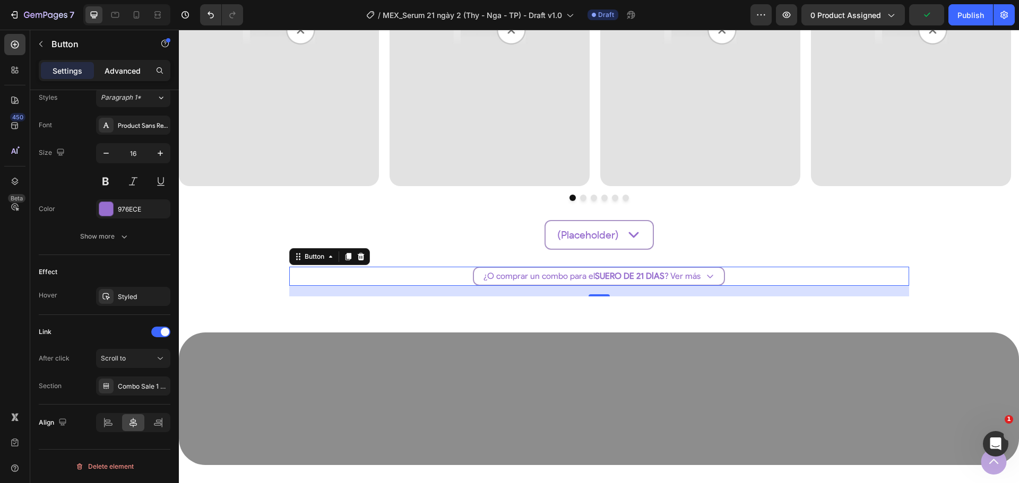
click at [119, 68] on p "Advanced" at bounding box center [123, 70] width 36 height 11
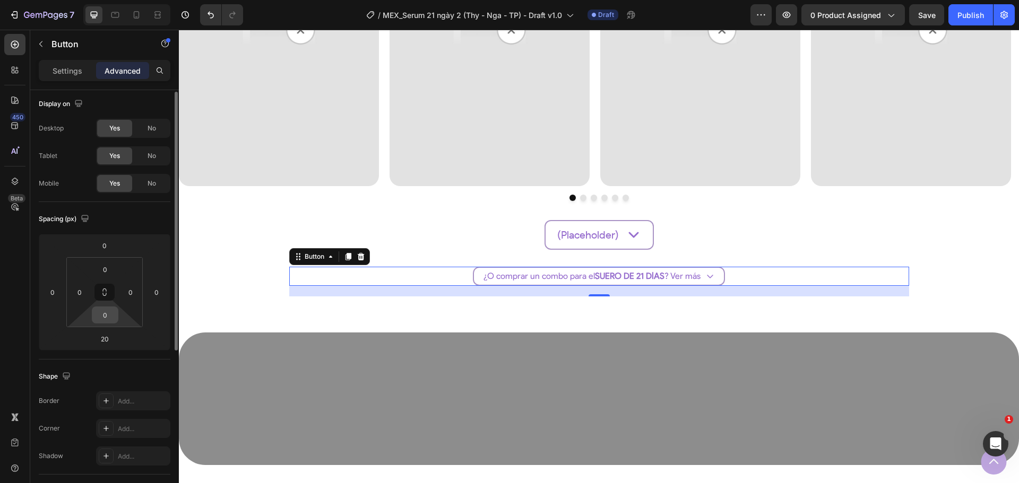
scroll to position [0, 0]
click at [98, 344] on input "20" at bounding box center [104, 342] width 21 height 16
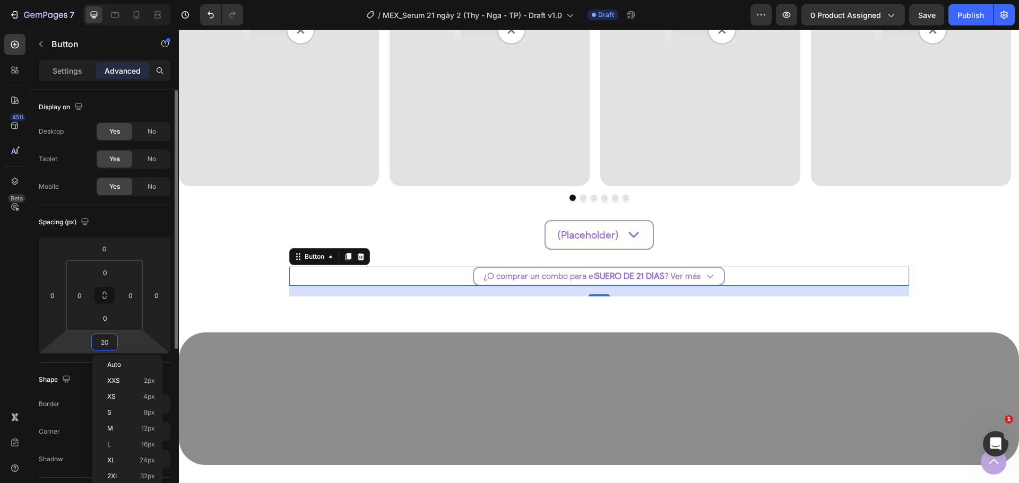
type input "0"
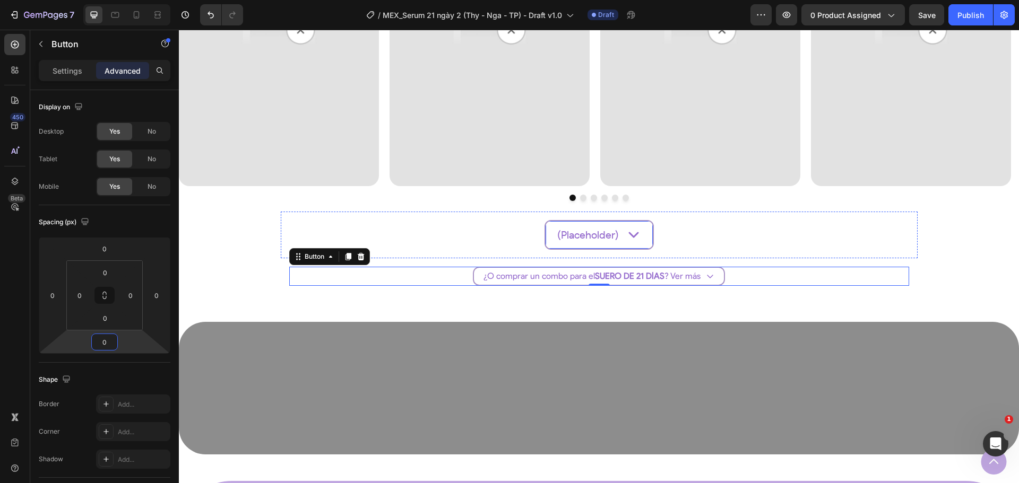
click at [578, 237] on p "(Placeholder)" at bounding box center [588, 235] width 62 height 11
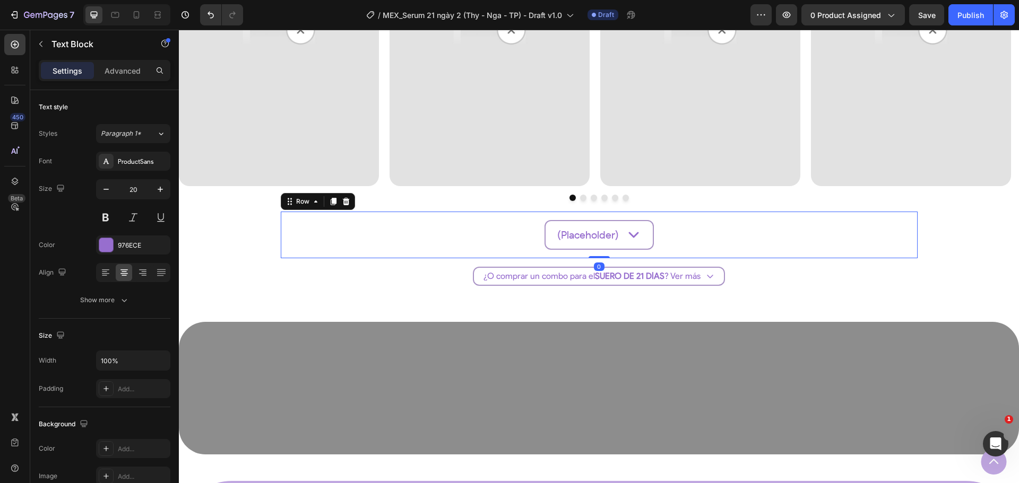
click at [525, 255] on div "(Placeholder) Text Block Icon Row Row 0" at bounding box center [599, 235] width 637 height 47
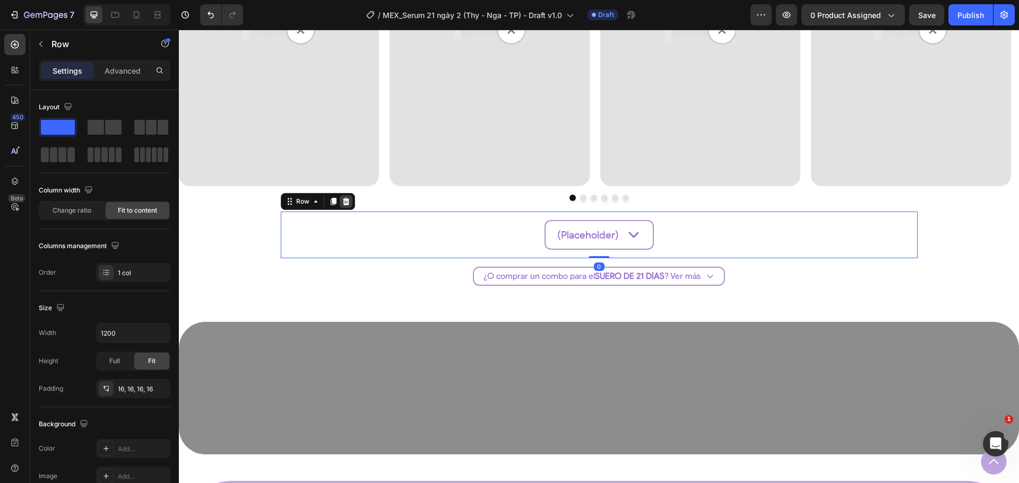
click at [347, 201] on div at bounding box center [346, 201] width 13 height 13
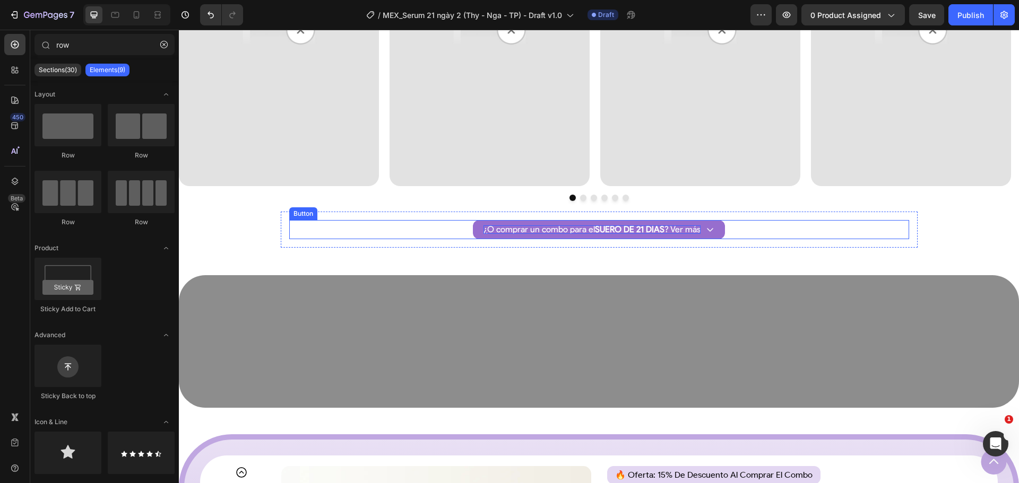
click at [533, 231] on p "¿O comprar un combo para el SUERO DE 21 DÍAS ? Ver más" at bounding box center [591, 230] width 217 height 8
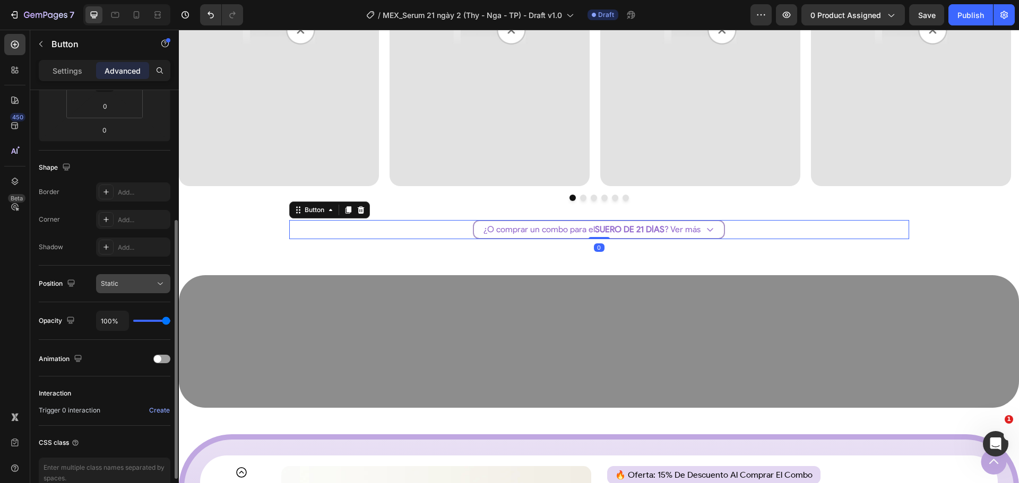
scroll to position [269, 0]
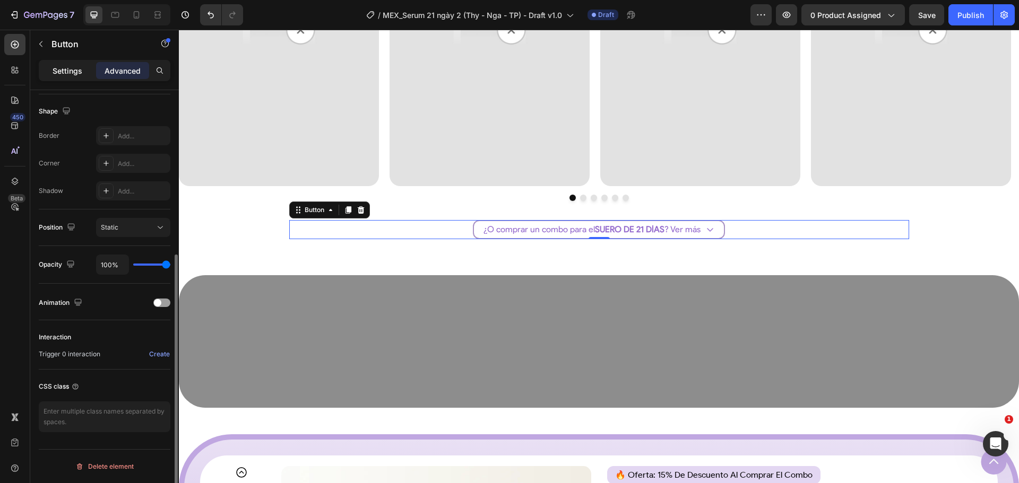
click at [70, 75] on p "Settings" at bounding box center [68, 70] width 30 height 11
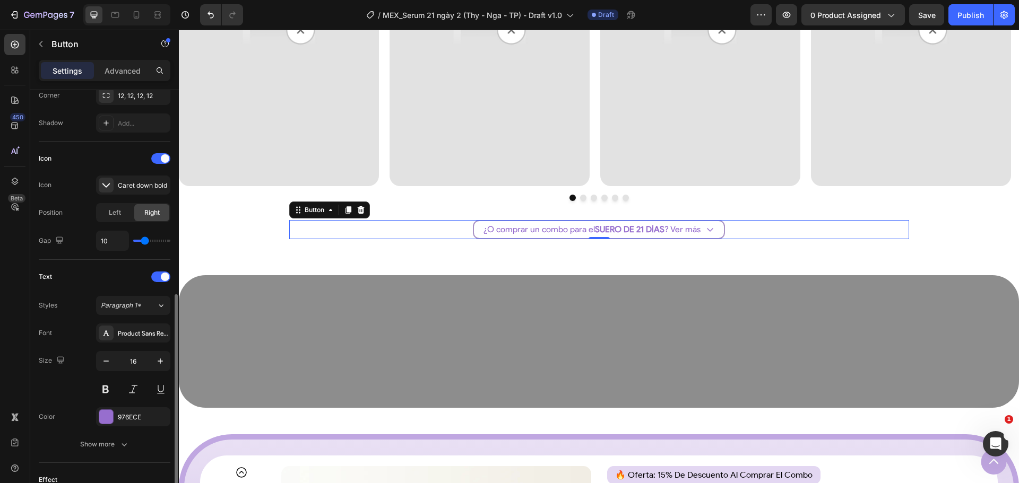
scroll to position [477, 0]
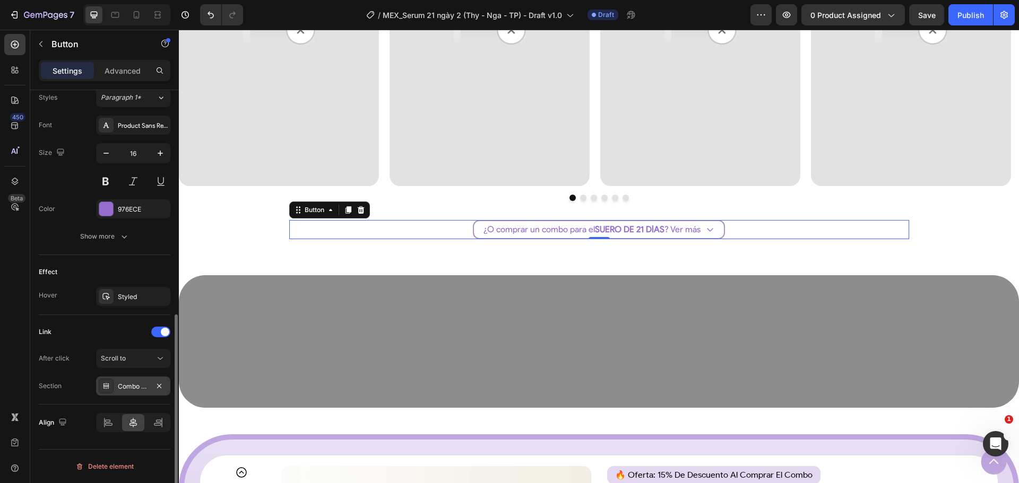
click at [139, 383] on div "Combo Sale 1 Section" at bounding box center [133, 387] width 31 height 10
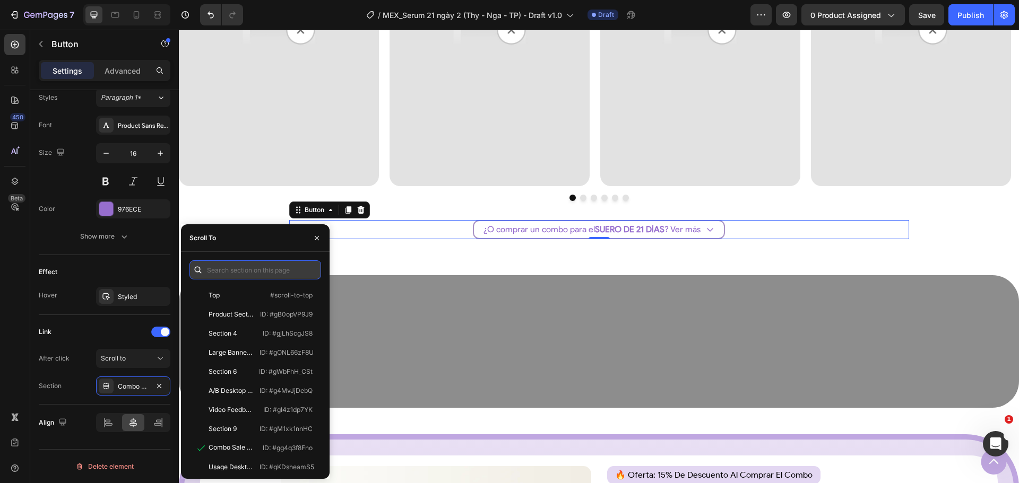
click at [248, 279] on input "text" at bounding box center [255, 270] width 132 height 19
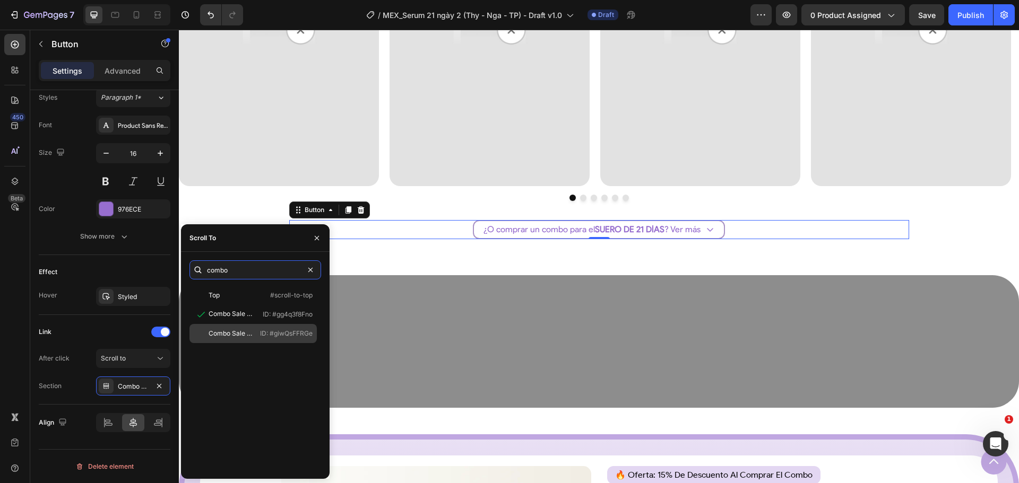
type input "combo"
click at [237, 330] on div "Combo Sale 2 Section" at bounding box center [231, 334] width 45 height 10
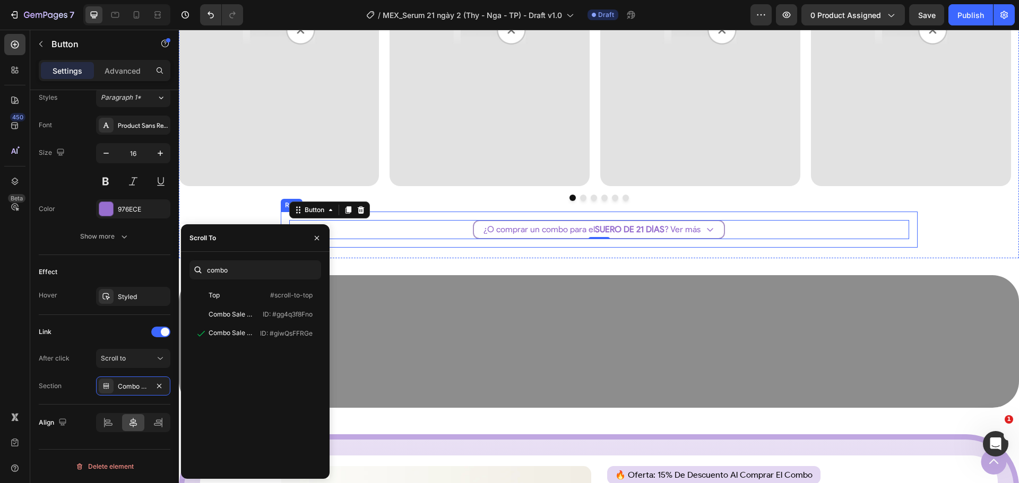
click at [621, 247] on div "¿O comprar un combo para el SUERO DE 21 DÍAS ? Ver más Button 0 Row" at bounding box center [599, 230] width 637 height 36
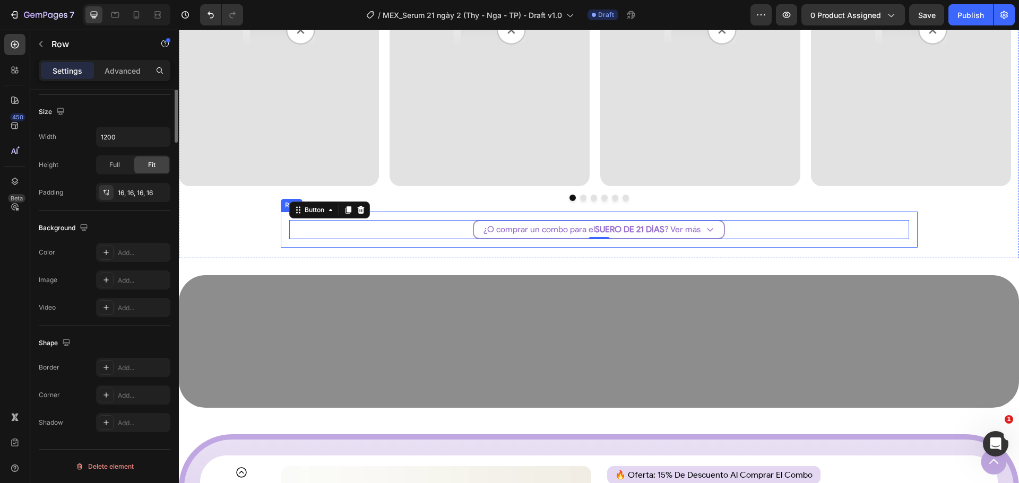
scroll to position [0, 0]
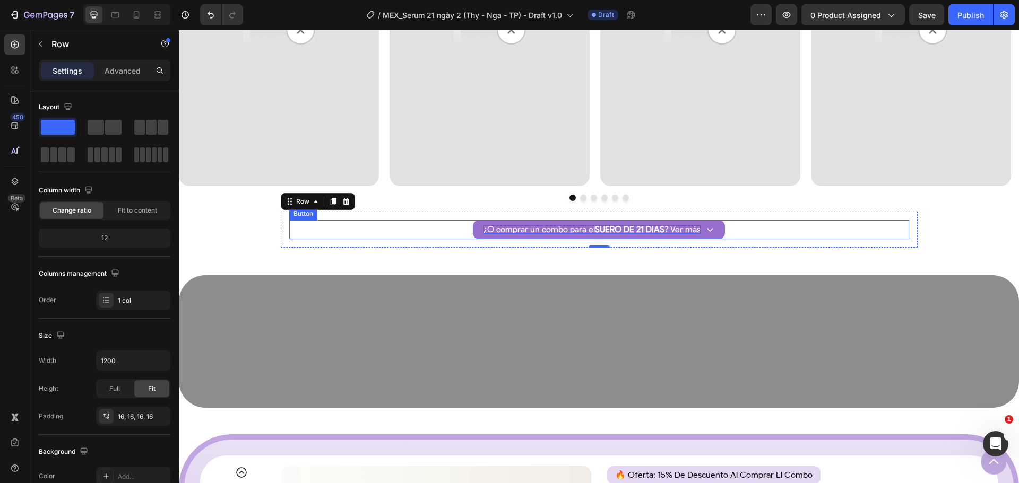
click at [615, 230] on strong "SUERO DE 21 DÍAS" at bounding box center [630, 229] width 70 height 10
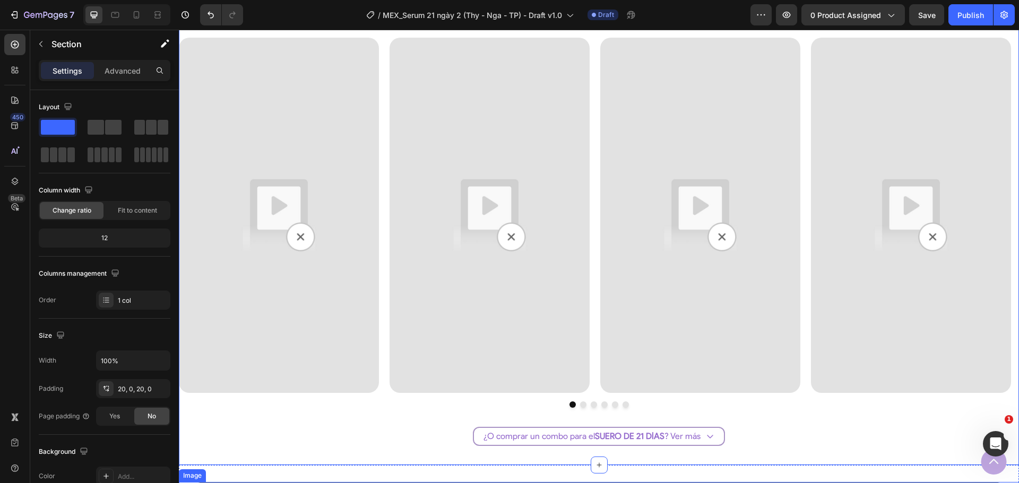
scroll to position [2057, 0]
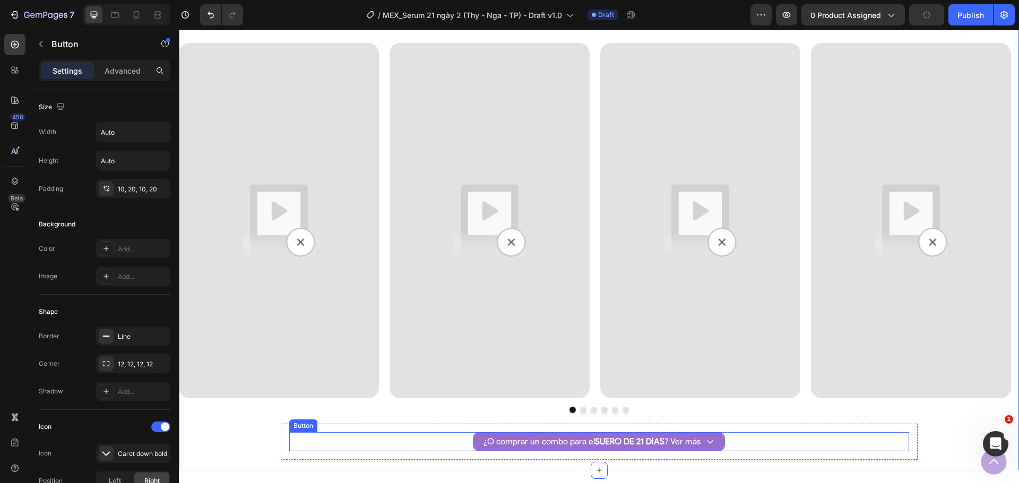
click at [661, 434] on link "¿O comprar un combo para el SUERO DE 21 DÍAS ? Ver más" at bounding box center [599, 442] width 252 height 19
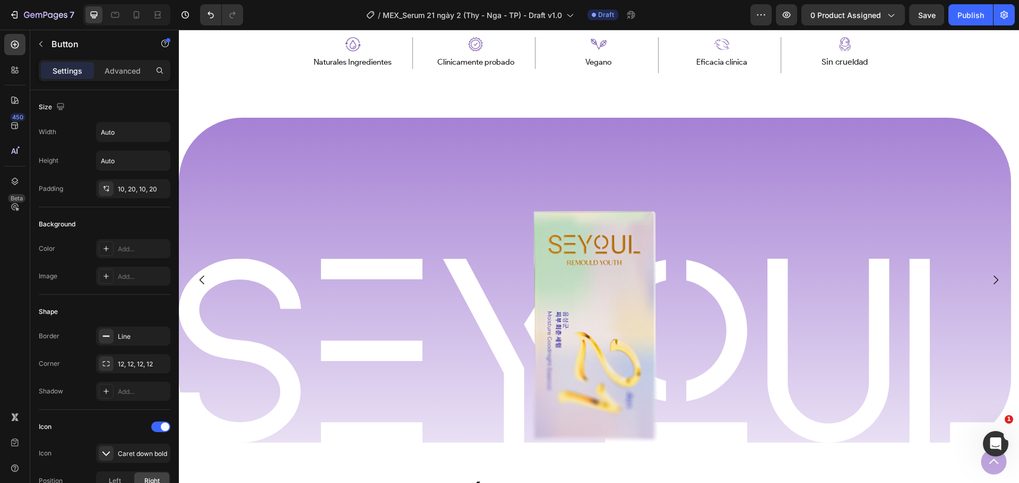
scroll to position [624, 0]
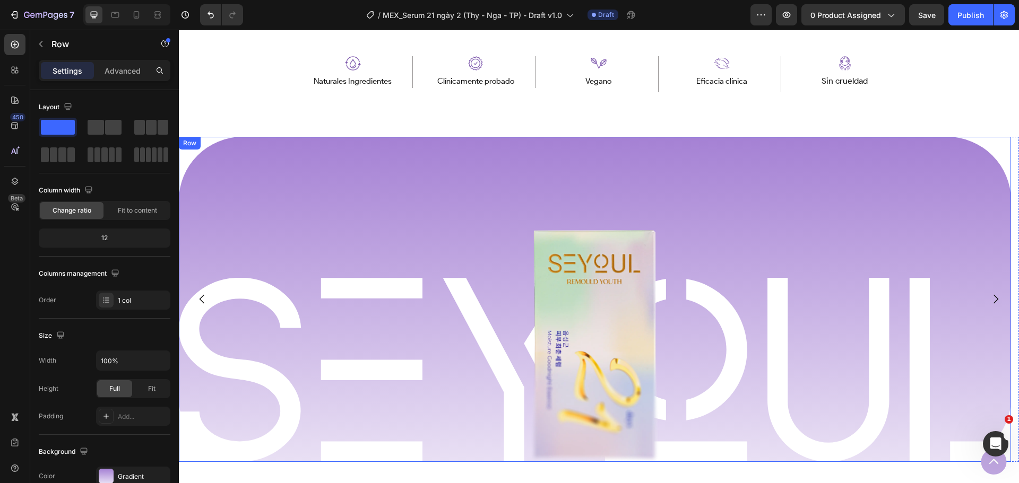
click at [227, 219] on div "Image Row Image Row" at bounding box center [595, 299] width 832 height 325
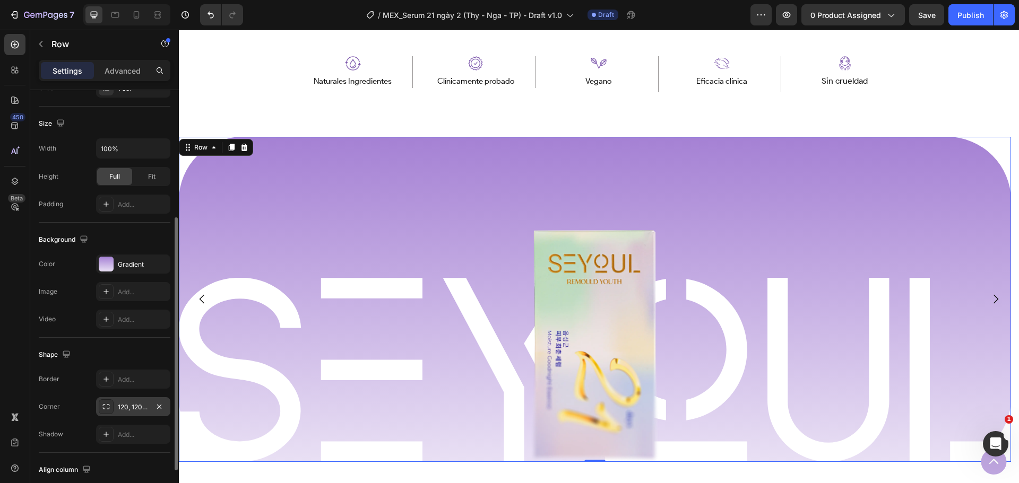
click at [132, 404] on div "120, 120, 120, 120" at bounding box center [133, 408] width 31 height 10
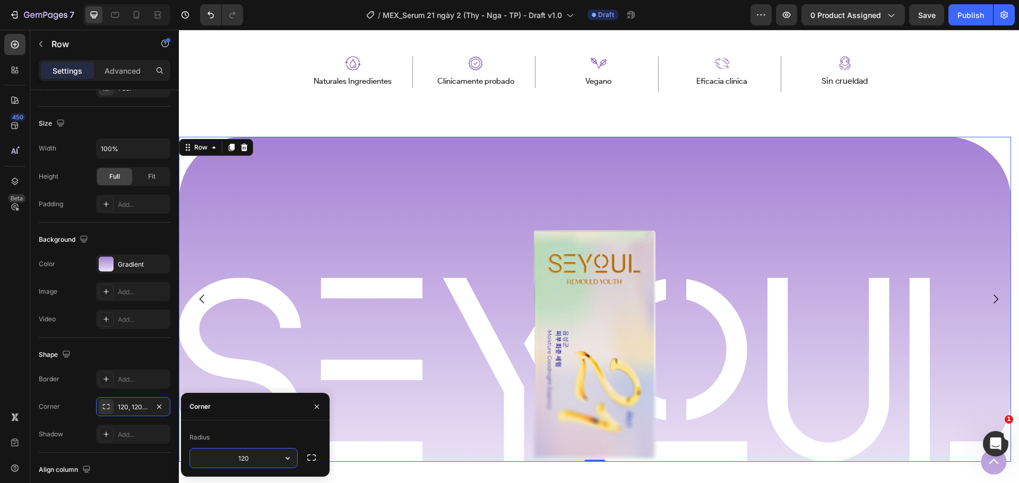
click at [258, 461] on input "120" at bounding box center [243, 458] width 107 height 19
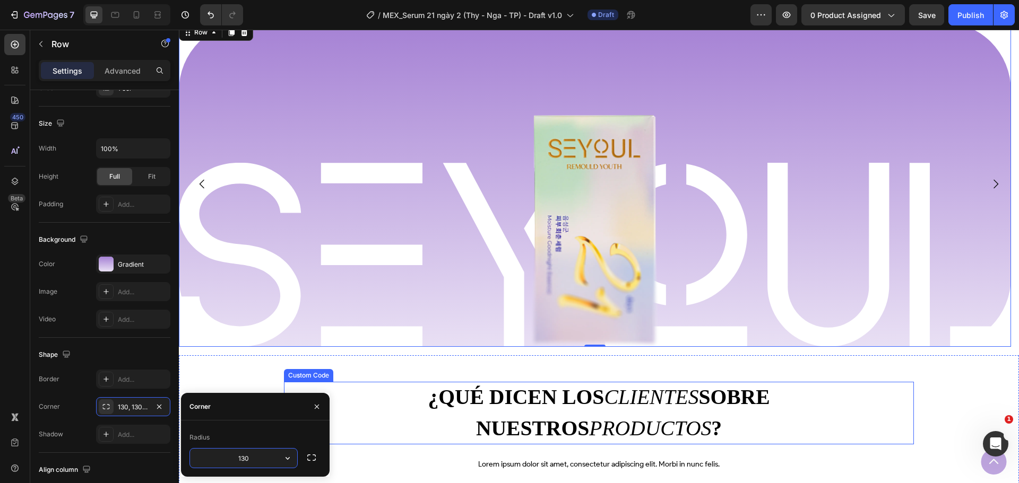
scroll to position [783, 0]
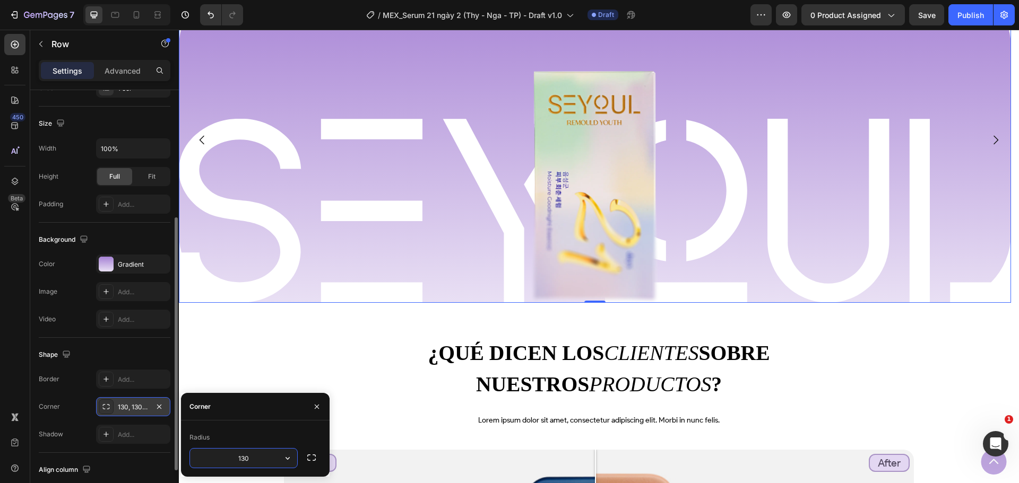
click at [123, 411] on div "130, 130, 130, 130" at bounding box center [133, 408] width 31 height 10
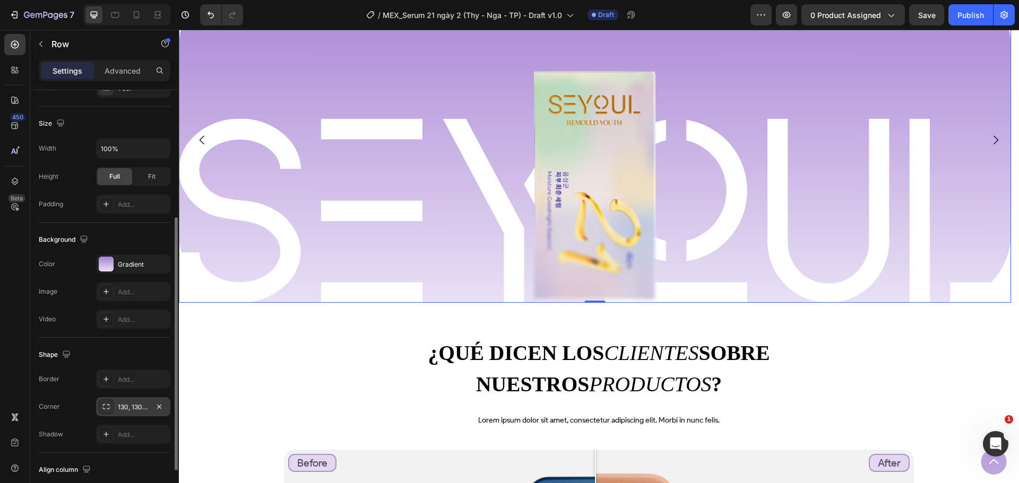
click at [131, 404] on div "130, 130, 130, 130" at bounding box center [133, 408] width 31 height 10
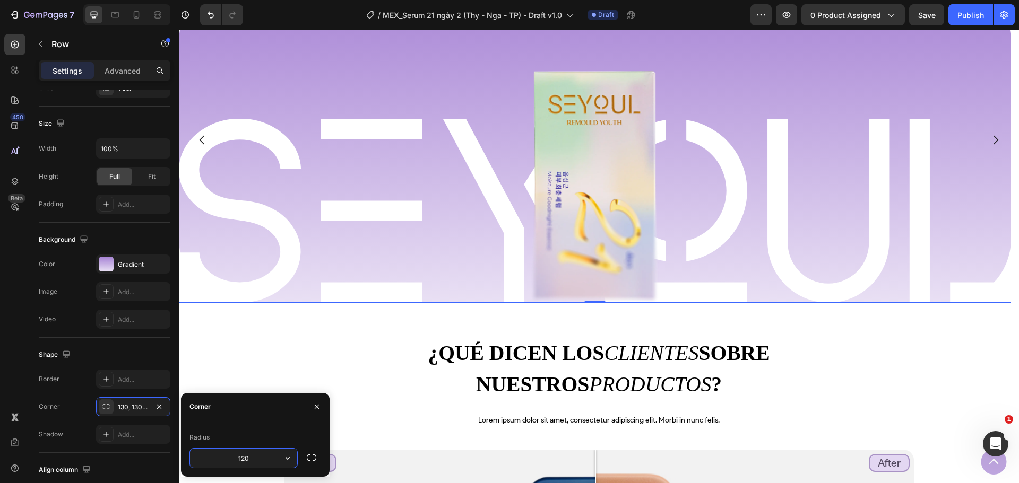
type input "120"
click at [322, 407] on button "button" at bounding box center [316, 407] width 17 height 17
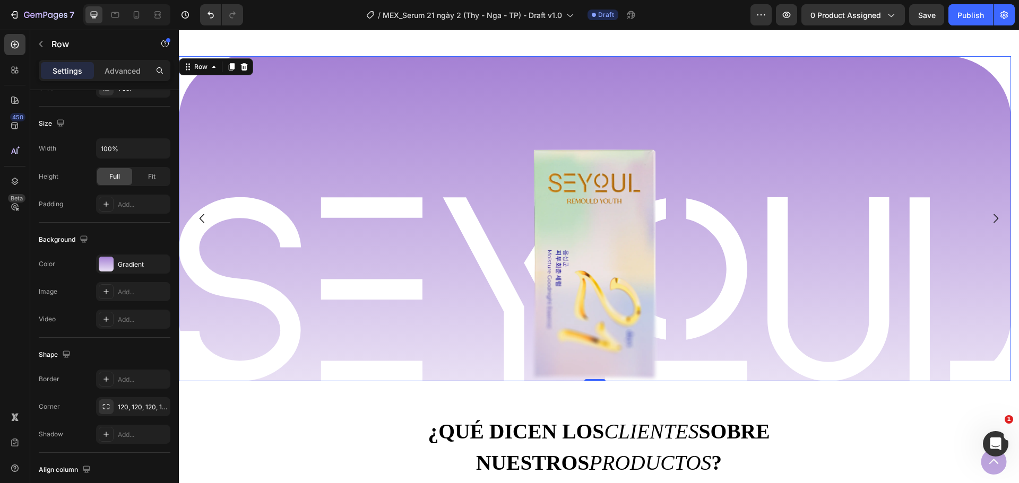
scroll to position [677, 0]
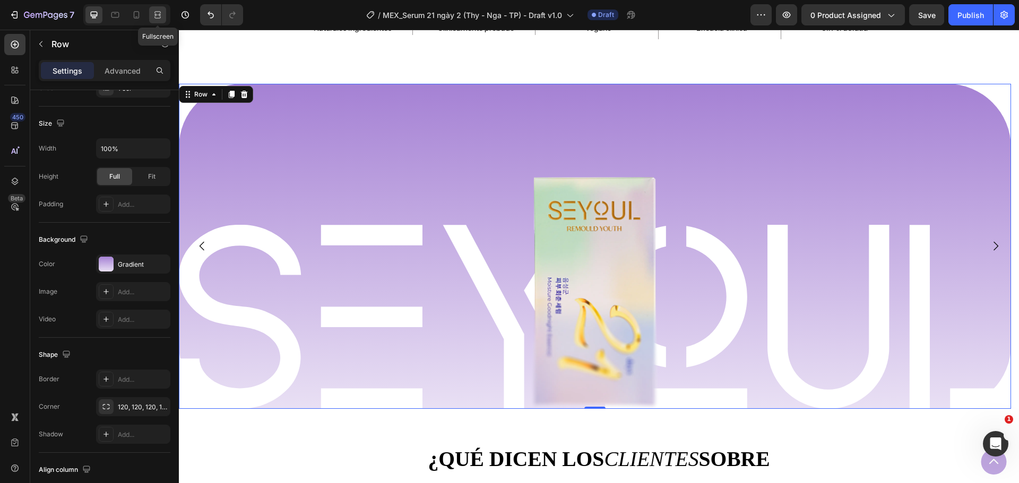
click at [153, 11] on icon at bounding box center [157, 15] width 11 height 11
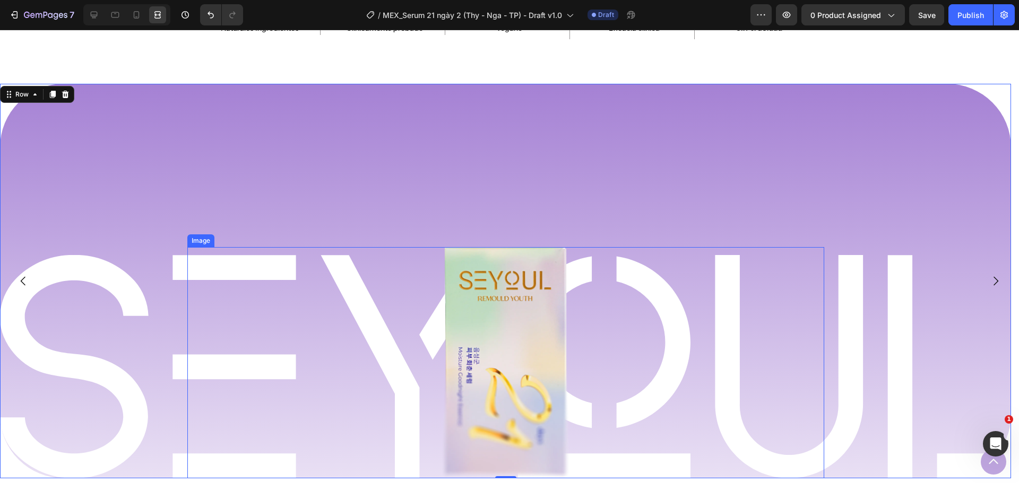
scroll to position [730, 0]
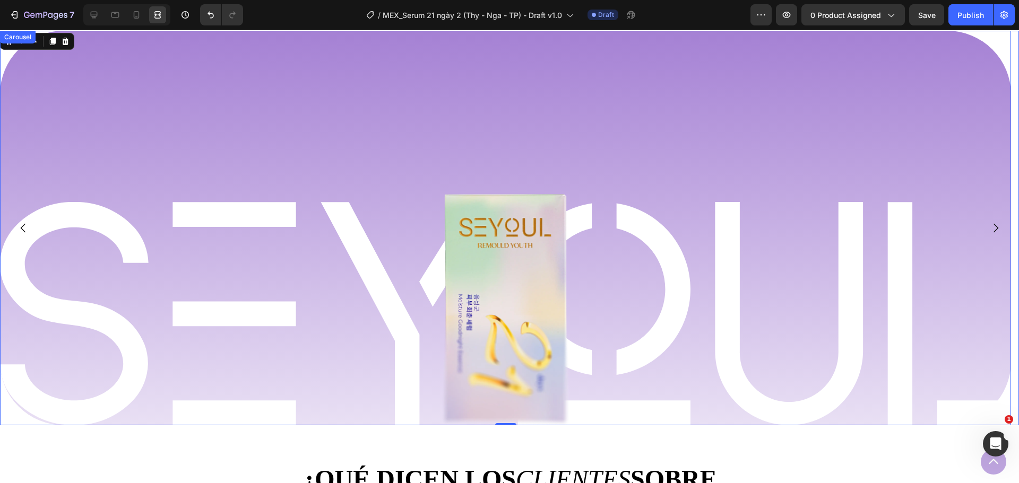
click at [992, 228] on icon "Carousel Next Arrow" at bounding box center [995, 228] width 13 height 13
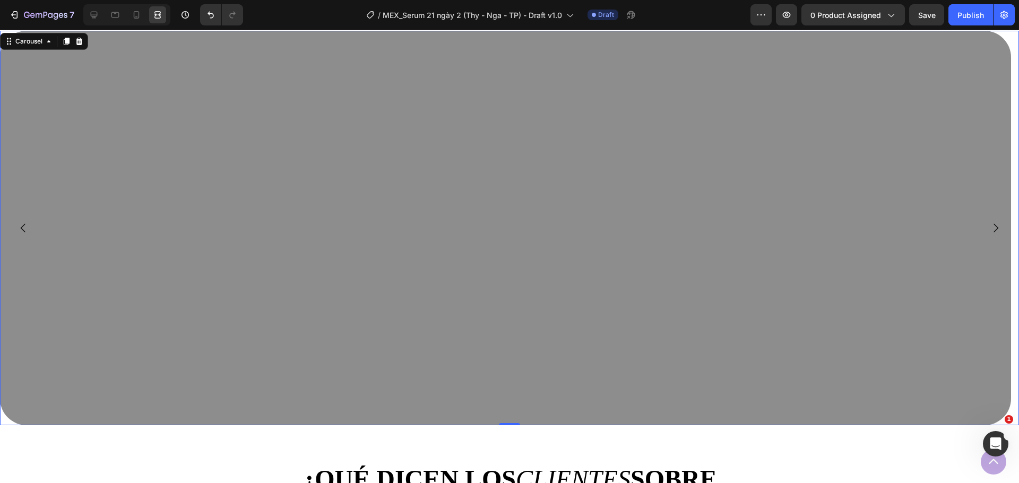
click at [24, 224] on icon "Carousel Back Arrow" at bounding box center [23, 228] width 5 height 9
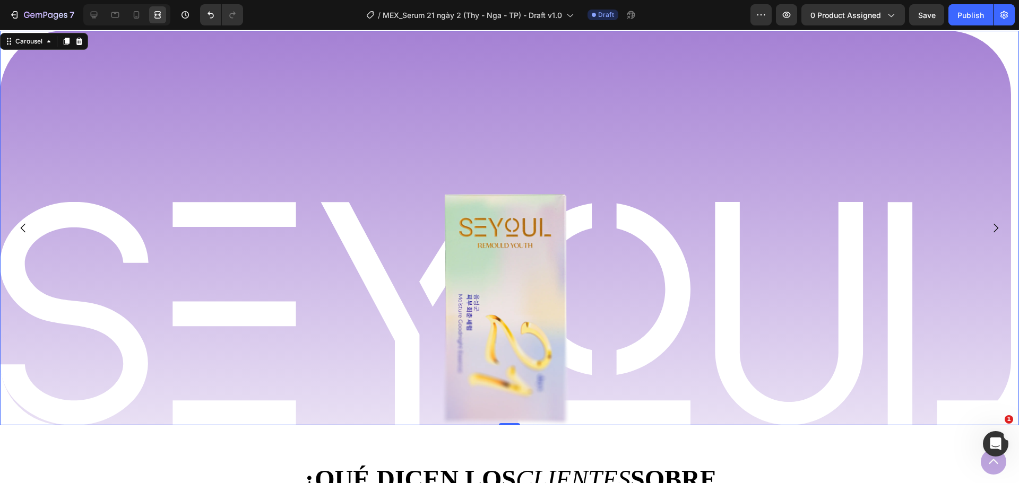
click at [24, 224] on icon "Carousel Back Arrow" at bounding box center [23, 228] width 5 height 9
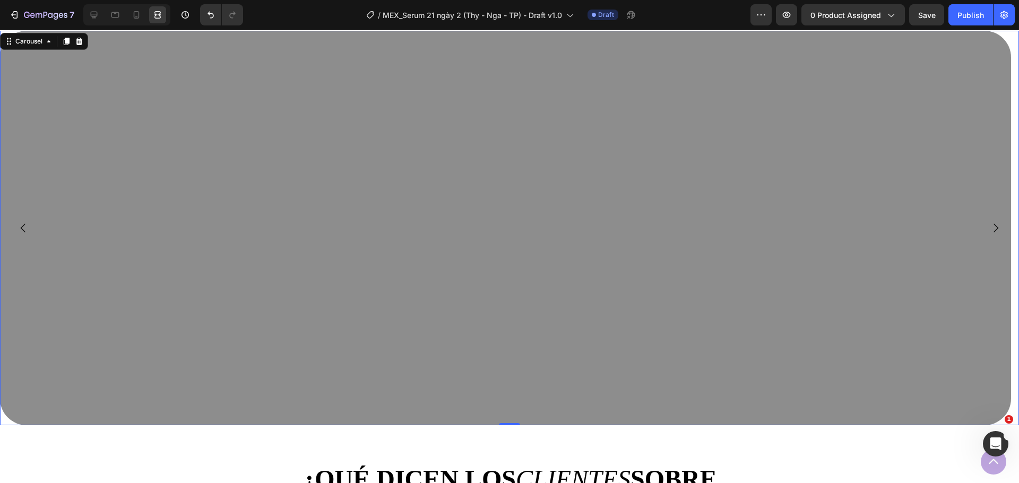
click at [981, 222] on button "Carousel Next Arrow" at bounding box center [996, 228] width 30 height 30
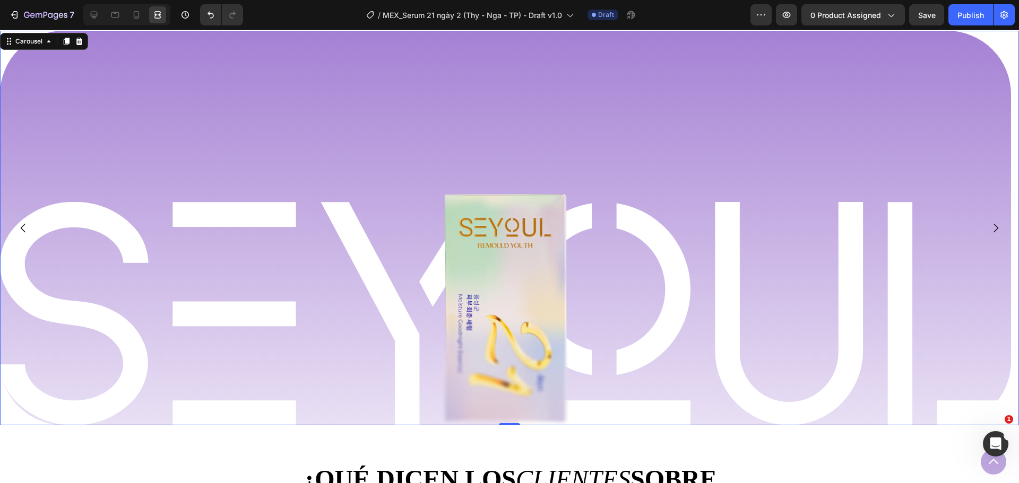
click at [995, 222] on button "Carousel Next Arrow" at bounding box center [996, 228] width 30 height 30
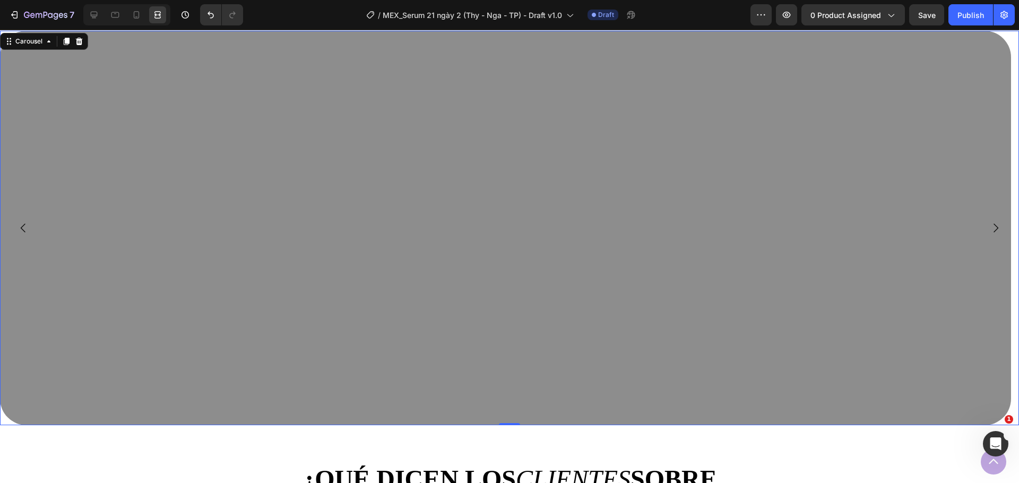
click at [21, 222] on icon "Carousel Back Arrow" at bounding box center [23, 228] width 13 height 13
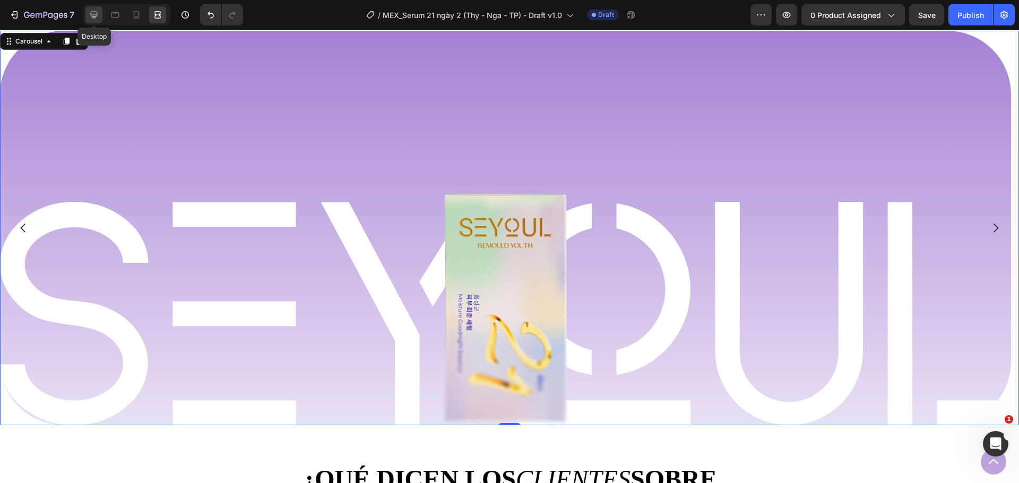
click at [94, 18] on icon at bounding box center [94, 15] width 7 height 7
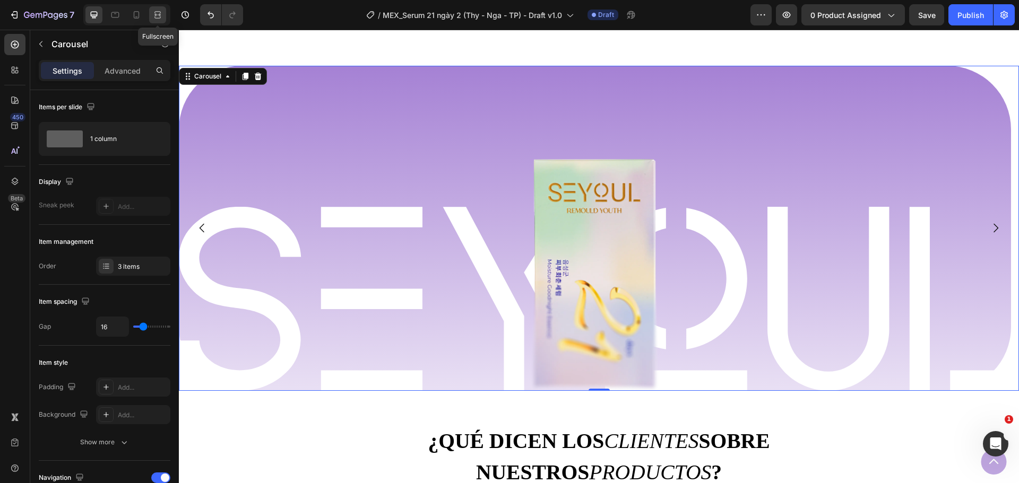
click at [163, 18] on div at bounding box center [157, 14] width 17 height 17
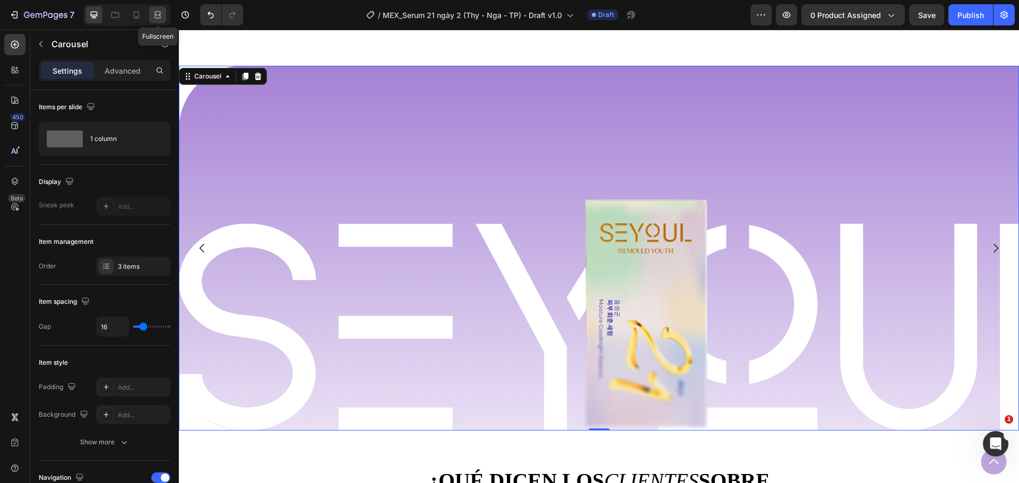
scroll to position [730, 0]
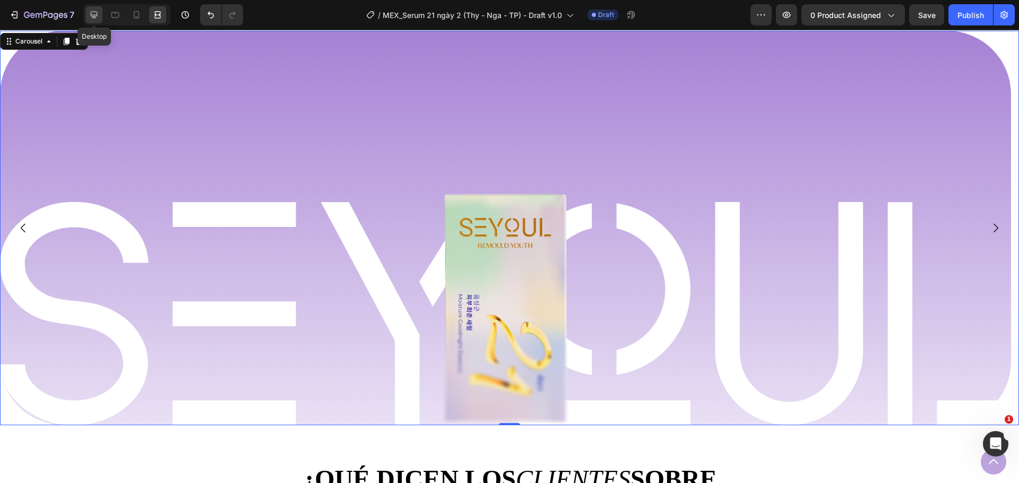
click at [93, 19] on icon at bounding box center [94, 15] width 11 height 11
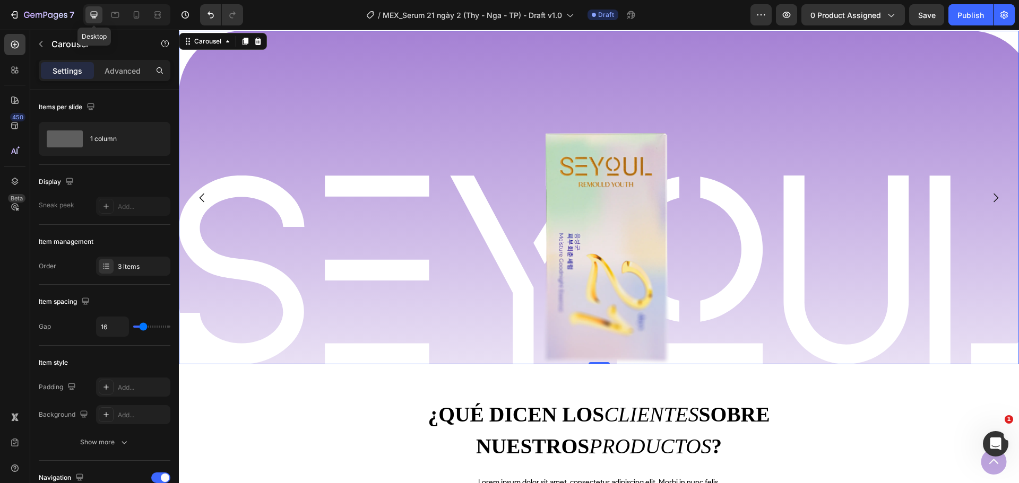
scroll to position [695, 0]
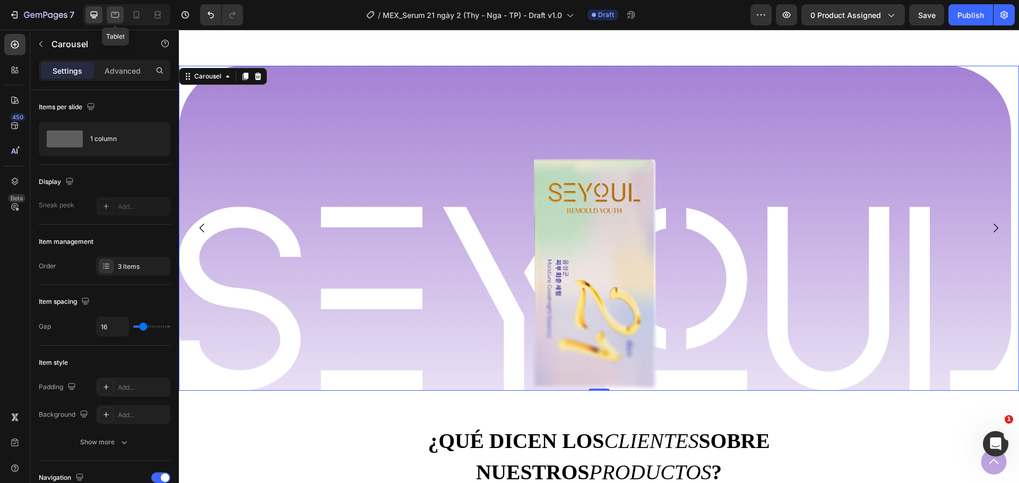
click at [120, 19] on icon at bounding box center [115, 15] width 11 height 11
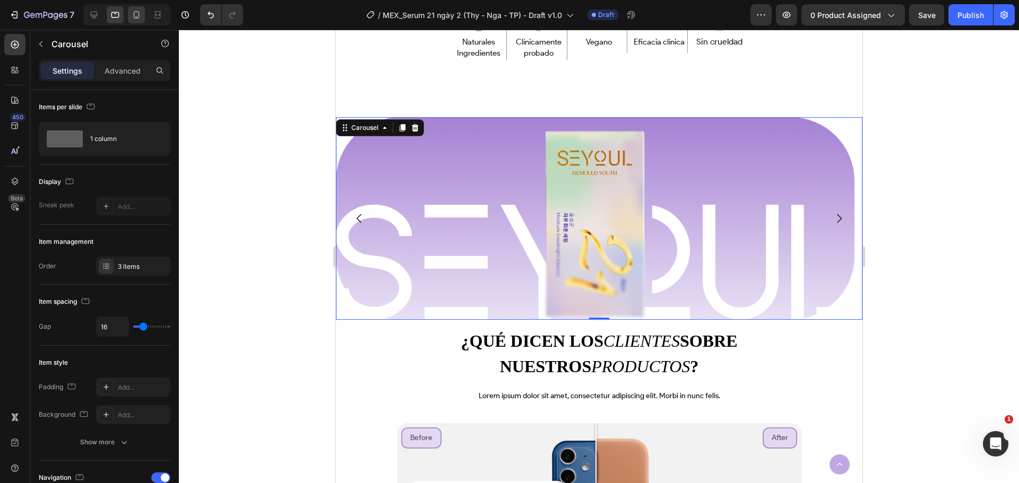
scroll to position [714, 0]
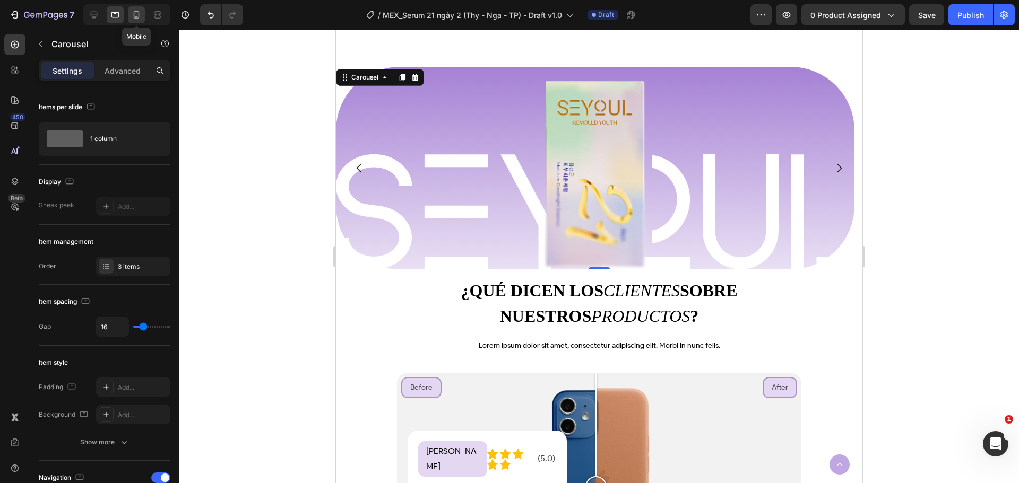
click at [141, 19] on icon at bounding box center [136, 15] width 11 height 11
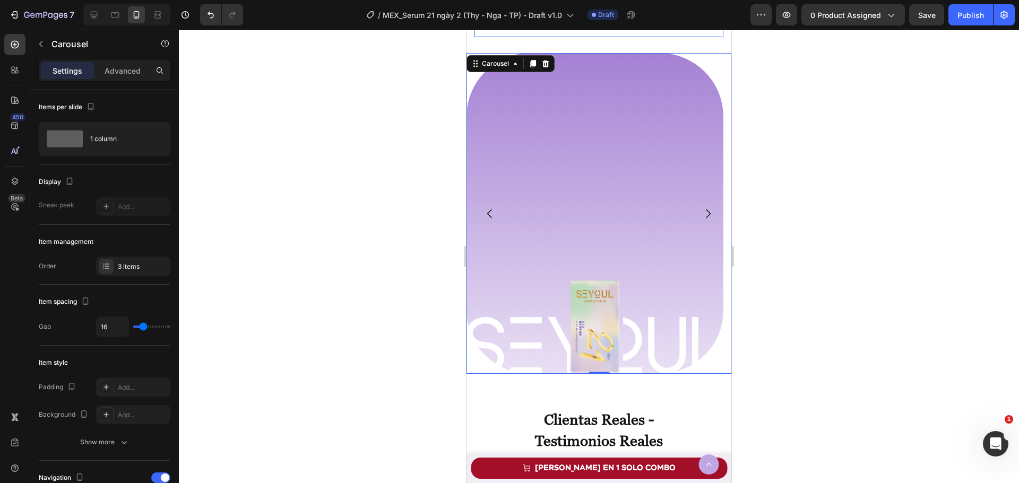
scroll to position [860, 0]
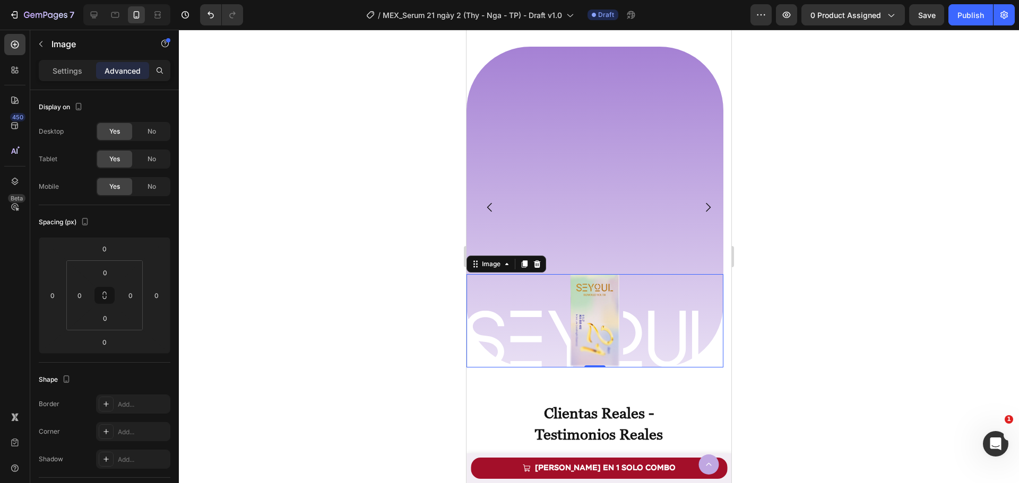
click at [593, 295] on img at bounding box center [594, 320] width 51 height 93
click at [67, 67] on p "Settings" at bounding box center [68, 70] width 30 height 11
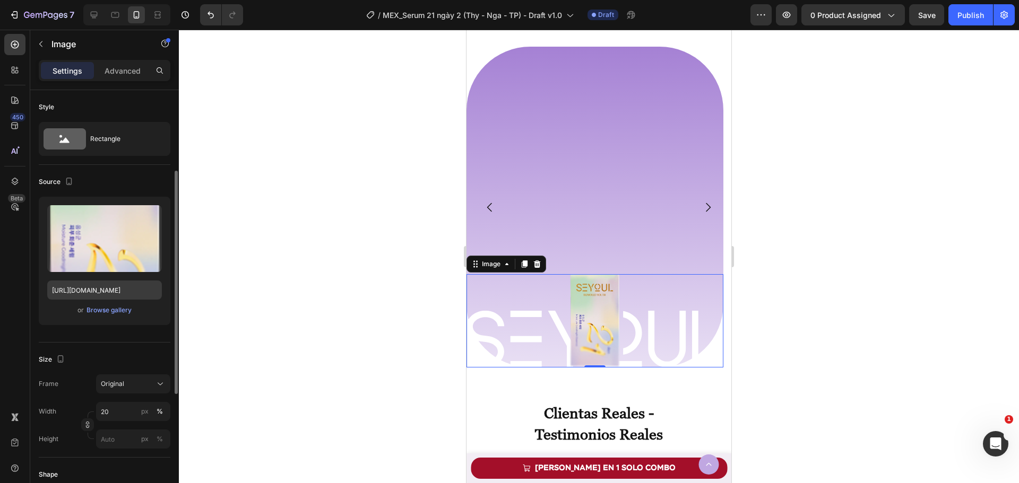
scroll to position [53, 0]
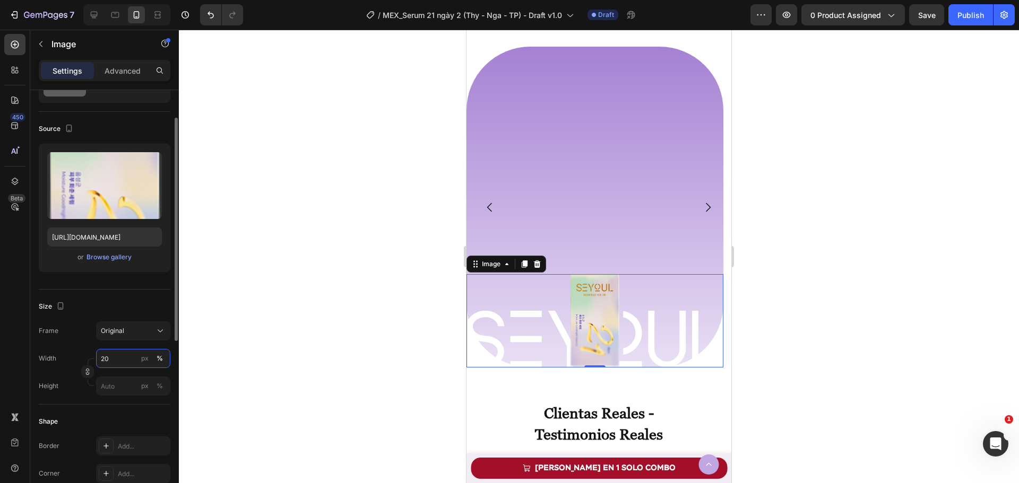
click at [110, 366] on input "20" at bounding box center [133, 358] width 74 height 19
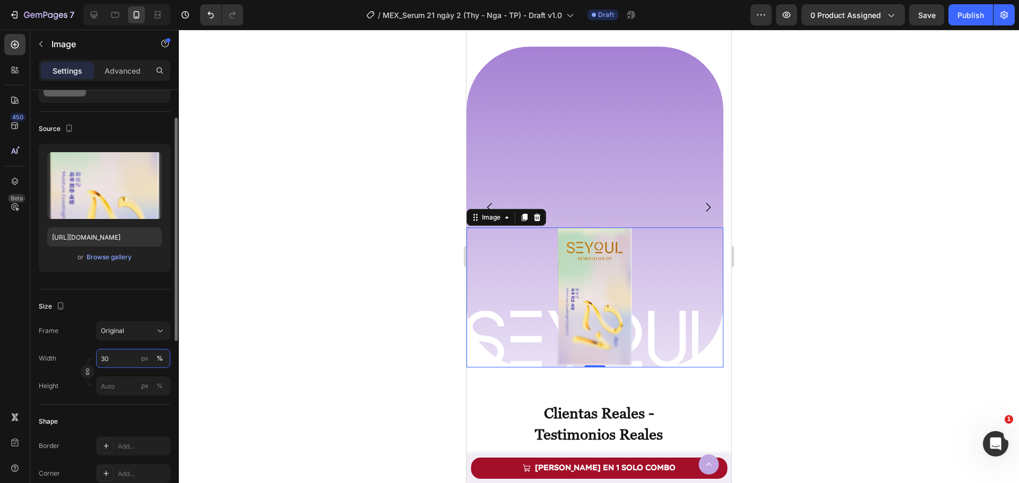
type input "3"
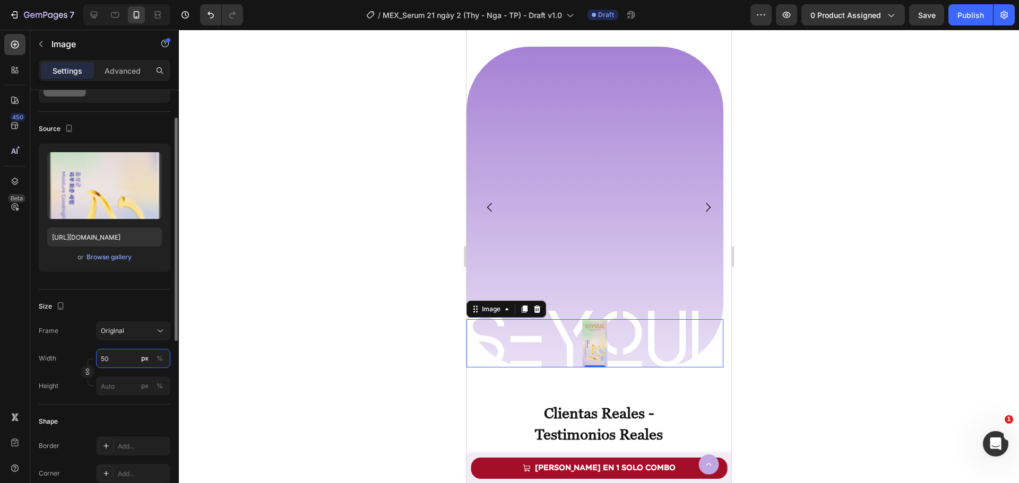
type input "5"
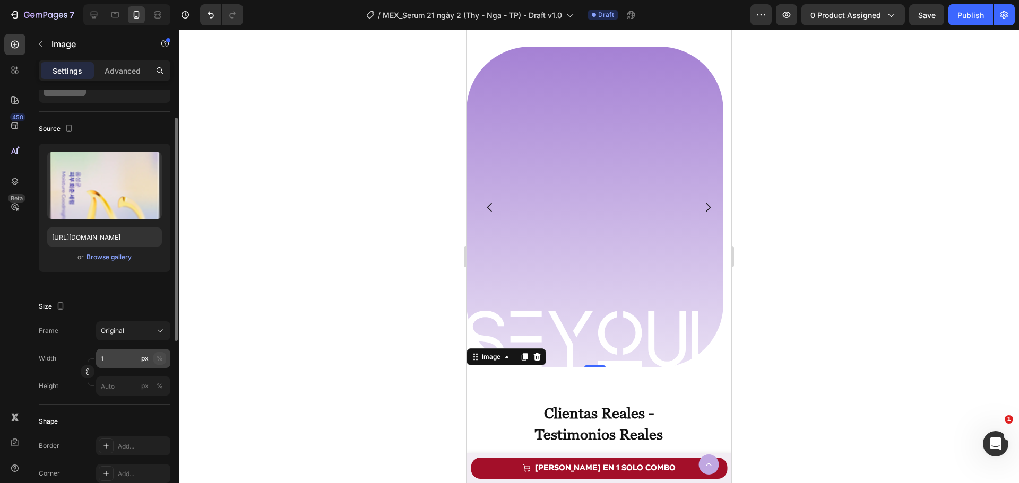
click at [158, 360] on div "%" at bounding box center [160, 359] width 6 height 10
click at [114, 362] on input "1" at bounding box center [133, 358] width 74 height 19
type input "50"
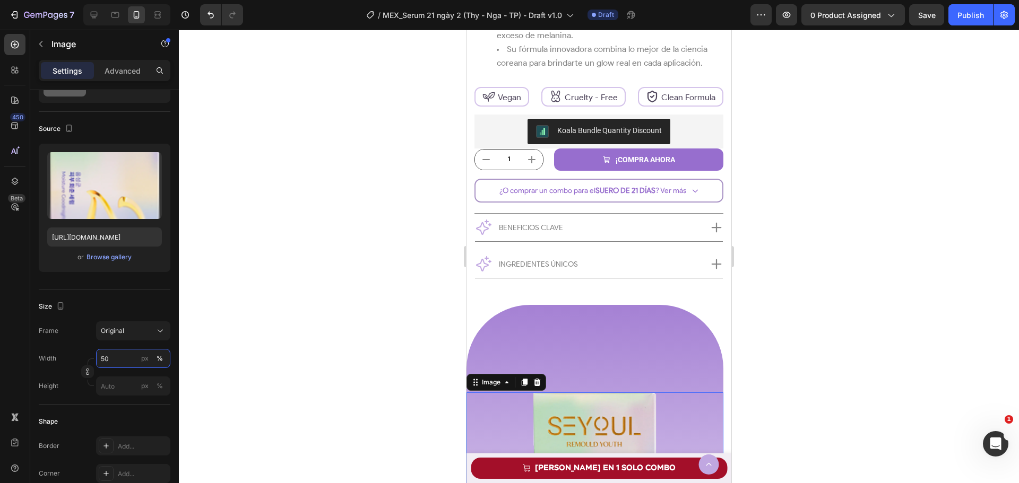
scroll to position [754, 0]
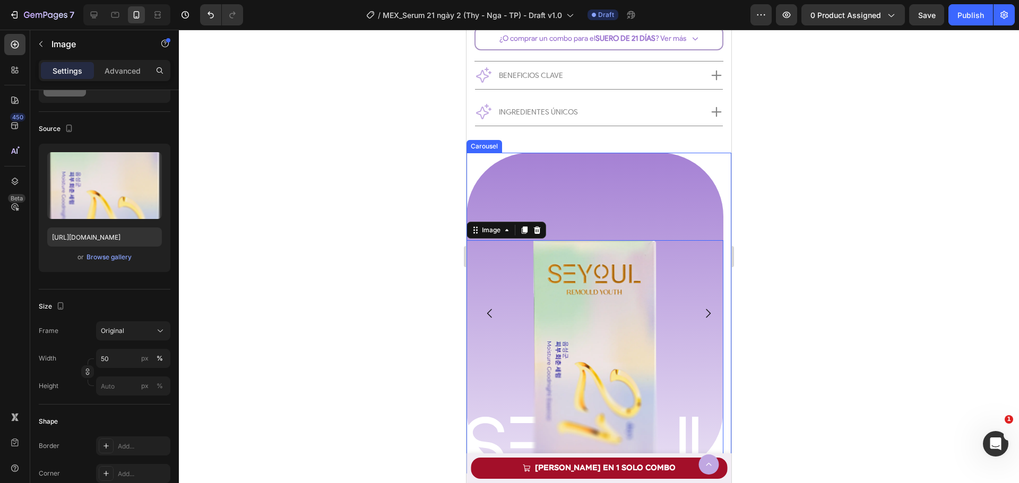
click at [481, 309] on button "Carousel Back Arrow" at bounding box center [490, 314] width 30 height 30
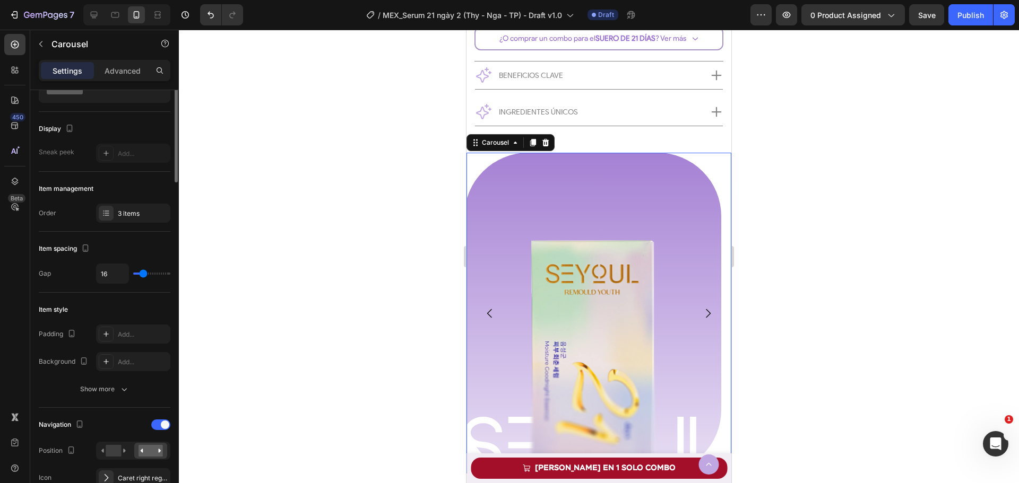
scroll to position [0, 0]
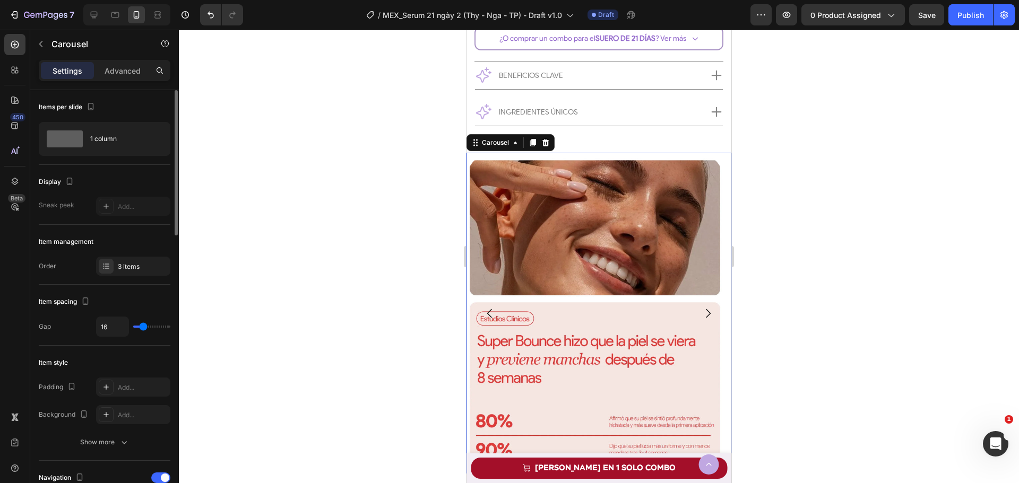
click at [702, 317] on icon "Carousel Next Arrow" at bounding box center [708, 313] width 13 height 13
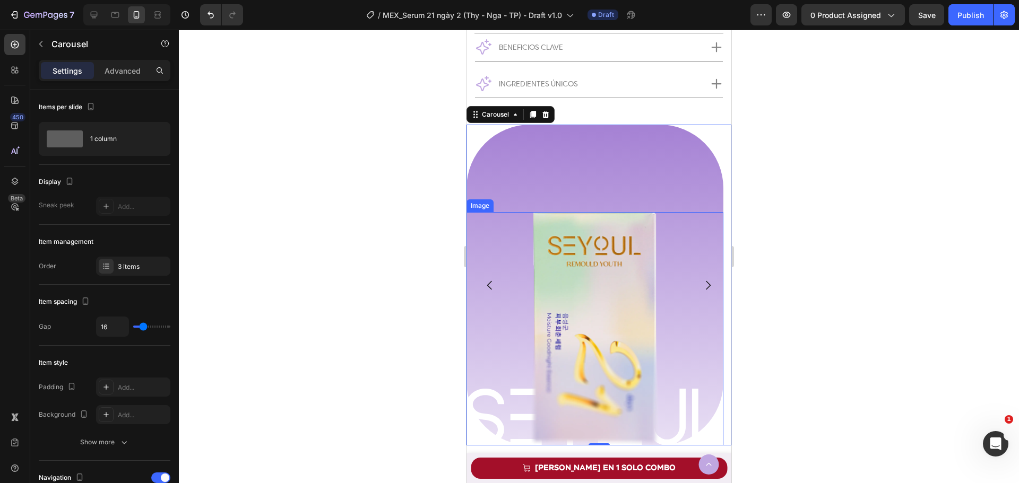
scroll to position [860, 0]
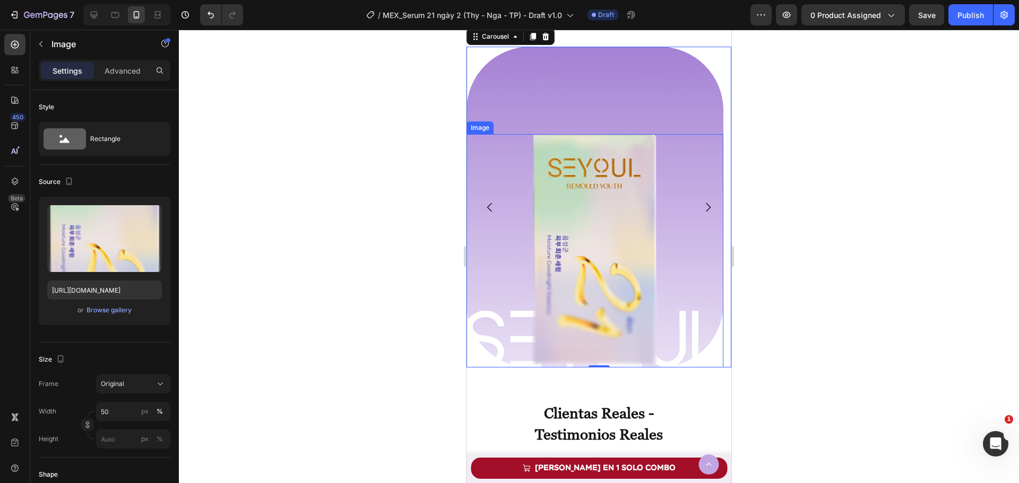
click at [489, 329] on div at bounding box center [594, 250] width 257 height 233
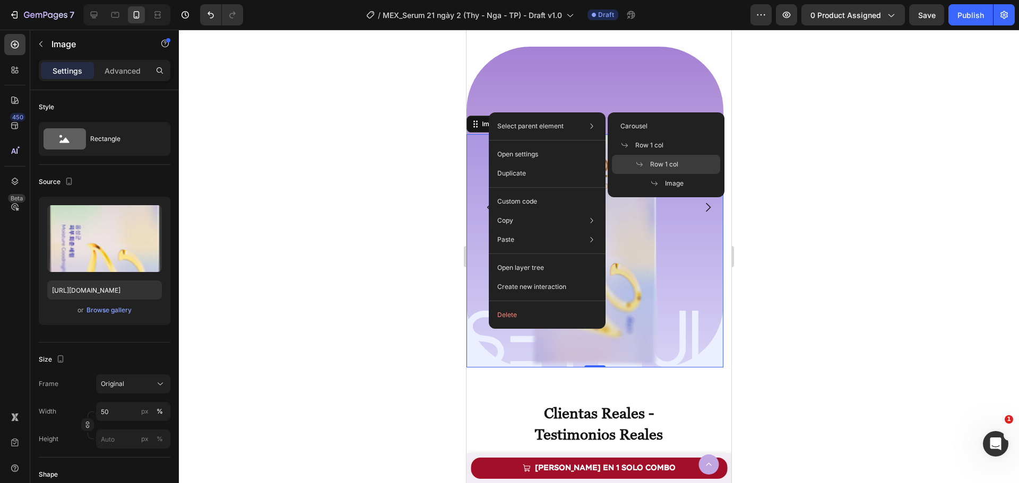
click at [676, 167] on span "Row 1 col" at bounding box center [664, 165] width 28 height 10
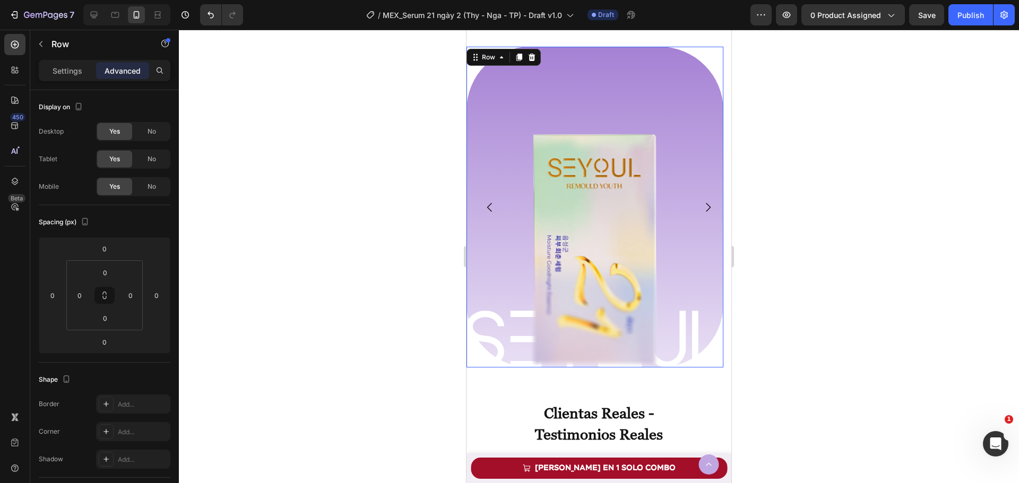
click at [555, 97] on div "Image Row Image Row" at bounding box center [594, 207] width 257 height 321
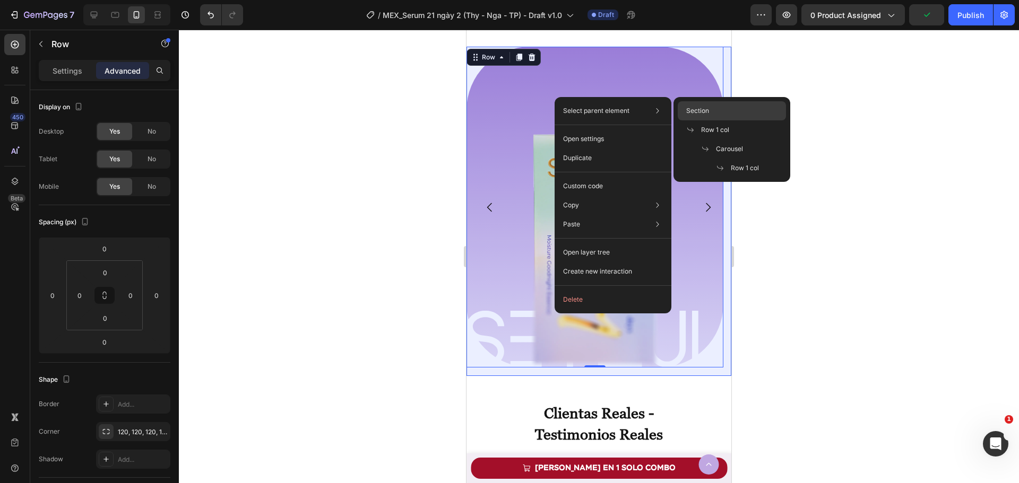
click at [700, 114] on span "Section" at bounding box center [697, 111] width 23 height 10
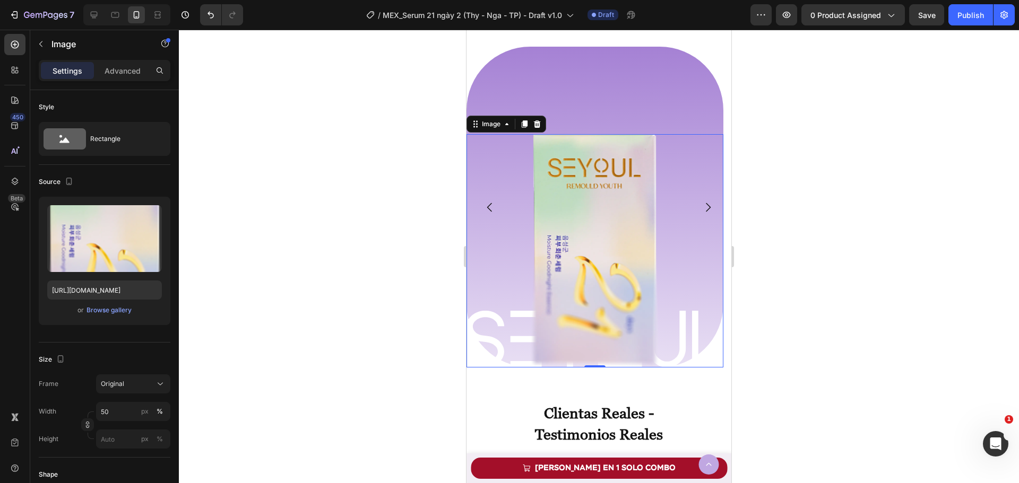
click at [504, 336] on div at bounding box center [594, 250] width 257 height 233
click at [505, 128] on icon at bounding box center [507, 124] width 8 height 8
click at [493, 328] on div at bounding box center [594, 250] width 257 height 233
click at [492, 328] on div at bounding box center [594, 250] width 257 height 233
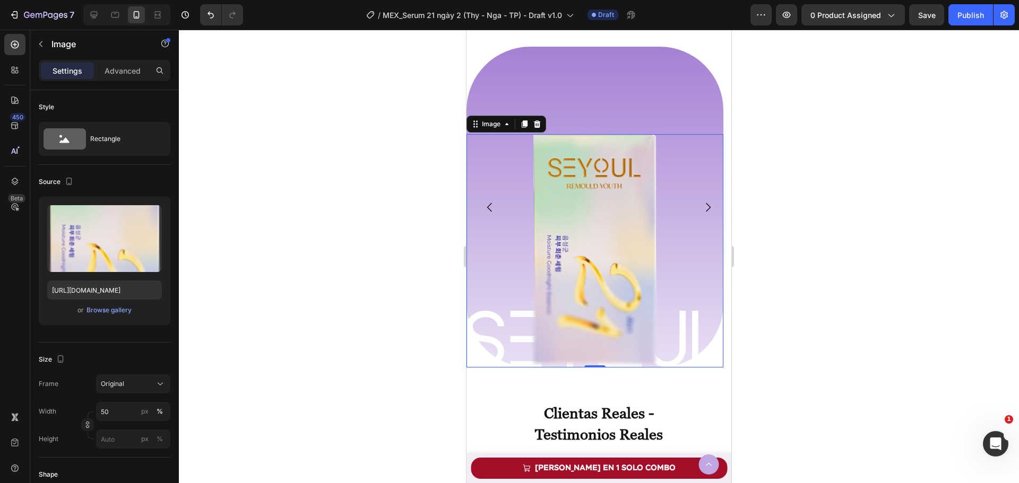
click at [498, 319] on div at bounding box center [594, 250] width 257 height 233
click at [595, 102] on div "Image Row Image Row" at bounding box center [594, 207] width 257 height 321
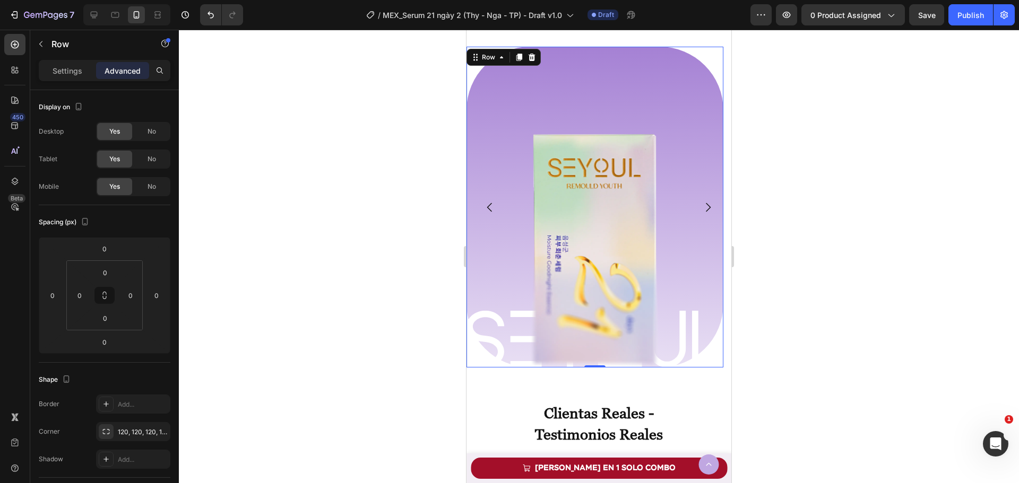
click at [496, 50] on div "Row" at bounding box center [503, 57] width 74 height 17
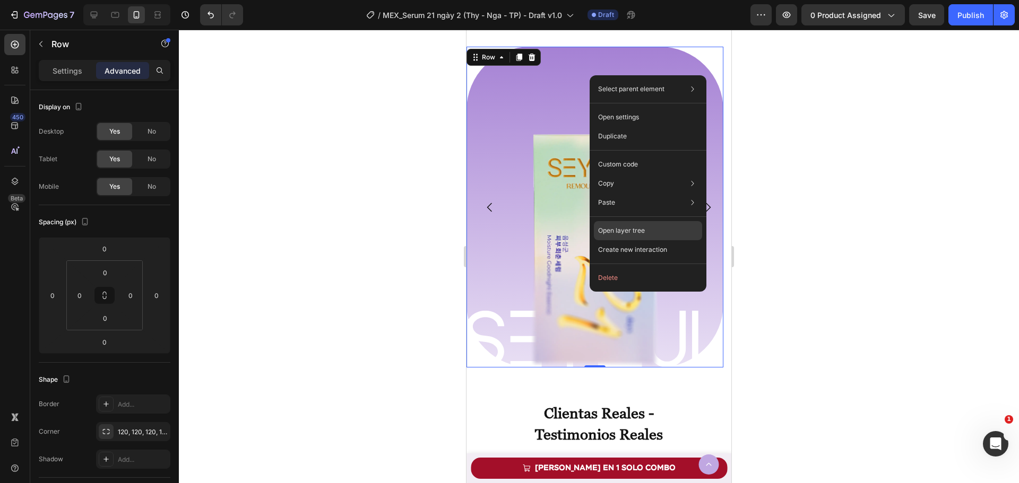
click at [645, 226] on div "Open layer tree" at bounding box center [648, 230] width 108 height 19
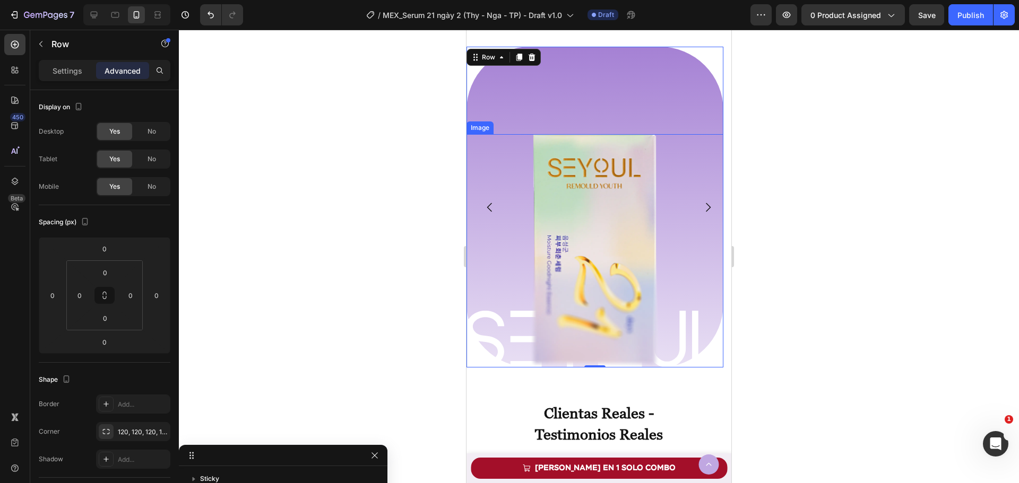
scroll to position [101, 0]
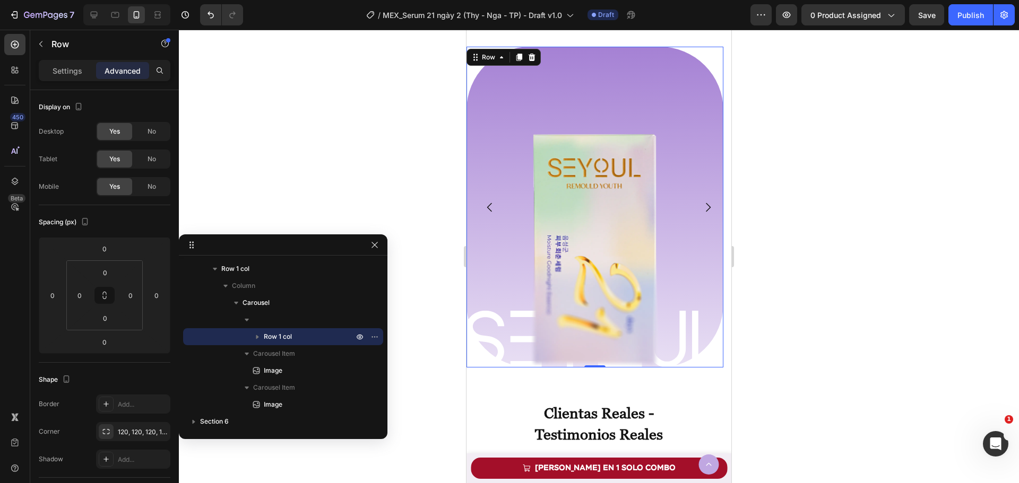
drag, startPoint x: 191, startPoint y: 456, endPoint x: 189, endPoint y: 271, distance: 185.7
click at [273, 397] on div "Image" at bounding box center [283, 404] width 192 height 17
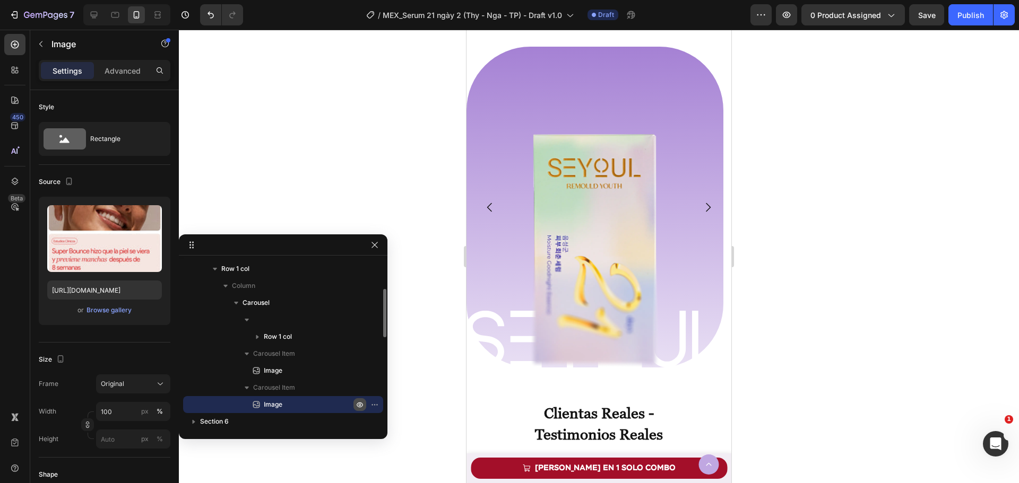
click at [354, 404] on button "button" at bounding box center [359, 405] width 13 height 13
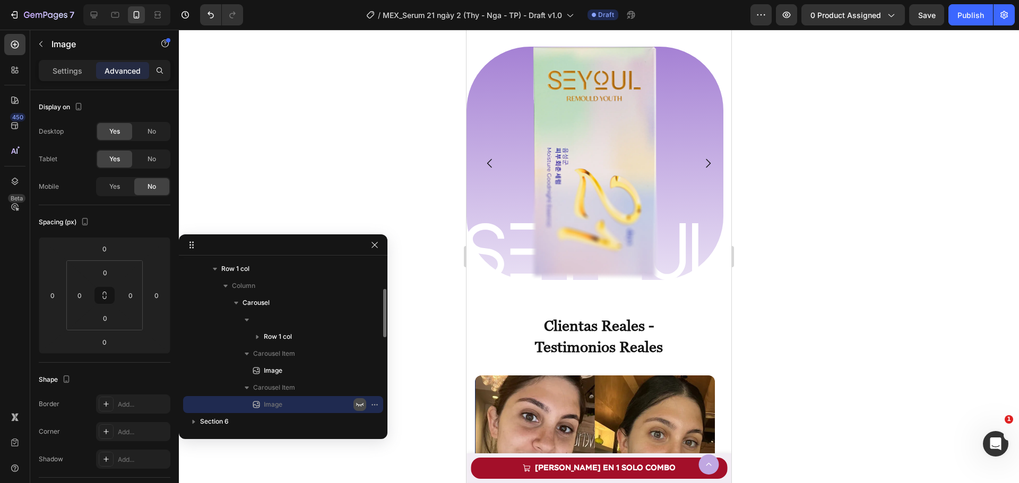
click at [361, 406] on icon "button" at bounding box center [359, 405] width 7 height 4
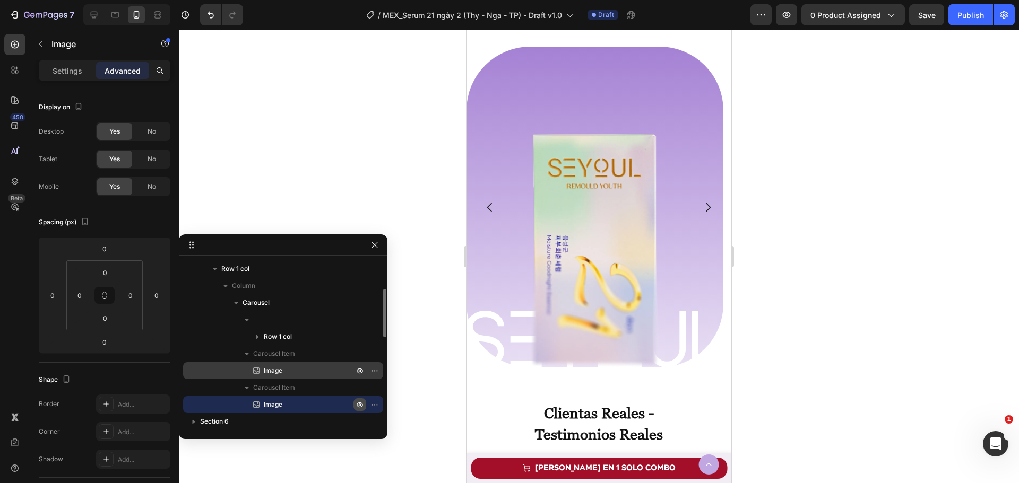
click at [327, 374] on p "Image" at bounding box center [297, 371] width 92 height 11
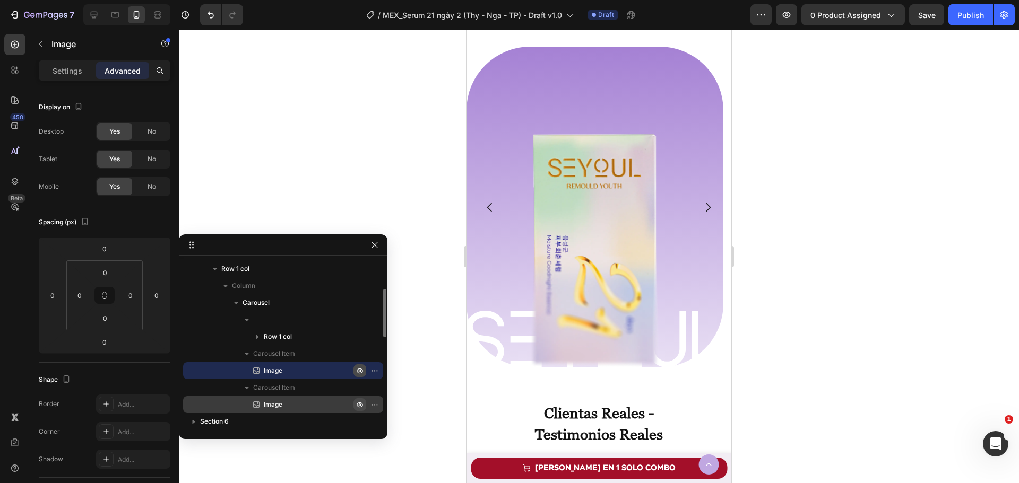
click at [360, 372] on icon "button" at bounding box center [360, 371] width 3 height 3
click at [360, 372] on icon "button" at bounding box center [360, 371] width 8 height 8
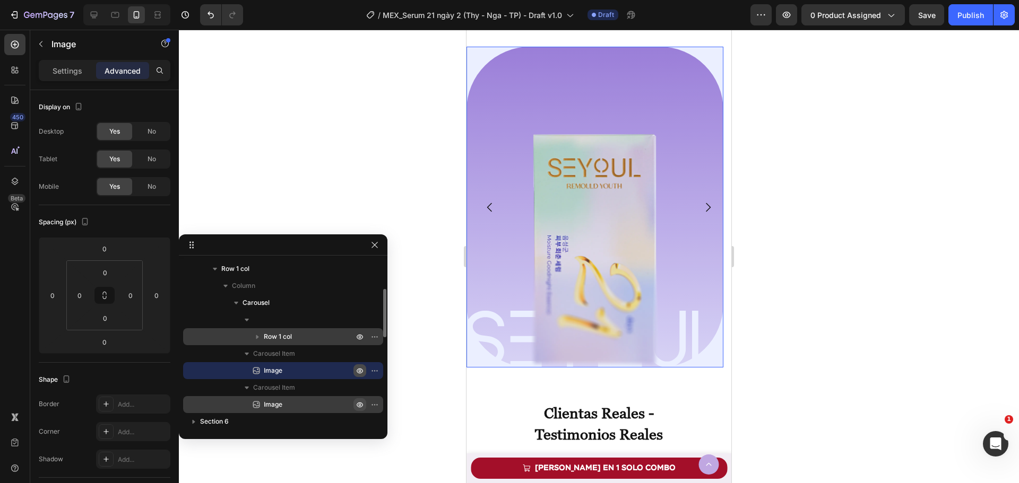
click at [300, 331] on div "Row 1 col" at bounding box center [283, 336] width 192 height 17
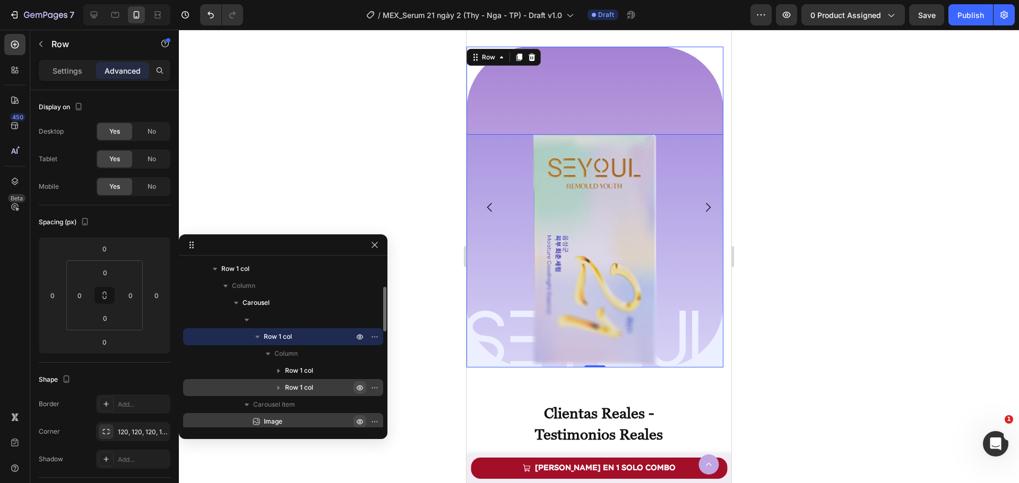
click at [362, 388] on icon "button" at bounding box center [360, 388] width 6 height 5
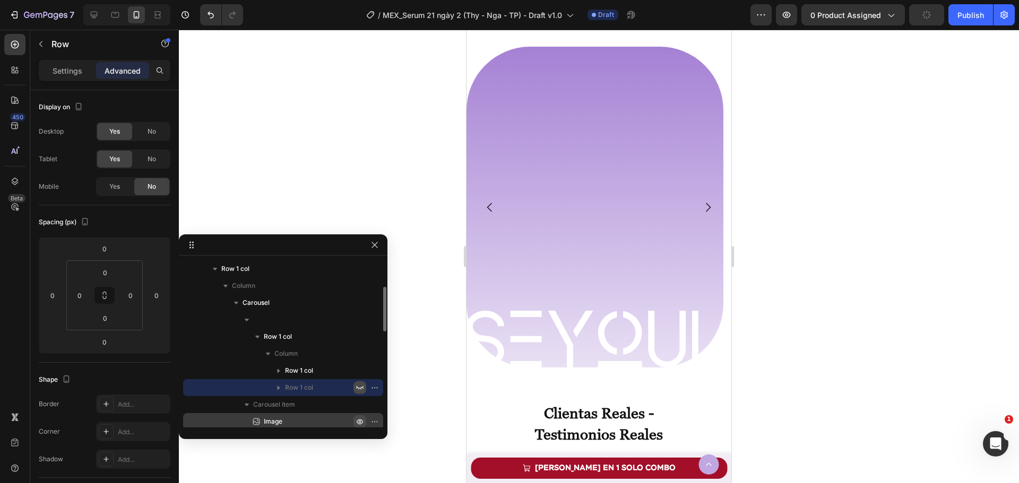
click at [360, 385] on icon "button" at bounding box center [360, 388] width 8 height 8
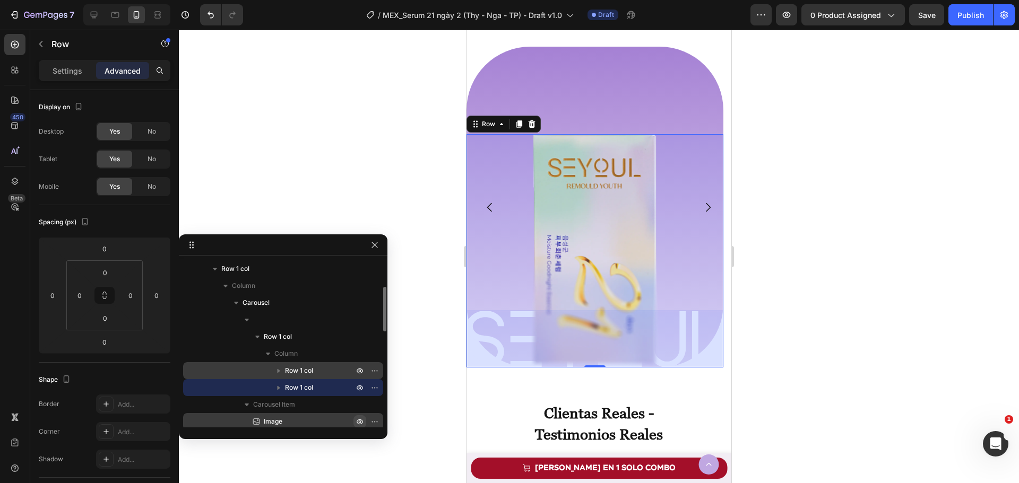
click at [338, 371] on p "Row 1 col" at bounding box center [320, 371] width 71 height 11
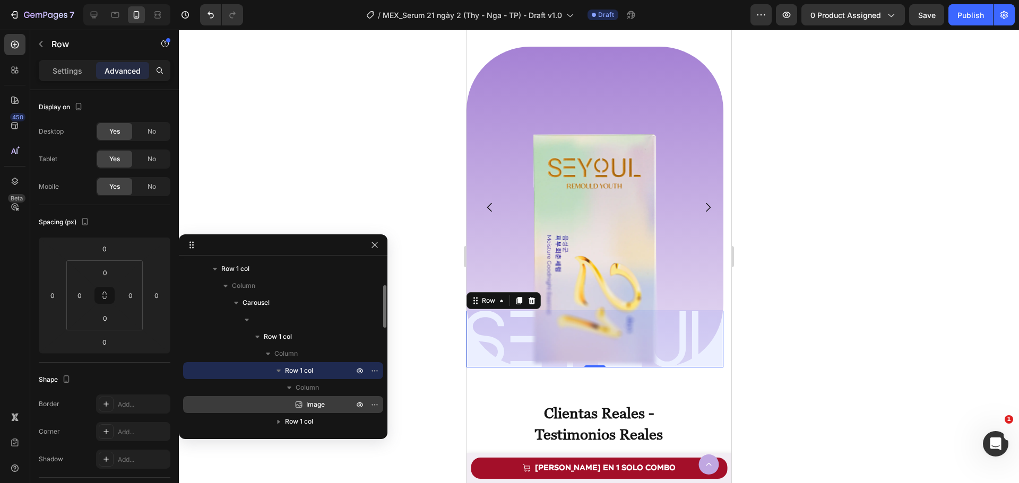
click at [332, 405] on p "Image" at bounding box center [317, 405] width 49 height 11
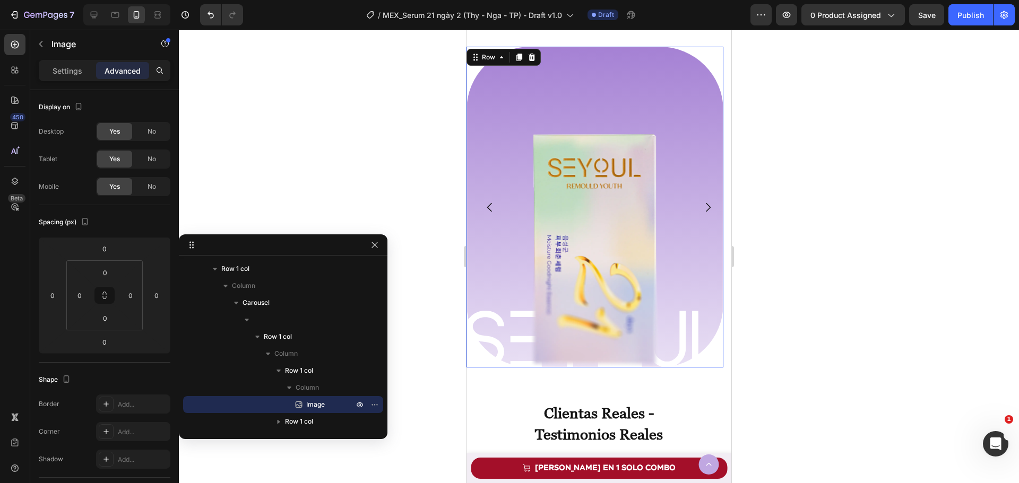
click at [515, 70] on div "Image Row Image Row" at bounding box center [594, 207] width 257 height 321
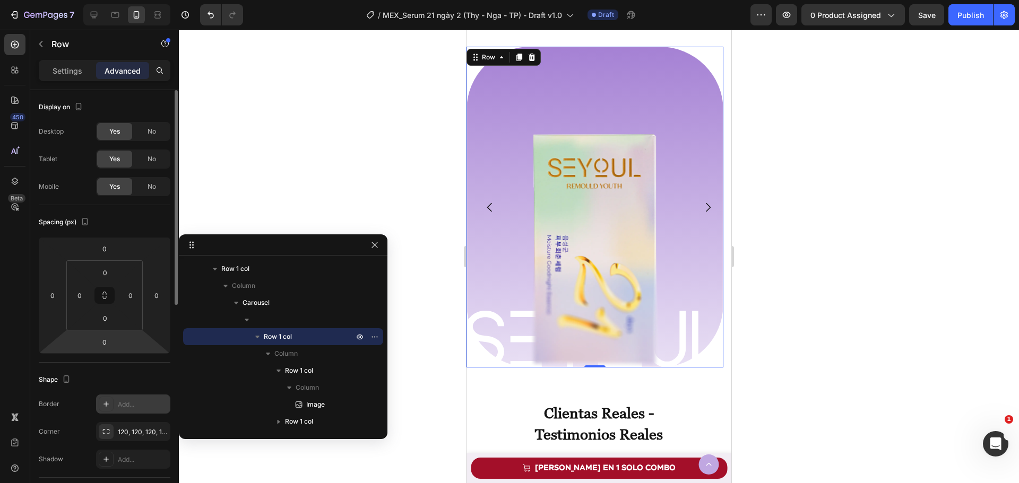
scroll to position [53, 0]
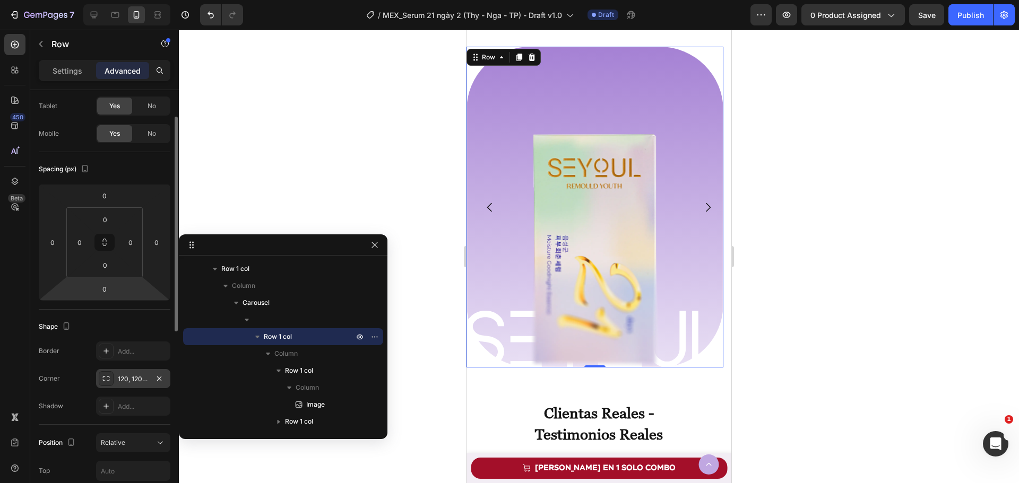
click at [114, 381] on div "120, 120, 120, 120" at bounding box center [133, 378] width 74 height 19
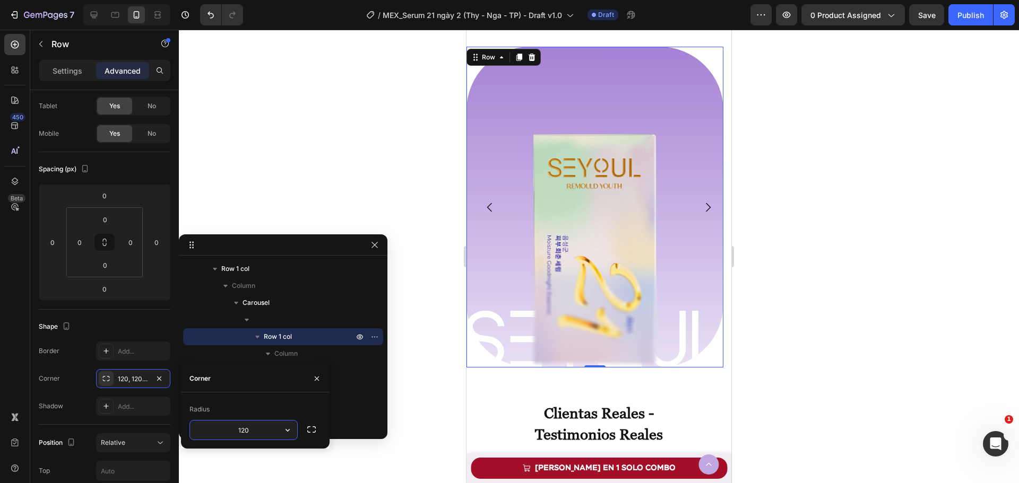
click at [239, 432] on input "120" at bounding box center [243, 430] width 107 height 19
type input "50"
click at [137, 325] on div "Shape" at bounding box center [105, 326] width 132 height 17
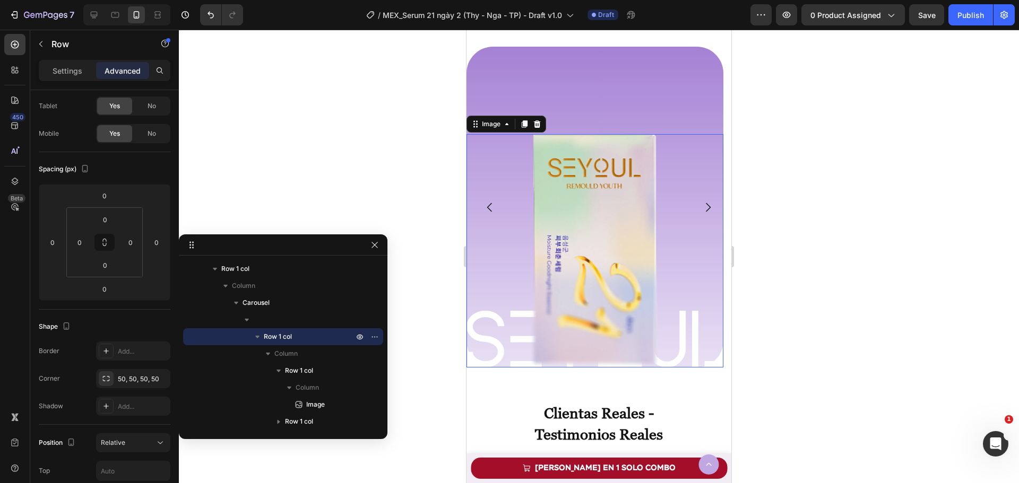
click at [615, 232] on img at bounding box center [595, 250] width 128 height 233
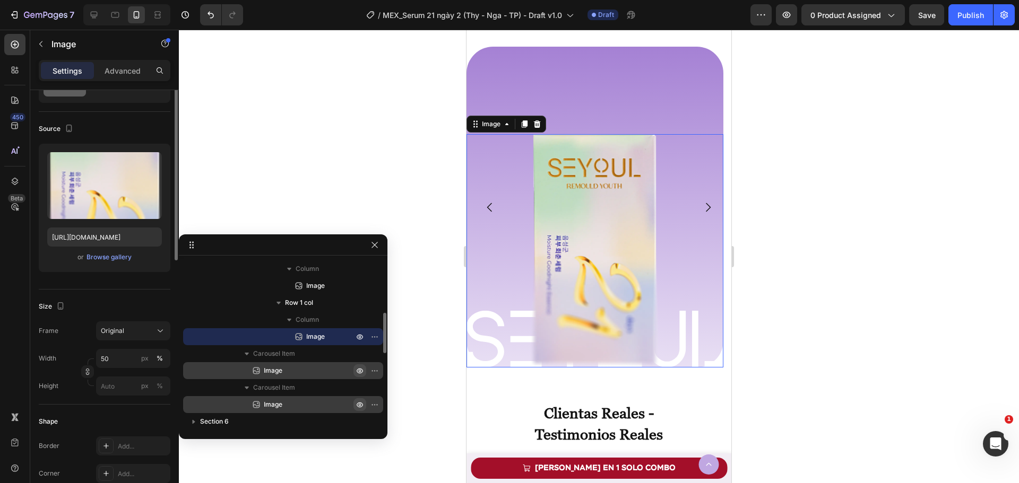
scroll to position [0, 0]
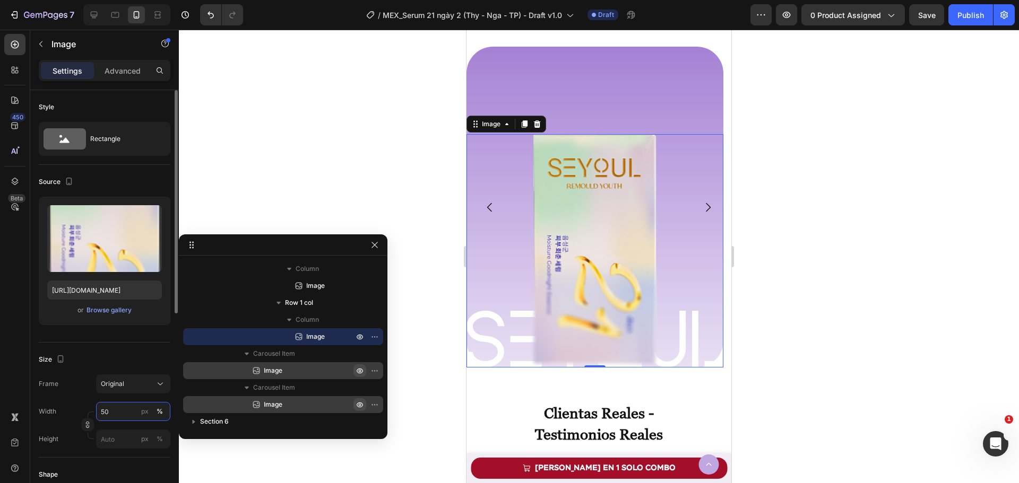
click at [114, 410] on input "50" at bounding box center [133, 411] width 74 height 19
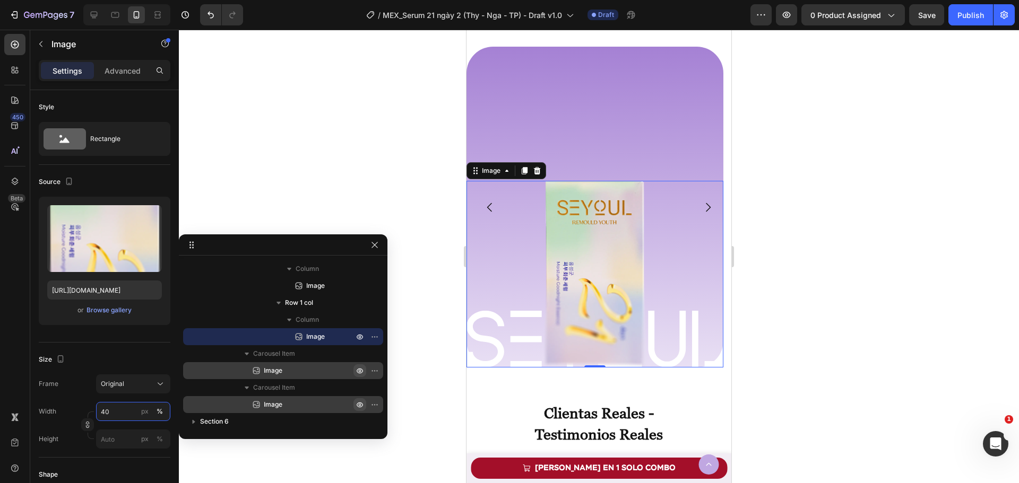
type input "40"
click at [742, 181] on div at bounding box center [599, 257] width 840 height 454
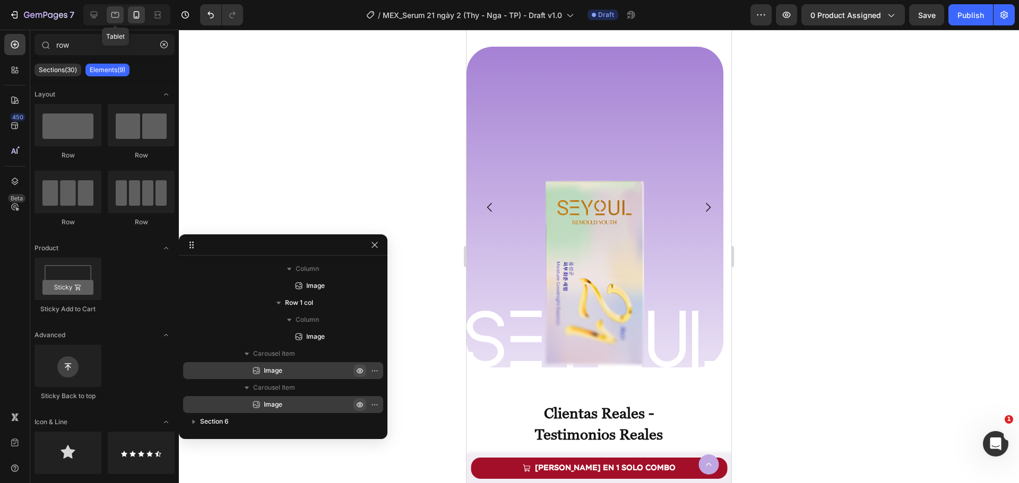
click at [117, 19] on icon at bounding box center [115, 15] width 11 height 11
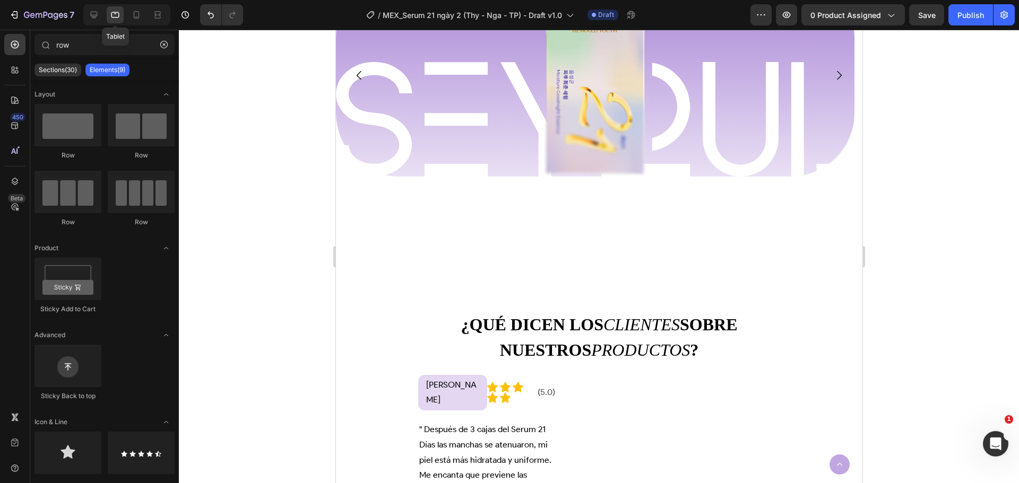
scroll to position [746, 0]
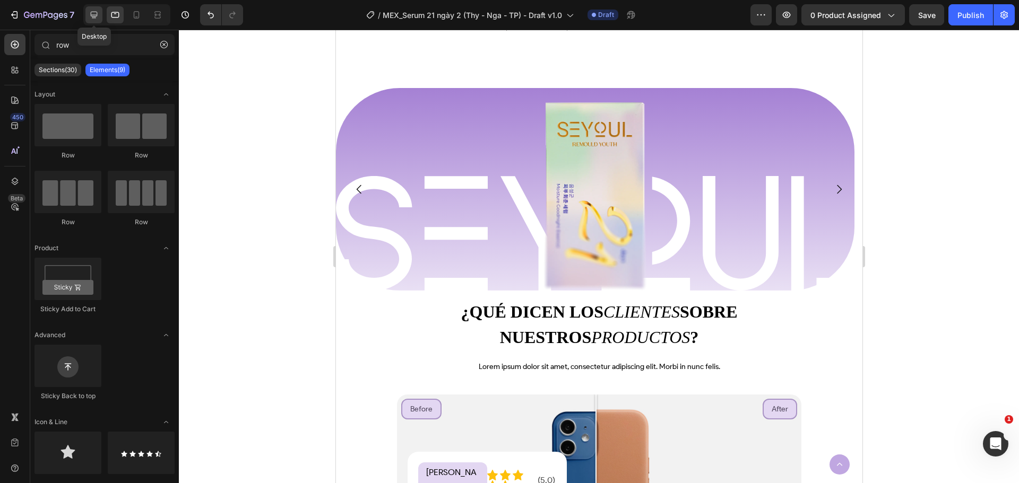
click at [88, 16] on div at bounding box center [93, 14] width 17 height 17
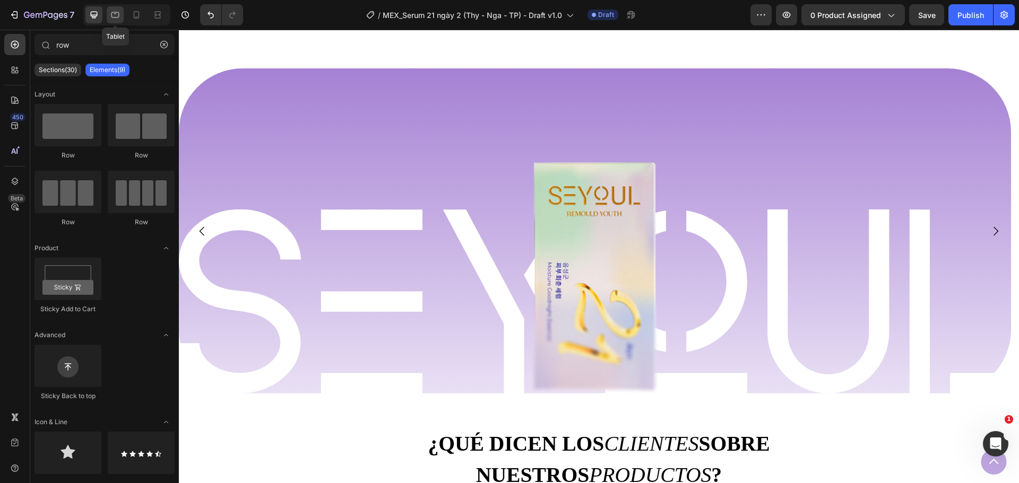
click at [120, 14] on icon at bounding box center [115, 15] width 11 height 11
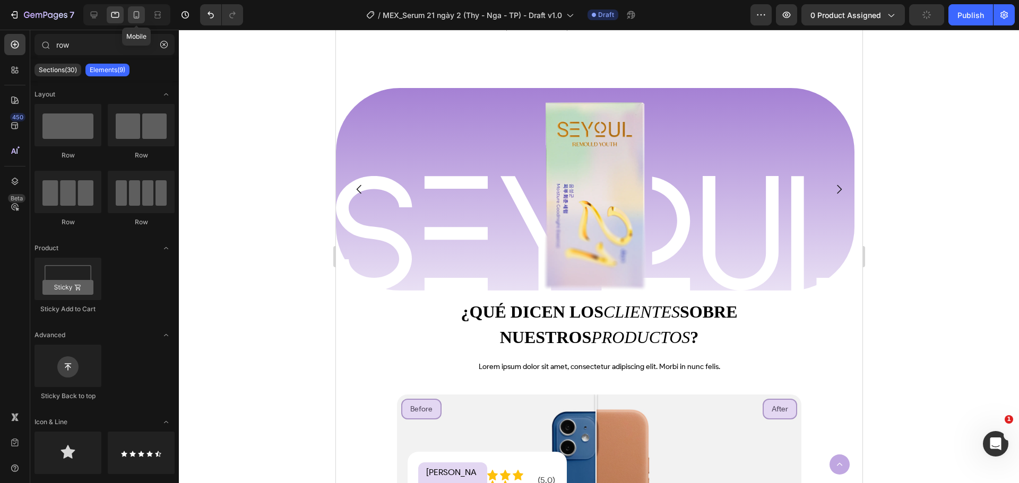
click at [140, 13] on icon at bounding box center [136, 15] width 11 height 11
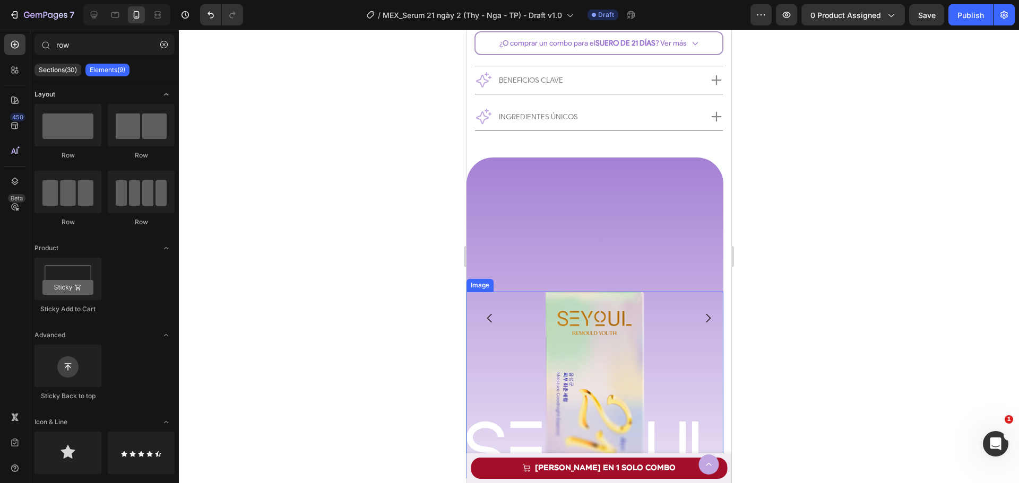
scroll to position [788, 0]
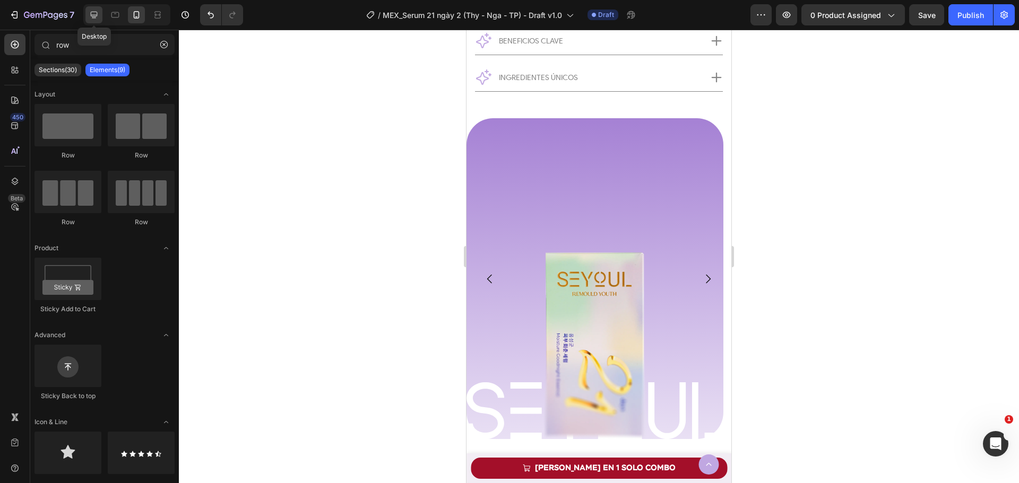
click at [96, 22] on div at bounding box center [93, 14] width 17 height 17
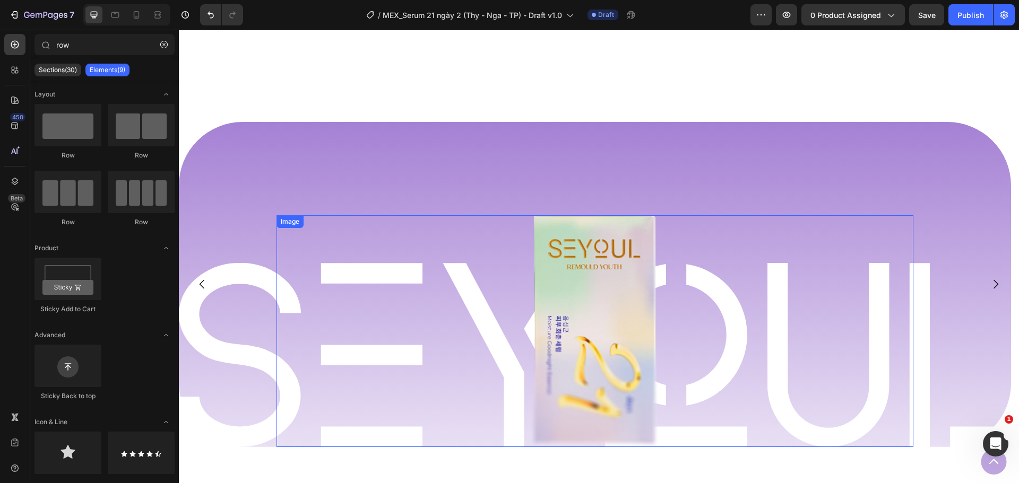
scroll to position [627, 0]
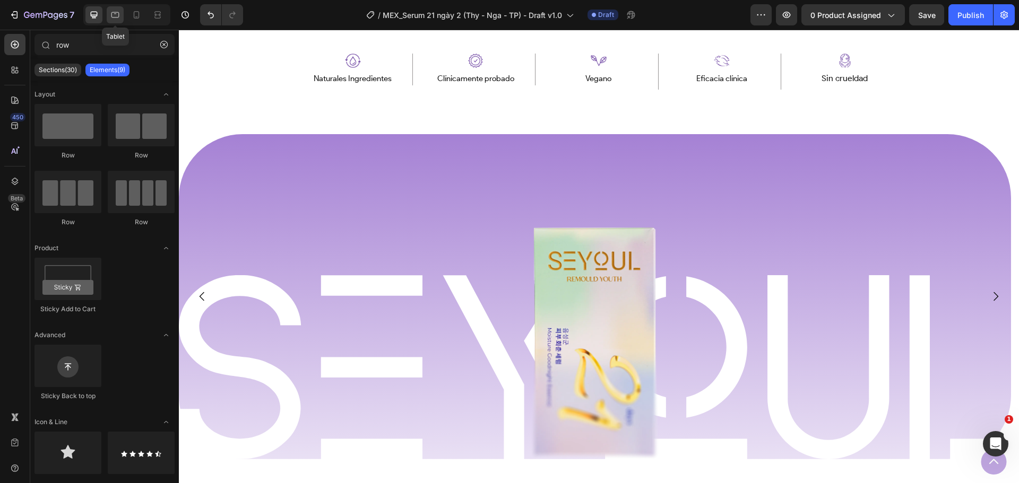
click at [119, 11] on icon at bounding box center [115, 15] width 11 height 11
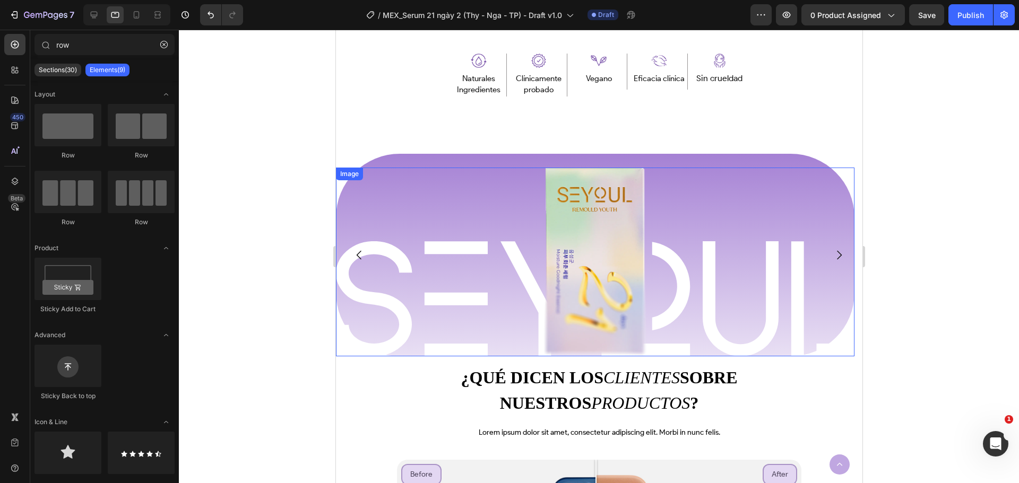
click at [581, 219] on img at bounding box center [594, 262] width 103 height 188
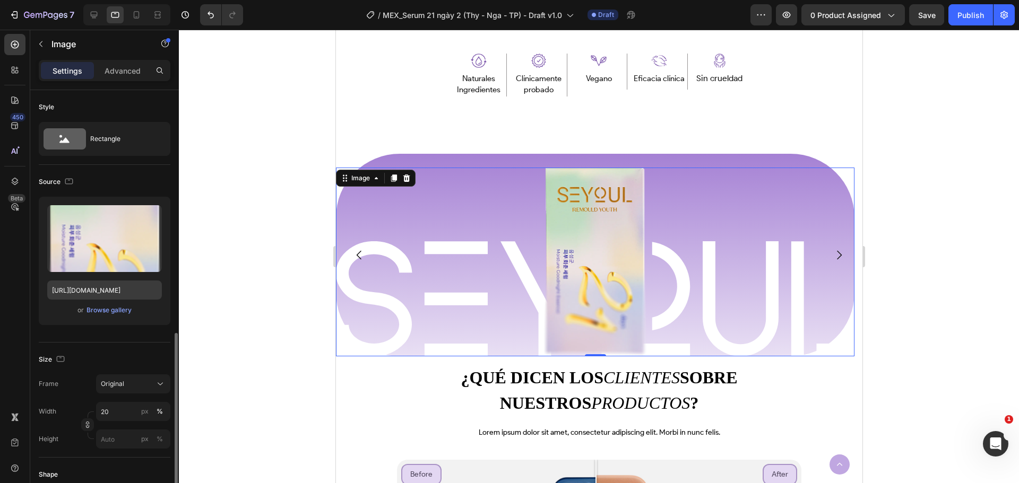
scroll to position [159, 0]
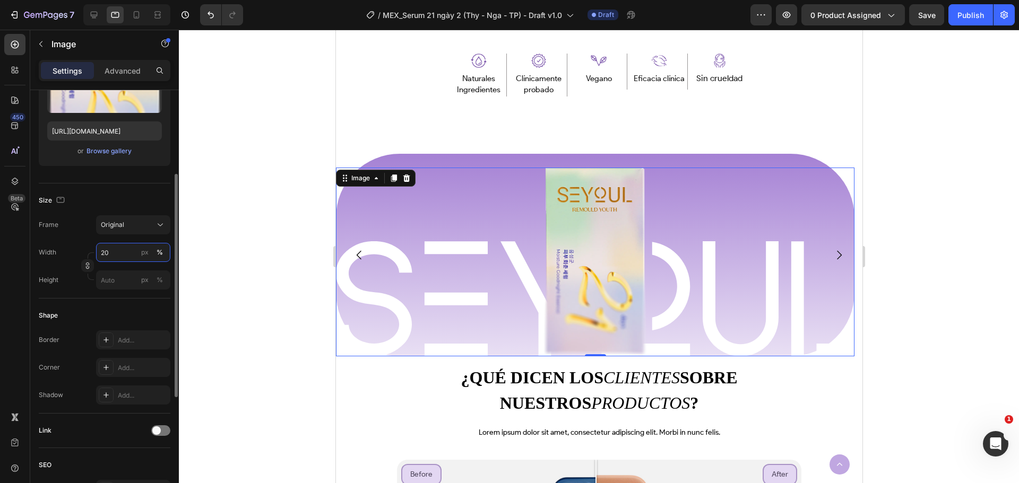
click at [124, 250] on input "20" at bounding box center [133, 252] width 74 height 19
type input "3"
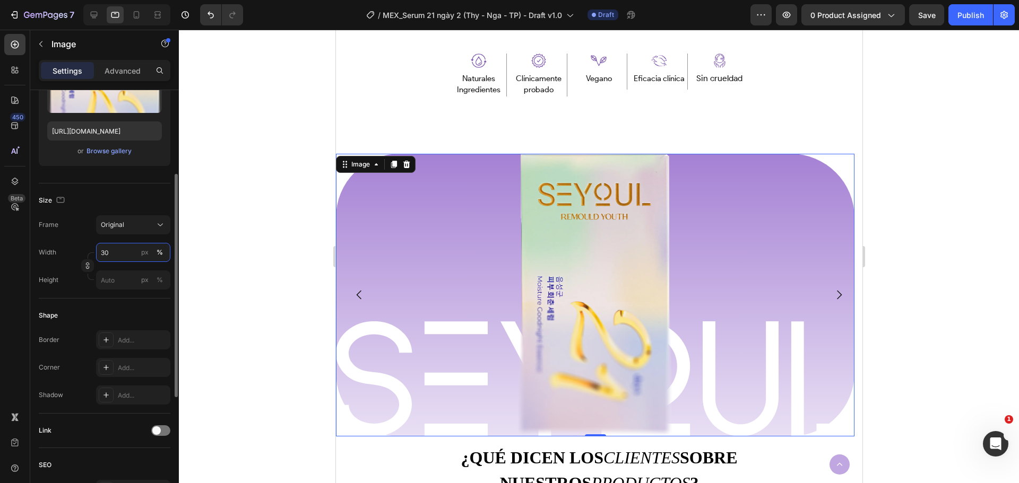
type input "3"
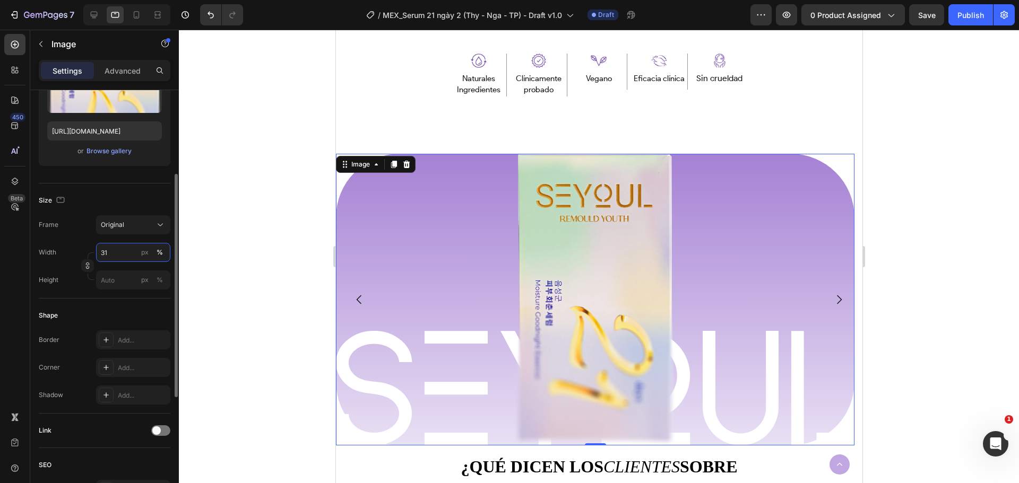
type input "3"
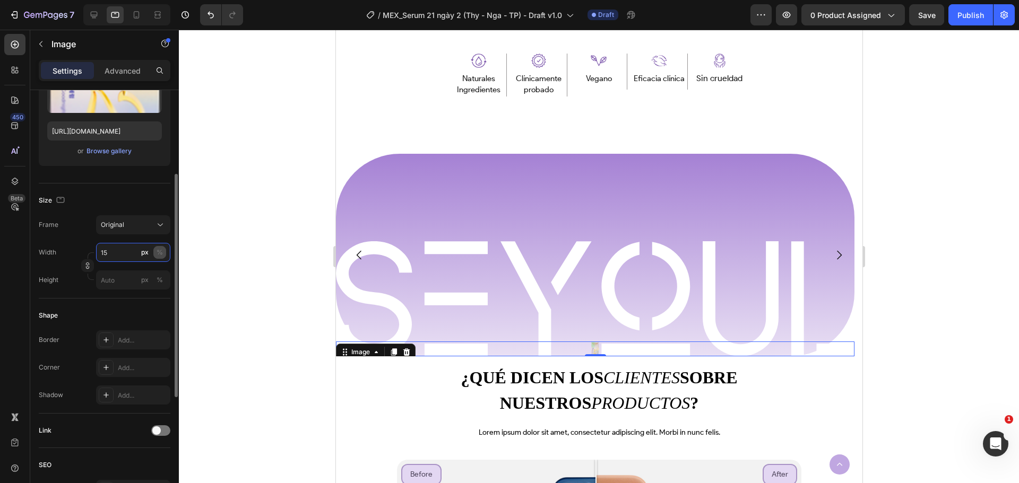
type input "15"
click at [154, 254] on button "%" at bounding box center [159, 252] width 13 height 13
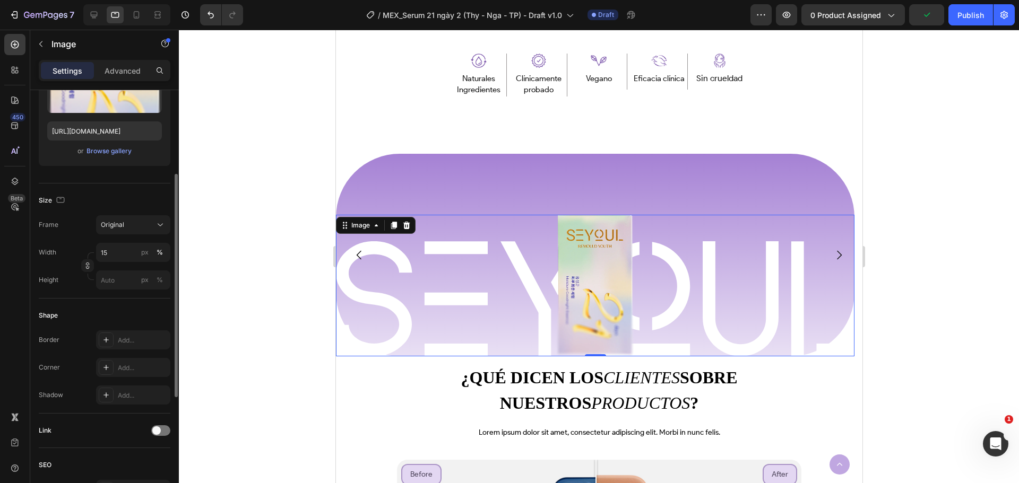
click at [68, 244] on div "Width 15 px %" at bounding box center [105, 252] width 132 height 19
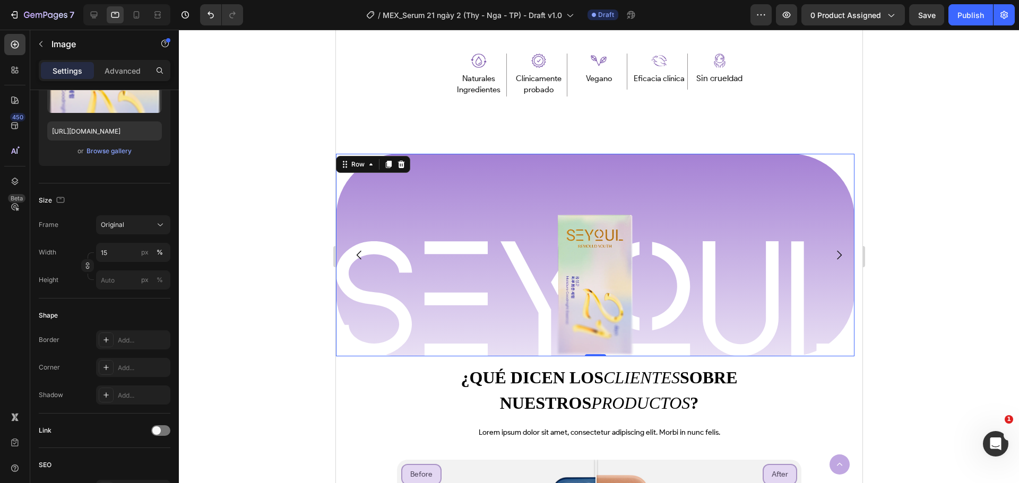
click at [402, 171] on div "Image Row Image Row Row 0" at bounding box center [594, 255] width 518 height 203
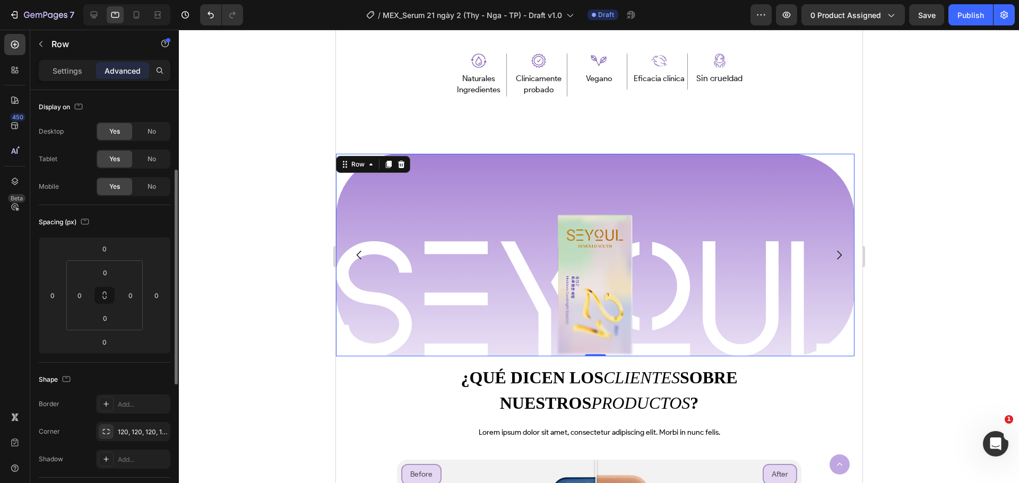
scroll to position [106, 0]
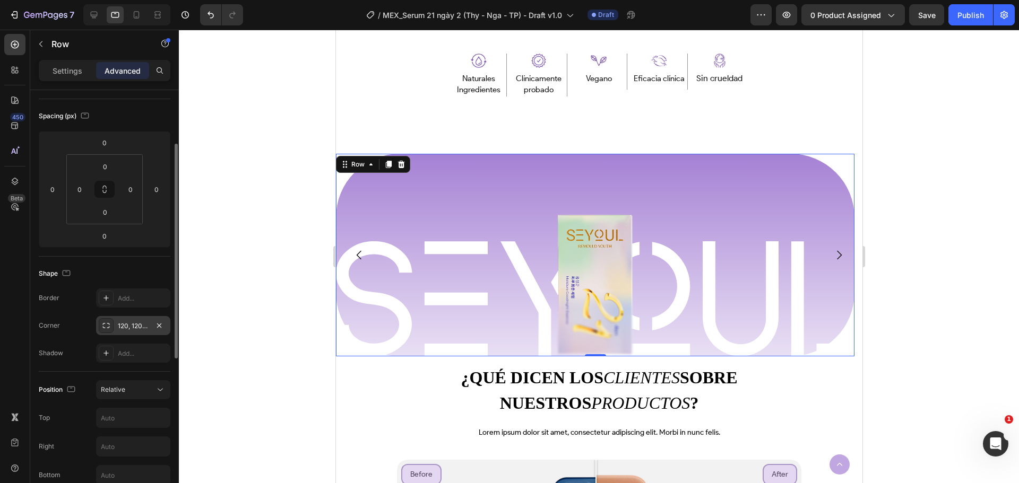
click at [117, 323] on div "120, 120, 120, 120" at bounding box center [133, 325] width 74 height 19
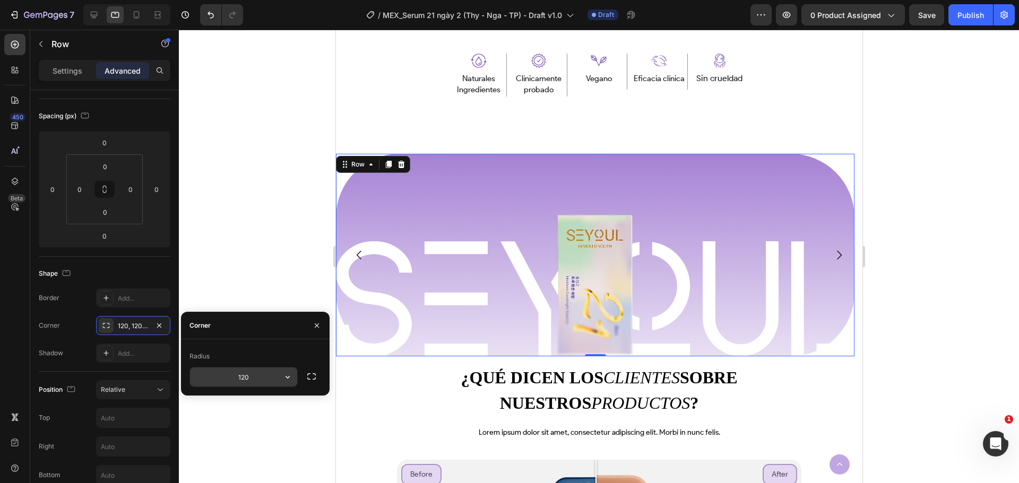
click at [263, 378] on input "120" at bounding box center [243, 377] width 107 height 19
type input "1"
type input "5"
type input "50"
click at [267, 282] on div at bounding box center [599, 257] width 840 height 454
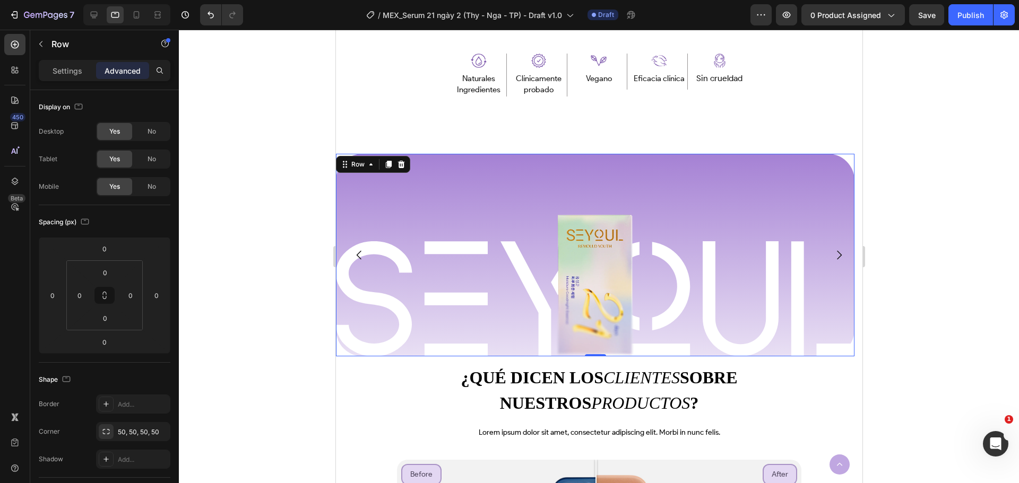
click at [408, 196] on div "Image Row Image Row" at bounding box center [594, 255] width 518 height 203
click at [125, 435] on div "50, 50, 50, 50" at bounding box center [133, 433] width 31 height 10
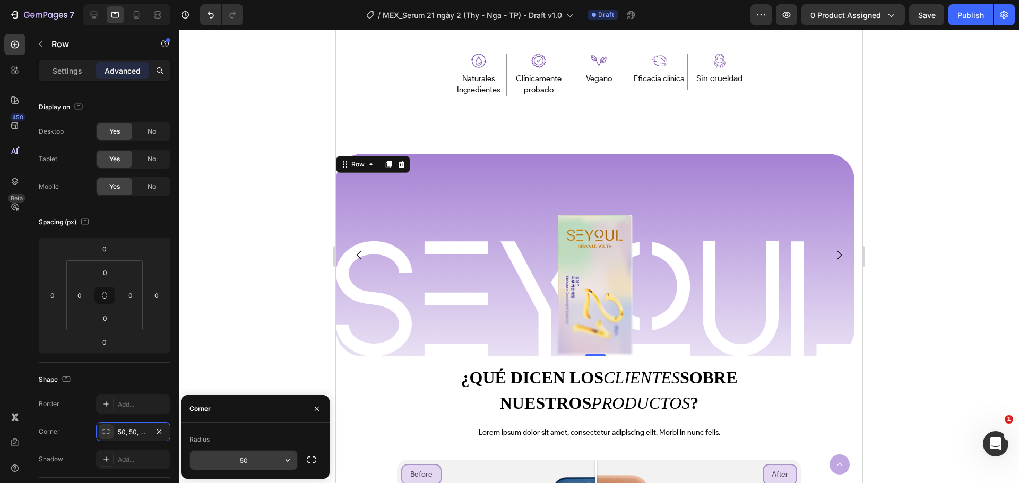
click at [259, 461] on input "50" at bounding box center [243, 460] width 107 height 19
type input "1"
type input "2"
type input "0"
type input "1"
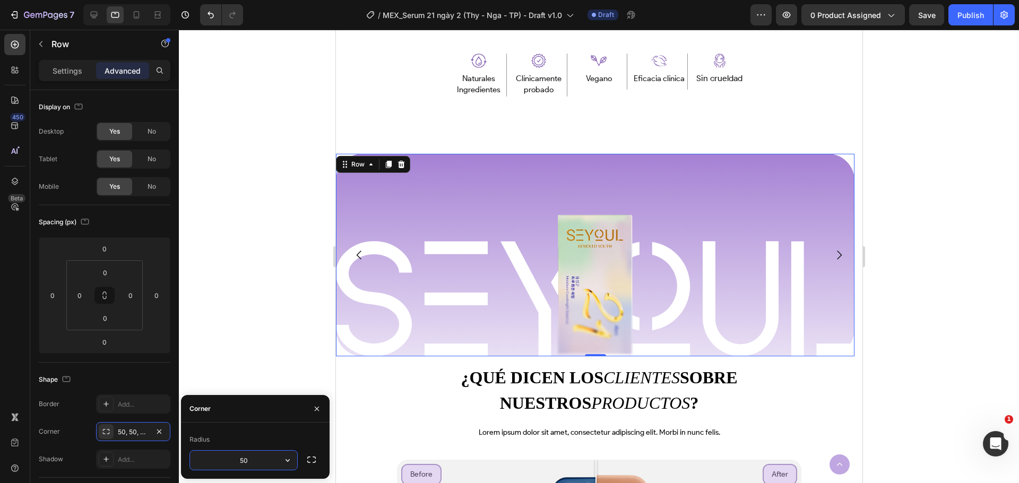
type input "5"
type input "100"
click at [356, 254] on icon "Carousel Back Arrow" at bounding box center [358, 255] width 13 height 13
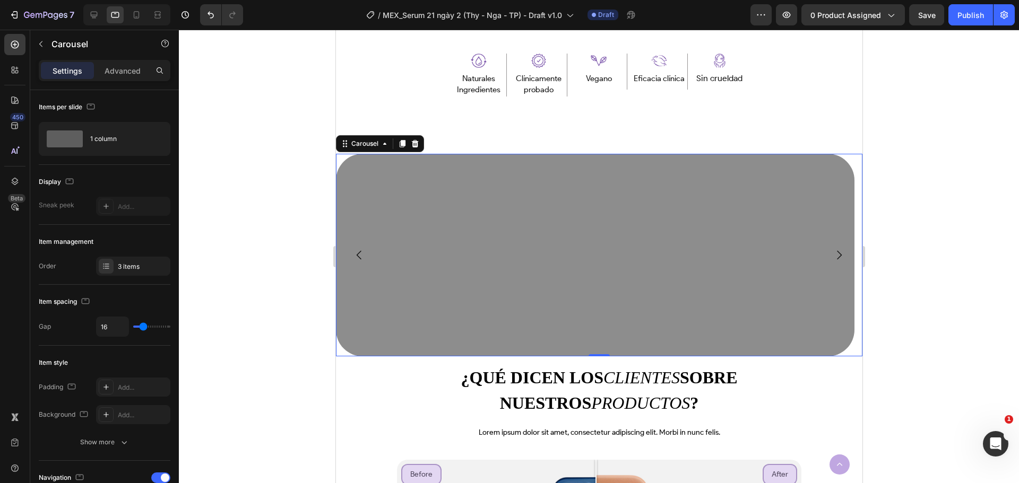
click at [836, 252] on icon "Carousel Next Arrow" at bounding box center [838, 254] width 5 height 9
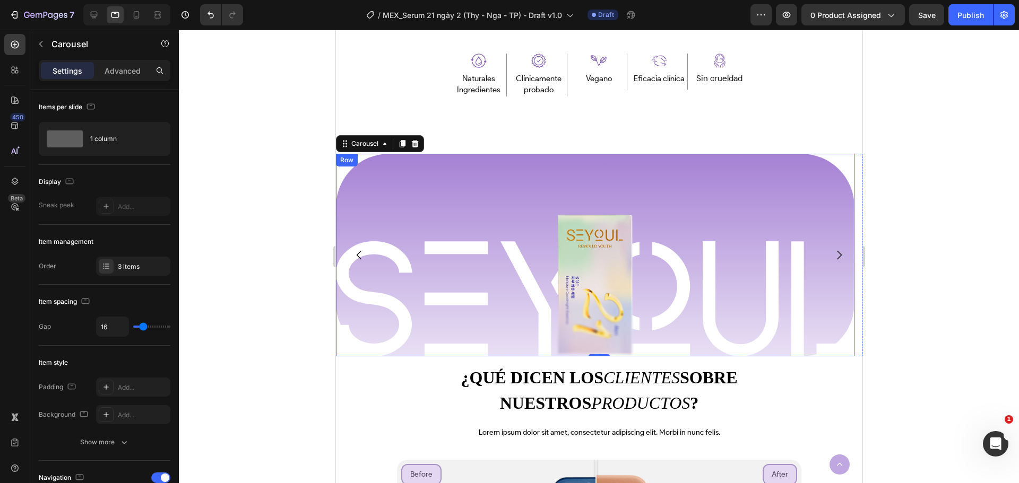
click at [373, 176] on div "Image Row Image Row" at bounding box center [594, 255] width 518 height 203
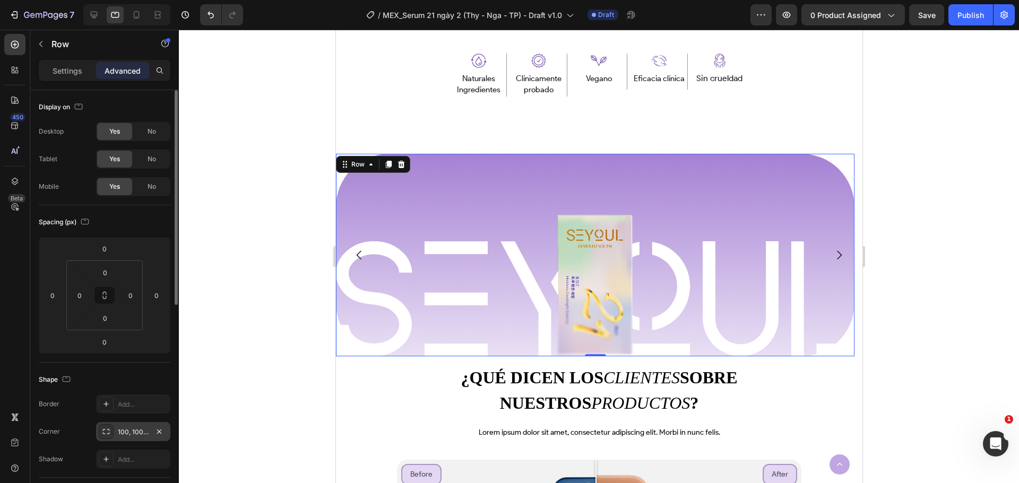
click at [114, 436] on div "100, 100, 100, 100" at bounding box center [133, 431] width 74 height 19
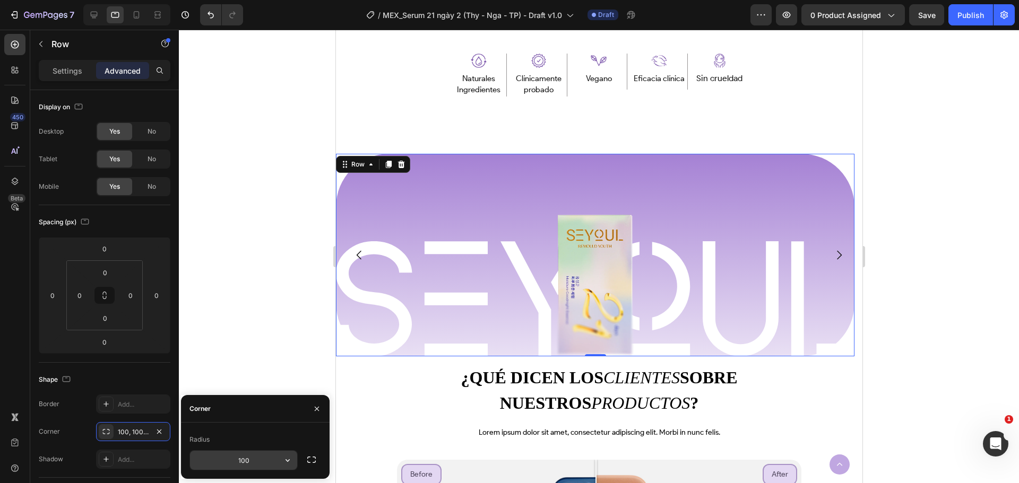
click at [230, 460] on input "100" at bounding box center [243, 460] width 107 height 19
type input "50"
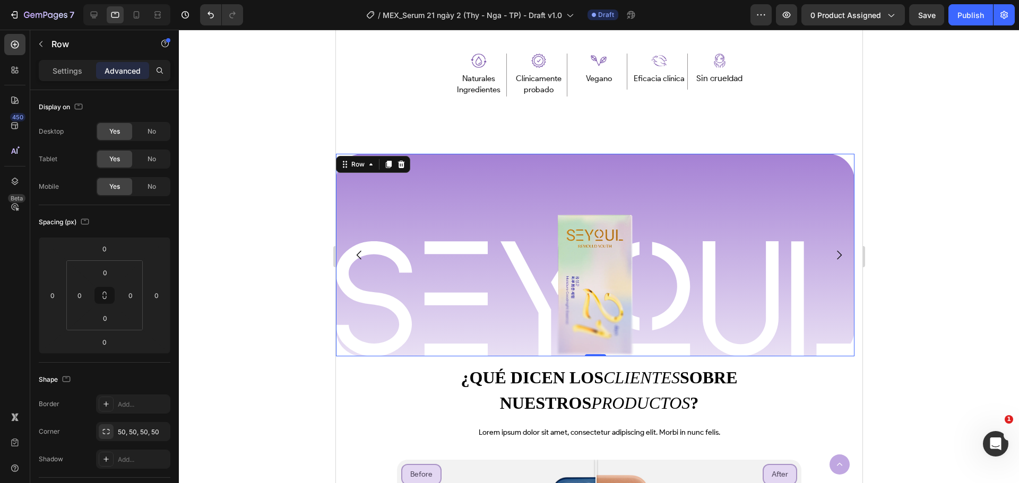
click at [284, 296] on div at bounding box center [599, 257] width 840 height 454
click at [459, 210] on div "Image Row Image Row" at bounding box center [594, 255] width 518 height 203
drag, startPoint x: 125, startPoint y: 430, endPoint x: 178, endPoint y: 455, distance: 58.6
click at [125, 435] on div "50, 50, 50, 50" at bounding box center [143, 433] width 50 height 10
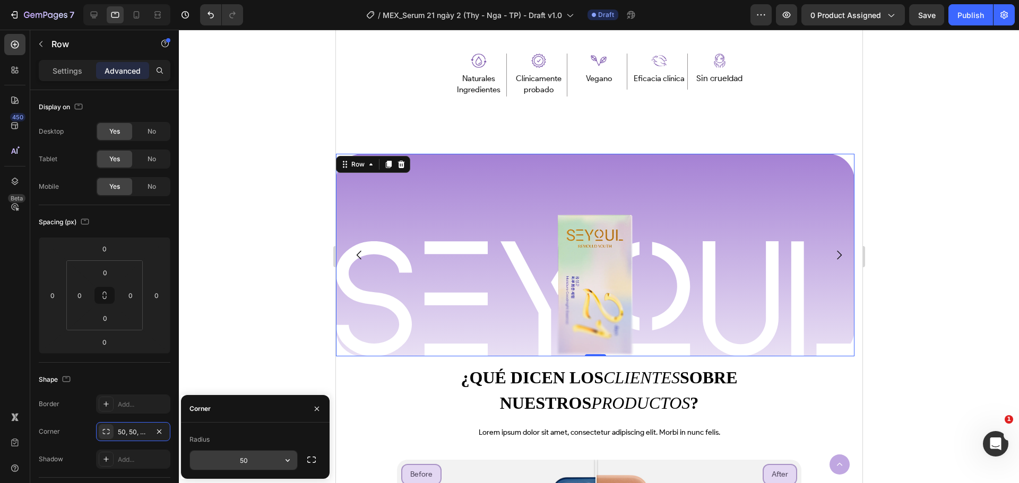
click at [251, 465] on input "50" at bounding box center [243, 460] width 107 height 19
type input "100"
click at [694, 116] on div "Image Naturales Ingredientes Text Block Row Image Clínicamente probado Text Blo…" at bounding box center [599, 83] width 314 height 77
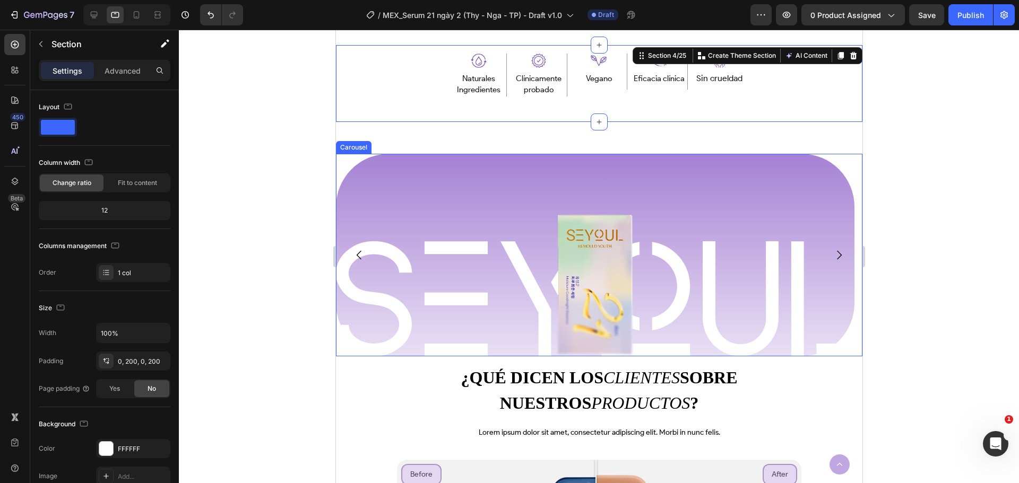
click at [357, 257] on icon "Carousel Back Arrow" at bounding box center [358, 255] width 13 height 13
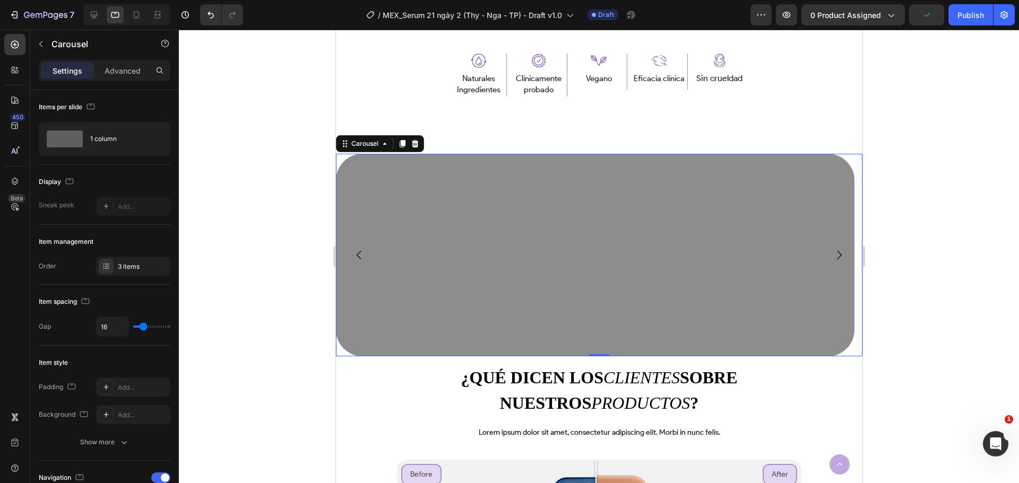
click at [836, 257] on icon "Carousel Next Arrow" at bounding box center [838, 254] width 5 height 9
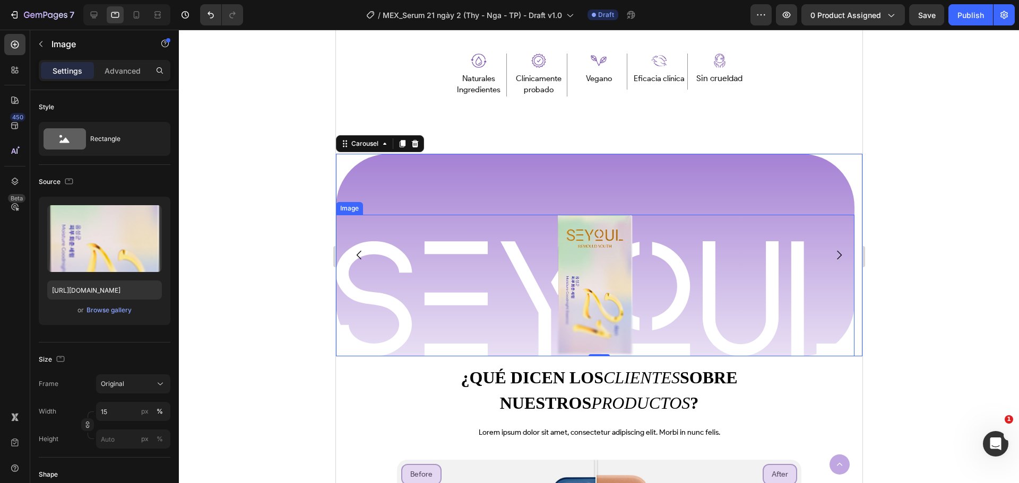
click at [584, 278] on img at bounding box center [595, 285] width 78 height 141
click at [130, 78] on div "Advanced" at bounding box center [122, 70] width 53 height 17
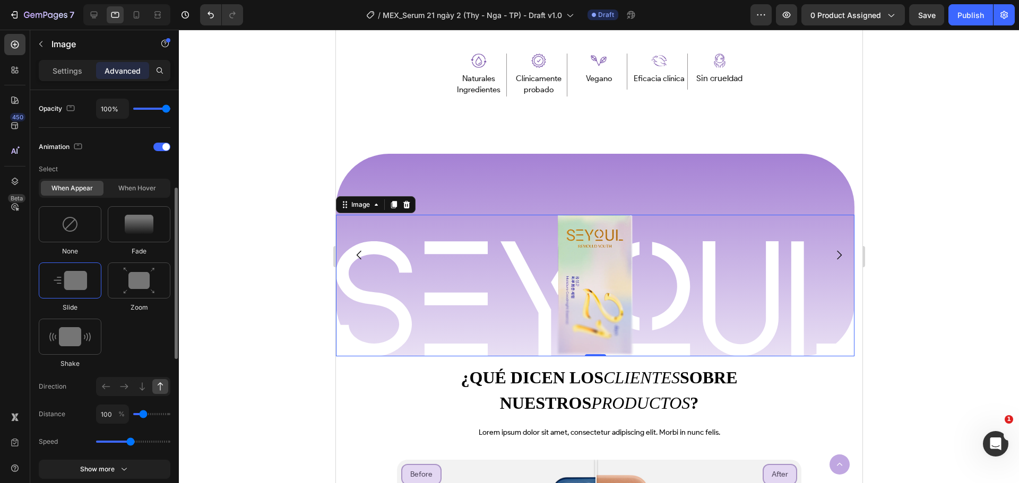
scroll to position [371, 0]
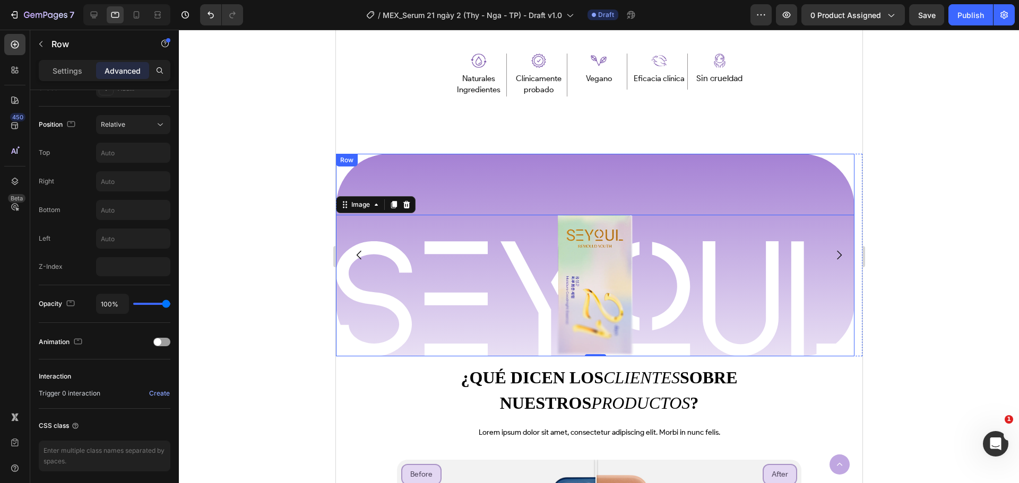
click at [489, 170] on div "Image Row Image 0 Row" at bounding box center [594, 255] width 518 height 203
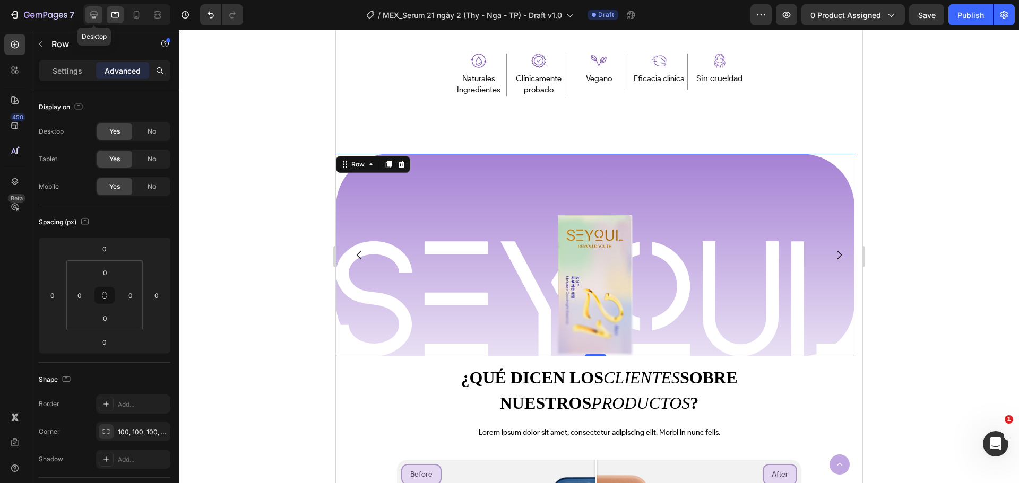
click at [95, 15] on icon at bounding box center [94, 15] width 7 height 7
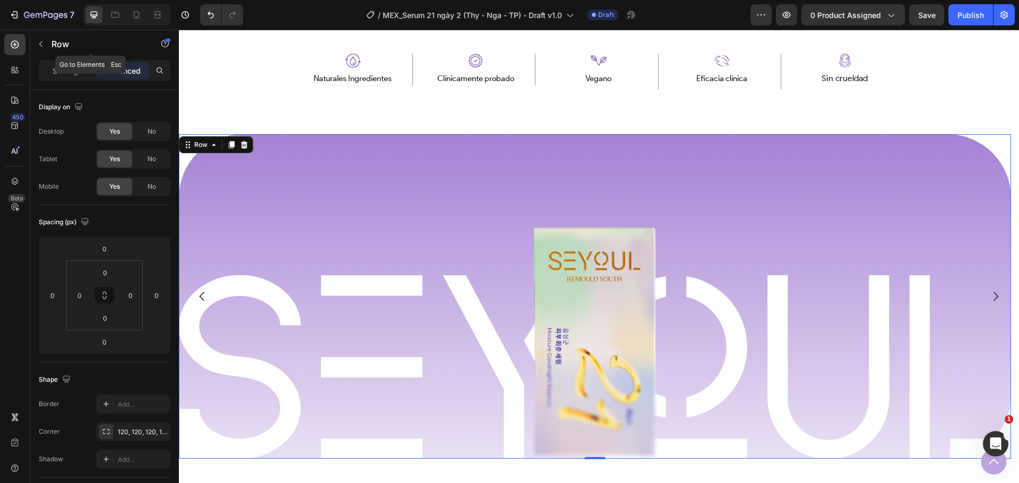
scroll to position [694, 0]
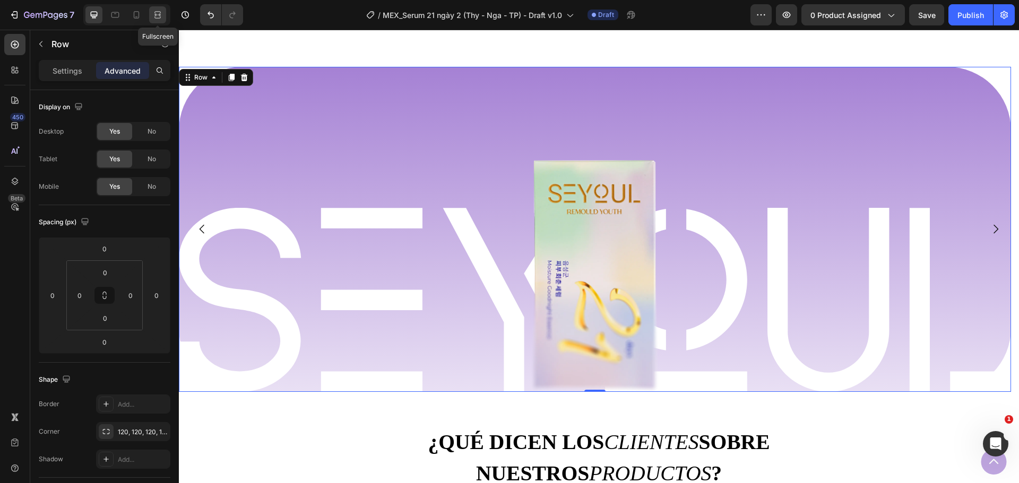
click at [154, 20] on icon at bounding box center [157, 15] width 11 height 11
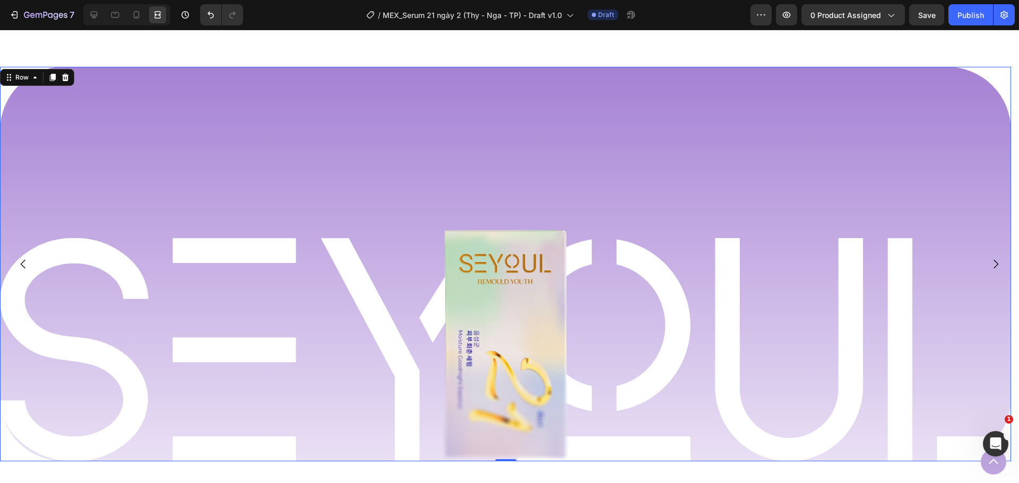
click at [214, 146] on div "Image Row Image Row" at bounding box center [505, 264] width 1011 height 395
click at [101, 18] on div at bounding box center [93, 14] width 17 height 17
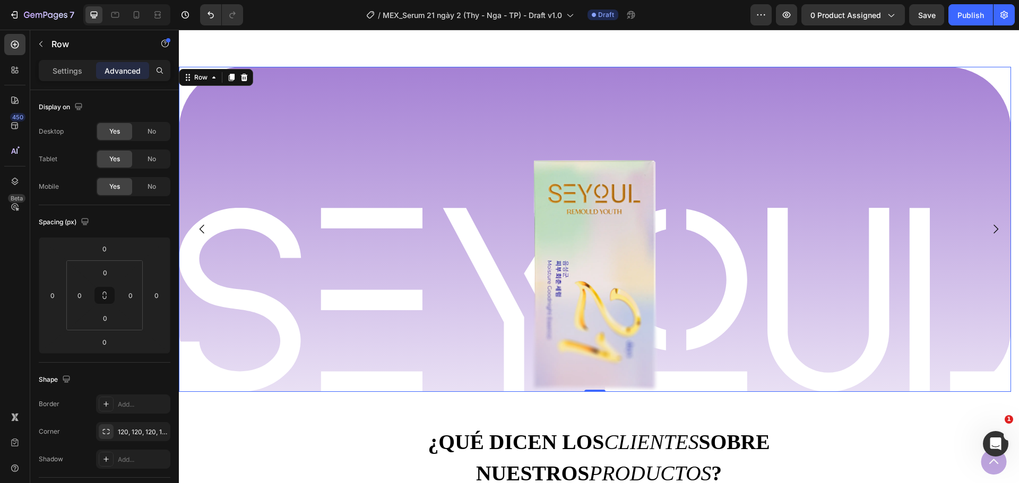
click at [289, 111] on div "Image Row Image Row" at bounding box center [595, 229] width 832 height 325
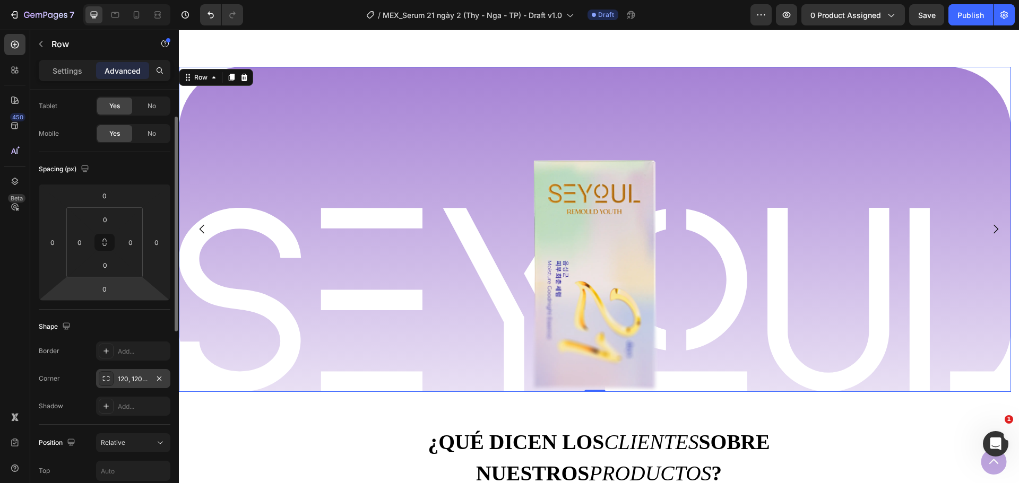
drag, startPoint x: 126, startPoint y: 367, endPoint x: 122, endPoint y: 379, distance: 13.3
click at [125, 367] on div "Border Add... Corner 120, 120, 120, 120 Shadow Add..." at bounding box center [105, 379] width 132 height 74
click at [122, 380] on div "120, 120, 120, 120" at bounding box center [133, 380] width 31 height 10
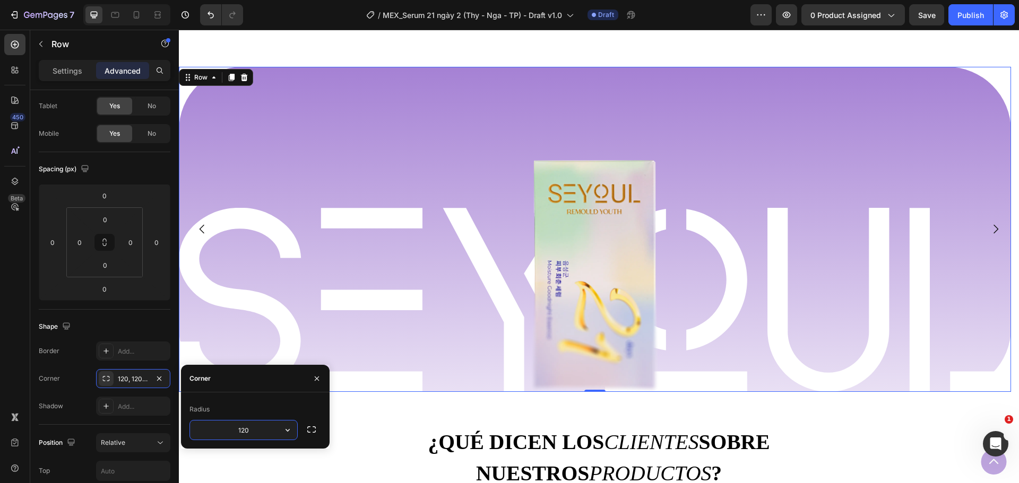
click at [249, 433] on input "120" at bounding box center [243, 430] width 107 height 19
click at [160, 12] on icon at bounding box center [157, 15] width 11 height 11
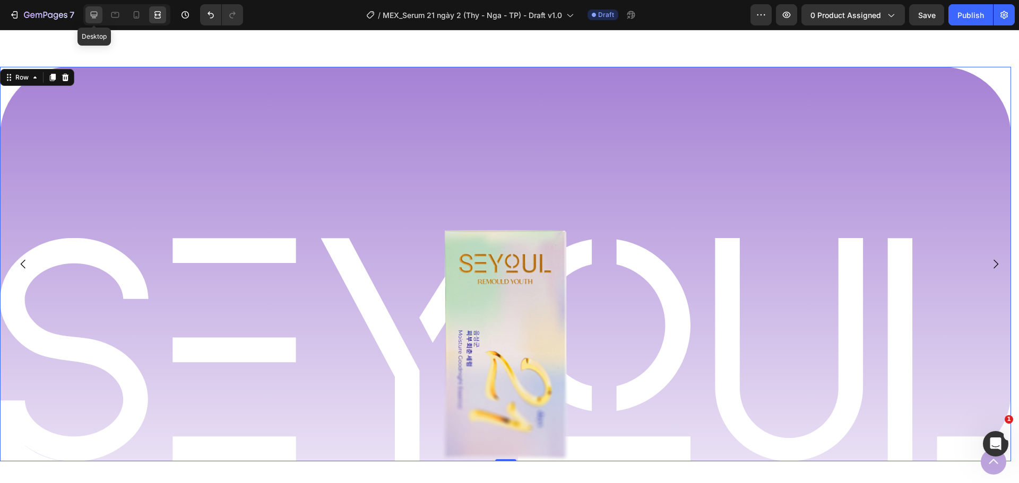
click at [89, 21] on div at bounding box center [93, 14] width 17 height 17
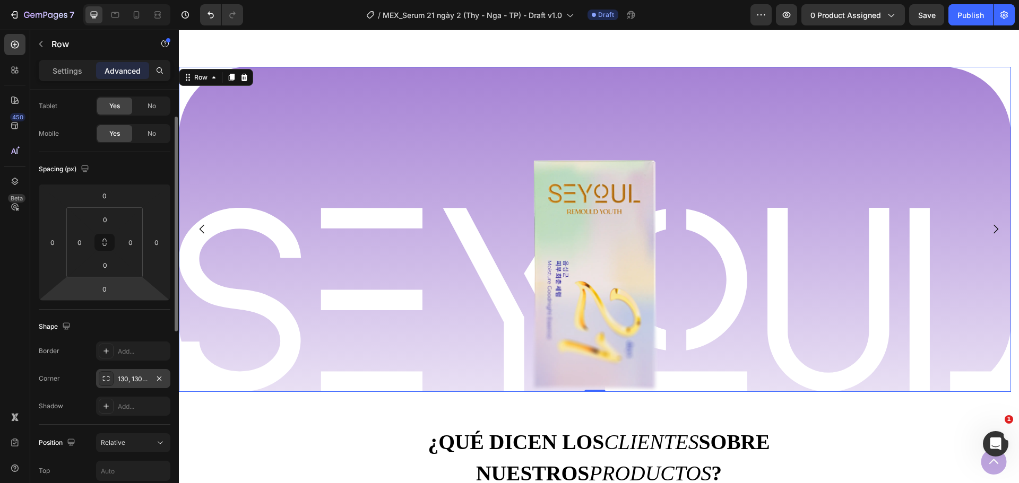
click at [127, 377] on div "130, 130, 130, 130" at bounding box center [133, 380] width 31 height 10
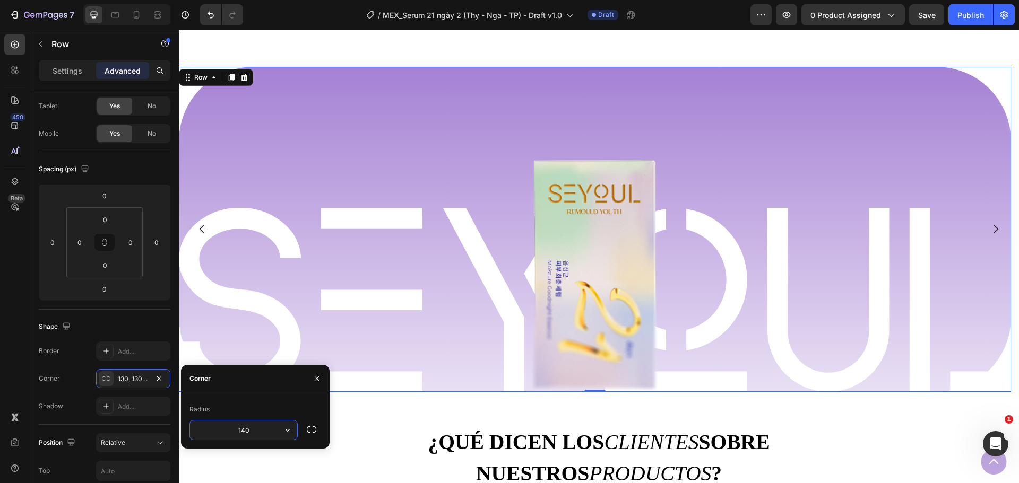
type input "140"
click at [157, 9] on div at bounding box center [157, 14] width 17 height 17
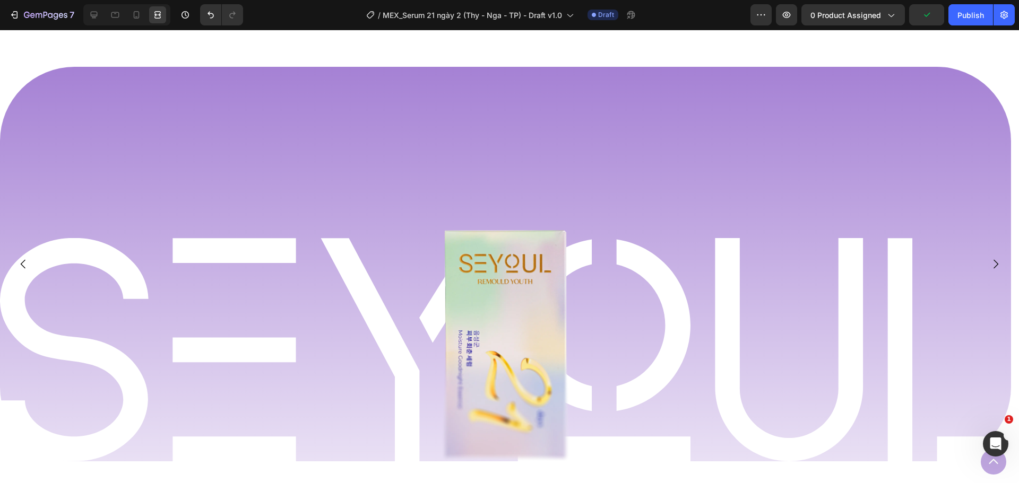
click at [111, 15] on icon at bounding box center [115, 15] width 8 height 6
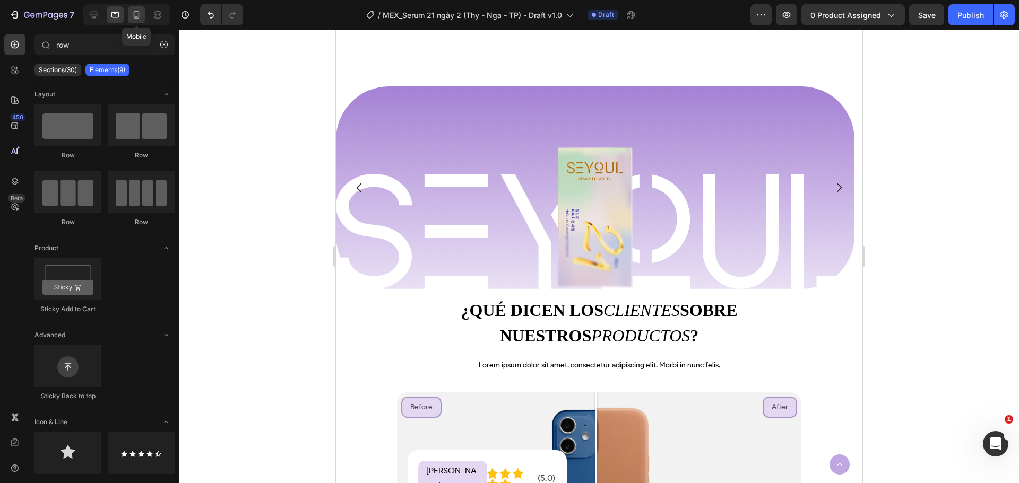
click at [133, 20] on div at bounding box center [136, 14] width 17 height 17
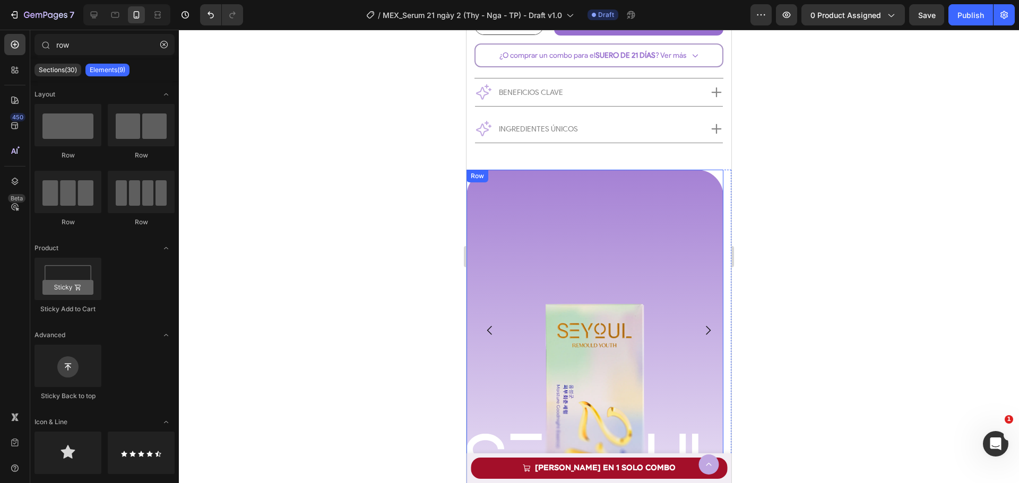
scroll to position [843, 0]
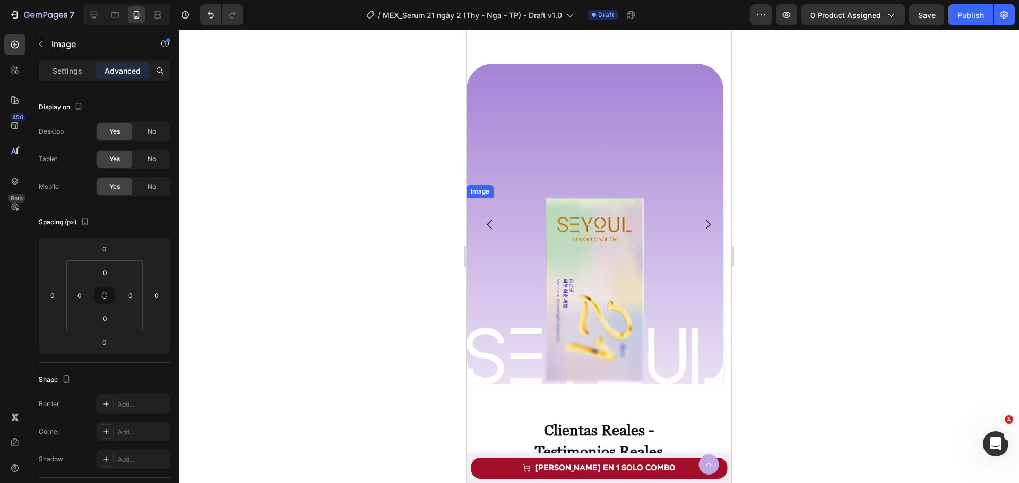
click at [587, 234] on img at bounding box center [594, 291] width 103 height 187
click at [97, 11] on icon at bounding box center [94, 15] width 11 height 11
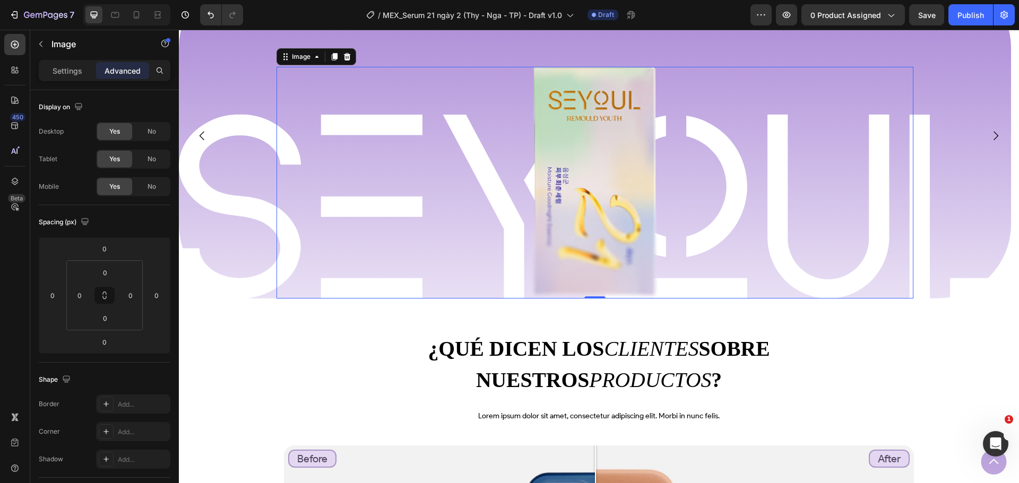
scroll to position [628, 0]
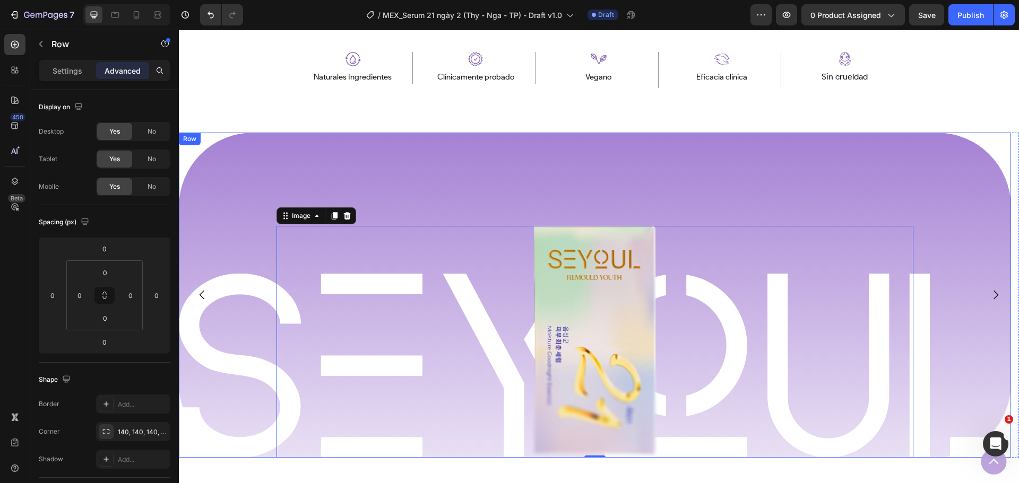
click at [388, 146] on div "Image Row Image 0 Row" at bounding box center [595, 295] width 832 height 325
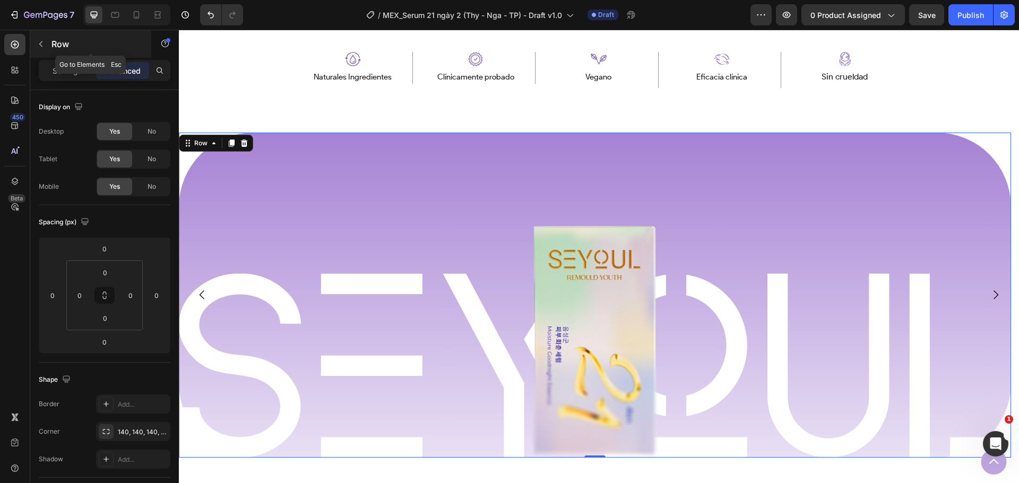
click at [73, 43] on p "Row" at bounding box center [96, 44] width 90 height 13
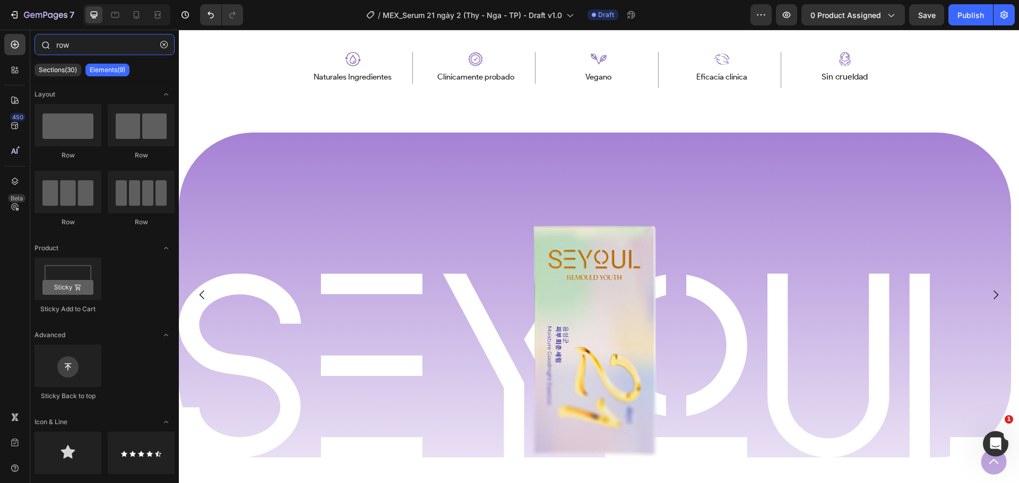
click at [98, 45] on input "row" at bounding box center [104, 44] width 140 height 21
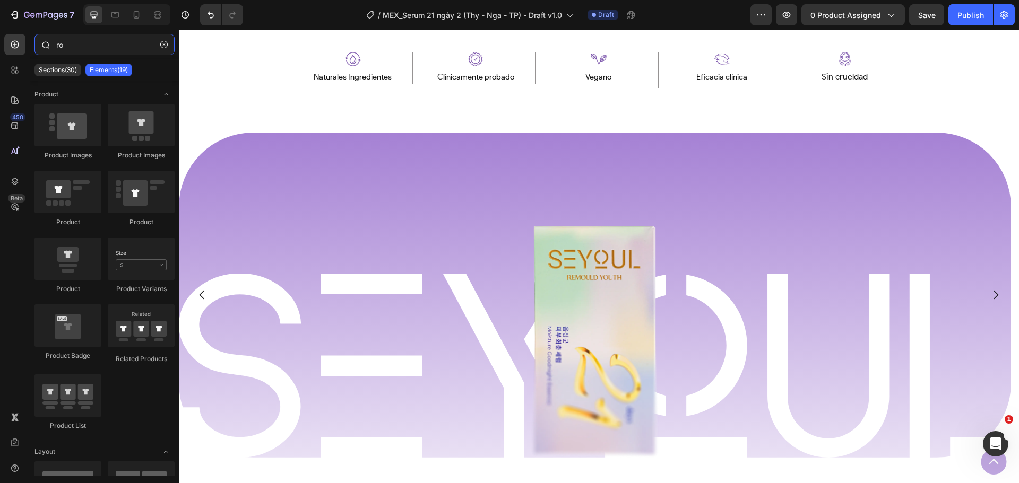
type input "r"
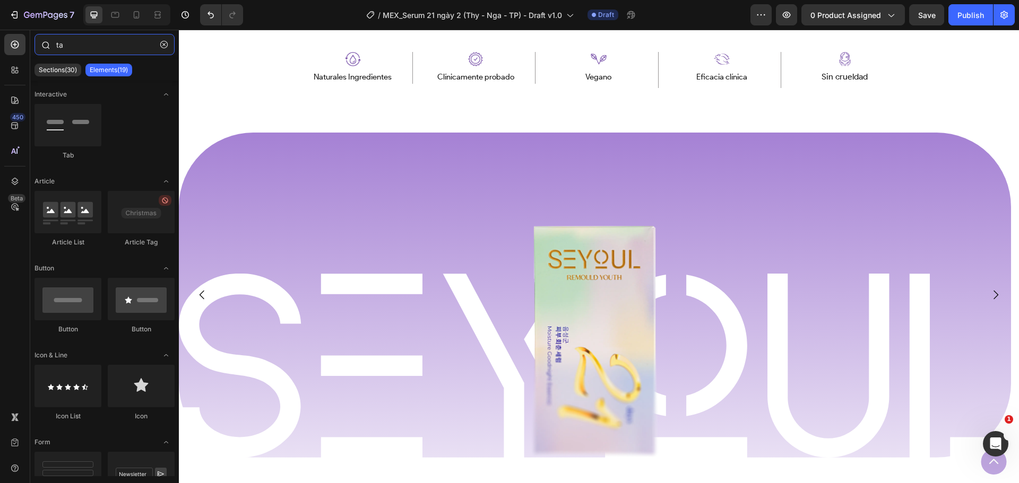
type input "tab"
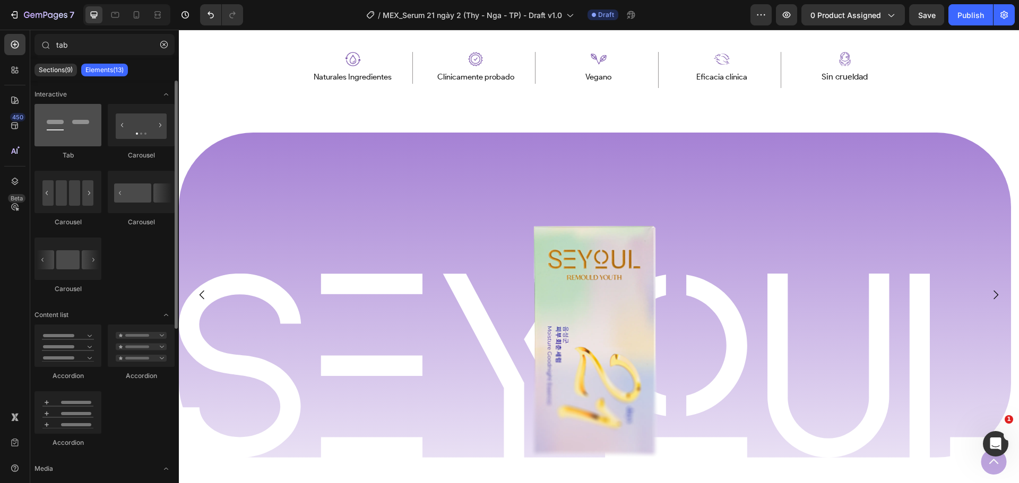
type input "tab"
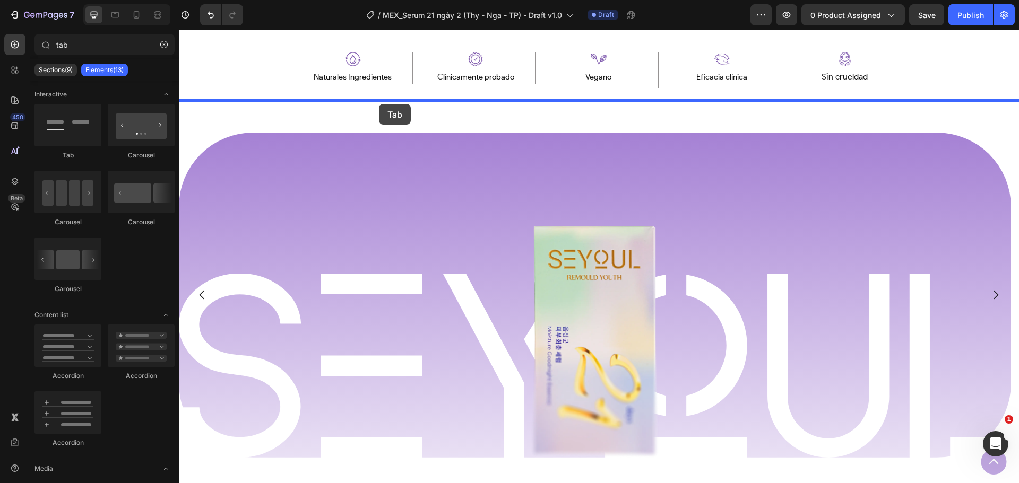
drag, startPoint x: 243, startPoint y: 158, endPoint x: 379, endPoint y: 104, distance: 146.2
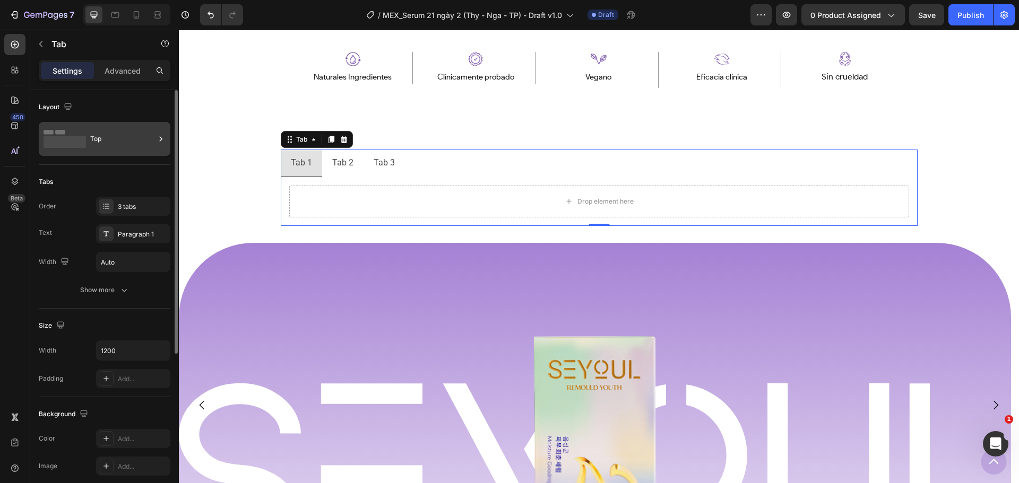
click at [90, 139] on div "Top" at bounding box center [105, 139] width 132 height 34
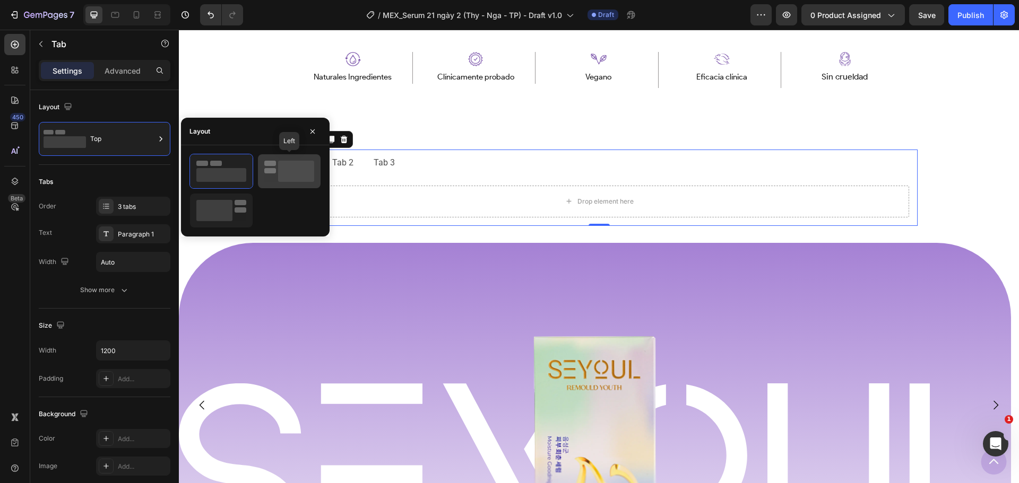
click at [259, 168] on div at bounding box center [289, 171] width 63 height 34
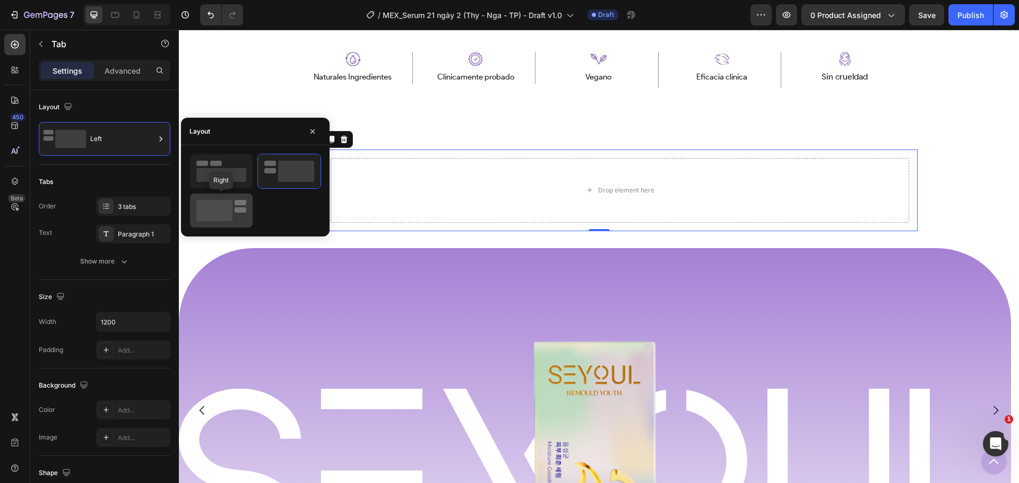
click at [217, 208] on rect at bounding box center [214, 210] width 36 height 21
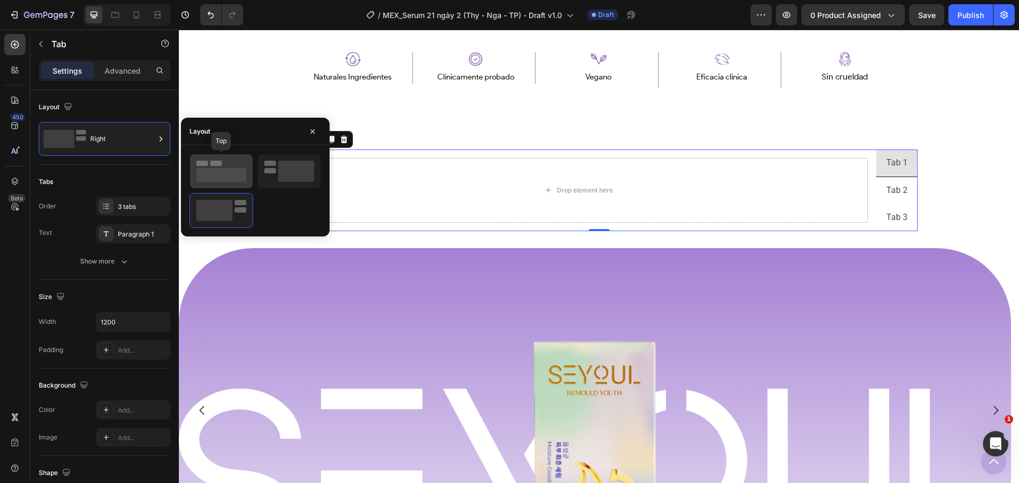
click at [217, 181] on rect at bounding box center [221, 175] width 50 height 14
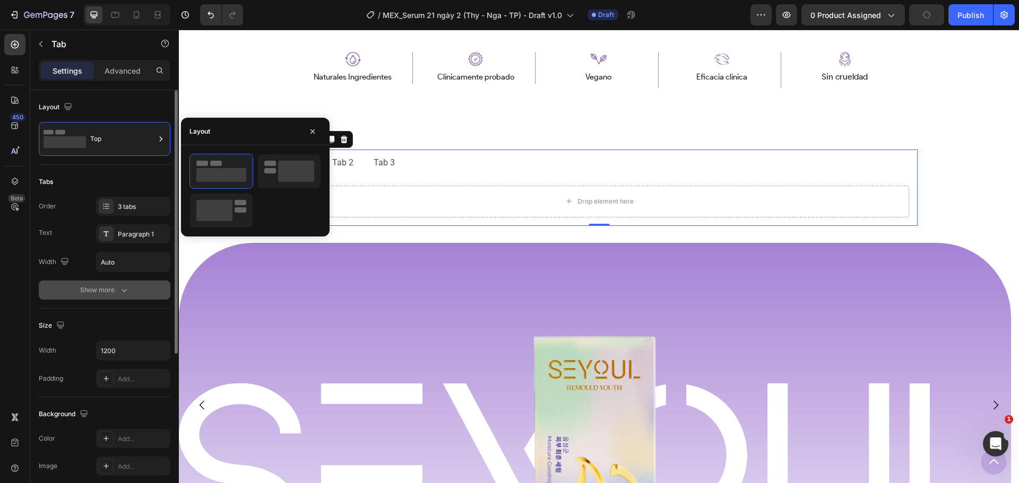
click at [113, 290] on div "Show more" at bounding box center [104, 290] width 49 height 11
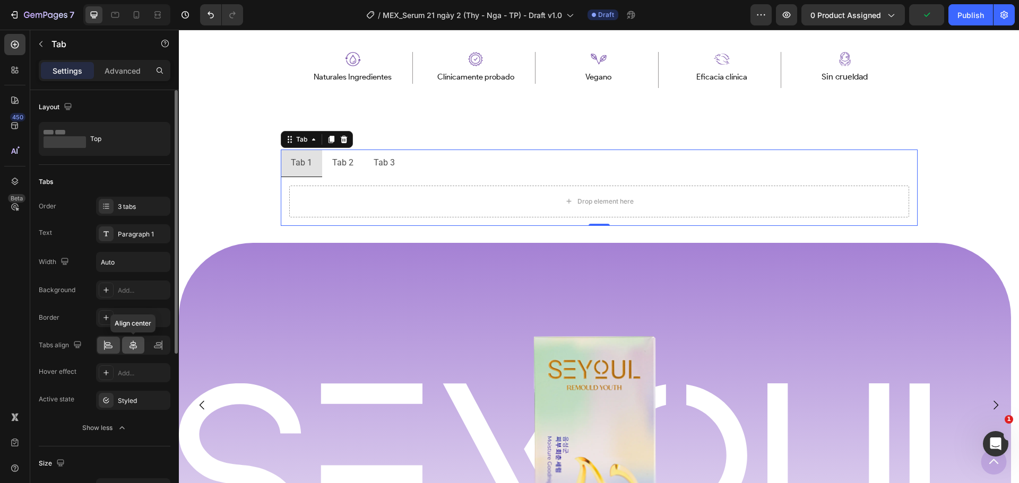
click at [133, 342] on icon at bounding box center [133, 345] width 11 height 11
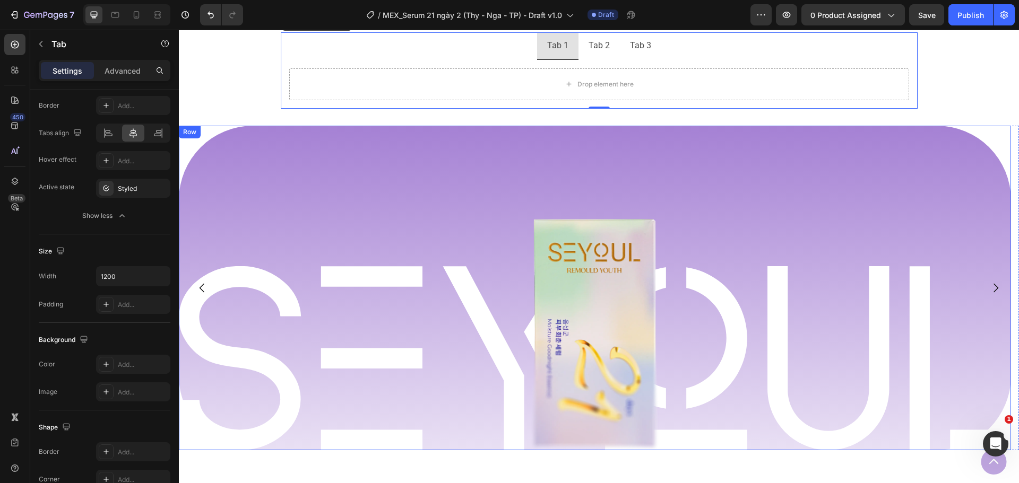
scroll to position [734, 0]
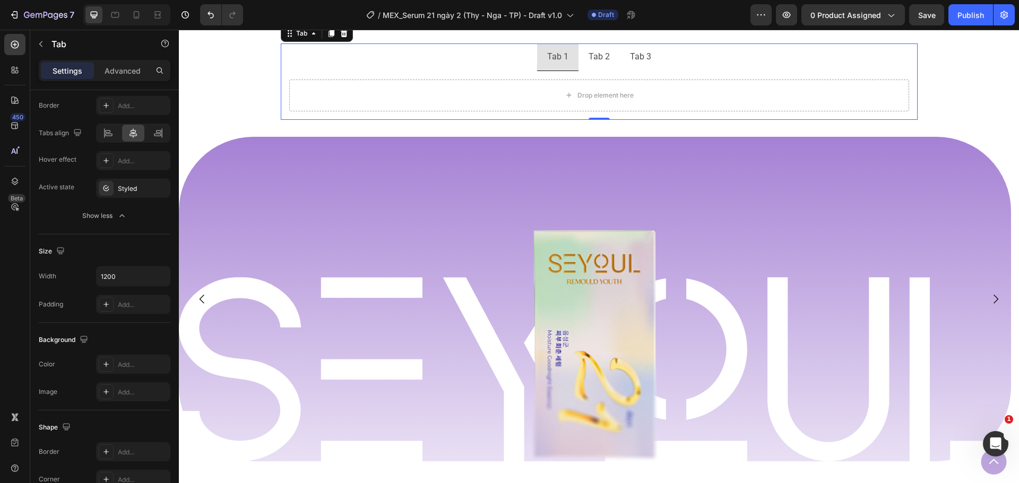
click at [607, 65] on div "Tab 2" at bounding box center [599, 57] width 24 height 19
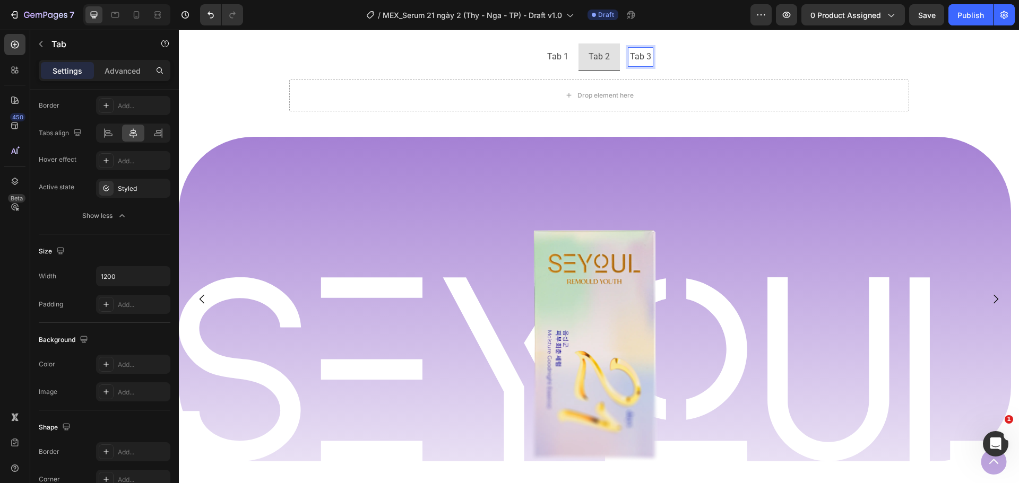
click at [639, 62] on p "Tab 3" at bounding box center [640, 56] width 21 height 15
click at [558, 61] on p "Tab 1" at bounding box center [557, 56] width 21 height 15
click at [613, 64] on li "Tab 2" at bounding box center [598, 58] width 41 height 28
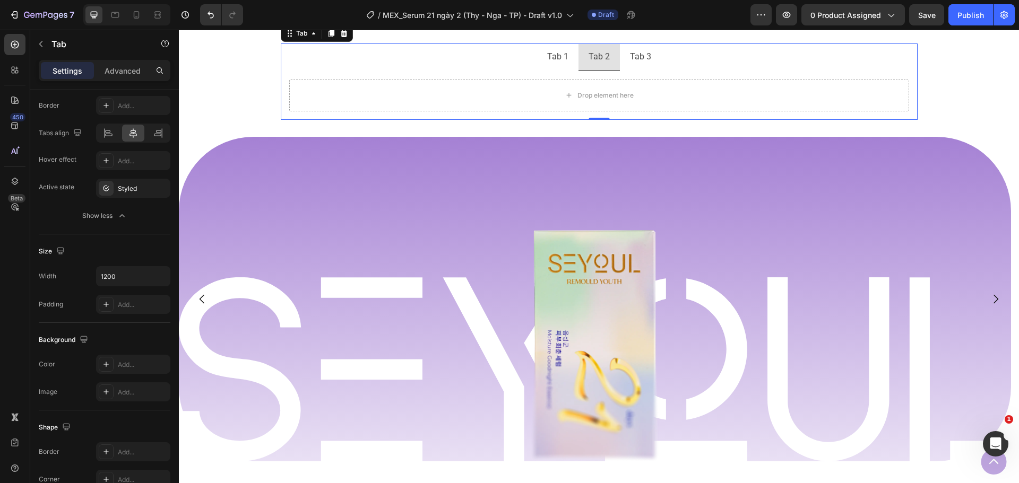
click at [641, 63] on p "Tab 3" at bounding box center [640, 56] width 21 height 15
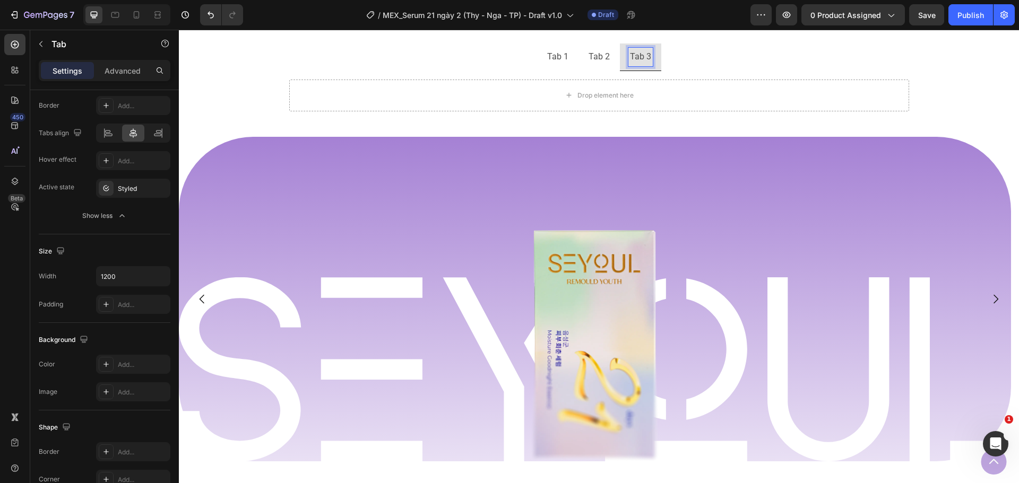
click at [550, 56] on p "Tab 1" at bounding box center [557, 56] width 21 height 15
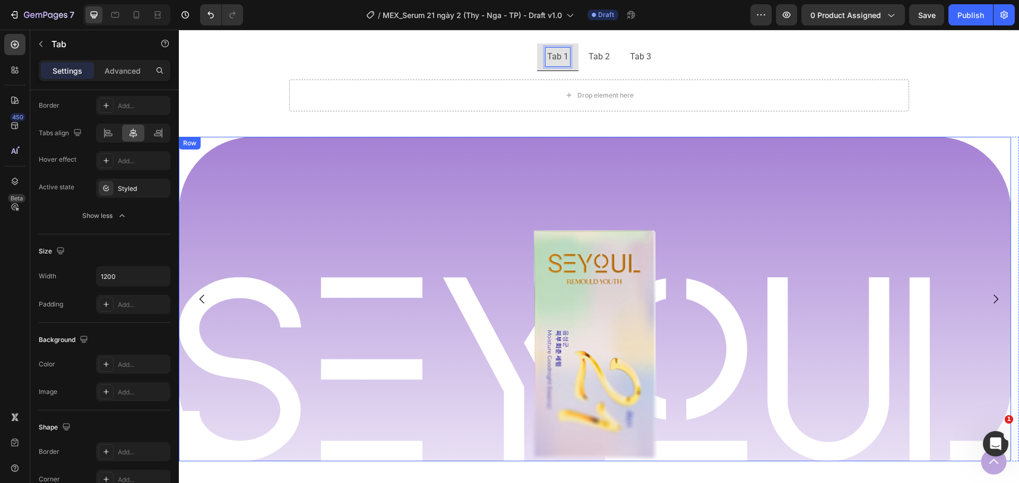
scroll to position [628, 0]
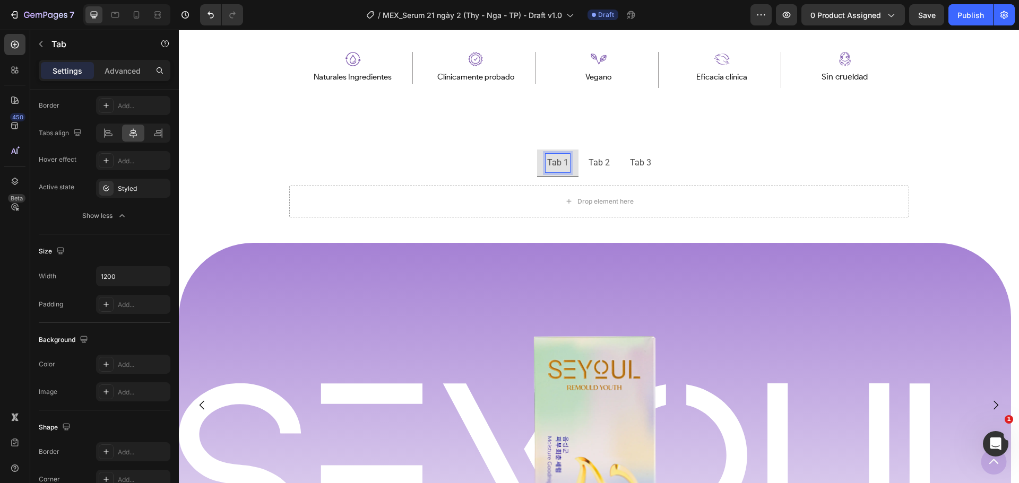
click at [593, 158] on p "Tab 2" at bounding box center [599, 162] width 21 height 15
click at [633, 160] on p "Tab 3" at bounding box center [640, 162] width 21 height 15
click at [552, 162] on p "Tab 1" at bounding box center [557, 162] width 21 height 15
click at [699, 163] on ul "Tab 1 Tab 2 Tab 3" at bounding box center [599, 164] width 637 height 28
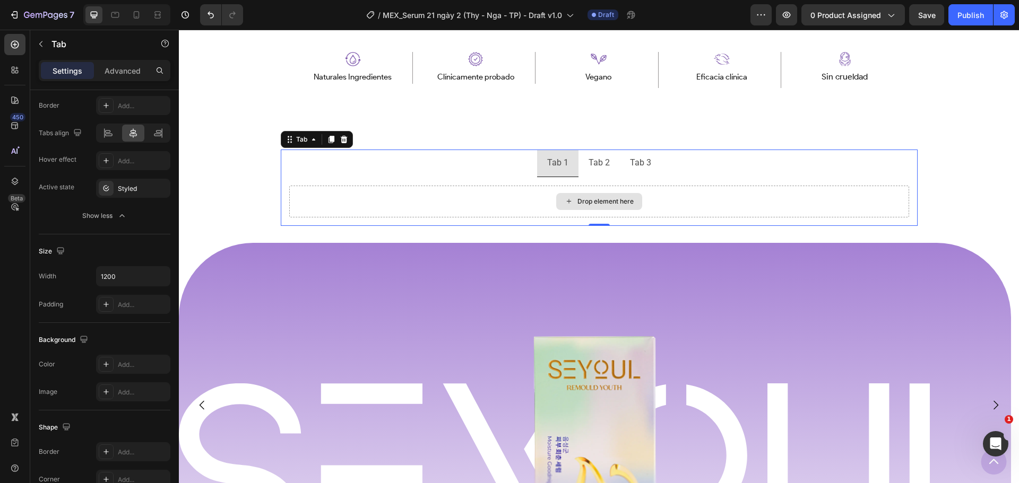
click at [673, 195] on div "Drop element here" at bounding box center [599, 202] width 620 height 32
click at [57, 40] on p "Tab" at bounding box center [96, 44] width 90 height 13
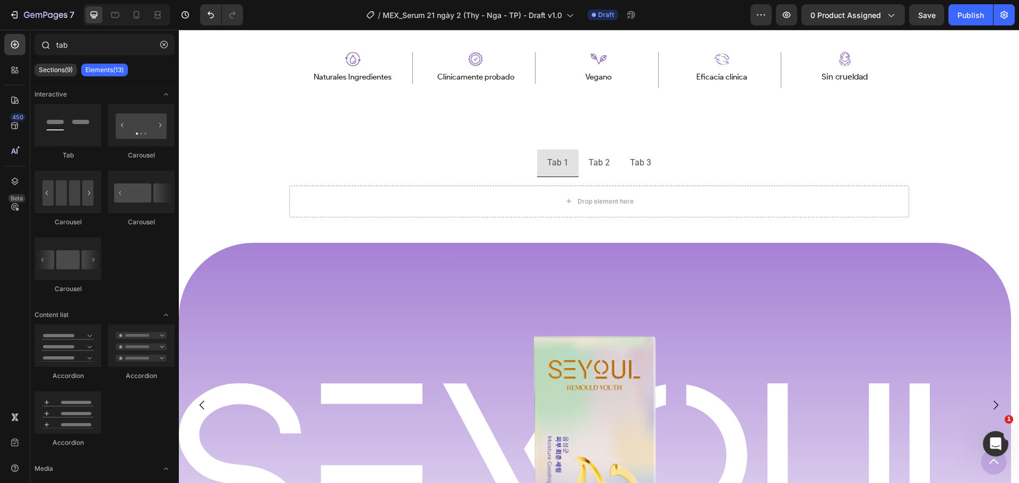
click at [83, 58] on div "tab" at bounding box center [104, 46] width 149 height 25
click at [83, 56] on div "tab" at bounding box center [104, 46] width 149 height 25
click at [86, 51] on input "tab" at bounding box center [104, 44] width 140 height 21
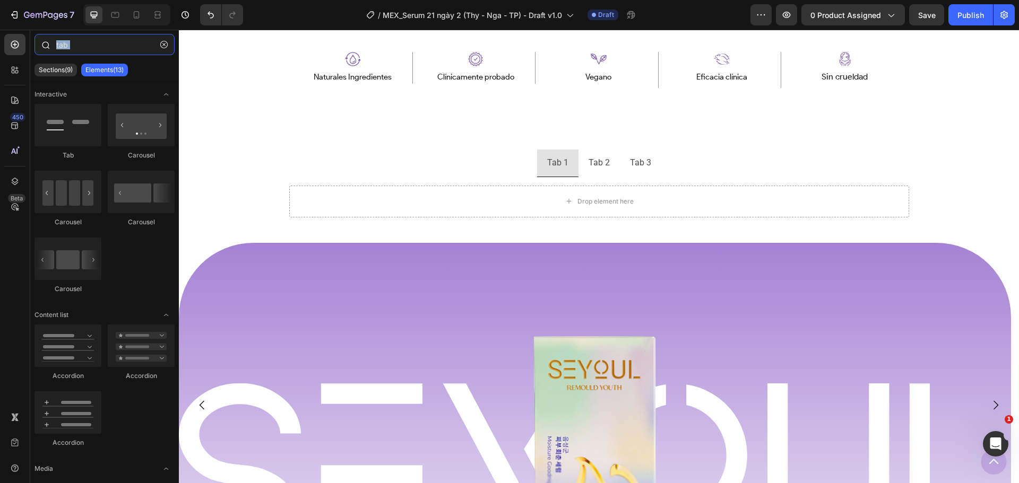
click at [60, 43] on input "tab" at bounding box center [104, 44] width 140 height 21
click at [85, 43] on input "tab" at bounding box center [104, 44] width 140 height 21
click at [167, 51] on button "button" at bounding box center [163, 44] width 17 height 17
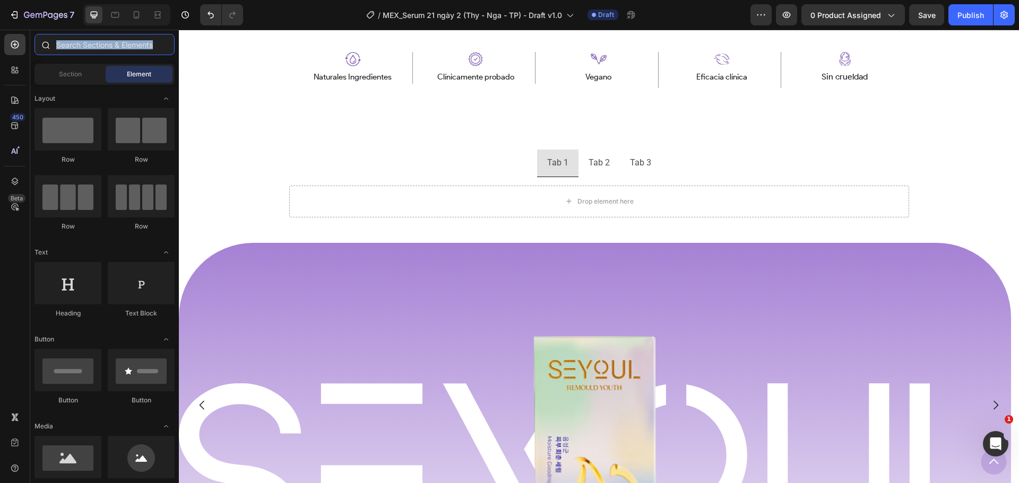
click at [120, 45] on input "text" at bounding box center [104, 44] width 140 height 21
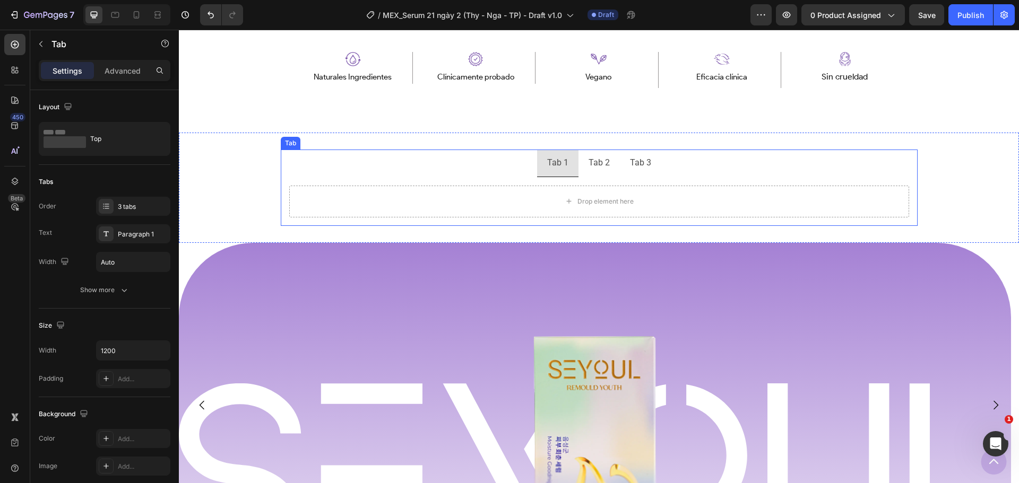
click at [458, 178] on div "Drop element here" at bounding box center [599, 201] width 637 height 49
click at [45, 43] on icon "button" at bounding box center [41, 44] width 8 height 8
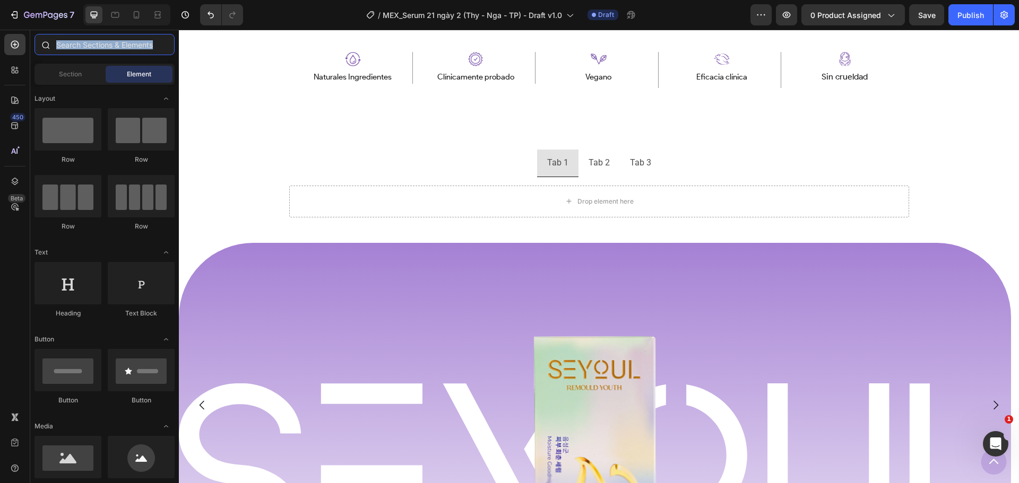
click at [160, 47] on input "text" at bounding box center [104, 44] width 140 height 21
click at [90, 42] on input "text" at bounding box center [104, 44] width 140 height 21
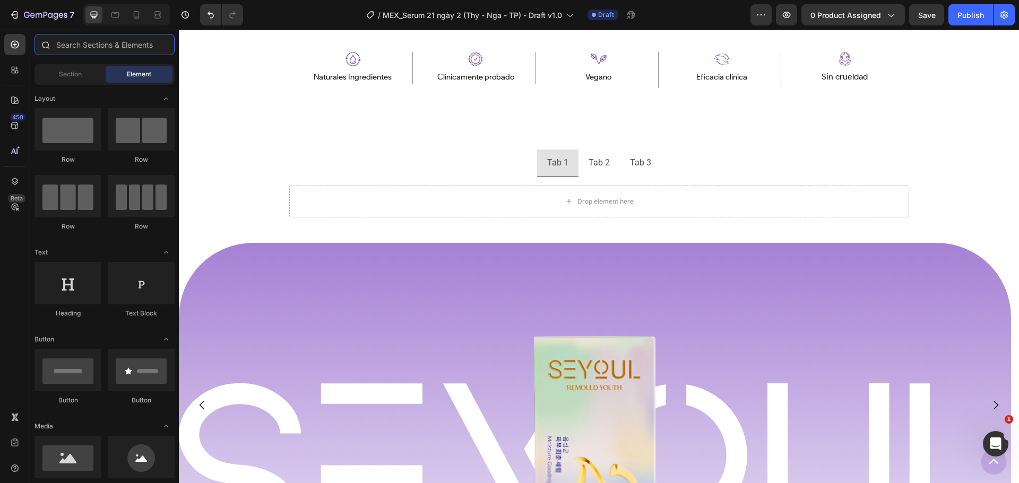
click at [90, 42] on input "text" at bounding box center [104, 44] width 140 height 21
click at [101, 57] on div at bounding box center [104, 46] width 149 height 25
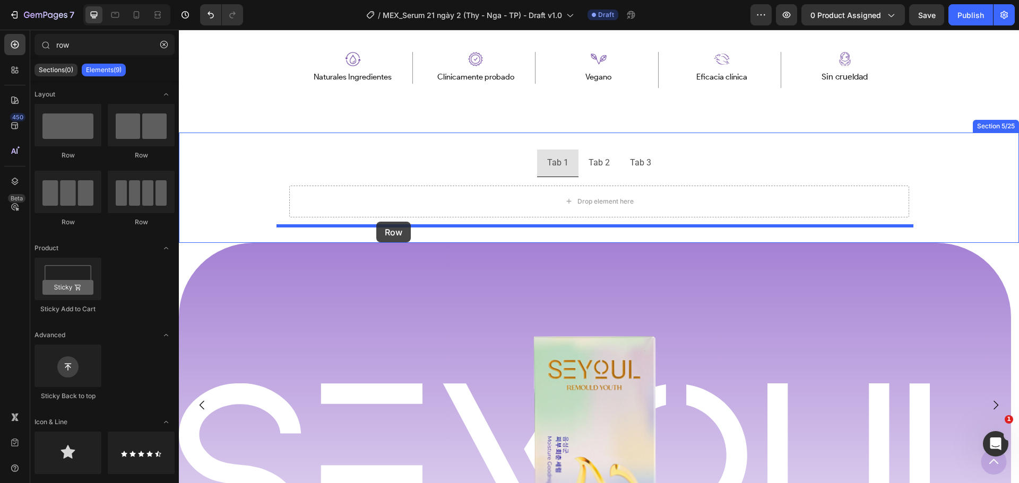
drag, startPoint x: 258, startPoint y: 169, endPoint x: 376, endPoint y: 222, distance: 129.7
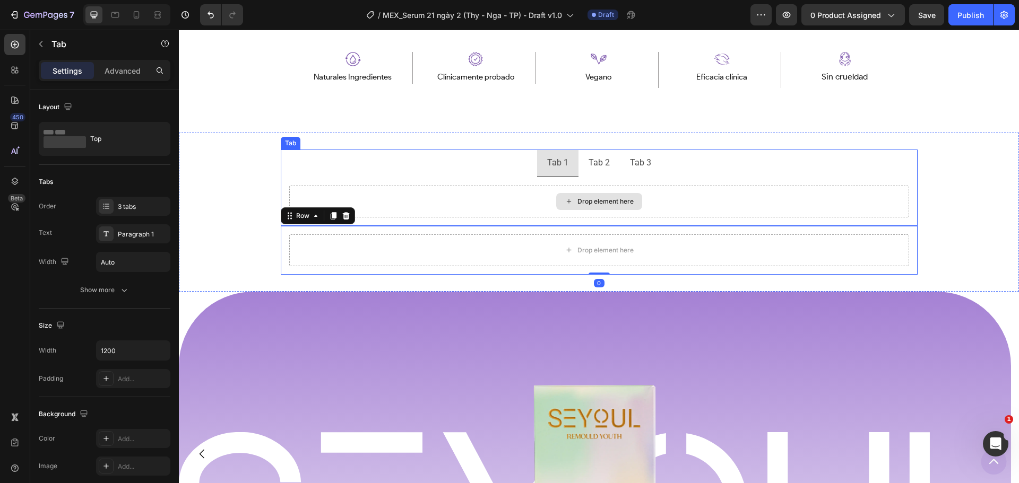
click at [384, 204] on div "Drop element here" at bounding box center [599, 202] width 620 height 32
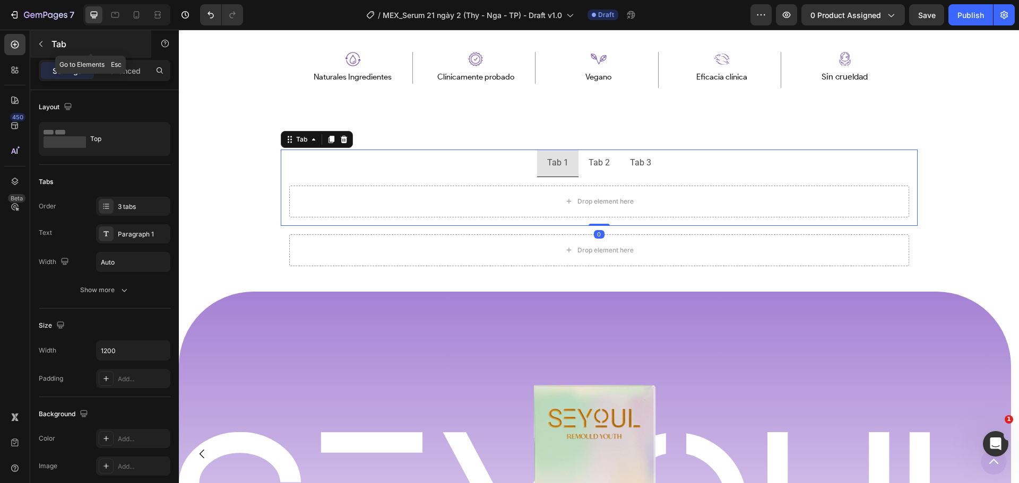
click at [68, 40] on p "Tab" at bounding box center [96, 44] width 90 height 13
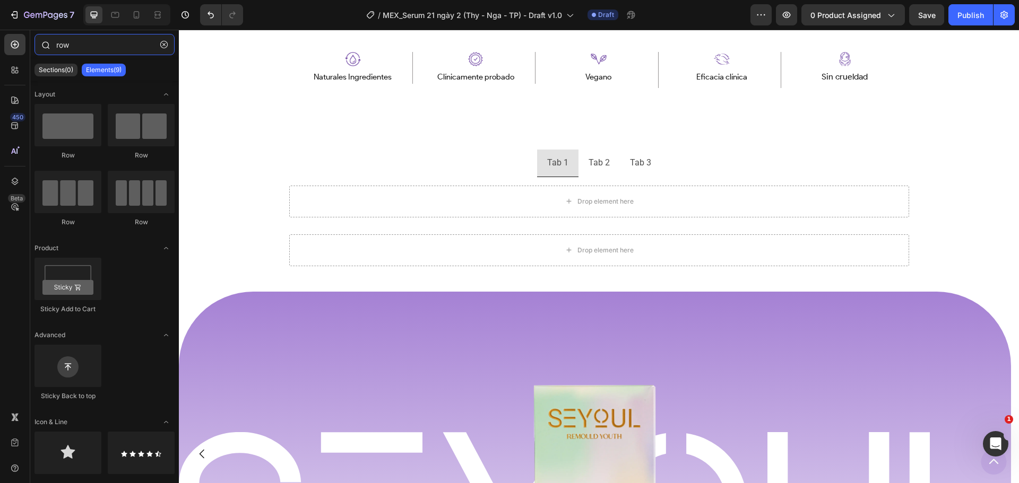
click at [76, 47] on input "row" at bounding box center [104, 44] width 140 height 21
click at [111, 40] on input "row" at bounding box center [104, 44] width 140 height 21
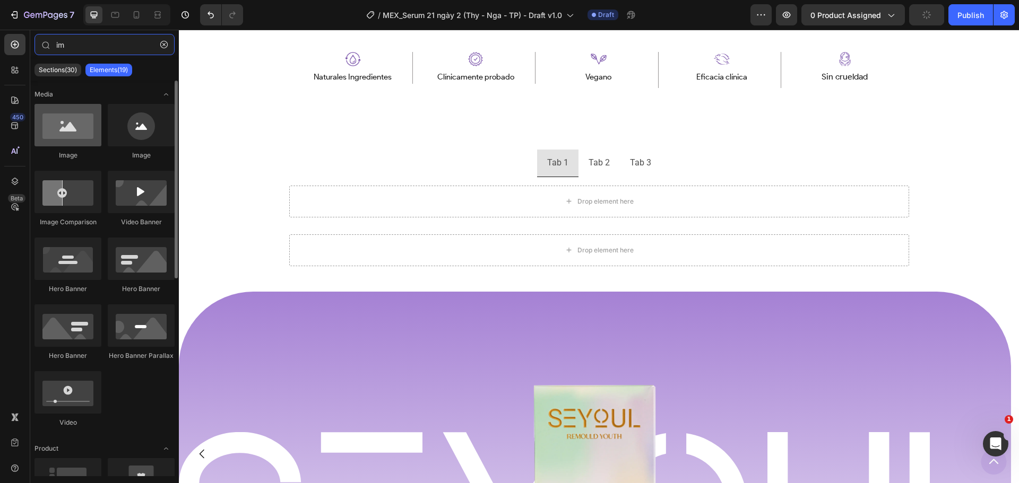
type input "im"
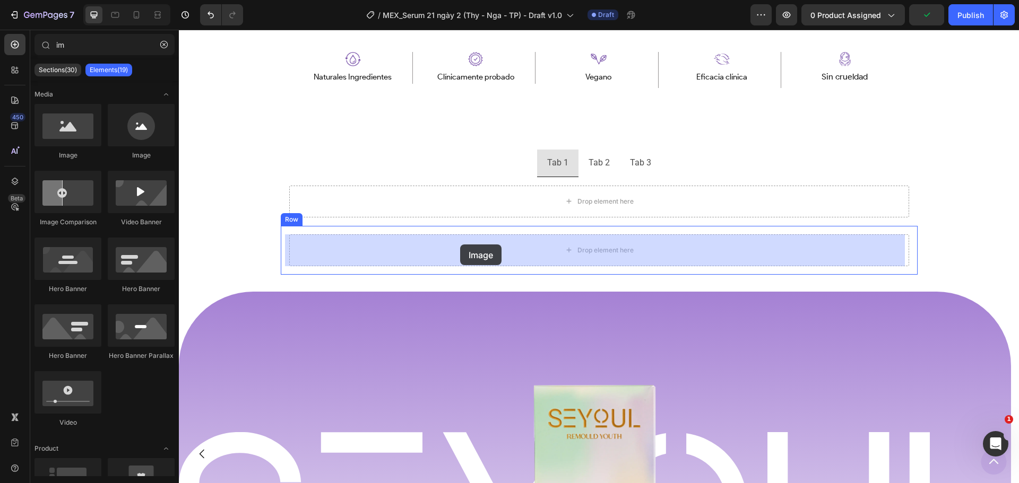
drag, startPoint x: 254, startPoint y: 168, endPoint x: 460, endPoint y: 245, distance: 220.3
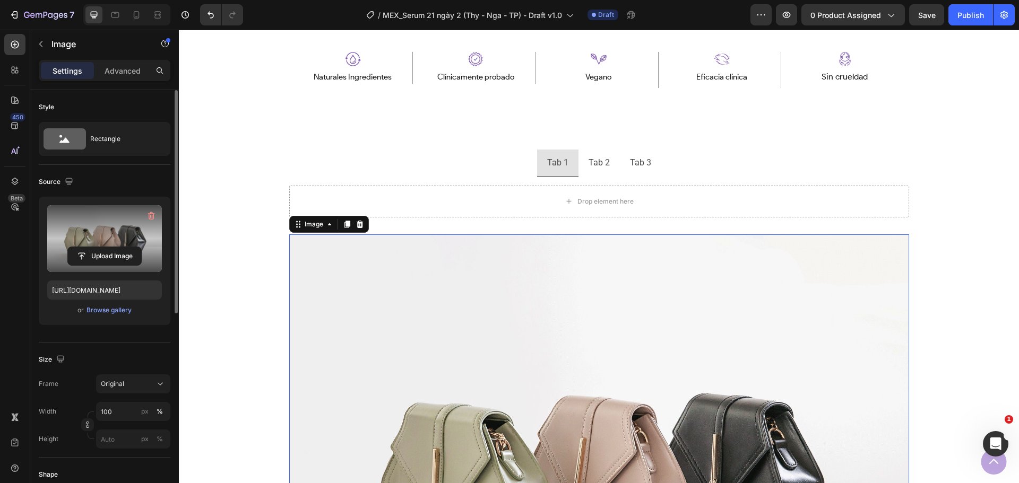
click at [131, 229] on label at bounding box center [104, 238] width 115 height 67
click at [131, 247] on input "file" at bounding box center [104, 256] width 73 height 18
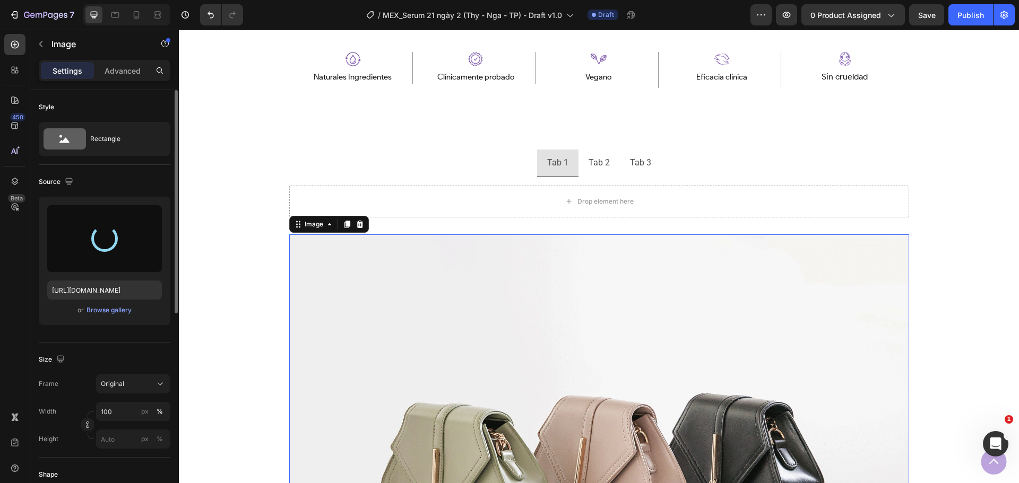
type input "https://cdn.shopify.com/s/files/1/0643/1404/8704/files/gempages_507356051327157…"
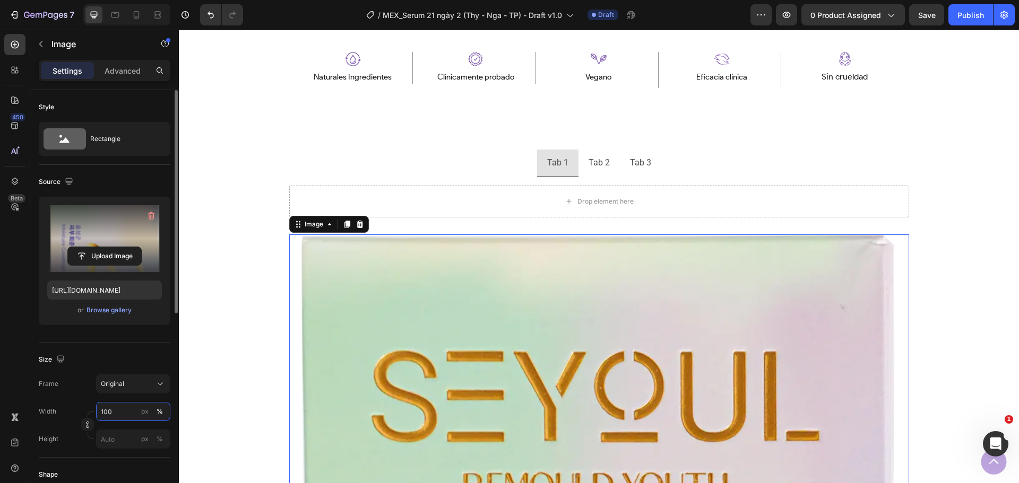
click at [118, 419] on input "100" at bounding box center [133, 411] width 74 height 19
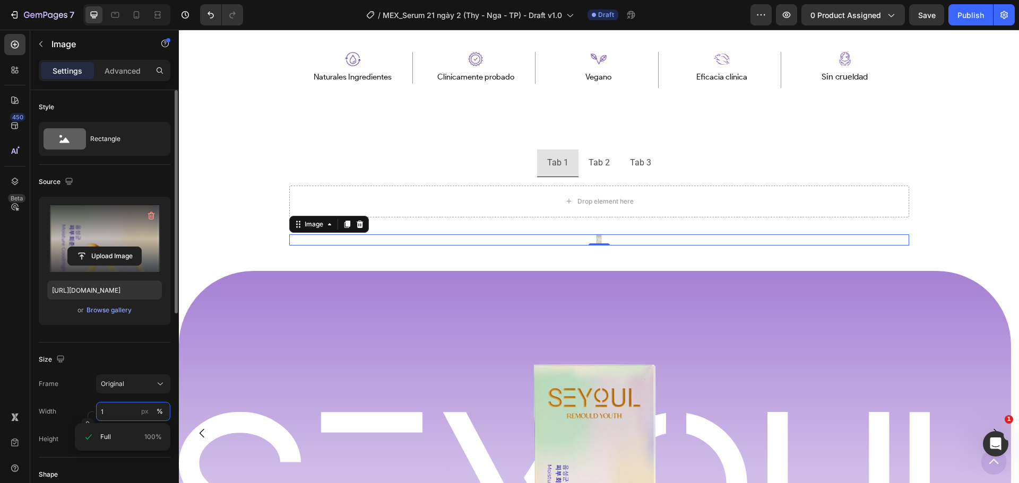
type input "10"
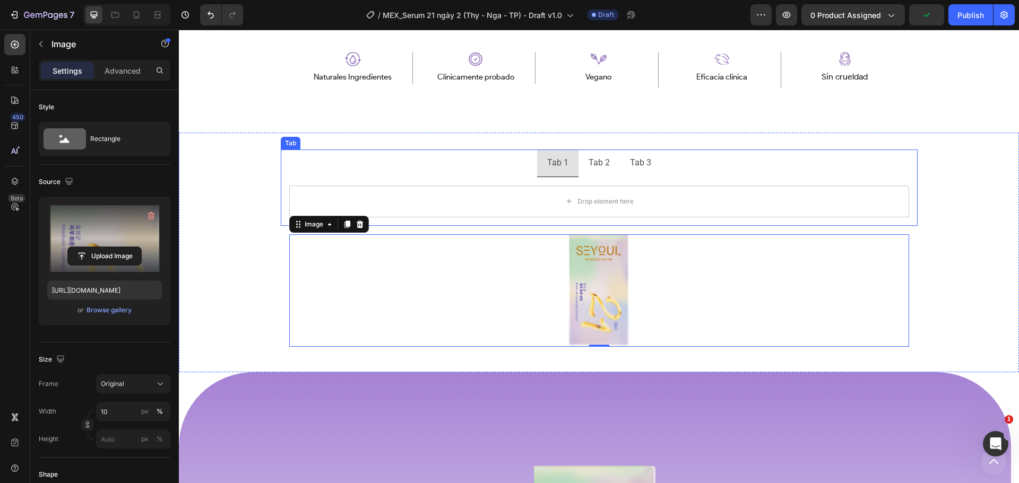
click at [312, 166] on ul "Tab 1 Tab 2 Tab 3" at bounding box center [599, 164] width 637 height 28
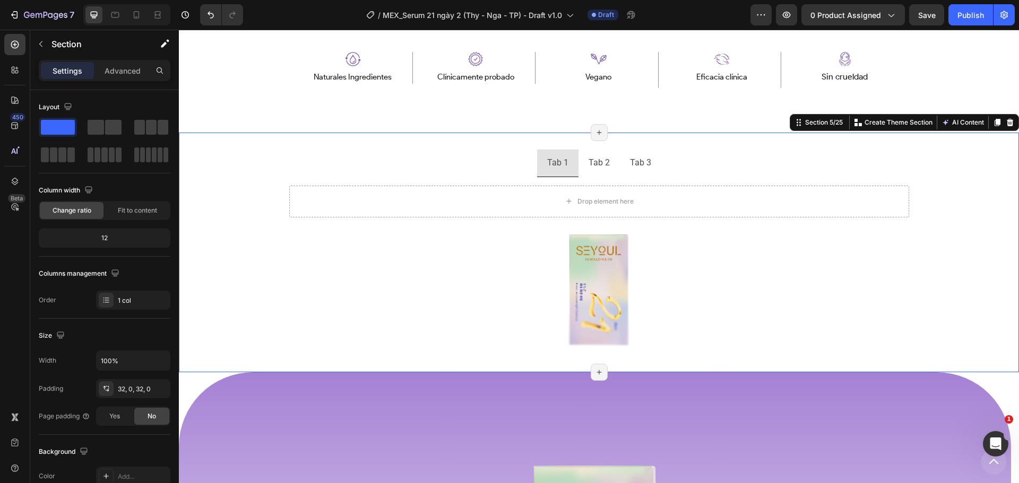
click at [555, 145] on div "Tab 1 Tab 2 Tab 3 Drop element here Tab Image Row Section 5/25 Create Theme Sec…" at bounding box center [599, 253] width 840 height 240
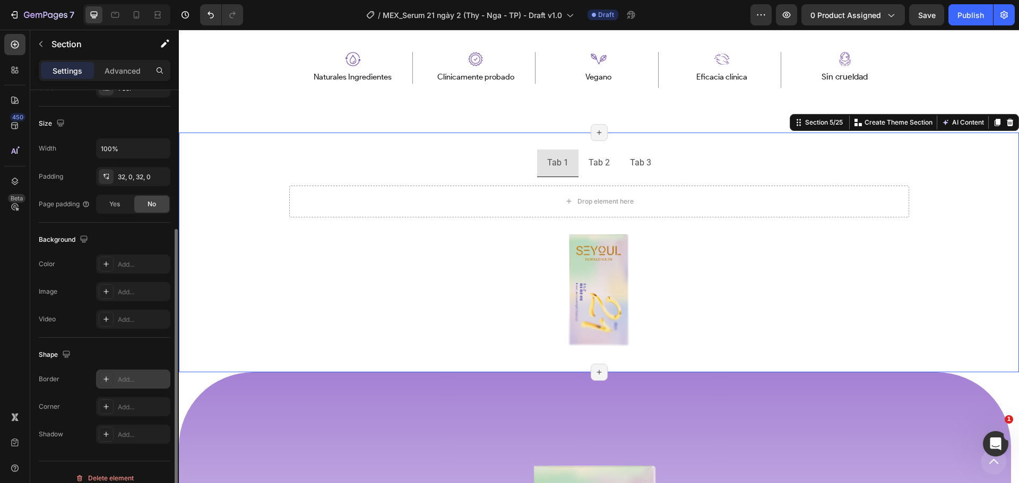
scroll to position [224, 0]
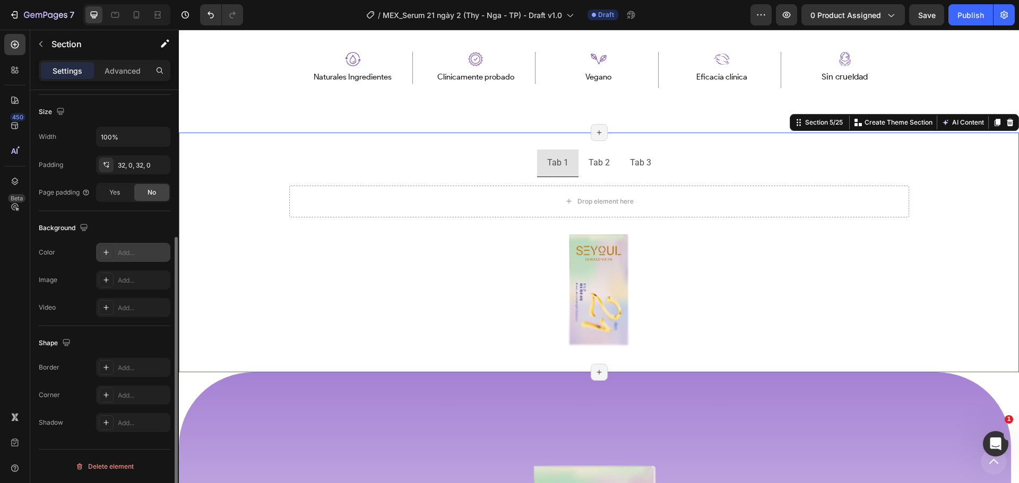
click at [116, 261] on div "Add..." at bounding box center [133, 252] width 74 height 19
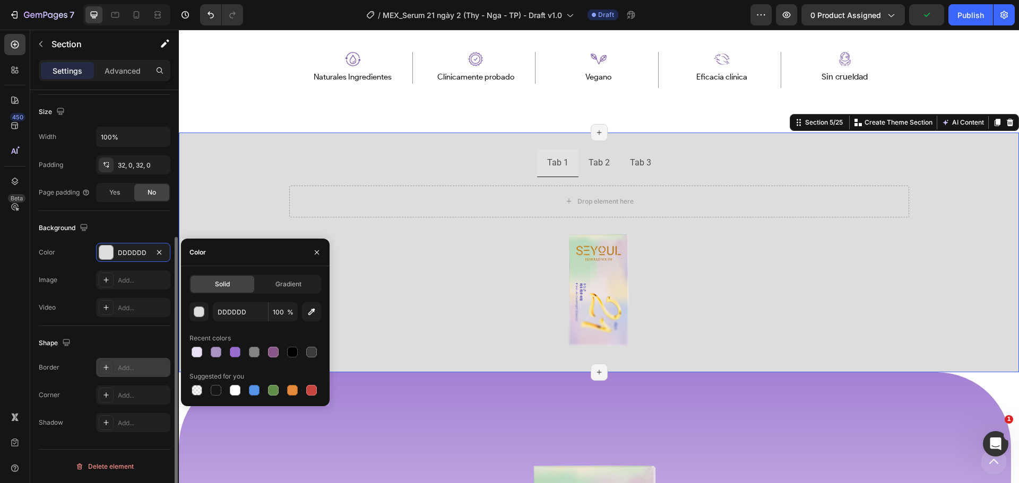
click at [125, 367] on div "Add..." at bounding box center [143, 369] width 50 height 10
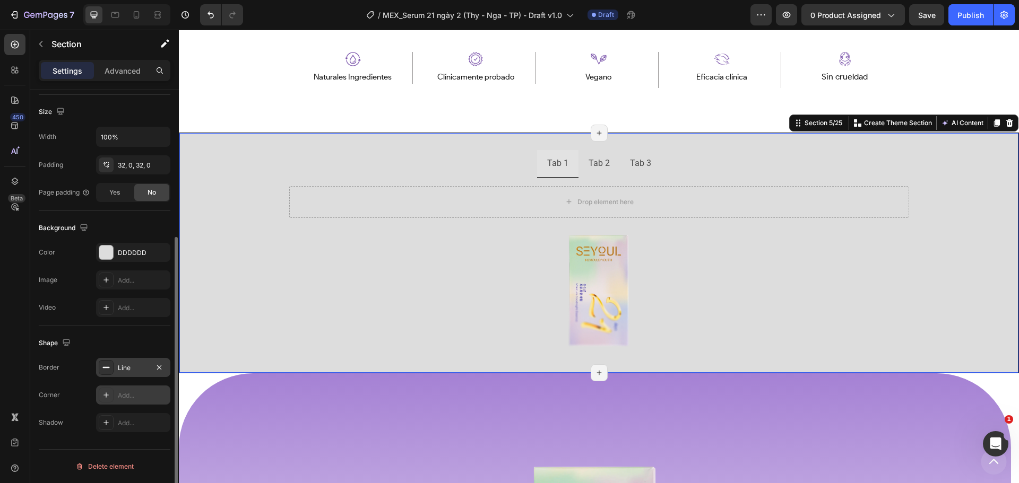
click at [128, 396] on div "Add..." at bounding box center [143, 396] width 50 height 10
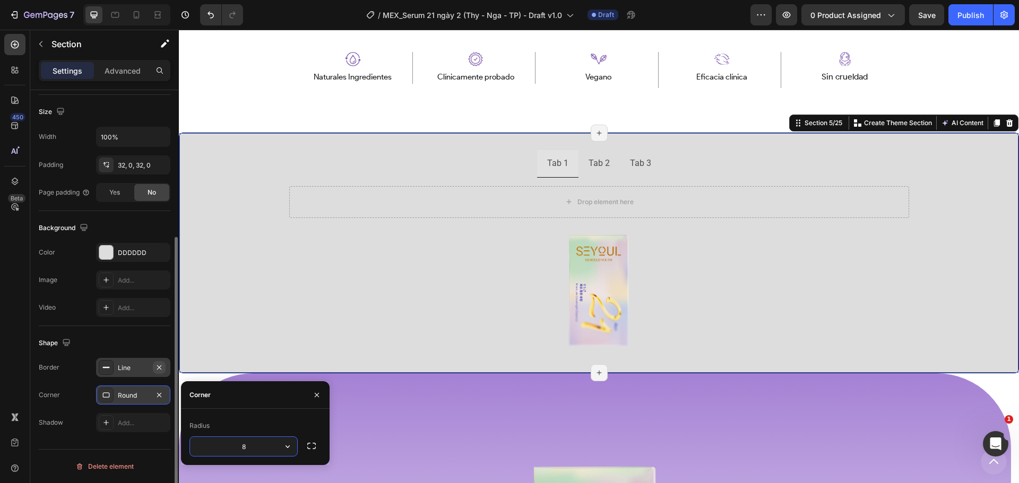
click at [159, 369] on icon "button" at bounding box center [159, 368] width 8 height 8
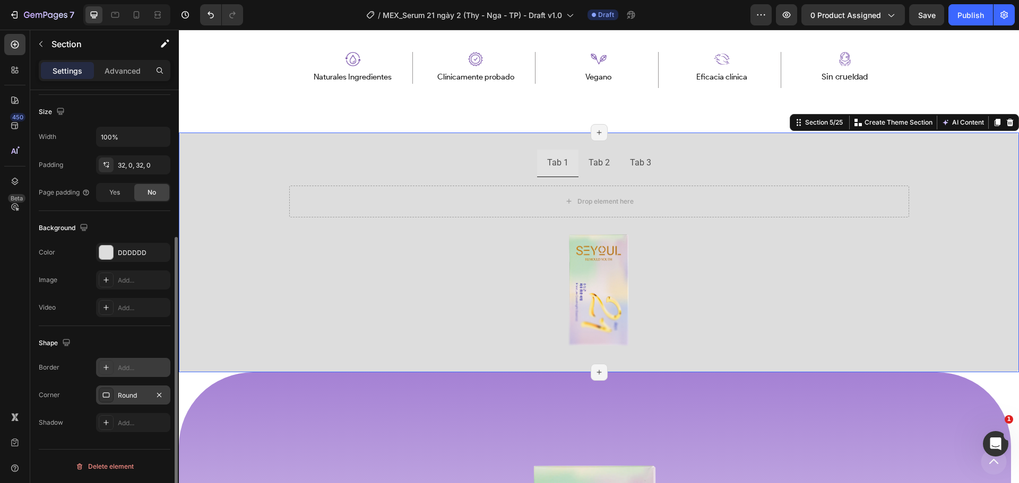
click at [130, 400] on div "Round" at bounding box center [133, 396] width 31 height 10
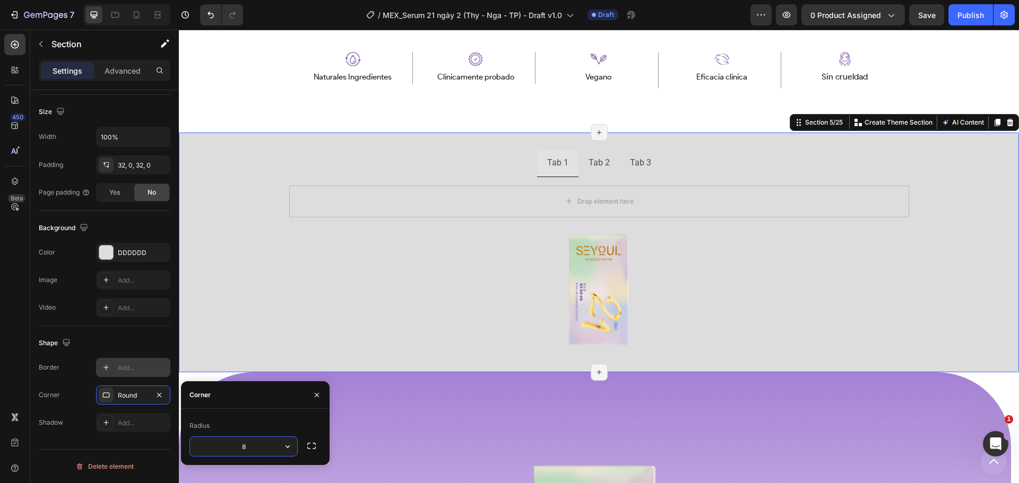
click at [249, 444] on input "8" at bounding box center [243, 446] width 107 height 19
type input "100"
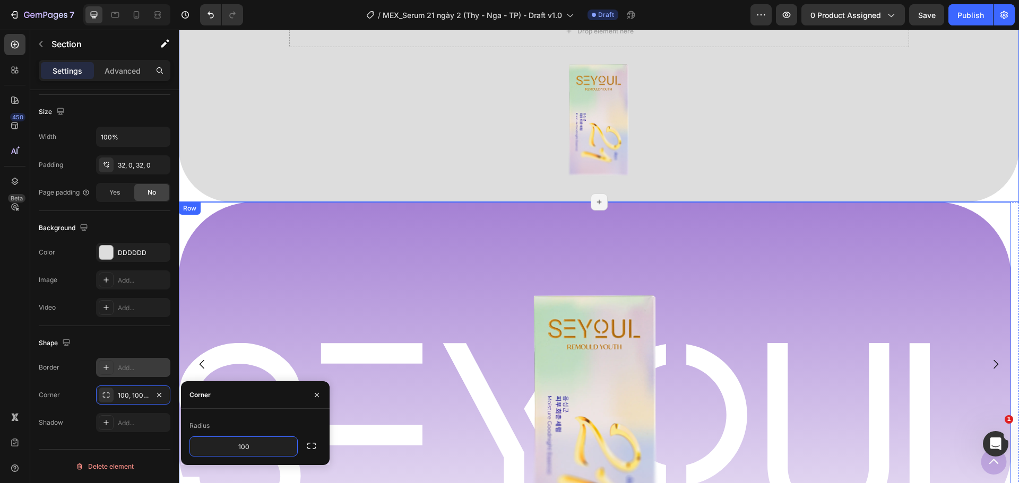
scroll to position [841, 0]
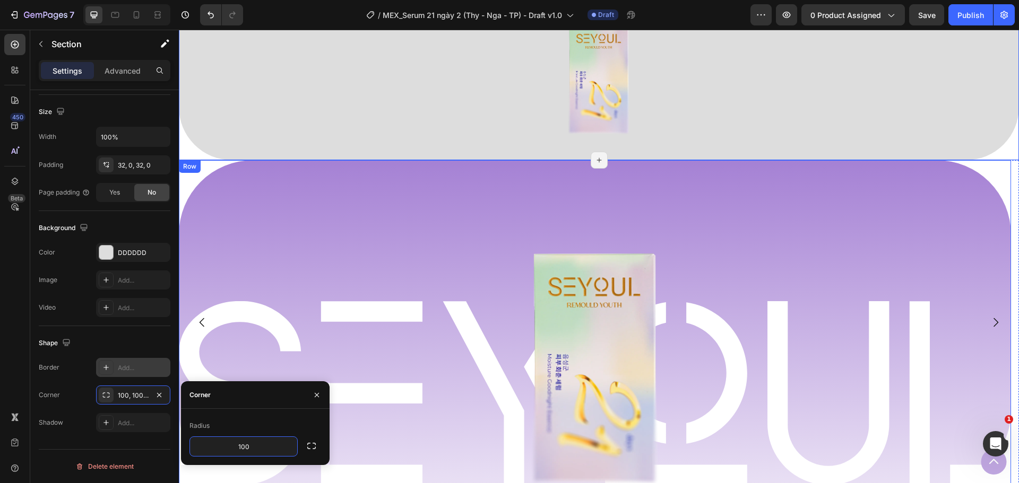
click at [416, 272] on div at bounding box center [594, 369] width 637 height 231
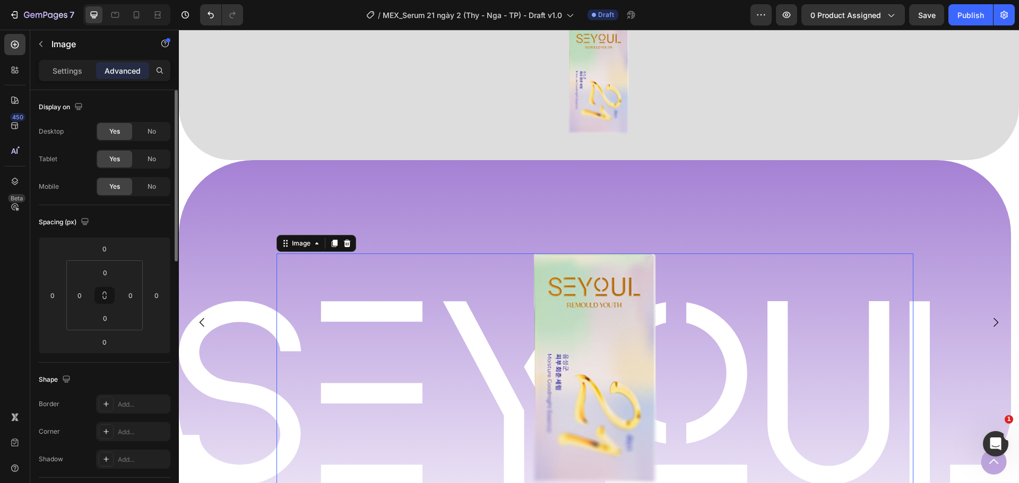
scroll to position [681, 0]
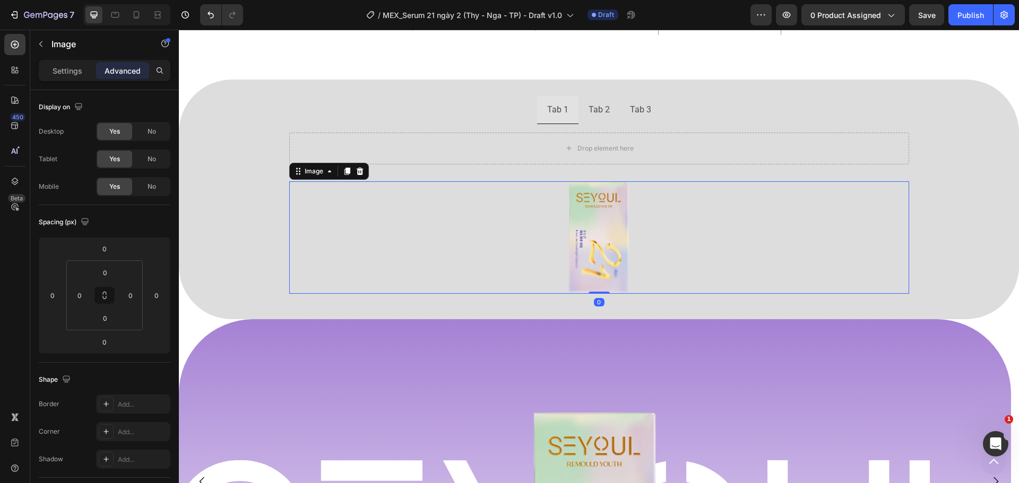
click at [563, 254] on div at bounding box center [599, 237] width 620 height 113
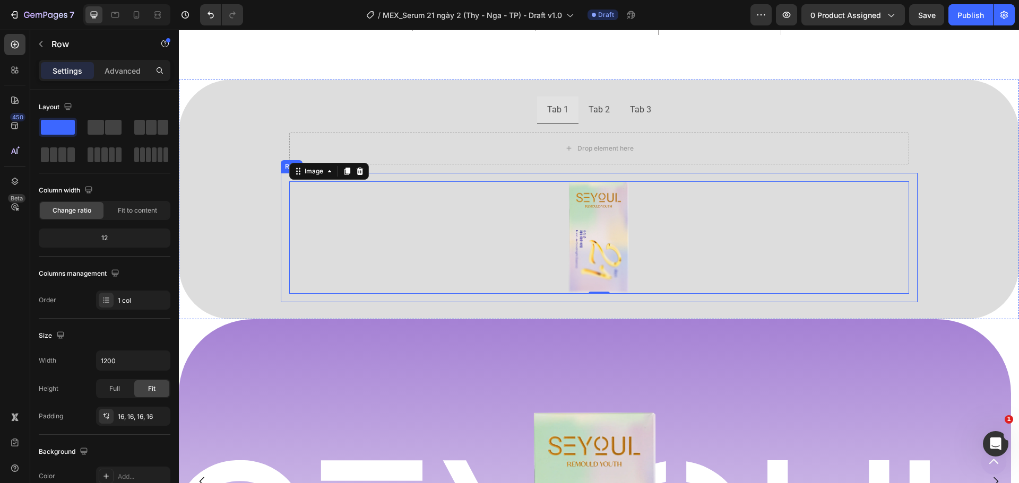
click at [284, 232] on div "Image 0 Row" at bounding box center [599, 237] width 637 height 129
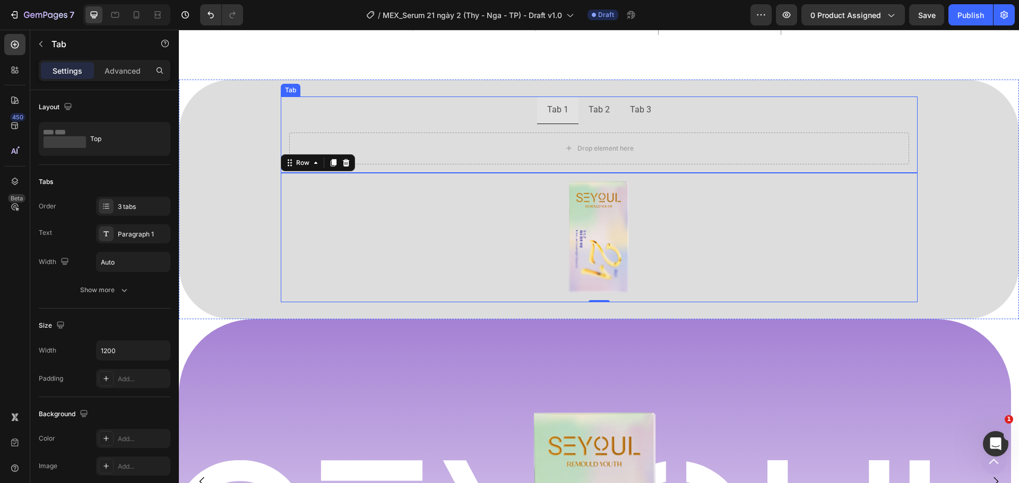
click at [505, 165] on div "Drop element here" at bounding box center [599, 148] width 637 height 49
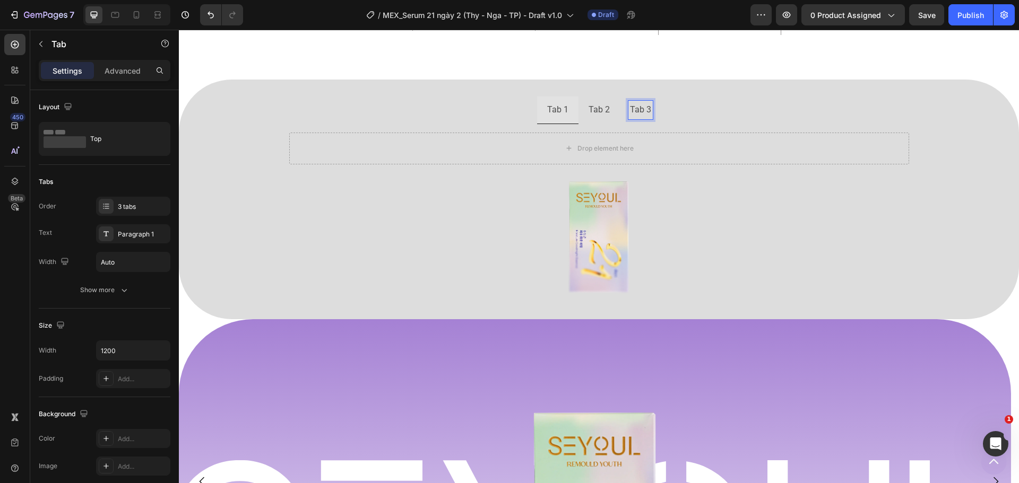
click at [630, 106] on p "Tab 3" at bounding box center [640, 109] width 21 height 15
click at [589, 118] on div "Tab 2" at bounding box center [599, 110] width 24 height 19
click at [567, 113] on li "Tab 1" at bounding box center [557, 111] width 41 height 28
click at [595, 111] on p "Tab 2" at bounding box center [599, 109] width 21 height 15
click at [630, 115] on p "Tab 3" at bounding box center [640, 109] width 21 height 15
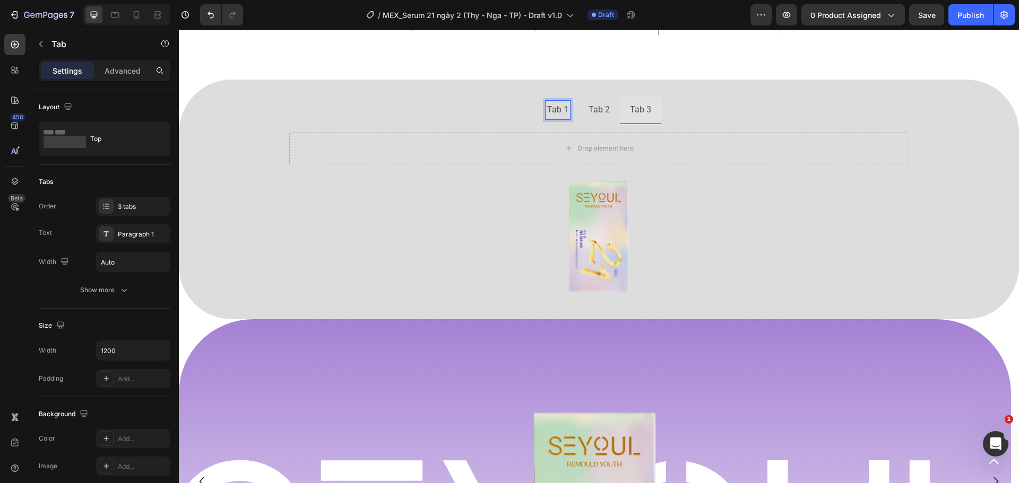
click at [558, 104] on p "Tab 1" at bounding box center [557, 109] width 21 height 15
click at [589, 113] on p "Tab 2" at bounding box center [599, 109] width 21 height 15
click at [630, 114] on p "Tab 3" at bounding box center [640, 109] width 21 height 15
click at [585, 206] on img at bounding box center [599, 237] width 62 height 113
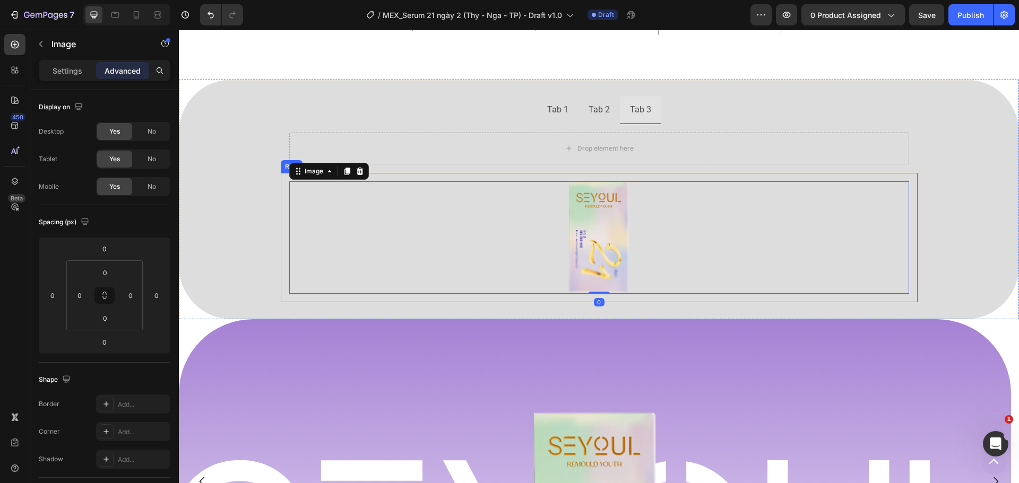
click at [465, 174] on div "Image 0 Row" at bounding box center [599, 237] width 637 height 129
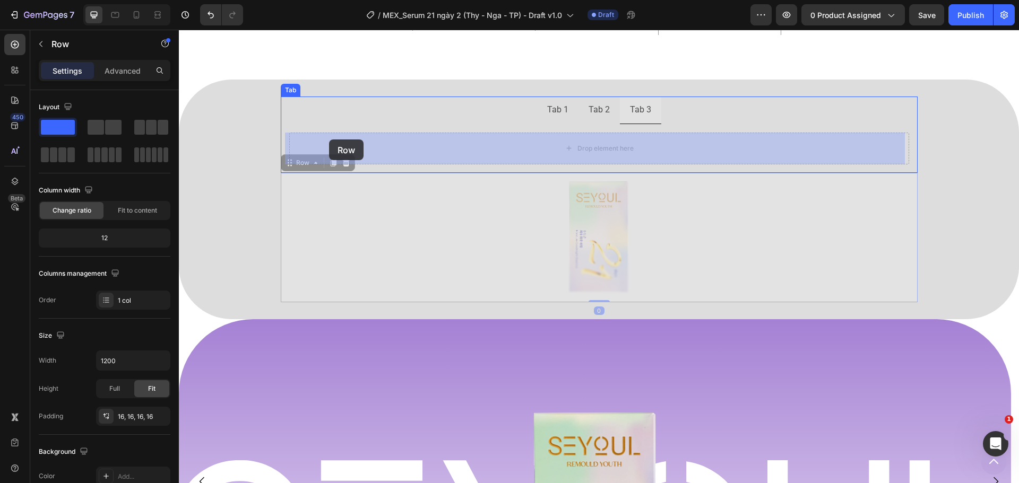
drag, startPoint x: 280, startPoint y: 168, endPoint x: 330, endPoint y: 140, distance: 56.8
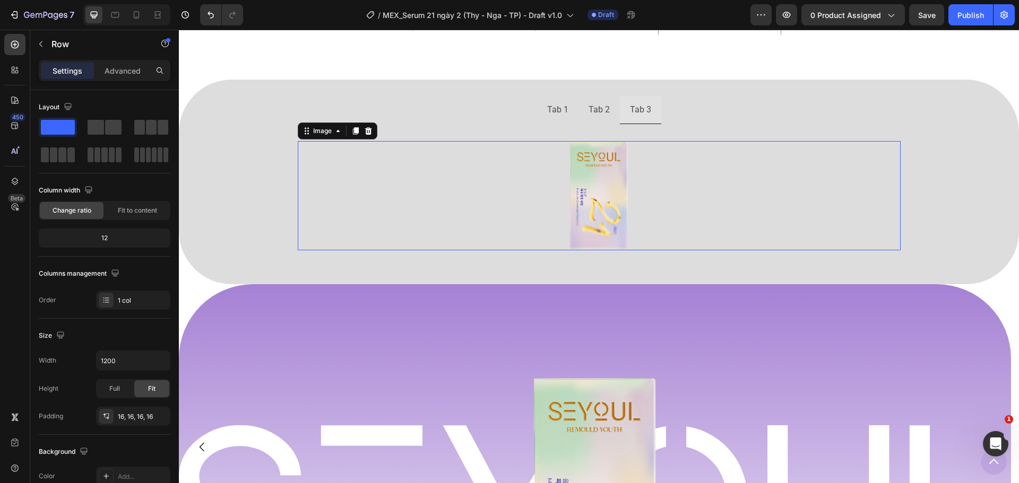
click at [546, 169] on div at bounding box center [599, 195] width 603 height 109
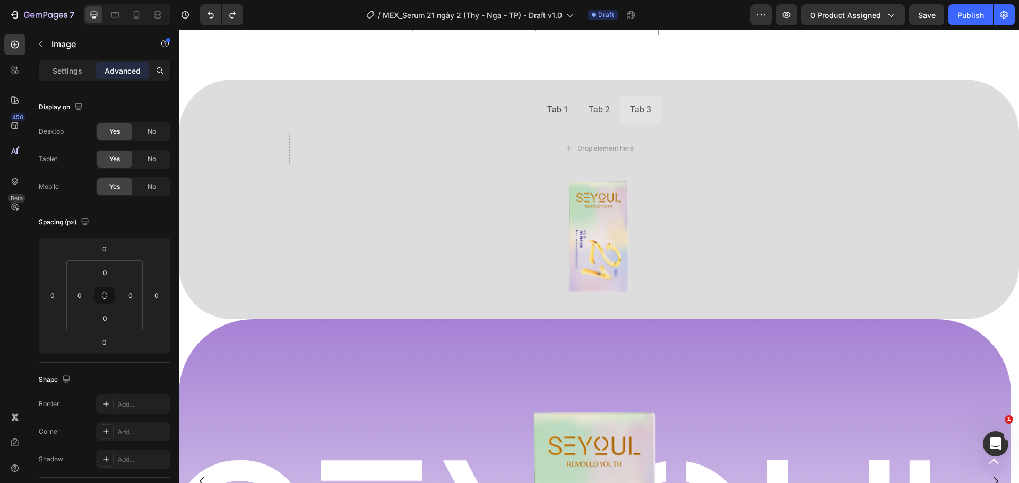
click at [512, 217] on div at bounding box center [599, 237] width 620 height 113
click at [583, 215] on img at bounding box center [599, 237] width 62 height 113
click at [602, 197] on img at bounding box center [599, 237] width 62 height 113
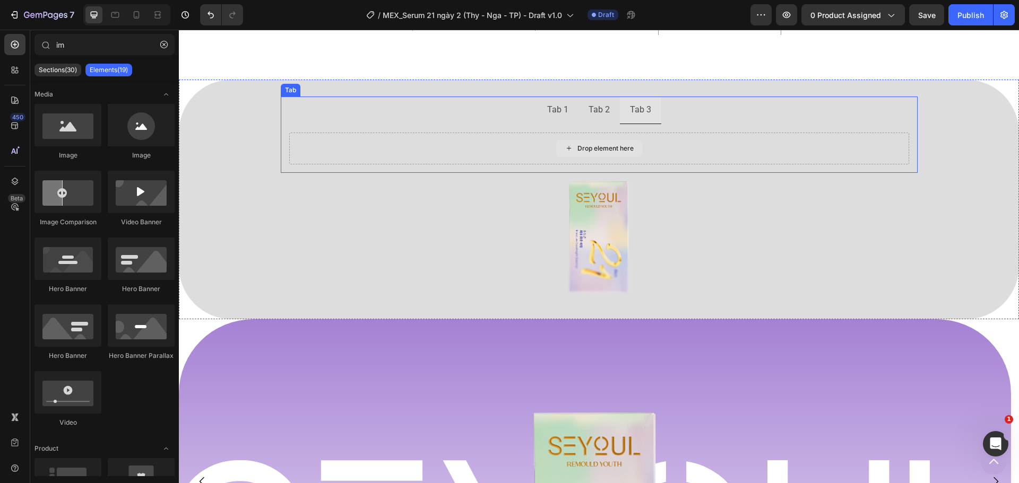
click at [598, 142] on div "Drop element here" at bounding box center [599, 148] width 86 height 17
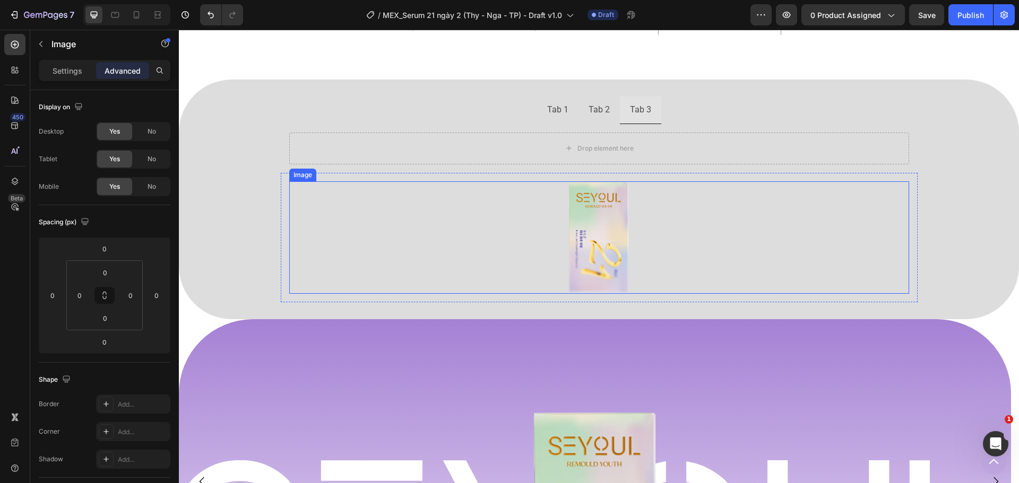
click at [598, 218] on img at bounding box center [599, 237] width 62 height 113
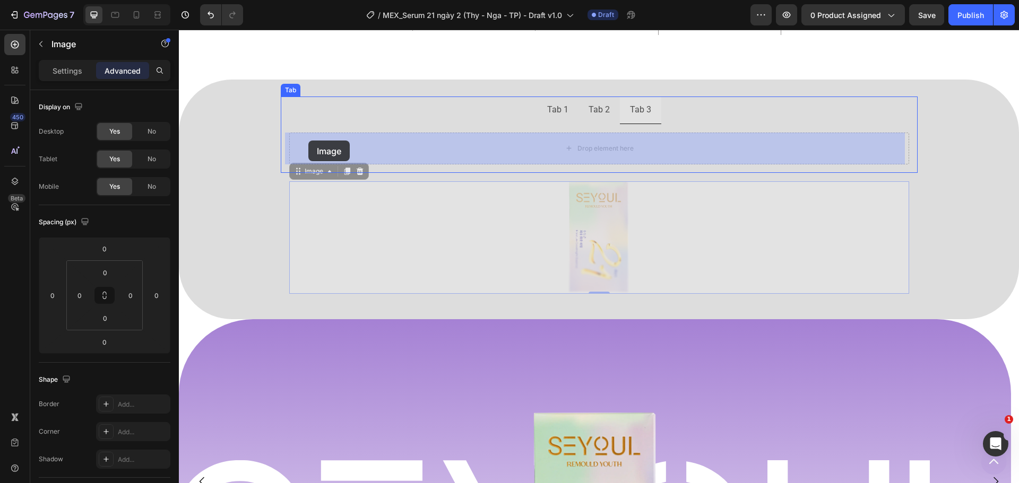
drag, startPoint x: 295, startPoint y: 169, endPoint x: 308, endPoint y: 141, distance: 31.6
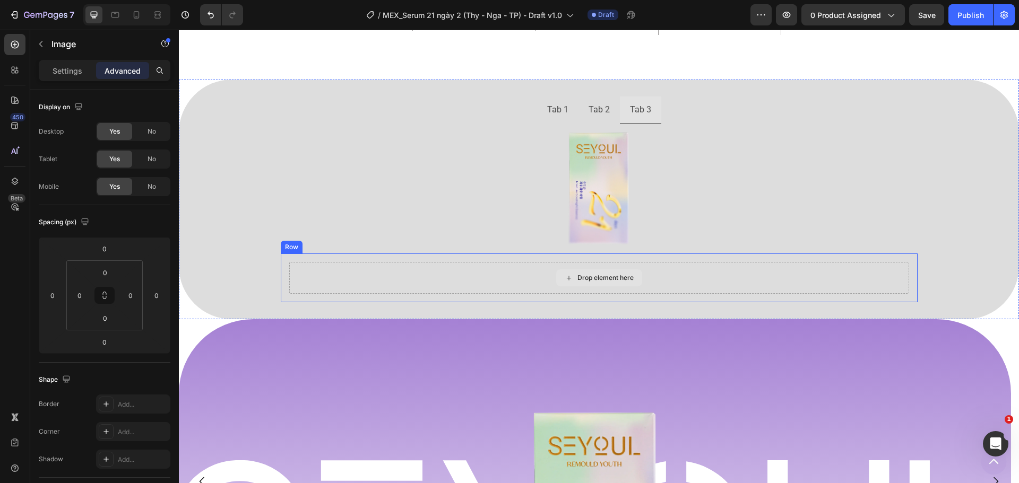
click at [572, 274] on div "Drop element here" at bounding box center [599, 278] width 86 height 17
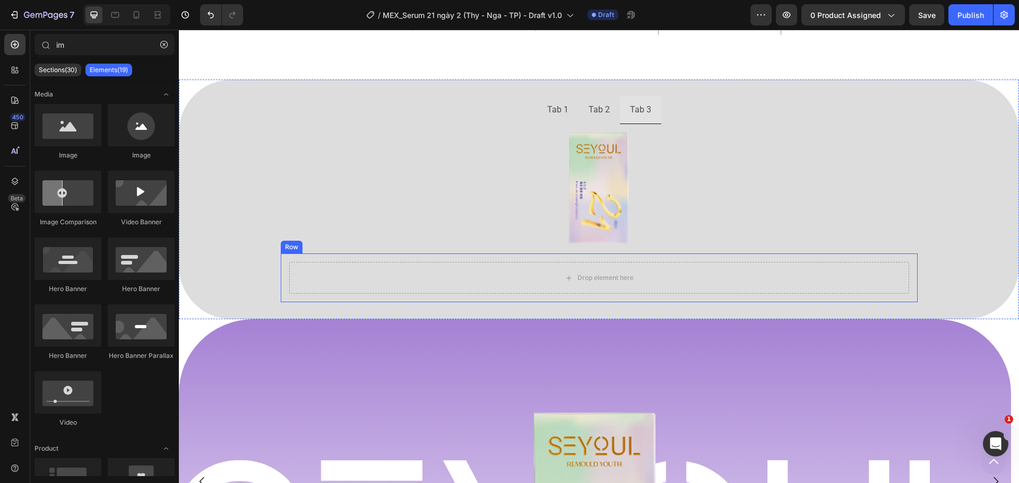
click at [299, 260] on div "Drop element here Row" at bounding box center [599, 278] width 637 height 49
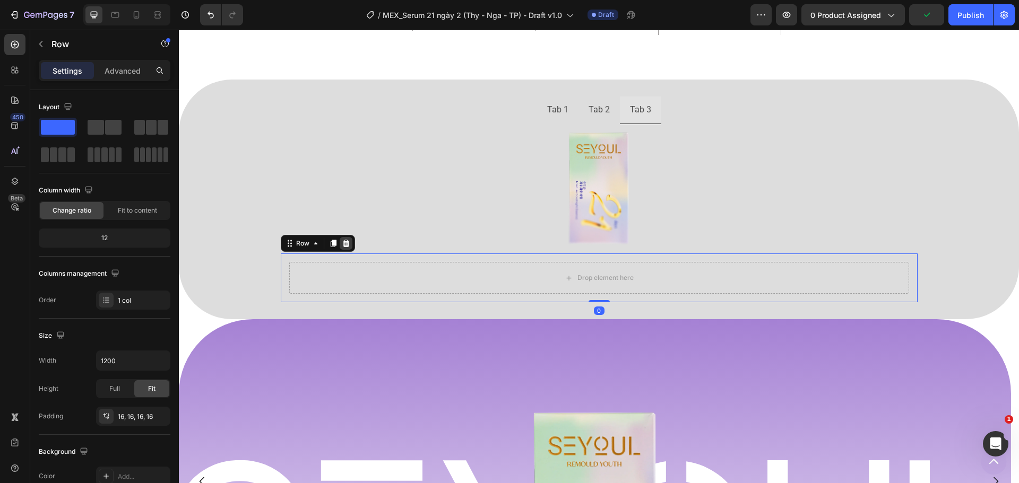
click at [343, 243] on icon at bounding box center [345, 243] width 7 height 7
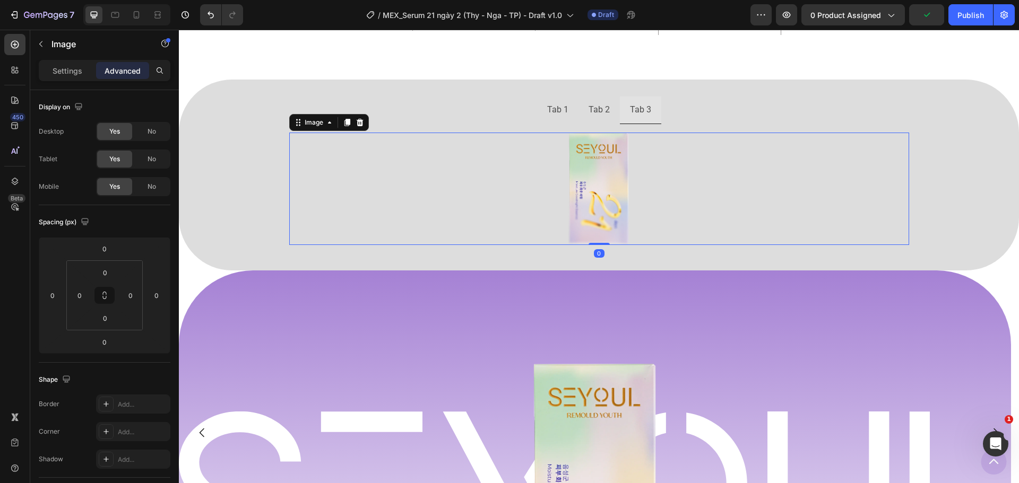
click at [572, 195] on img at bounding box center [599, 189] width 62 height 113
click at [589, 103] on p "Tab 2" at bounding box center [599, 109] width 21 height 15
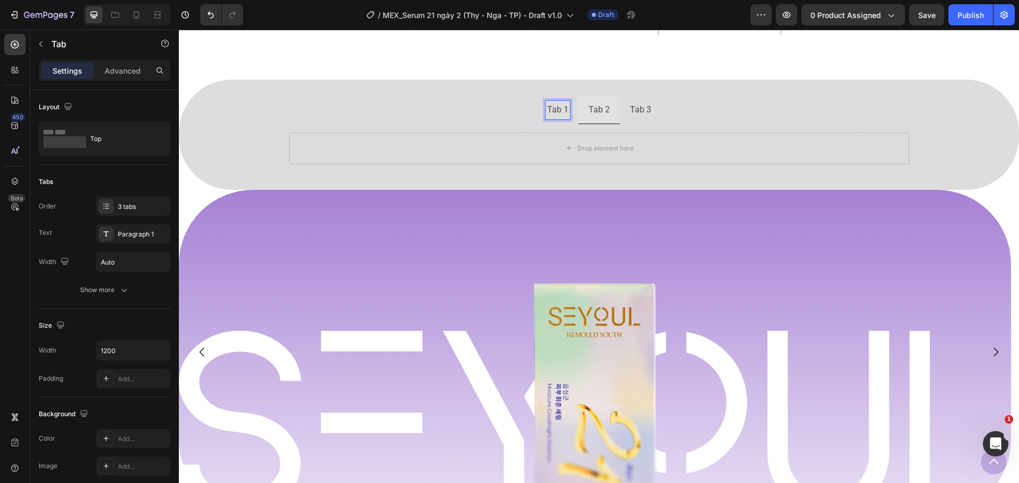
click at [641, 115] on p "Tab 3" at bounding box center [640, 109] width 21 height 15
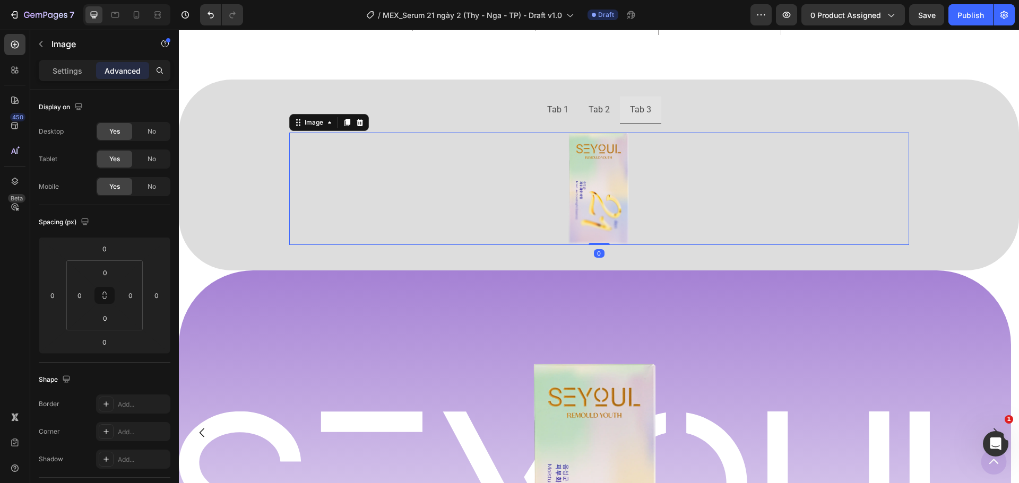
click at [605, 165] on img at bounding box center [599, 189] width 62 height 113
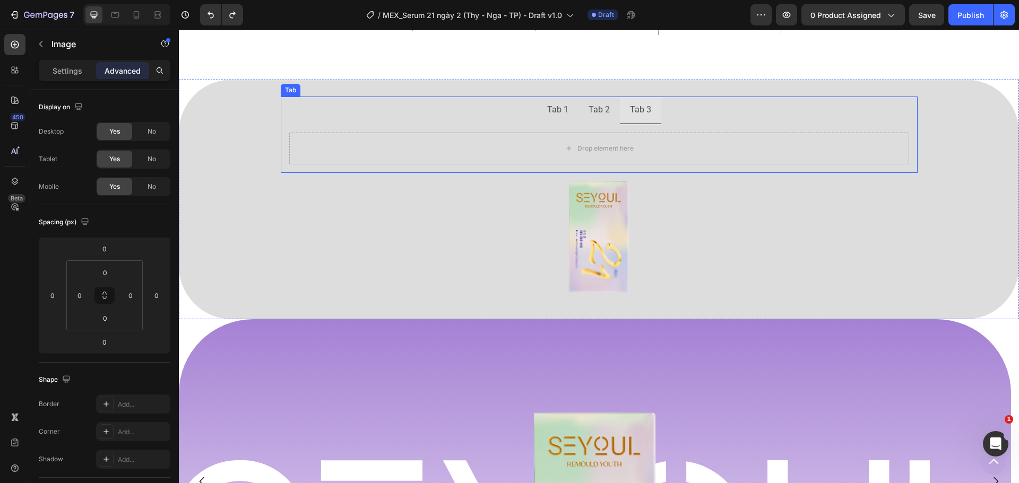
click at [561, 112] on p "Tab 1" at bounding box center [557, 109] width 21 height 15
click at [578, 224] on img at bounding box center [599, 237] width 62 height 113
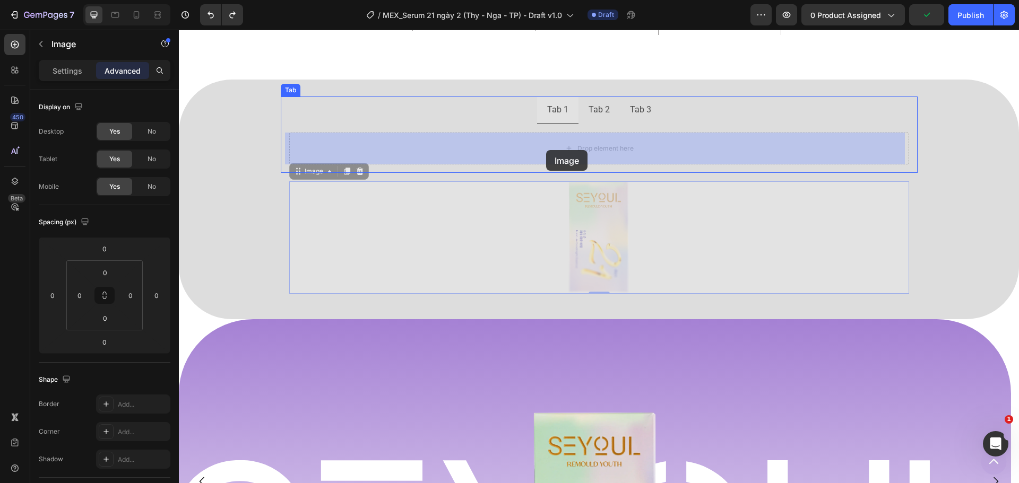
drag, startPoint x: 292, startPoint y: 174, endPoint x: 527, endPoint y: 150, distance: 236.3
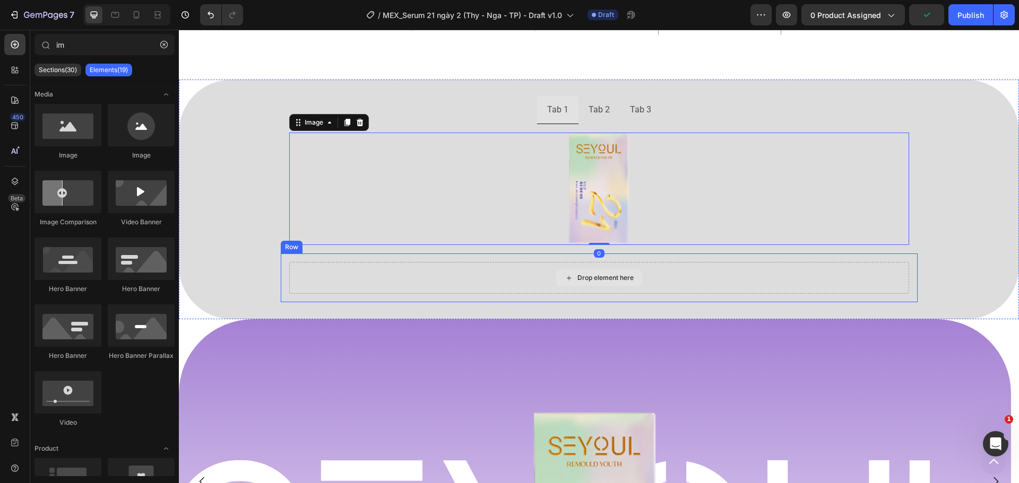
click at [594, 271] on div "Drop element here" at bounding box center [599, 278] width 86 height 17
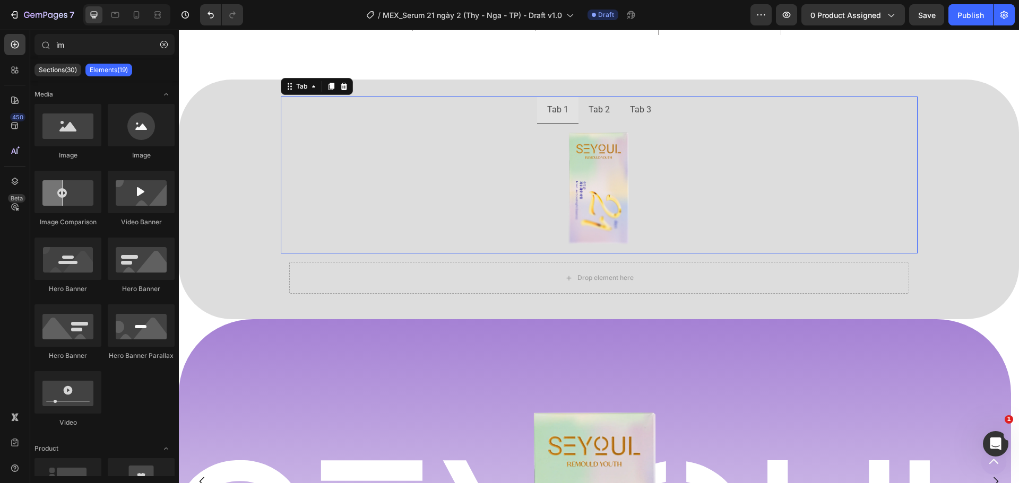
click at [597, 109] on p "Tab 2" at bounding box center [599, 109] width 21 height 15
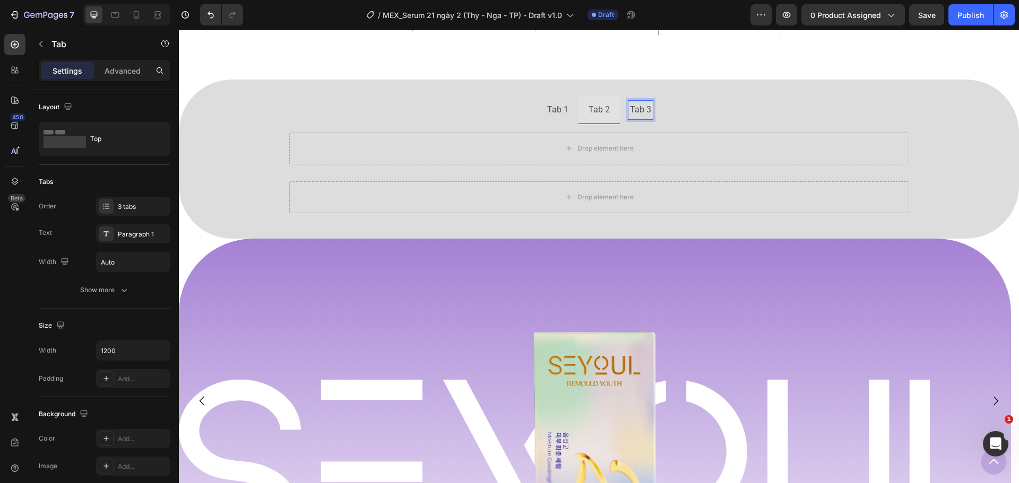
click at [556, 113] on p "Tab 1" at bounding box center [557, 109] width 21 height 15
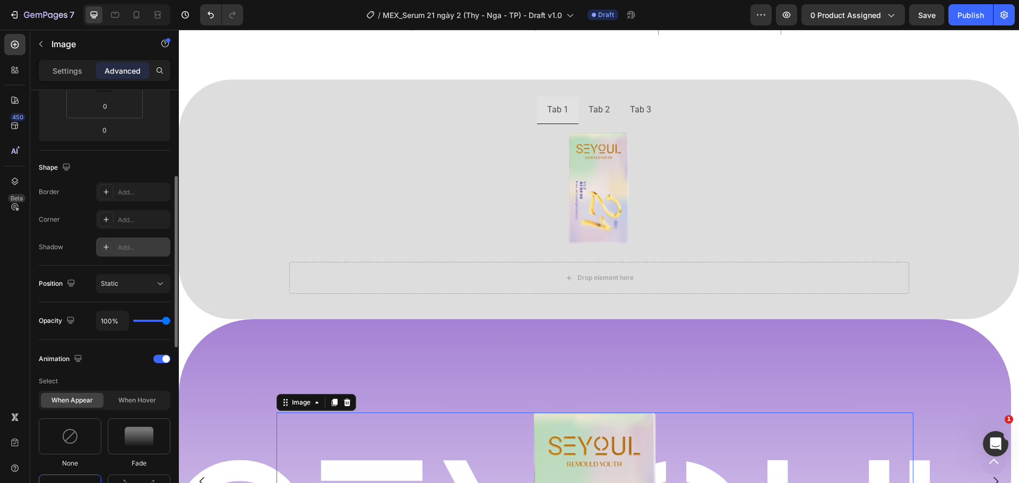
scroll to position [265, 0]
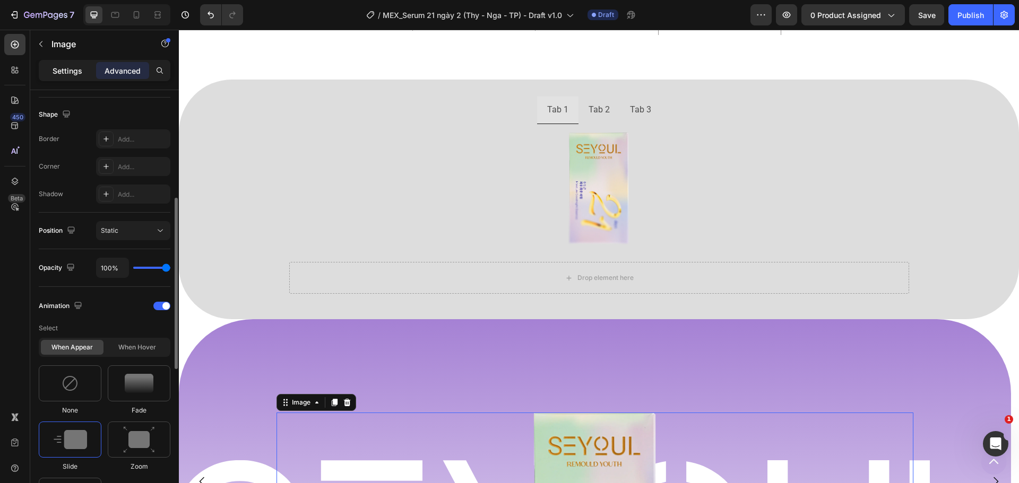
click at [70, 73] on p "Settings" at bounding box center [68, 70] width 30 height 11
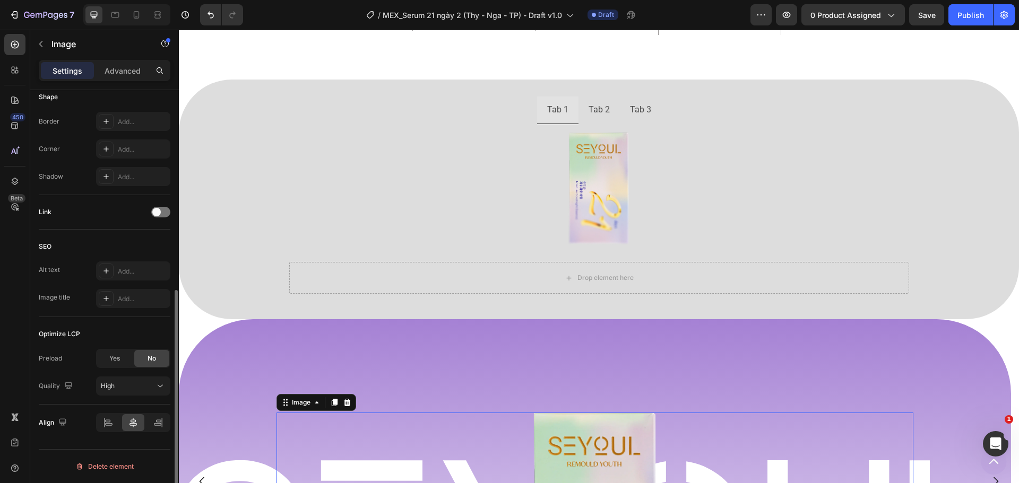
scroll to position [219, 0]
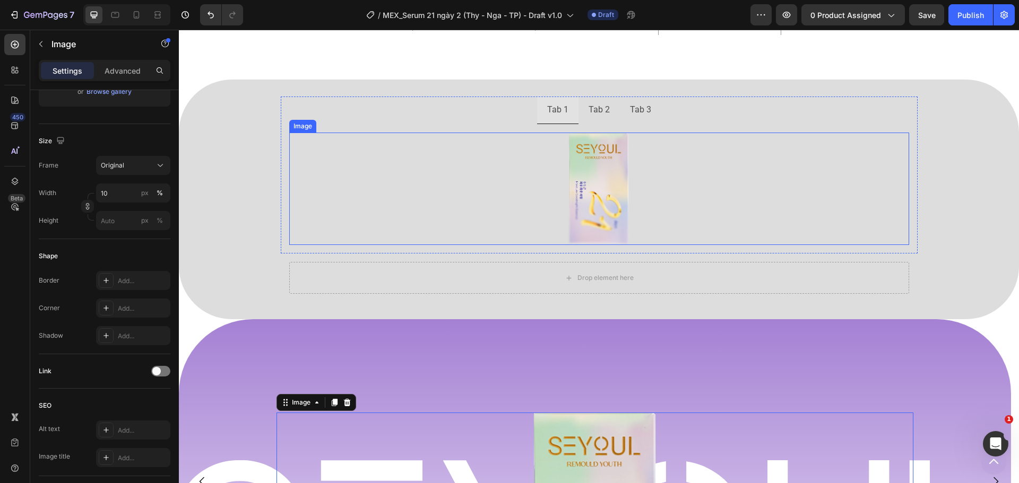
click at [597, 219] on img at bounding box center [599, 189] width 62 height 113
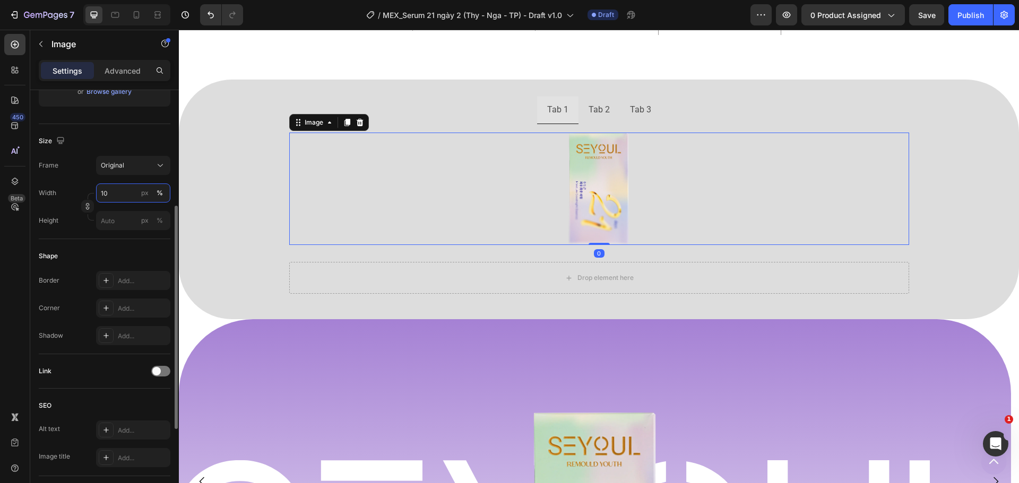
click at [118, 194] on input "10" at bounding box center [133, 193] width 74 height 19
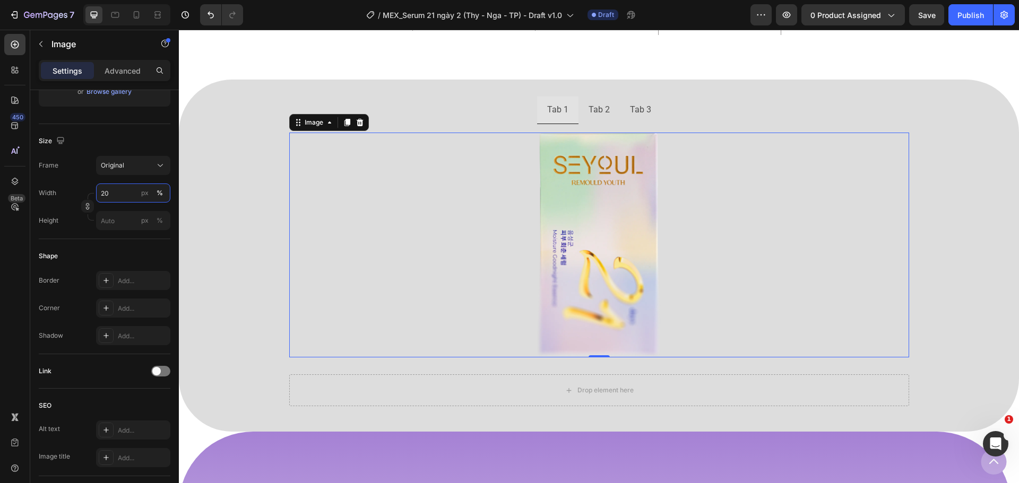
type input "20"
click at [495, 261] on div at bounding box center [599, 246] width 620 height 226
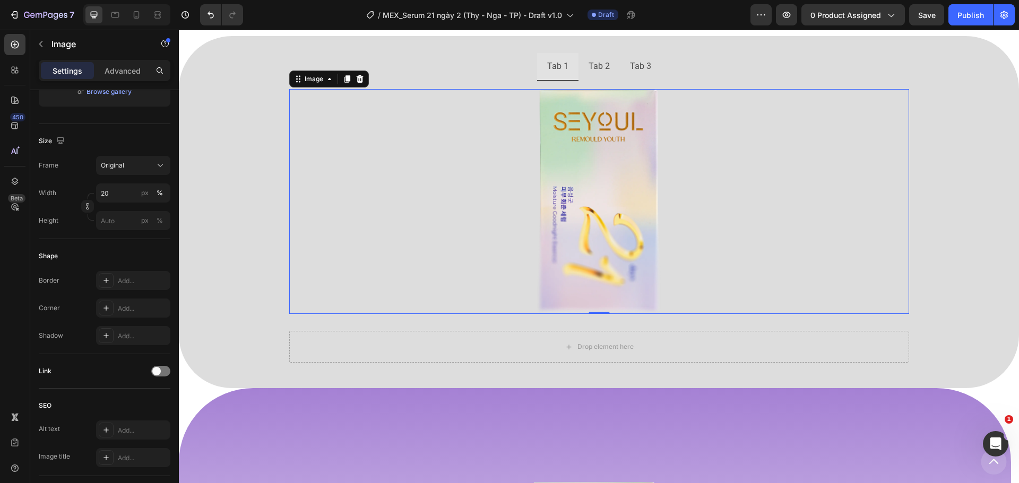
scroll to position [734, 0]
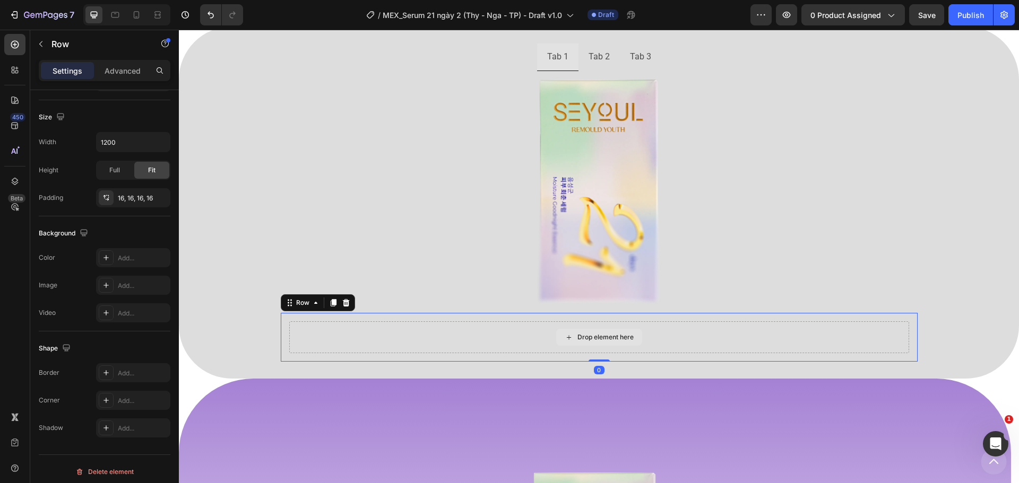
click at [473, 327] on div "Drop element here" at bounding box center [599, 338] width 620 height 32
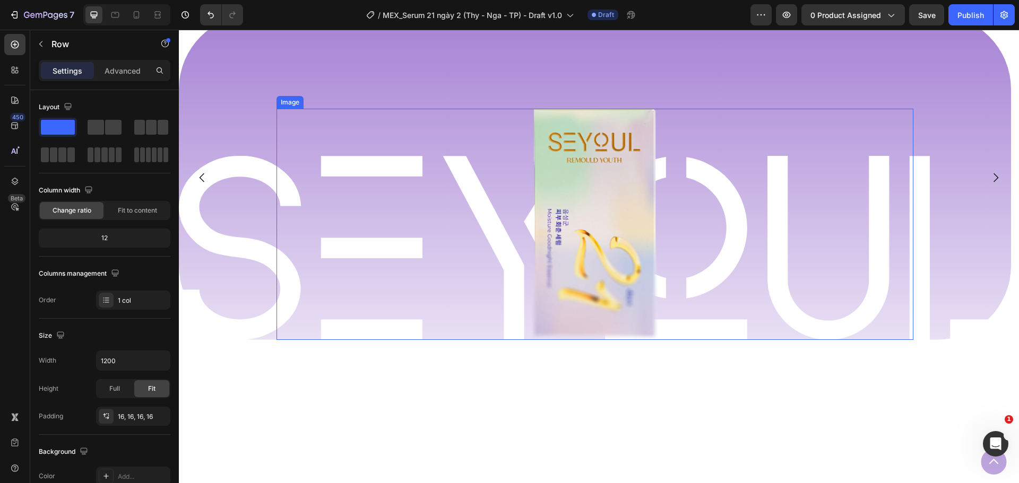
scroll to position [1106, 0]
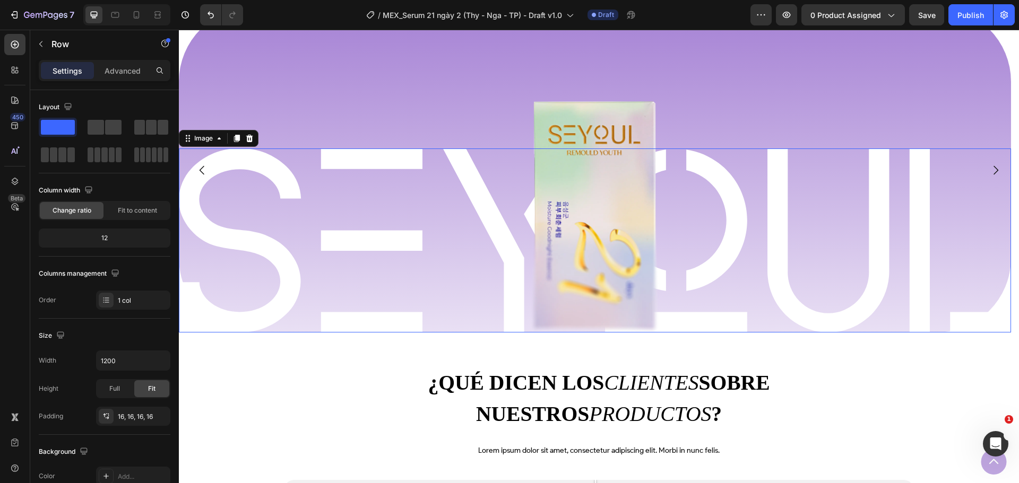
click at [226, 217] on img at bounding box center [595, 241] width 832 height 184
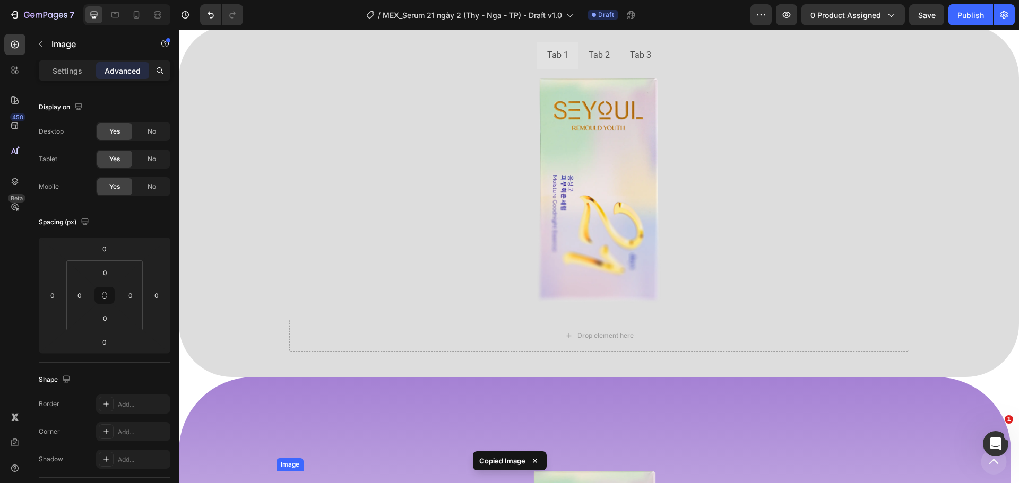
scroll to position [734, 0]
click at [446, 330] on div "Drop element here" at bounding box center [599, 338] width 620 height 32
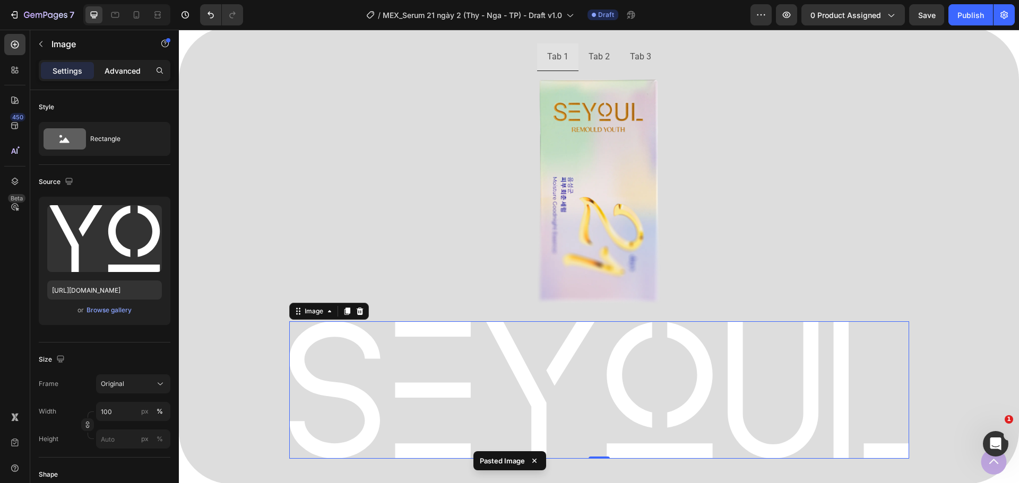
click at [137, 69] on p "Advanced" at bounding box center [123, 70] width 36 height 11
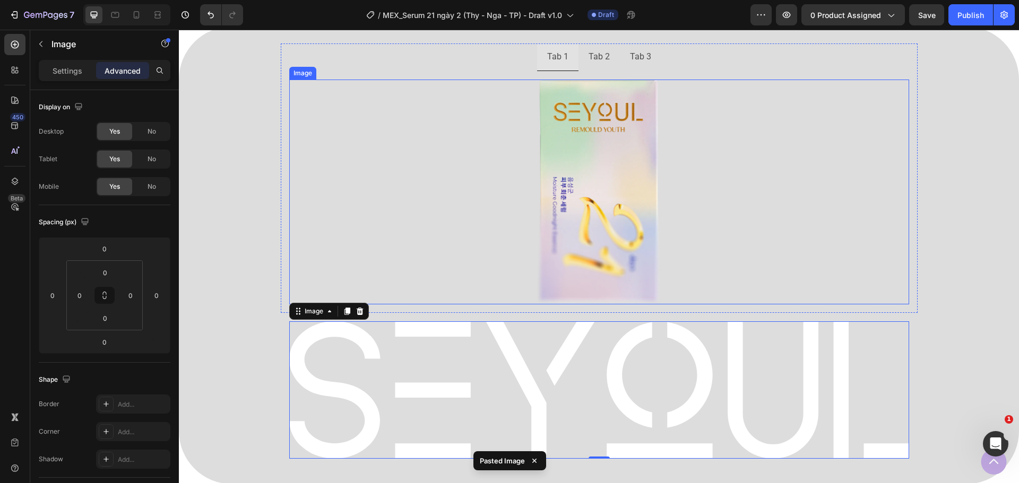
scroll to position [947, 0]
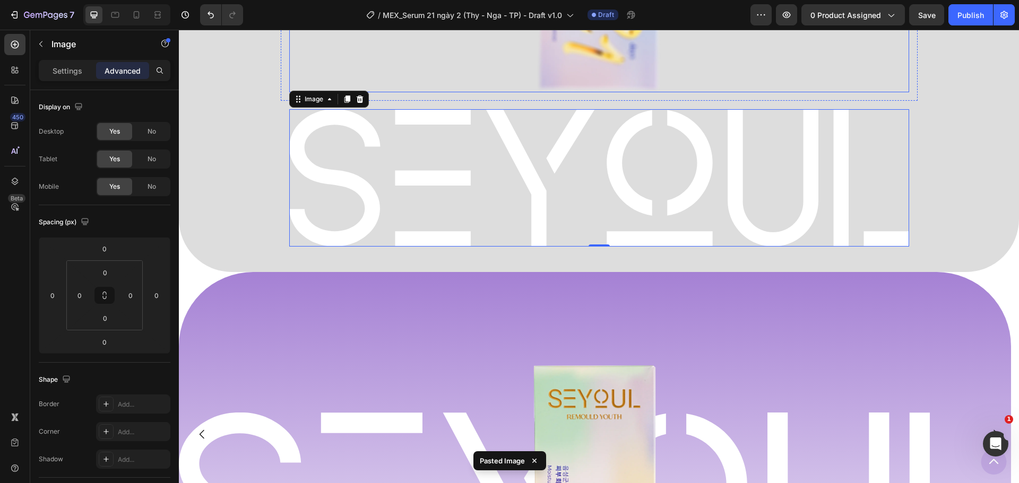
type input "i"
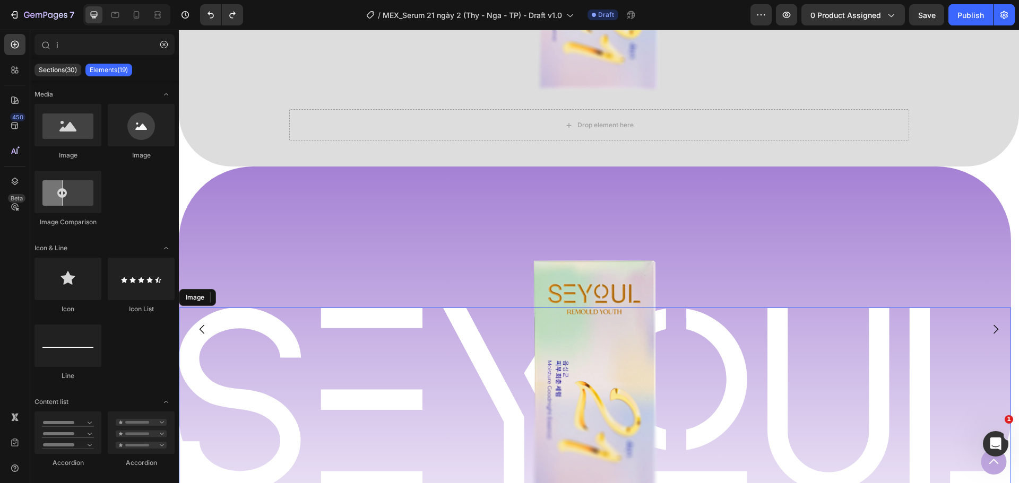
click at [237, 321] on img at bounding box center [595, 400] width 832 height 184
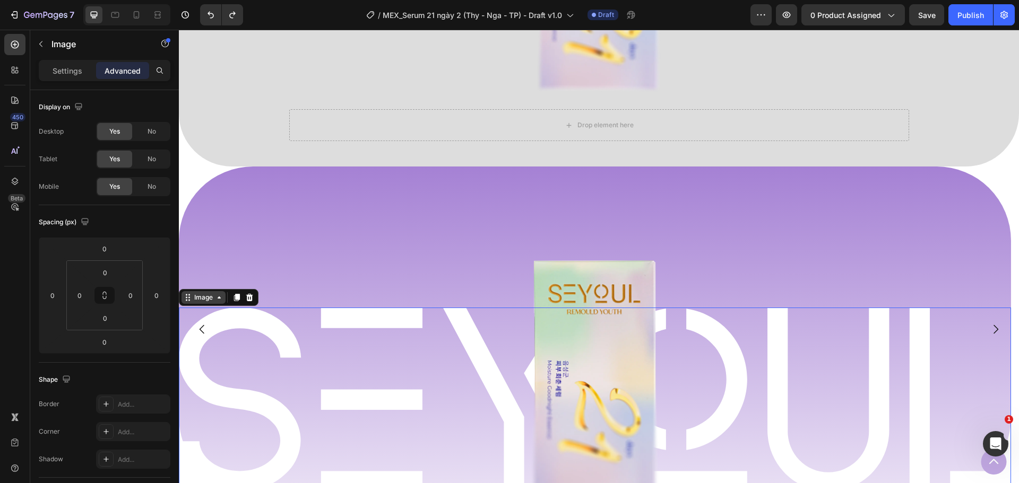
click at [218, 297] on icon at bounding box center [219, 297] width 8 height 8
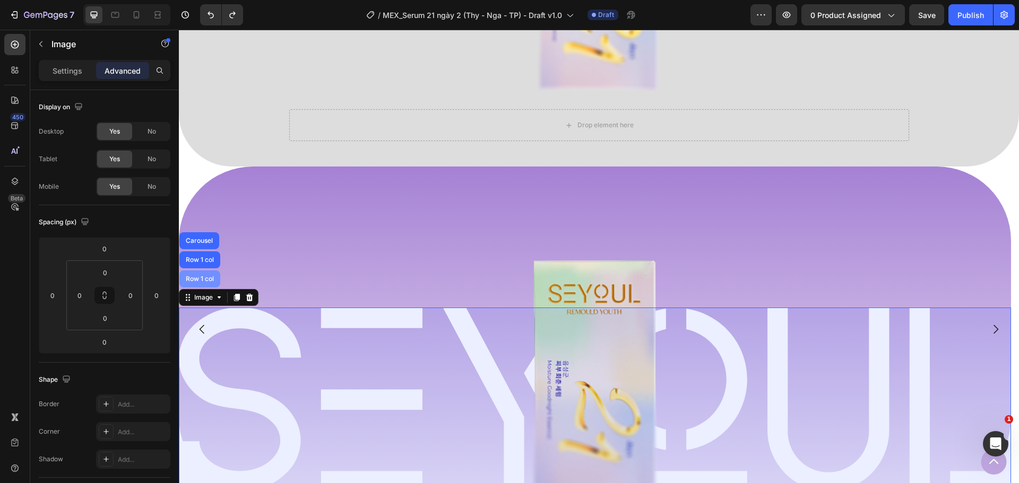
click at [209, 280] on div "Row 1 col" at bounding box center [200, 279] width 32 height 6
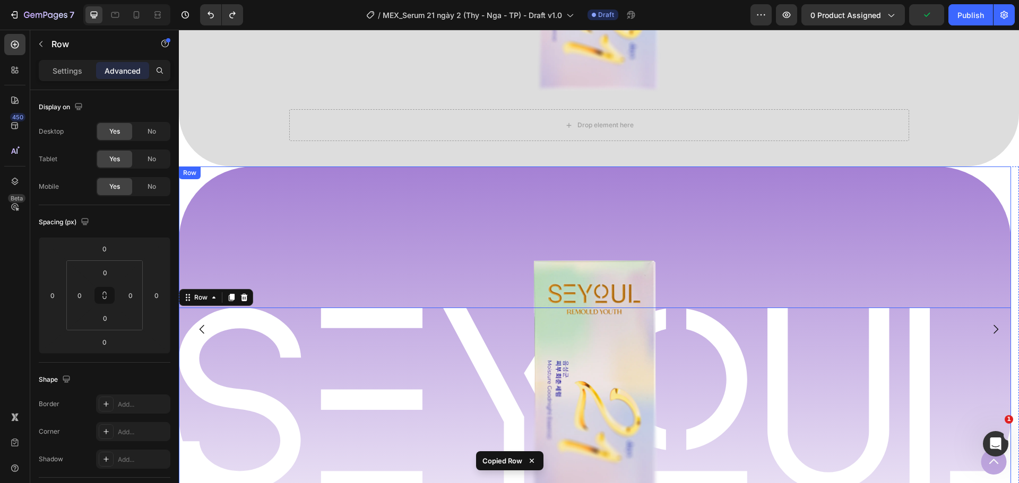
scroll to position [788, 0]
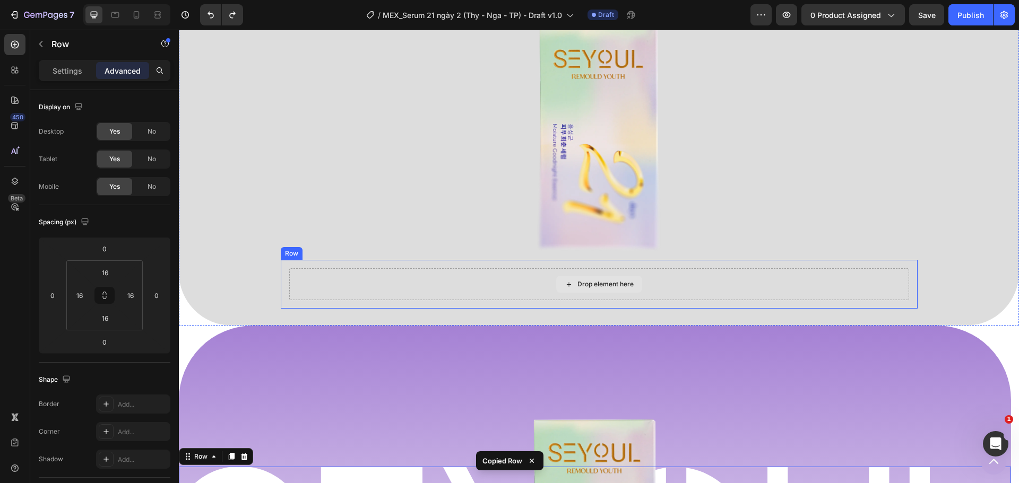
click at [535, 269] on div "Drop element here" at bounding box center [599, 285] width 620 height 32
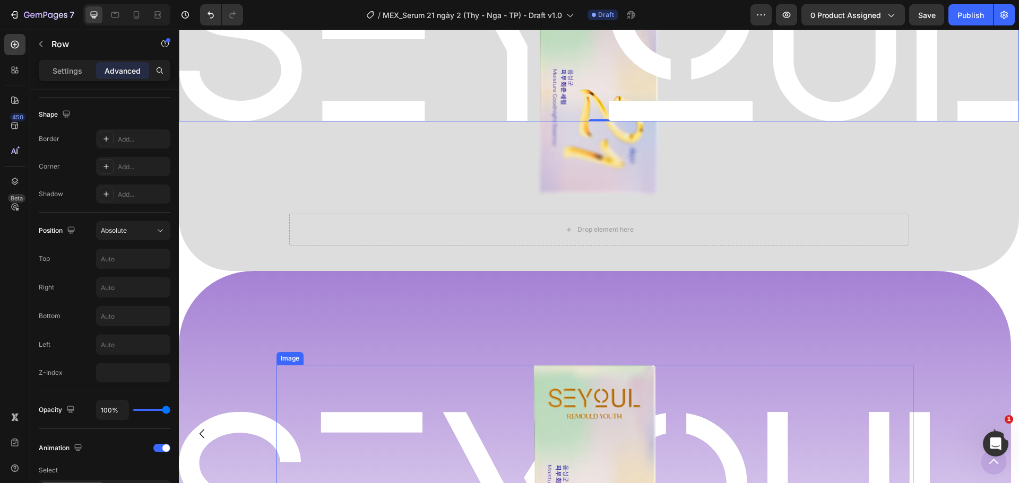
scroll to position [681, 0]
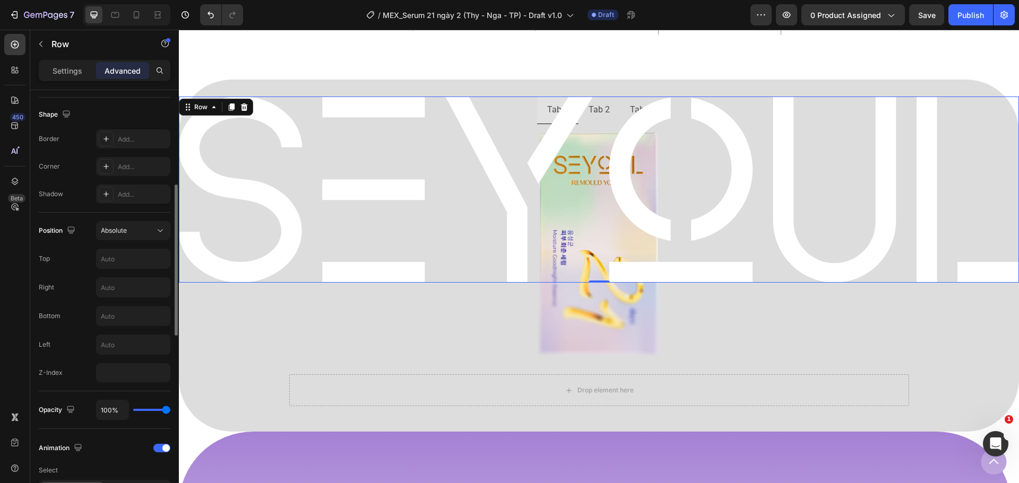
click at [114, 355] on div "Position Absolute Top Right Bottom Left Z-Index" at bounding box center [105, 301] width 132 height 161
click at [118, 366] on input "number" at bounding box center [133, 373] width 74 height 19
type input "-1"
type input "-2"
type input "-1"
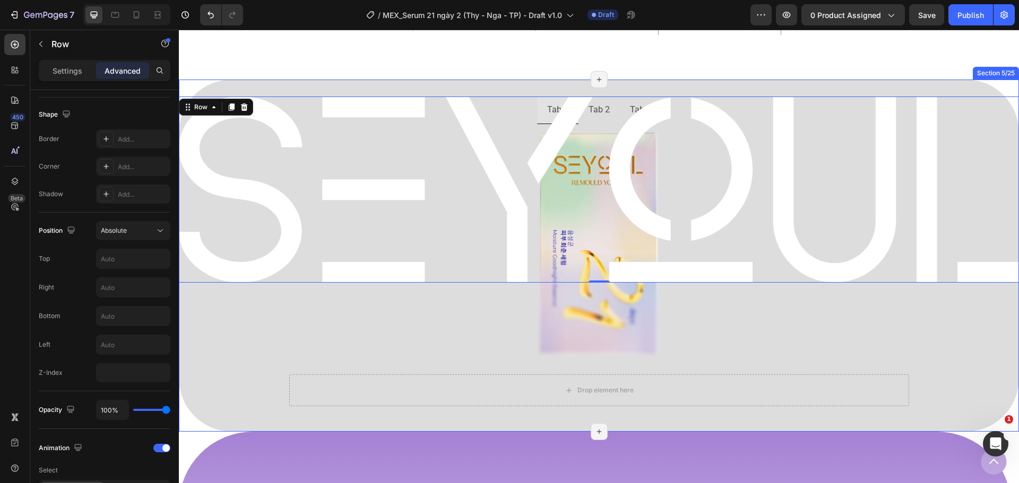
click at [301, 90] on div "Tab 1 Tab 2 Tab 3 Image Tab Drop element here Row Image Row 0 Section 5/25 Page…" at bounding box center [599, 256] width 840 height 352
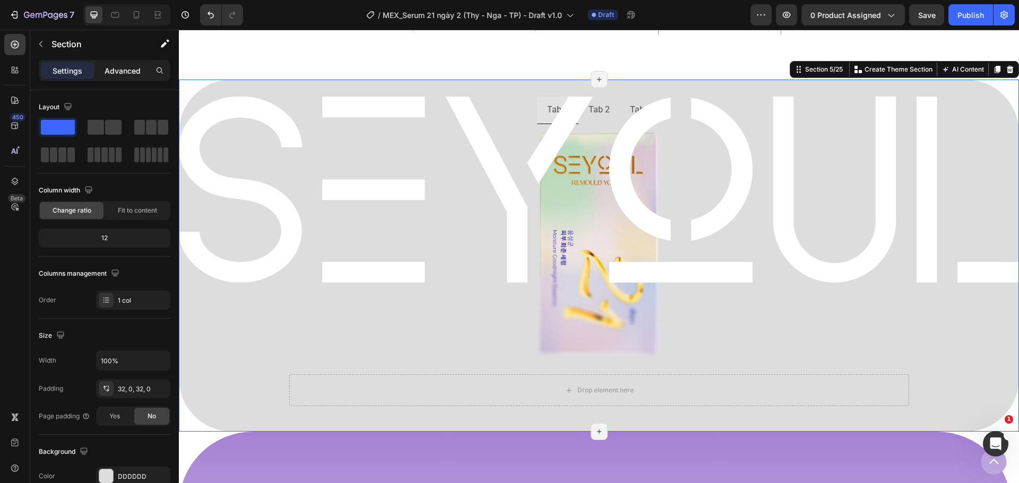
click at [127, 71] on p "Advanced" at bounding box center [123, 70] width 36 height 11
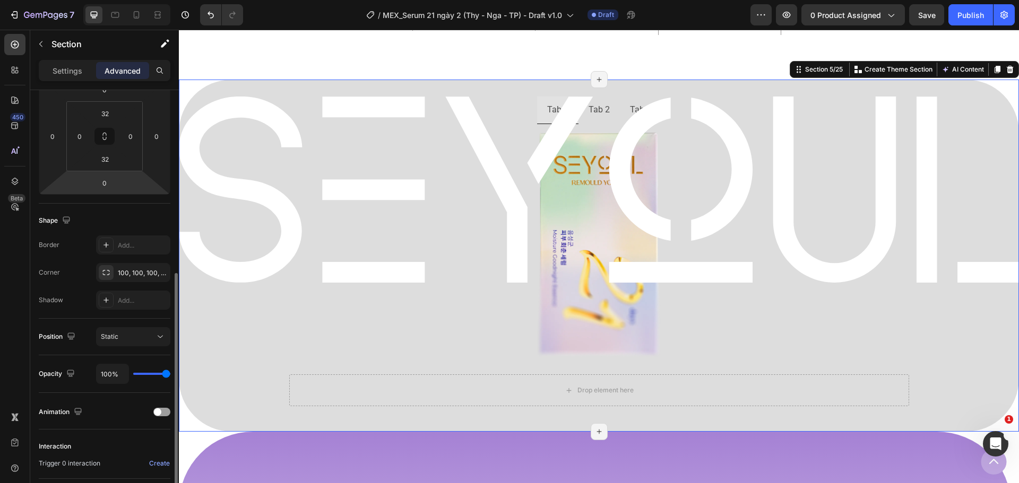
scroll to position [212, 0]
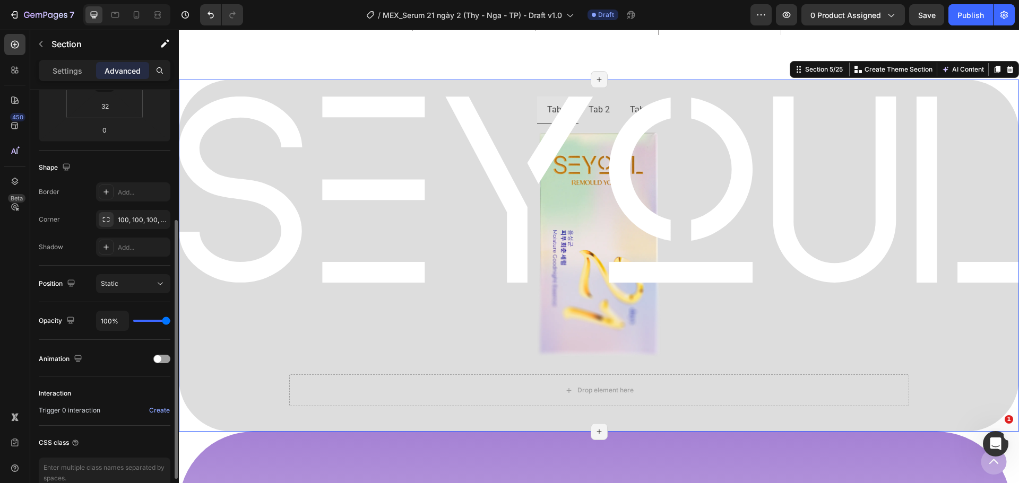
click at [151, 288] on div "Static" at bounding box center [128, 284] width 54 height 10
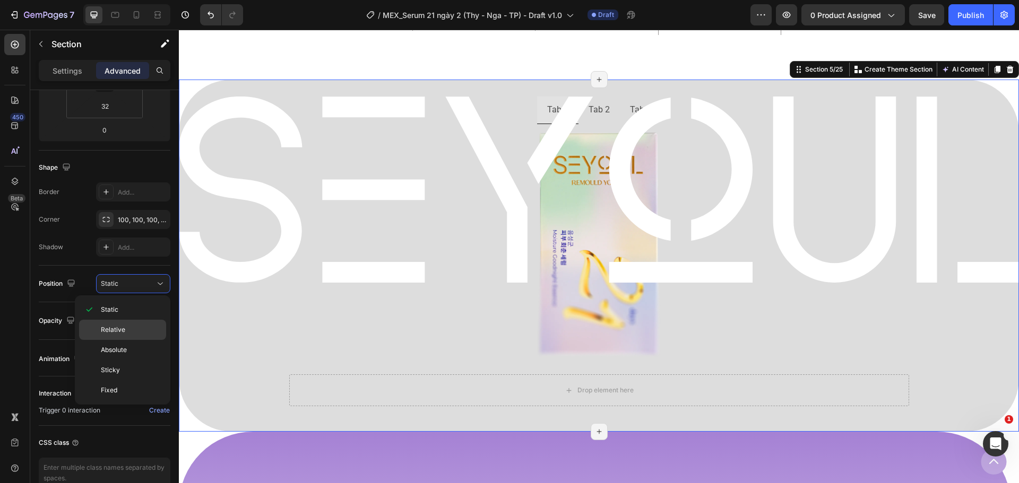
click at [122, 328] on span "Relative" at bounding box center [113, 330] width 24 height 10
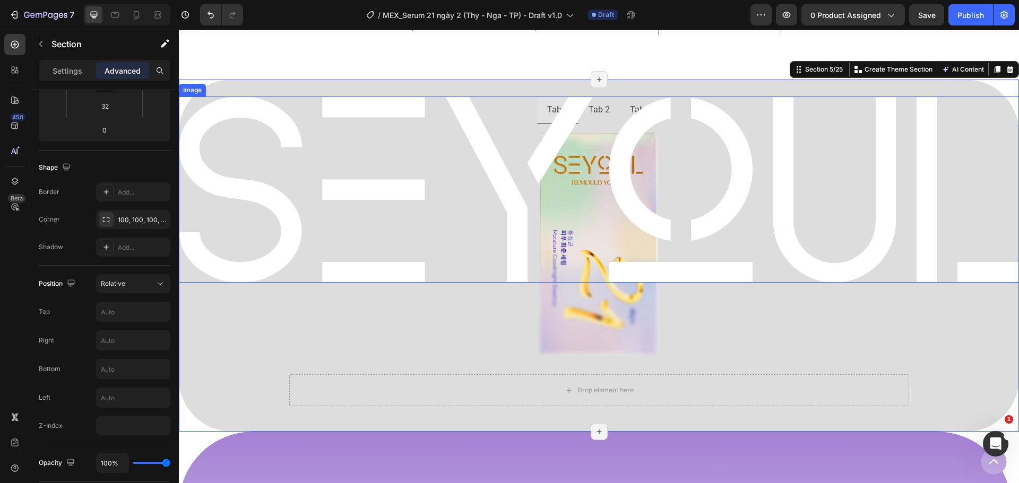
click at [386, 258] on img at bounding box center [599, 190] width 840 height 186
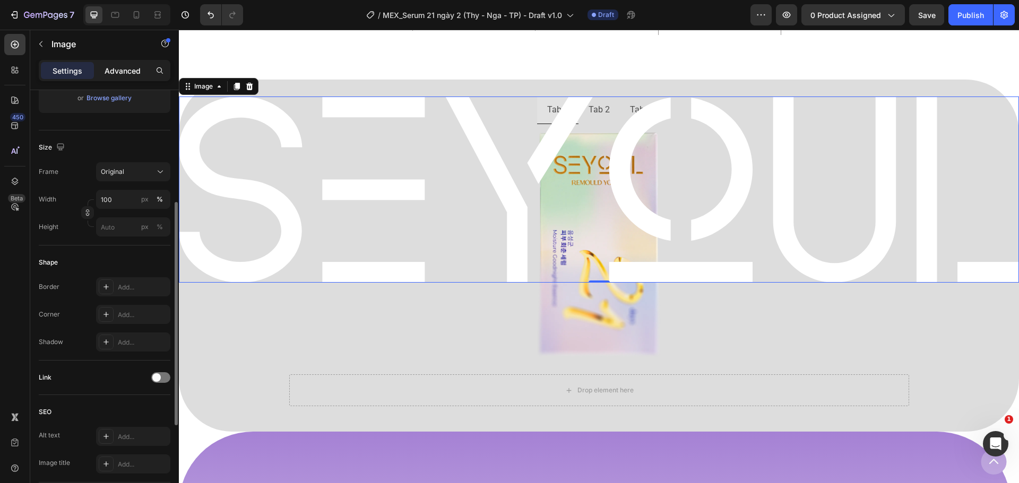
click at [116, 76] on p "Advanced" at bounding box center [123, 70] width 36 height 11
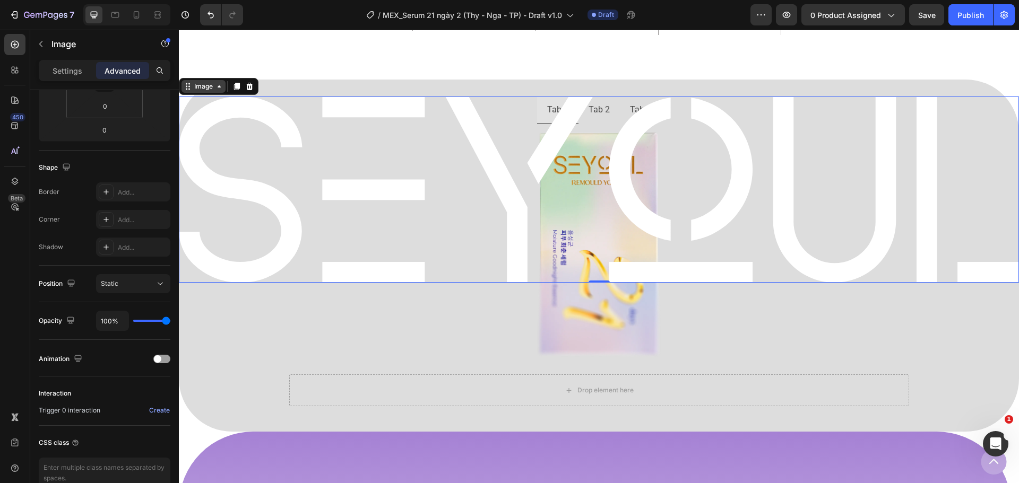
click at [217, 85] on icon at bounding box center [219, 86] width 8 height 8
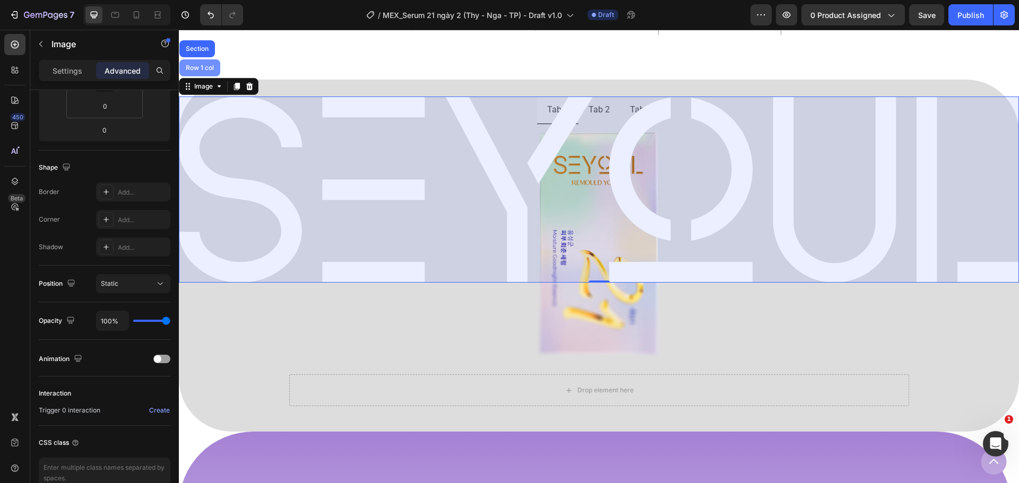
click at [204, 63] on div "Row 1 col" at bounding box center [199, 67] width 41 height 17
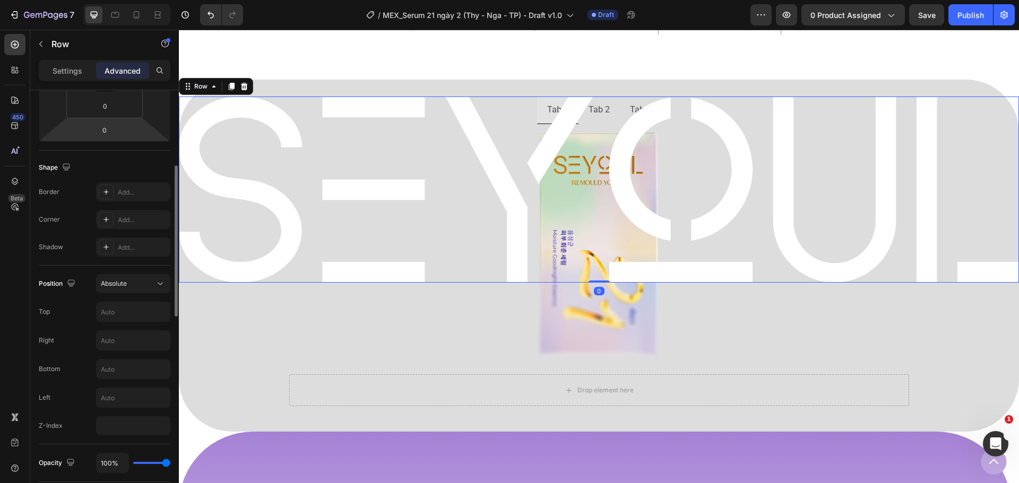
scroll to position [425, 0]
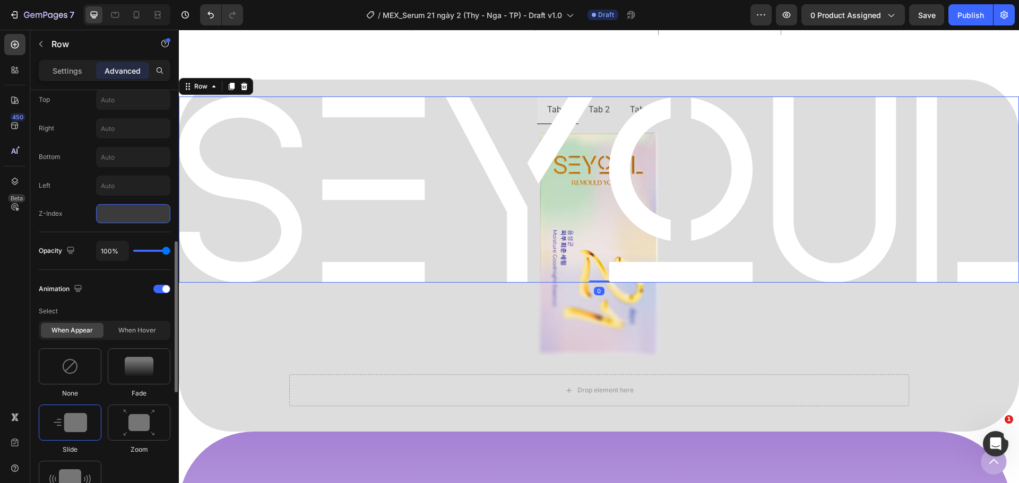
click at [129, 214] on input "number" at bounding box center [133, 213] width 74 height 19
type input "-1"
type input "-2"
click at [78, 224] on div "Position Absolute Top Right Bottom Left Z-Index" at bounding box center [105, 143] width 132 height 179
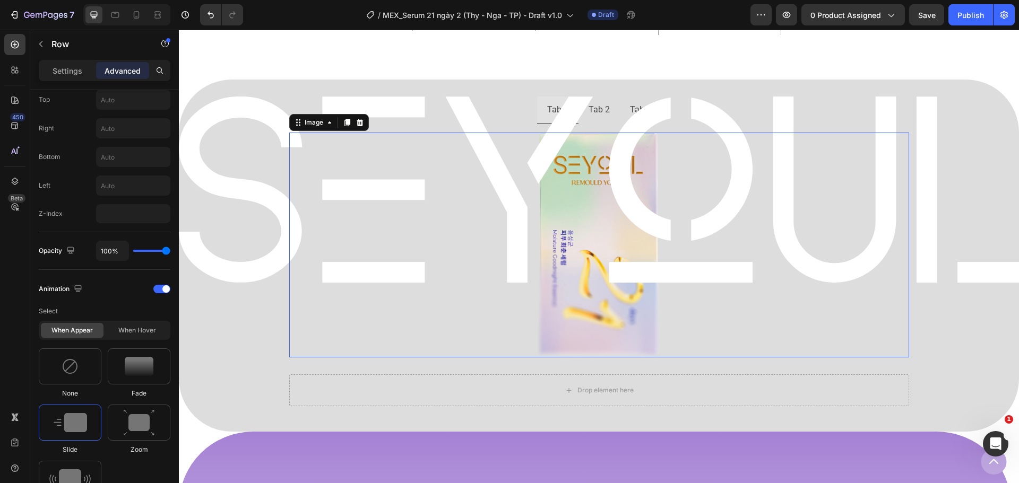
click at [594, 305] on img at bounding box center [599, 246] width 124 height 226
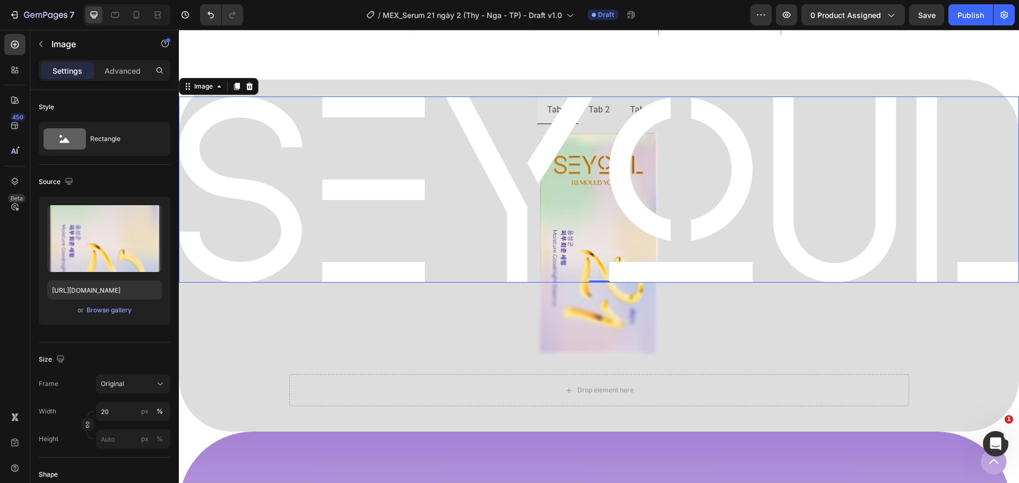
click at [492, 107] on img at bounding box center [599, 190] width 840 height 186
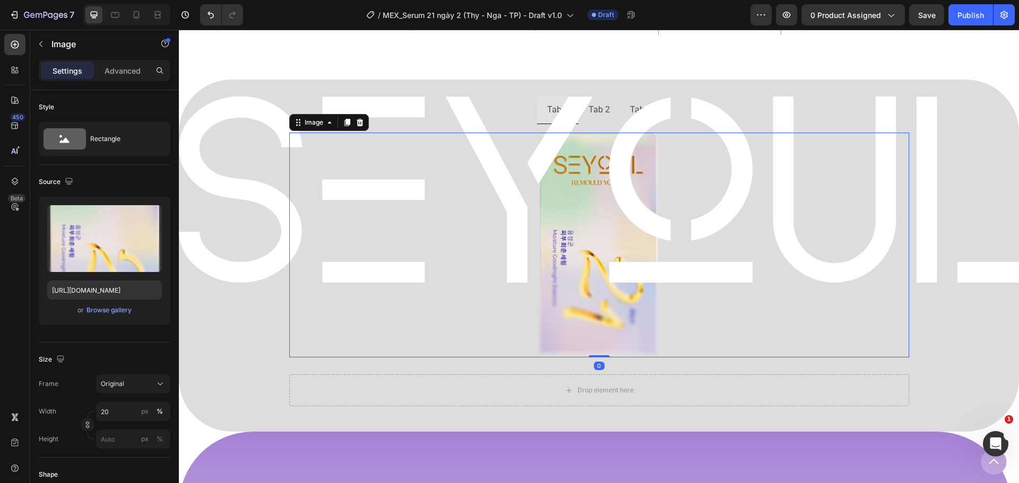
click at [600, 348] on img at bounding box center [599, 246] width 124 height 226
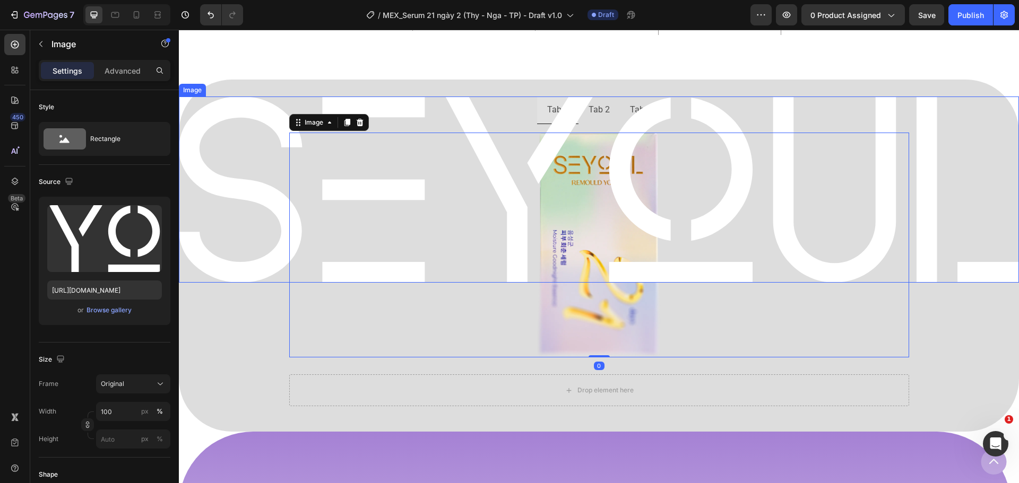
click at [282, 179] on img at bounding box center [599, 190] width 840 height 186
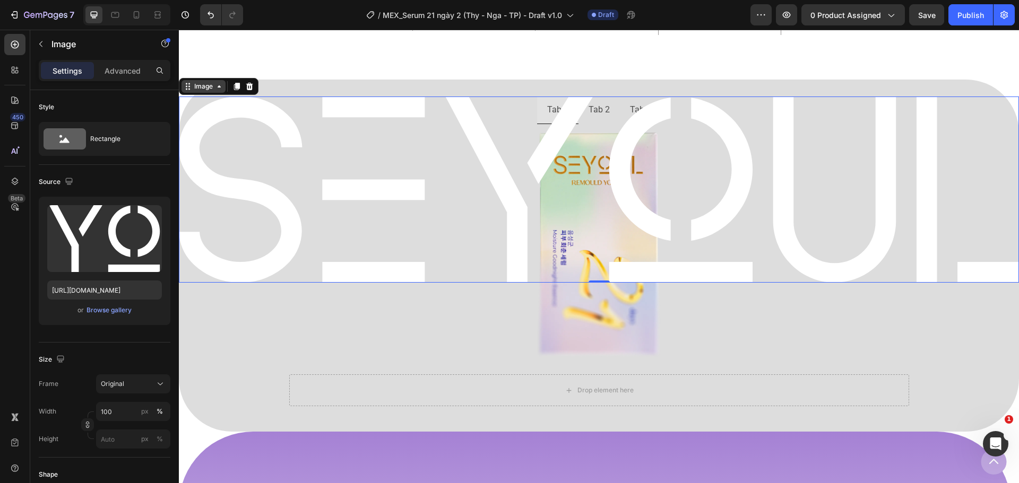
click at [218, 91] on icon at bounding box center [219, 86] width 8 height 8
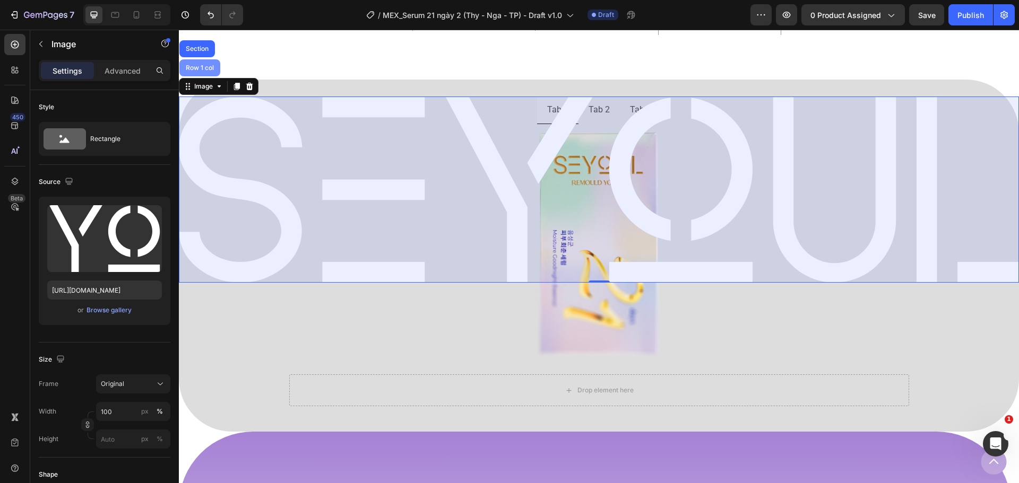
click at [207, 72] on div "Row 1 col" at bounding box center [199, 67] width 41 height 17
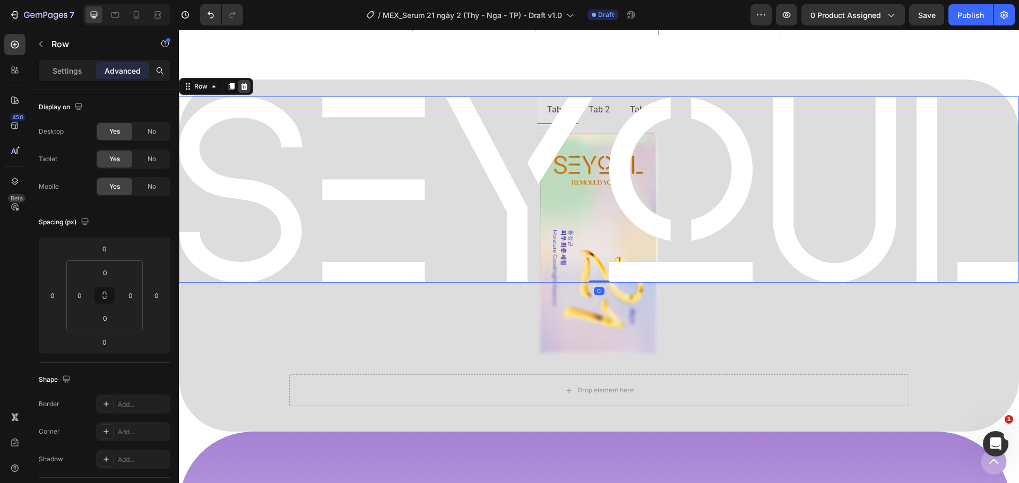
click at [246, 87] on icon at bounding box center [244, 86] width 7 height 7
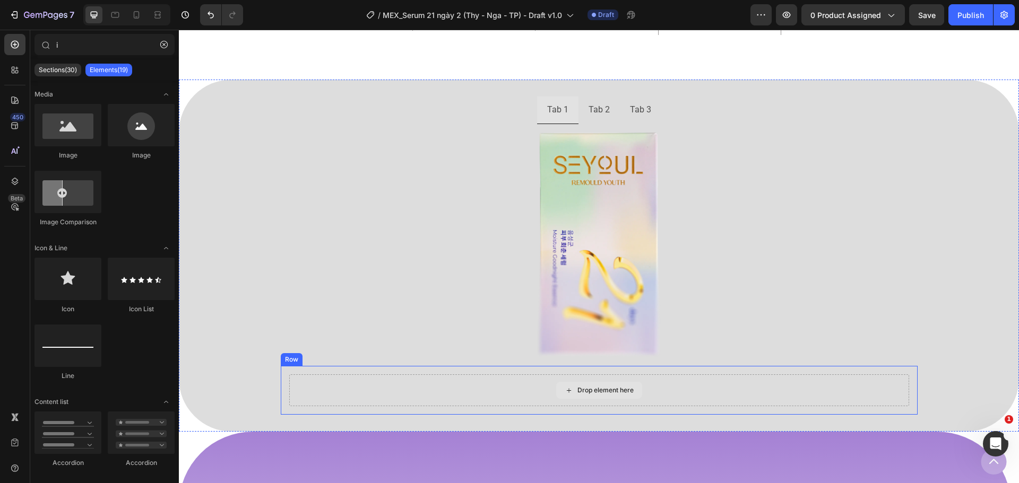
click at [302, 381] on div "Drop element here" at bounding box center [599, 391] width 620 height 32
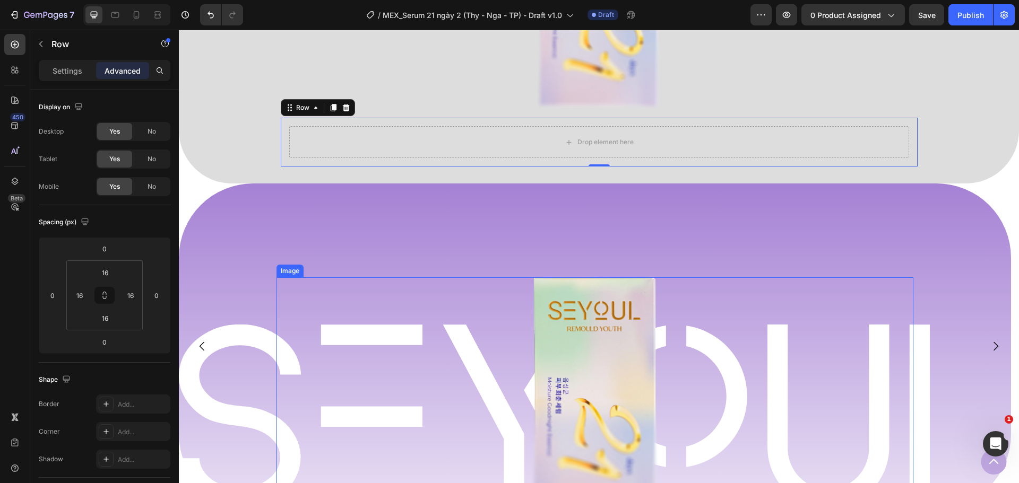
scroll to position [1000, 0]
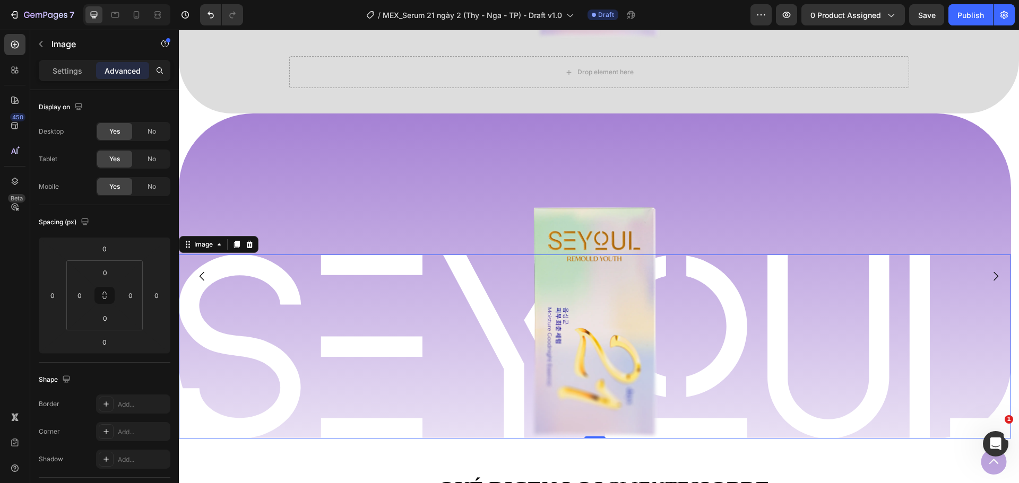
click at [236, 280] on img at bounding box center [595, 347] width 832 height 184
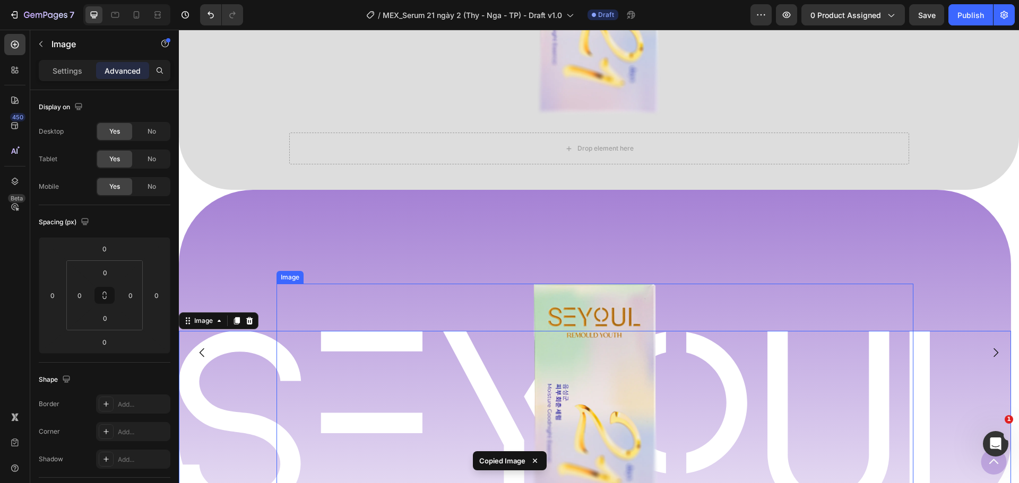
scroll to position [788, 0]
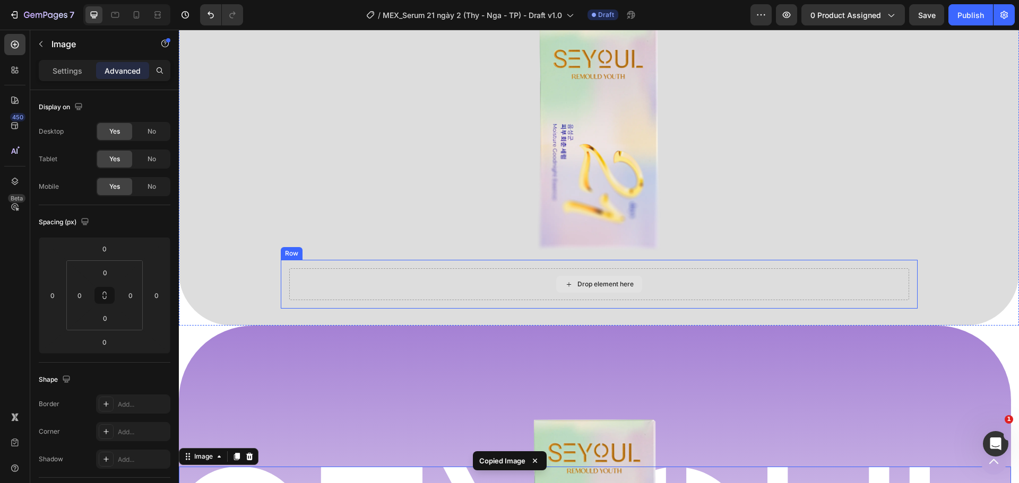
click at [363, 294] on div "Drop element here" at bounding box center [599, 285] width 620 height 32
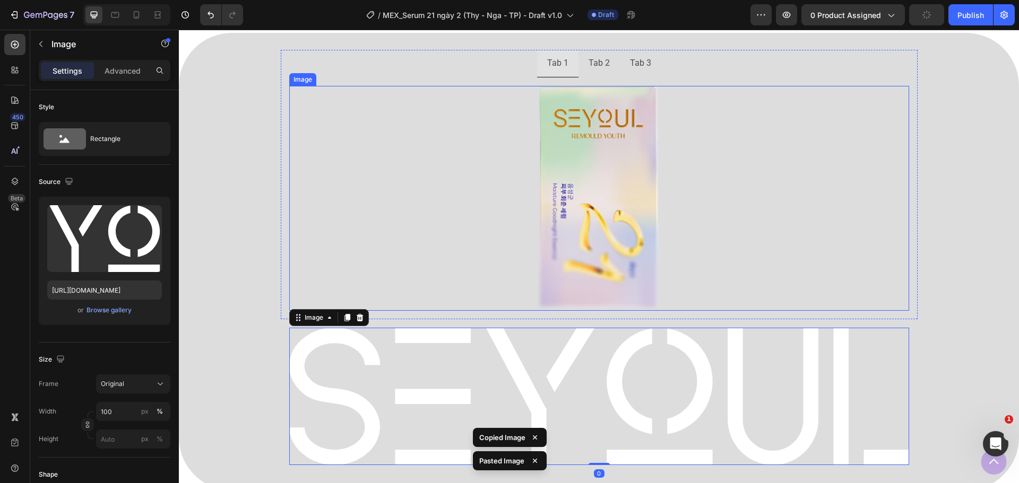
scroll to position [681, 0]
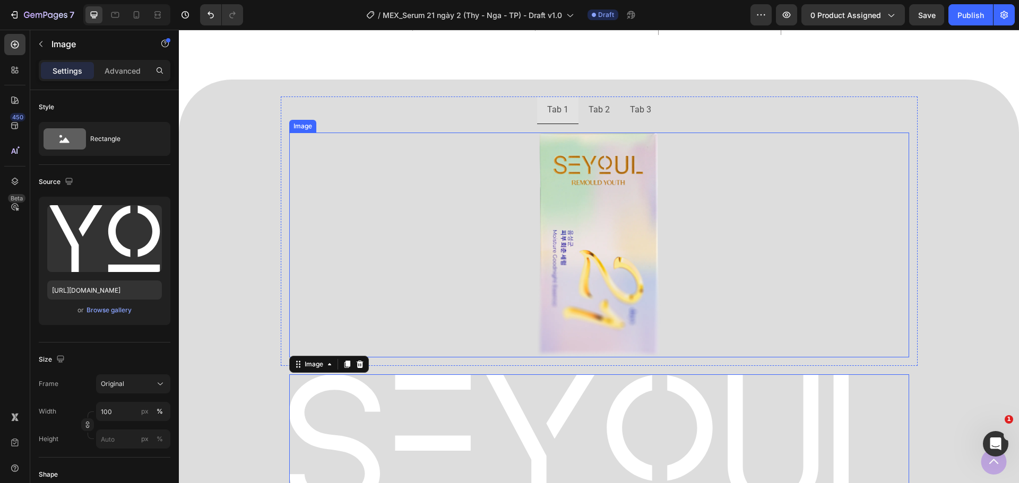
click at [600, 331] on img at bounding box center [599, 246] width 124 height 226
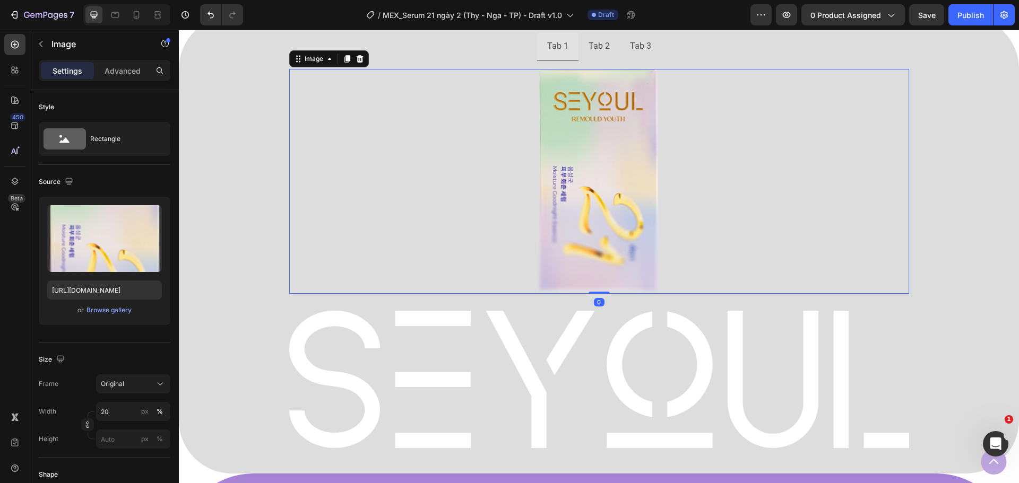
scroll to position [788, 0]
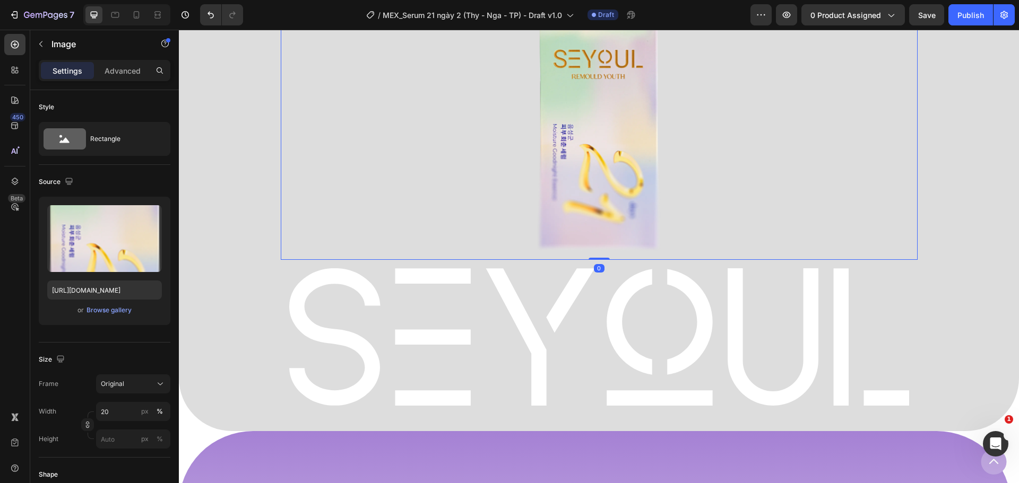
click at [531, 258] on div "Image" at bounding box center [599, 139] width 637 height 243
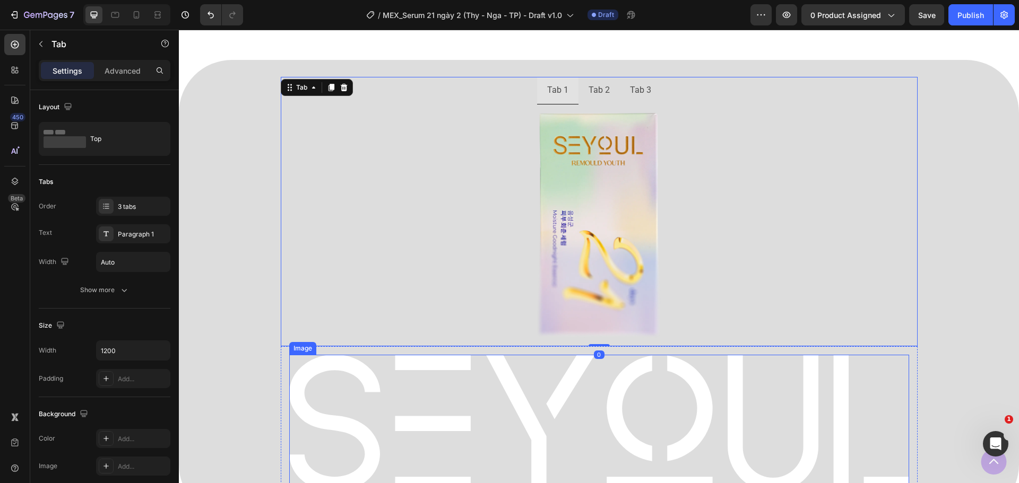
scroll to position [628, 0]
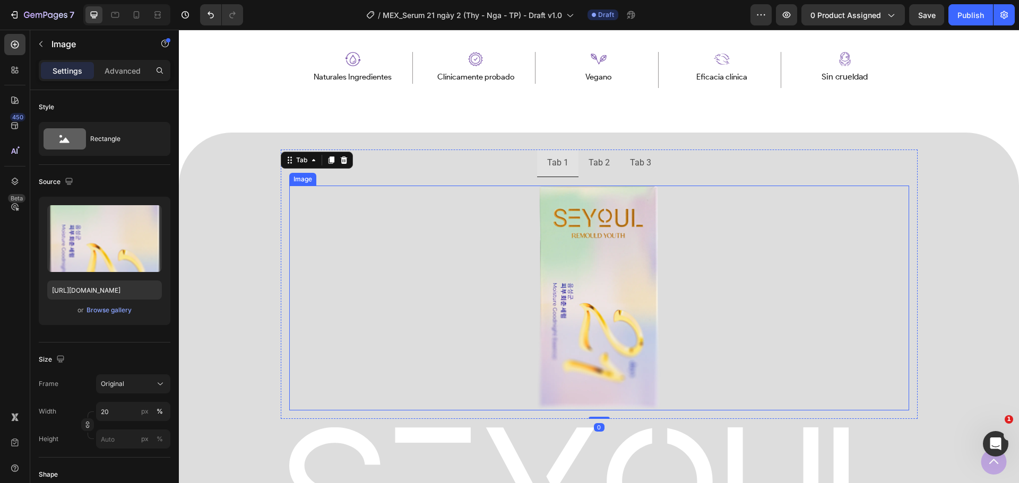
click at [793, 215] on div at bounding box center [599, 299] width 620 height 226
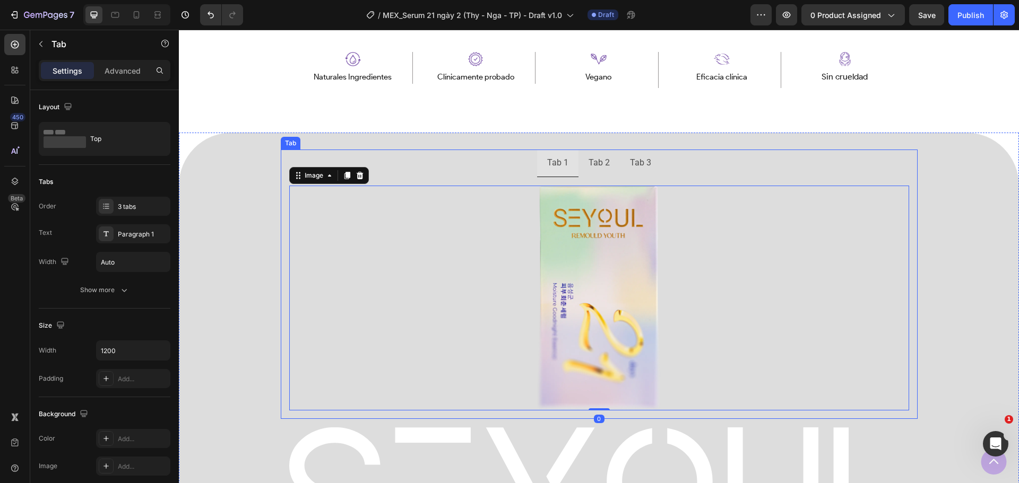
click at [770, 178] on div "Image 0" at bounding box center [599, 298] width 637 height 243
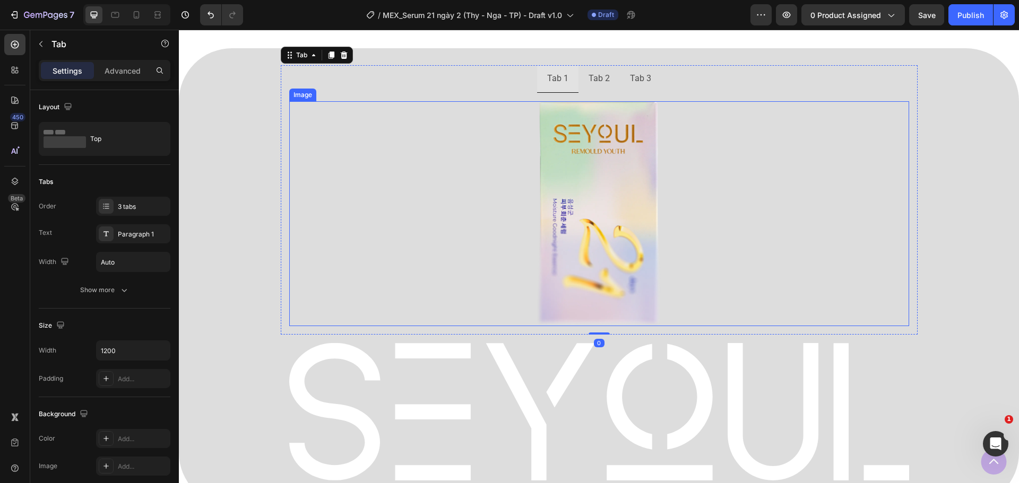
scroll to position [734, 0]
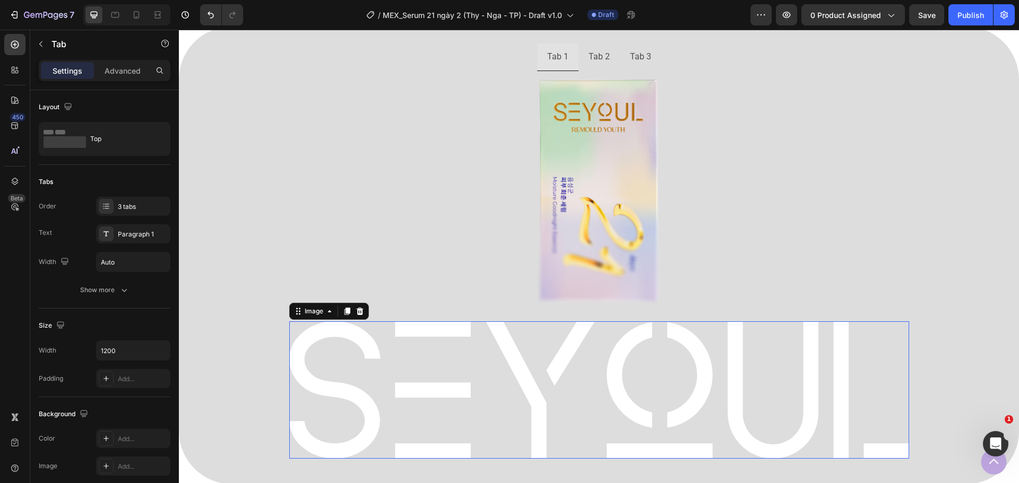
click at [475, 345] on img at bounding box center [599, 390] width 620 height 137
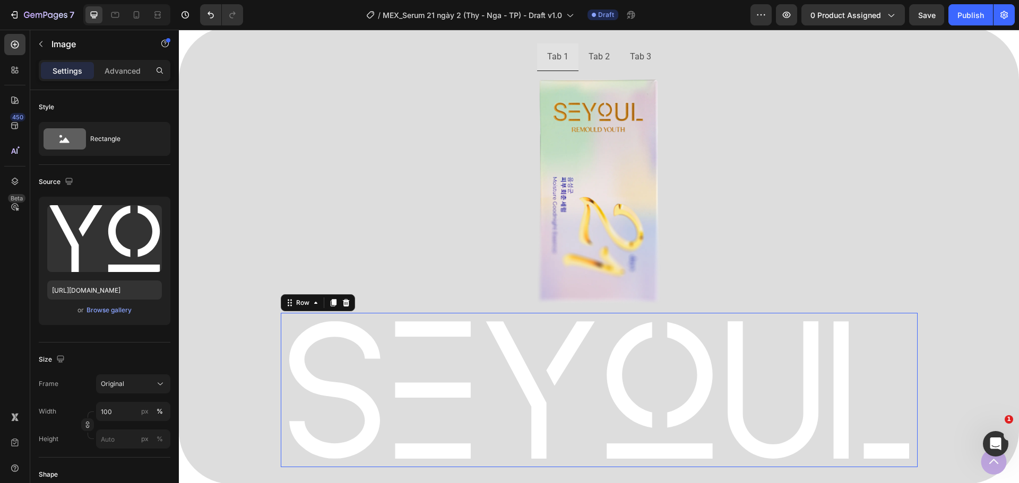
click at [404, 314] on div "Image Row 0" at bounding box center [599, 390] width 637 height 154
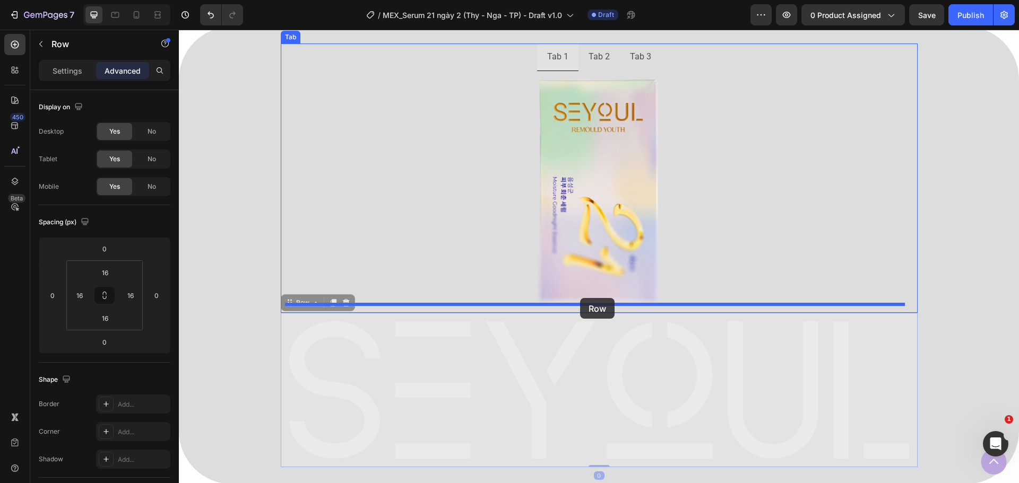
drag, startPoint x: 282, startPoint y: 302, endPoint x: 580, endPoint y: 298, distance: 297.7
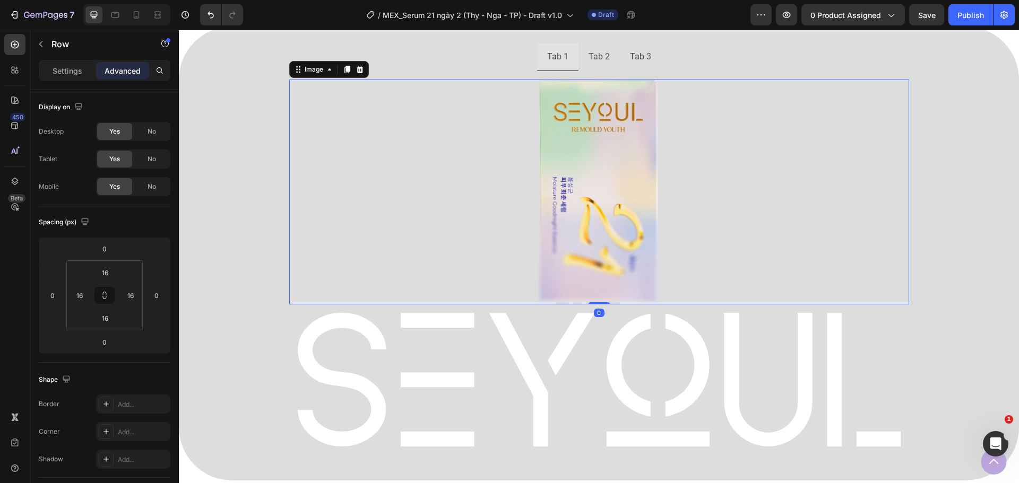
click at [752, 233] on div at bounding box center [599, 193] width 620 height 226
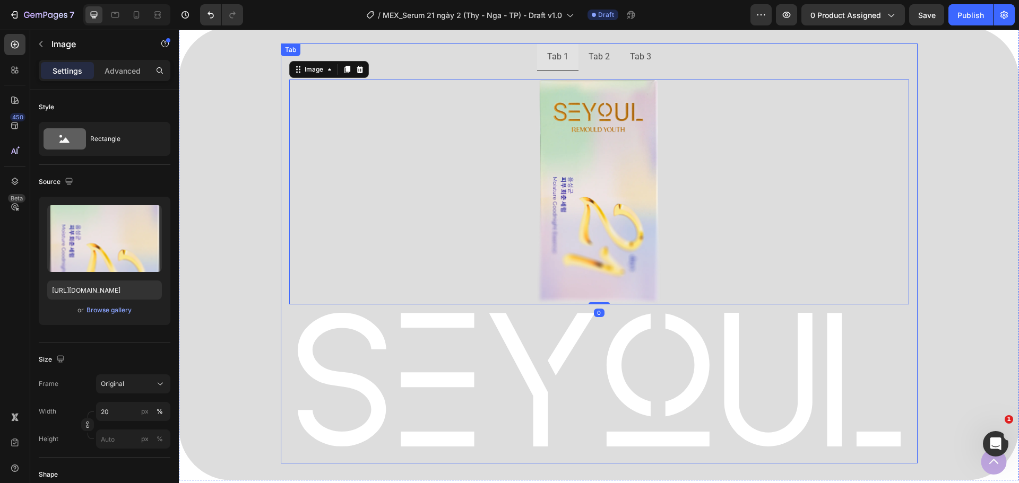
click at [598, 48] on div "Tab 2" at bounding box center [599, 57] width 24 height 19
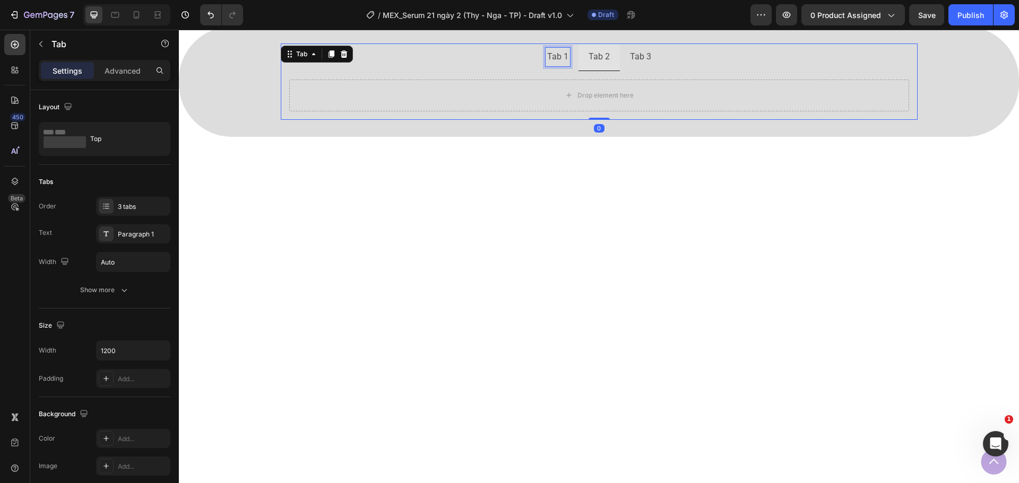
click at [565, 58] on div "Tab 1" at bounding box center [558, 57] width 24 height 19
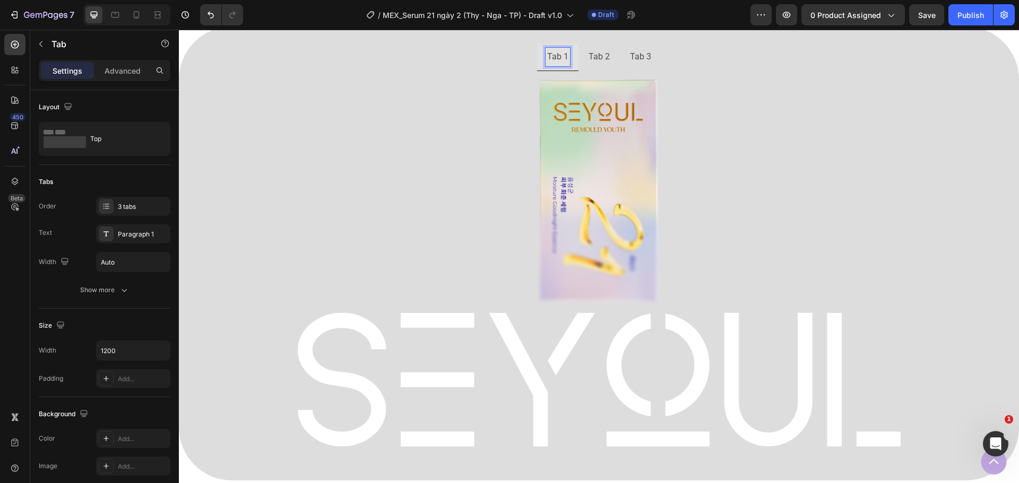
click at [636, 57] on p "Tab 3" at bounding box center [640, 56] width 21 height 15
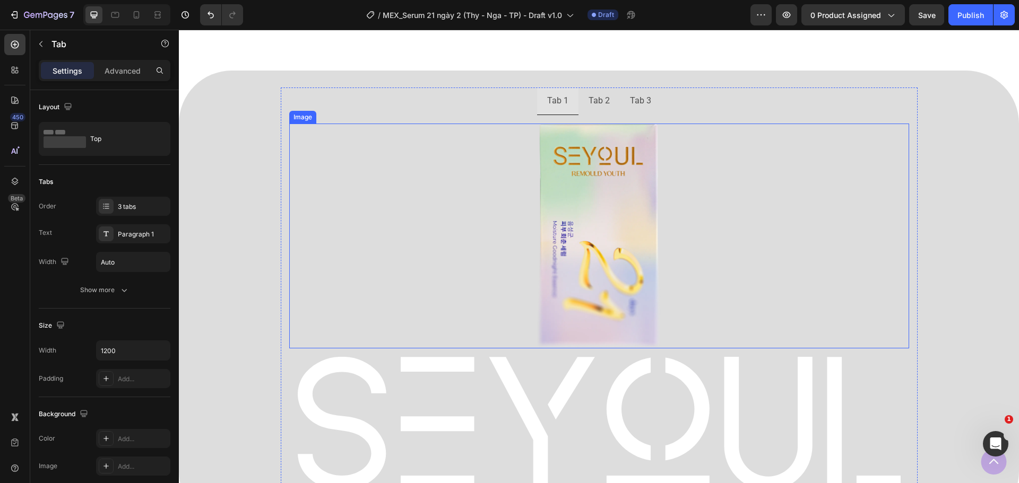
scroll to position [678, 0]
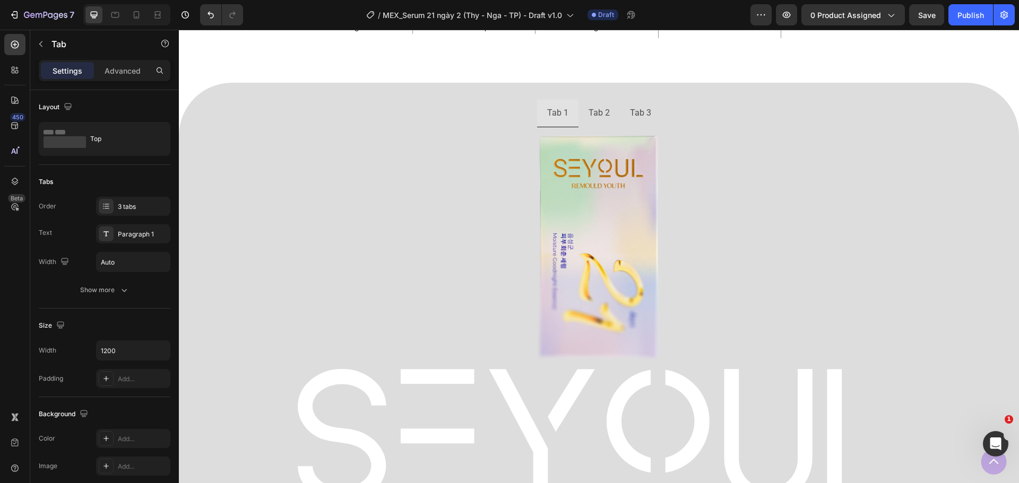
click at [593, 116] on div "Tab 2" at bounding box center [599, 113] width 24 height 19
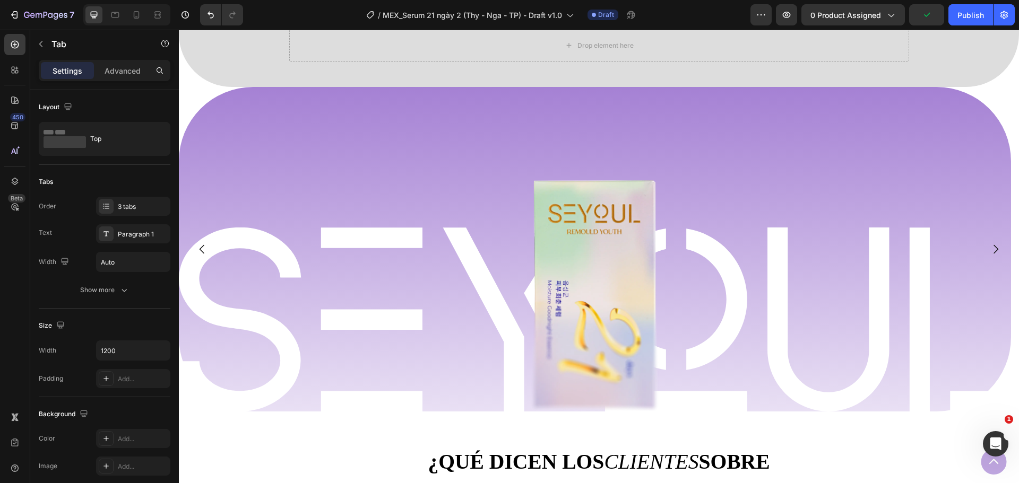
scroll to position [731, 0]
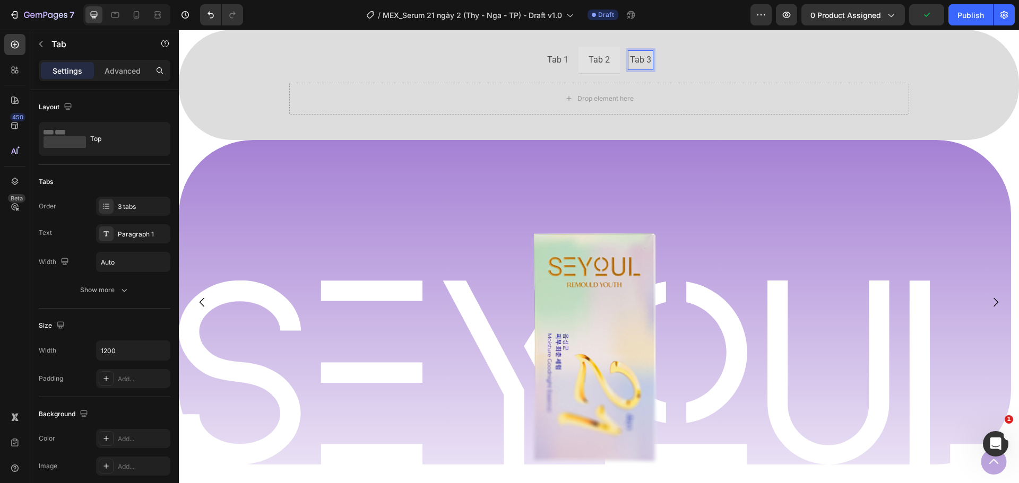
click at [637, 62] on p "Tab 3" at bounding box center [640, 60] width 21 height 15
click at [601, 60] on p "Tab 2" at bounding box center [599, 60] width 21 height 15
click at [558, 60] on p "Tab 1" at bounding box center [557, 60] width 21 height 15
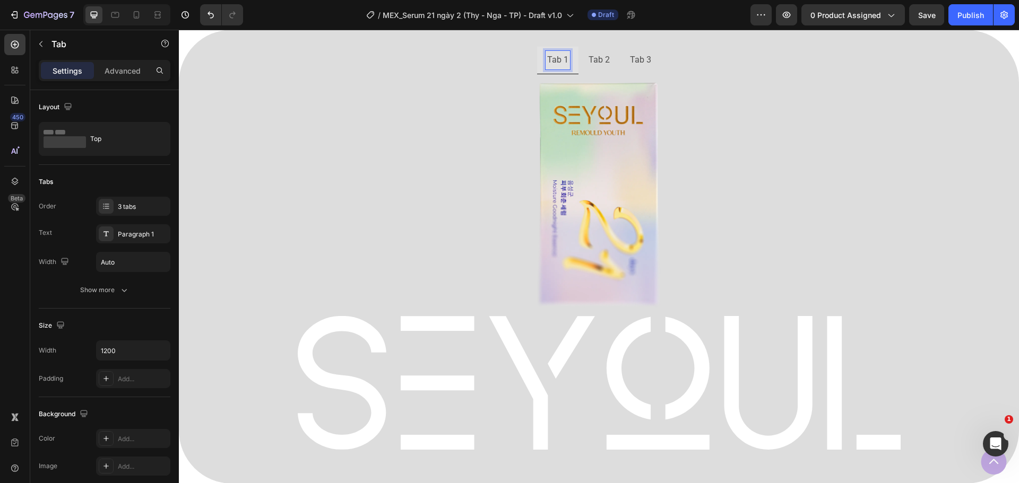
click at [599, 60] on p "Tab 2" at bounding box center [599, 60] width 21 height 15
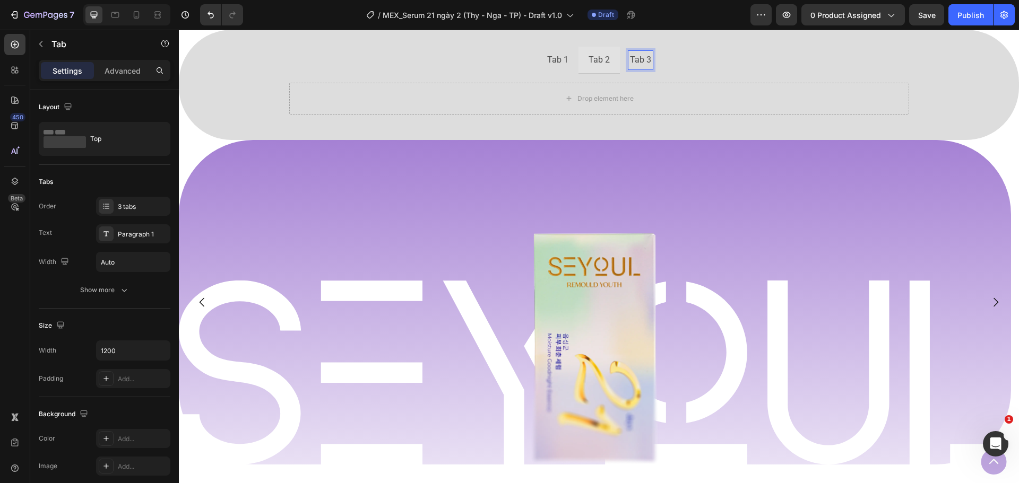
click at [638, 62] on p "Tab 3" at bounding box center [640, 60] width 21 height 15
click at [552, 61] on p "Tab 1" at bounding box center [557, 60] width 21 height 15
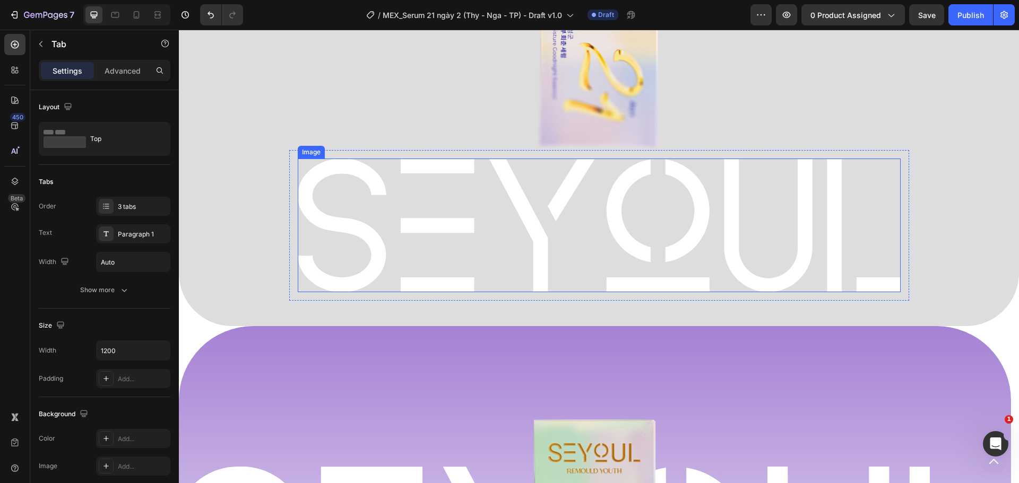
scroll to position [837, 0]
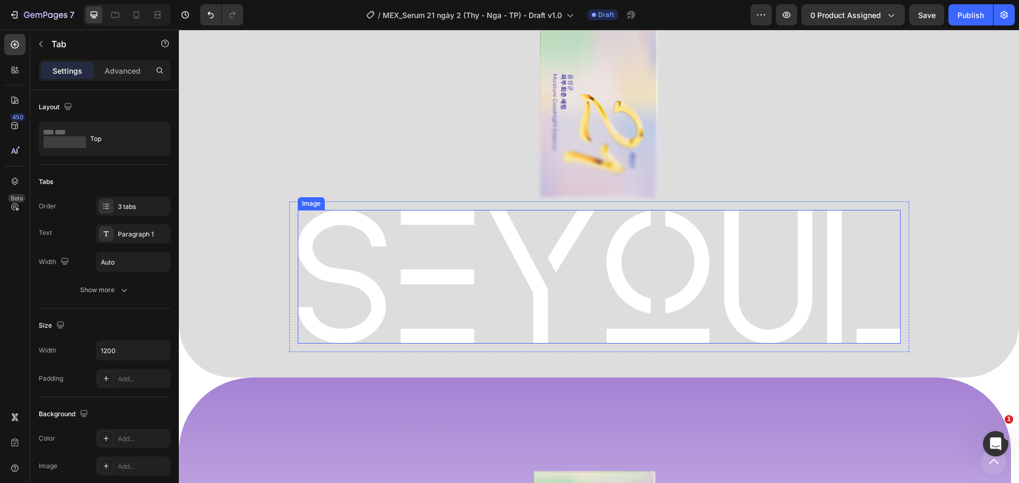
click at [548, 270] on img at bounding box center [599, 276] width 603 height 133
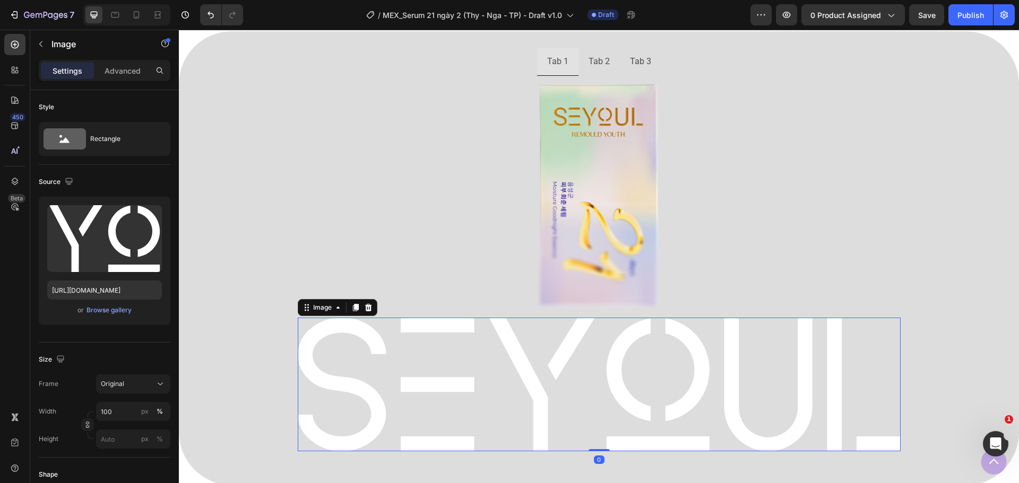
scroll to position [678, 0]
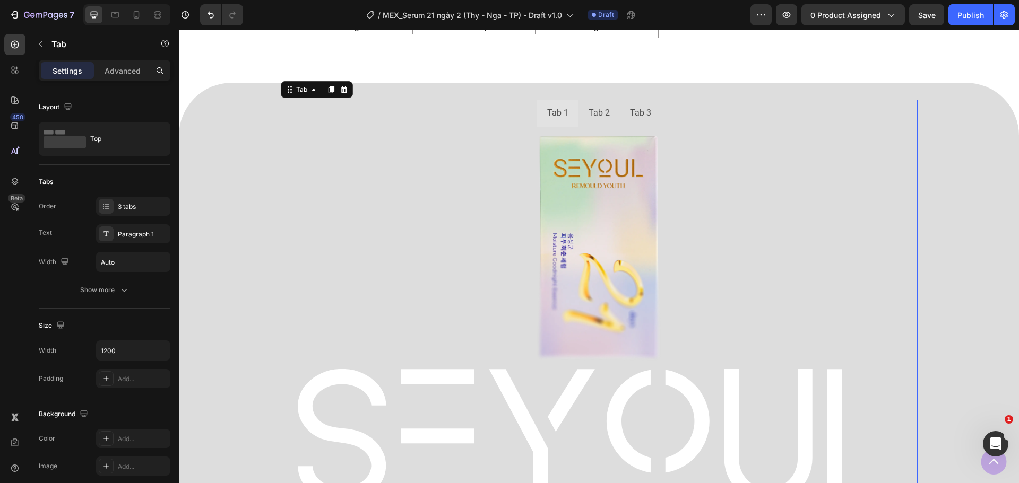
click at [382, 114] on ul "Tab 1 Tab 2 Tab 3" at bounding box center [599, 114] width 637 height 28
click at [157, 349] on icon "button" at bounding box center [160, 350] width 11 height 11
click at [103, 379] on span "Full" at bounding box center [105, 378] width 11 height 10
type input "100%"
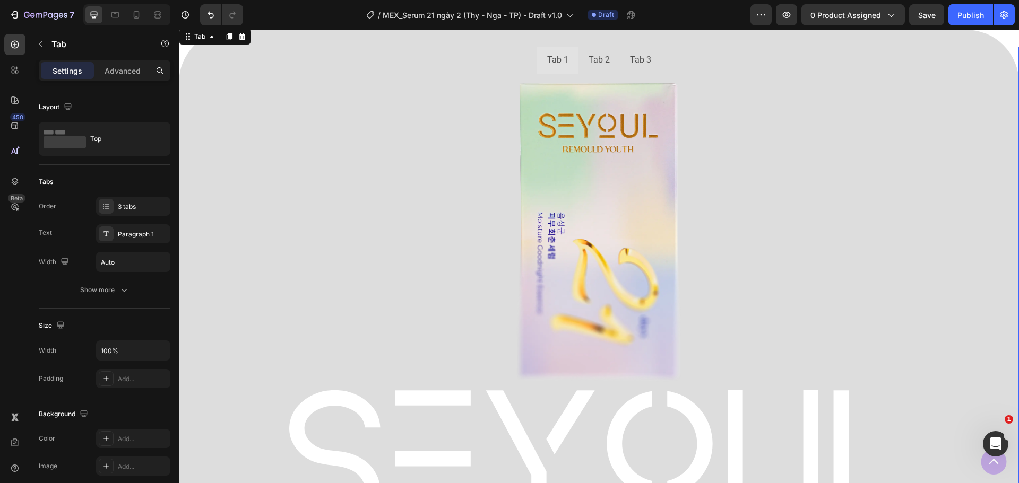
scroll to position [625, 0]
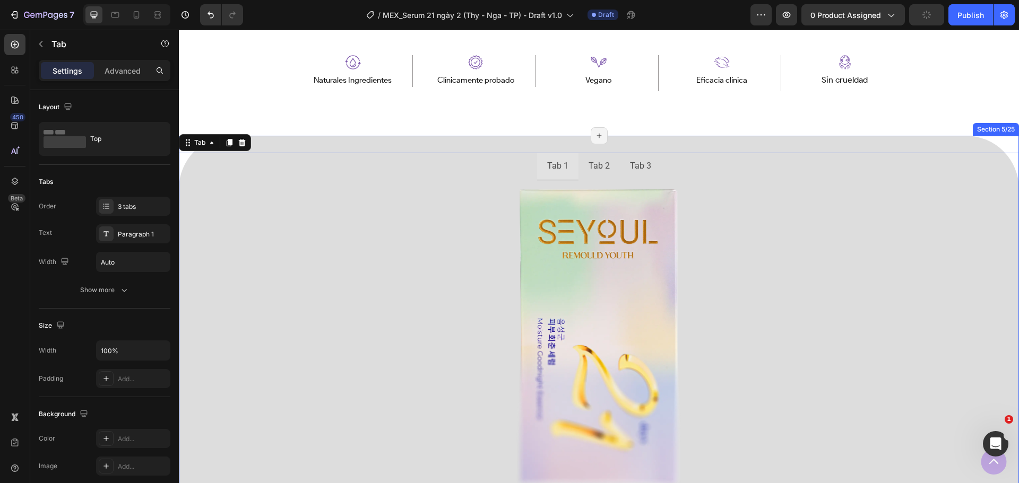
click at [350, 142] on div "Tab 1 Tab 2 Tab 3 Image Image Row Tab 0 Section 5/25 Page has reached Shopify’s…" at bounding box center [599, 402] width 840 height 532
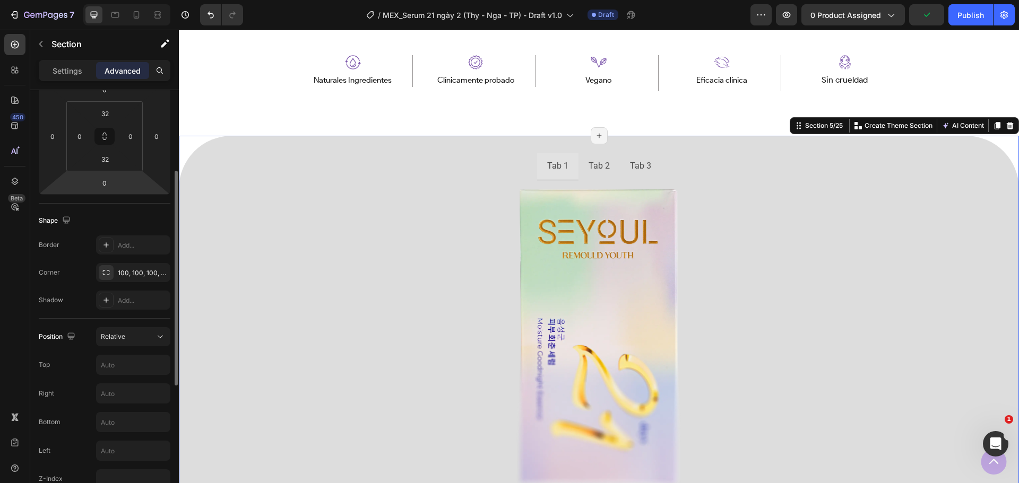
scroll to position [212, 0]
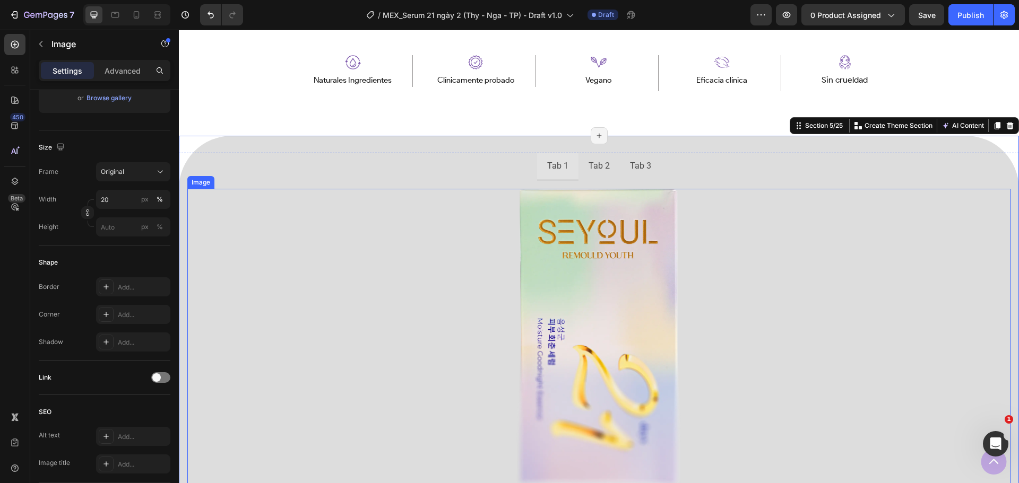
click at [365, 316] on div at bounding box center [598, 338] width 823 height 299
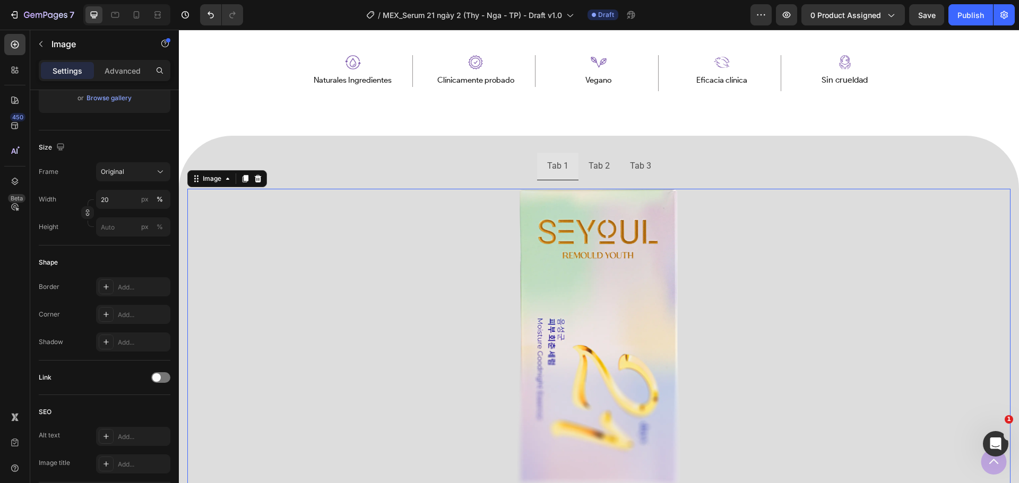
scroll to position [0, 0]
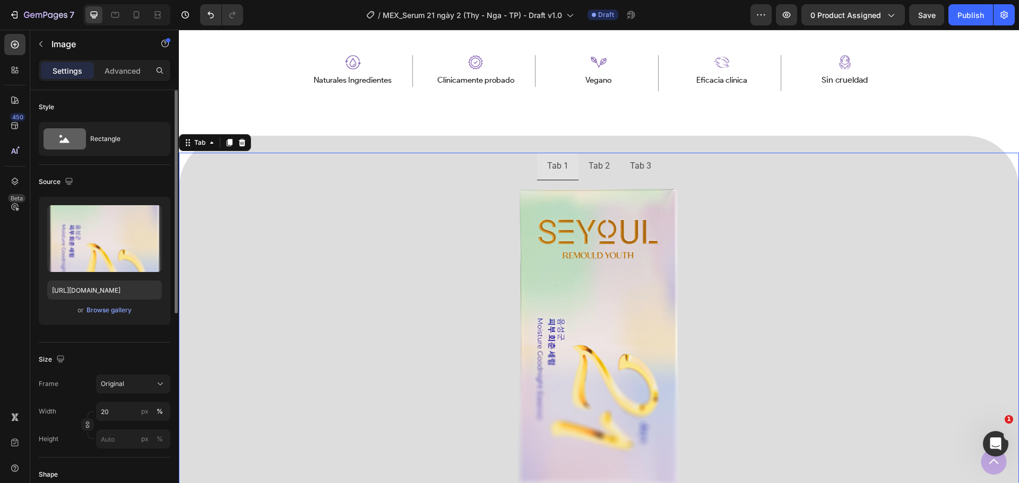
click at [374, 170] on ul "Tab 1 Tab 2 Tab 3" at bounding box center [599, 167] width 840 height 28
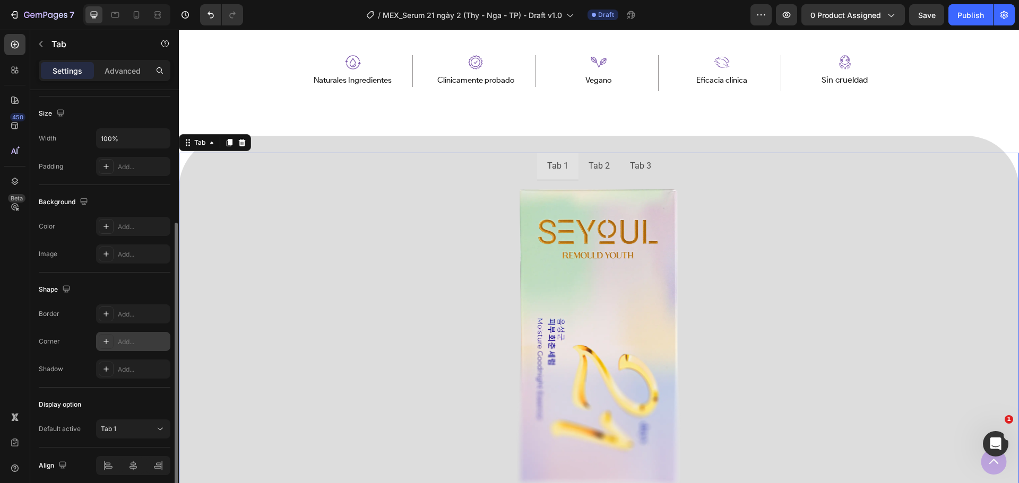
scroll to position [255, 0]
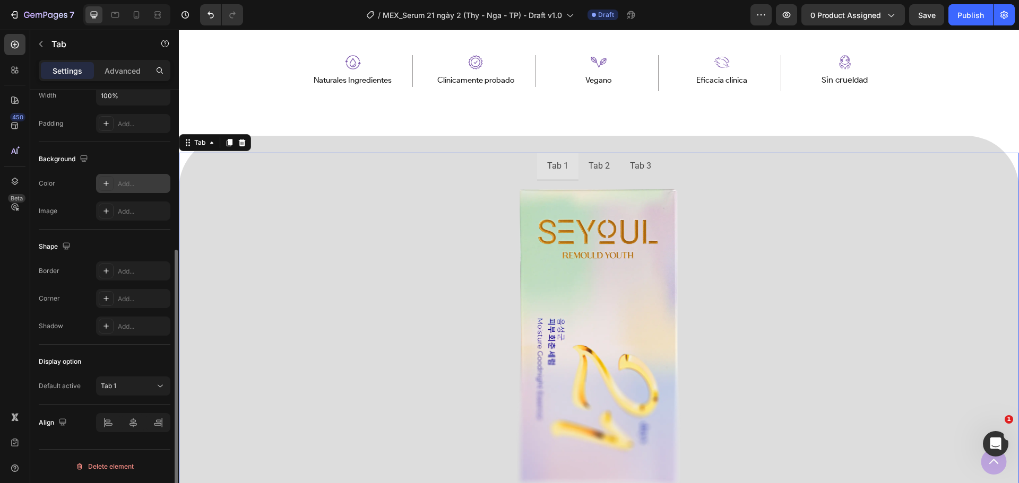
click at [118, 191] on div "Add..." at bounding box center [133, 183] width 74 height 19
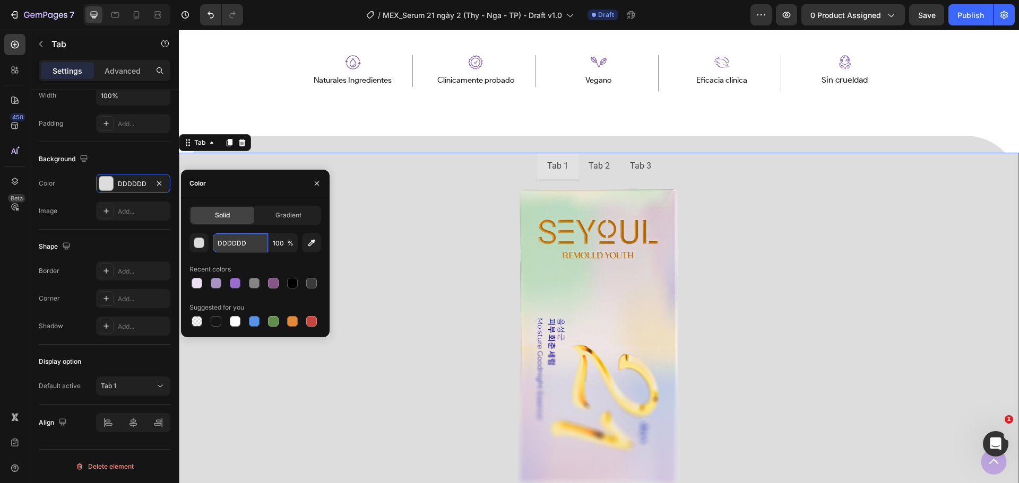
click at [230, 249] on input "DDDDDD" at bounding box center [240, 242] width 55 height 19
click at [198, 247] on div "button" at bounding box center [199, 243] width 11 height 11
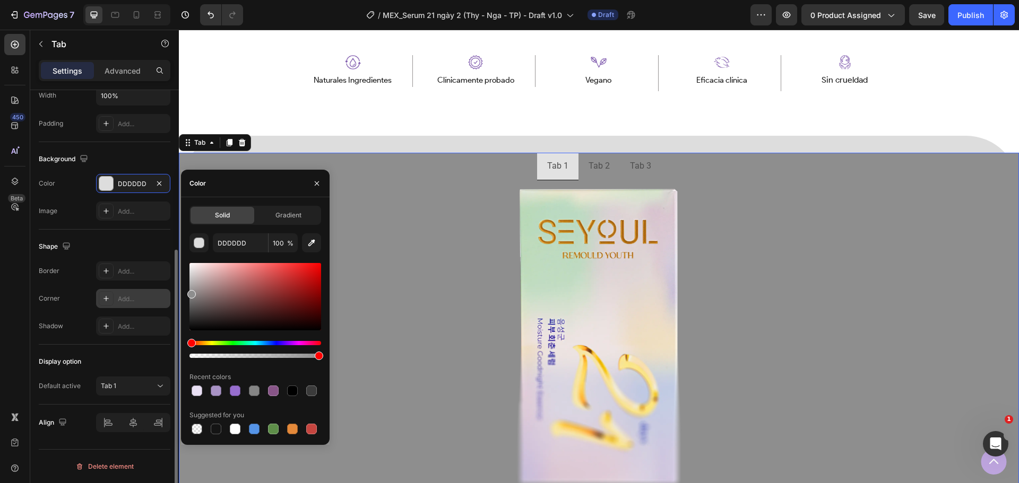
type input "8E8E8E"
drag, startPoint x: 219, startPoint y: 280, endPoint x: 165, endPoint y: 292, distance: 56.1
click at [165, 292] on div "450 Beta i Sections(30) Elements(19) Media Image Image Image Comparison Icon & …" at bounding box center [89, 257] width 179 height 454
click at [115, 300] on div "Add..." at bounding box center [133, 298] width 74 height 19
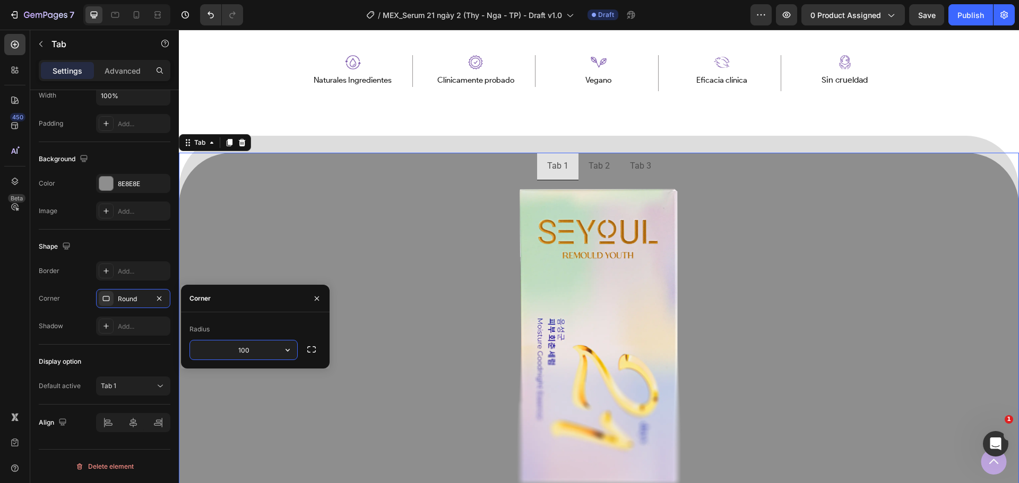
type input "100"
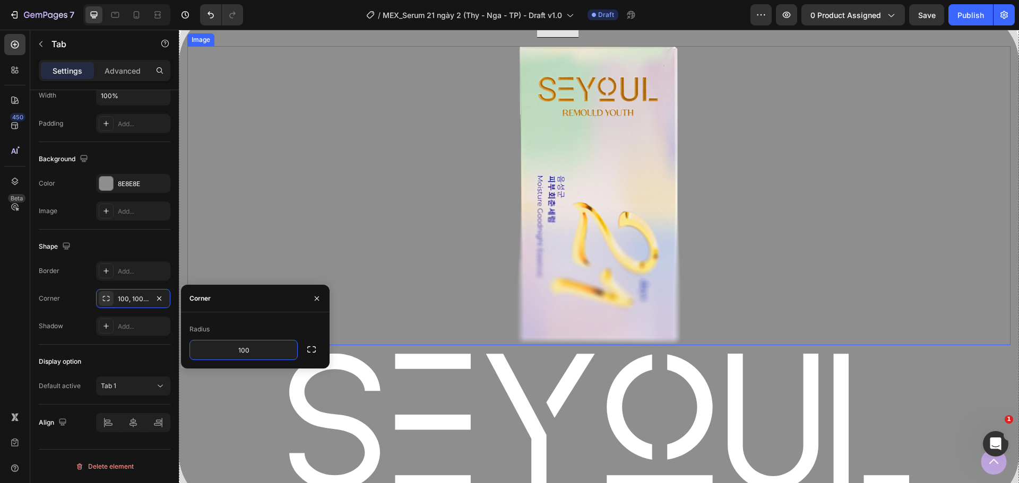
scroll to position [837, 0]
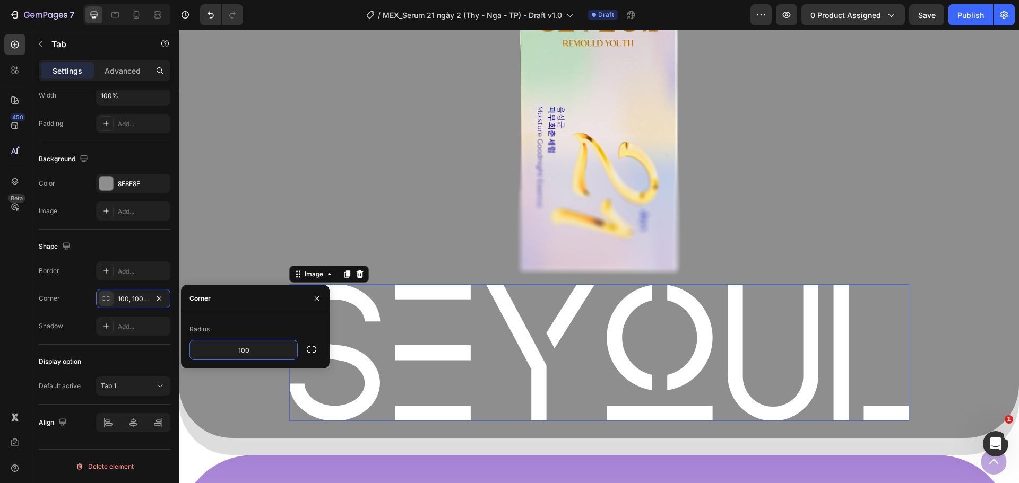
click at [797, 345] on img at bounding box center [599, 352] width 620 height 137
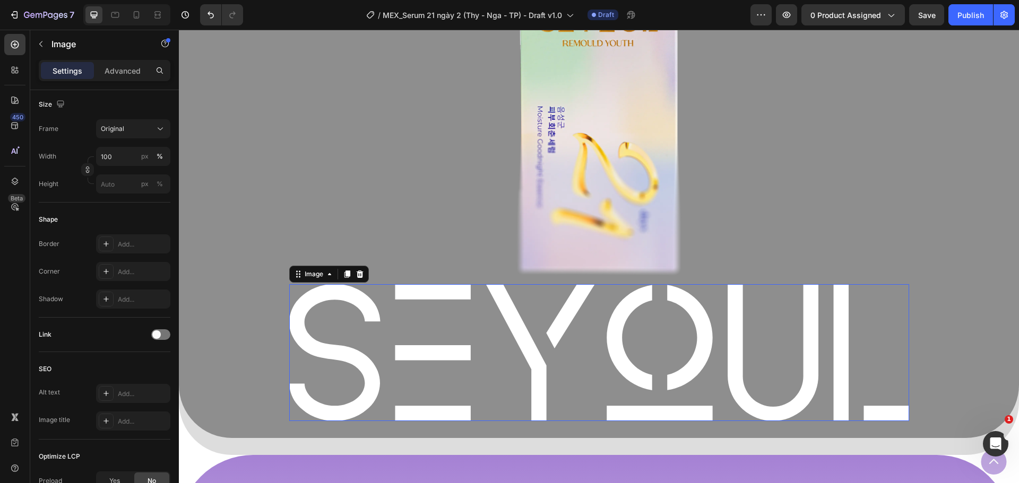
scroll to position [0, 0]
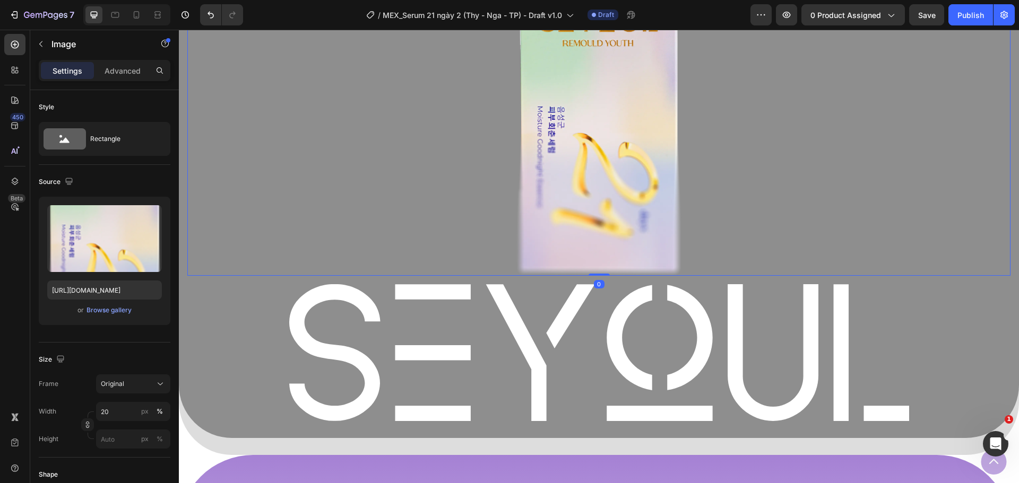
click at [436, 257] on div at bounding box center [598, 126] width 823 height 299
click at [312, 331] on img at bounding box center [599, 352] width 620 height 137
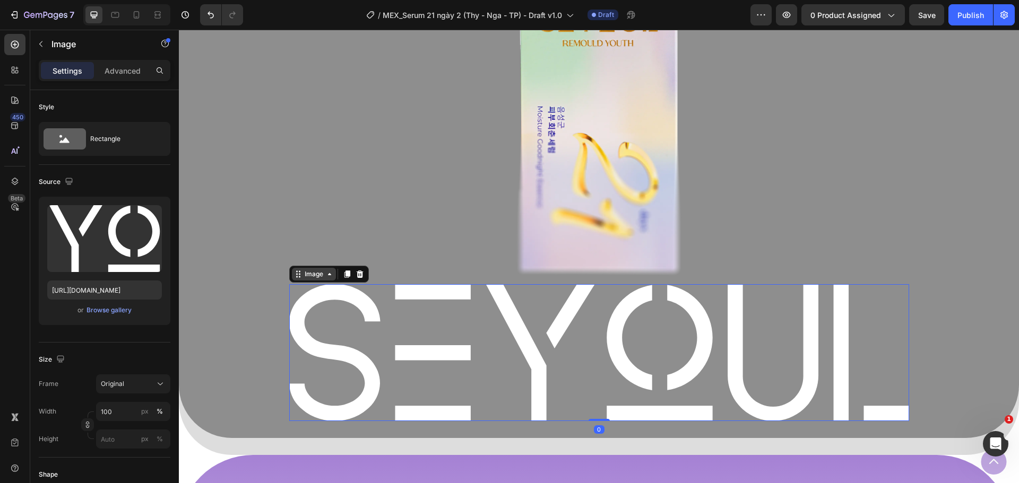
click at [314, 270] on div "Image" at bounding box center [313, 275] width 23 height 10
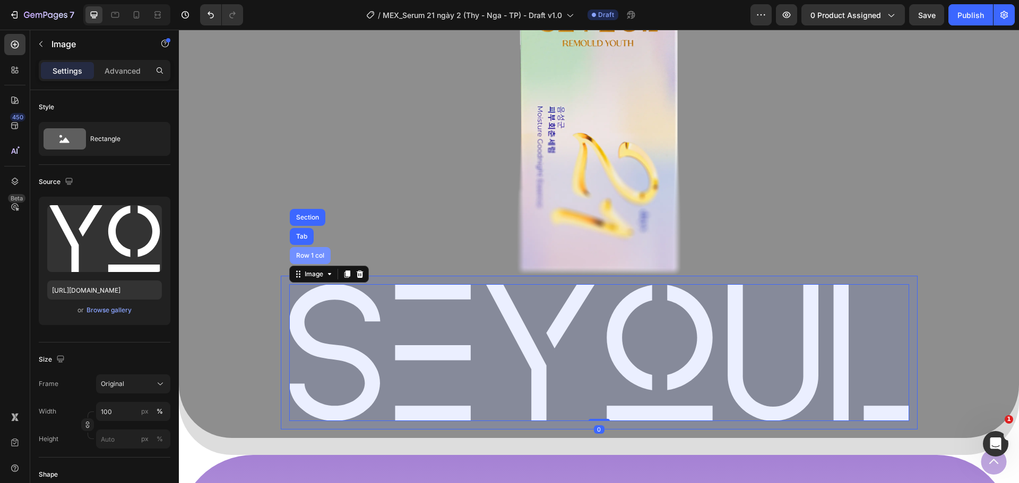
click at [318, 253] on div "Row 1 col" at bounding box center [310, 256] width 32 height 6
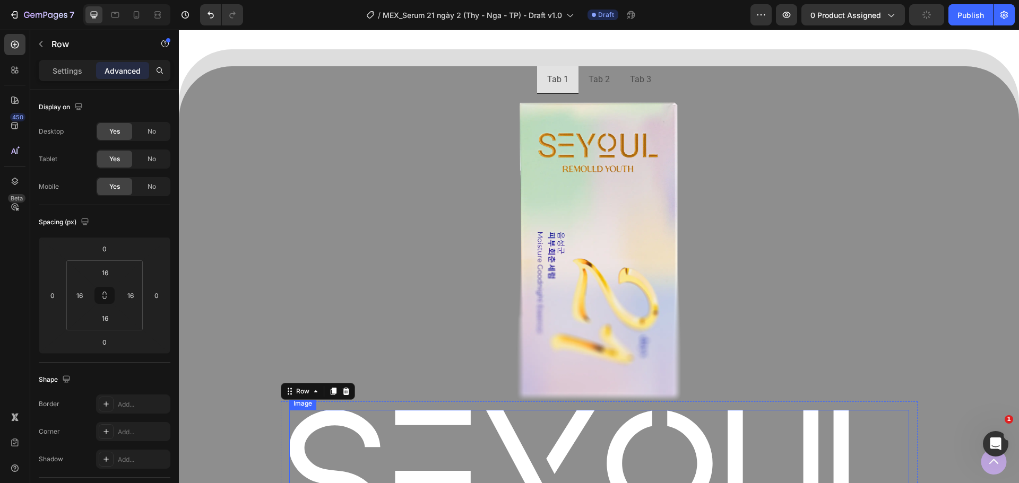
scroll to position [625, 0]
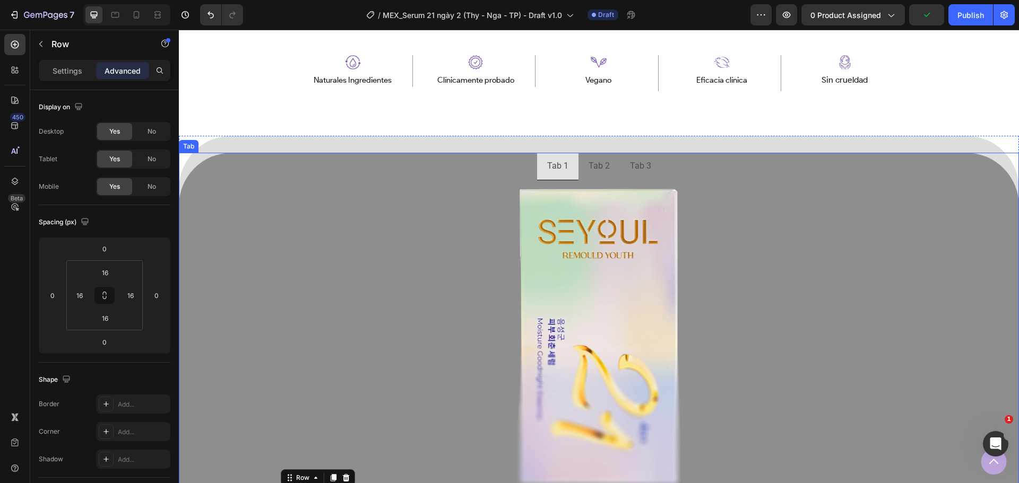
click at [319, 171] on ul "Tab 1 Tab 2 Tab 3" at bounding box center [599, 167] width 840 height 28
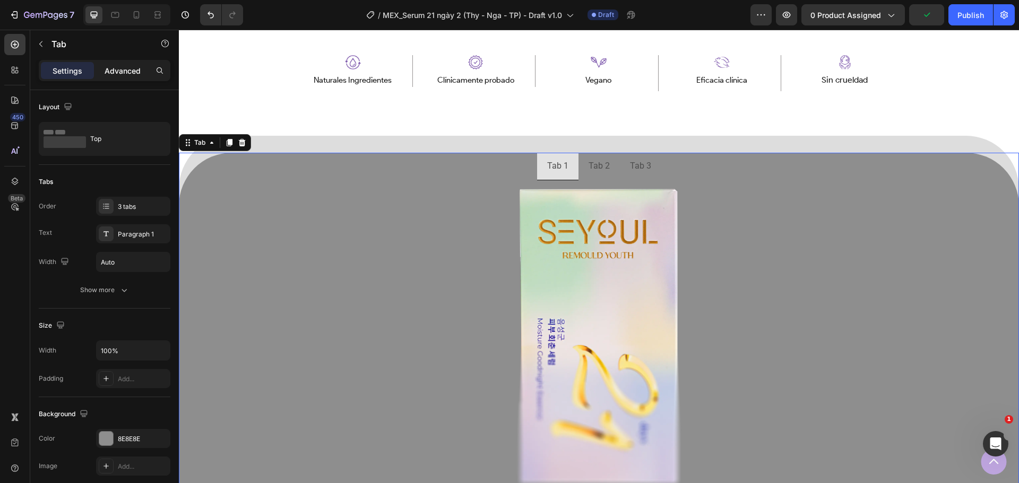
click at [131, 72] on p "Advanced" at bounding box center [123, 70] width 36 height 11
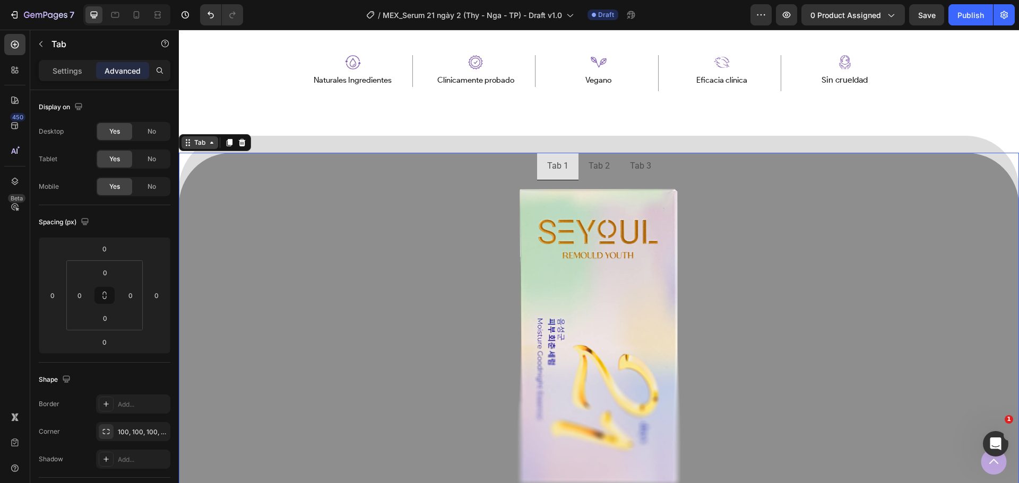
click at [204, 140] on div "Tab" at bounding box center [199, 143] width 15 height 10
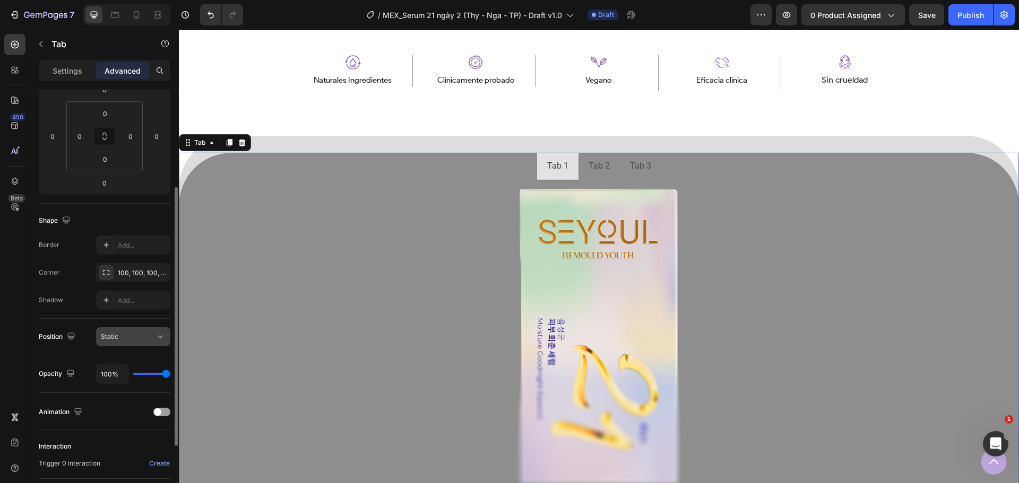
click at [162, 332] on icon at bounding box center [160, 337] width 11 height 11
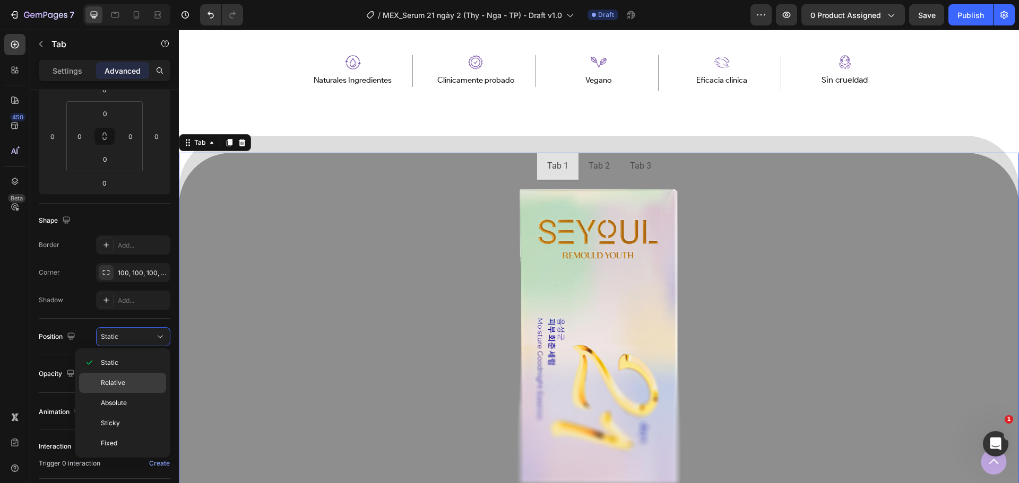
click at [124, 385] on span "Relative" at bounding box center [113, 383] width 24 height 10
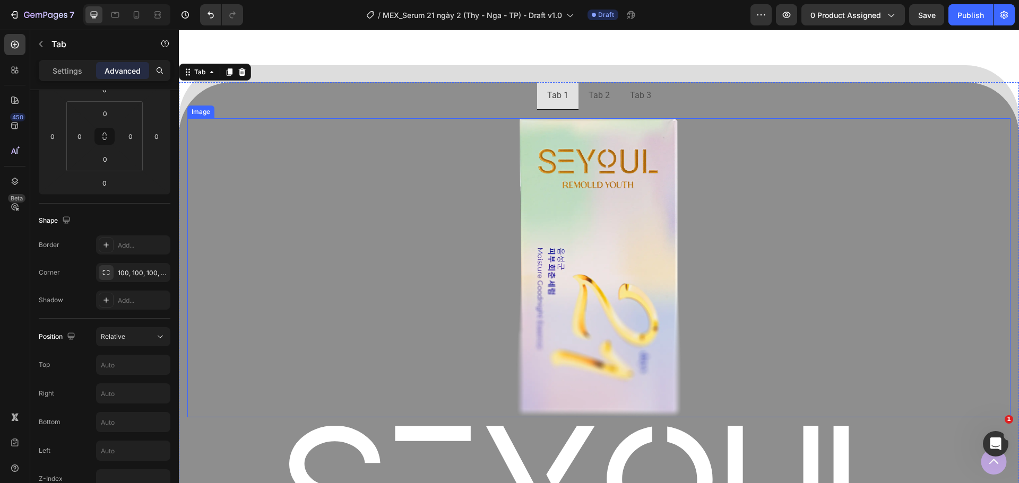
scroll to position [784, 0]
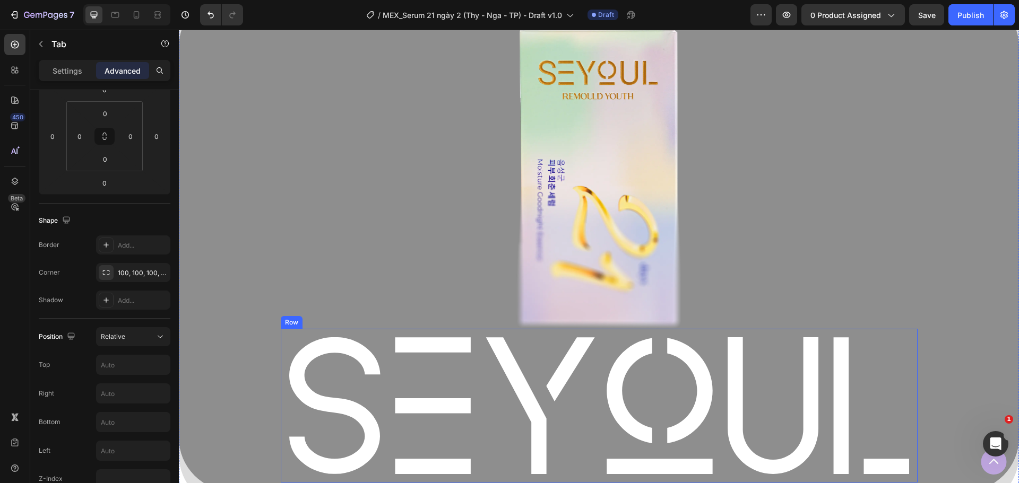
click at [345, 329] on div "Image Row" at bounding box center [599, 406] width 637 height 154
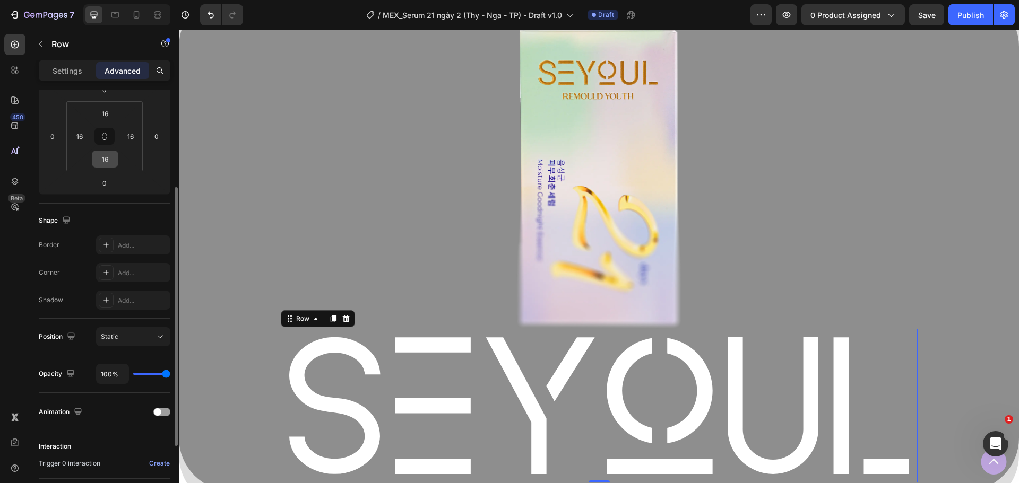
scroll to position [265, 0]
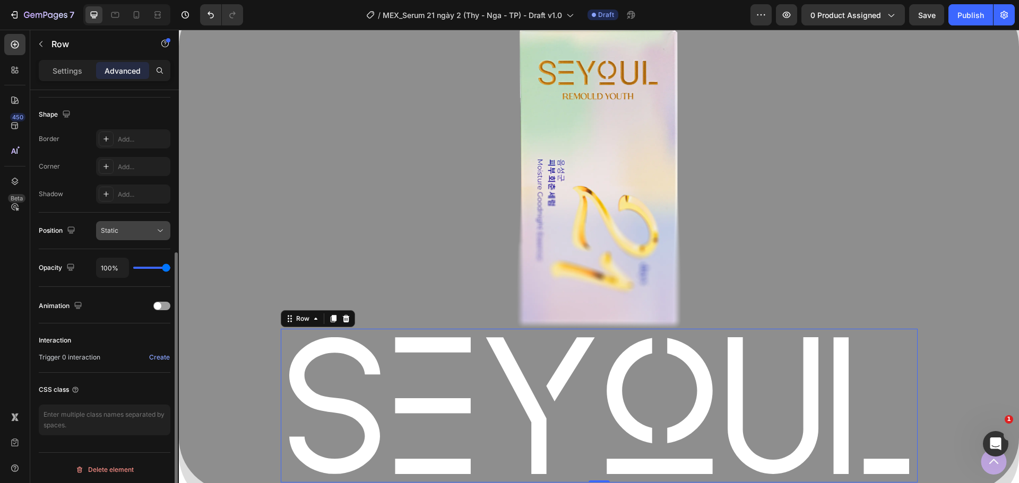
click at [134, 232] on div "Static" at bounding box center [128, 231] width 54 height 10
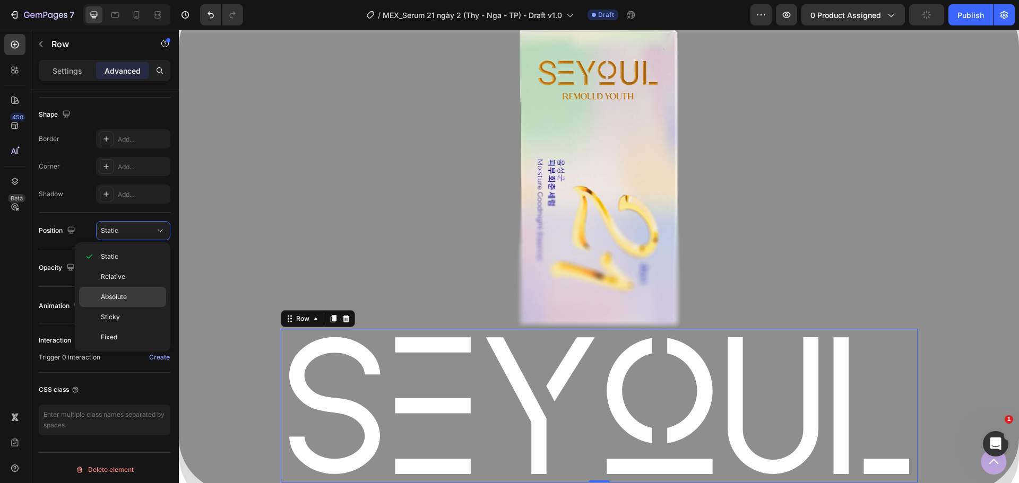
click at [124, 294] on span "Absolute" at bounding box center [114, 297] width 26 height 10
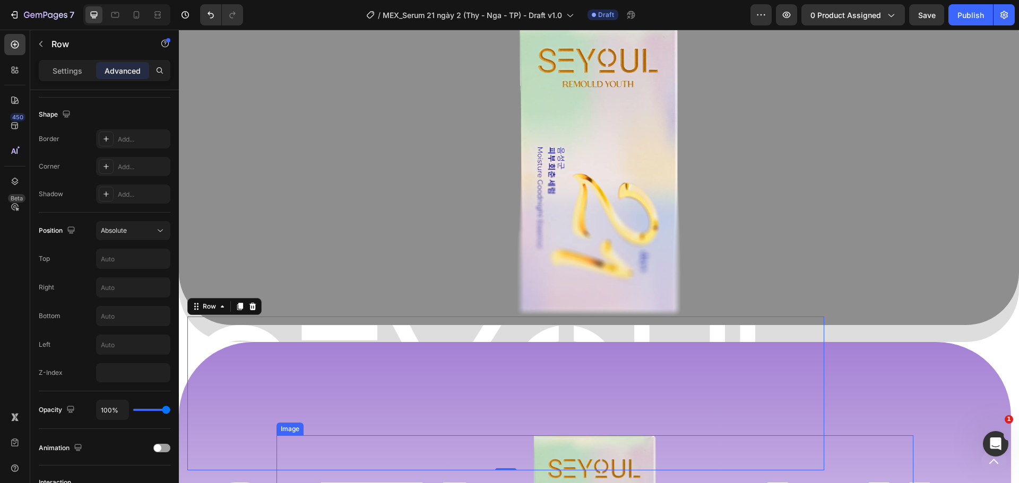
scroll to position [784, 0]
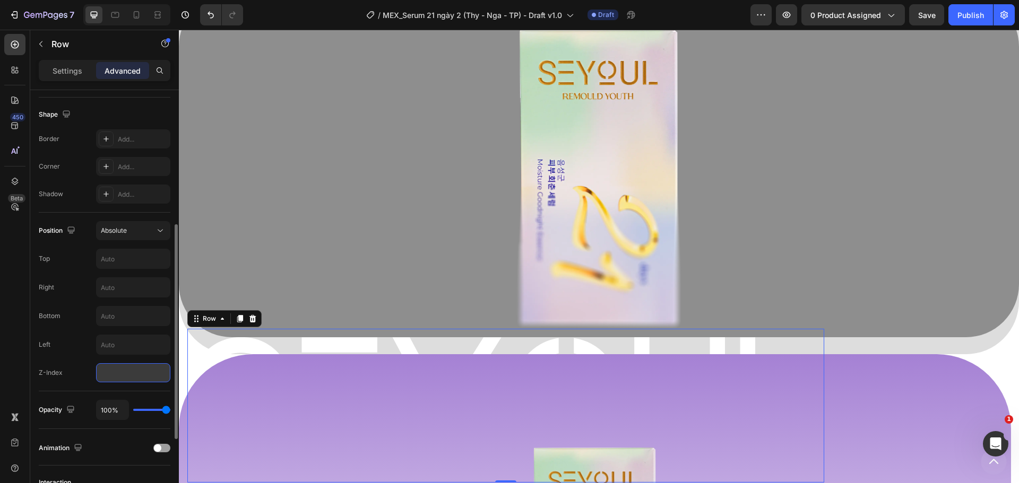
click at [126, 373] on input "number" at bounding box center [133, 373] width 74 height 19
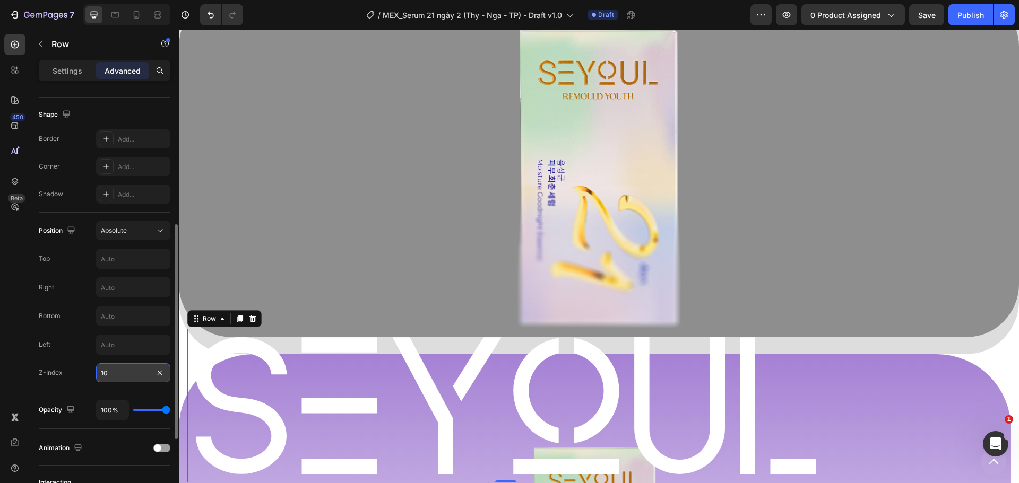
type input "1"
type input "100"
click at [122, 263] on input "text" at bounding box center [133, 258] width 73 height 19
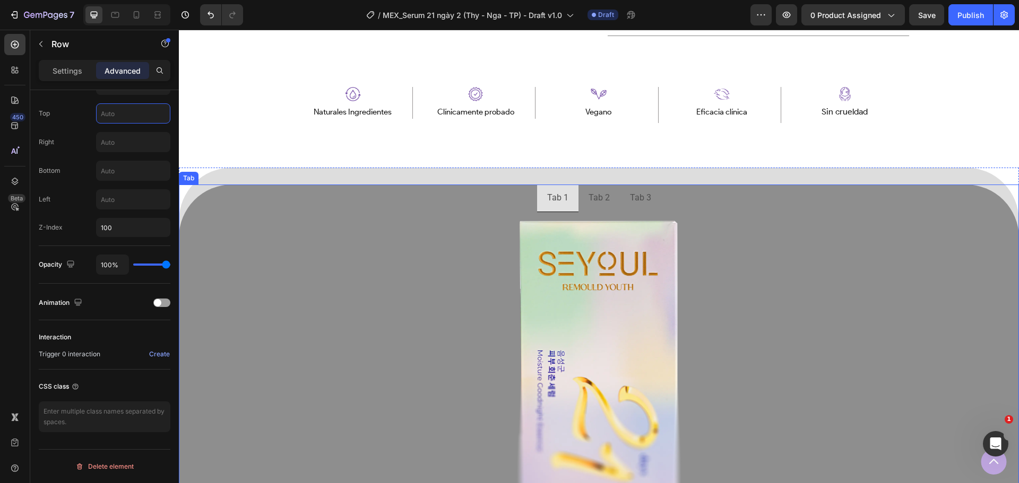
scroll to position [569, 0]
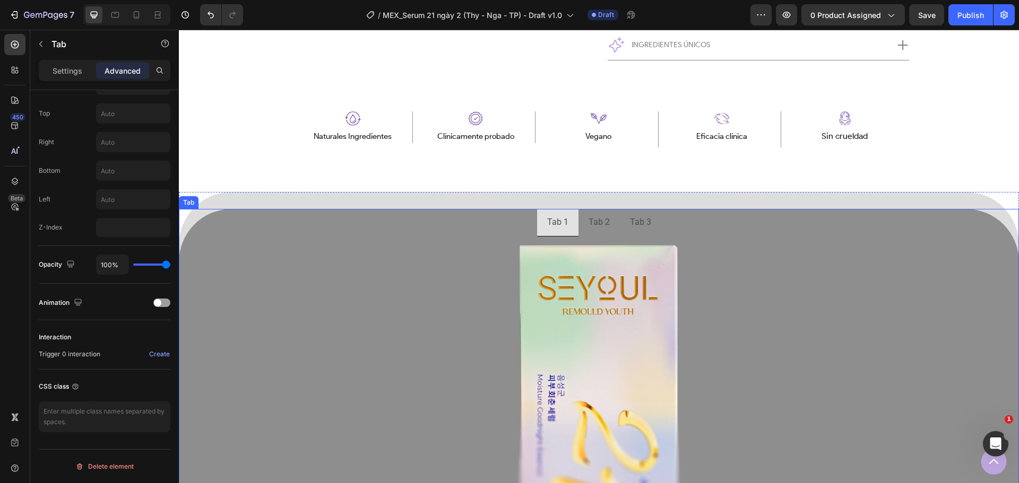
click at [332, 226] on ul "Tab 1 Tab 2 Tab 3" at bounding box center [599, 223] width 840 height 28
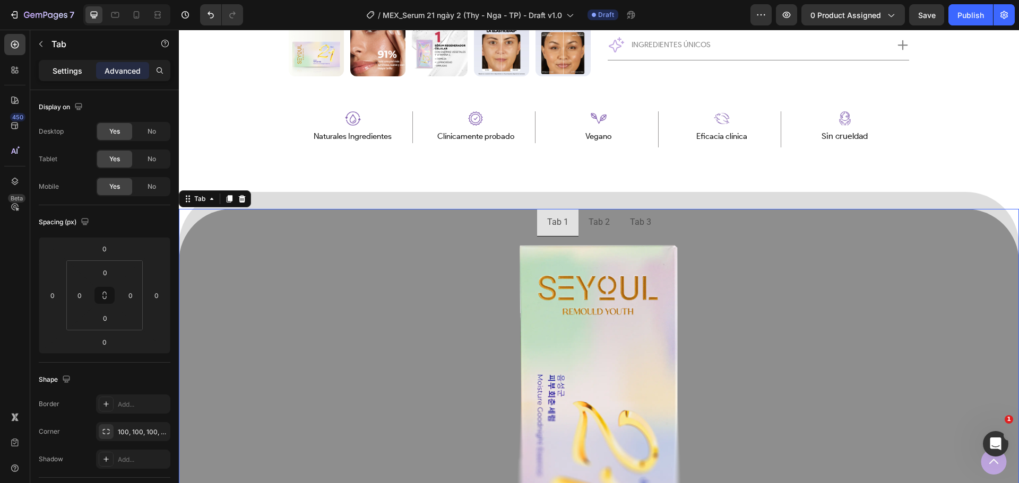
click at [63, 72] on p "Settings" at bounding box center [68, 70] width 30 height 11
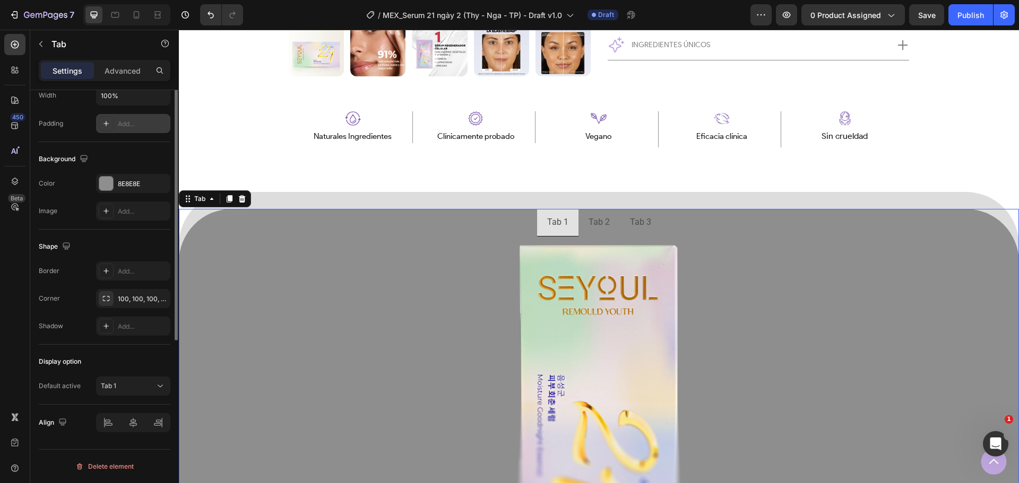
scroll to position [149, 0]
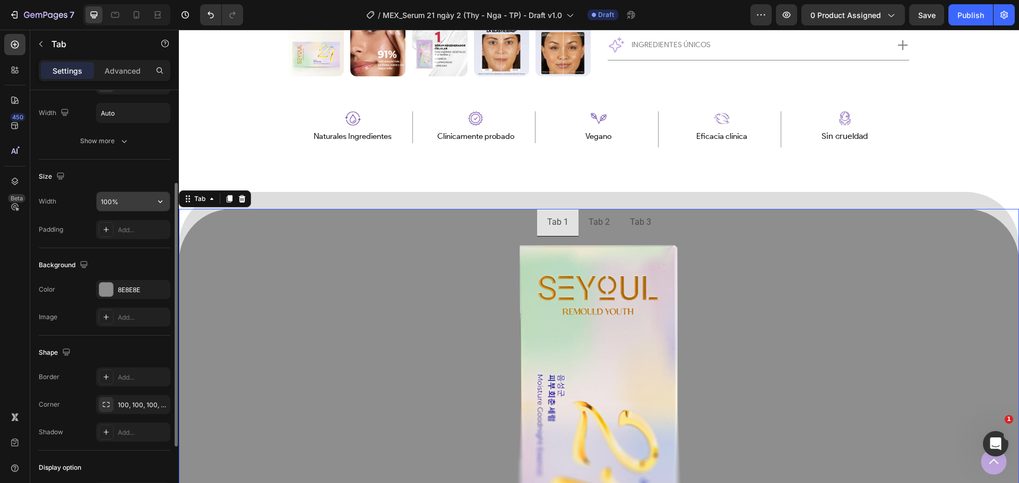
click at [155, 204] on icon "button" at bounding box center [160, 201] width 11 height 11
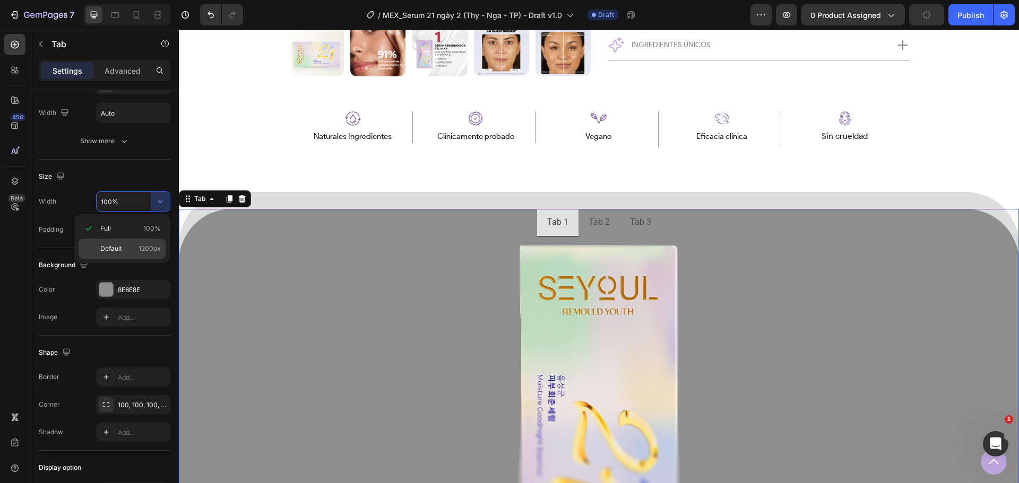
click at [128, 250] on p "Default 1200px" at bounding box center [130, 249] width 60 height 10
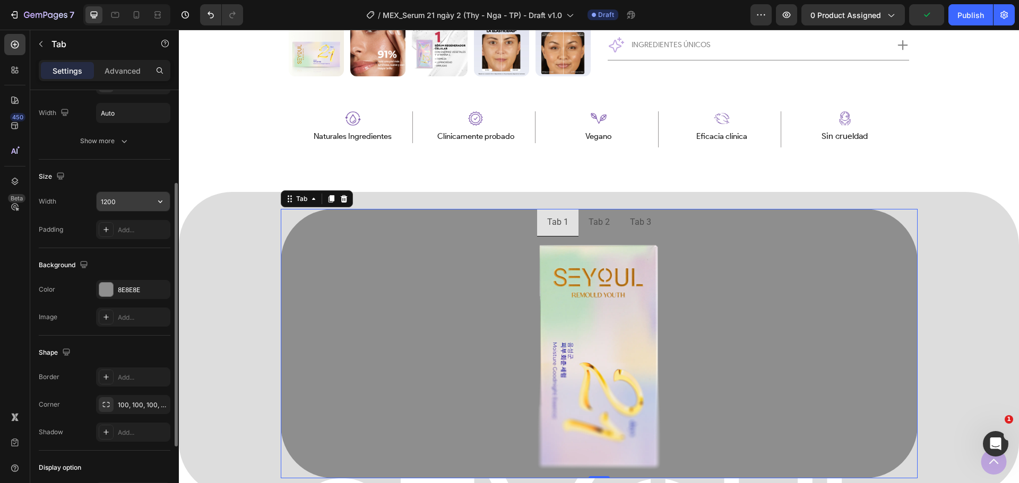
click at [154, 206] on button "button" at bounding box center [160, 201] width 19 height 19
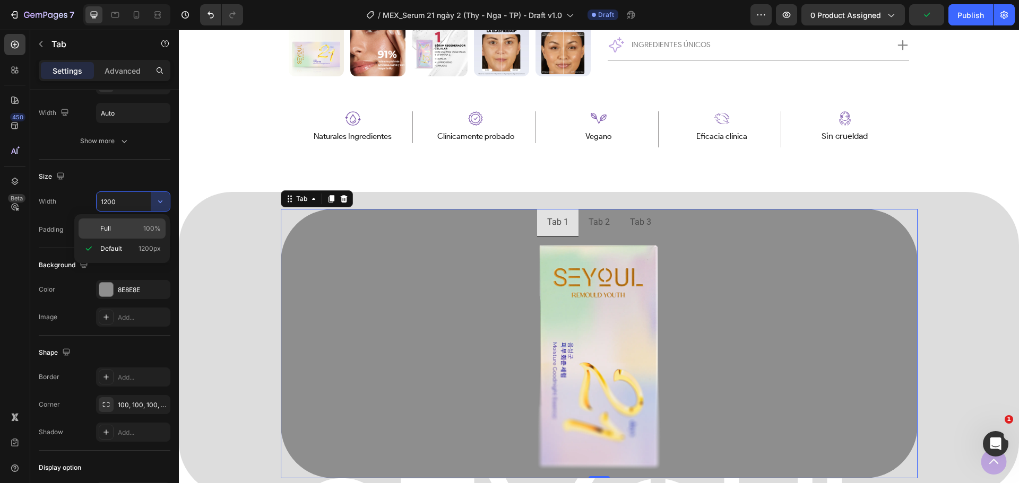
click at [137, 219] on div "Full 100%" at bounding box center [122, 229] width 87 height 20
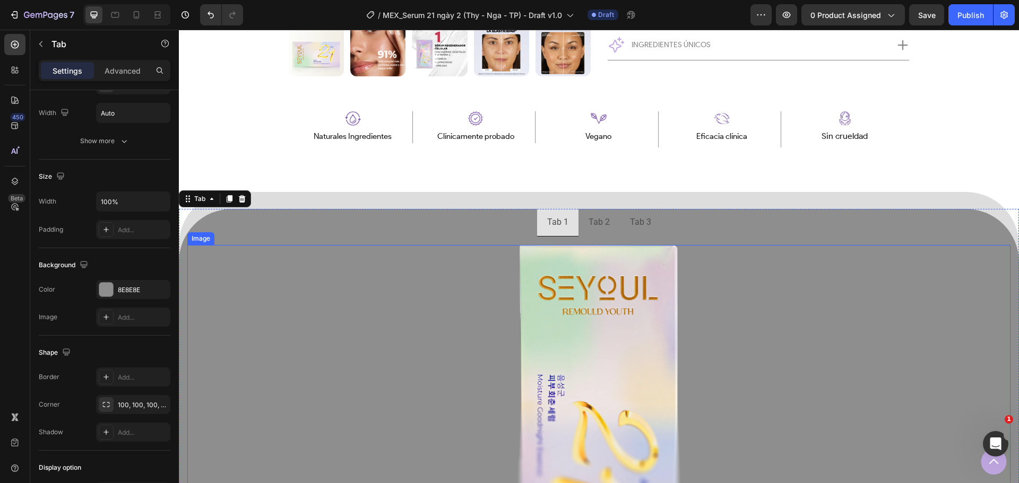
scroll to position [781, 0]
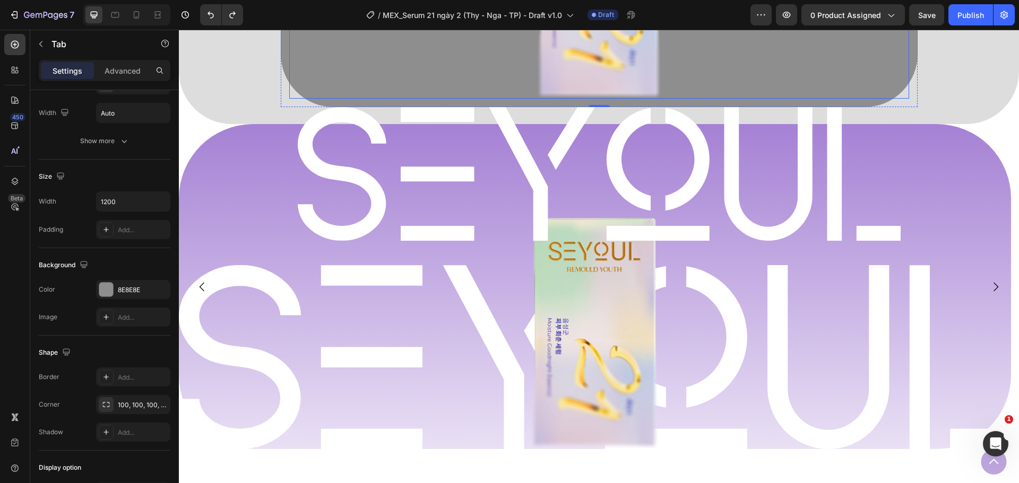
type input "100%"
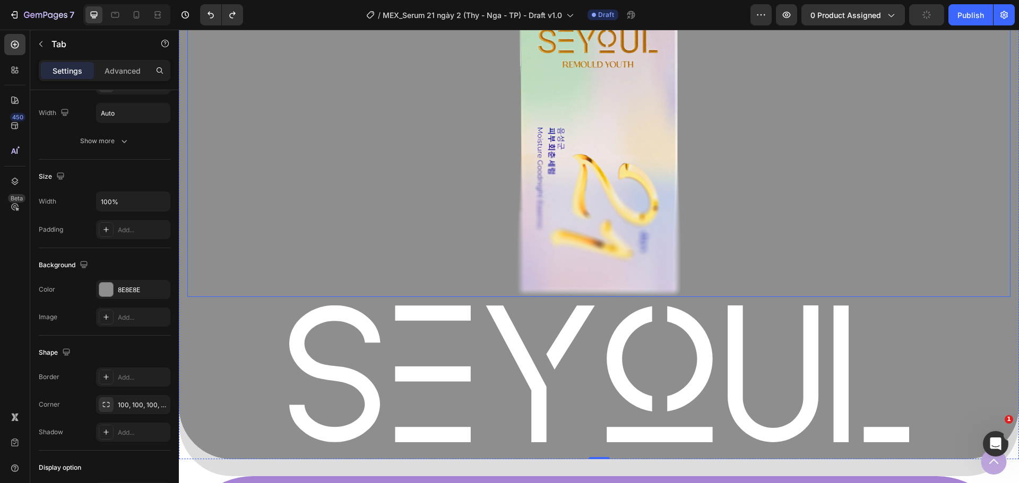
scroll to position [940, 0]
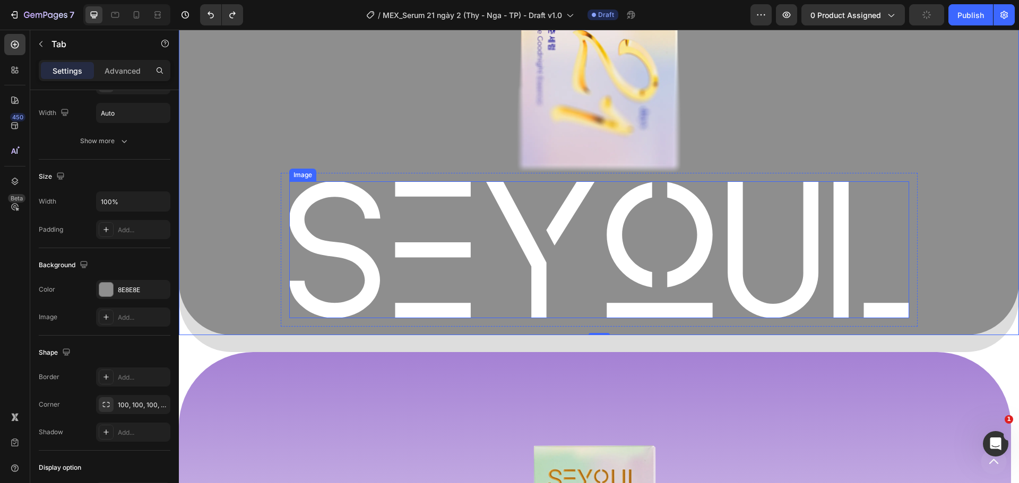
click at [741, 238] on img at bounding box center [599, 249] width 620 height 137
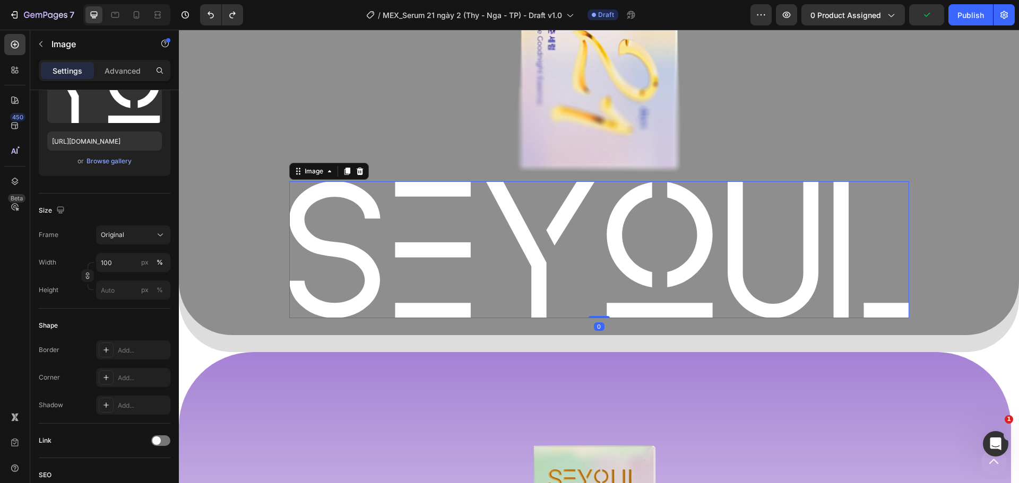
scroll to position [0, 0]
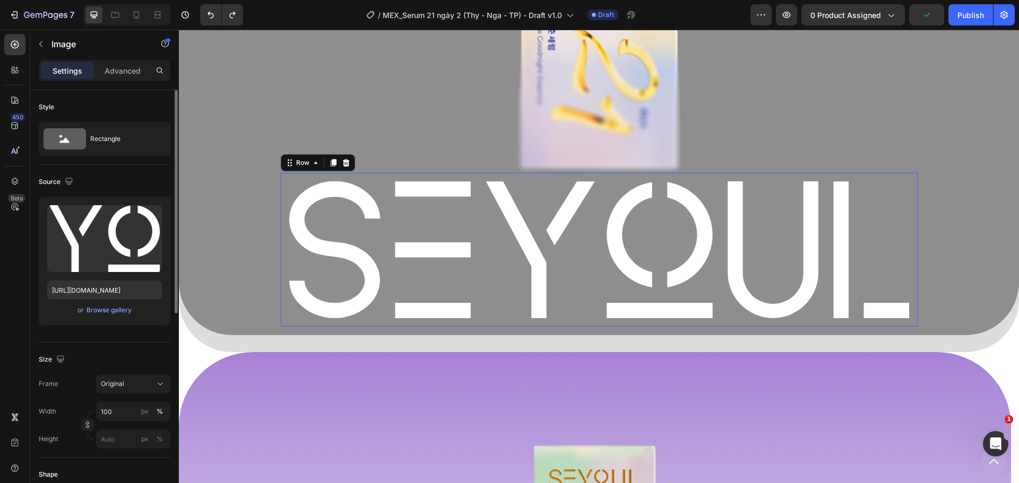
click at [763, 173] on div "Image Row 0" at bounding box center [599, 250] width 637 height 154
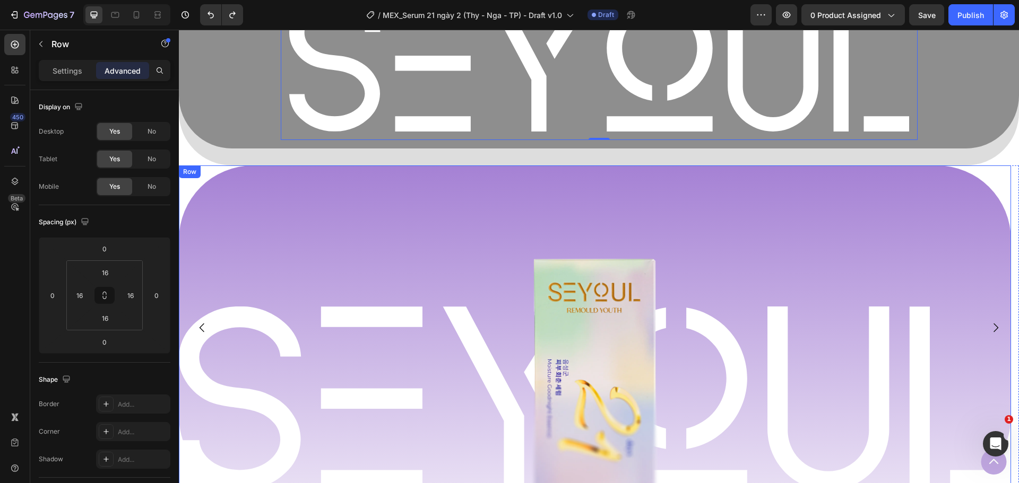
scroll to position [1100, 0]
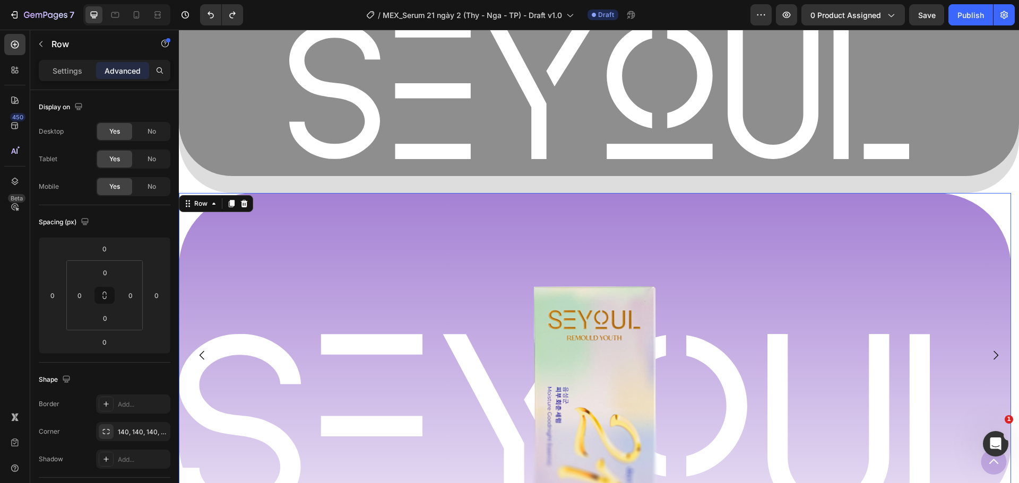
click at [301, 224] on div "Image Row Image Row" at bounding box center [595, 355] width 832 height 325
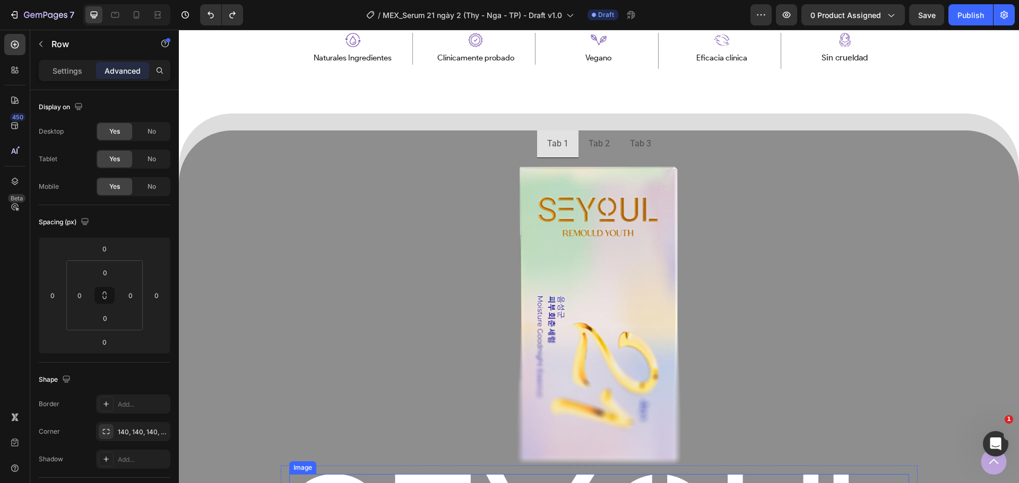
scroll to position [622, 0]
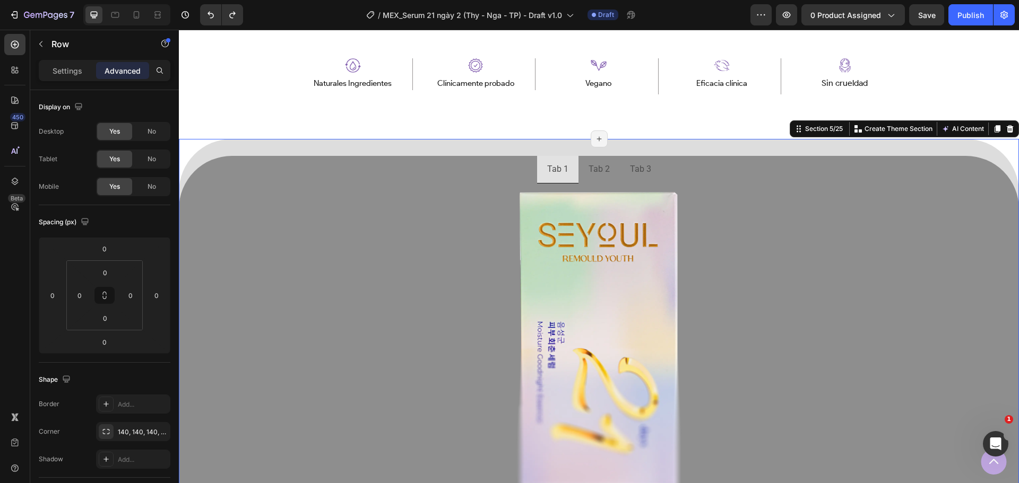
click at [341, 147] on div "Tab 1 Tab 2 Tab 3 Image Image Row Tab Section 5/25 Create Theme Section AI Cont…" at bounding box center [599, 405] width 840 height 532
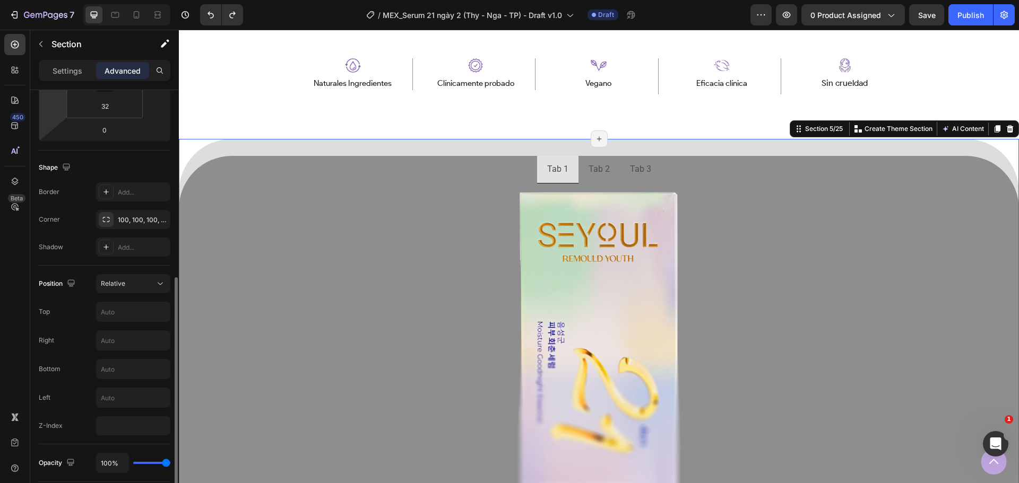
scroll to position [265, 0]
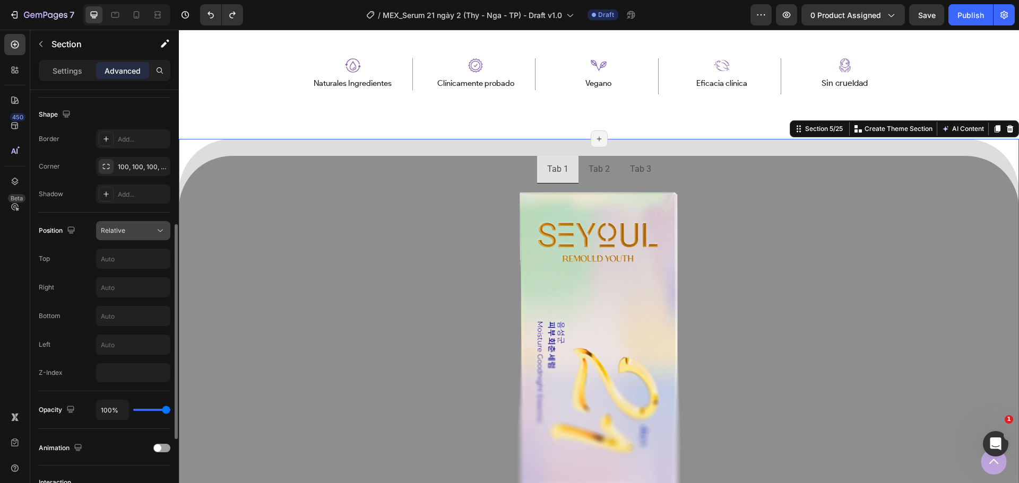
click at [146, 229] on div "Relative" at bounding box center [128, 231] width 54 height 10
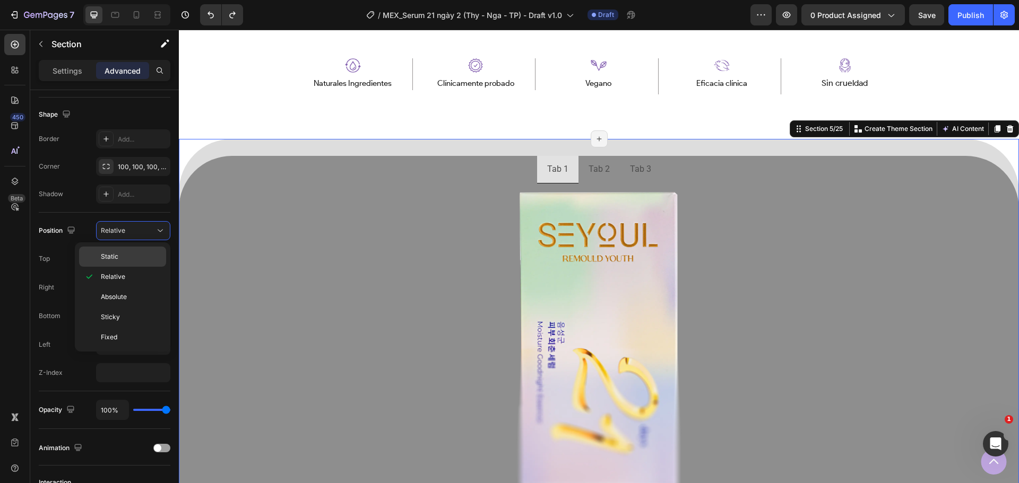
click at [118, 257] on p "Static" at bounding box center [131, 257] width 60 height 10
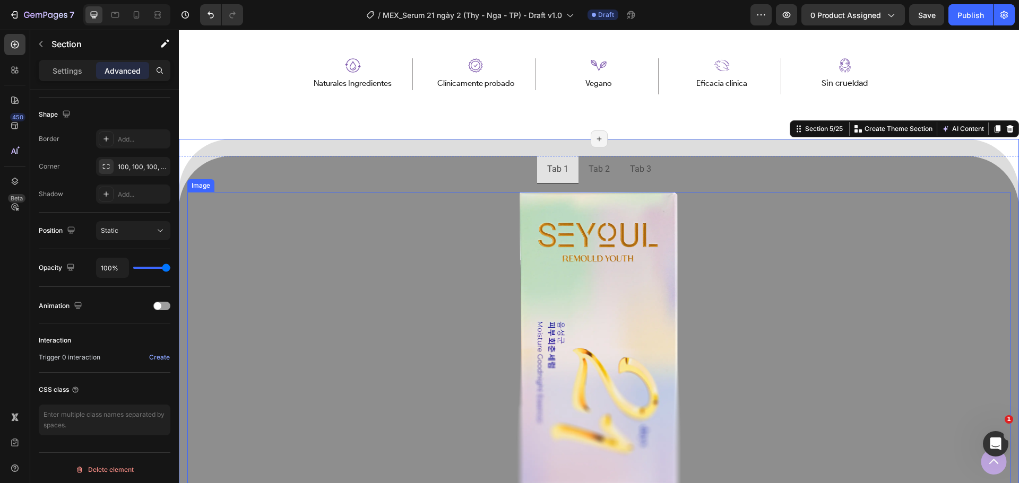
scroll to position [834, 0]
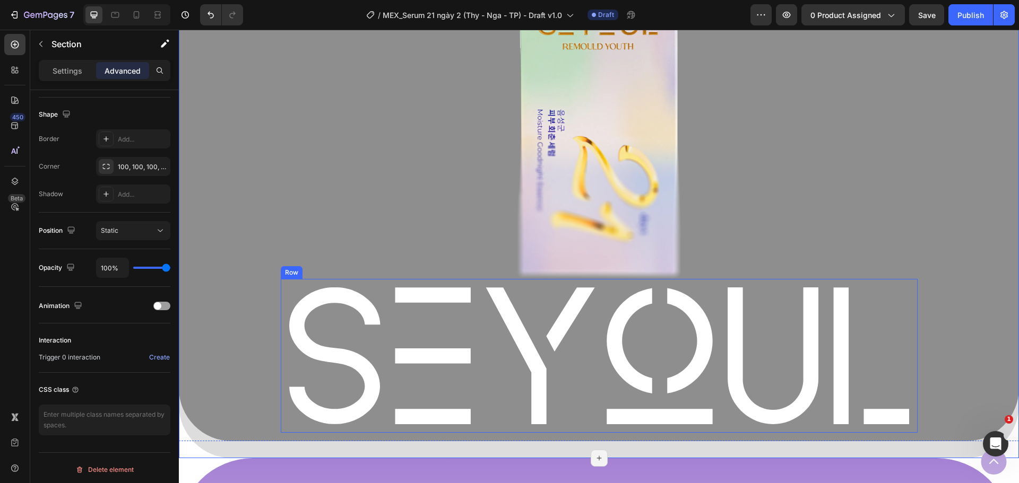
click at [281, 297] on div "Image Row" at bounding box center [599, 356] width 637 height 154
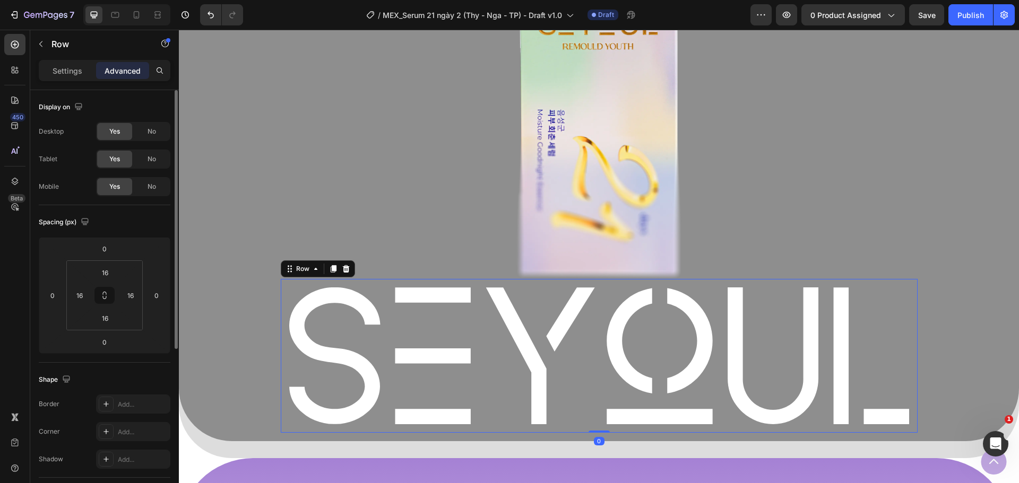
scroll to position [212, 0]
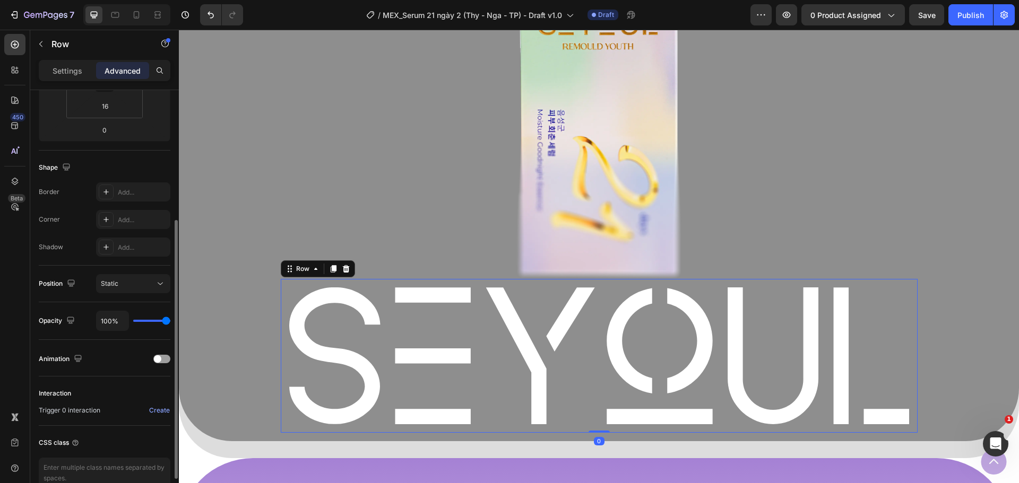
drag, startPoint x: 151, startPoint y: 276, endPoint x: 141, endPoint y: 293, distance: 20.5
click at [151, 278] on button "Static" at bounding box center [133, 283] width 74 height 19
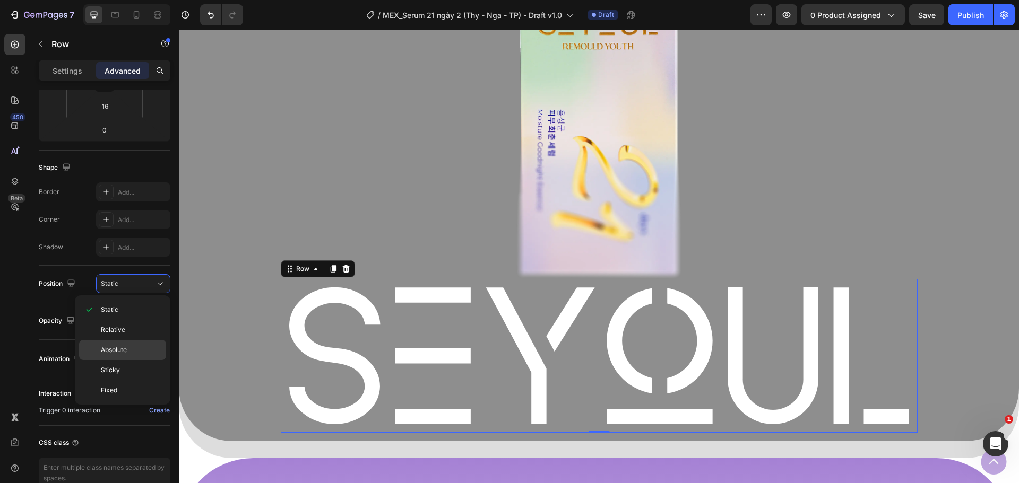
click at [123, 352] on span "Absolute" at bounding box center [114, 350] width 26 height 10
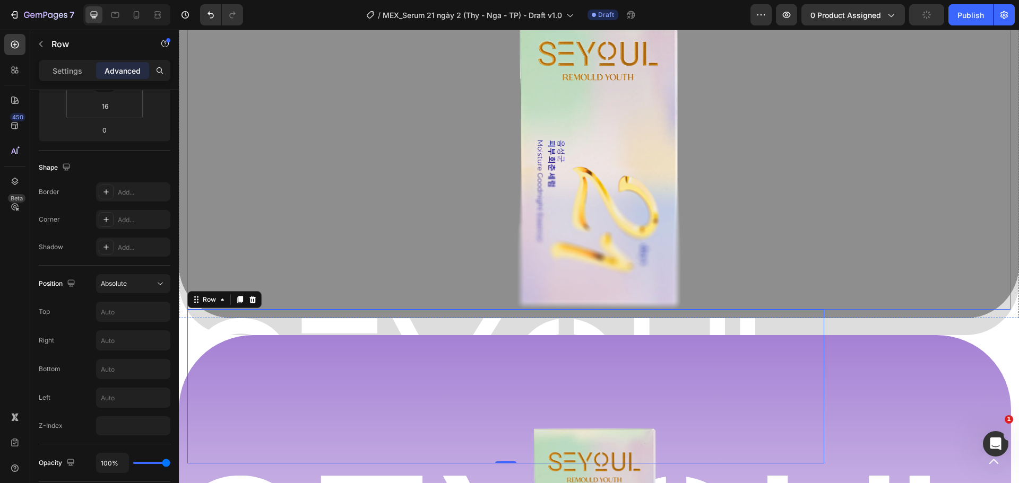
scroll to position [728, 0]
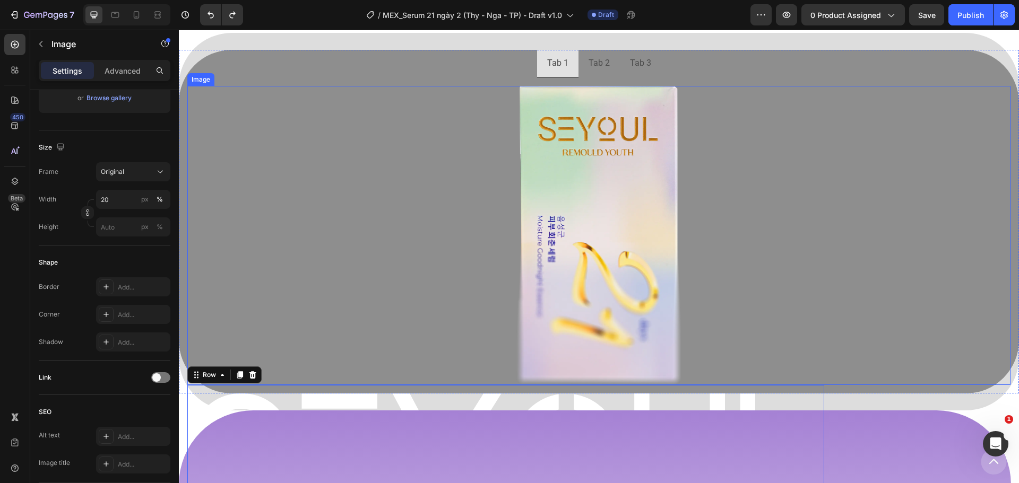
click at [422, 325] on div at bounding box center [598, 235] width 823 height 299
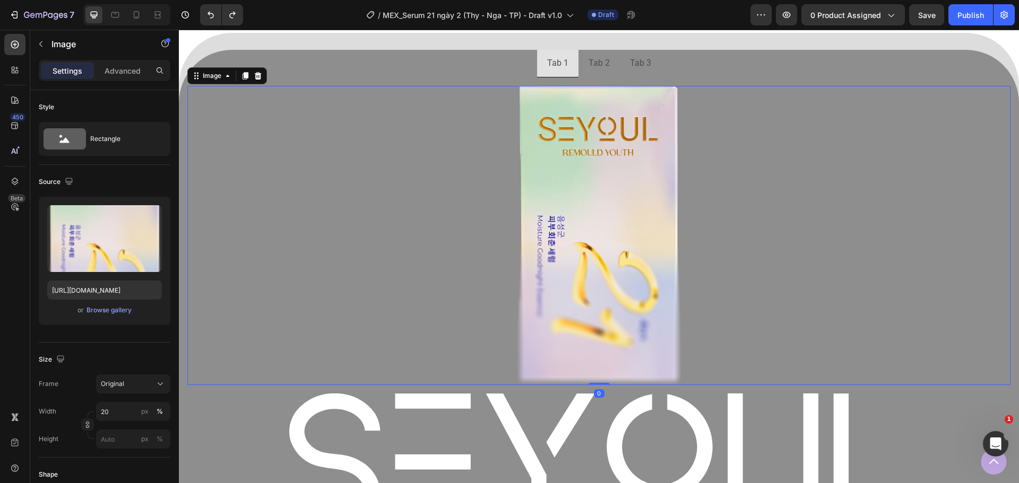
scroll to position [1046, 0]
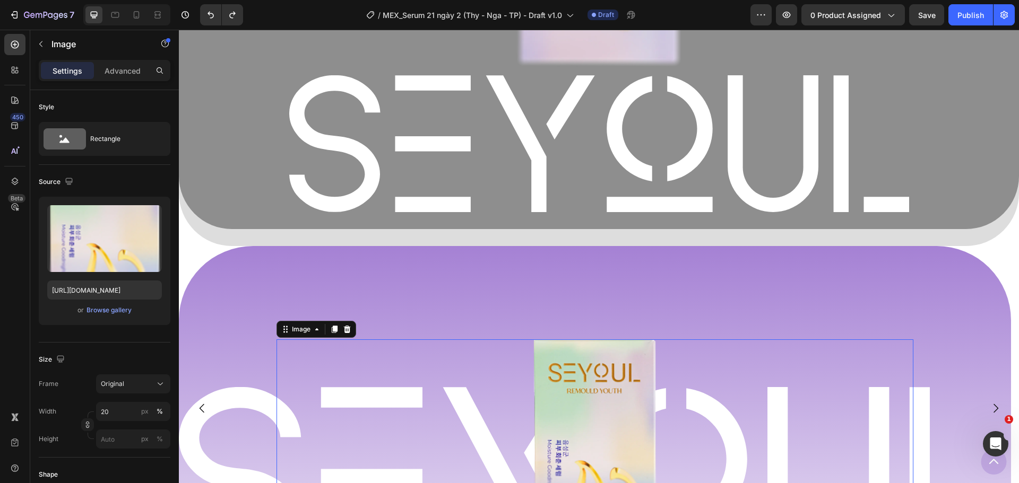
click at [315, 386] on div at bounding box center [594, 455] width 637 height 231
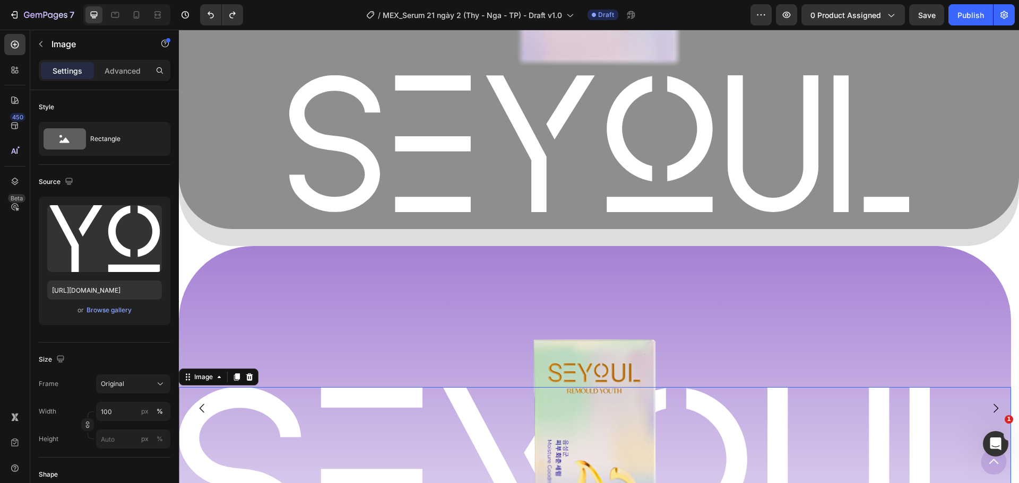
click at [255, 401] on img at bounding box center [595, 479] width 832 height 184
click at [385, 191] on img at bounding box center [599, 143] width 620 height 137
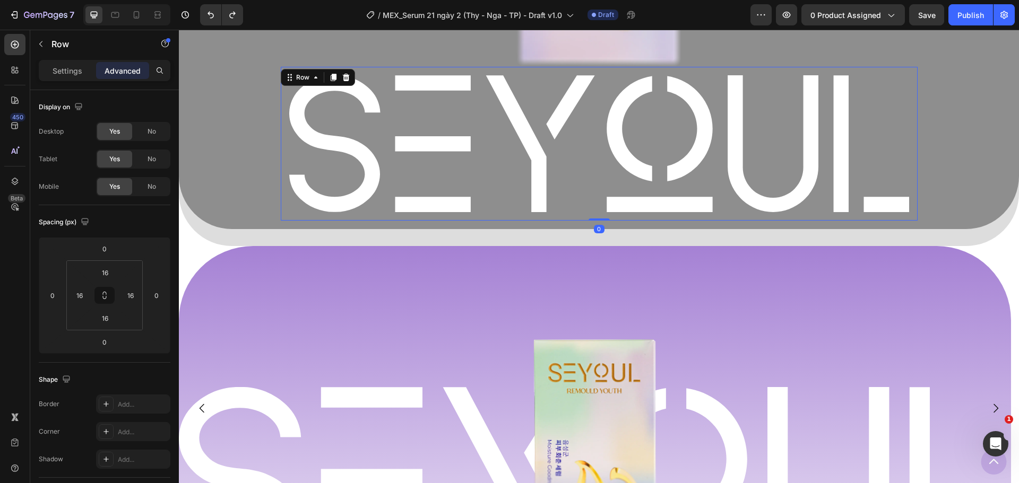
click at [355, 211] on div "Image Row 0" at bounding box center [599, 144] width 637 height 154
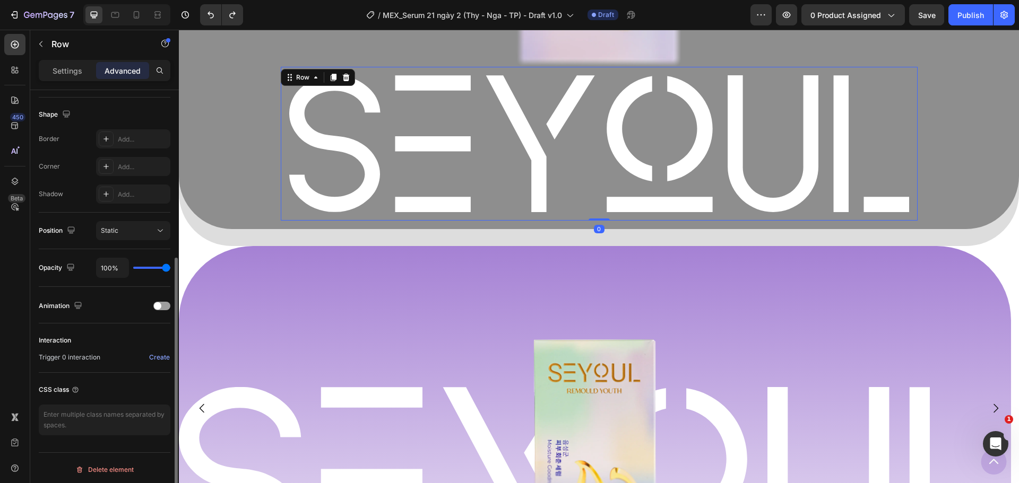
scroll to position [269, 0]
click at [154, 229] on div "Static" at bounding box center [128, 228] width 54 height 10
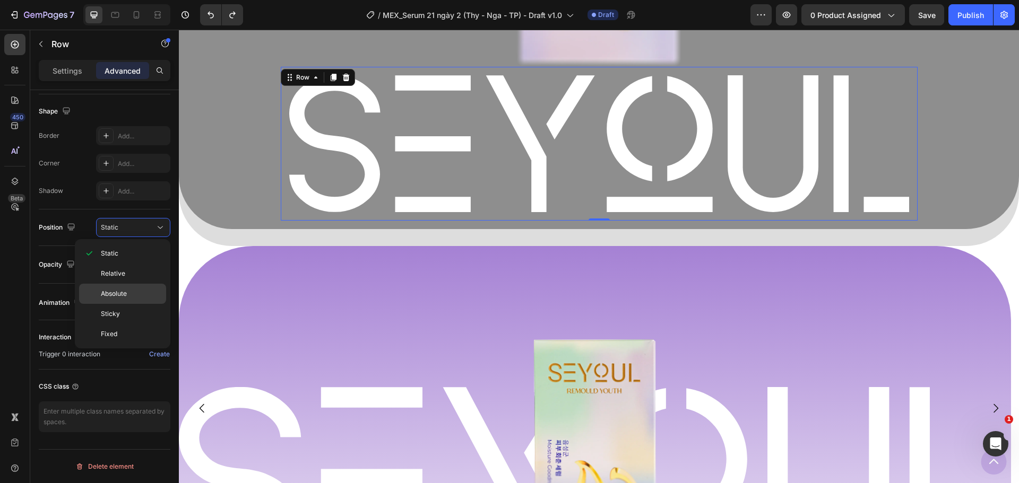
click at [128, 298] on p "Absolute" at bounding box center [131, 294] width 60 height 10
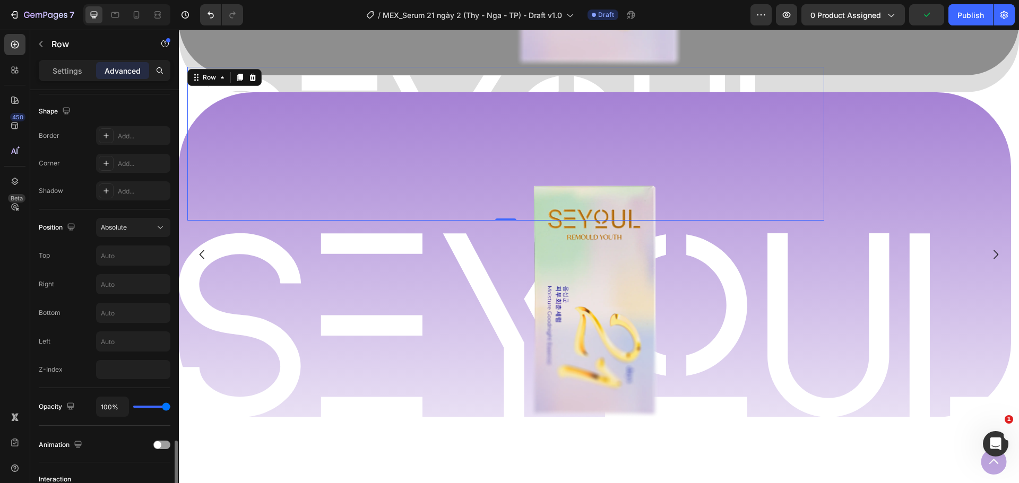
scroll to position [411, 0]
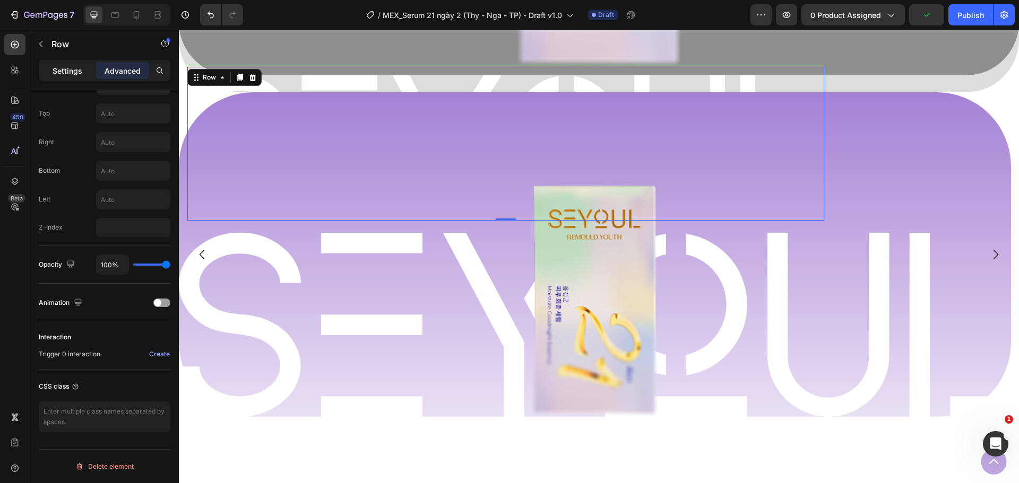
click at [73, 72] on p "Settings" at bounding box center [68, 70] width 30 height 11
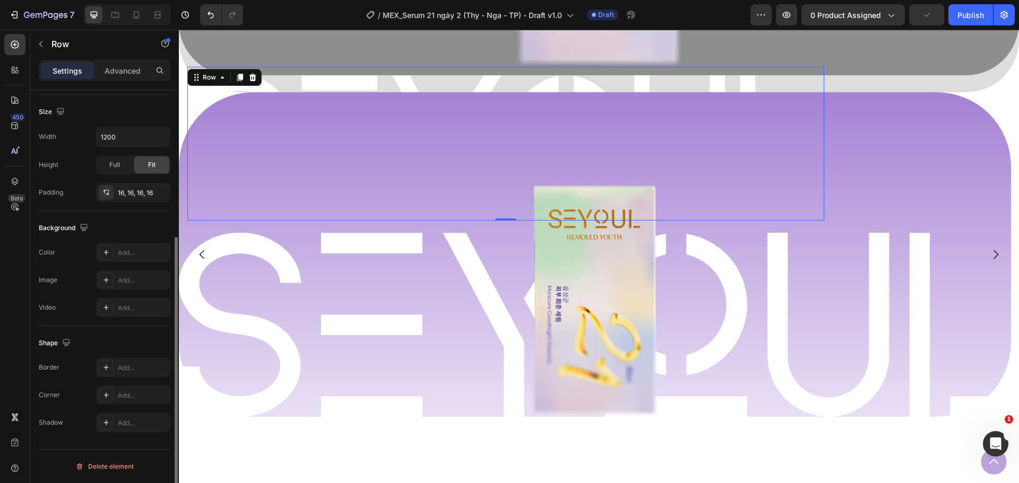
scroll to position [224, 0]
click at [161, 194] on icon "button" at bounding box center [159, 192] width 8 height 8
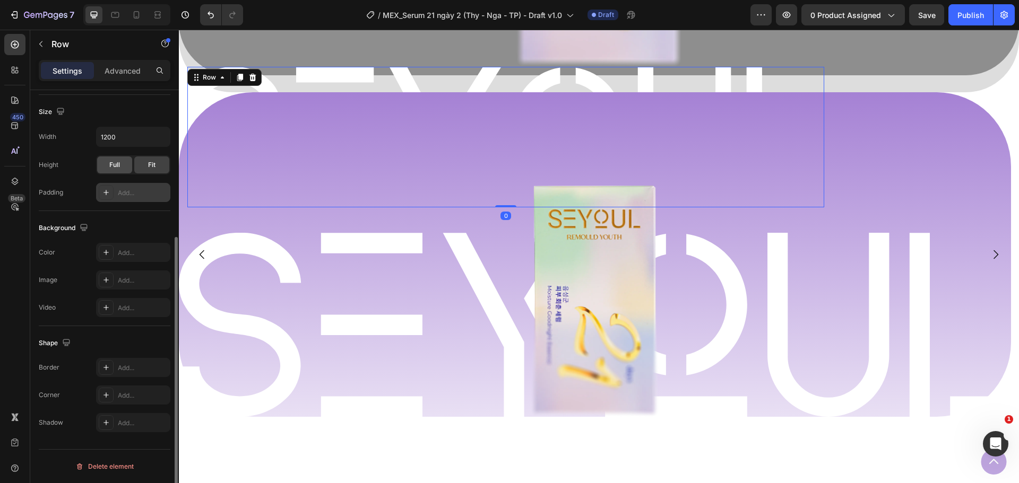
click at [115, 170] on div "Full" at bounding box center [114, 165] width 35 height 17
click at [152, 162] on span "Fit" at bounding box center [151, 165] width 7 height 10
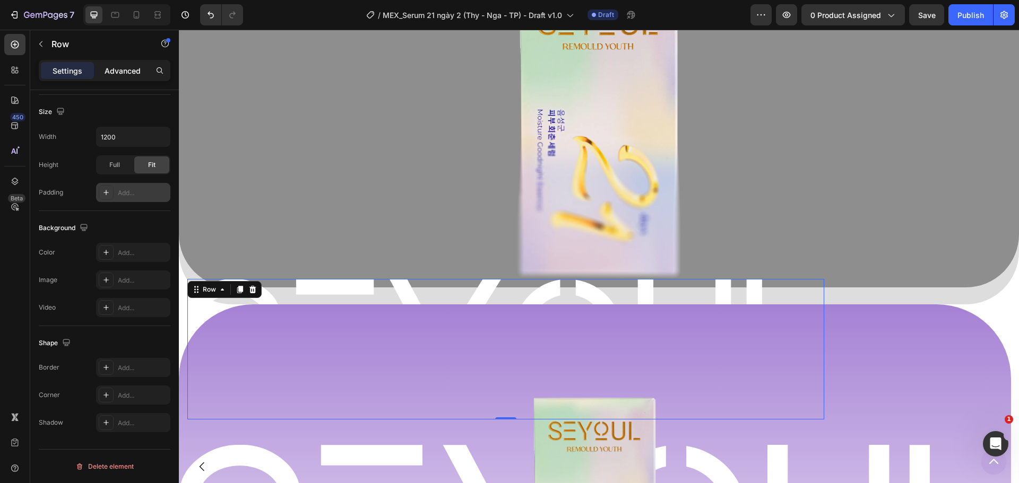
click at [120, 71] on p "Advanced" at bounding box center [123, 70] width 36 height 11
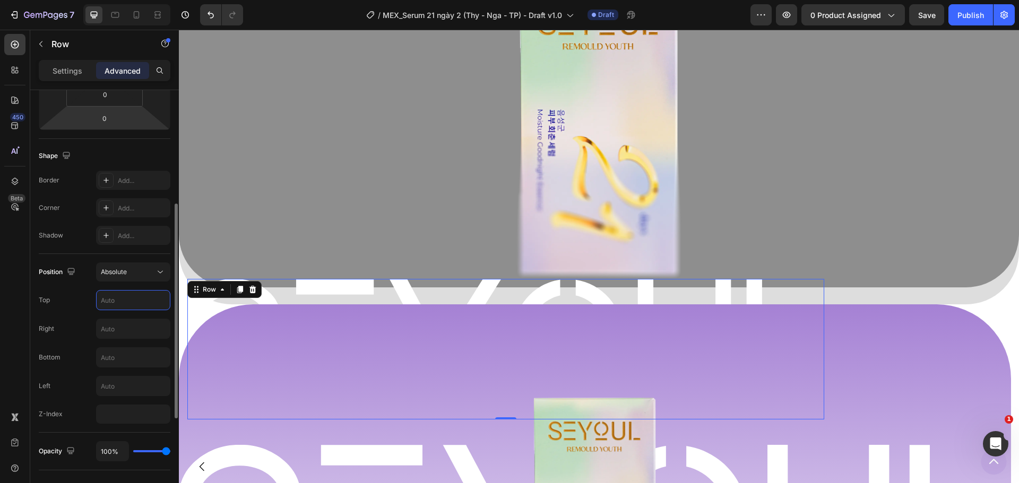
click at [121, 309] on input "text" at bounding box center [133, 300] width 73 height 19
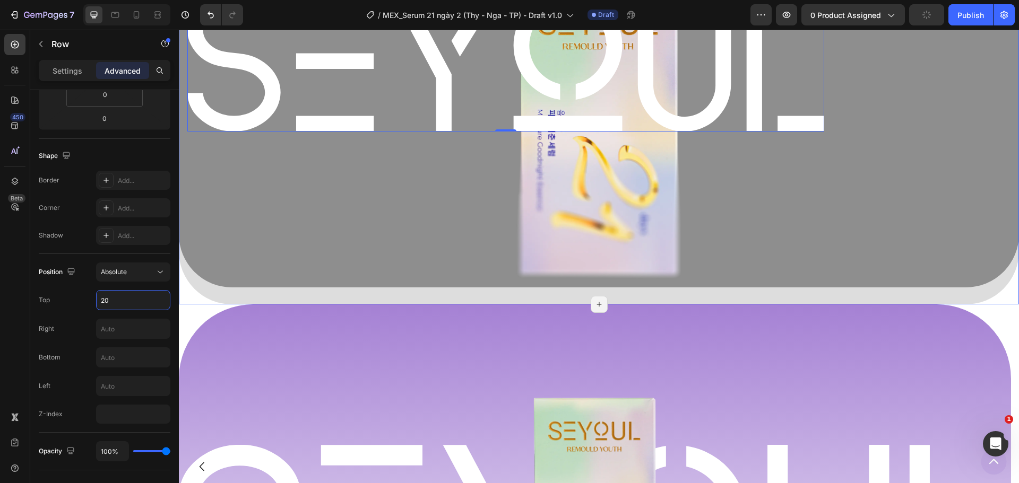
scroll to position [622, 0]
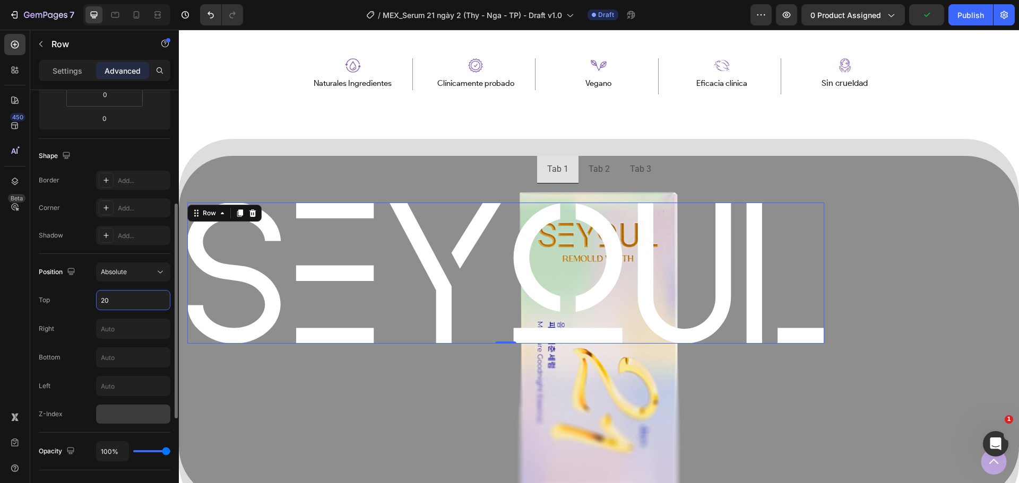
type input "20"
click at [123, 411] on input "number" at bounding box center [133, 414] width 74 height 19
type input "-1"
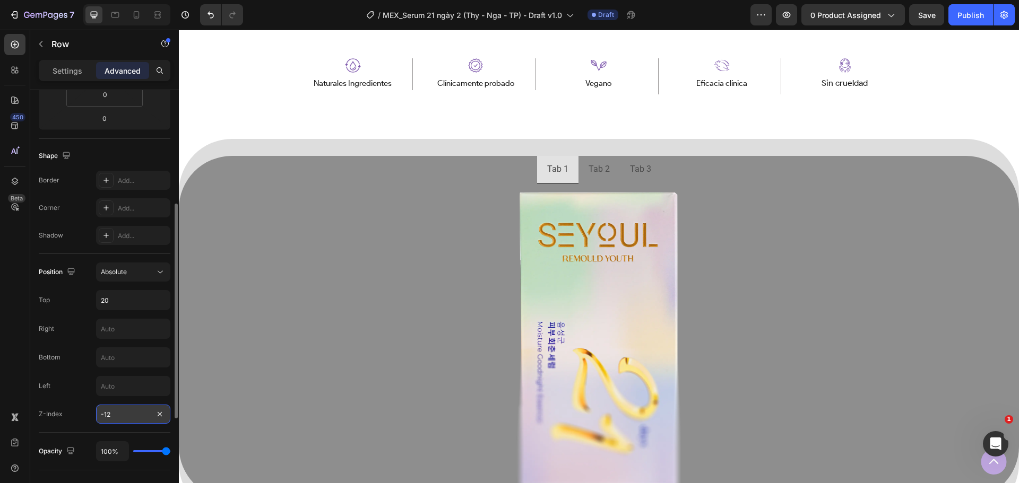
type input "-1"
type input "-12"
drag, startPoint x: 160, startPoint y: 267, endPoint x: 145, endPoint y: 270, distance: 14.7
click at [159, 267] on icon at bounding box center [160, 272] width 11 height 11
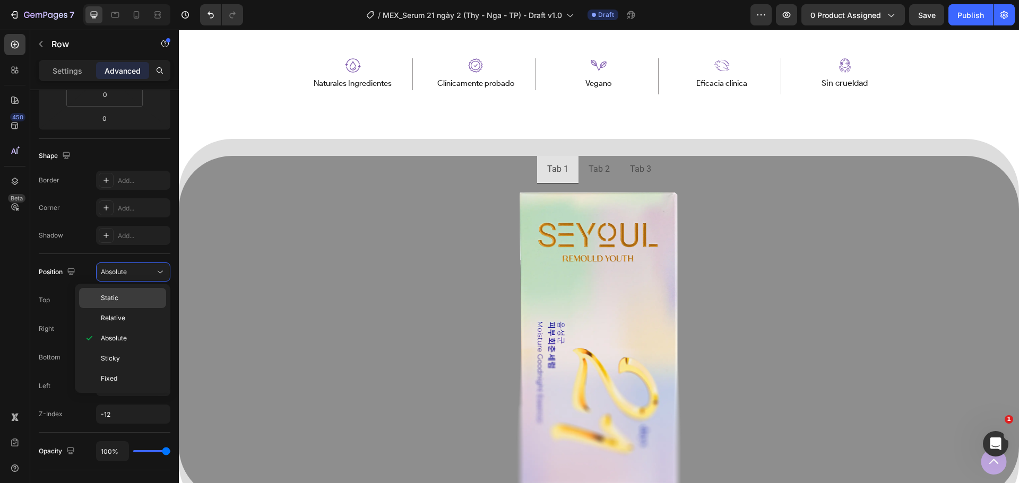
click at [125, 293] on p "Static" at bounding box center [131, 298] width 60 height 10
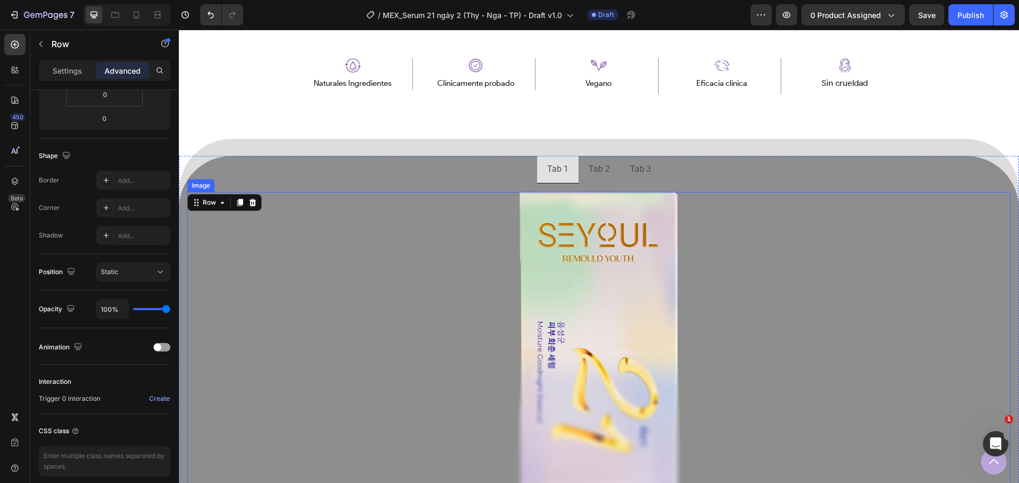
scroll to position [887, 0]
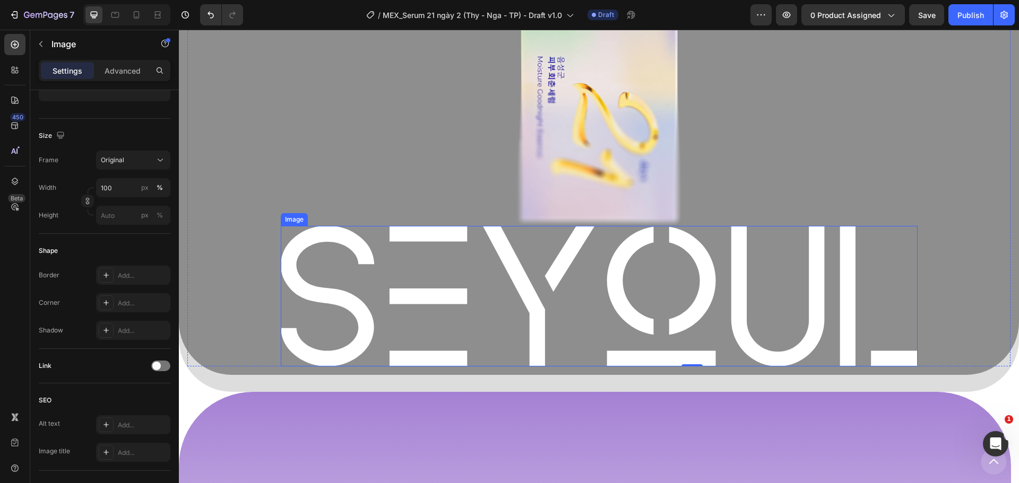
click at [338, 271] on img at bounding box center [599, 296] width 637 height 141
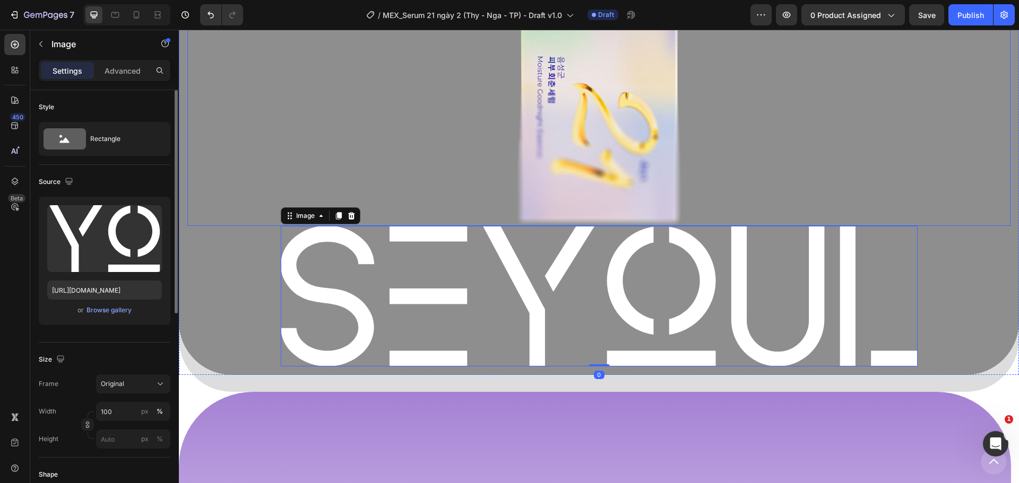
scroll to position [728, 0]
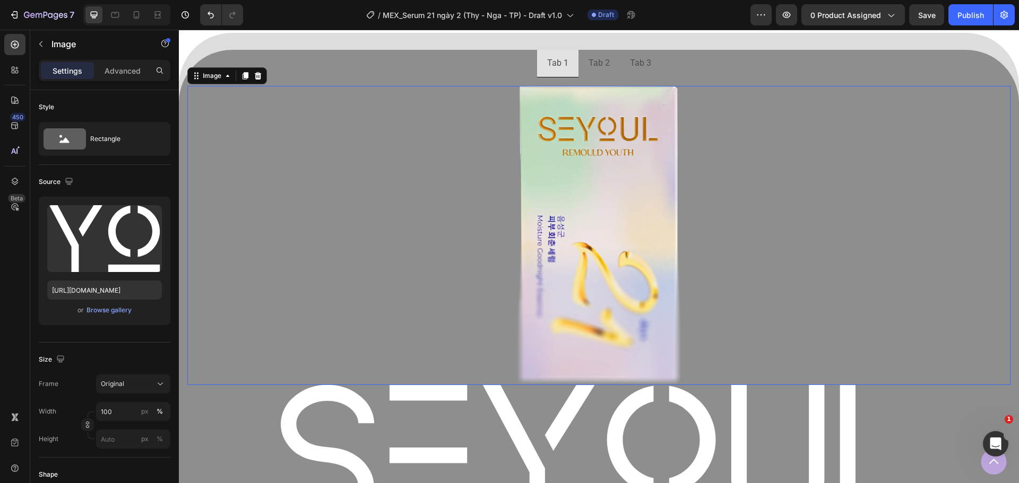
click at [622, 252] on img at bounding box center [598, 235] width 165 height 299
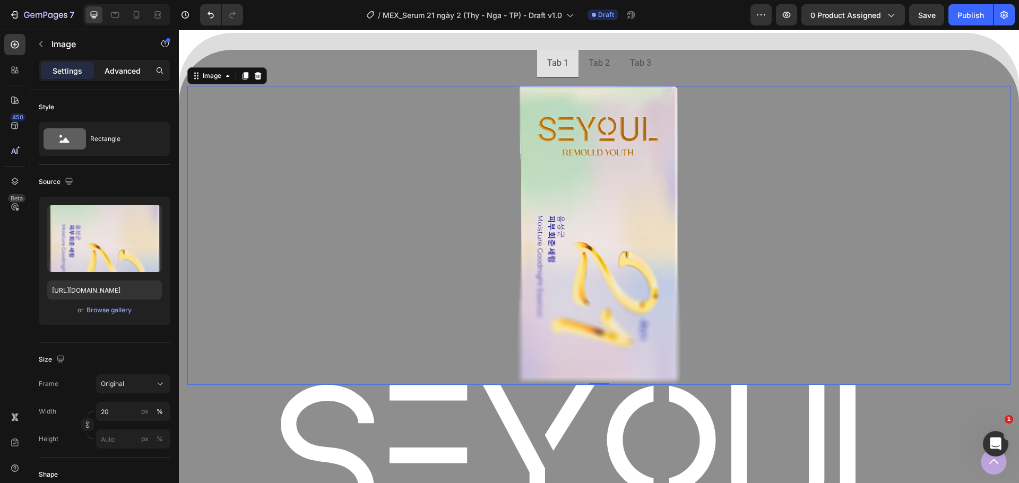
click at [117, 72] on p "Advanced" at bounding box center [123, 70] width 36 height 11
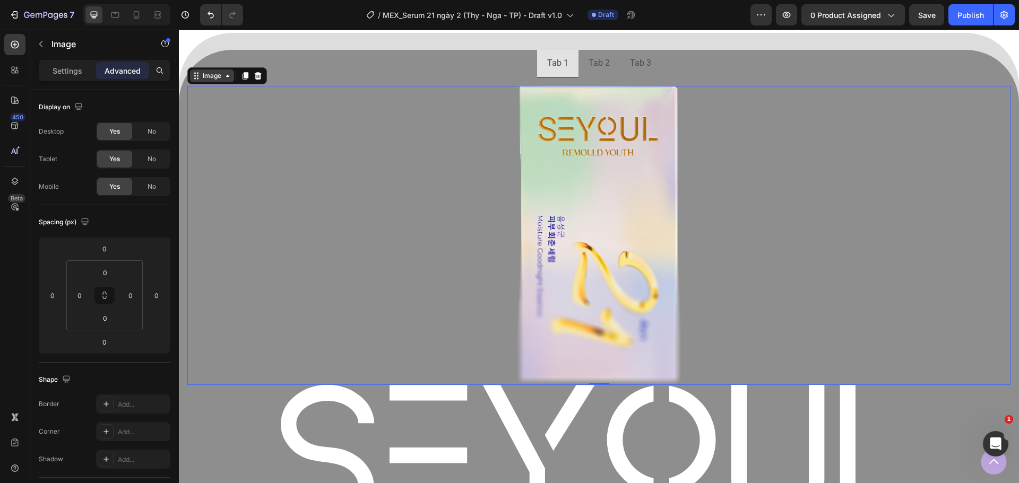
click at [226, 76] on icon at bounding box center [227, 76] width 8 height 8
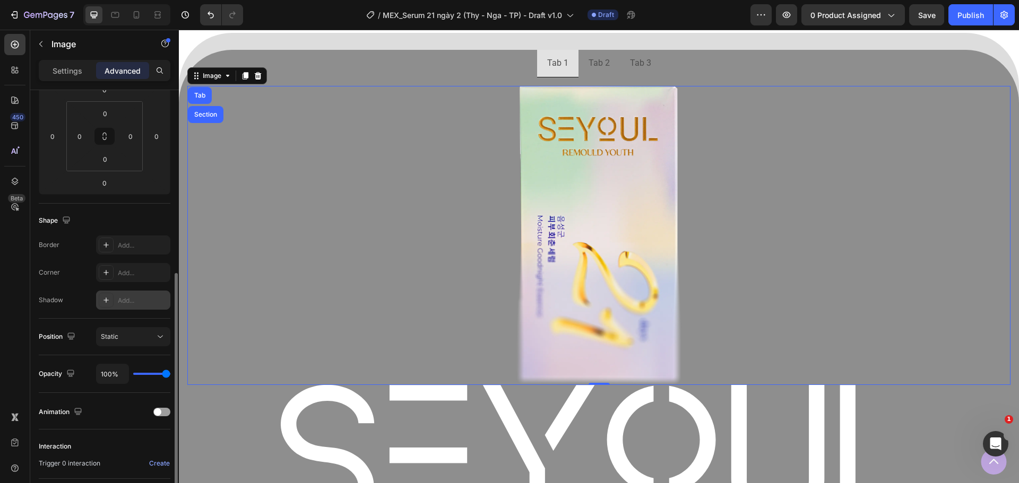
scroll to position [212, 0]
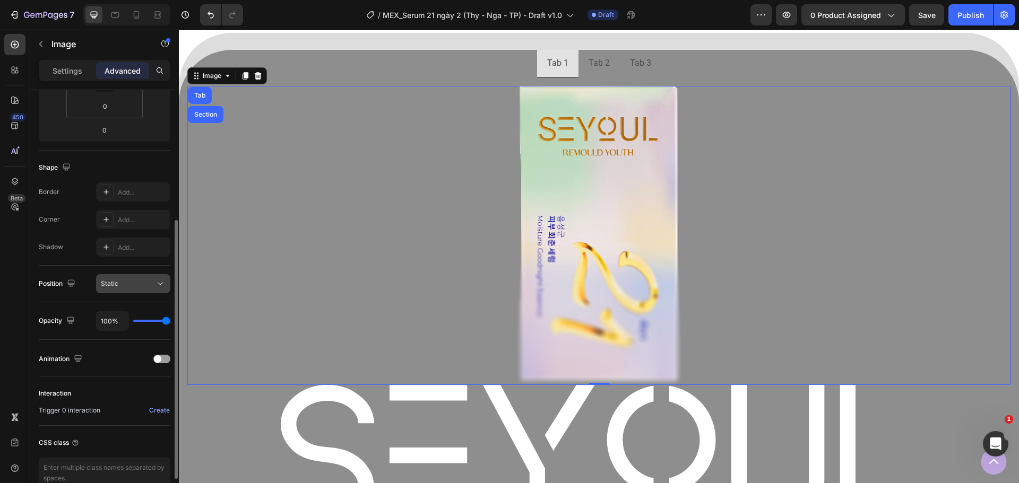
click at [136, 286] on div "Static" at bounding box center [128, 284] width 54 height 10
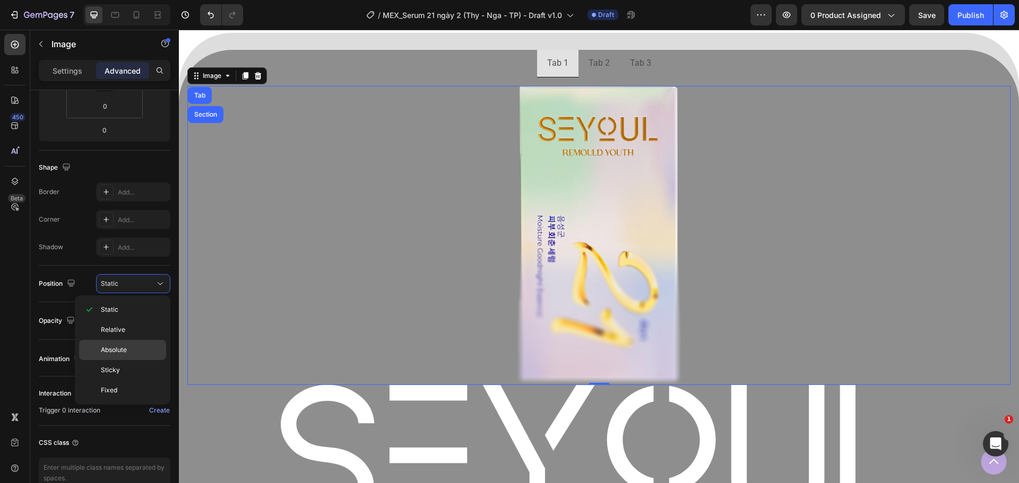
click at [115, 351] on span "Absolute" at bounding box center [114, 350] width 26 height 10
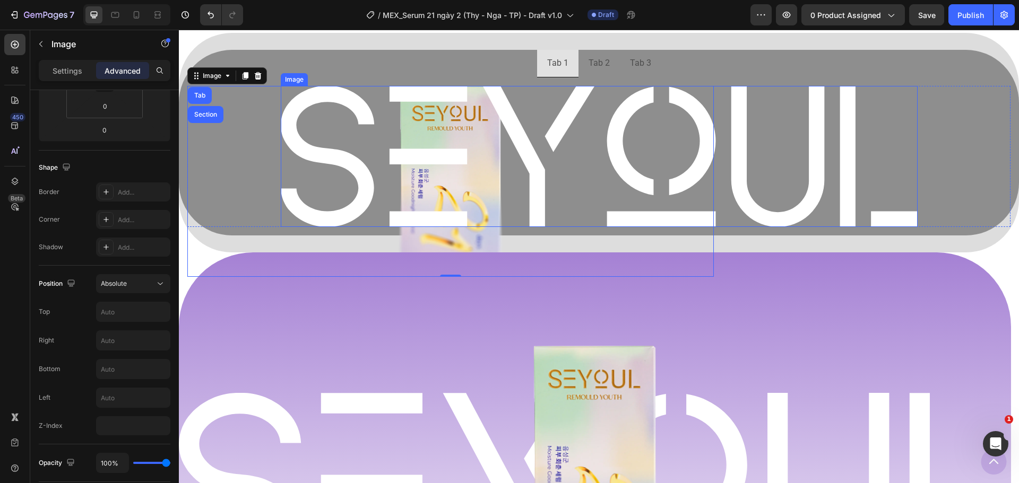
scroll to position [622, 0]
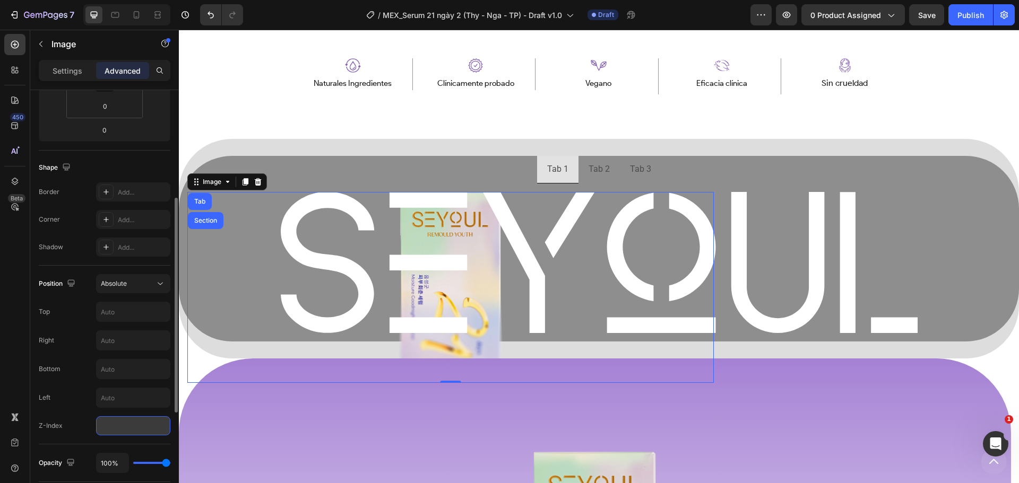
click at [128, 428] on input "number" at bounding box center [133, 426] width 74 height 19
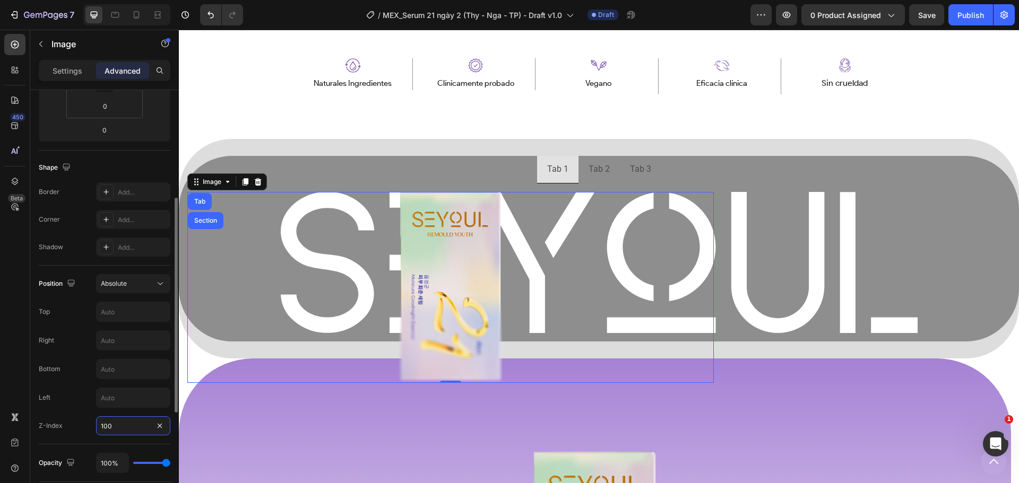
type input "100"
click at [76, 353] on div "Position Absolute Top Right Bottom Left Z-Index 100" at bounding box center [105, 354] width 132 height 161
click at [72, 71] on p "Settings" at bounding box center [68, 70] width 30 height 11
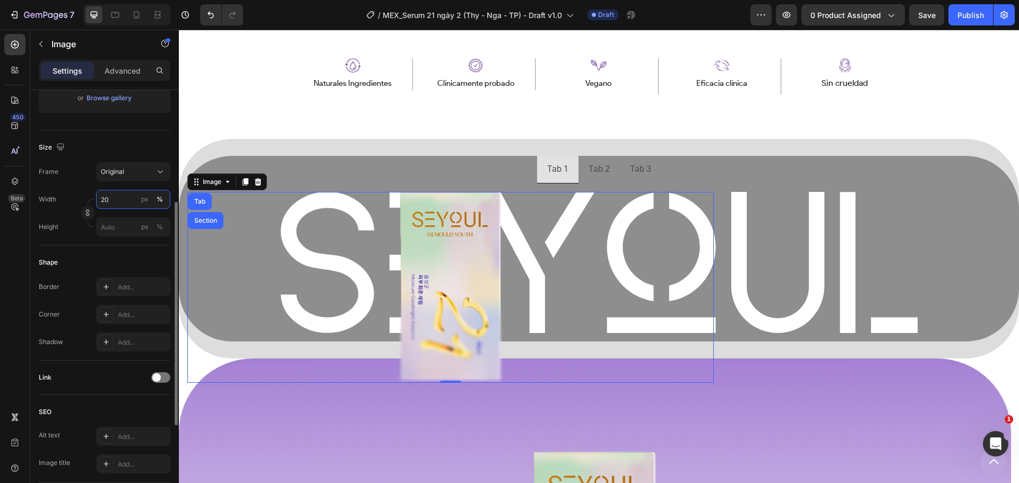
click at [116, 198] on input "20" at bounding box center [133, 199] width 74 height 19
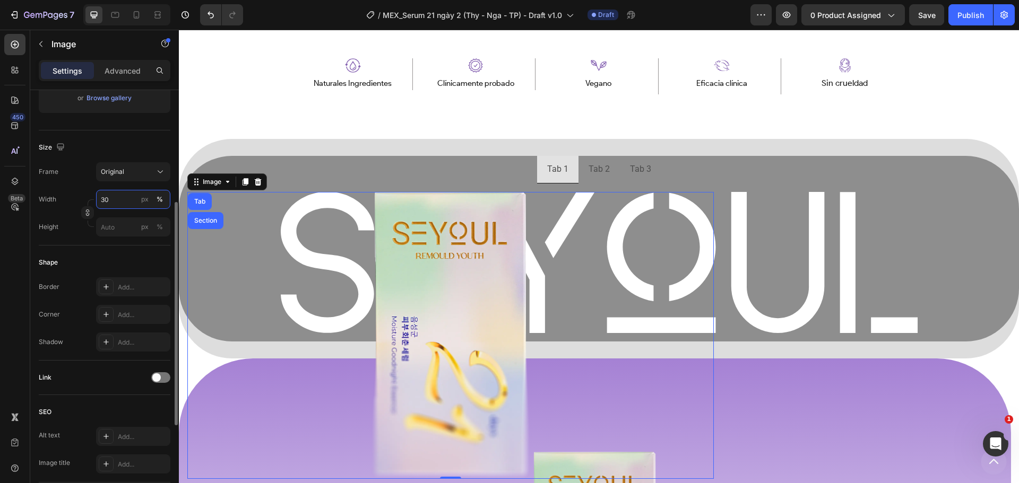
type input "3"
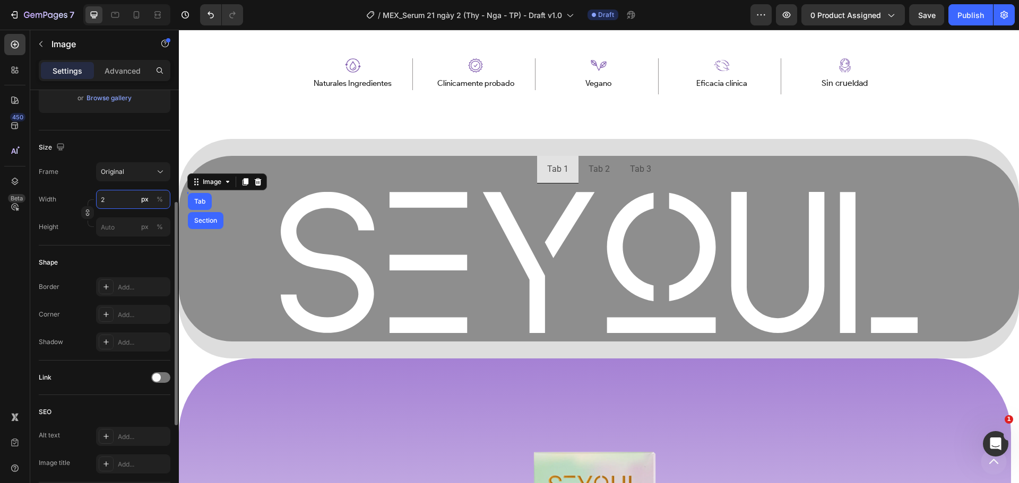
type input "20"
click at [158, 200] on div "%" at bounding box center [160, 200] width 6 height 10
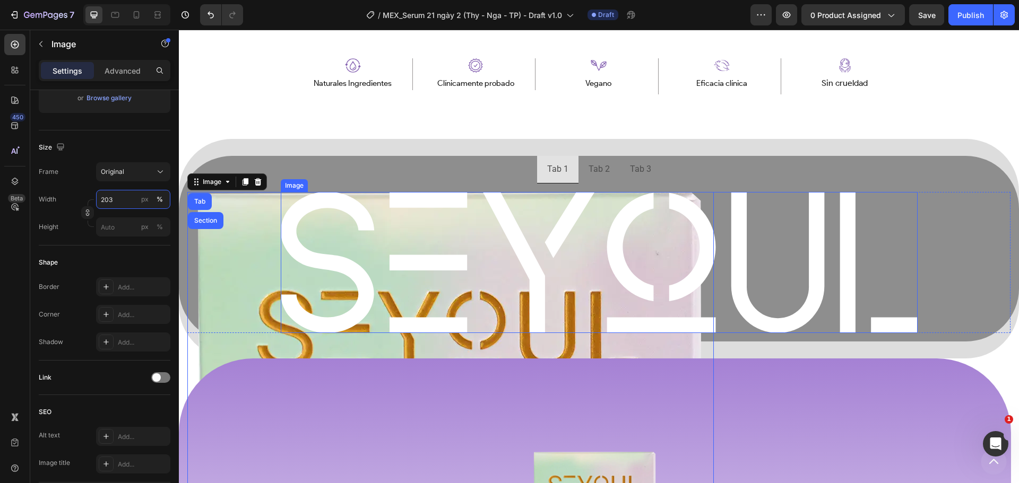
type input "20"
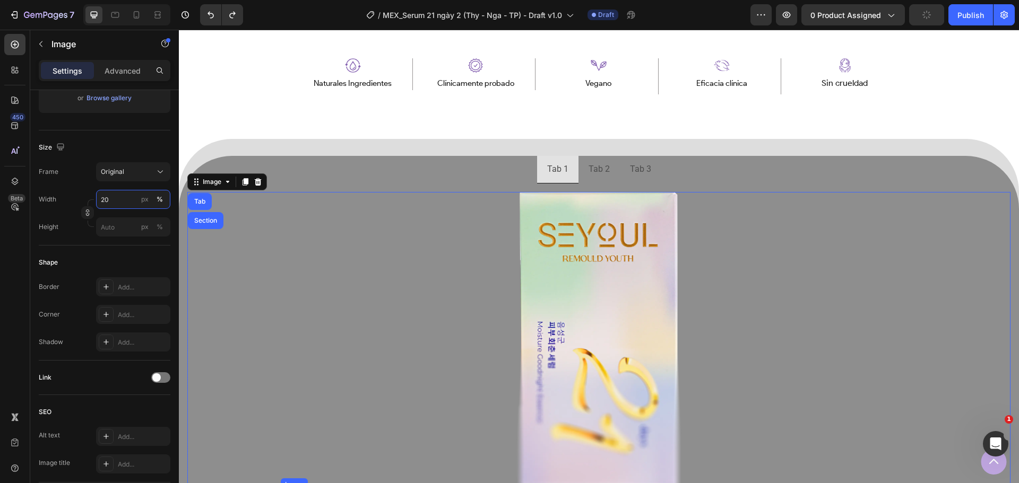
scroll to position [887, 0]
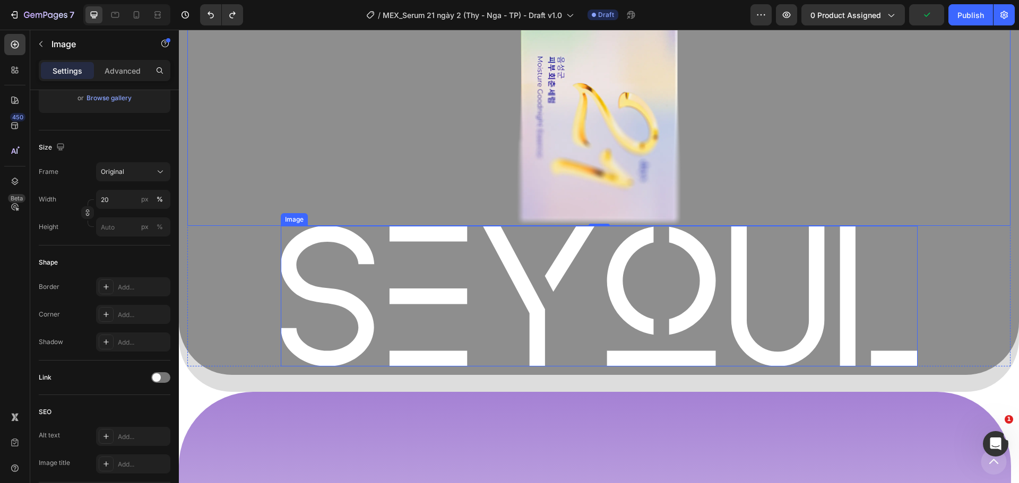
click at [757, 307] on img at bounding box center [599, 296] width 637 height 141
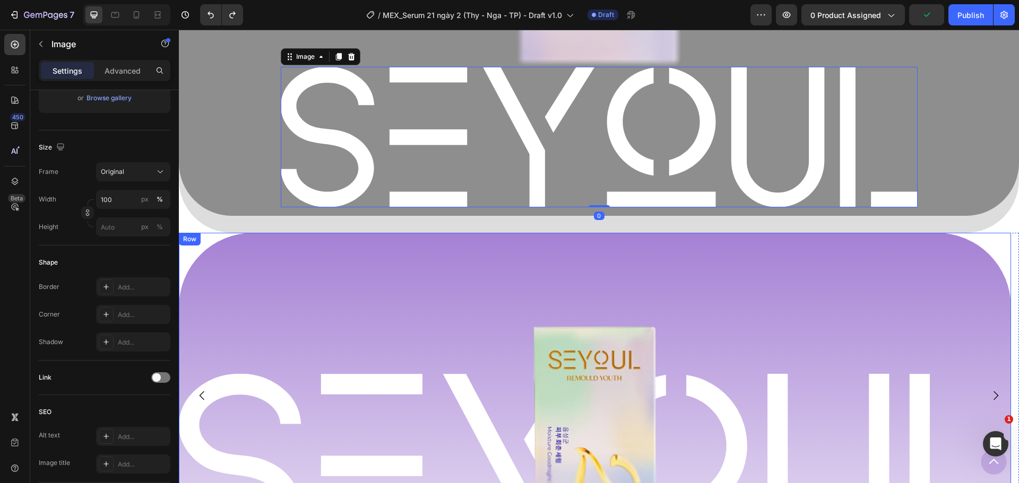
click at [729, 322] on div "Image Row Image Row" at bounding box center [595, 395] width 832 height 325
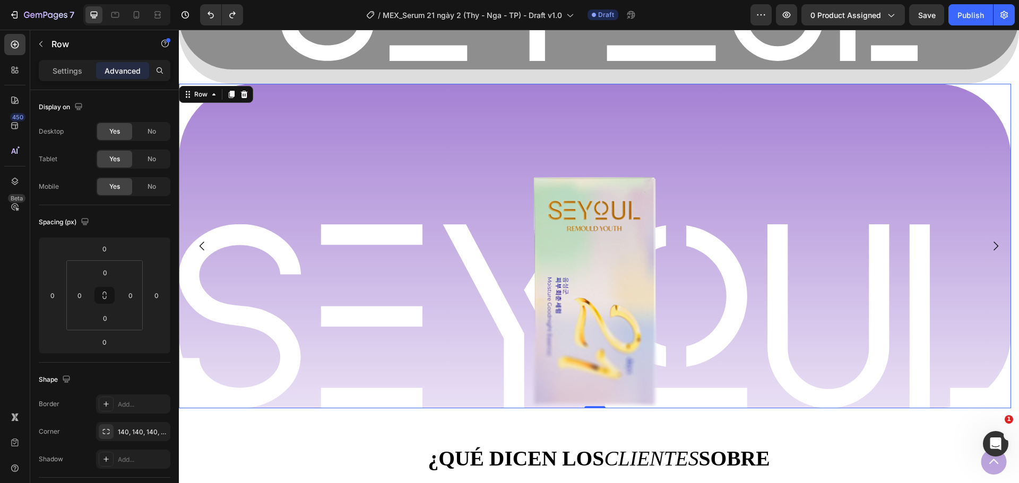
scroll to position [1153, 0]
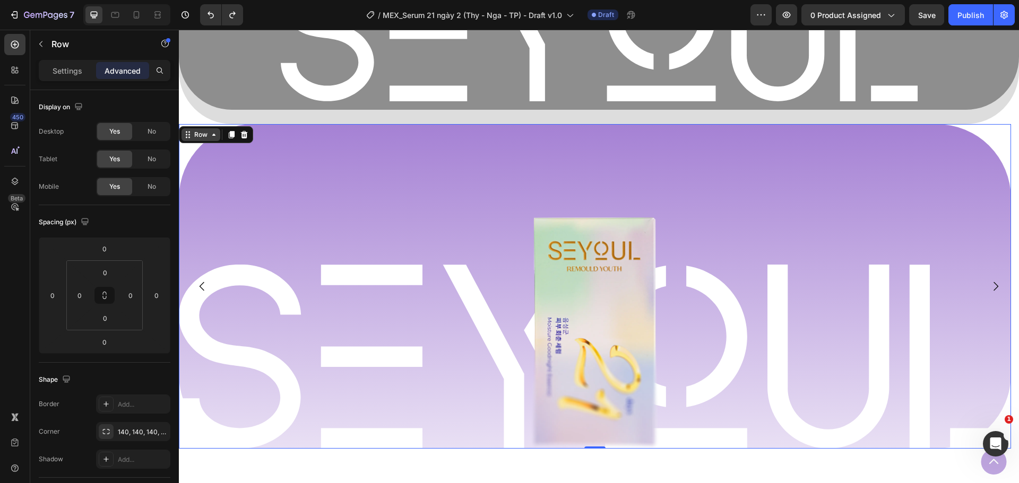
click at [201, 134] on div "Row" at bounding box center [201, 135] width 18 height 10
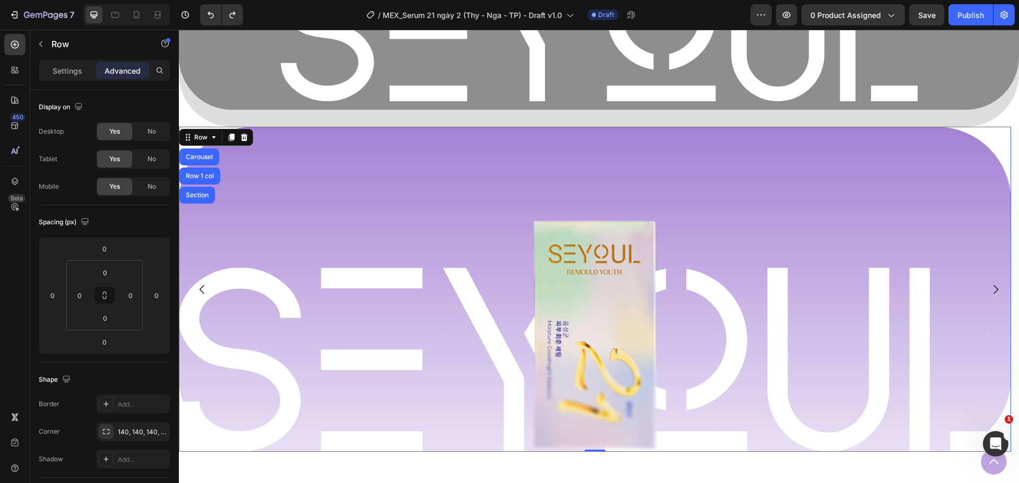
click at [313, 185] on div "Image Row Image Row" at bounding box center [595, 289] width 832 height 325
click at [111, 71] on p "Advanced" at bounding box center [123, 70] width 36 height 11
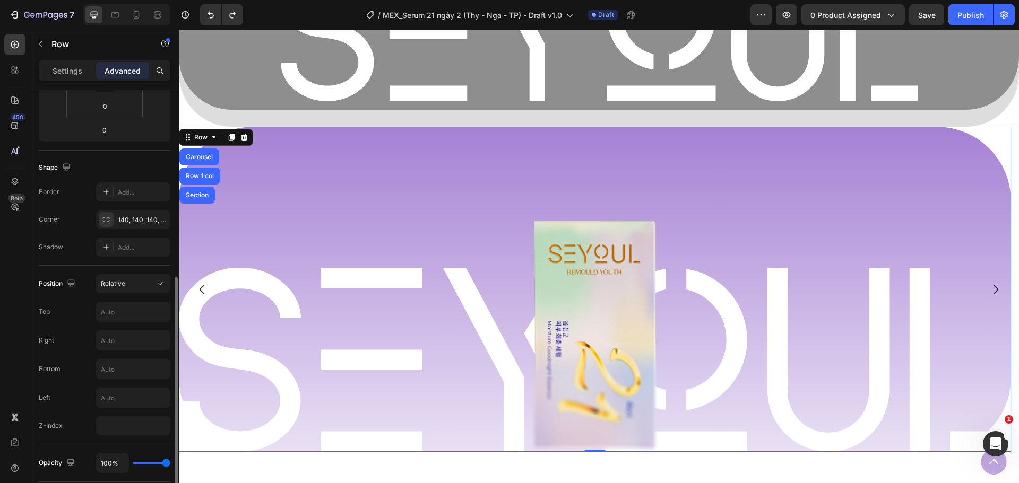
scroll to position [265, 0]
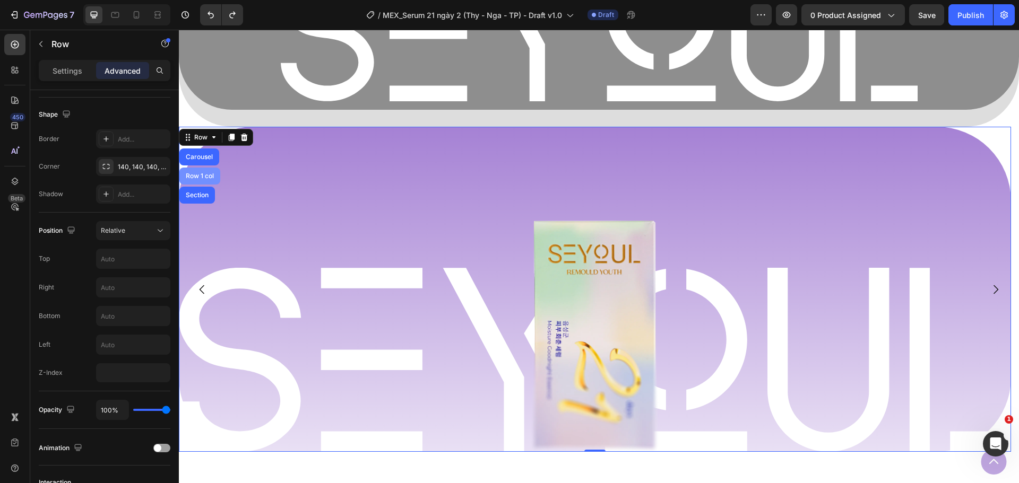
click at [197, 173] on div "Row 1 col" at bounding box center [200, 176] width 32 height 6
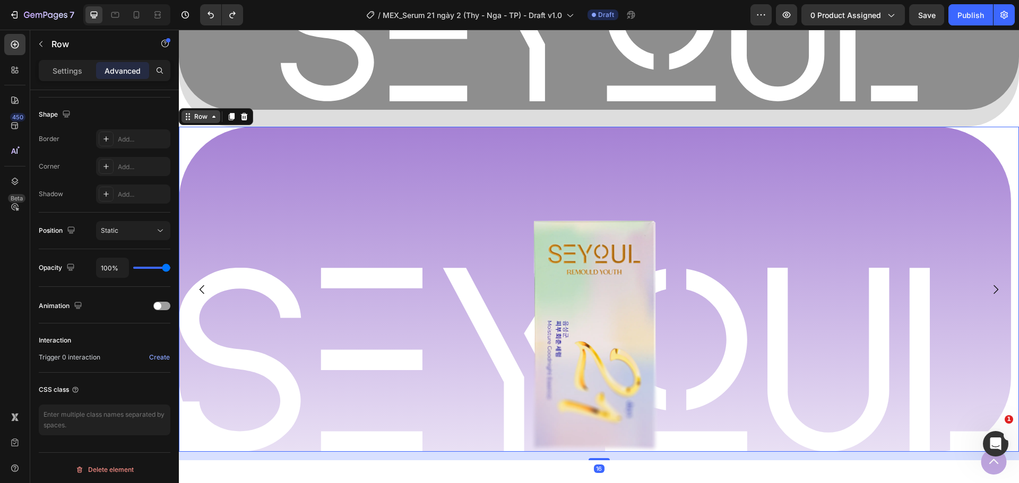
click at [207, 112] on div "Row" at bounding box center [201, 117] width 18 height 10
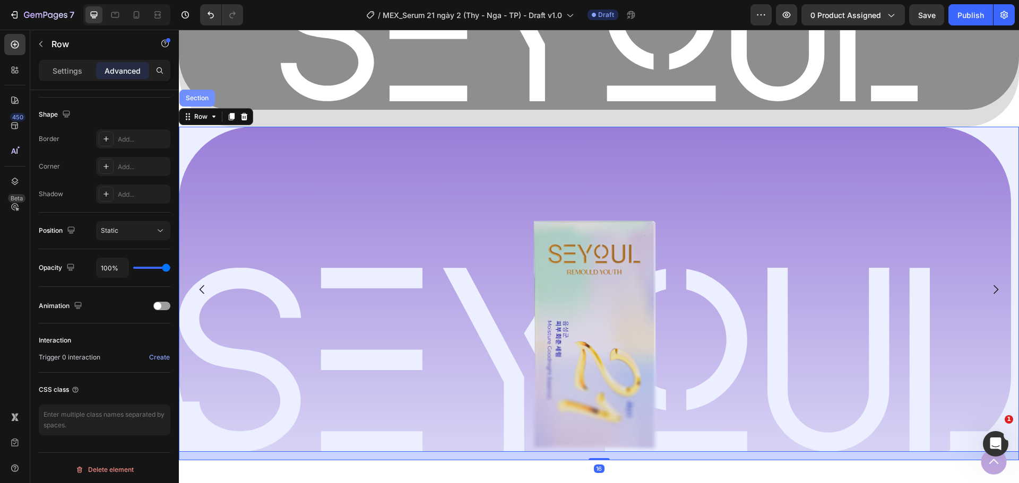
click at [202, 100] on div "Section" at bounding box center [197, 98] width 36 height 17
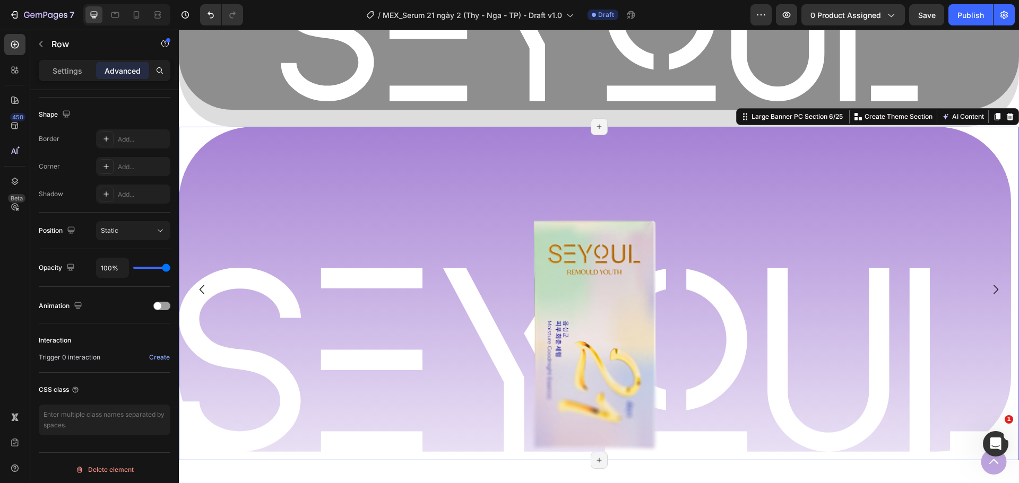
scroll to position [0, 0]
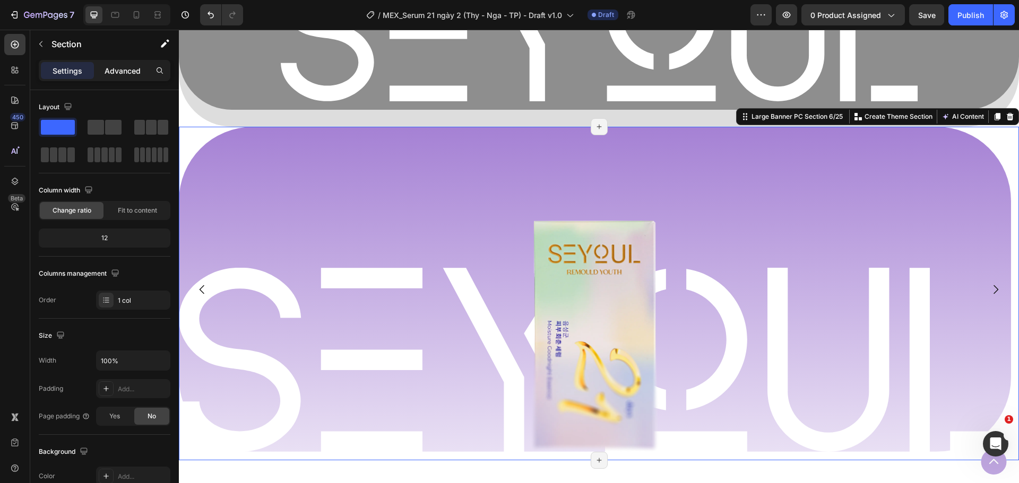
click at [114, 71] on p "Advanced" at bounding box center [123, 70] width 36 height 11
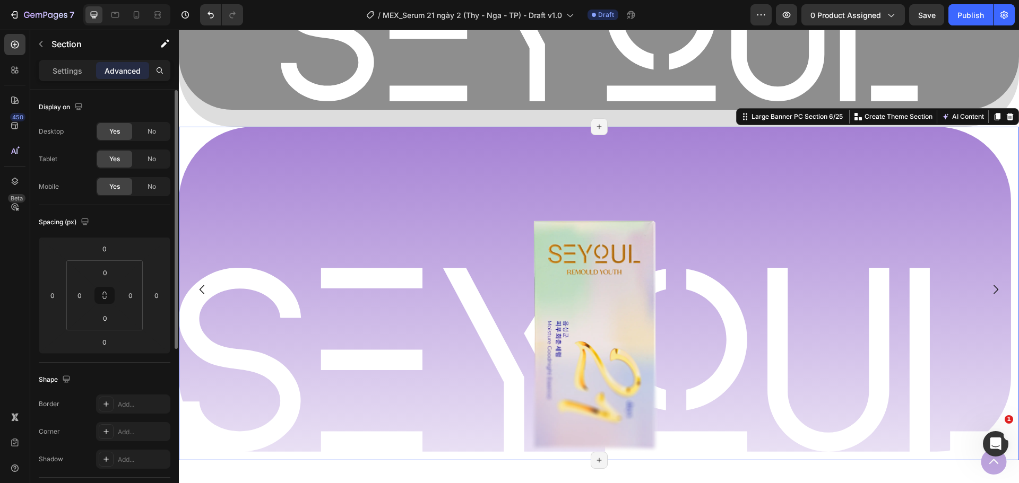
scroll to position [159, 0]
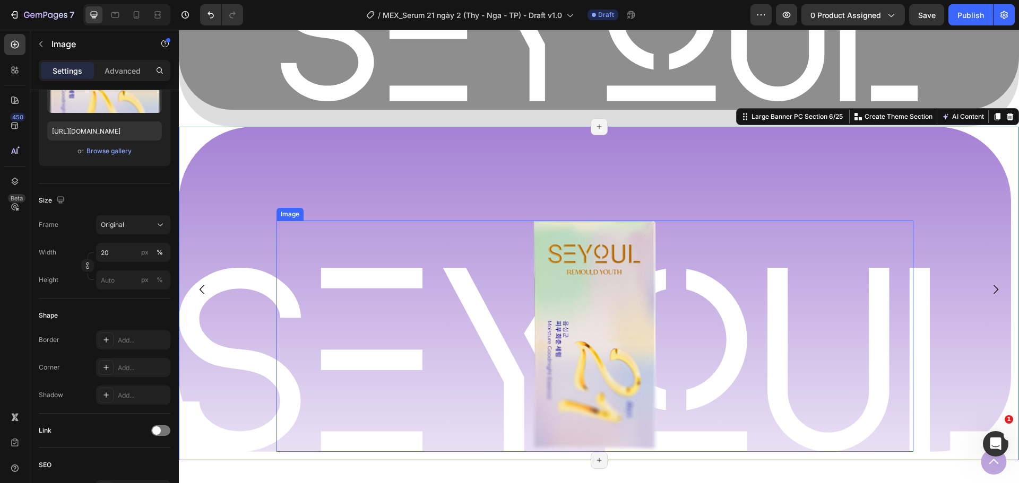
click at [280, 211] on div "Image" at bounding box center [290, 215] width 23 height 10
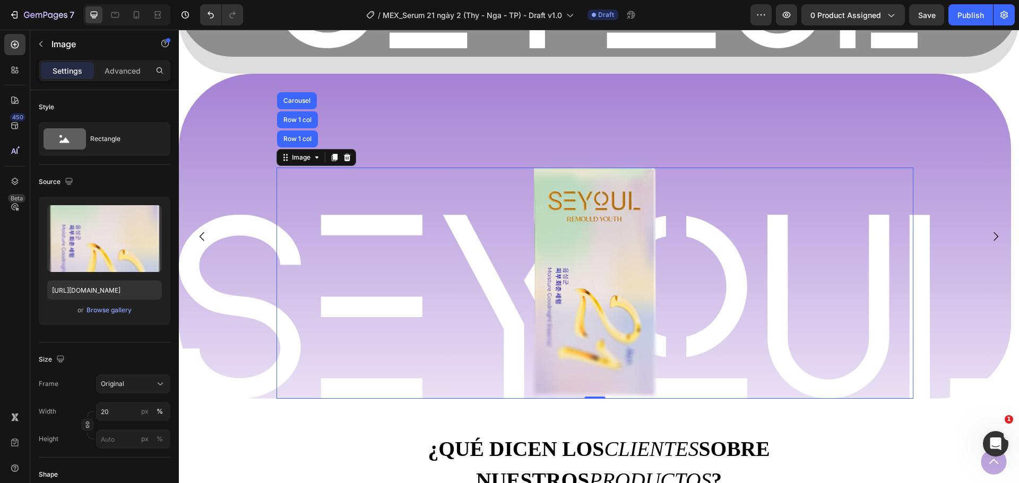
scroll to position [1046, 0]
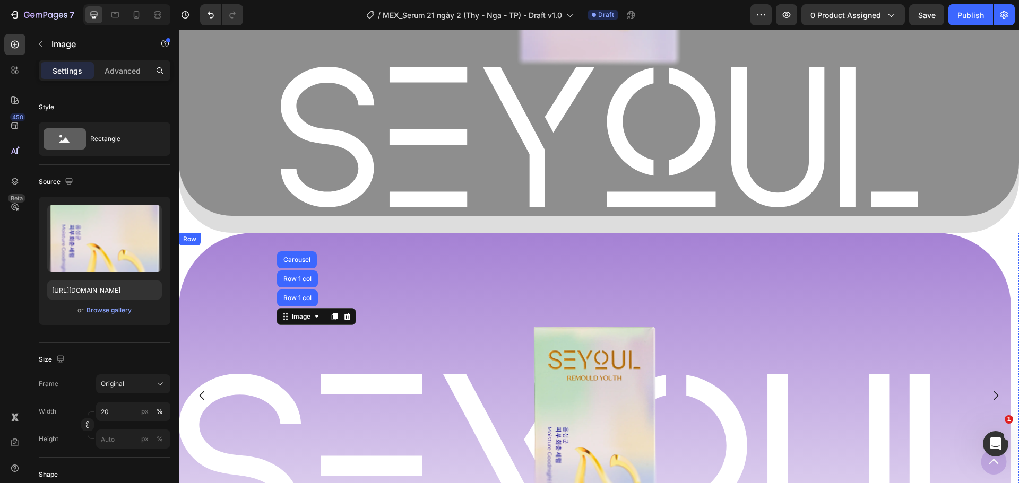
click at [401, 272] on div "Image Row Image Row 1 col Row 1 col Carousel 0 Row" at bounding box center [595, 395] width 832 height 325
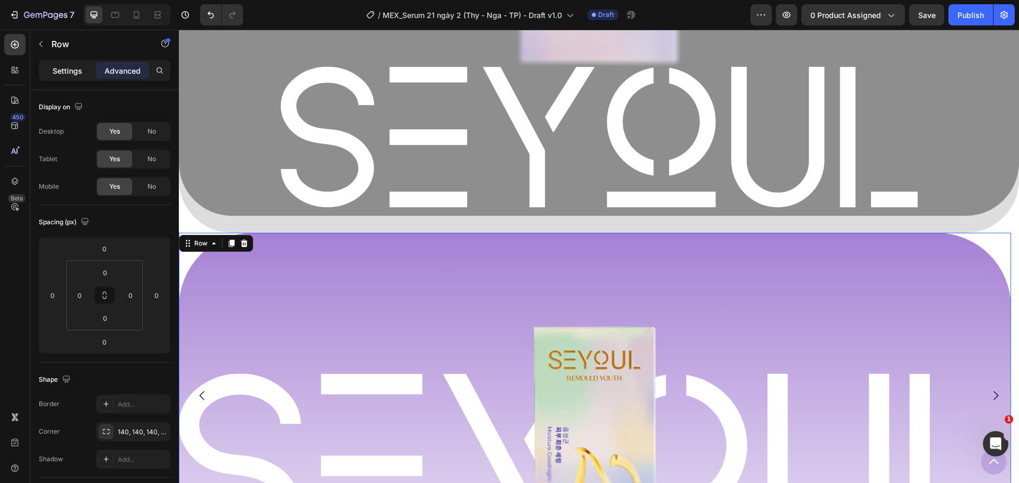
click at [80, 63] on div "Settings" at bounding box center [67, 70] width 53 height 17
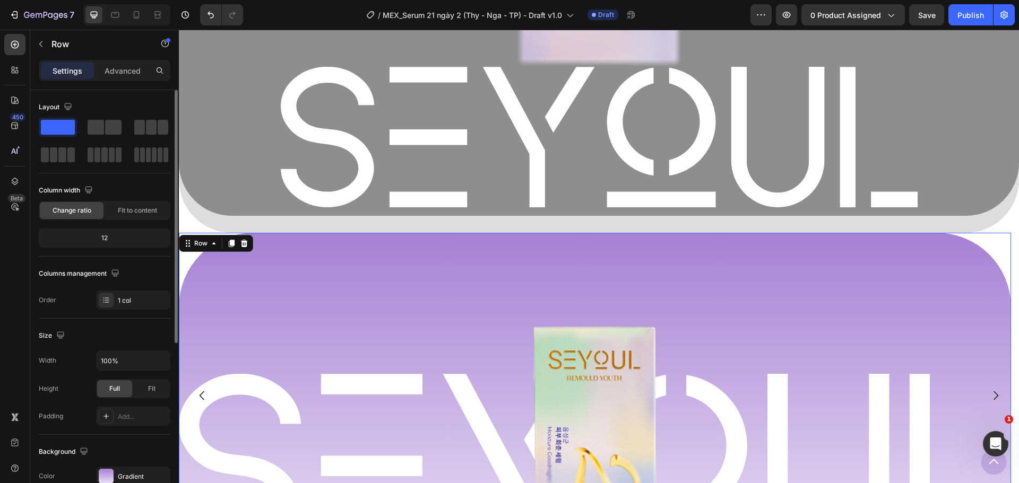
scroll to position [53, 0]
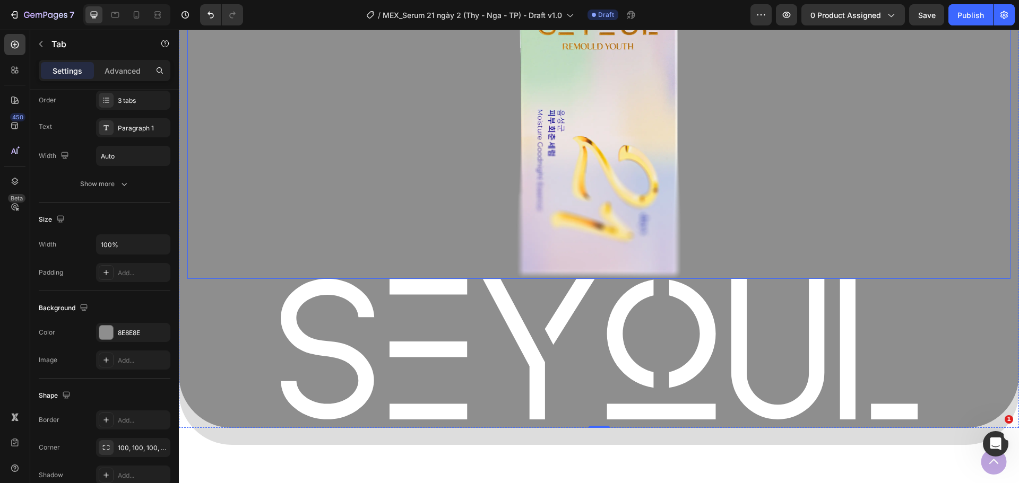
scroll to position [675, 0]
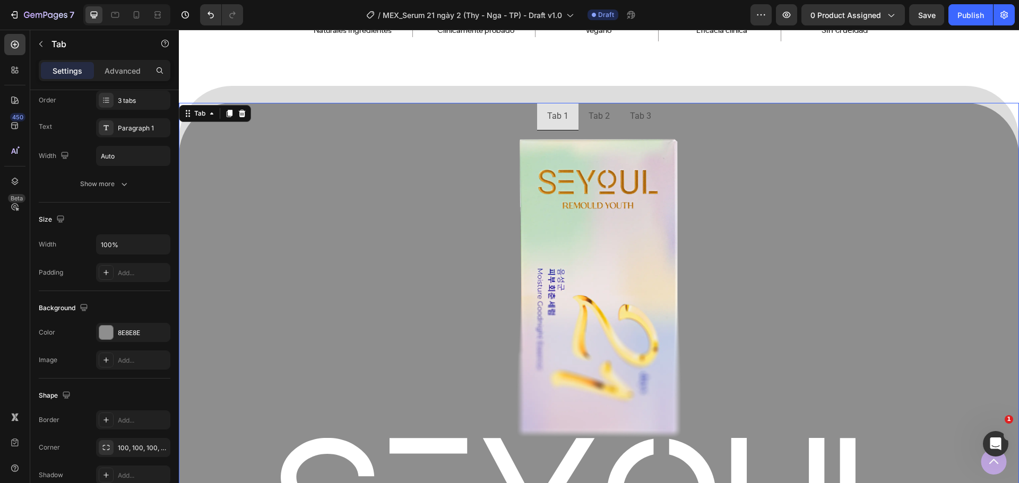
click at [252, 117] on ul "Tab 1 Tab 2 Tab 3" at bounding box center [599, 117] width 840 height 28
click at [197, 112] on div "Tab" at bounding box center [199, 114] width 15 height 10
click at [271, 96] on div "Tab 1 Tab 2 Tab 3 Image Image Row Tab Section 0 Section 5/25 Page has reached S…" at bounding box center [599, 345] width 840 height 518
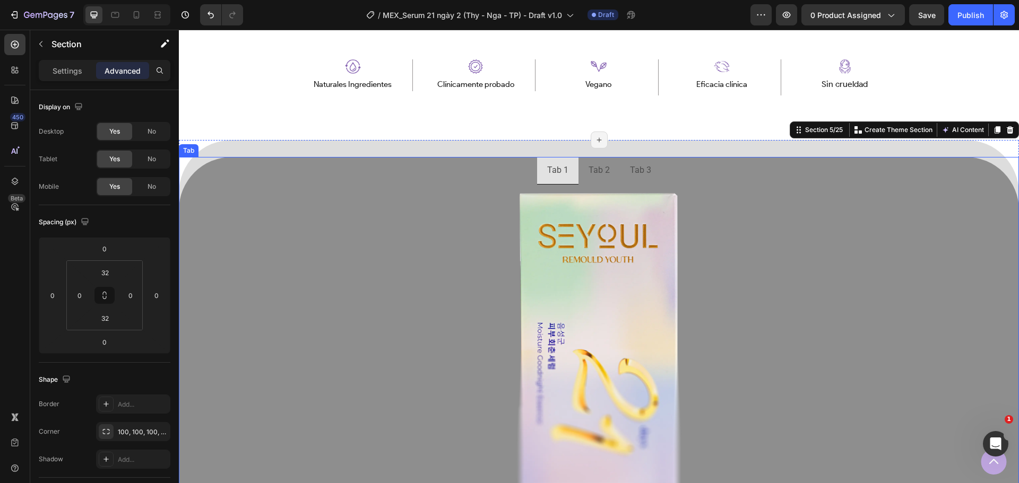
scroll to position [513, 0]
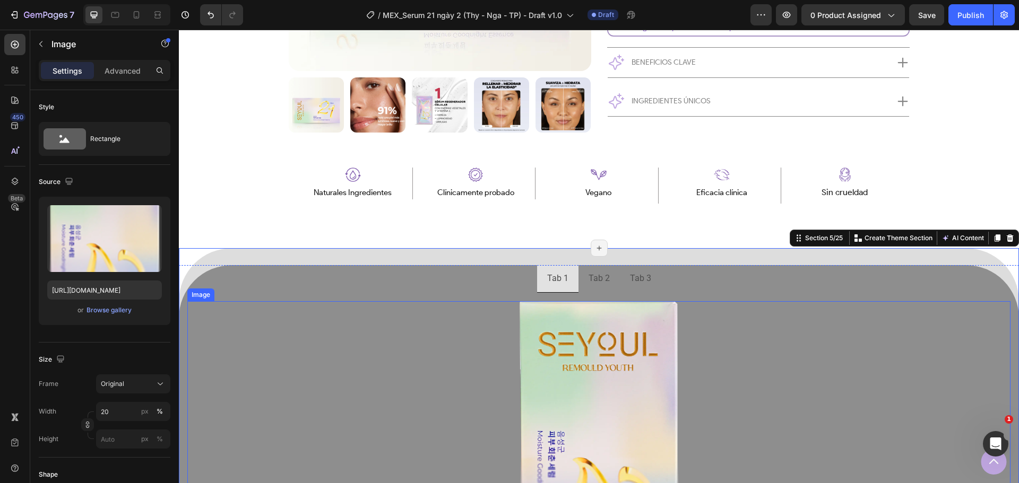
click at [375, 315] on div at bounding box center [598, 450] width 823 height 299
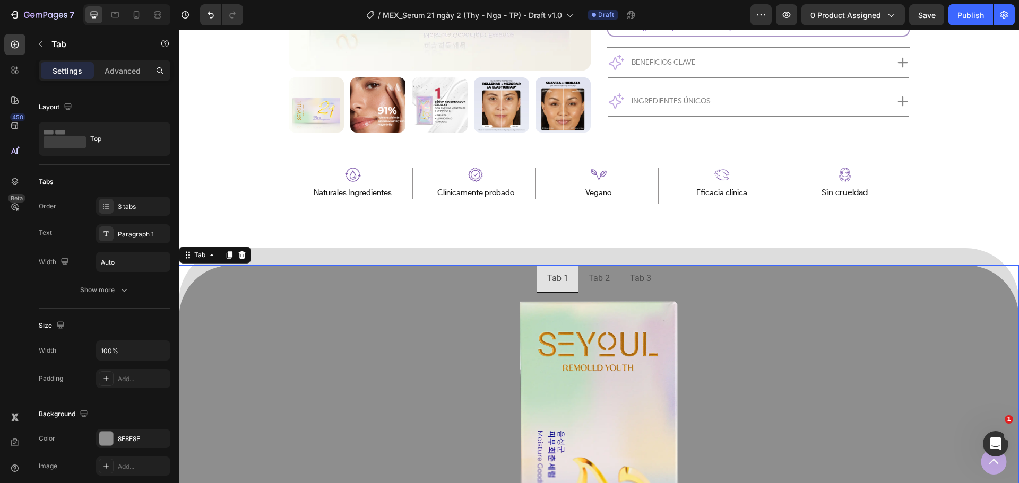
click at [55, 49] on p "Tab" at bounding box center [96, 44] width 90 height 13
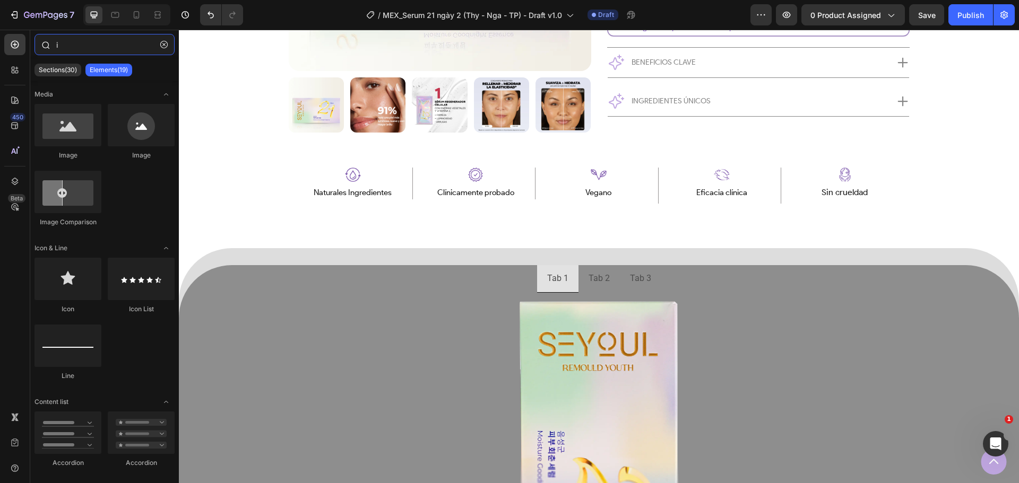
click at [81, 42] on input "i" at bounding box center [104, 44] width 140 height 21
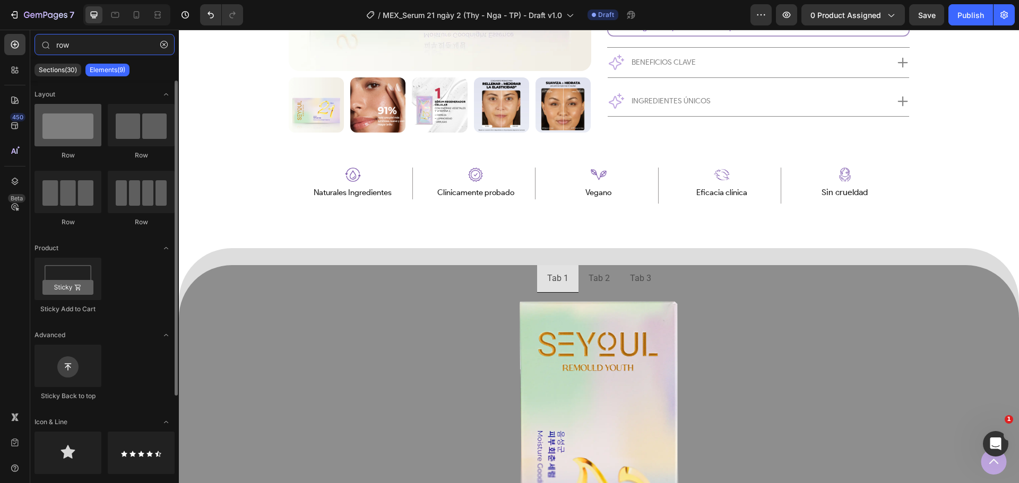
type input "row"
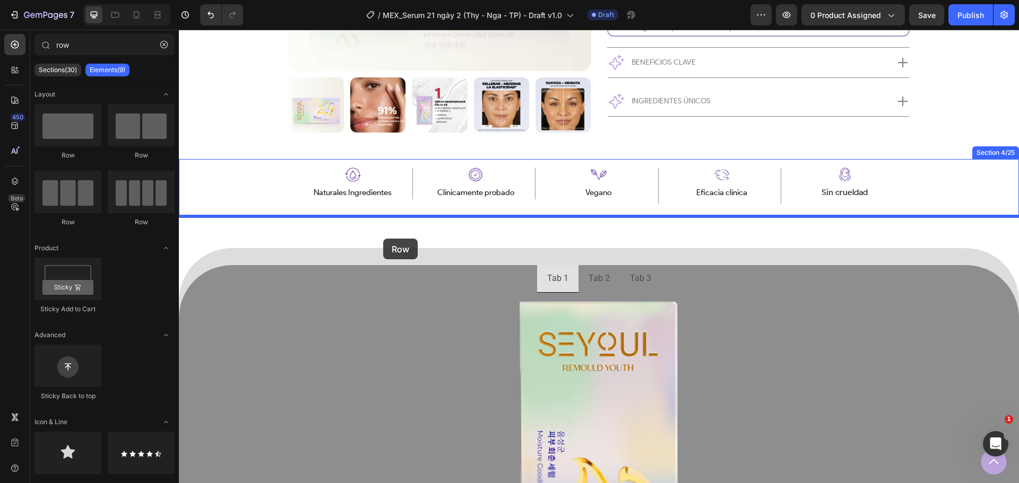
drag, startPoint x: 274, startPoint y: 166, endPoint x: 383, endPoint y: 239, distance: 131.1
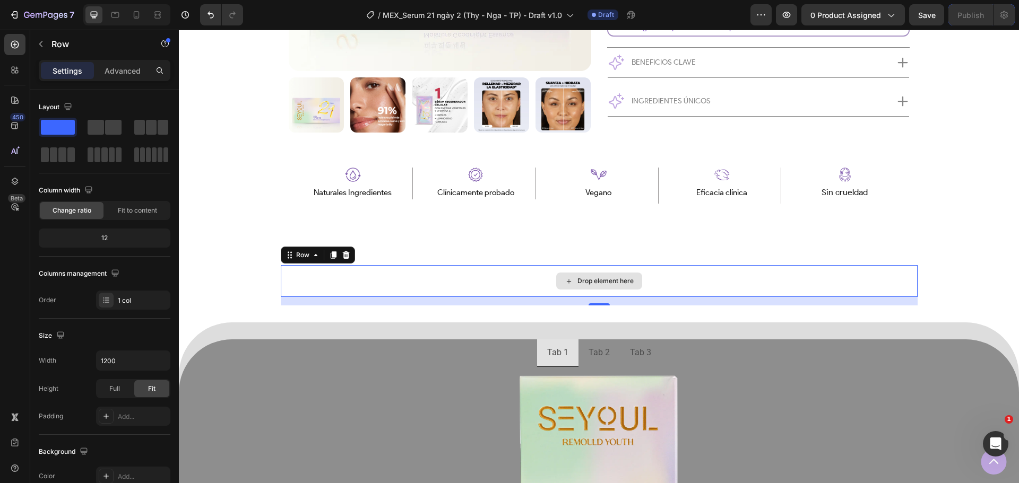
click at [384, 284] on div "Drop element here" at bounding box center [599, 281] width 637 height 32
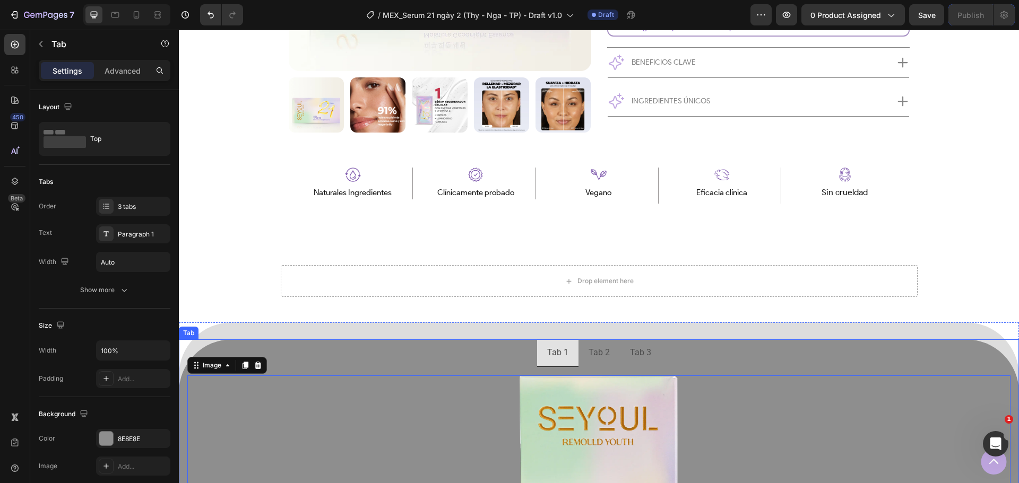
click at [354, 356] on ul "Tab 1 Tab 2 Tab 3" at bounding box center [599, 354] width 840 height 28
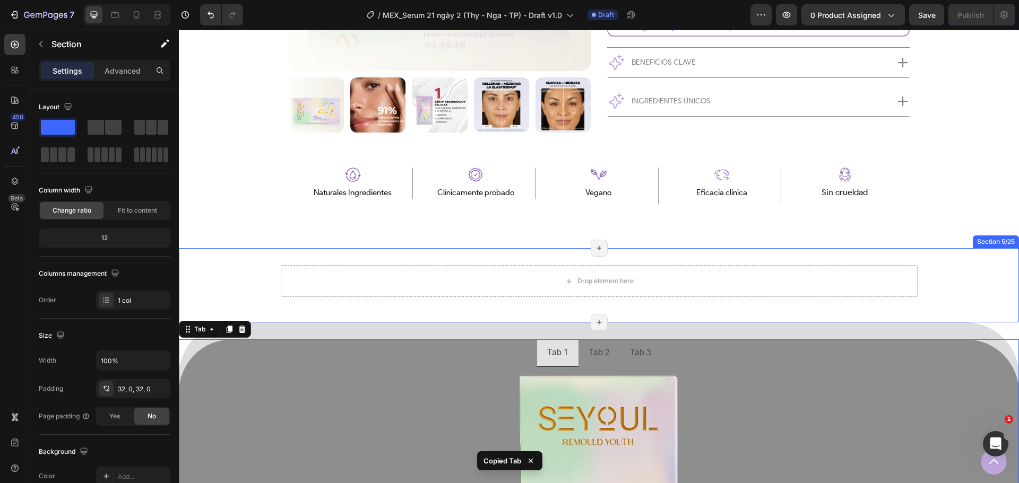
click at [352, 264] on div "Drop element here Row Section 5/25 Page has reached Shopify’s 25 section-limit …" at bounding box center [599, 285] width 840 height 74
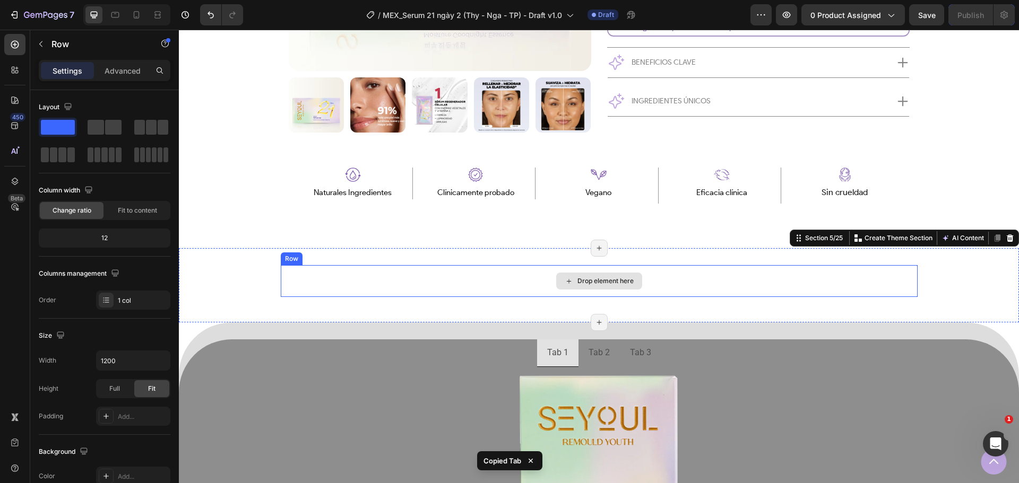
click at [354, 273] on div "Drop element here" at bounding box center [599, 281] width 637 height 32
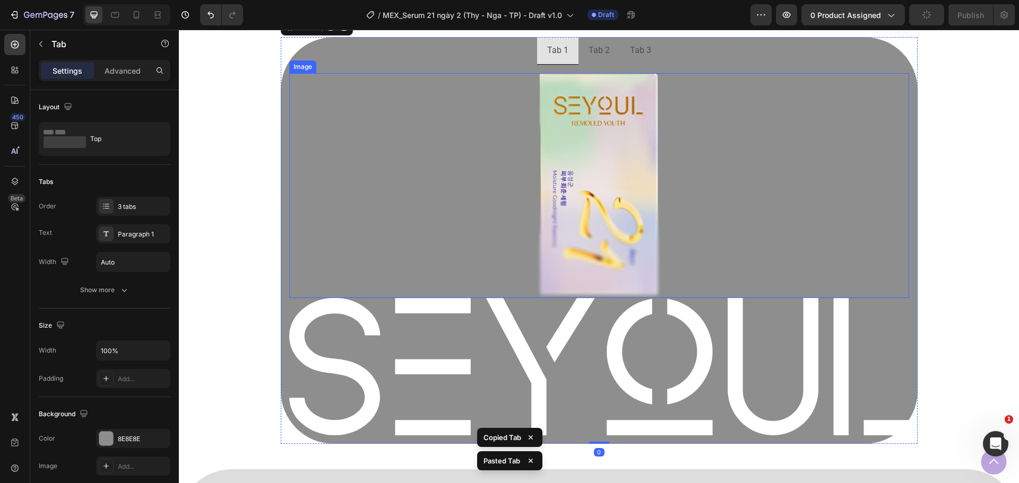
scroll to position [870, 0]
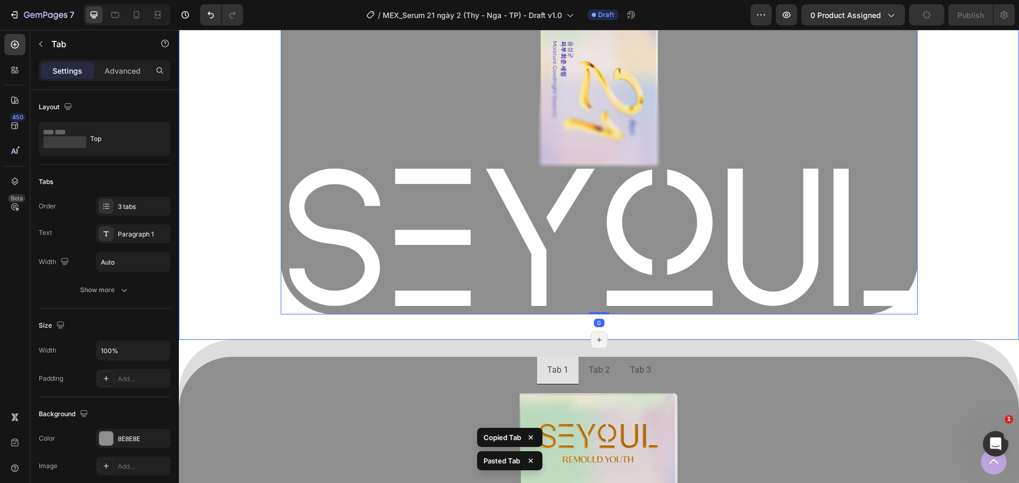
click at [226, 282] on div "Tab 1 Tab 2 Tab 3 Image Image Row Tab 0 Row" at bounding box center [599, 116] width 840 height 416
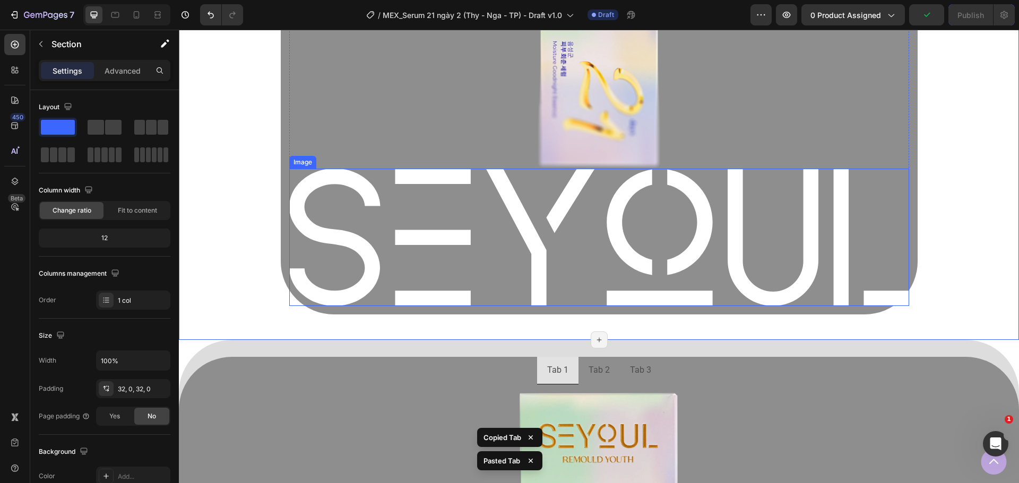
scroll to position [817, 0]
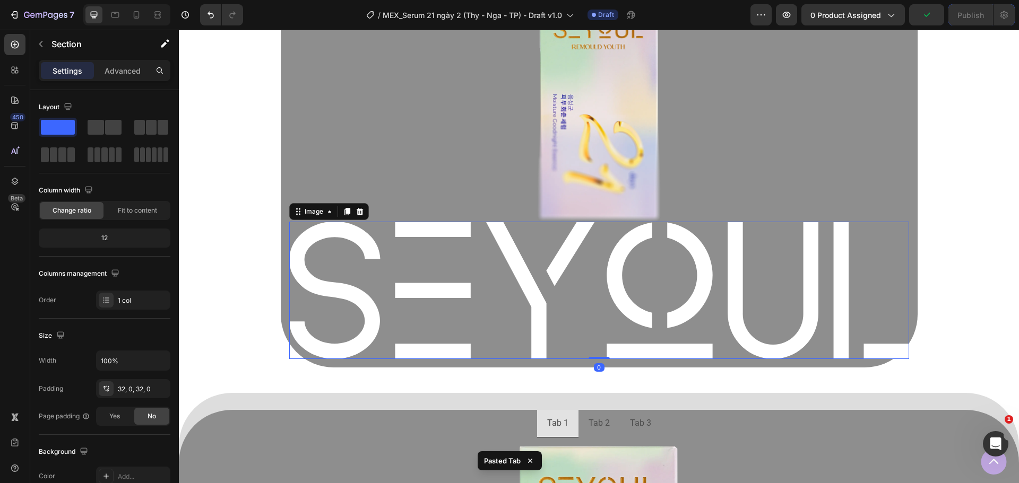
click at [450, 312] on img at bounding box center [599, 290] width 620 height 137
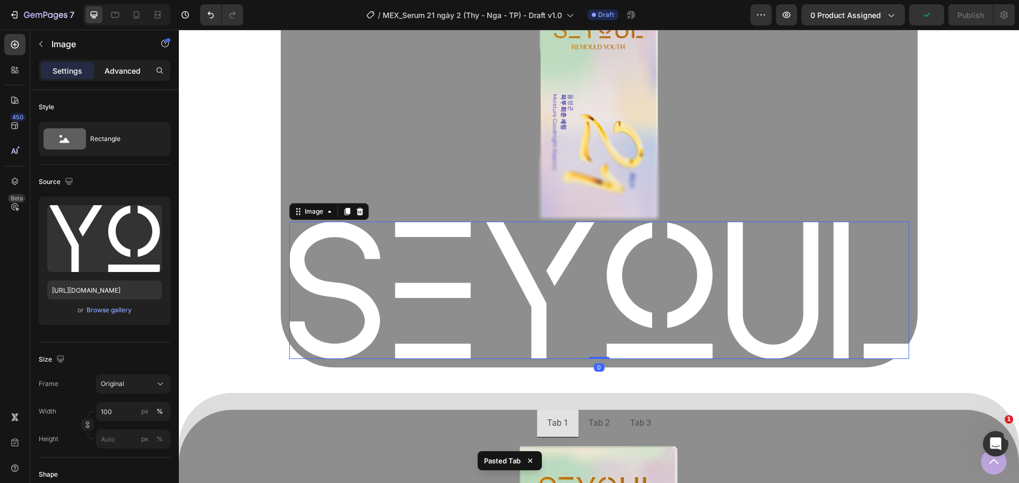
click at [132, 72] on p "Advanced" at bounding box center [123, 70] width 36 height 11
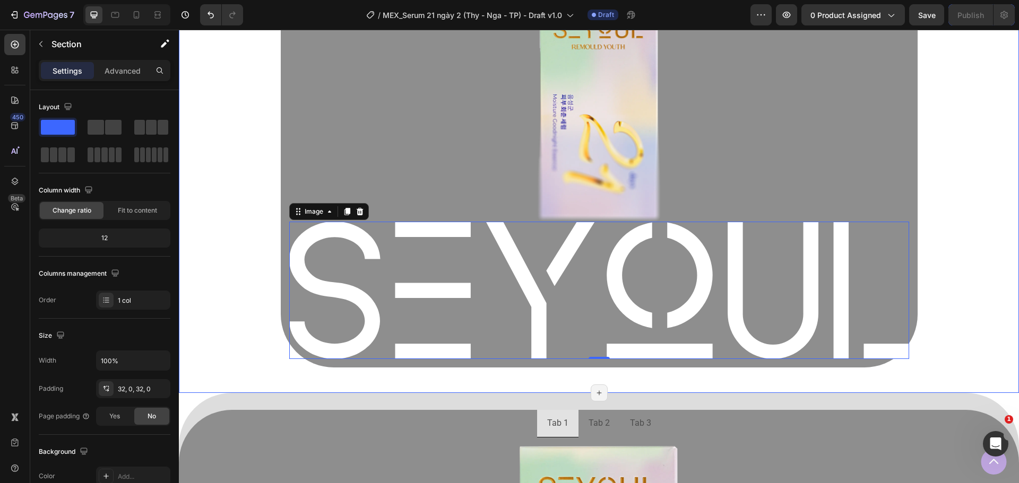
click at [238, 181] on div "Tab 1 Tab 2 Tab 3 Image Image 0 Row Tab Row" at bounding box center [599, 169] width 840 height 416
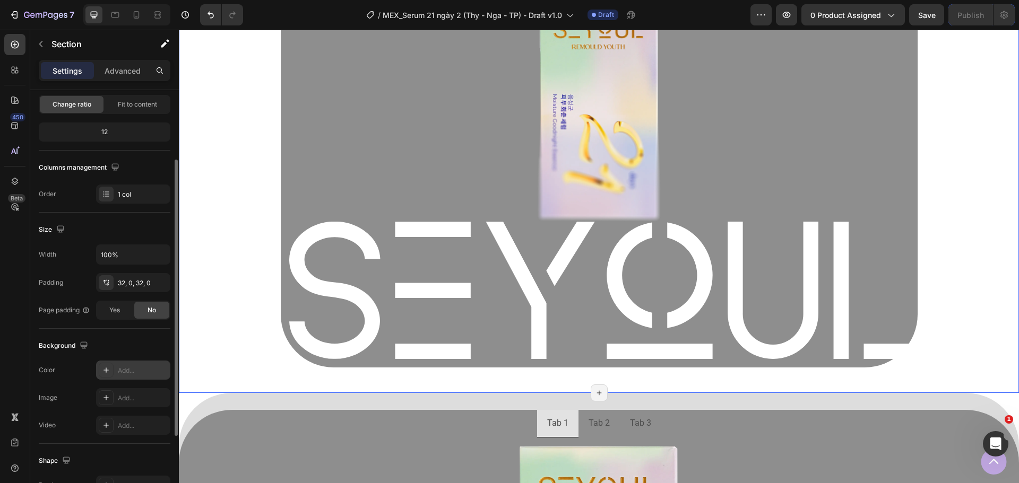
click at [111, 366] on div at bounding box center [106, 370] width 15 height 15
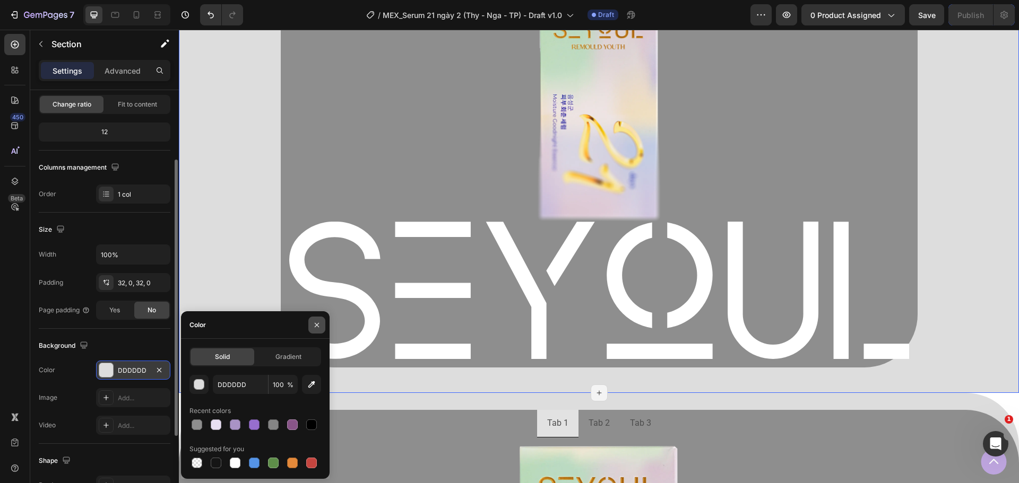
click at [311, 319] on button "button" at bounding box center [316, 325] width 17 height 17
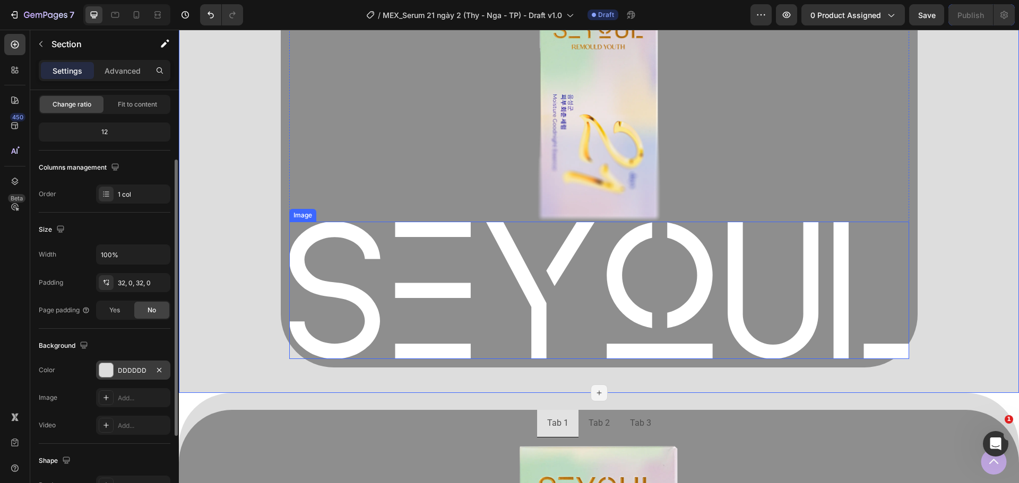
scroll to position [658, 0]
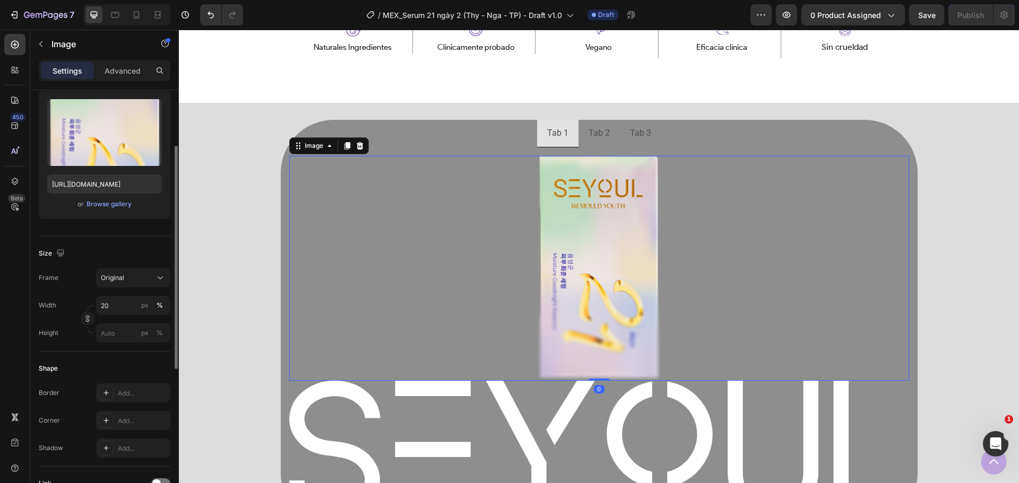
click at [374, 257] on div at bounding box center [599, 269] width 620 height 226
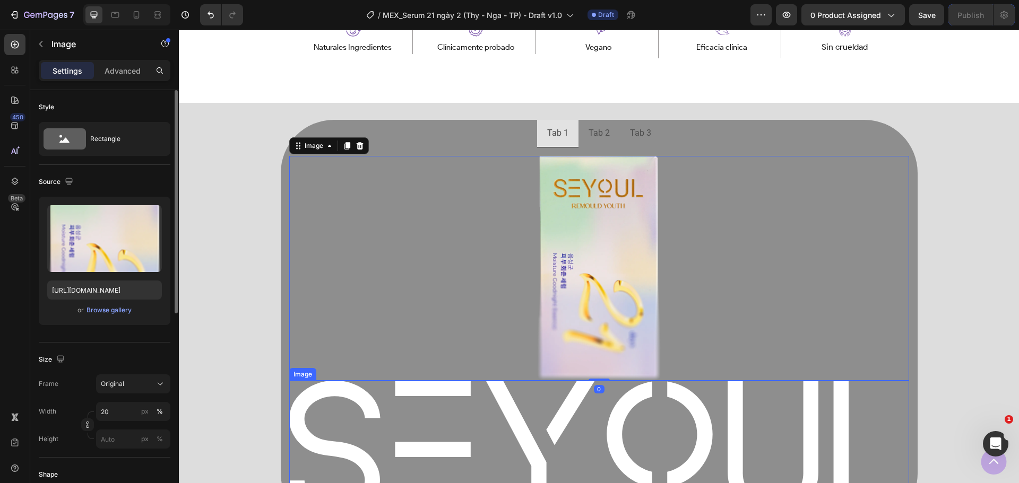
click at [377, 423] on img at bounding box center [599, 449] width 620 height 137
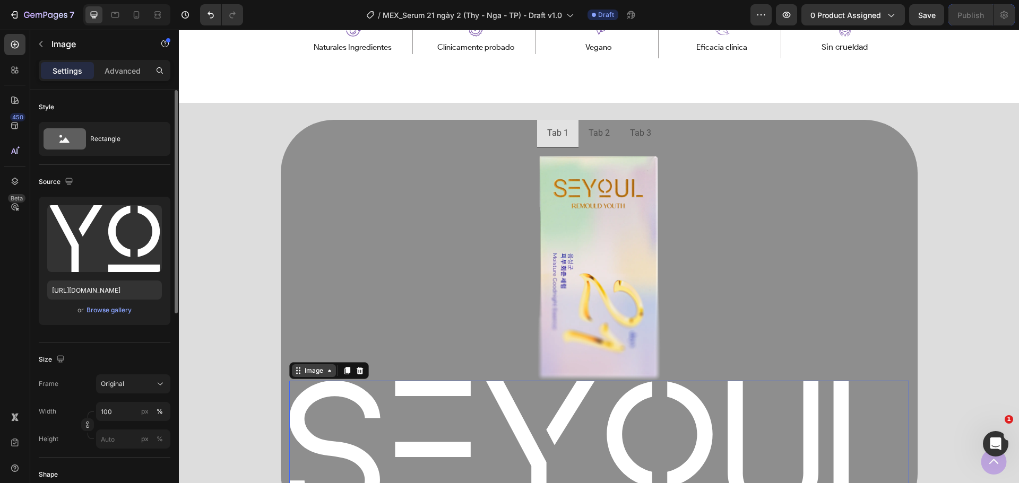
click at [319, 375] on div "Image" at bounding box center [313, 371] width 23 height 10
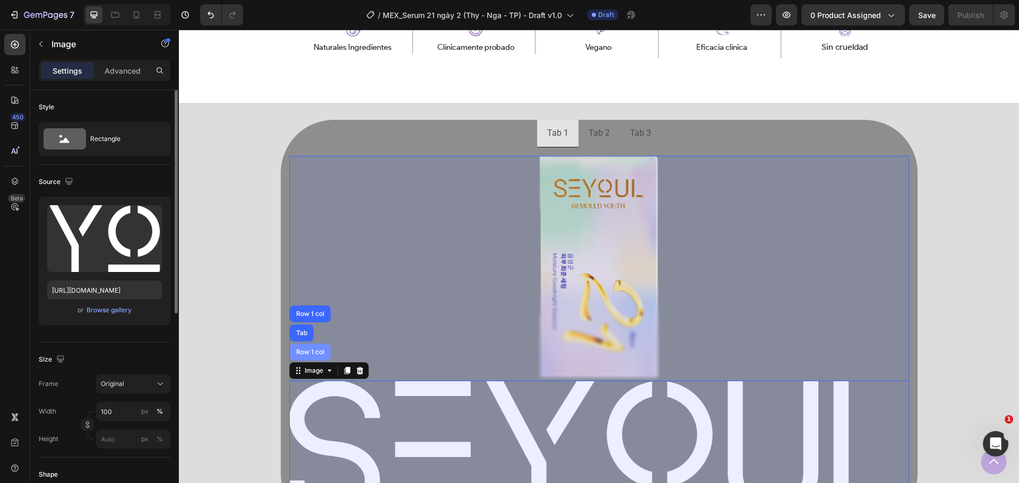
click at [302, 351] on div "Row 1 col" at bounding box center [310, 352] width 32 height 6
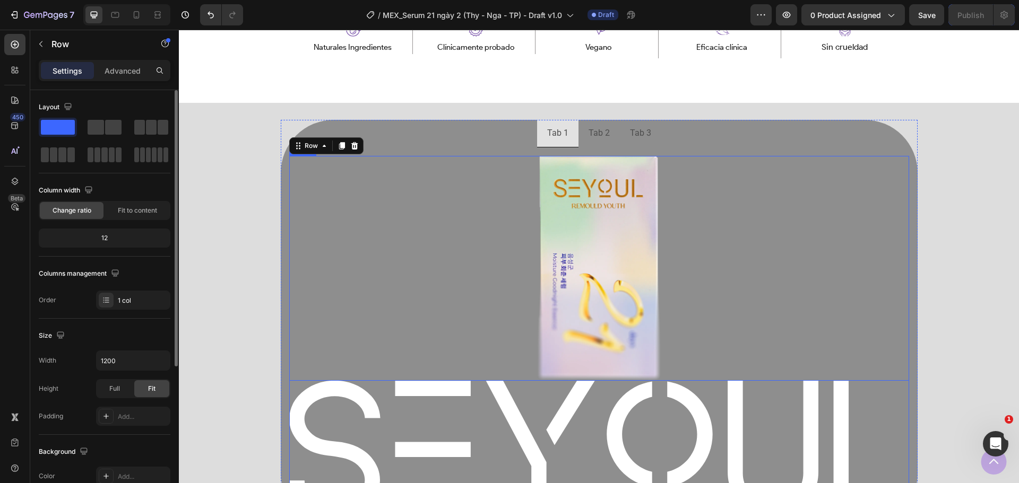
scroll to position [817, 0]
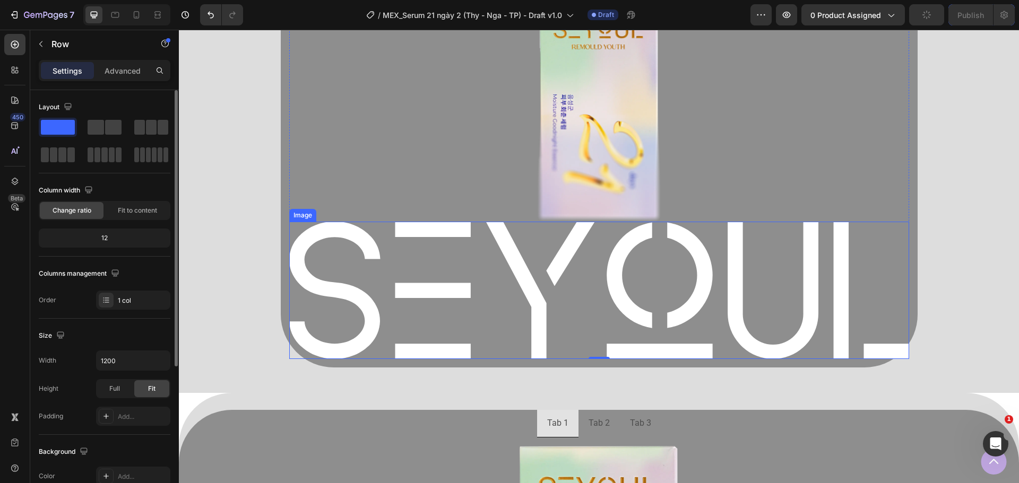
click at [377, 315] on img at bounding box center [599, 290] width 620 height 137
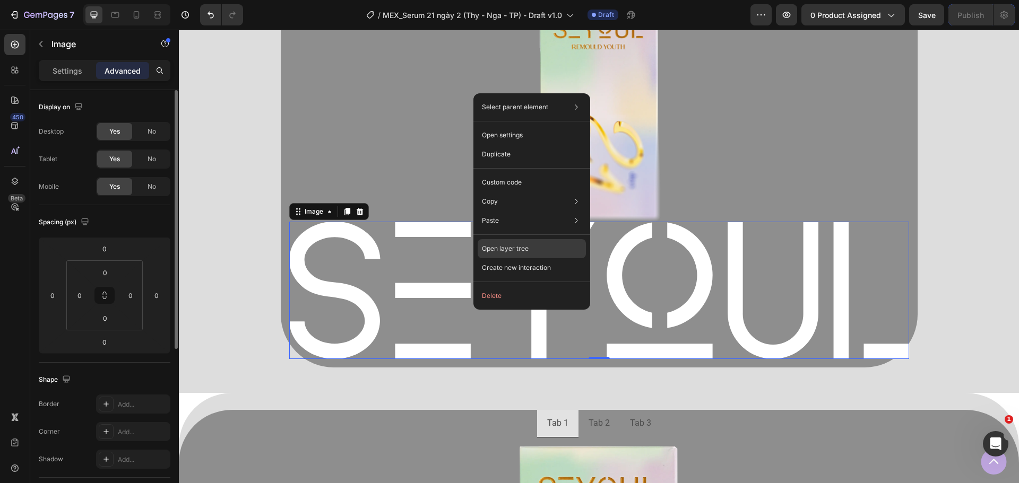
click at [533, 250] on div "Open layer tree" at bounding box center [532, 248] width 108 height 19
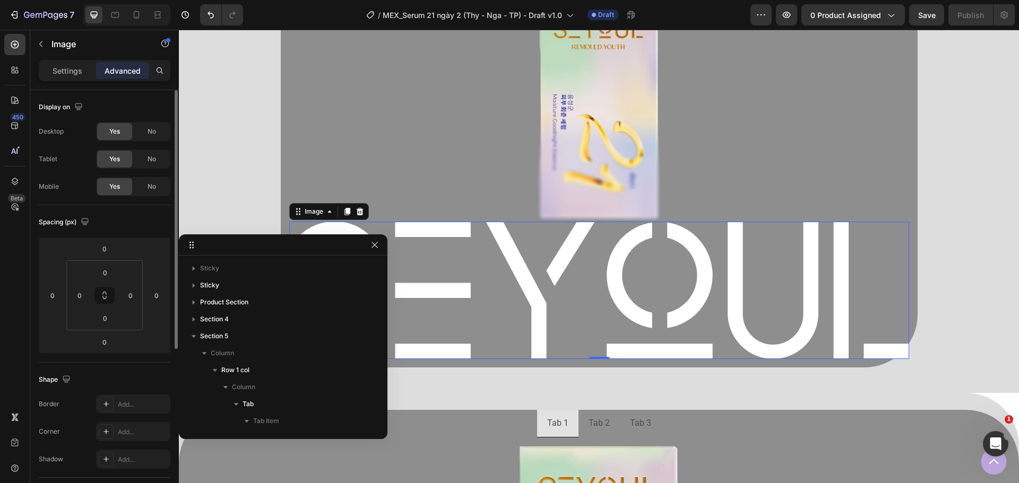
scroll to position [152, 0]
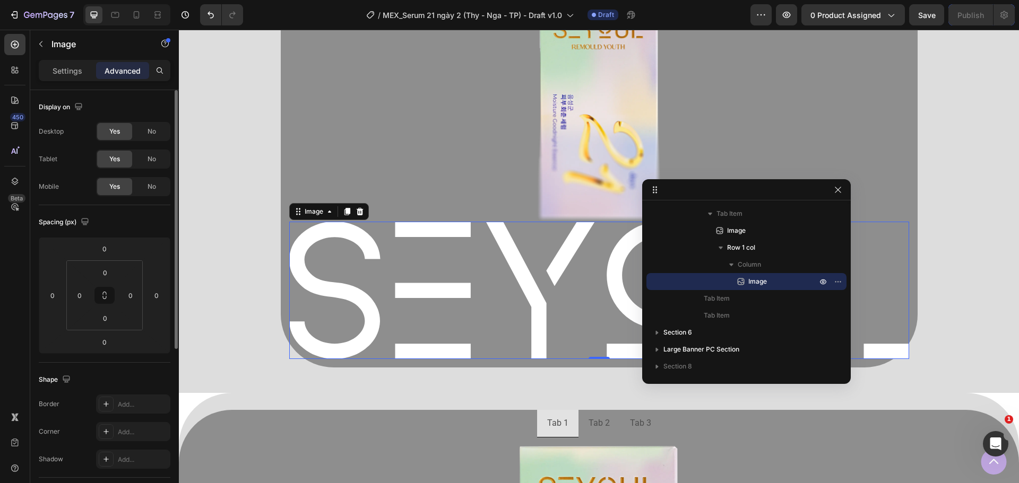
drag, startPoint x: 315, startPoint y: 240, endPoint x: 803, endPoint y: 150, distance: 496.1
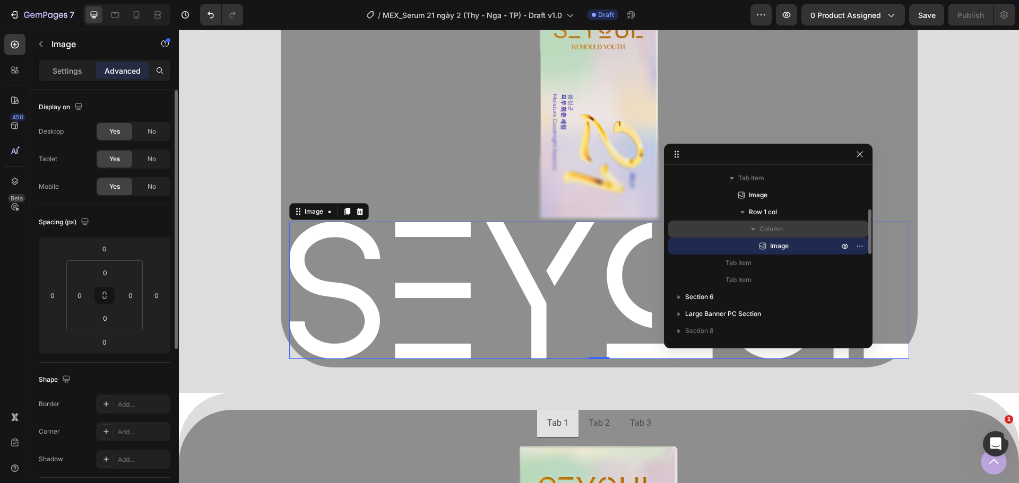
click at [772, 233] on span "Column" at bounding box center [770, 229] width 23 height 11
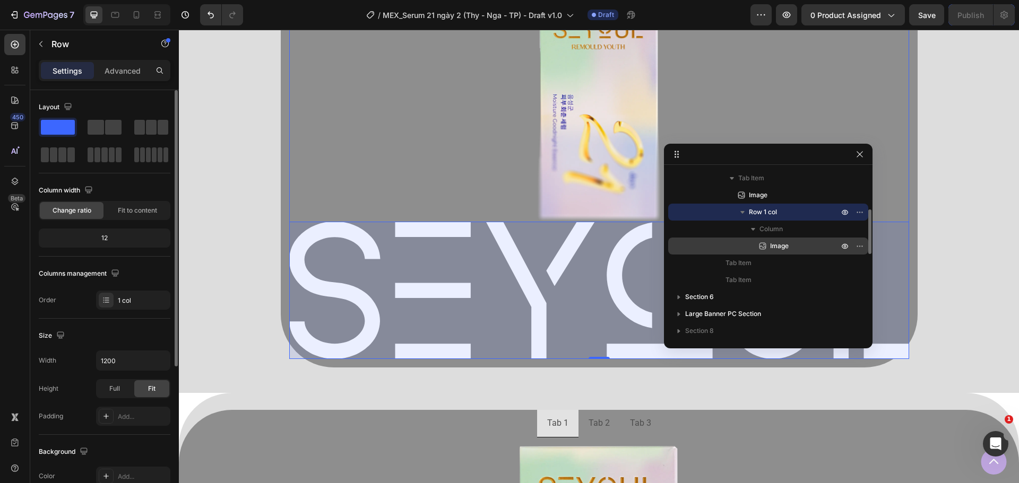
click at [774, 248] on span "Image" at bounding box center [779, 246] width 19 height 11
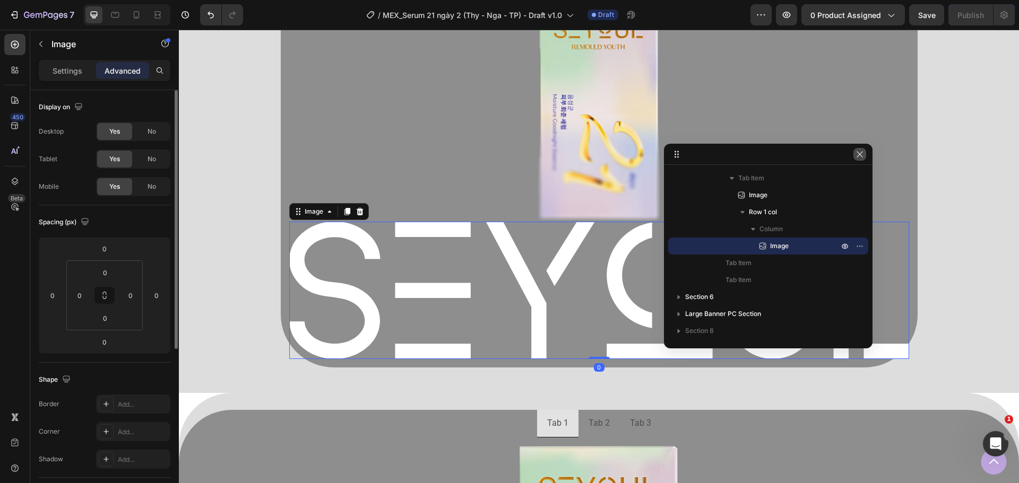
click at [861, 159] on button "button" at bounding box center [859, 154] width 13 height 13
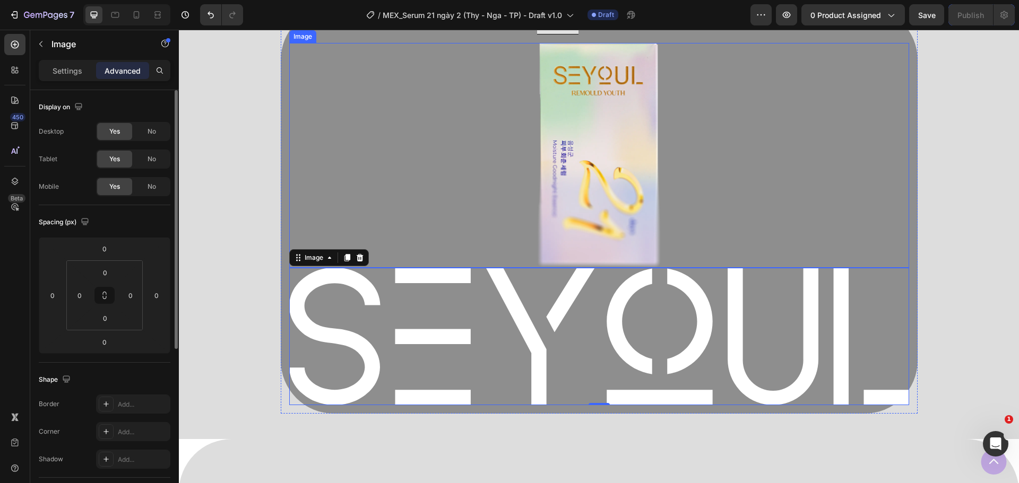
scroll to position [711, 0]
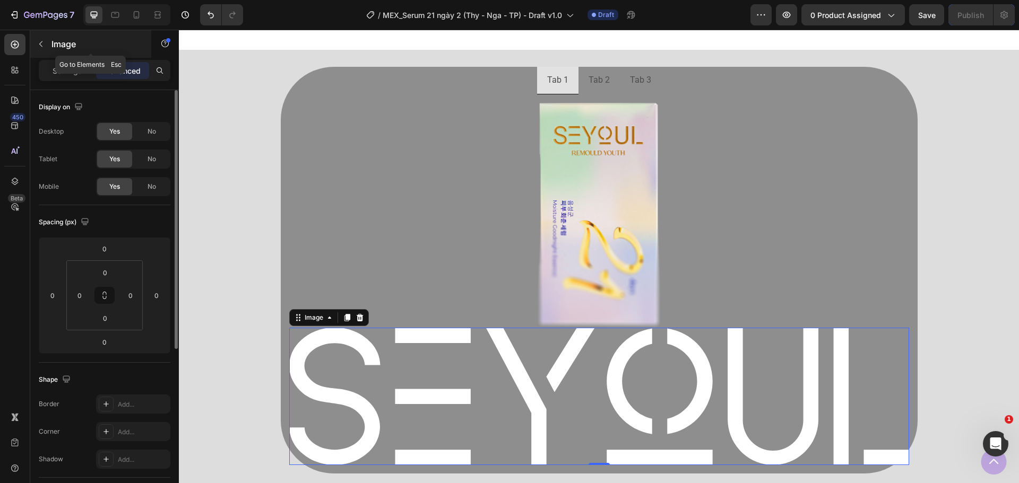
click at [65, 42] on p "Image" at bounding box center [96, 44] width 90 height 13
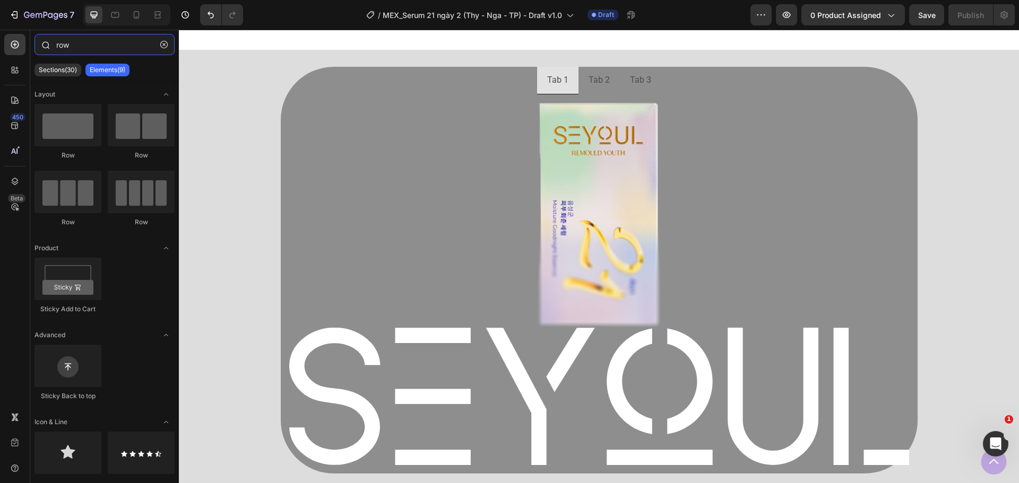
click at [84, 47] on input "row" at bounding box center [104, 44] width 140 height 21
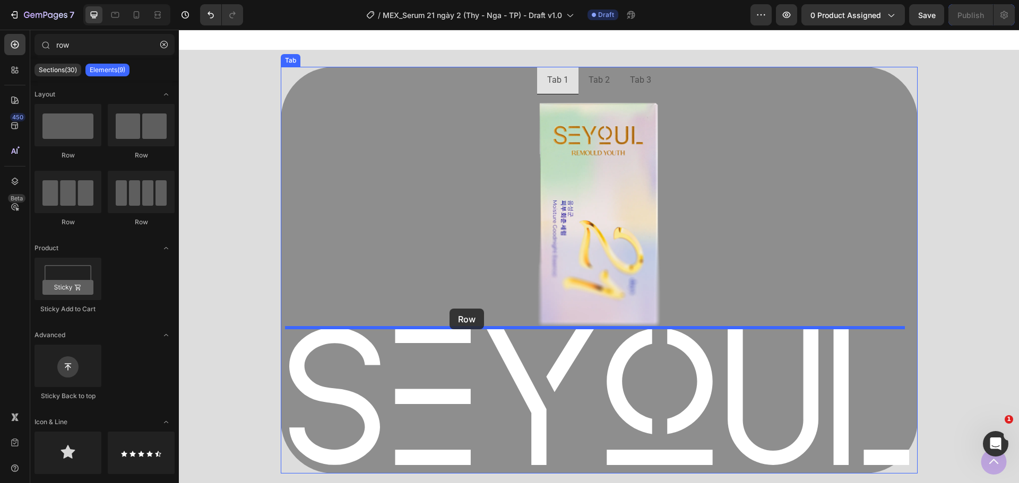
drag, startPoint x: 257, startPoint y: 160, endPoint x: 449, endPoint y: 309, distance: 243.6
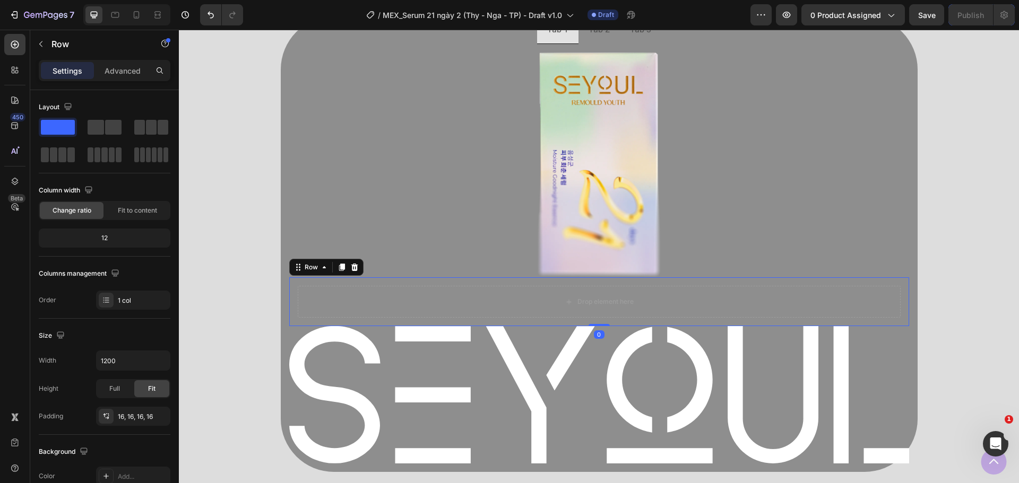
scroll to position [764, 0]
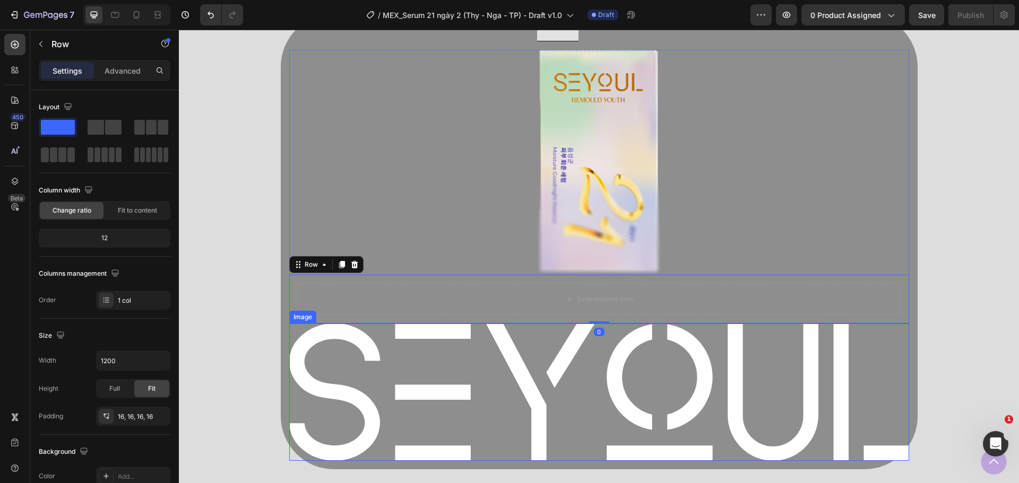
click at [431, 344] on img at bounding box center [599, 392] width 620 height 137
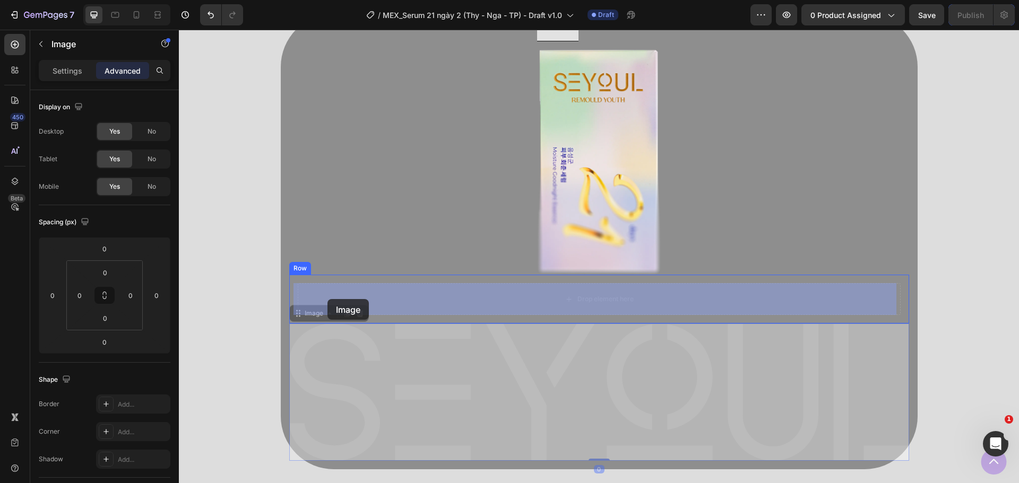
drag, startPoint x: 293, startPoint y: 317, endPoint x: 327, endPoint y: 299, distance: 38.7
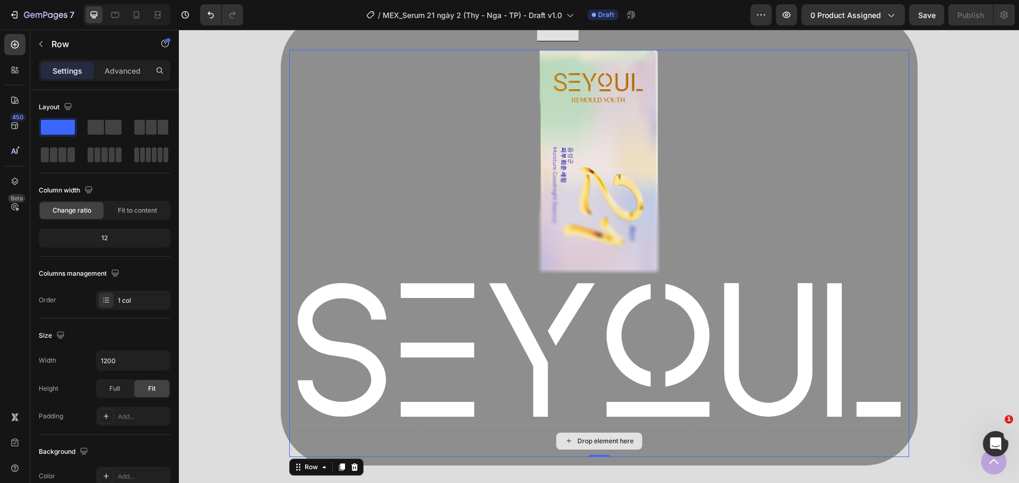
click at [440, 440] on div "Drop element here" at bounding box center [599, 442] width 620 height 32
click at [583, 437] on div "Drop element here" at bounding box center [605, 441] width 56 height 8
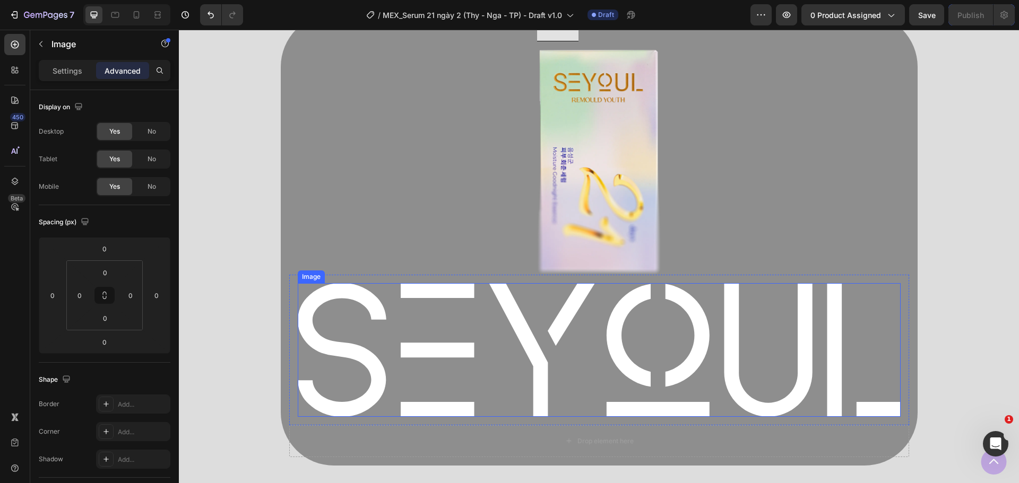
click at [426, 344] on img at bounding box center [599, 349] width 603 height 133
click at [295, 432] on div "Drop element here" at bounding box center [599, 442] width 620 height 32
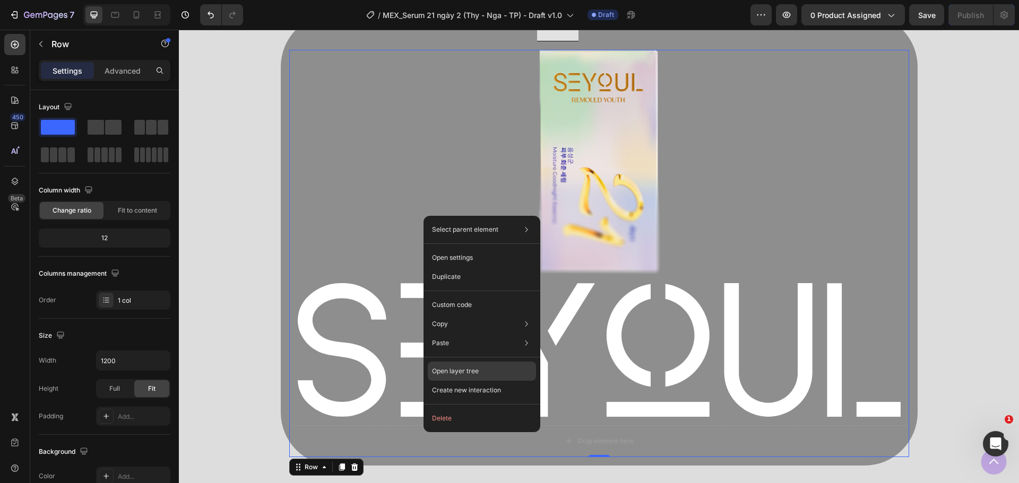
click at [474, 373] on p "Open layer tree" at bounding box center [455, 372] width 47 height 10
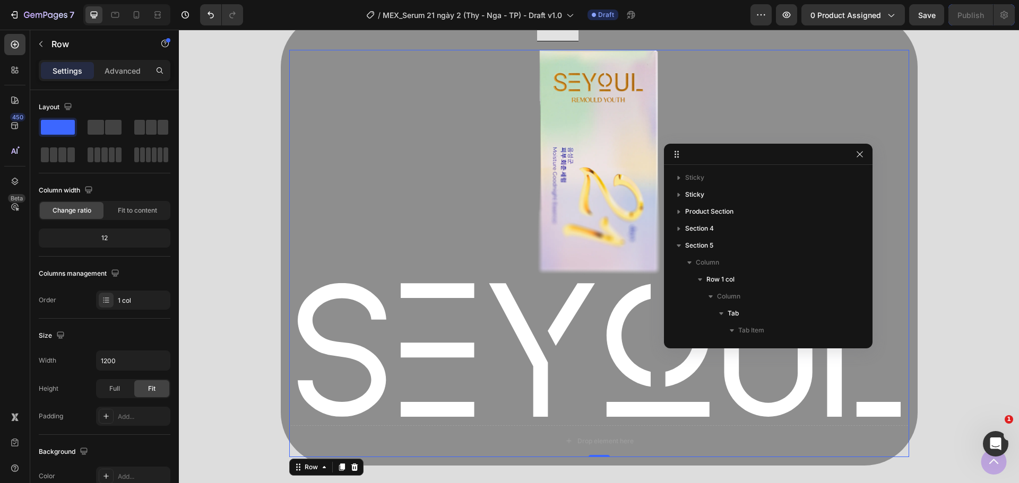
scroll to position [135, 0]
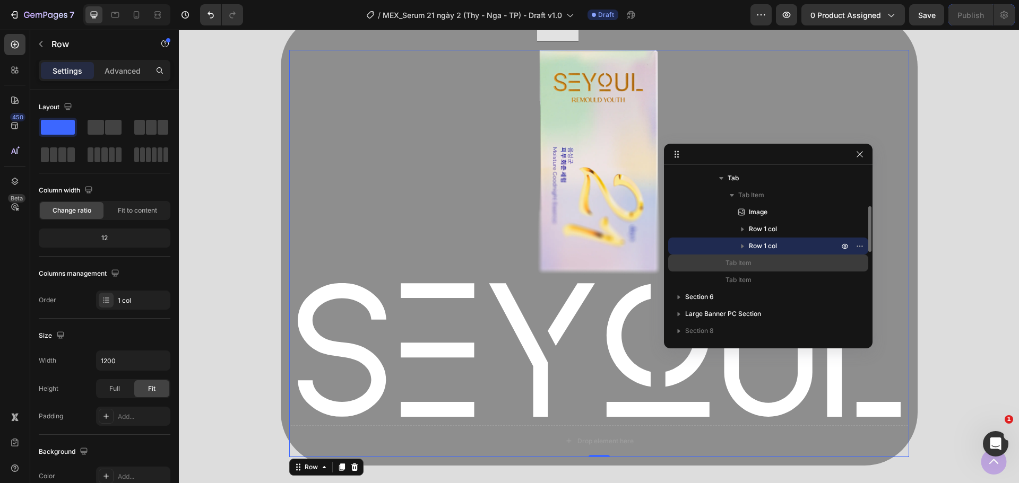
click at [780, 264] on p "Tab Item" at bounding box center [776, 263] width 102 height 11
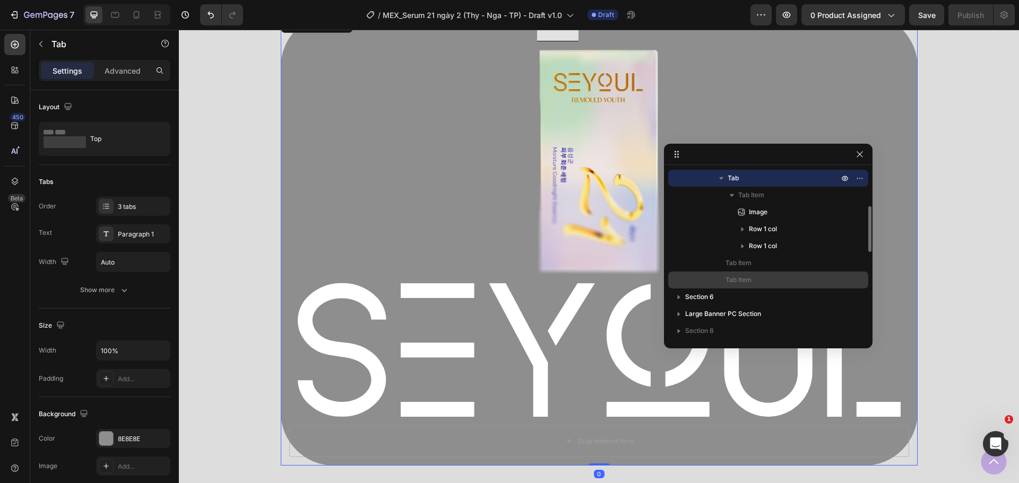
click at [774, 272] on div "Tab Item" at bounding box center [768, 280] width 192 height 17
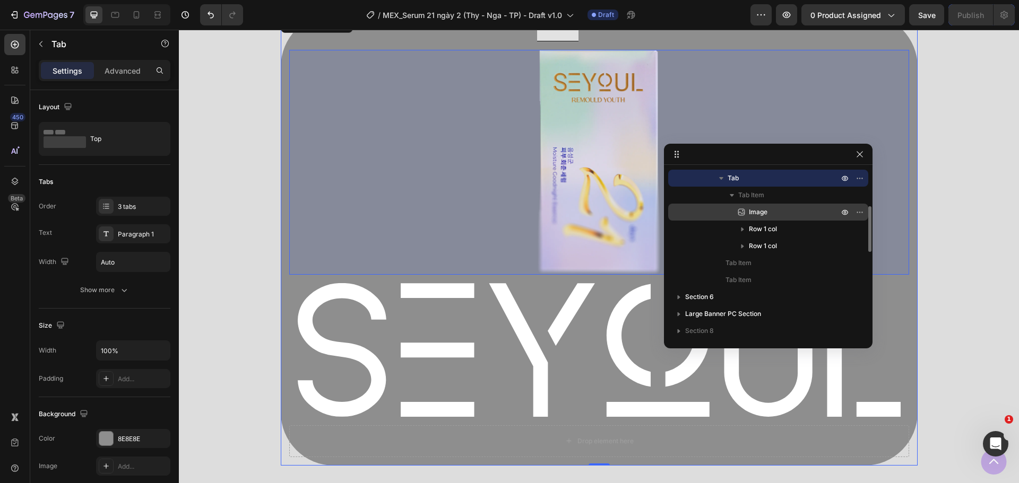
click at [764, 209] on span "Image" at bounding box center [758, 212] width 19 height 11
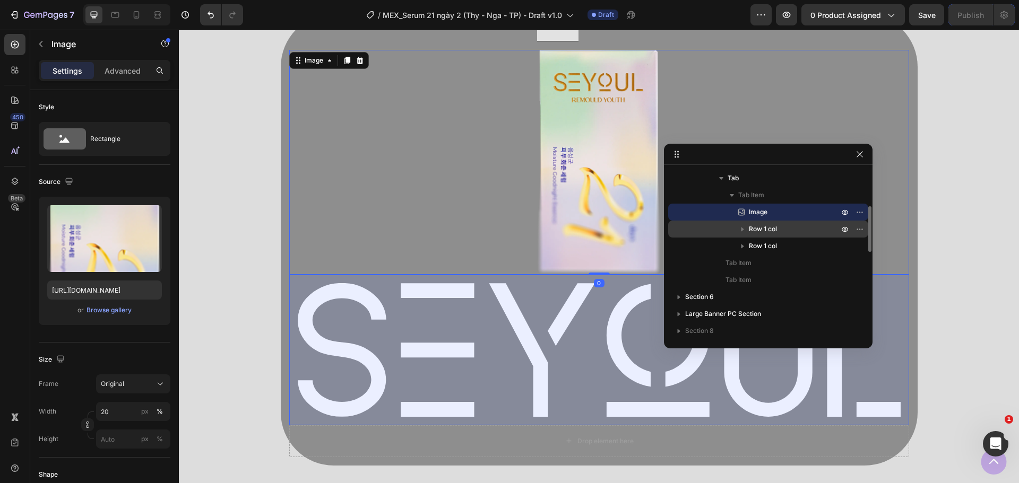
click at [764, 233] on span "Row 1 col" at bounding box center [763, 229] width 28 height 11
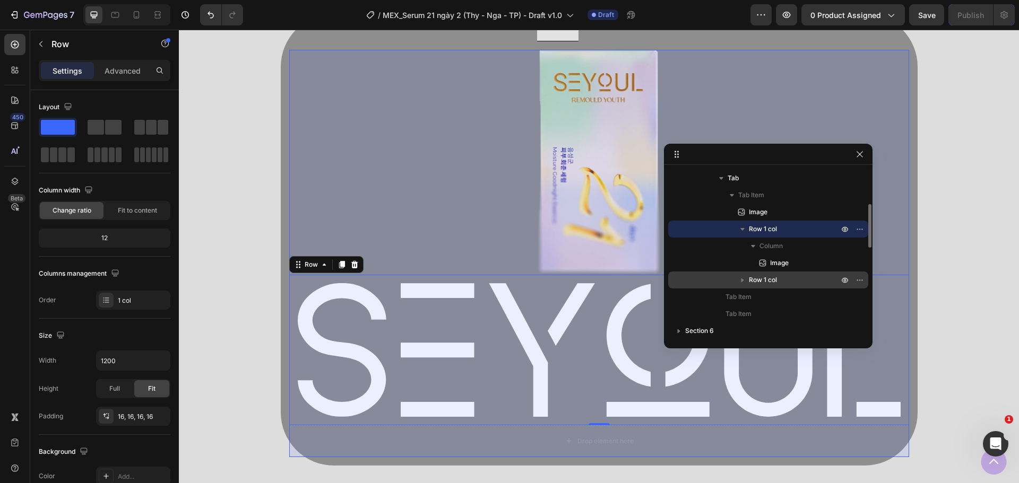
click at [774, 279] on span "Row 1 col" at bounding box center [763, 280] width 28 height 11
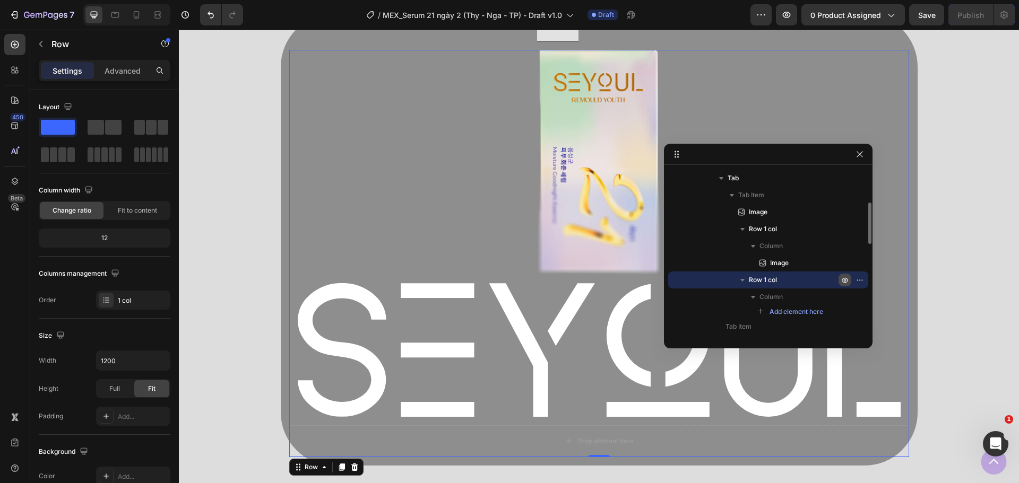
click at [844, 281] on icon "button" at bounding box center [845, 280] width 3 height 3
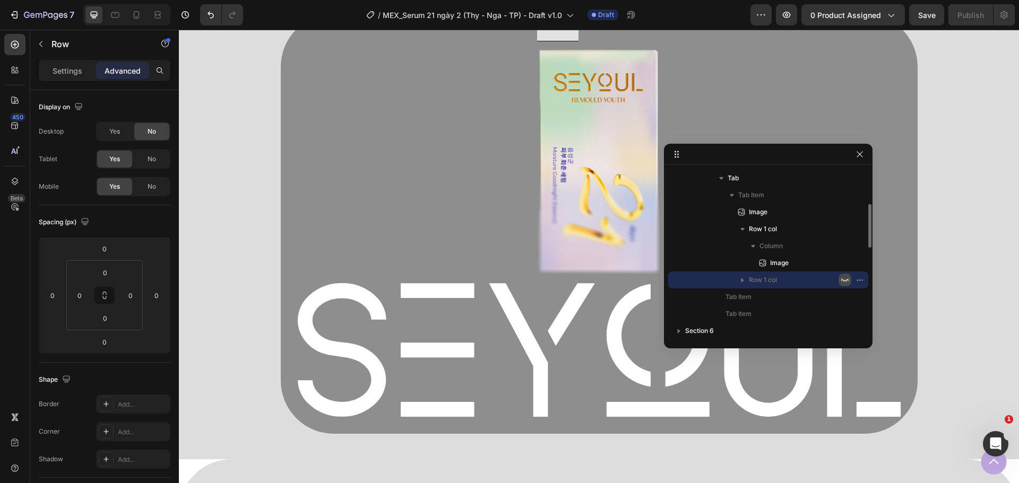
click at [844, 281] on icon "button" at bounding box center [844, 281] width 7 height 4
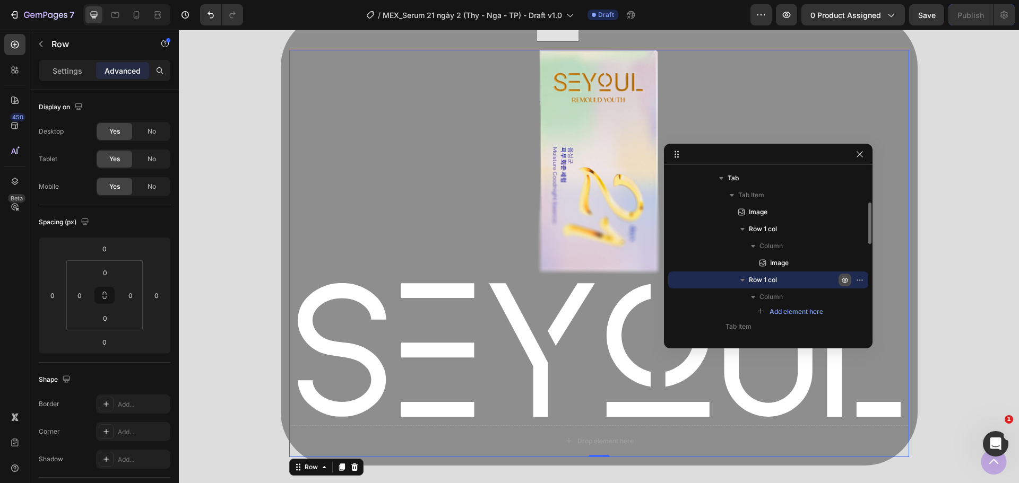
click at [844, 281] on icon "button" at bounding box center [845, 280] width 8 height 8
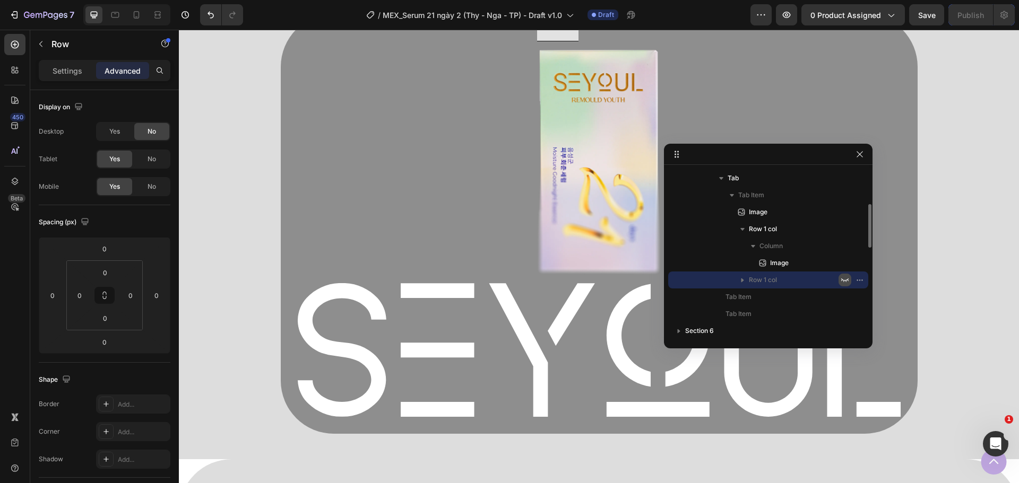
click at [847, 279] on icon "button" at bounding box center [845, 280] width 8 height 8
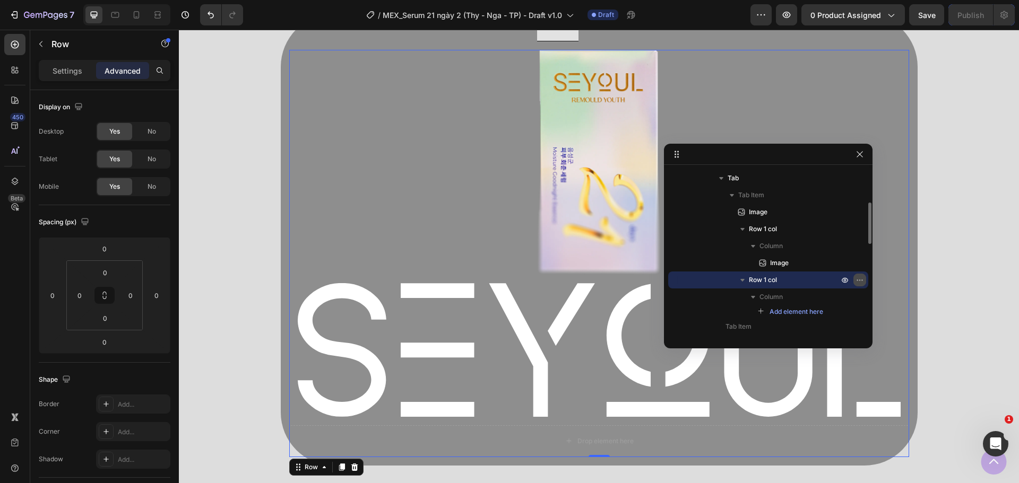
click at [862, 281] on icon "button" at bounding box center [859, 280] width 8 height 8
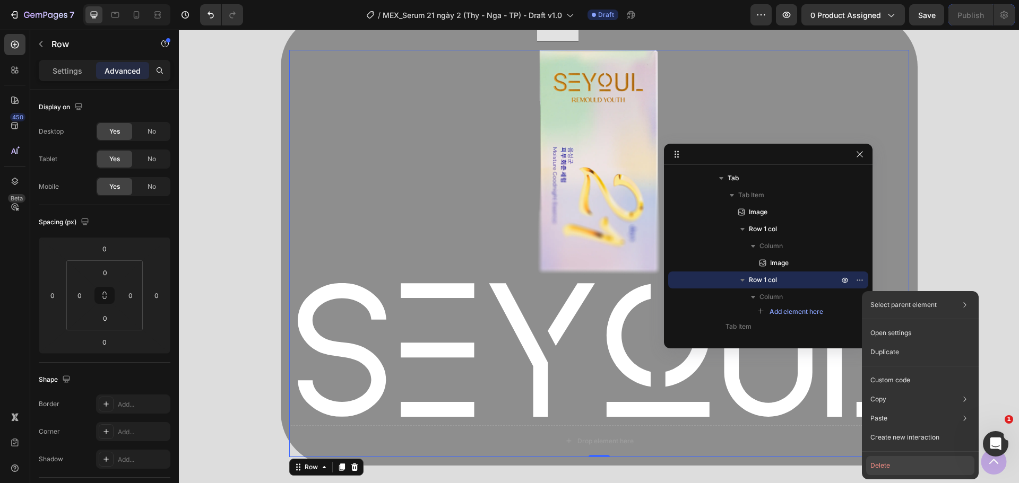
click at [885, 462] on button "Delete" at bounding box center [920, 465] width 108 height 19
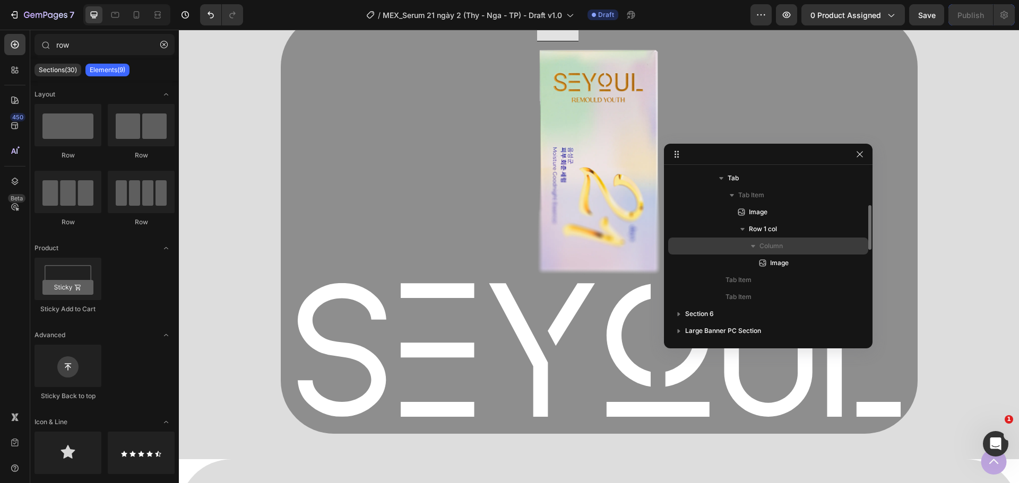
click at [788, 247] on p "Column" at bounding box center [799, 246] width 81 height 11
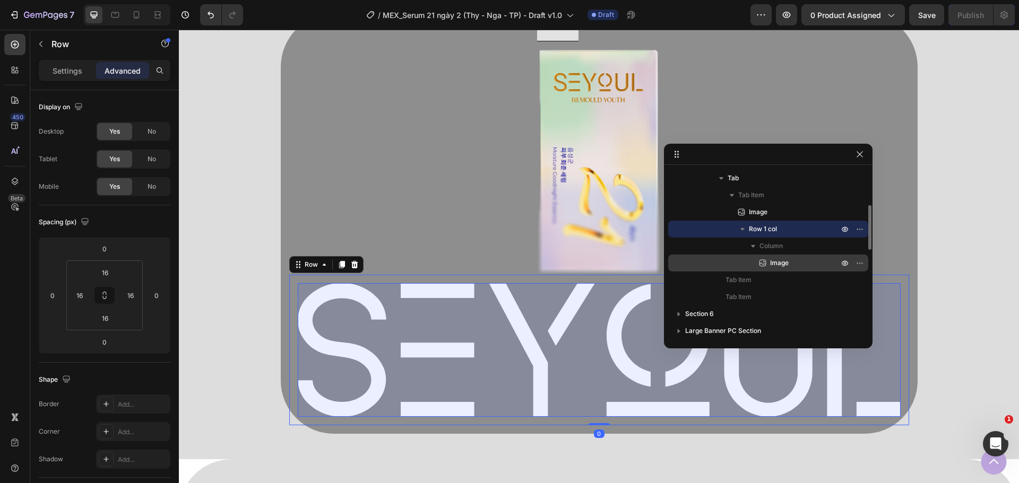
click at [789, 257] on div "Image" at bounding box center [768, 263] width 192 height 17
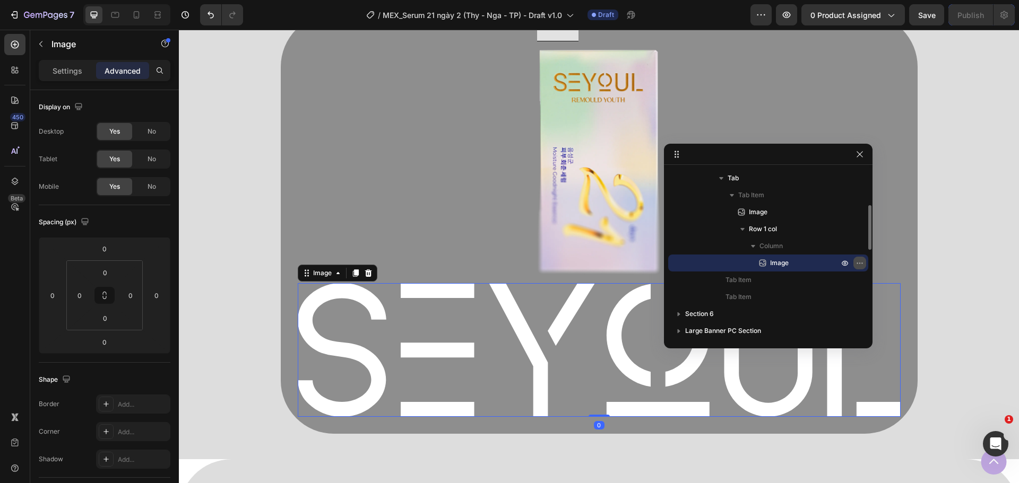
click at [861, 264] on icon "button" at bounding box center [859, 263] width 8 height 8
click at [524, 356] on img at bounding box center [599, 349] width 603 height 133
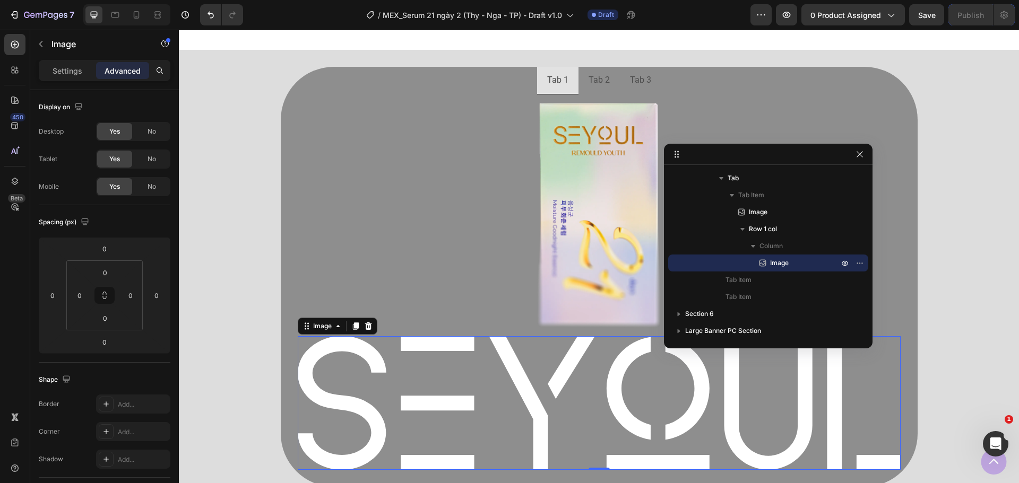
scroll to position [764, 0]
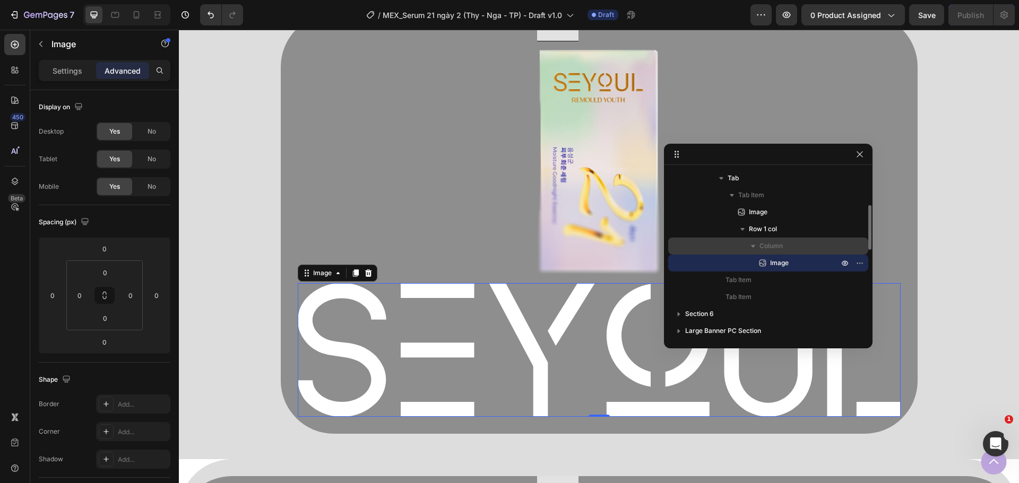
click at [780, 247] on span "Column" at bounding box center [770, 246] width 23 height 11
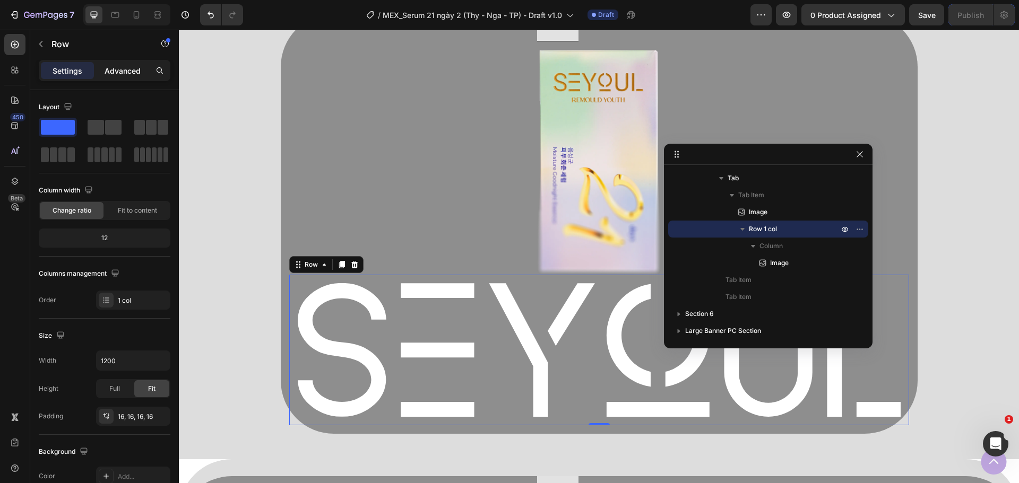
click at [132, 67] on p "Advanced" at bounding box center [123, 70] width 36 height 11
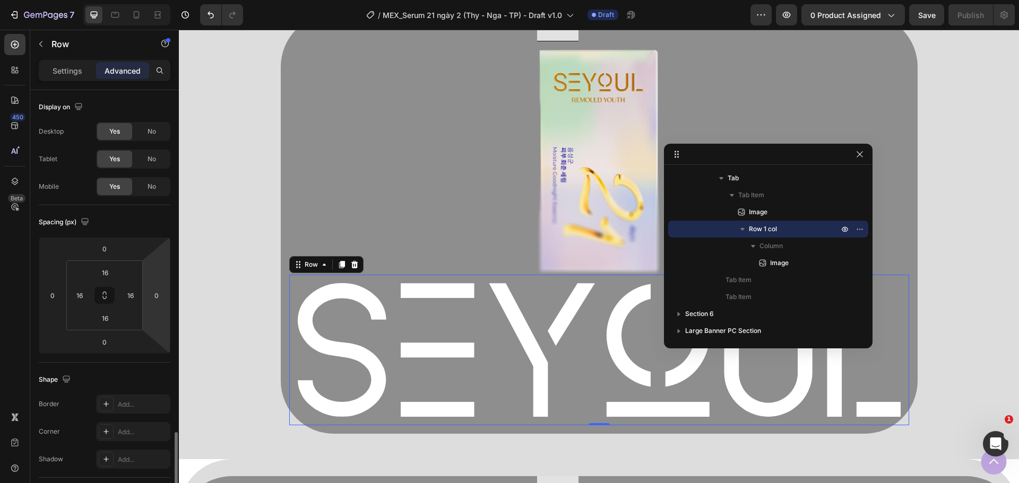
scroll to position [212, 0]
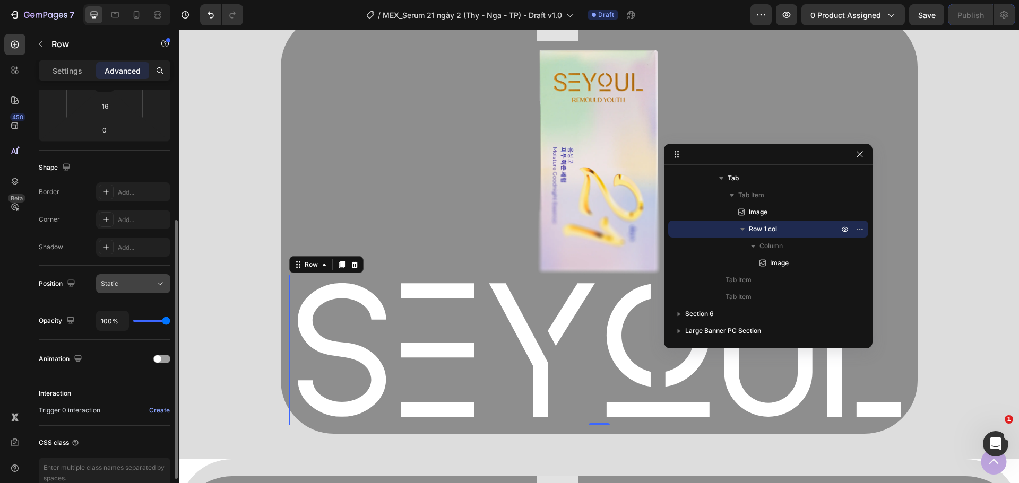
click at [146, 292] on button "Static" at bounding box center [133, 283] width 74 height 19
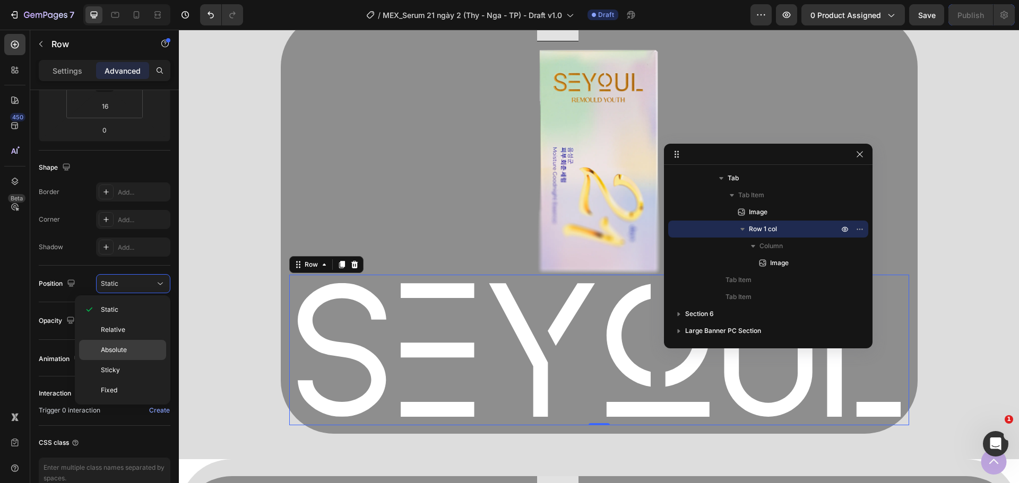
click at [120, 347] on span "Absolute" at bounding box center [114, 350] width 26 height 10
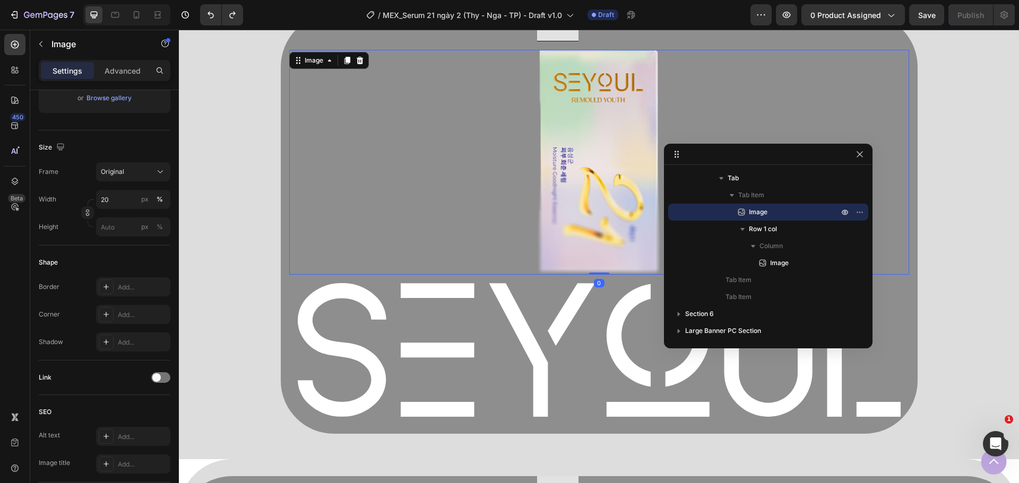
click at [360, 180] on div at bounding box center [599, 163] width 620 height 226
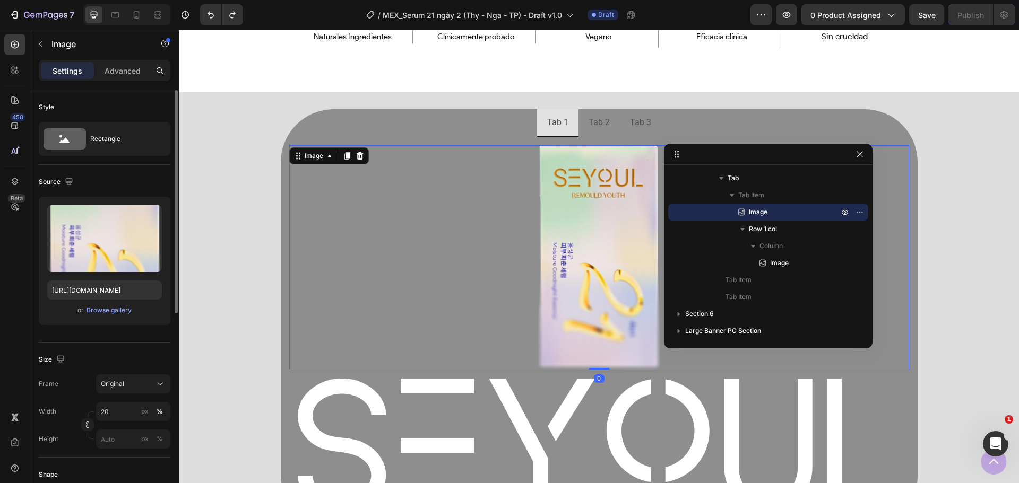
scroll to position [672, 0]
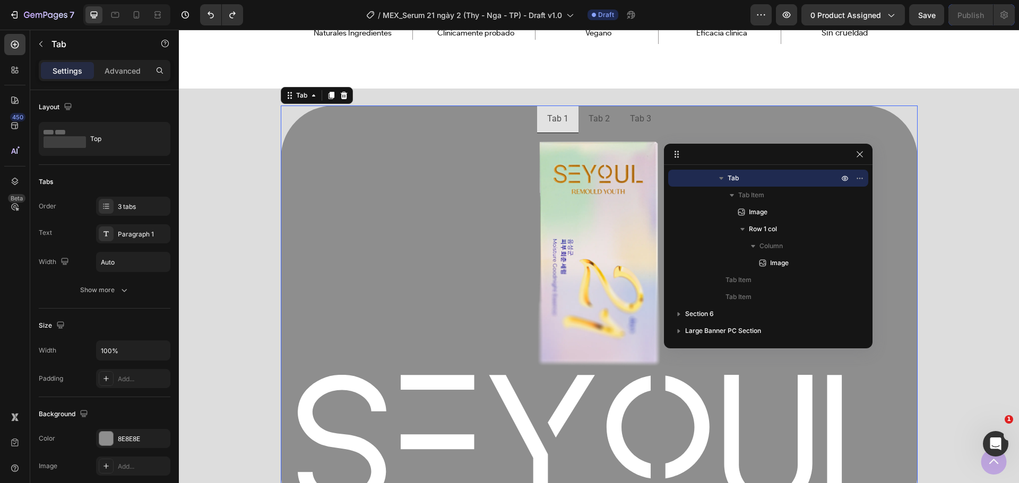
click at [400, 133] on div "Image Image Row" at bounding box center [599, 329] width 637 height 393
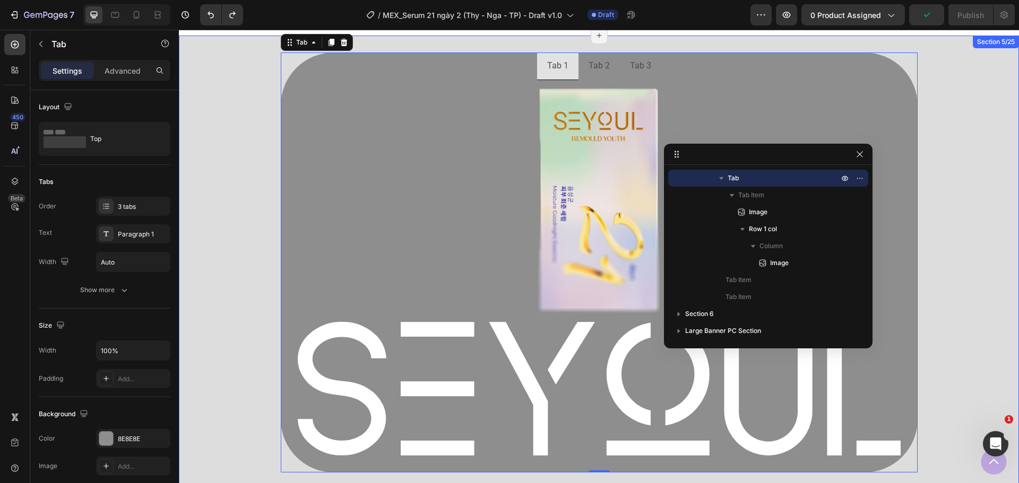
click at [227, 140] on div "Tab 1 Tab 2 Tab 3 Image Image Row Tab 0 Row" at bounding box center [599, 267] width 840 height 429
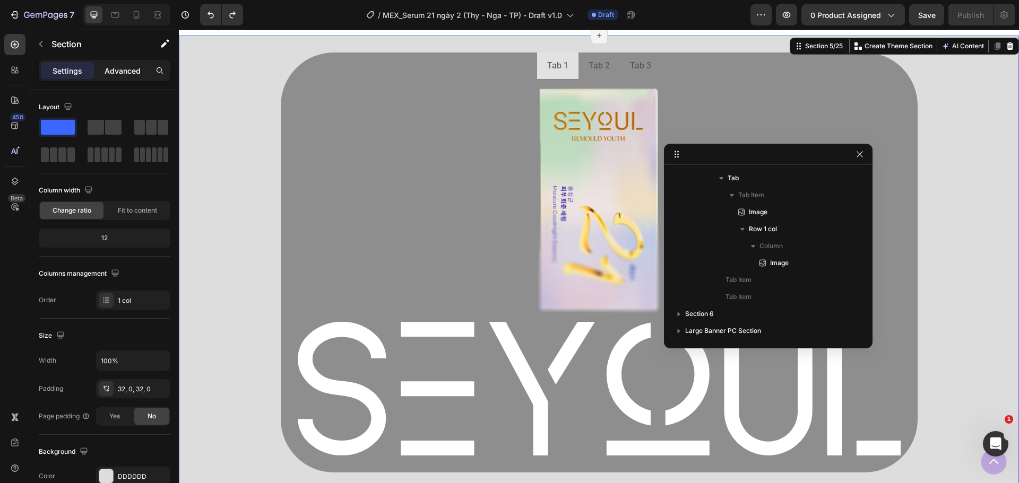
click at [126, 71] on p "Advanced" at bounding box center [123, 70] width 36 height 11
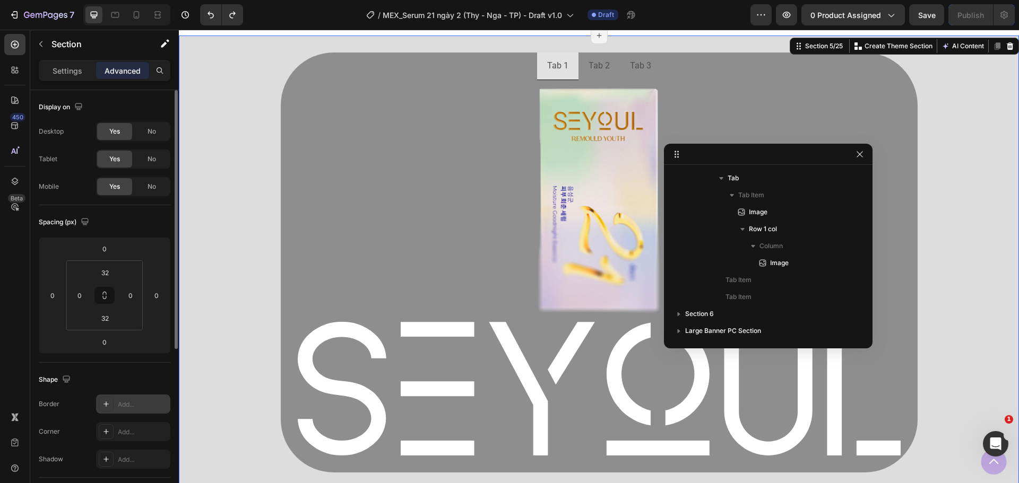
scroll to position [212, 0]
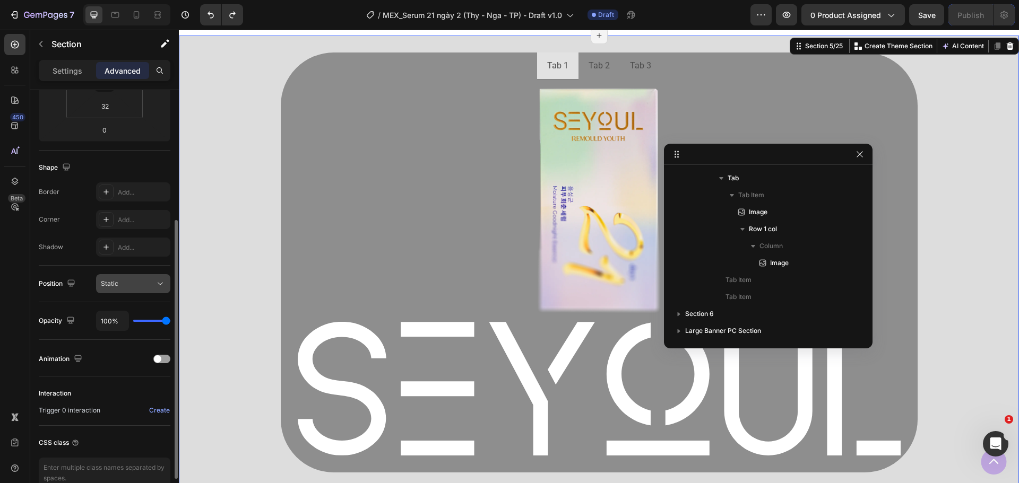
click at [145, 287] on div "Static" at bounding box center [128, 284] width 54 height 10
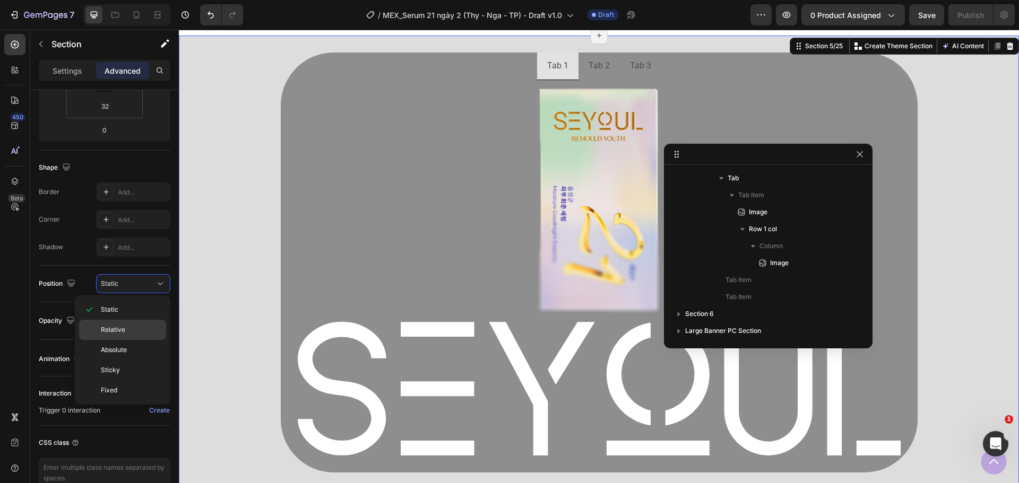
click at [128, 334] on p "Relative" at bounding box center [131, 330] width 60 height 10
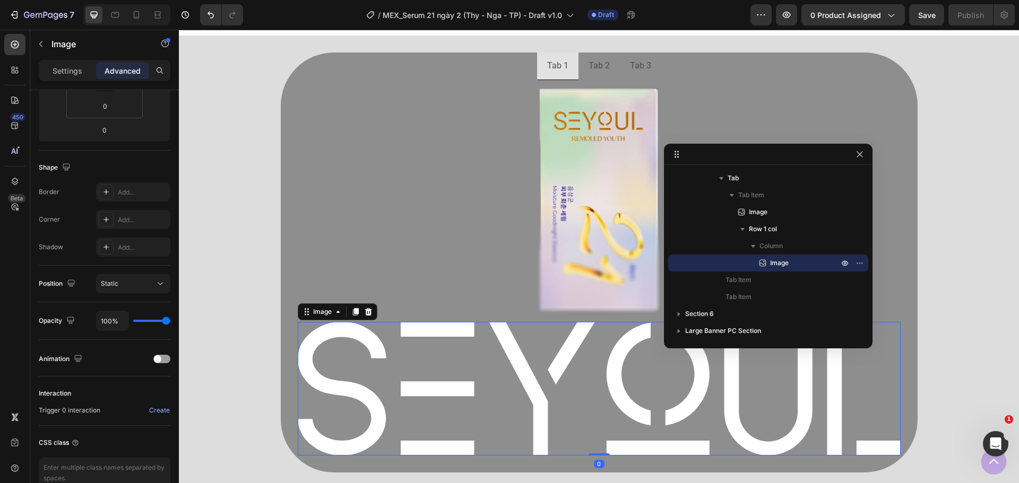
click at [349, 346] on img at bounding box center [599, 388] width 603 height 133
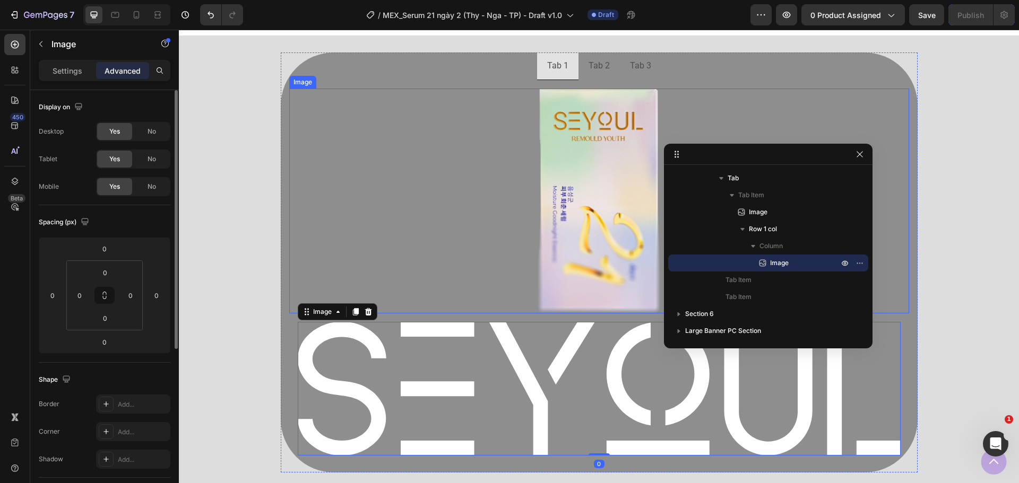
click at [394, 313] on div at bounding box center [599, 202] width 620 height 226
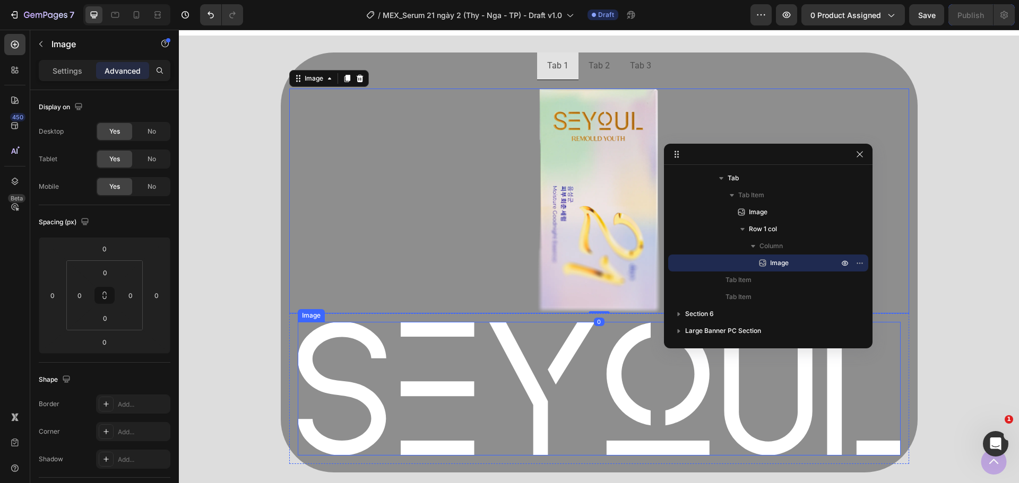
click at [393, 336] on img at bounding box center [599, 388] width 603 height 133
click at [328, 312] on div "Image" at bounding box center [322, 312] width 23 height 10
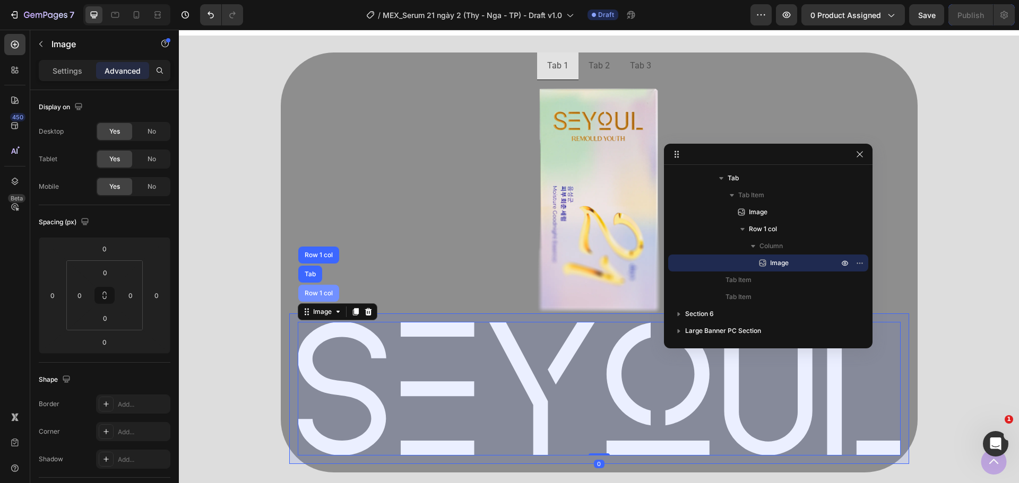
click at [317, 295] on div "Row 1 col" at bounding box center [318, 293] width 32 height 6
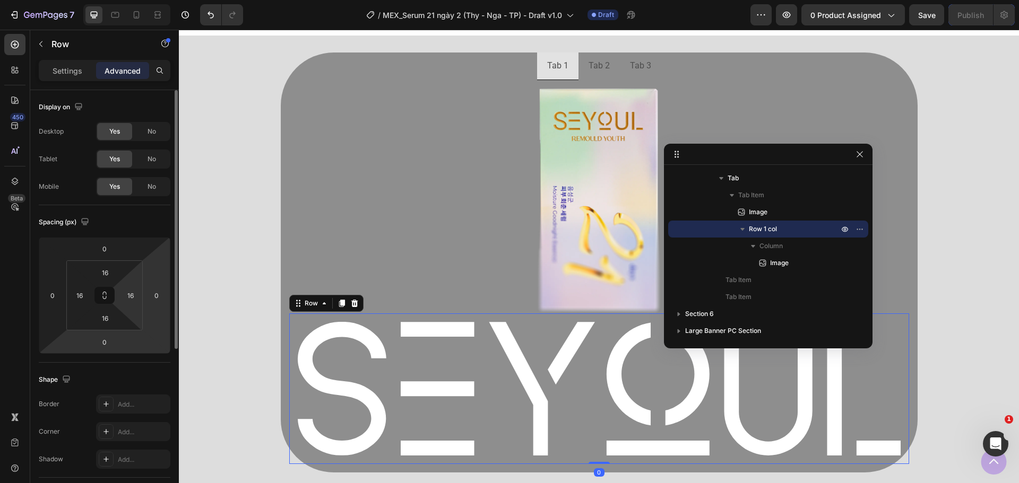
scroll to position [159, 0]
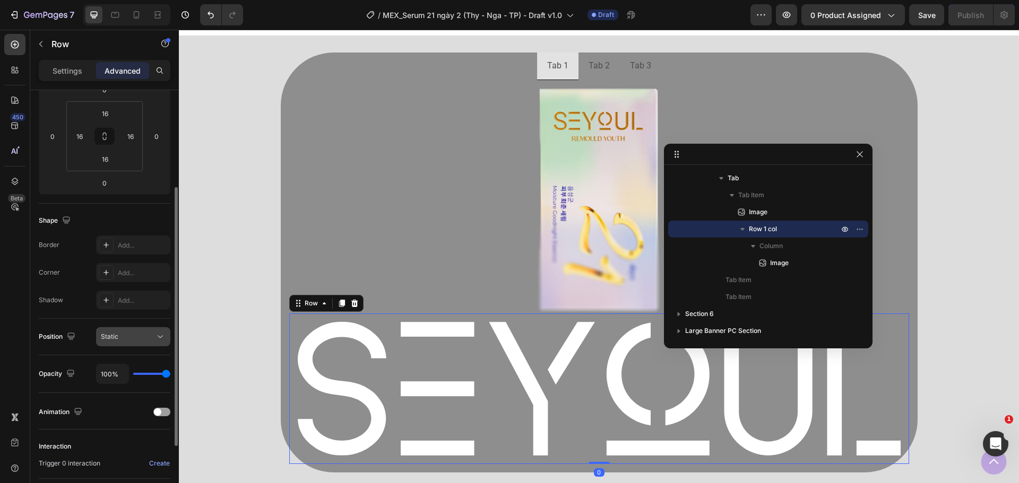
click at [140, 341] on div "Static" at bounding box center [128, 337] width 54 height 10
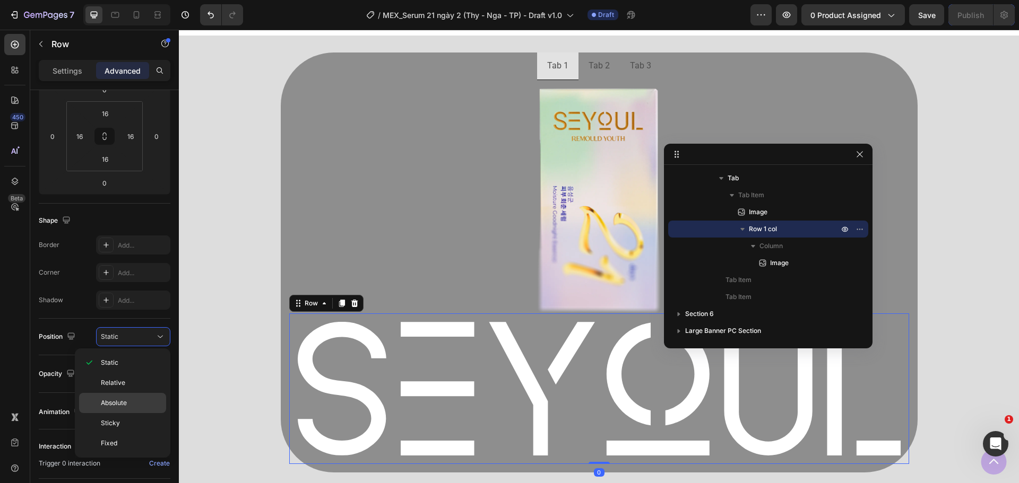
click at [128, 402] on p "Absolute" at bounding box center [131, 404] width 60 height 10
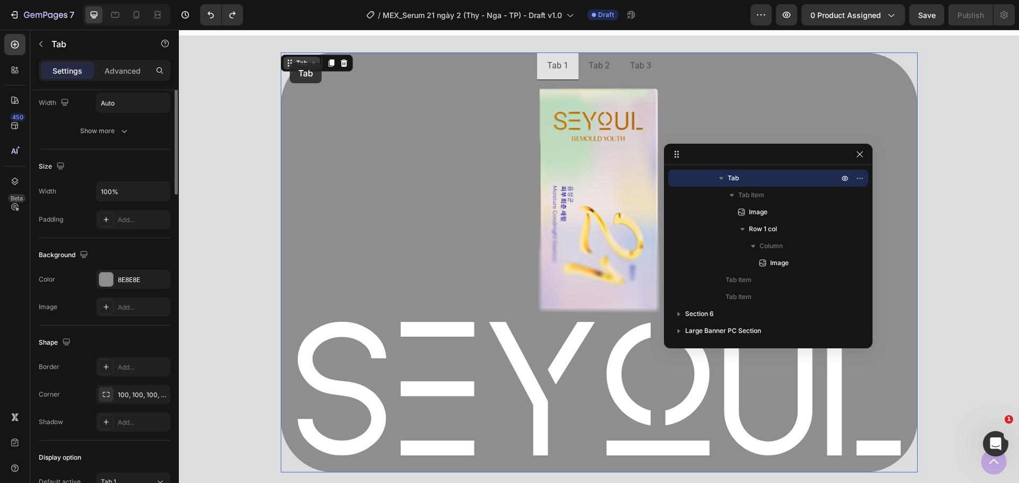
scroll to position [0, 0]
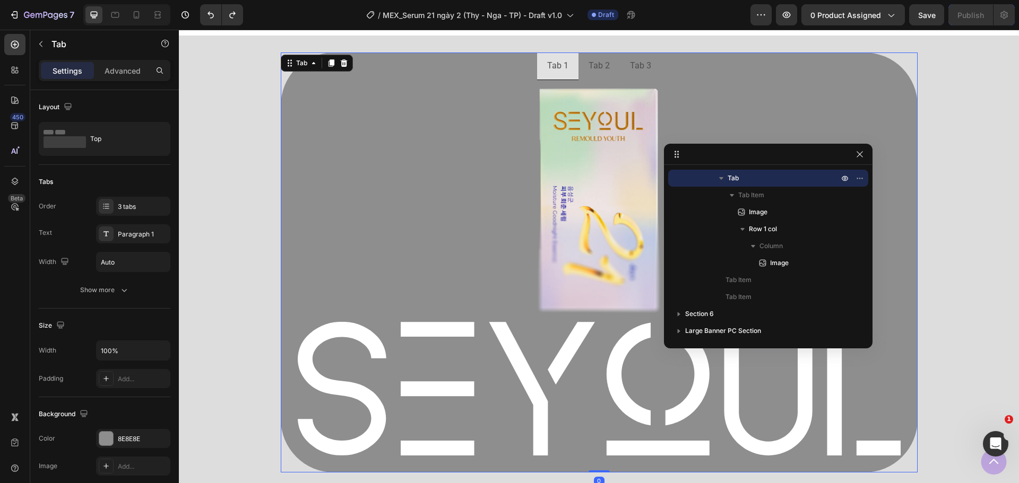
click at [281, 110] on div "Image Image Row" at bounding box center [599, 276] width 637 height 393
click at [551, 65] on div "Tab 1" at bounding box center [558, 66] width 24 height 19
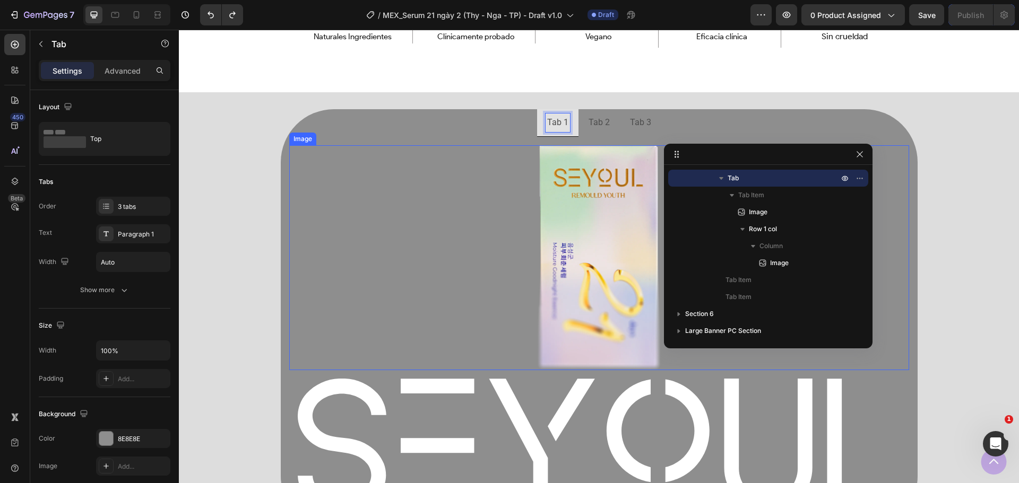
scroll to position [619, 0]
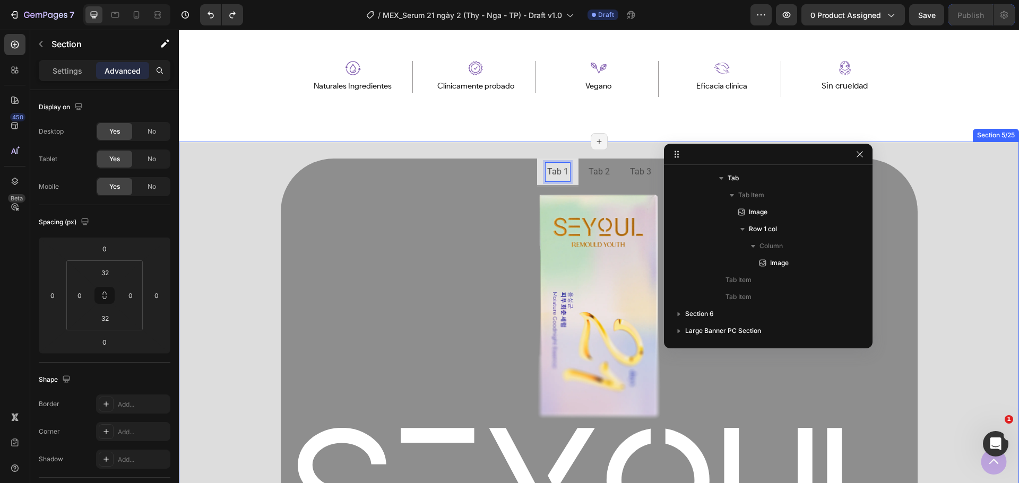
click at [307, 150] on div "Tab 1 Tab 2 Tab 3 Image Image Row Tab 0 Row Section 5/25 Page has reached Shopi…" at bounding box center [599, 373] width 840 height 463
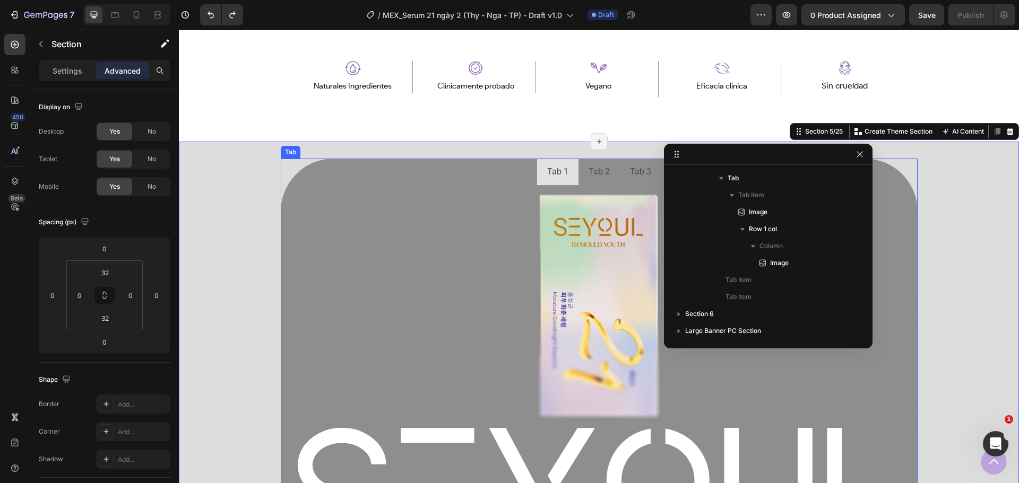
click at [350, 173] on ul "Tab 1 Tab 2 Tab 3" at bounding box center [599, 173] width 637 height 28
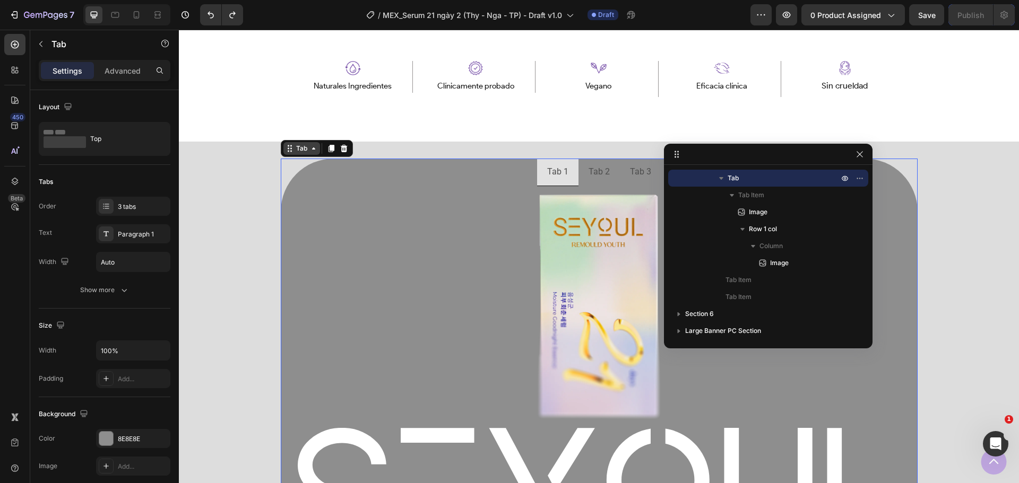
click at [309, 152] on icon at bounding box center [313, 148] width 8 height 8
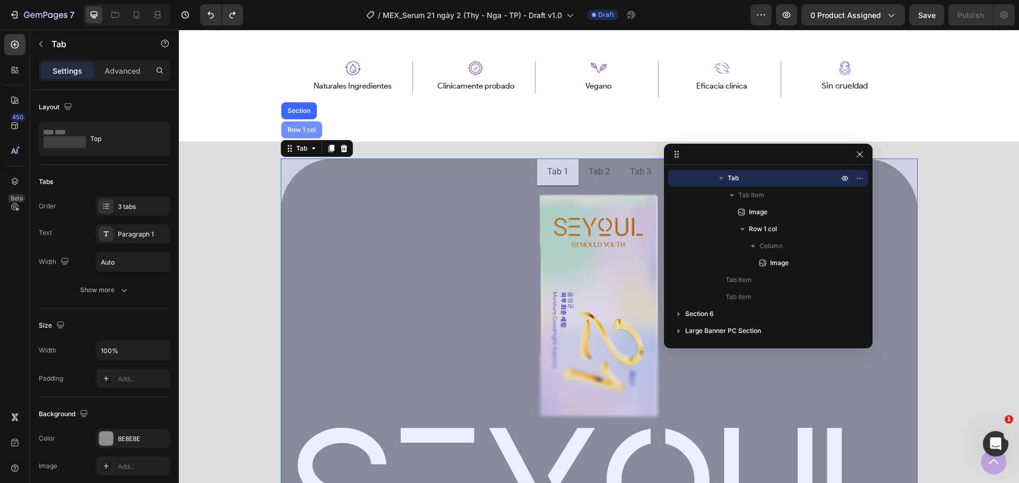
click at [309, 132] on div "Row 1 col" at bounding box center [302, 130] width 32 height 6
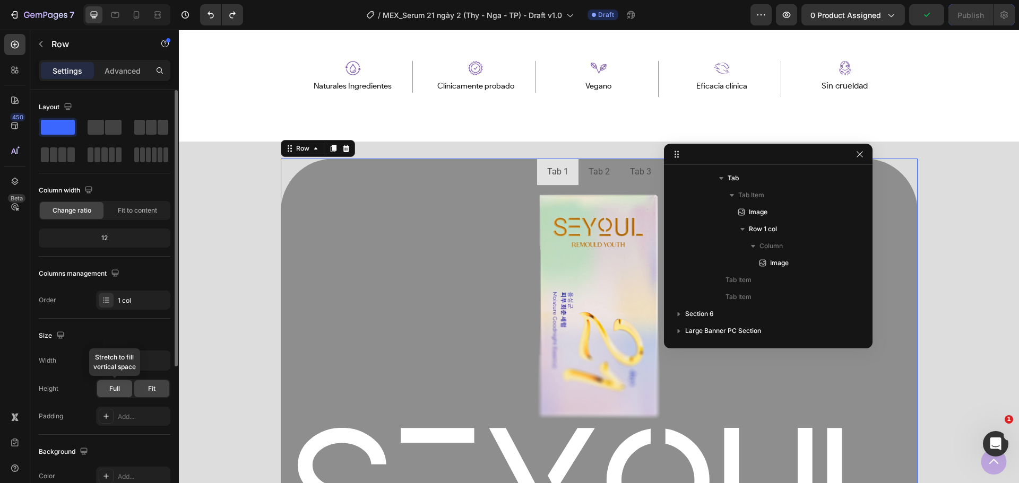
click at [113, 388] on span "Full" at bounding box center [114, 389] width 11 height 10
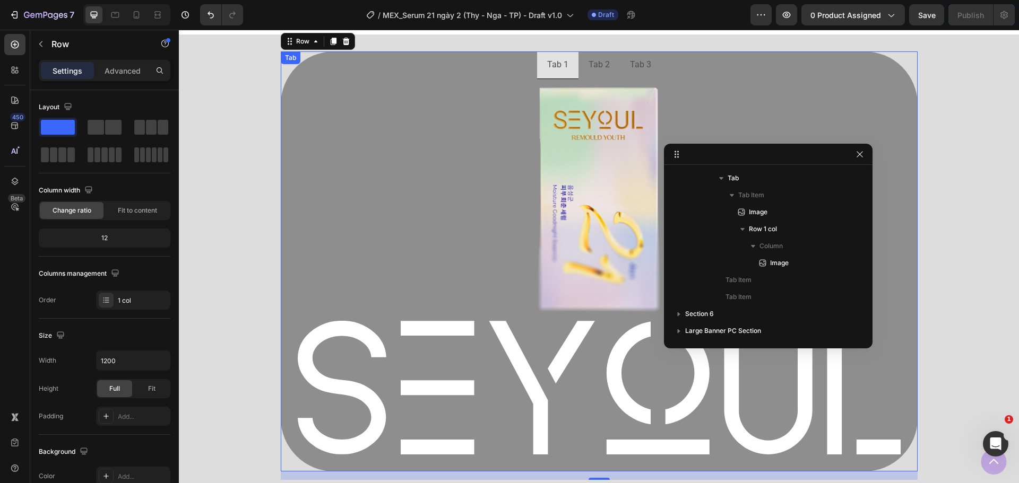
scroll to position [725, 0]
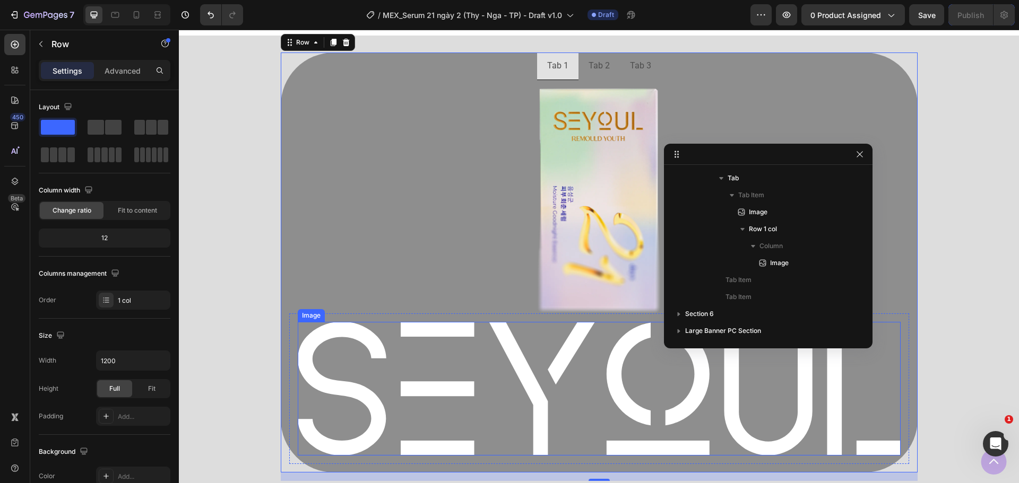
click at [319, 342] on img at bounding box center [599, 388] width 603 height 133
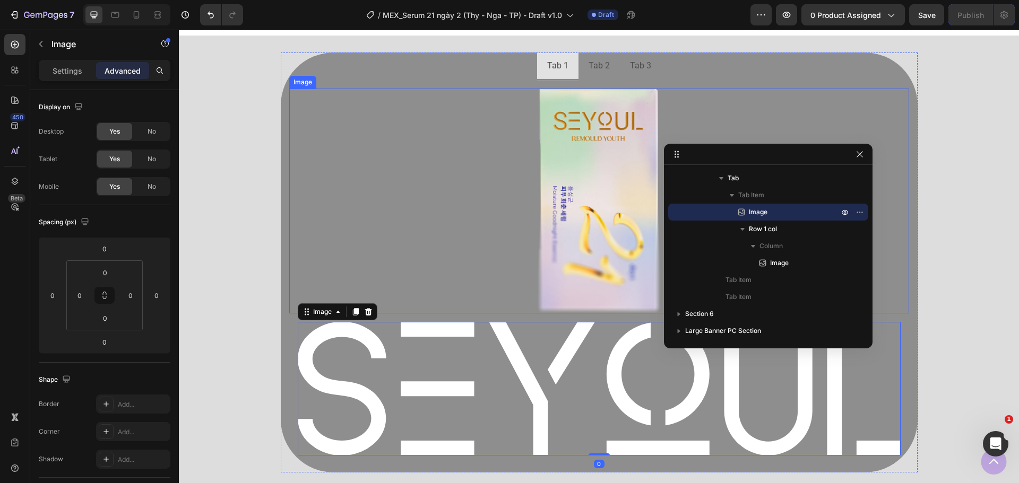
click at [409, 313] on div at bounding box center [599, 202] width 620 height 226
click at [411, 335] on img at bounding box center [599, 388] width 603 height 133
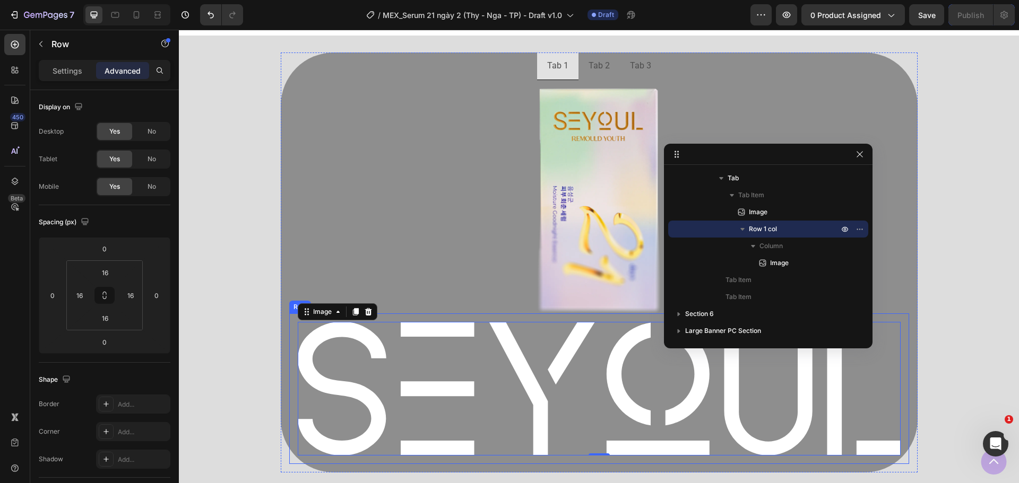
click at [291, 388] on div "Image 0 Row" at bounding box center [599, 389] width 620 height 150
